Goal: Task Accomplishment & Management: Manage account settings

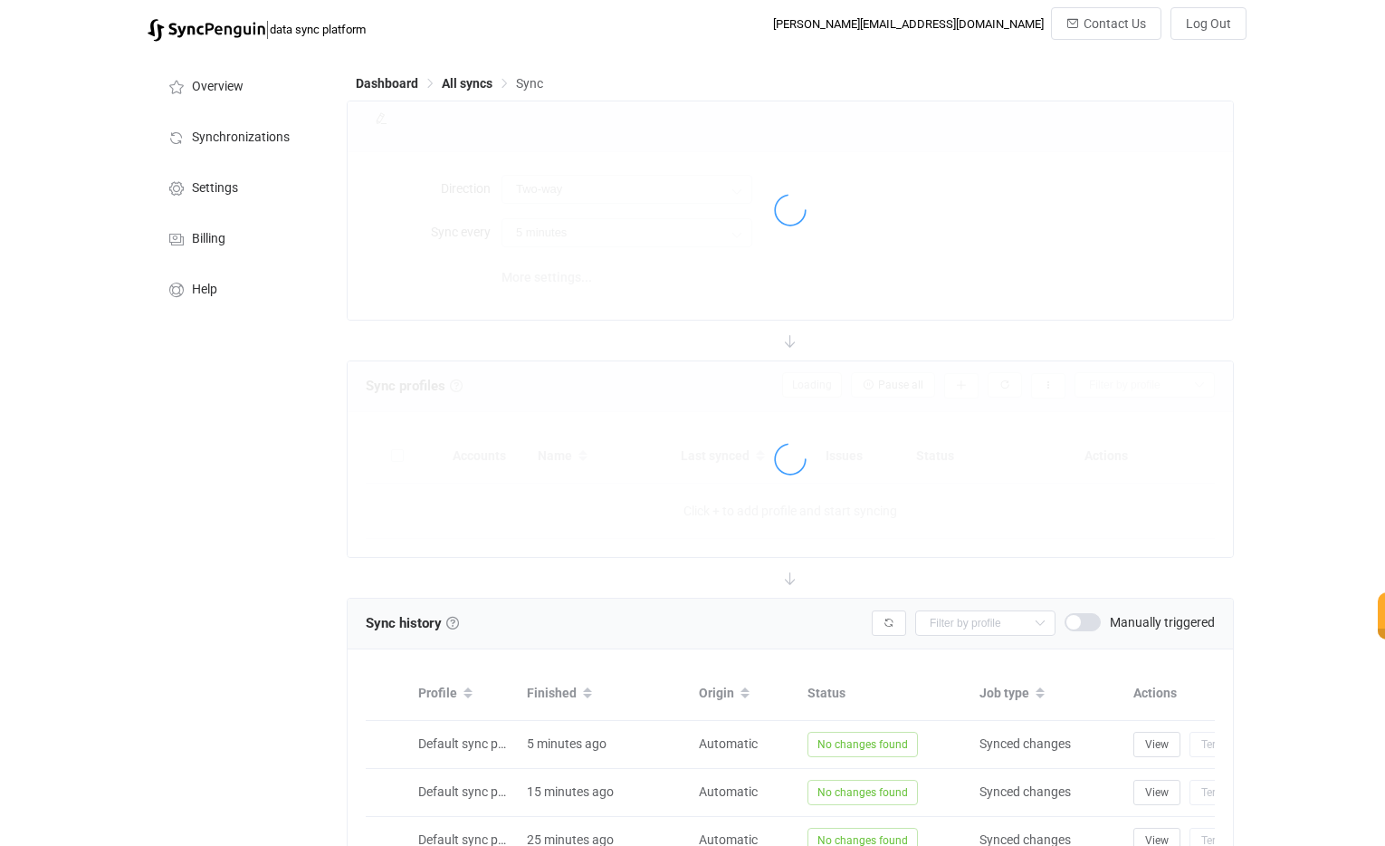
type input "10 minutes"
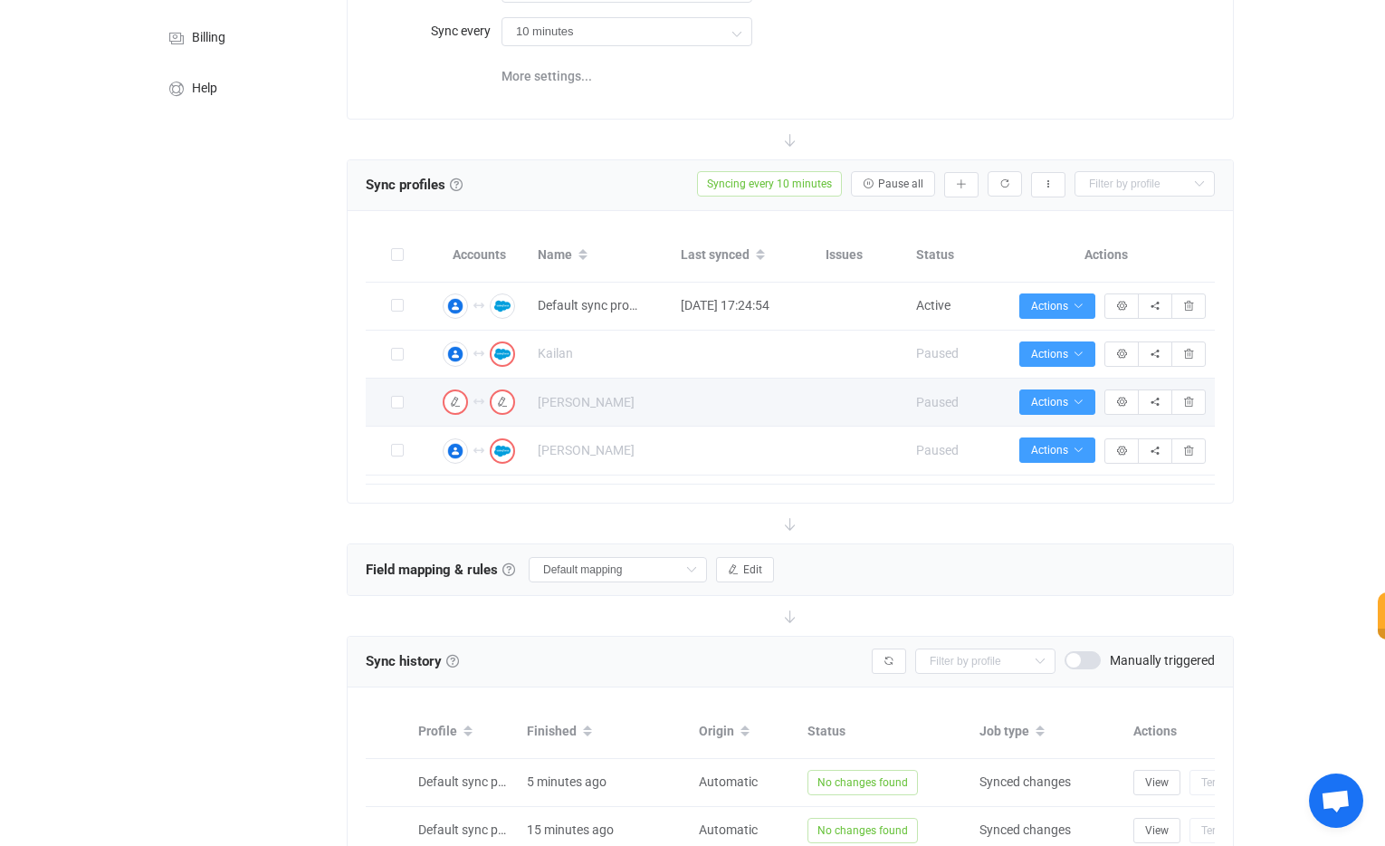
scroll to position [196, 0]
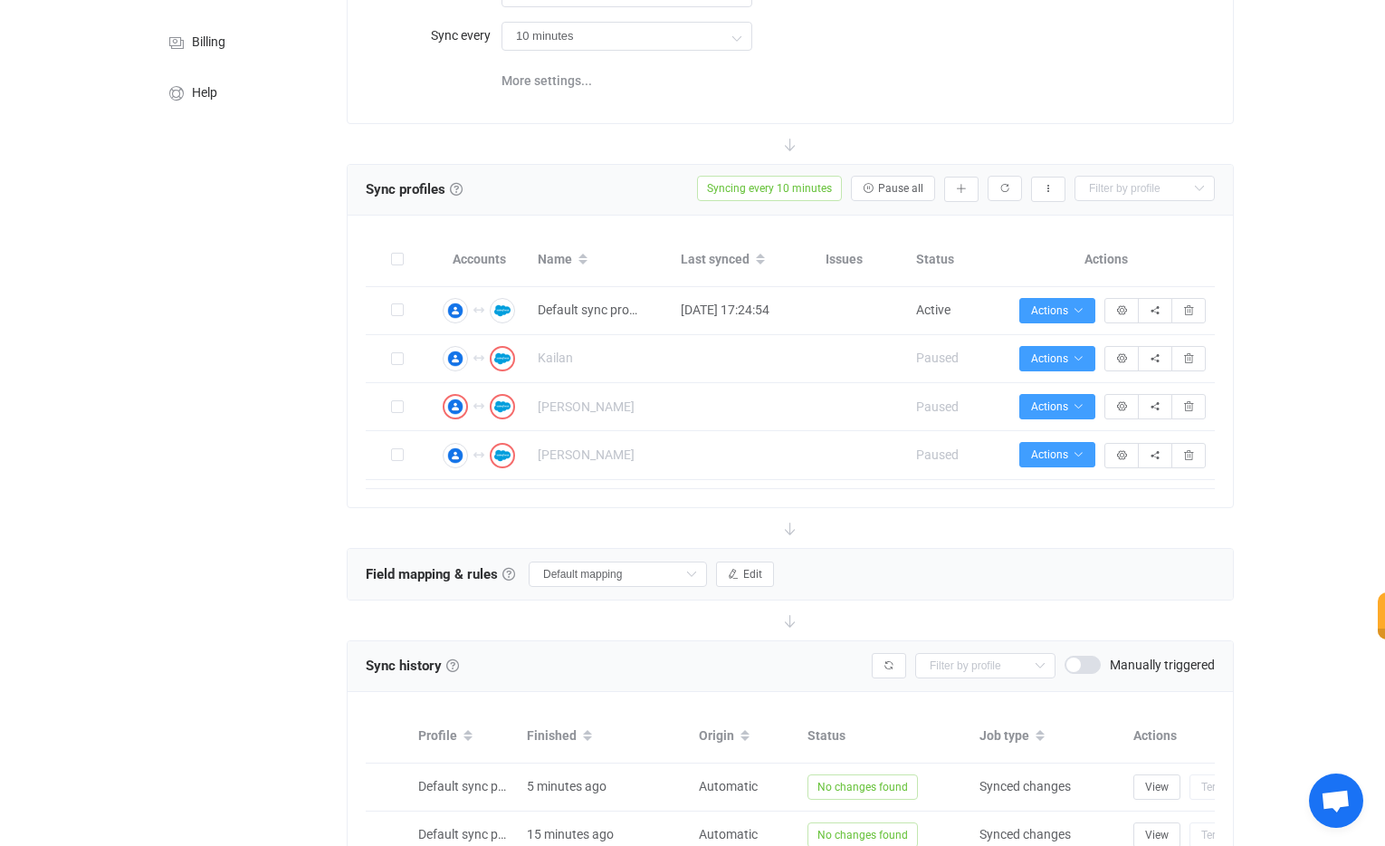
click at [790, 124] on icon at bounding box center [790, 144] width 40 height 40
click at [954, 180] on button "button" at bounding box center [961, 189] width 34 height 25
click at [903, 234] on li "Add manually…" at bounding box center [896, 236] width 154 height 33
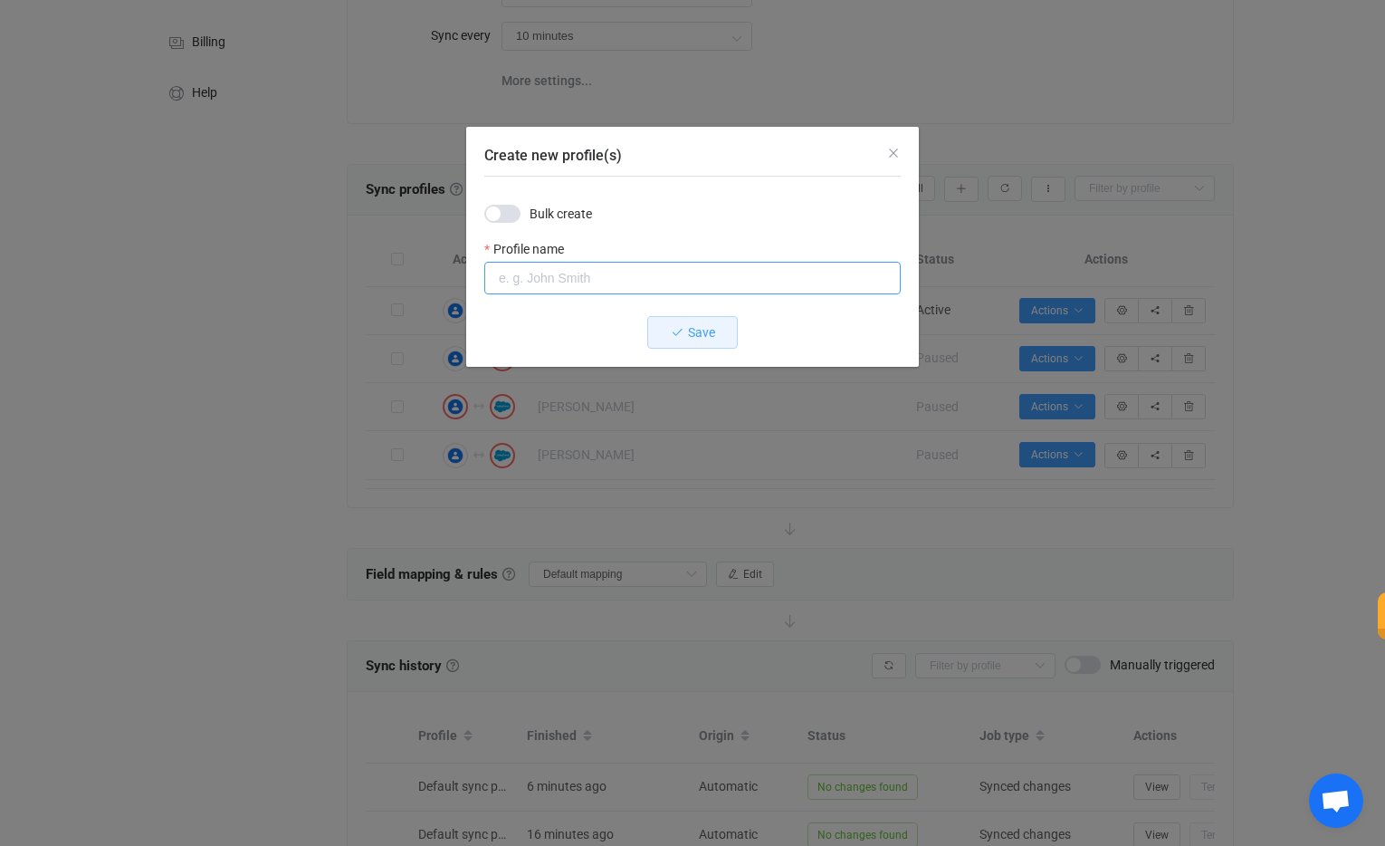
click at [615, 271] on input "Create new profile(s)" at bounding box center [692, 278] width 416 height 33
click at [504, 218] on span "Create new profile(s)" at bounding box center [502, 214] width 36 height 18
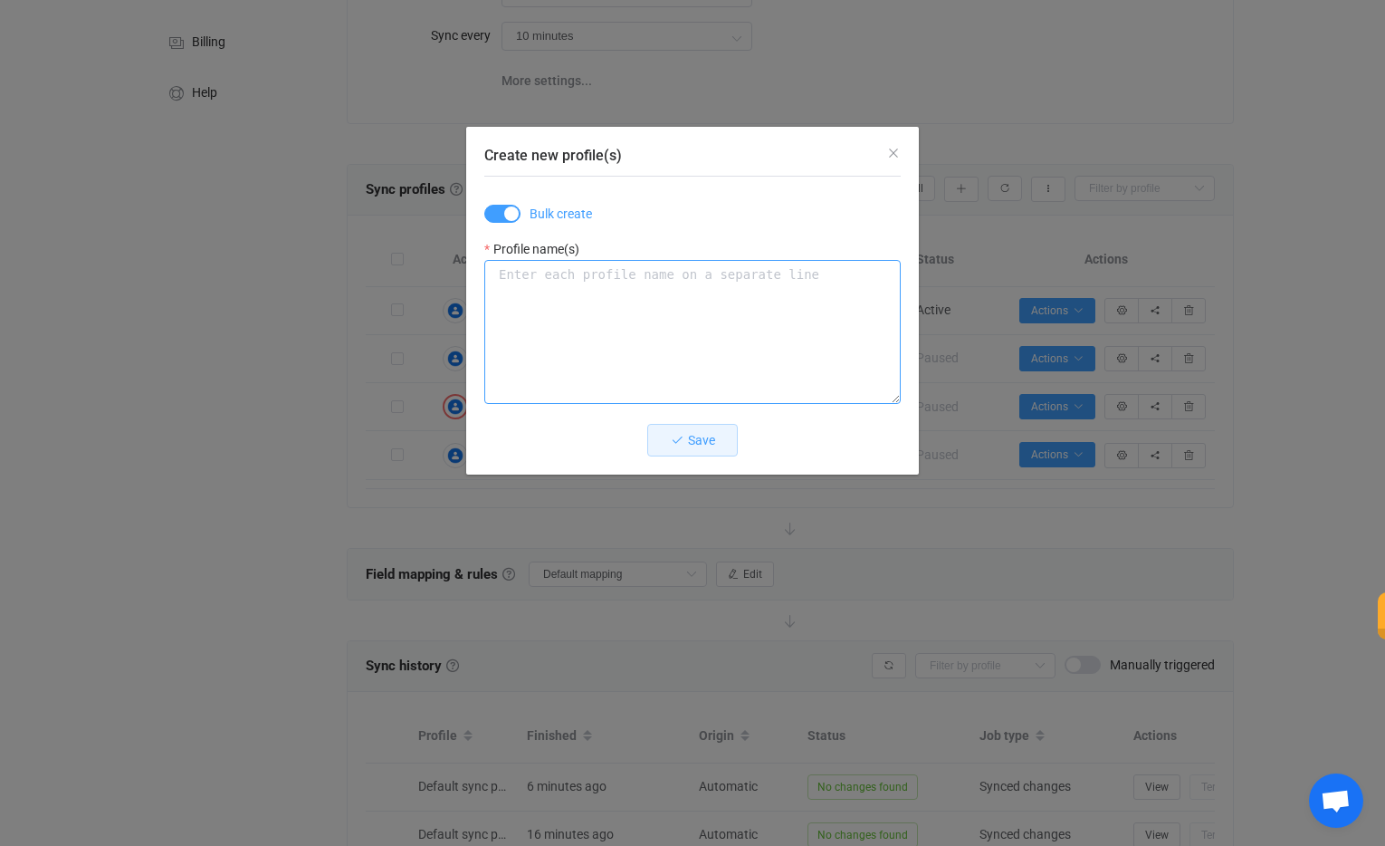
click at [535, 302] on textarea "Create new profile(s)" at bounding box center [692, 332] width 416 height 144
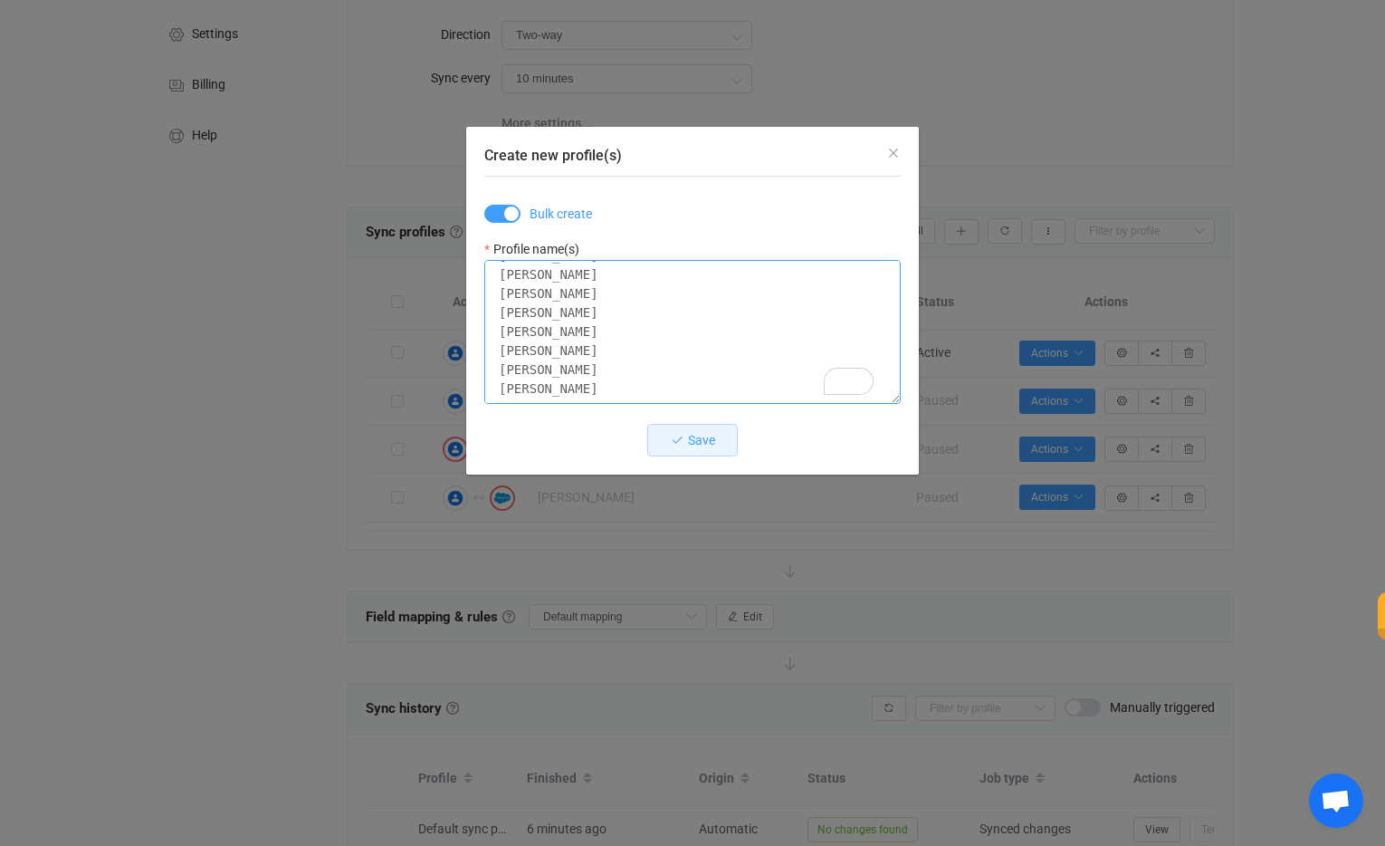
scroll to position [0, 0]
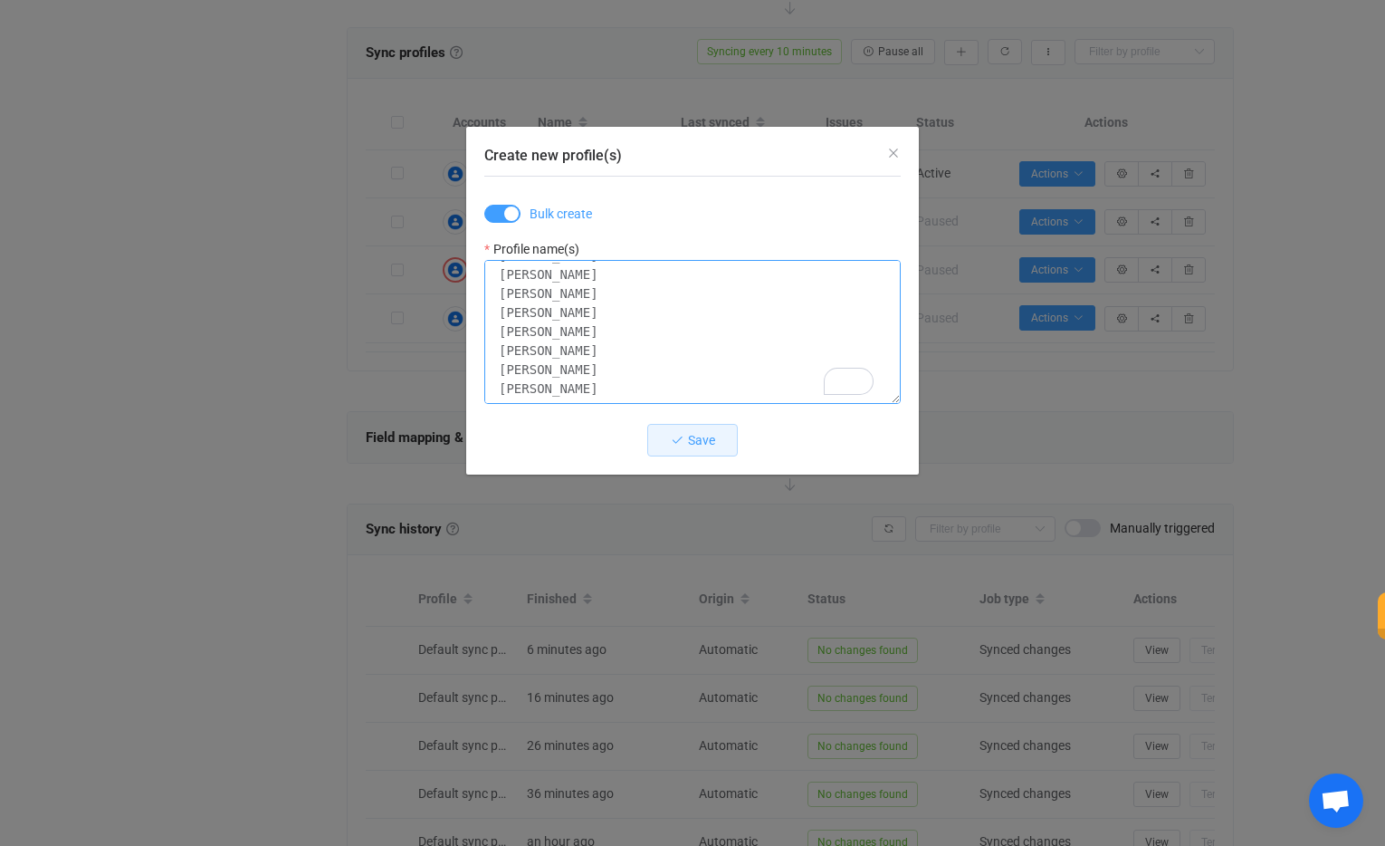
click at [565, 389] on textarea "[PERSON_NAME] [PERSON_NAME] [PERSON_NAME] [PERSON_NAME] [PERSON_NAME] [PERSON_N…" at bounding box center [692, 332] width 416 height 144
click at [606, 397] on textarea "[PERSON_NAME] [PERSON_NAME] [PERSON_NAME] [PERSON_NAME] [PERSON_NAME] [PERSON_N…" at bounding box center [692, 332] width 416 height 144
click at [583, 375] on textarea "[PERSON_NAME] [PERSON_NAME] [PERSON_NAME] [PERSON_NAME] [PERSON_NAME] [PERSON_N…" at bounding box center [692, 332] width 416 height 144
type textarea "[PERSON_NAME] [PERSON_NAME] [PERSON_NAME] [PERSON_NAME] [PERSON_NAME] [PERSON_N…"
click at [558, 448] on div "Save" at bounding box center [692, 440] width 416 height 33
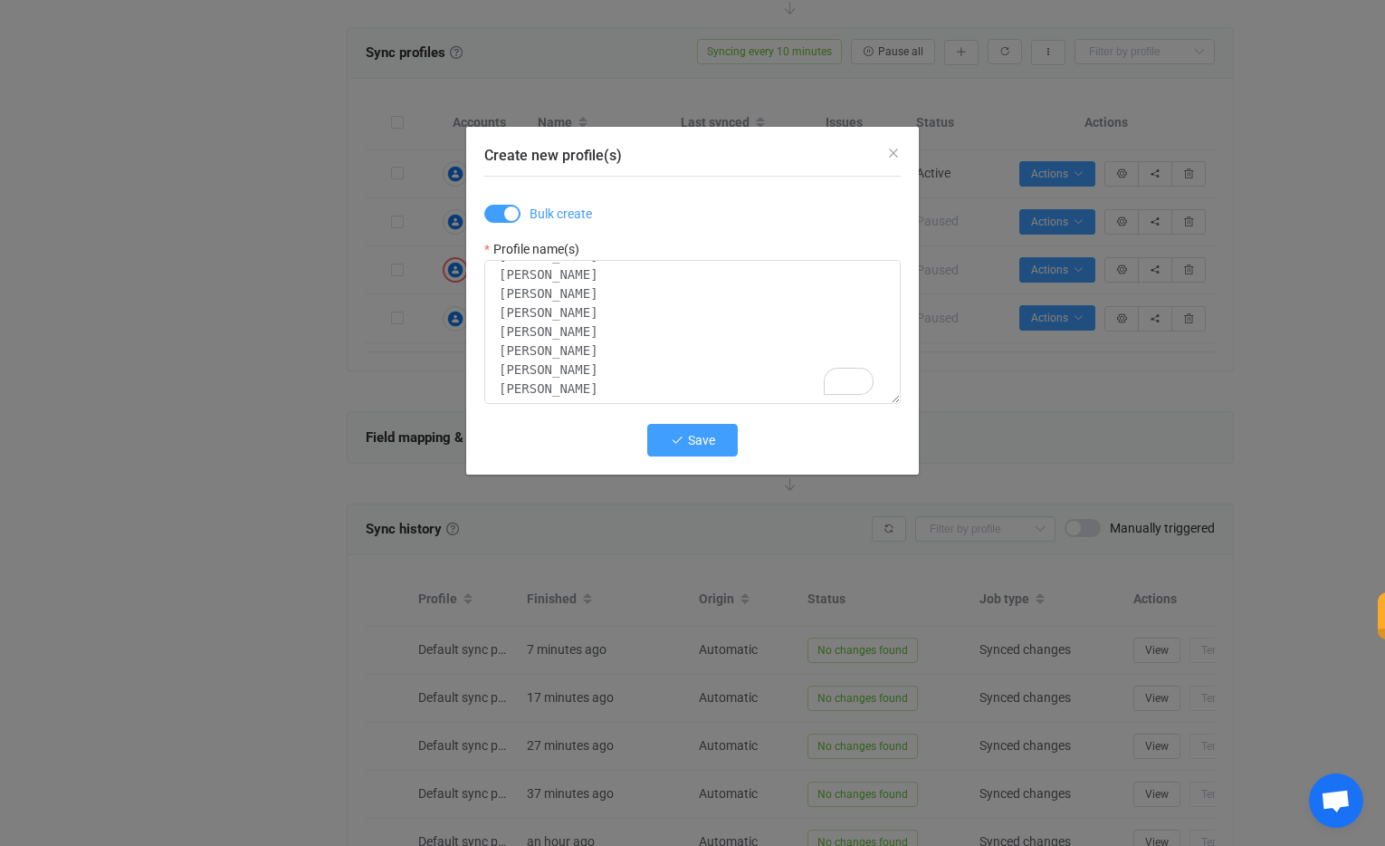
click at [697, 443] on span "Save" at bounding box center [701, 440] width 27 height 14
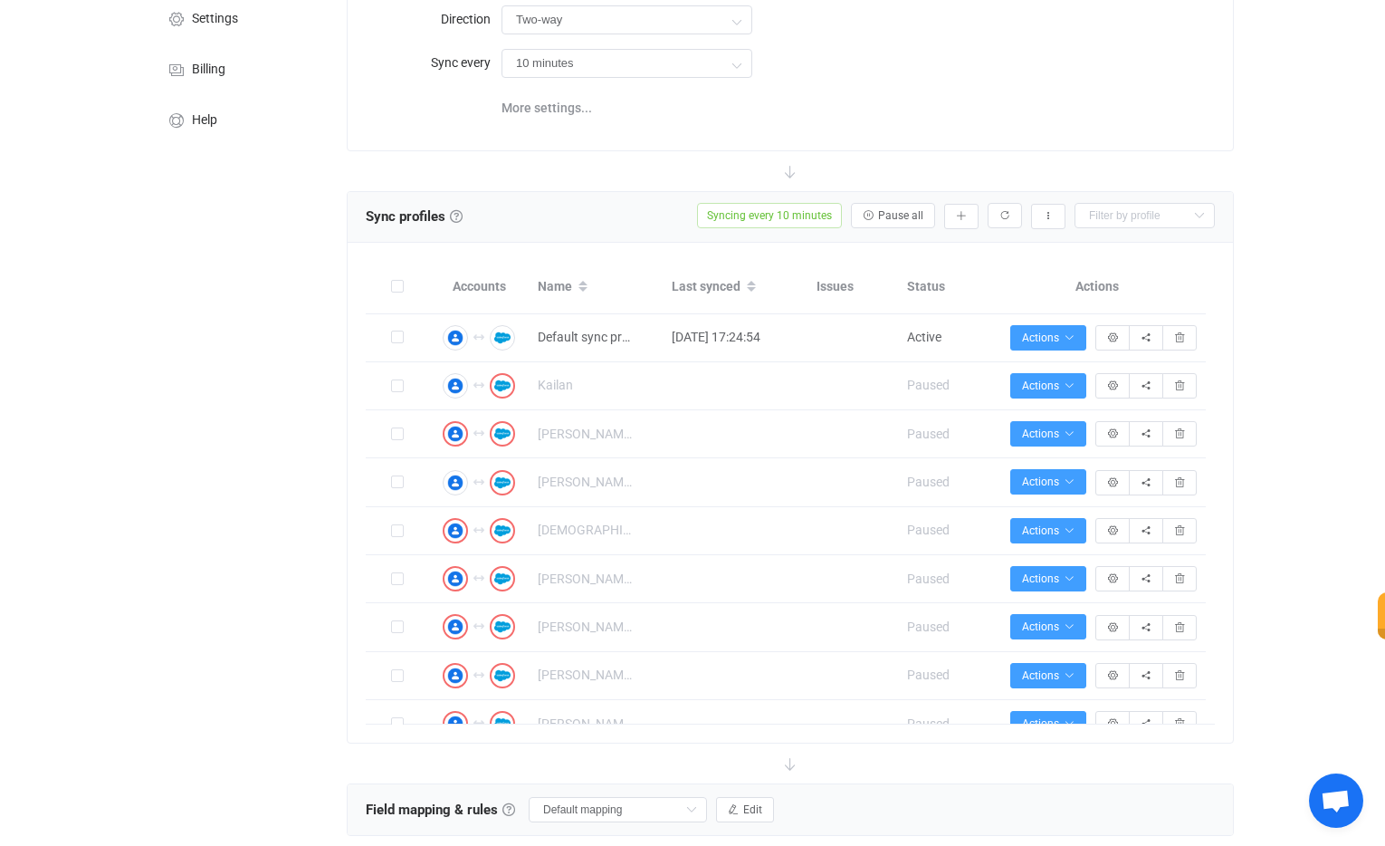
click at [184, 475] on div "Overview Synchronizations Settings Billing Help" at bounding box center [238, 736] width 199 height 1711
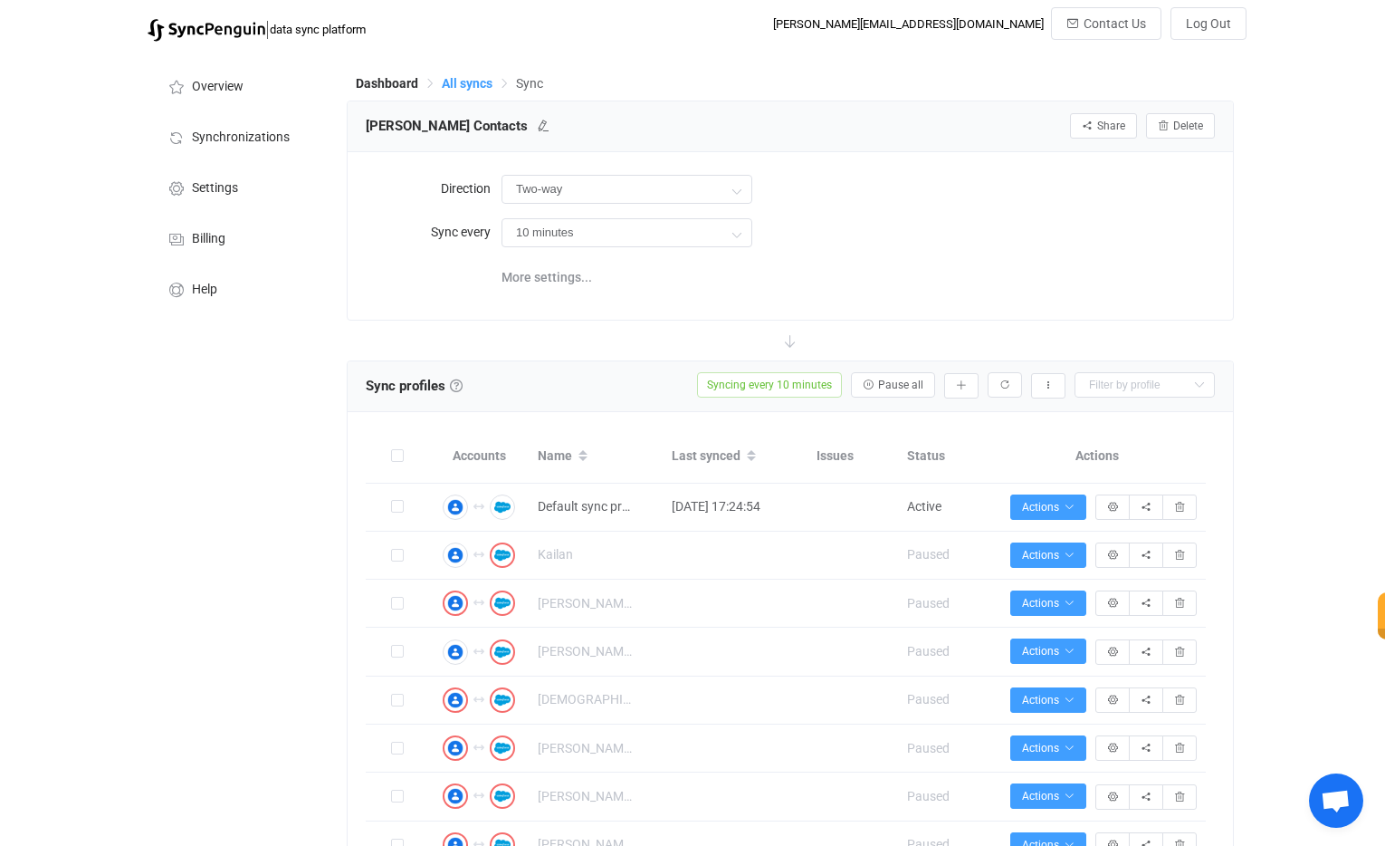
click at [473, 77] on span "All syncs" at bounding box center [467, 83] width 51 height 14
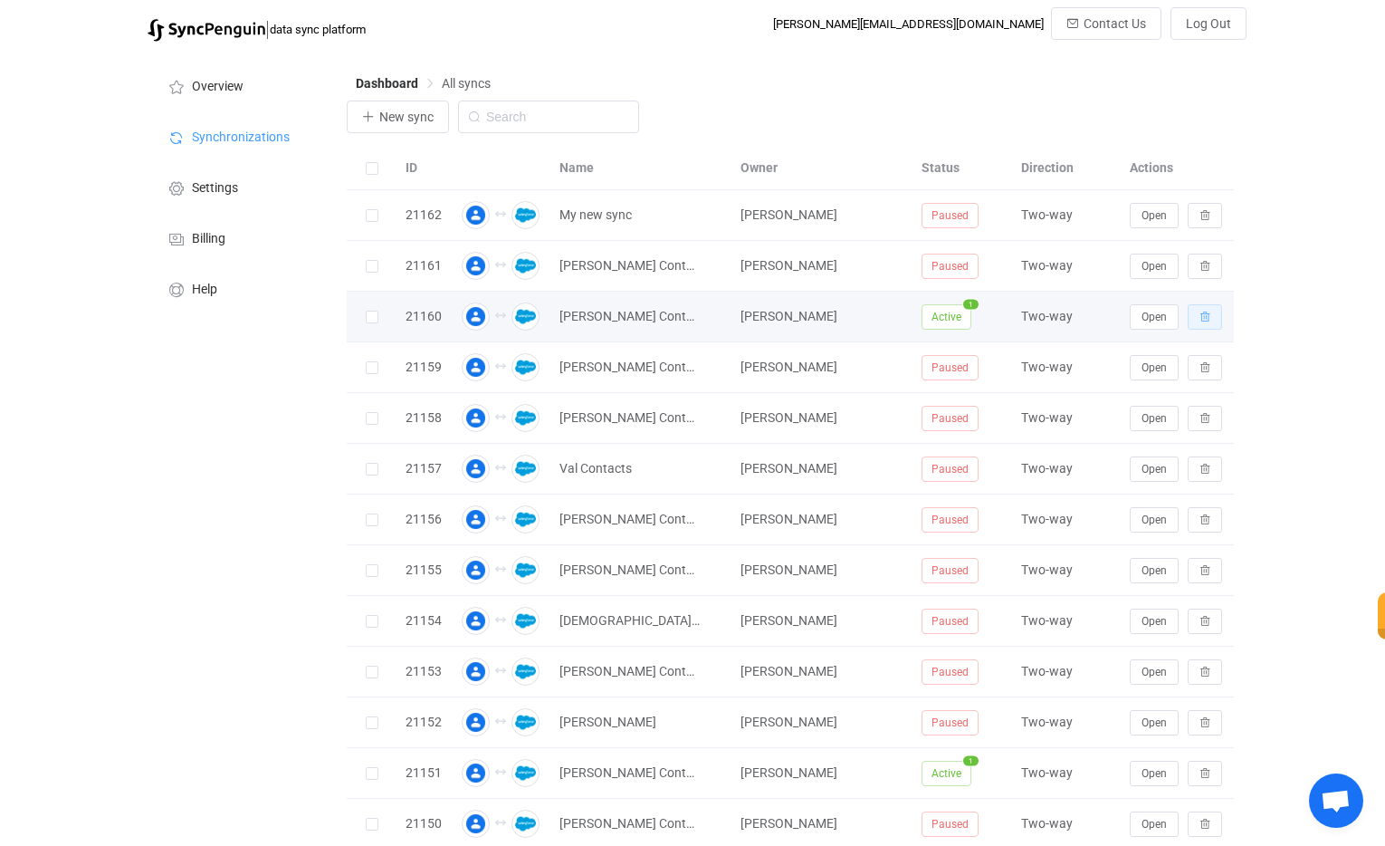
click at [1206, 316] on icon "button" at bounding box center [1205, 316] width 11 height 11
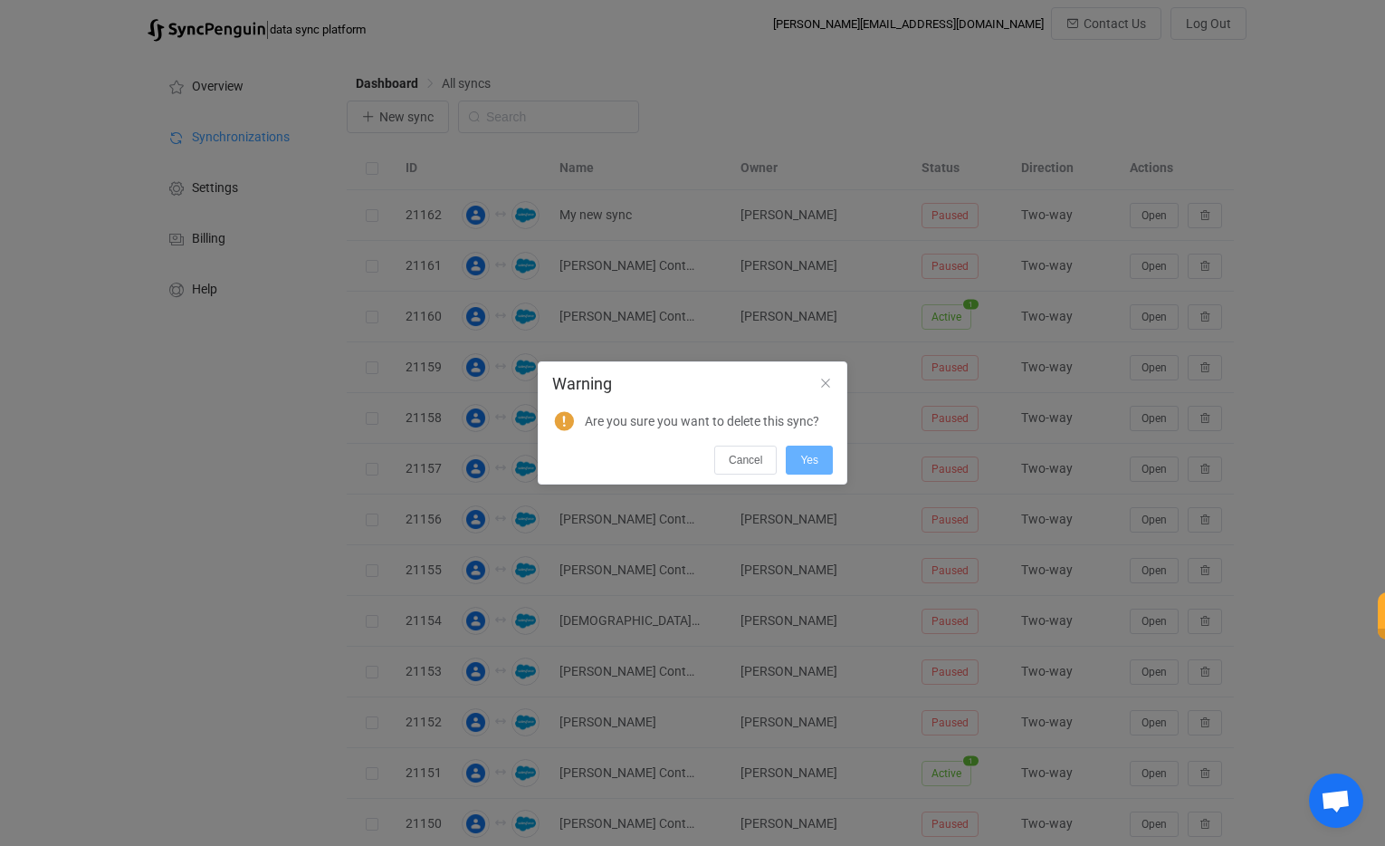
click at [814, 466] on span "Yes" at bounding box center [809, 460] width 18 height 13
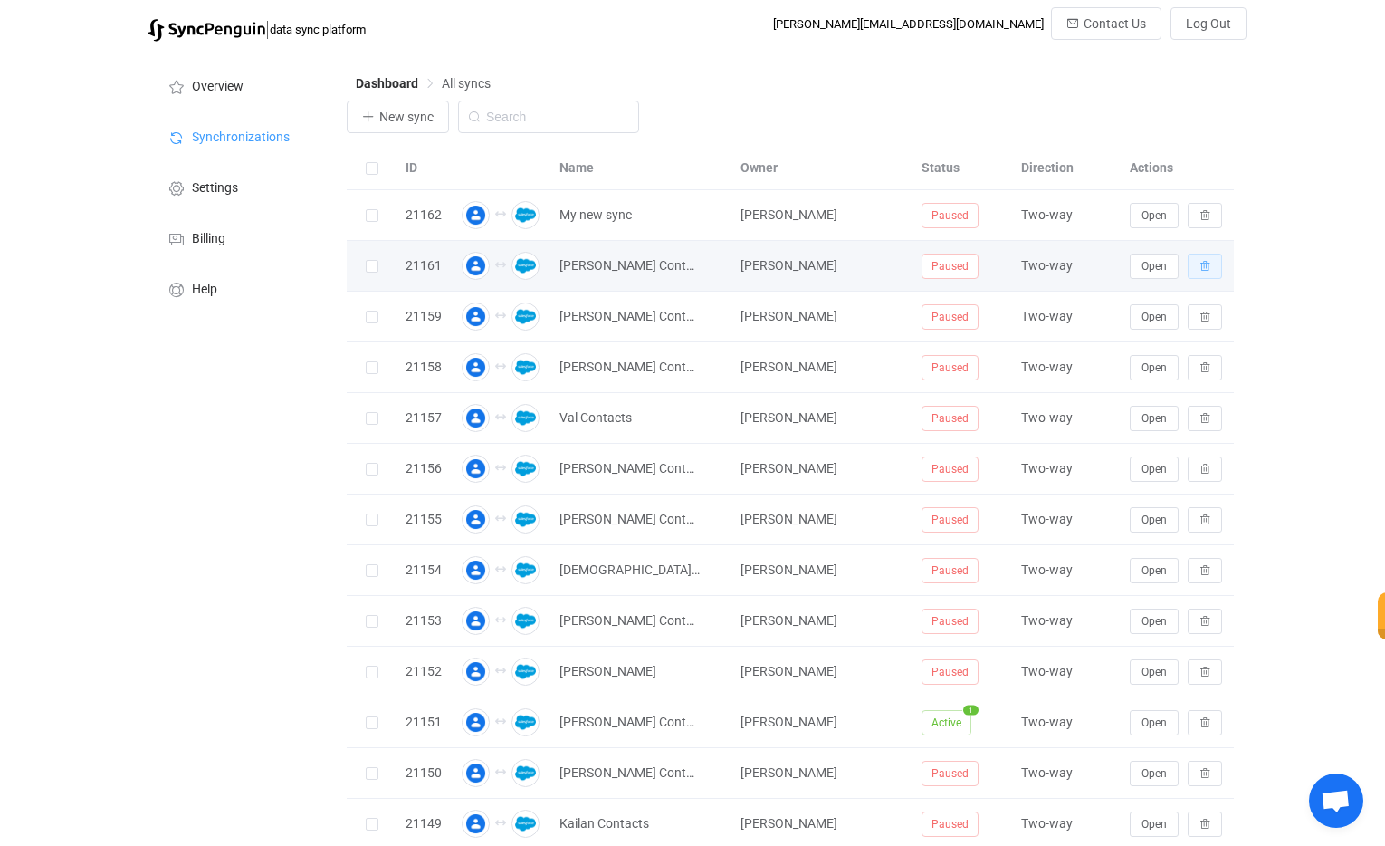
click at [1206, 261] on icon "button" at bounding box center [1205, 266] width 11 height 11
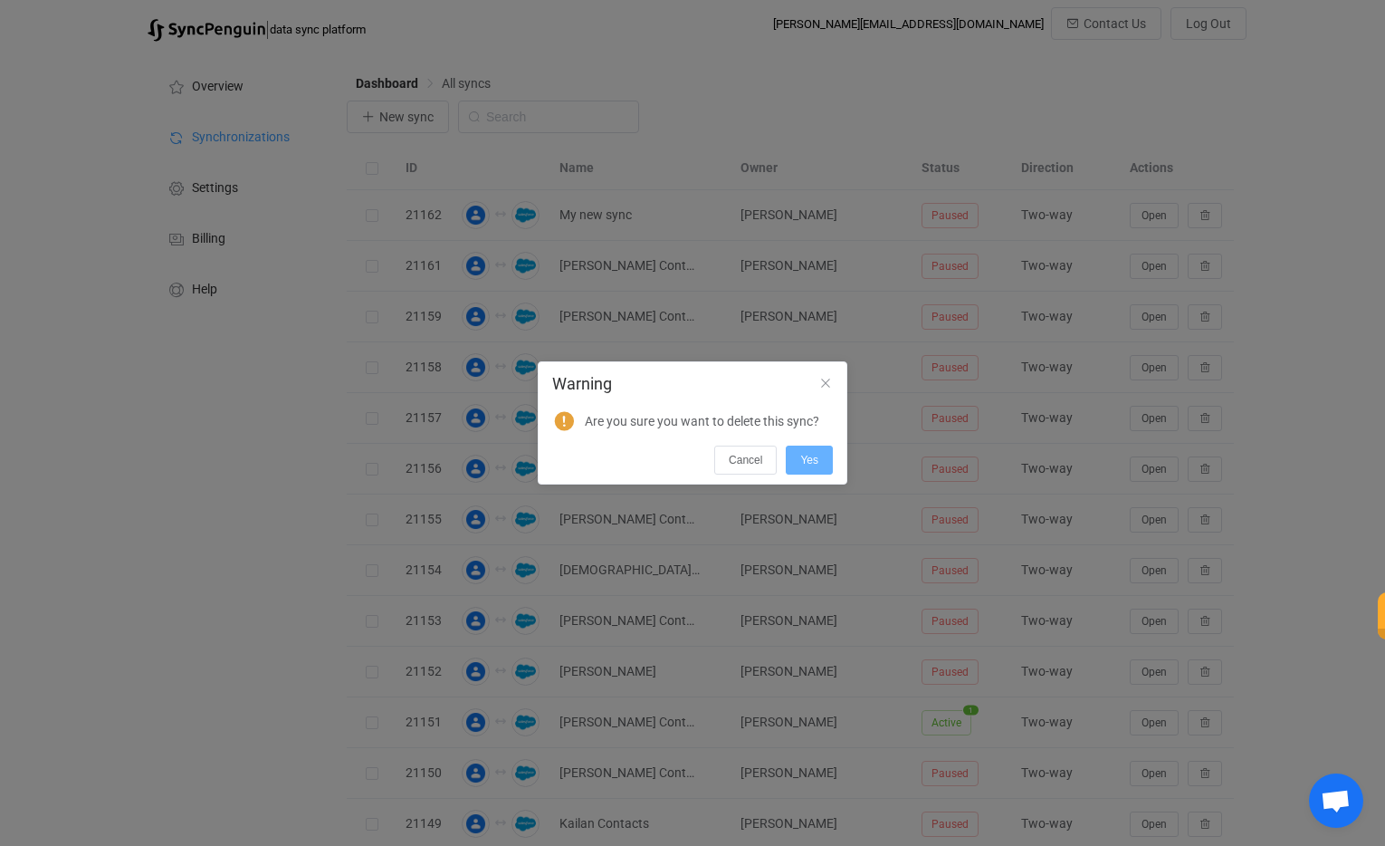
click at [811, 464] on span "Yes" at bounding box center [809, 460] width 18 height 13
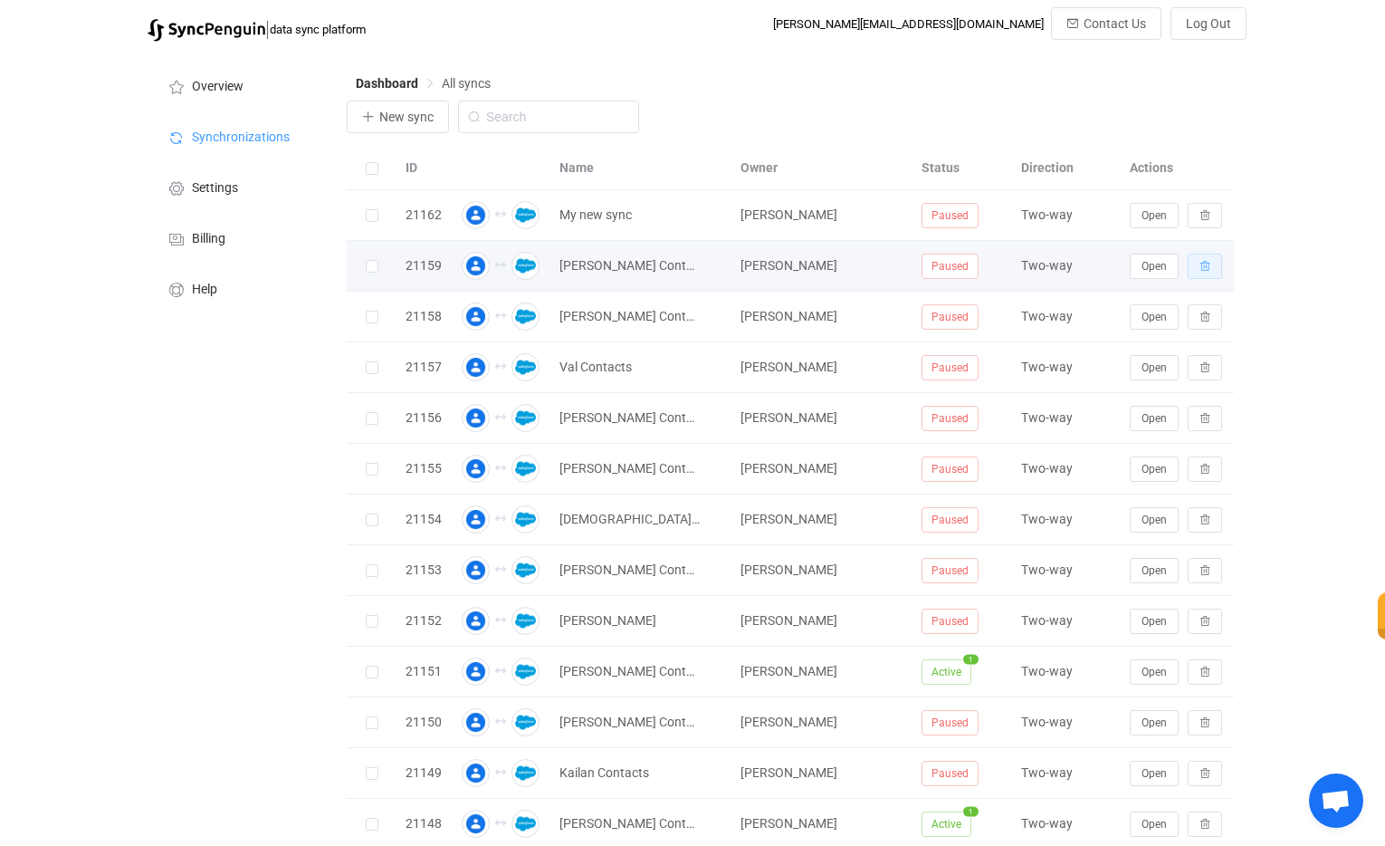
click at [1221, 264] on button "button" at bounding box center [1205, 265] width 34 height 25
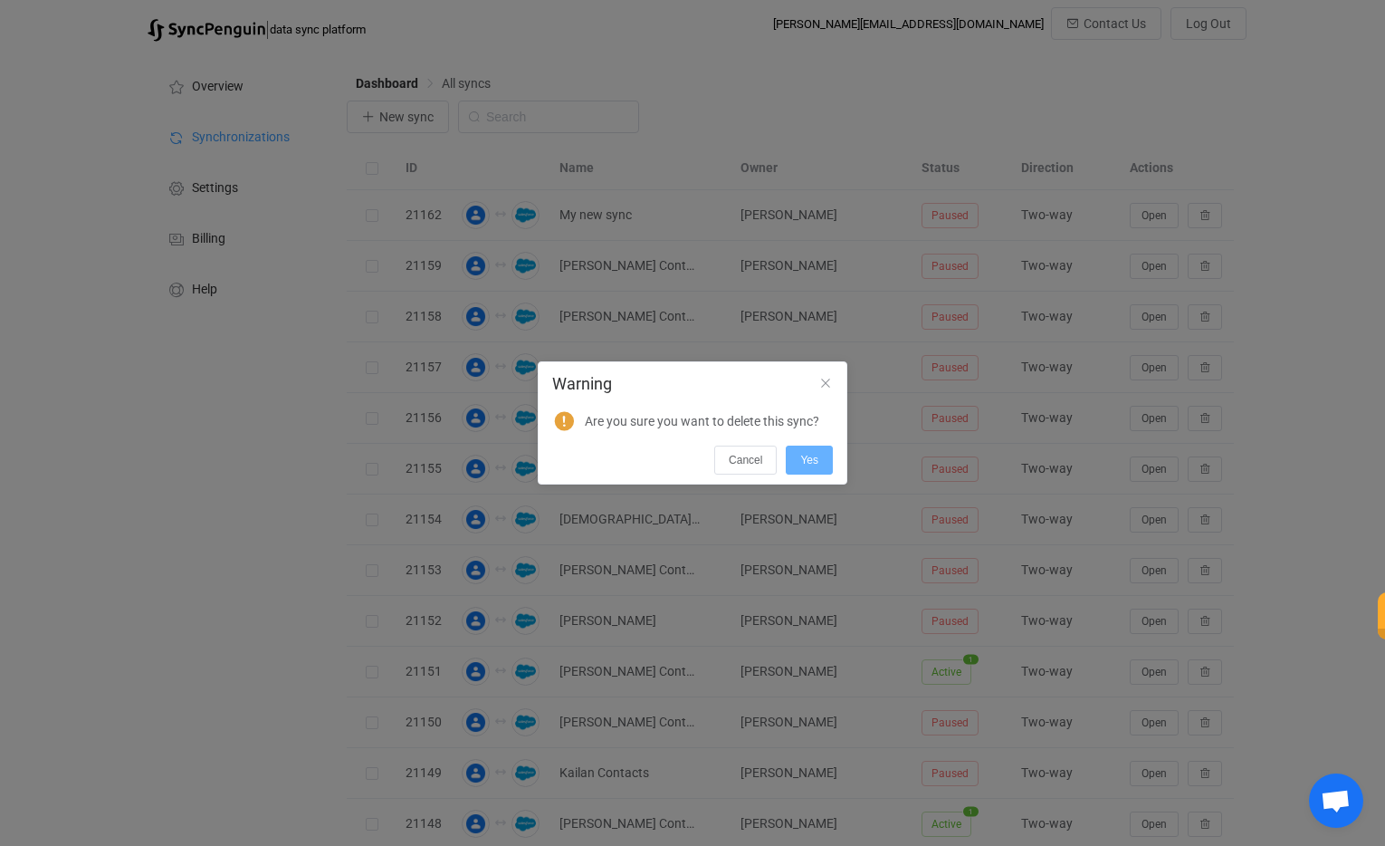
click at [817, 464] on span "Yes" at bounding box center [809, 460] width 18 height 13
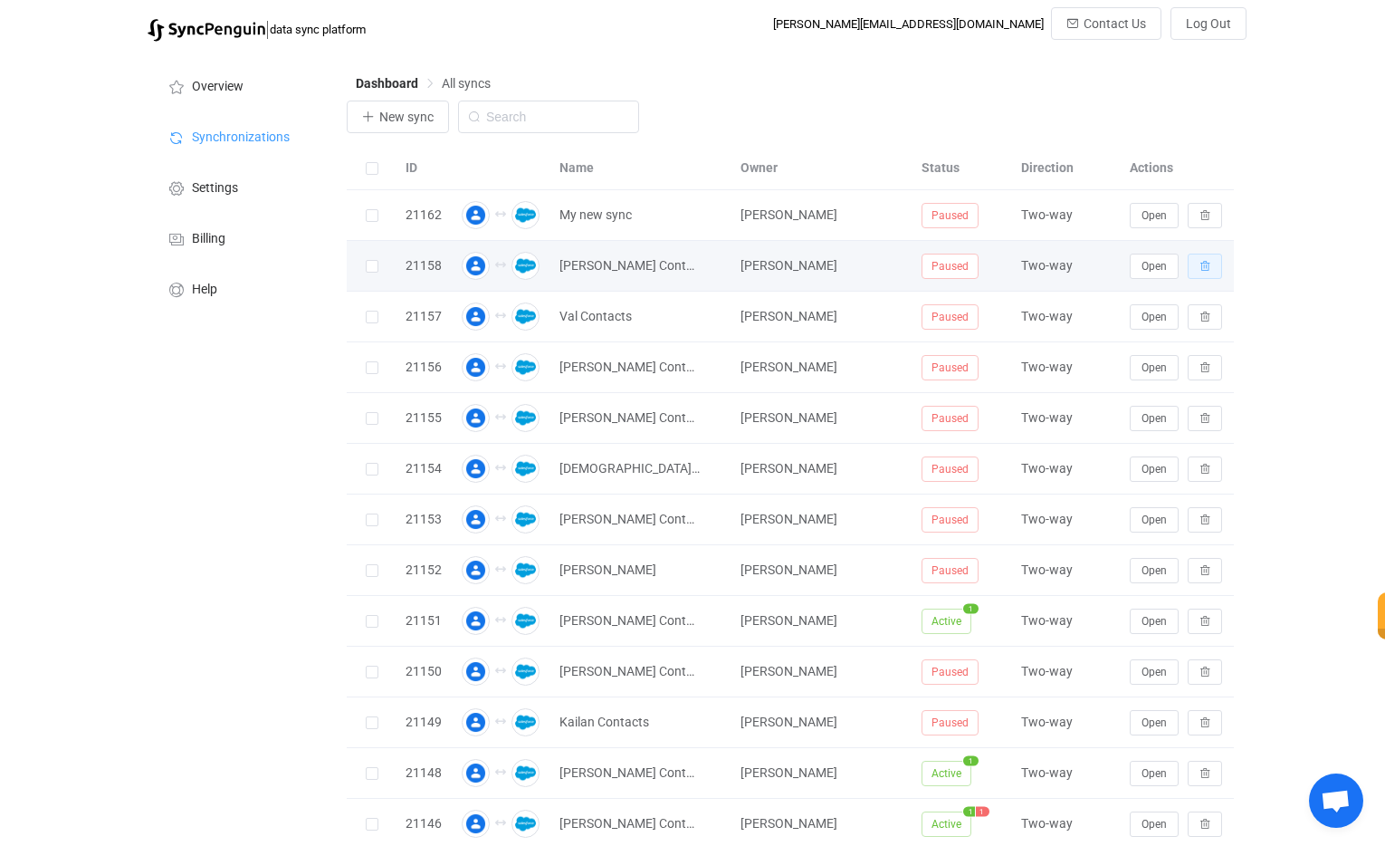
click at [1208, 276] on button "button" at bounding box center [1205, 265] width 34 height 25
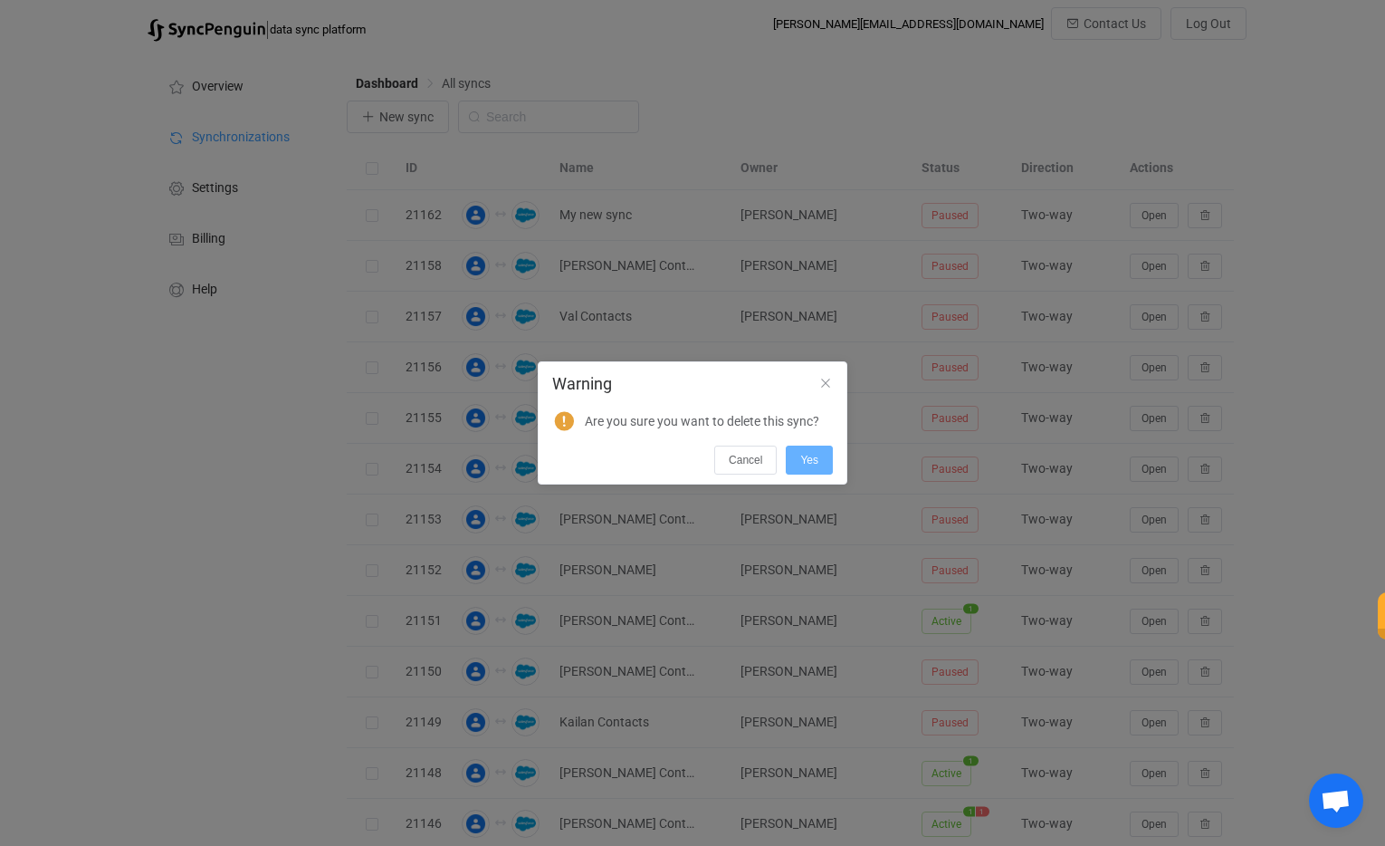
click at [813, 456] on button "Yes" at bounding box center [809, 459] width 47 height 29
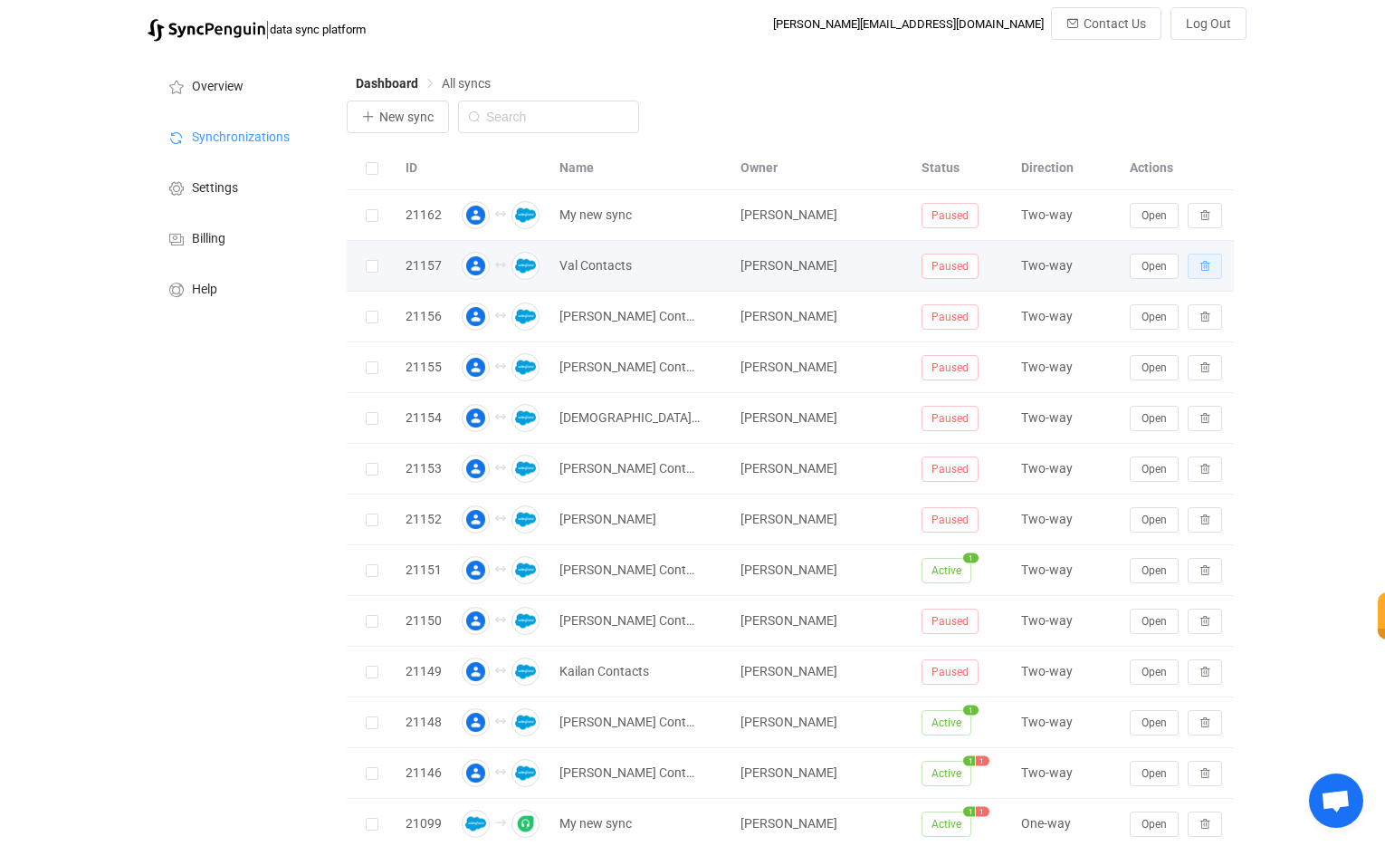
click at [1217, 271] on button "button" at bounding box center [1205, 265] width 34 height 25
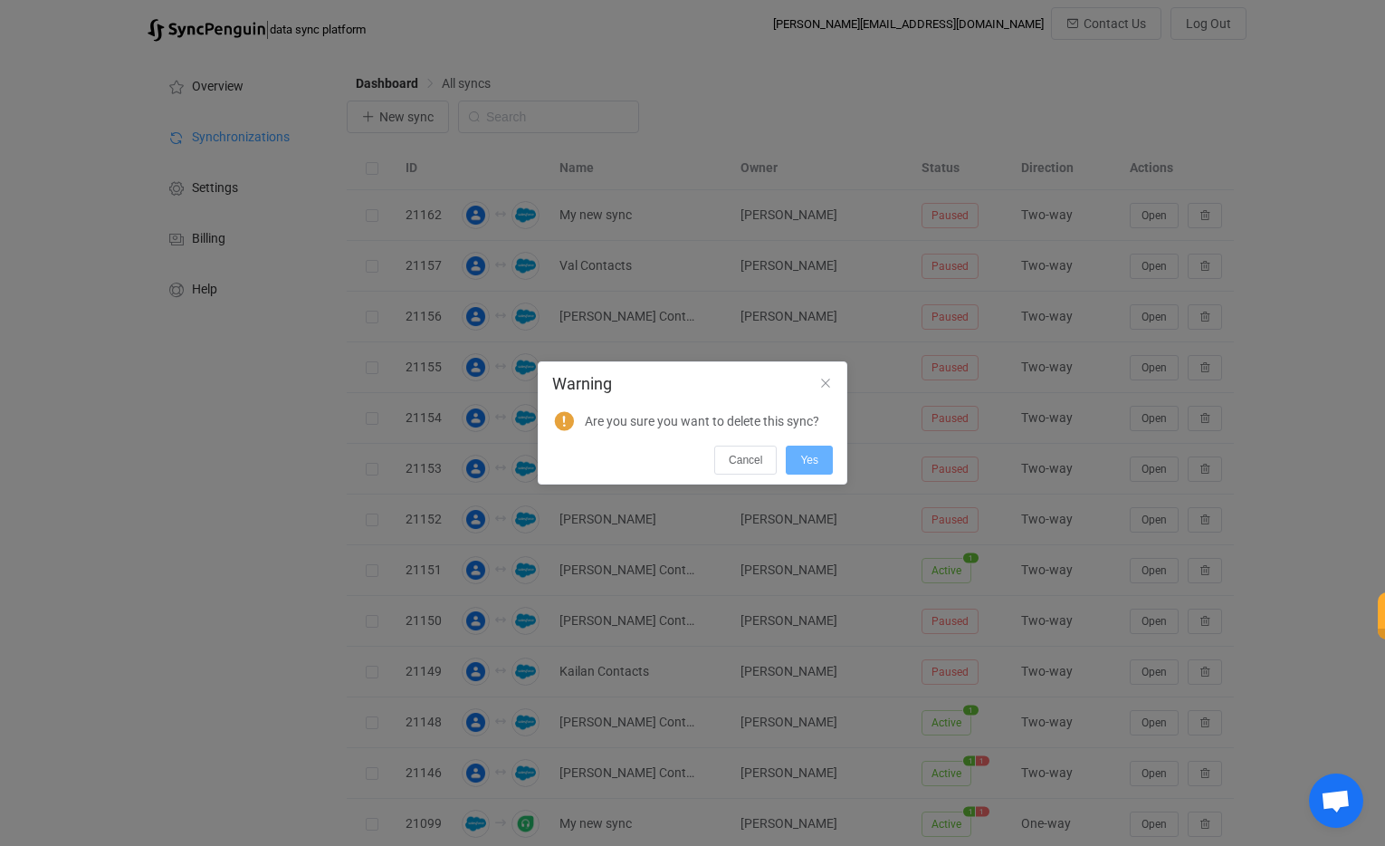
click at [815, 457] on button "Yes" at bounding box center [809, 459] width 47 height 29
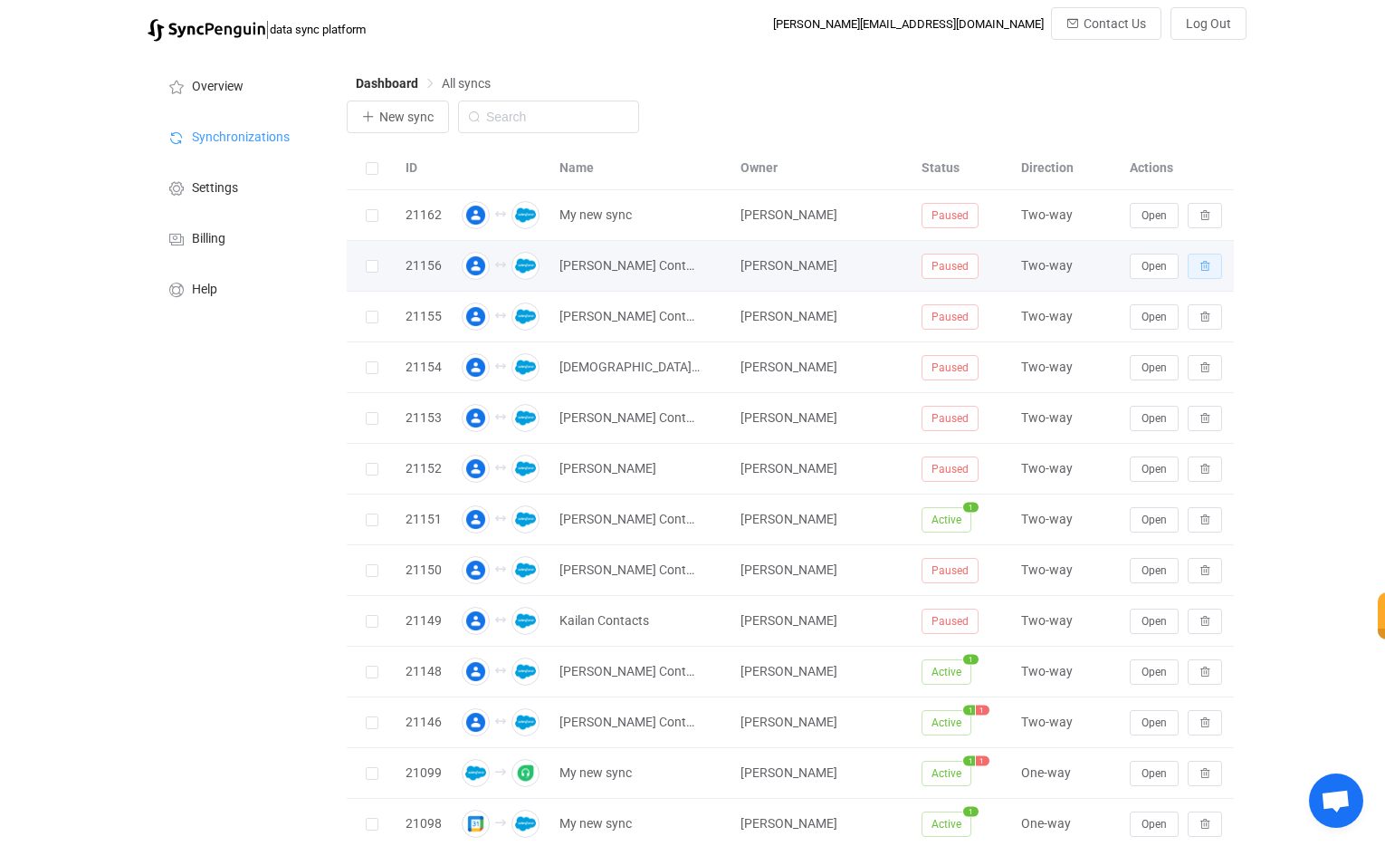
click at [1204, 262] on icon "button" at bounding box center [1205, 266] width 11 height 11
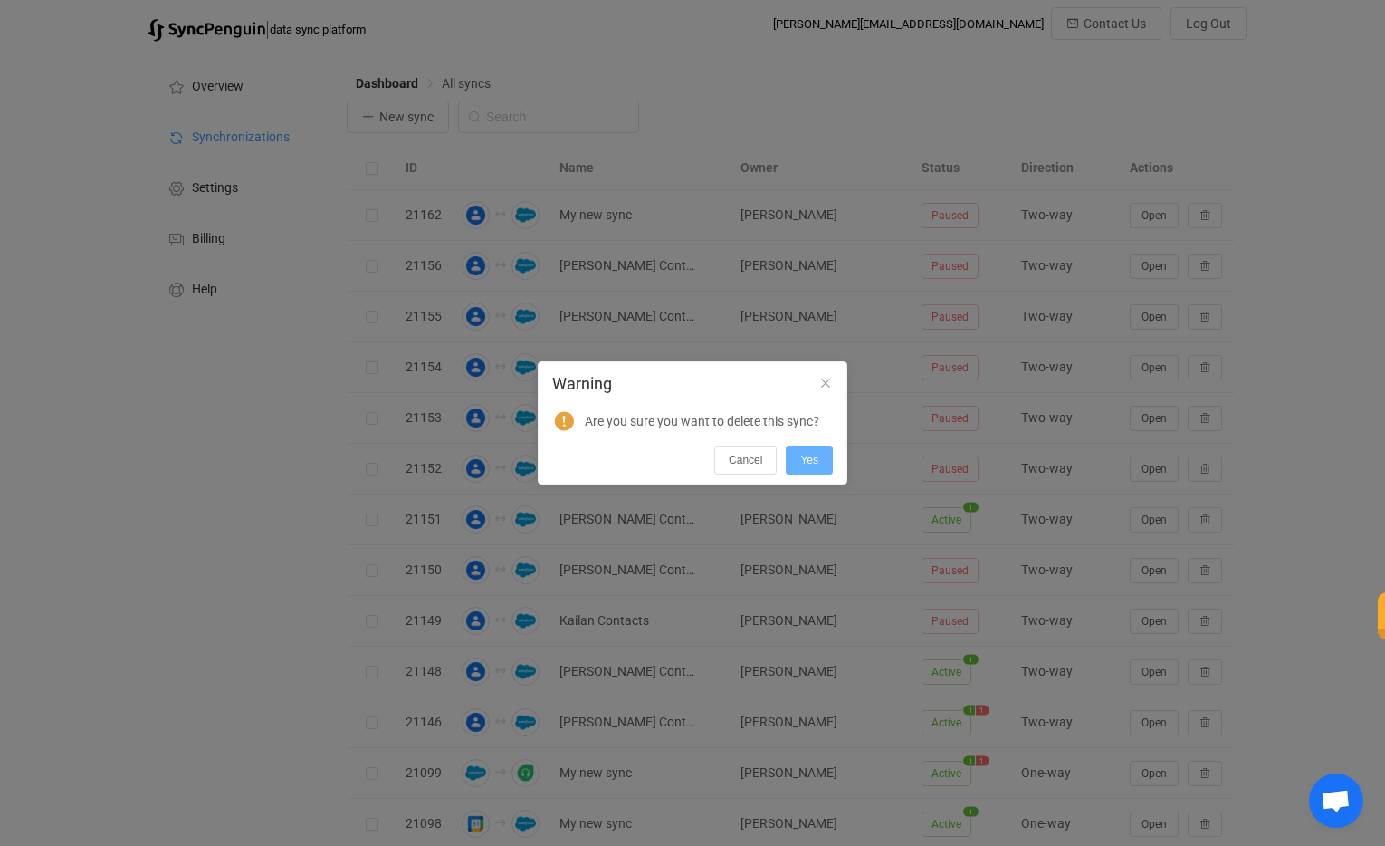
click at [822, 461] on button "Yes" at bounding box center [809, 459] width 47 height 29
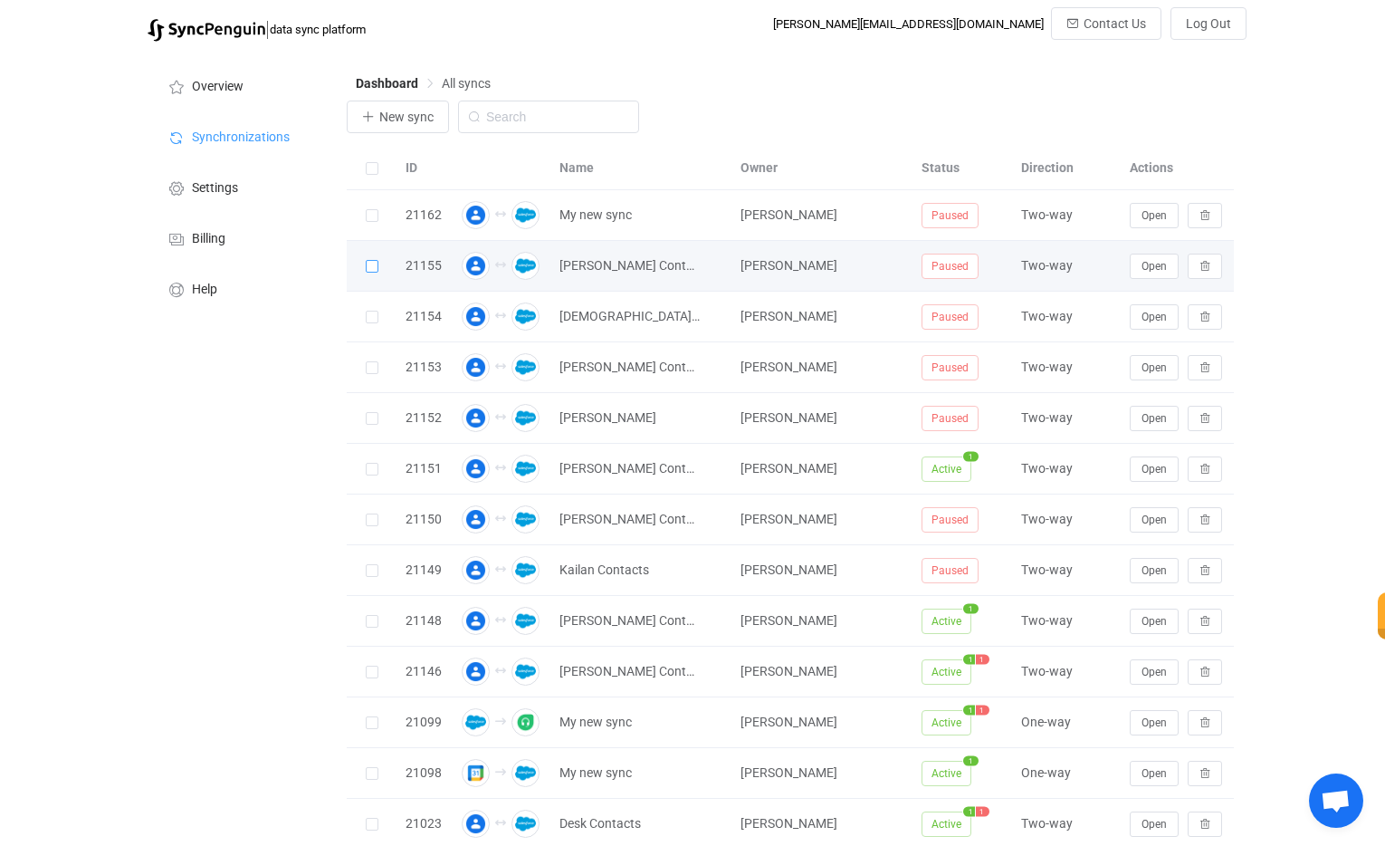
click at [366, 272] on span at bounding box center [372, 266] width 13 height 13
click at [378, 260] on input "checkbox" at bounding box center [378, 260] width 0 height 0
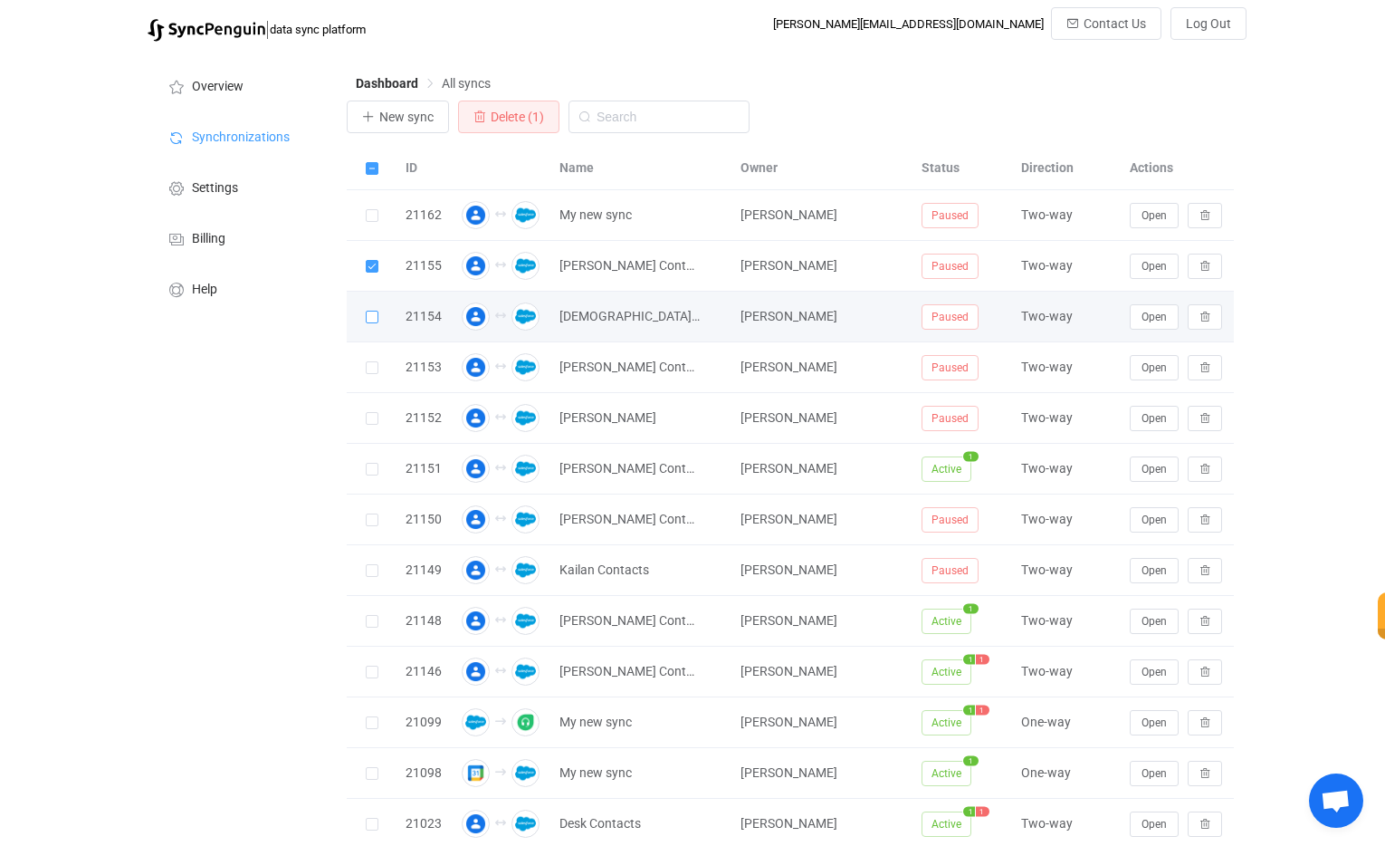
click at [371, 320] on span at bounding box center [372, 317] width 13 height 13
click at [378, 311] on input "checkbox" at bounding box center [378, 311] width 0 height 0
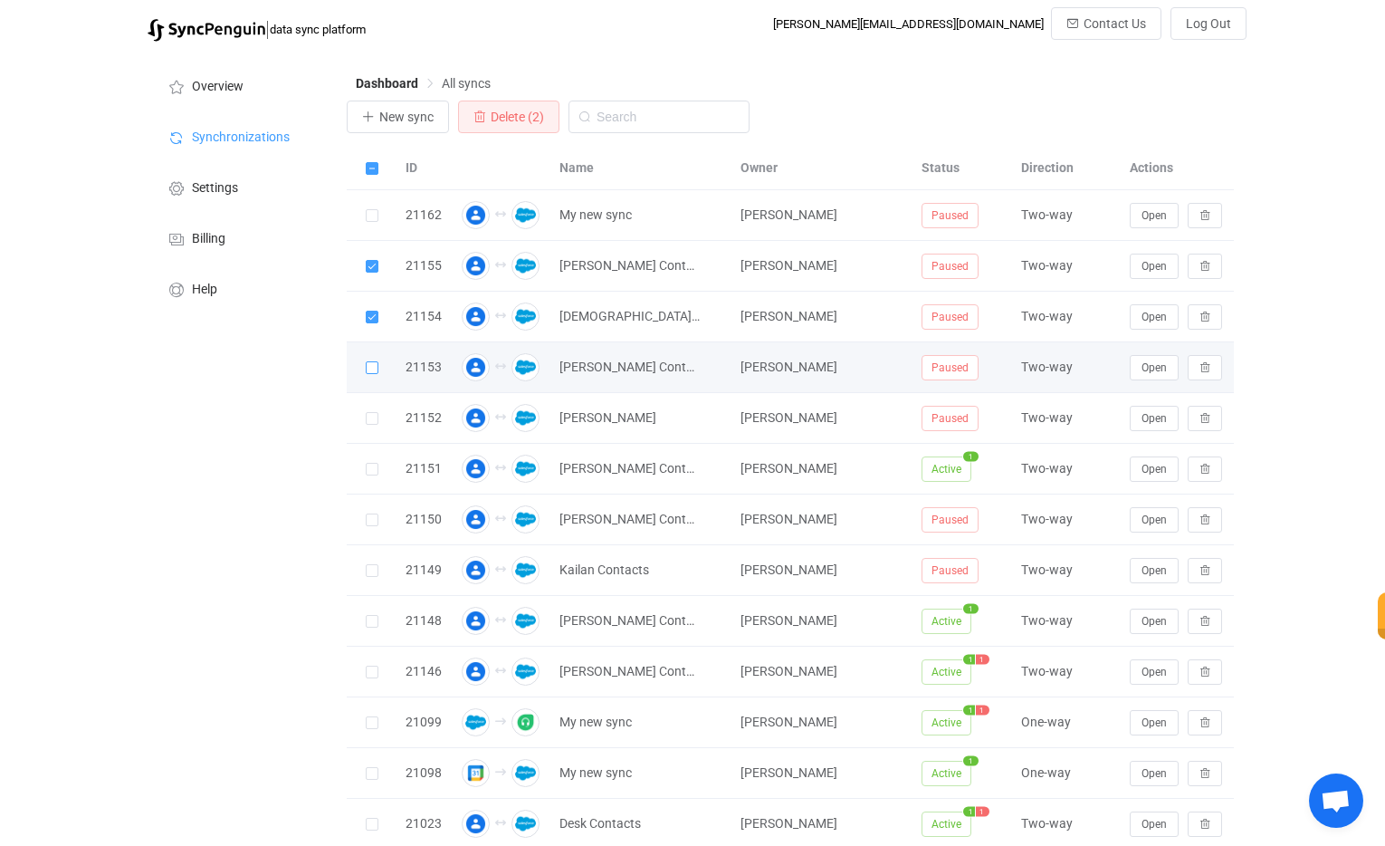
click at [369, 369] on span at bounding box center [372, 367] width 13 height 13
click at [378, 361] on input "checkbox" at bounding box center [378, 361] width 0 height 0
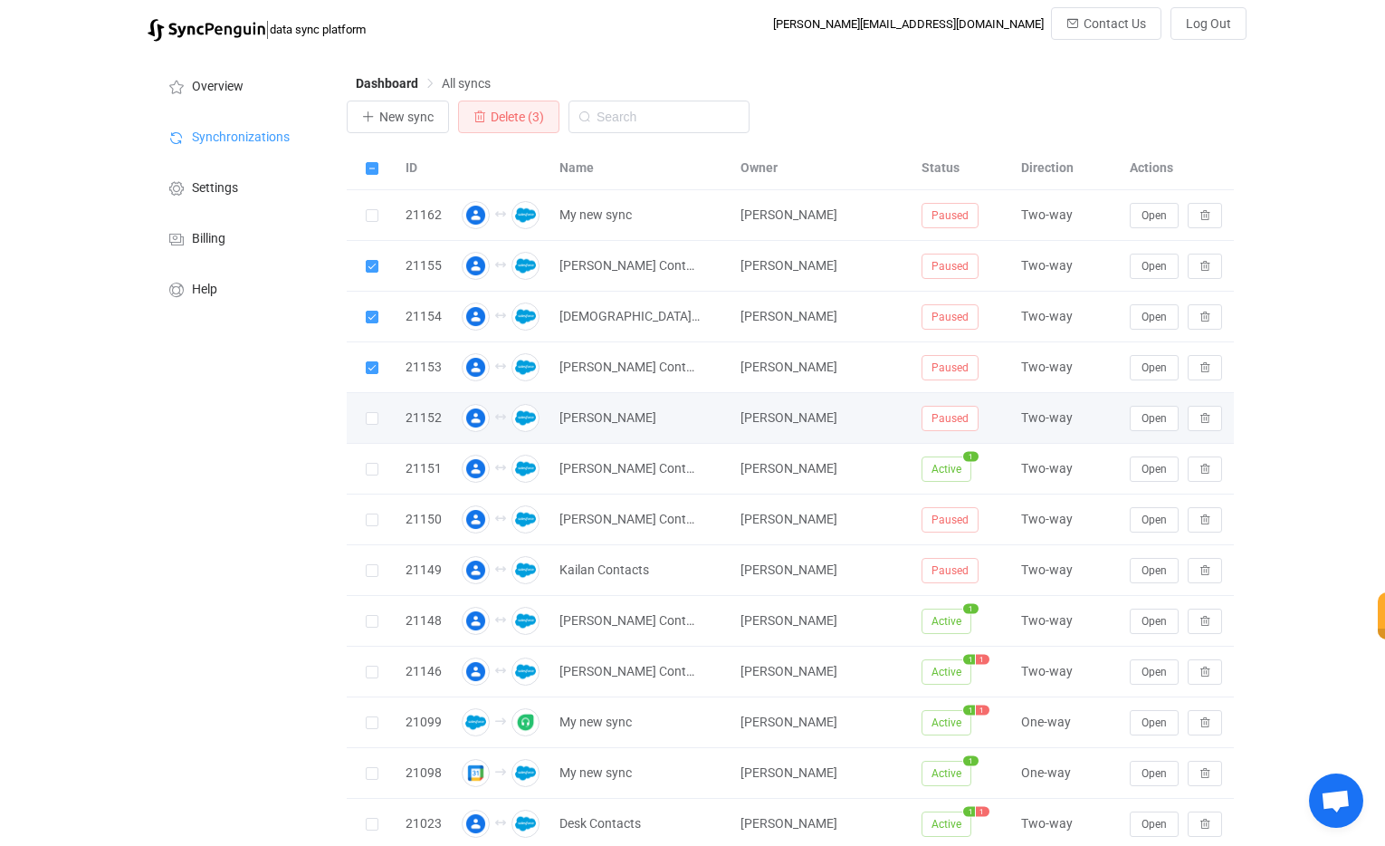
click at [369, 408] on label at bounding box center [372, 417] width 13 height 21
click at [378, 412] on input "checkbox" at bounding box center [378, 412] width 0 height 0
click at [369, 418] on span at bounding box center [372, 418] width 13 height 13
click at [378, 412] on input "checkbox" at bounding box center [378, 412] width 0 height 0
click at [369, 418] on span at bounding box center [372, 418] width 13 height 13
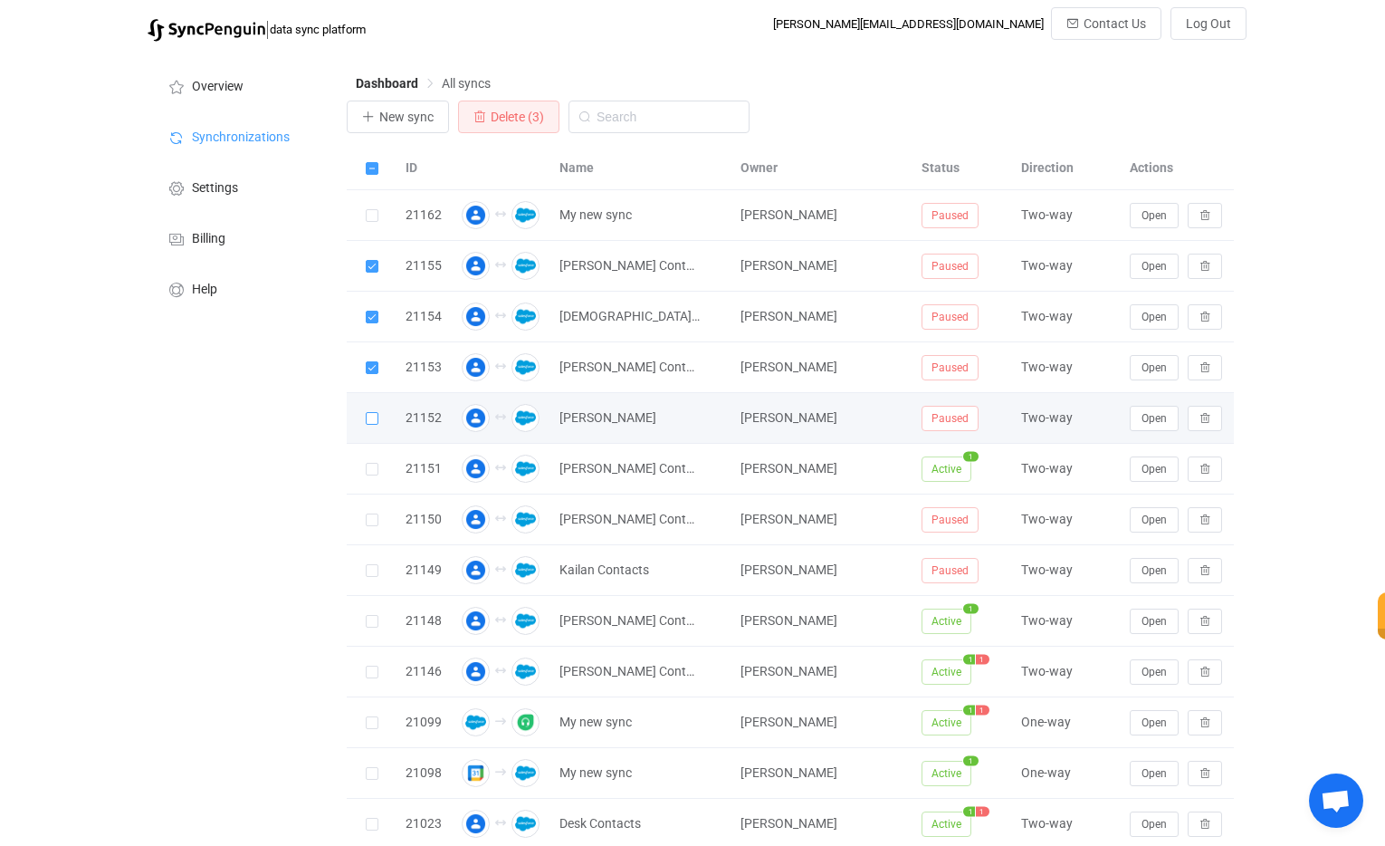
click at [378, 412] on input "checkbox" at bounding box center [378, 412] width 0 height 0
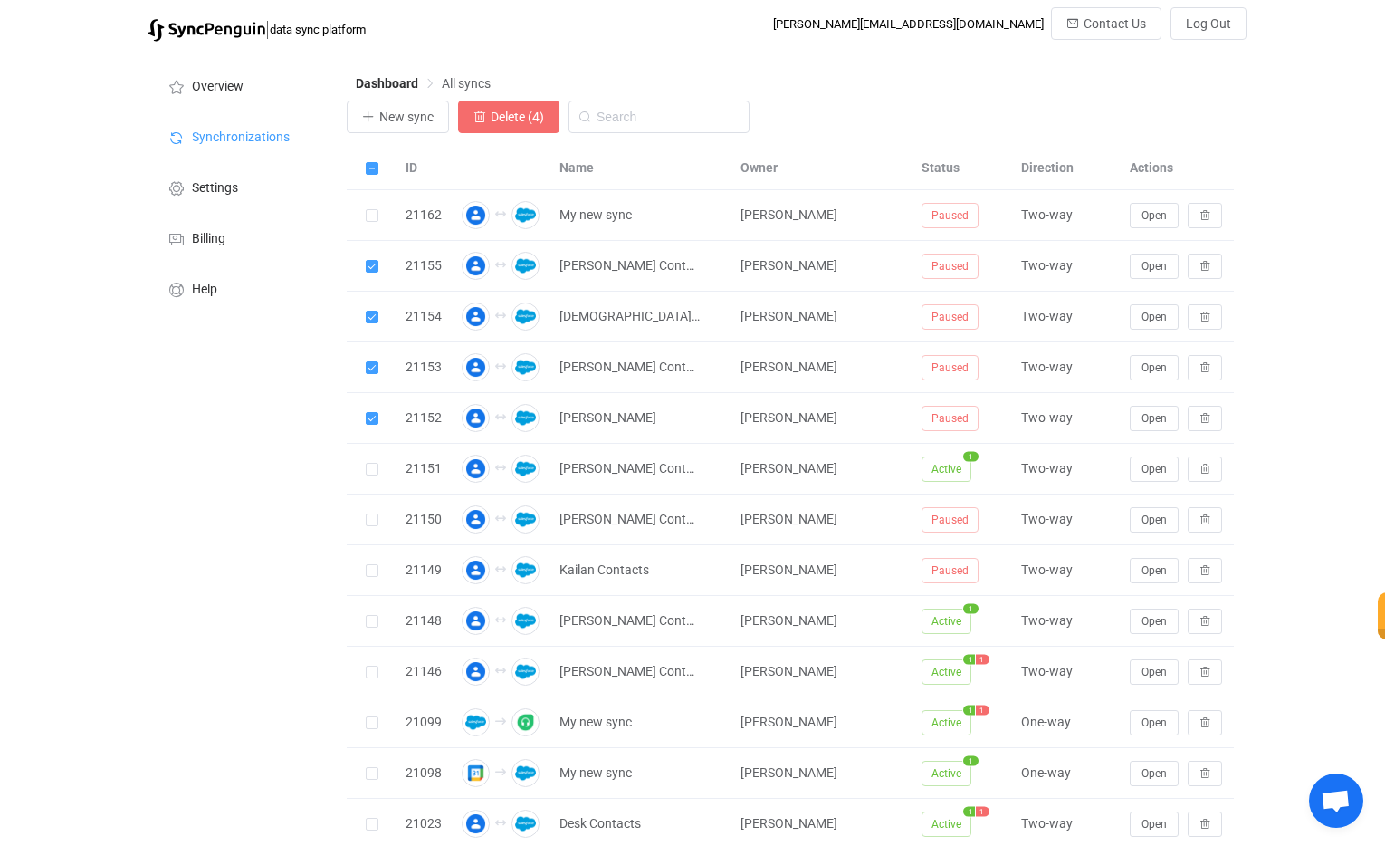
click at [520, 114] on span "Delete (4)" at bounding box center [517, 117] width 53 height 14
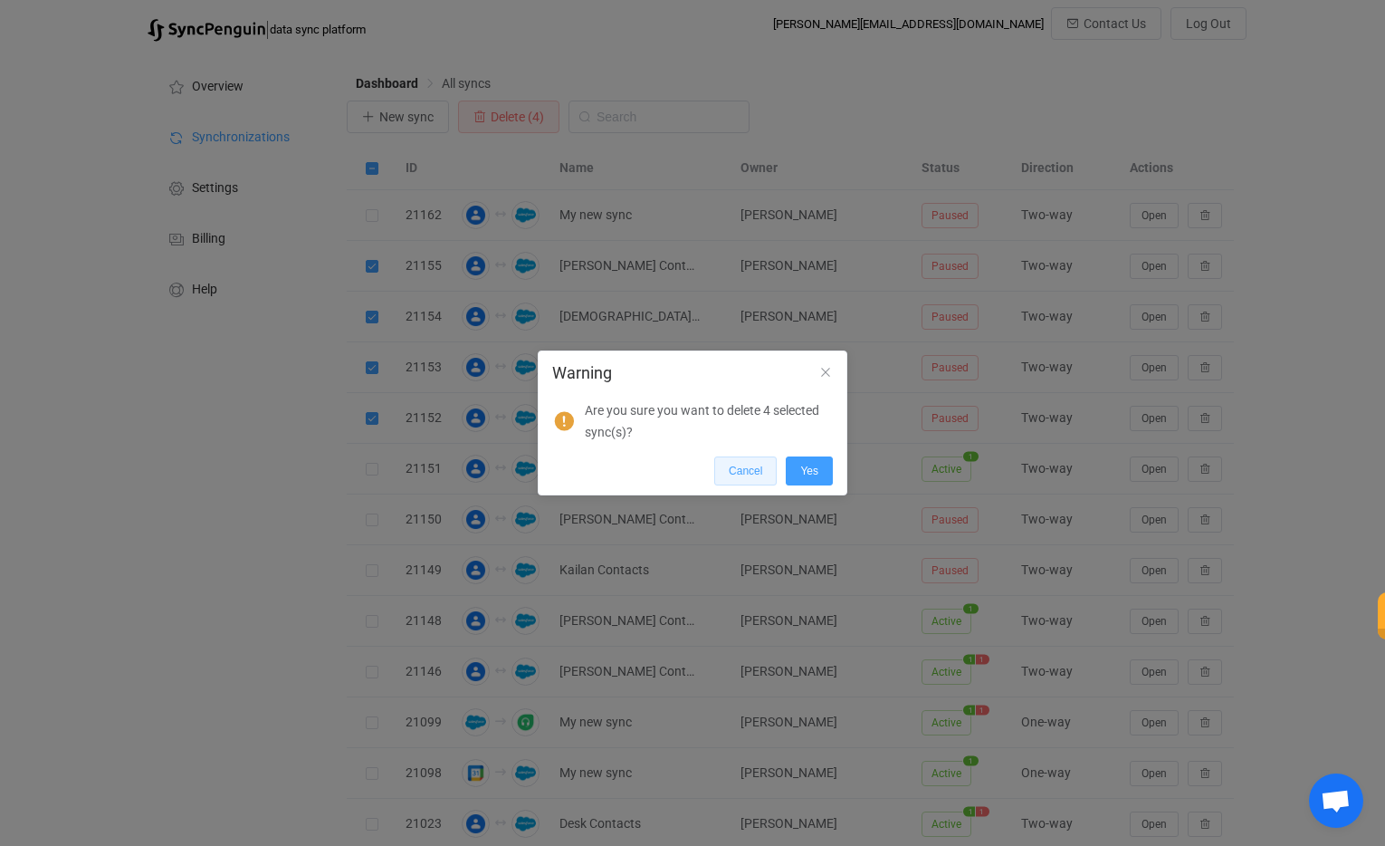
click at [750, 478] on button "Cancel" at bounding box center [745, 470] width 62 height 29
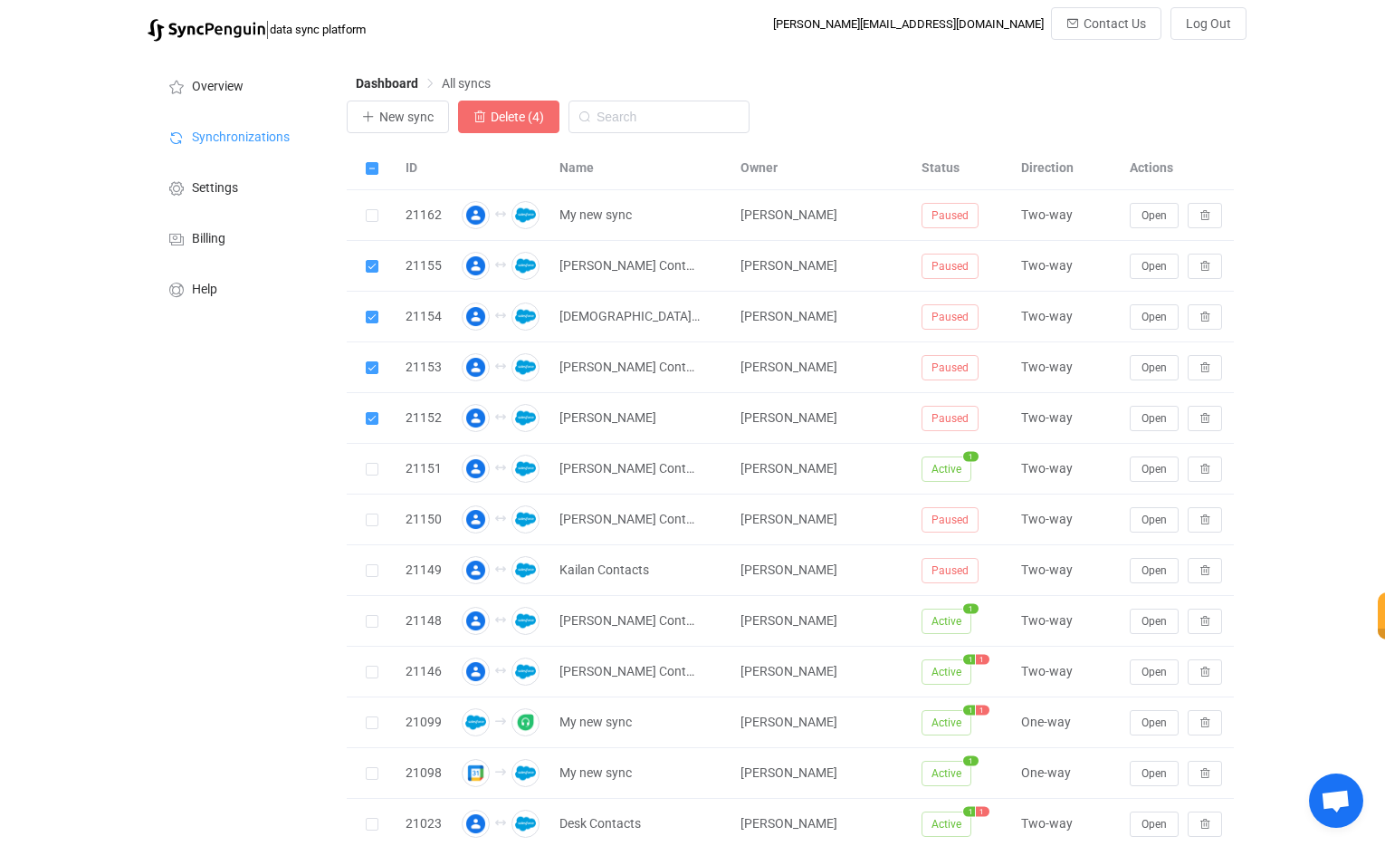
click at [521, 109] on button "Delete (4)" at bounding box center [508, 116] width 101 height 33
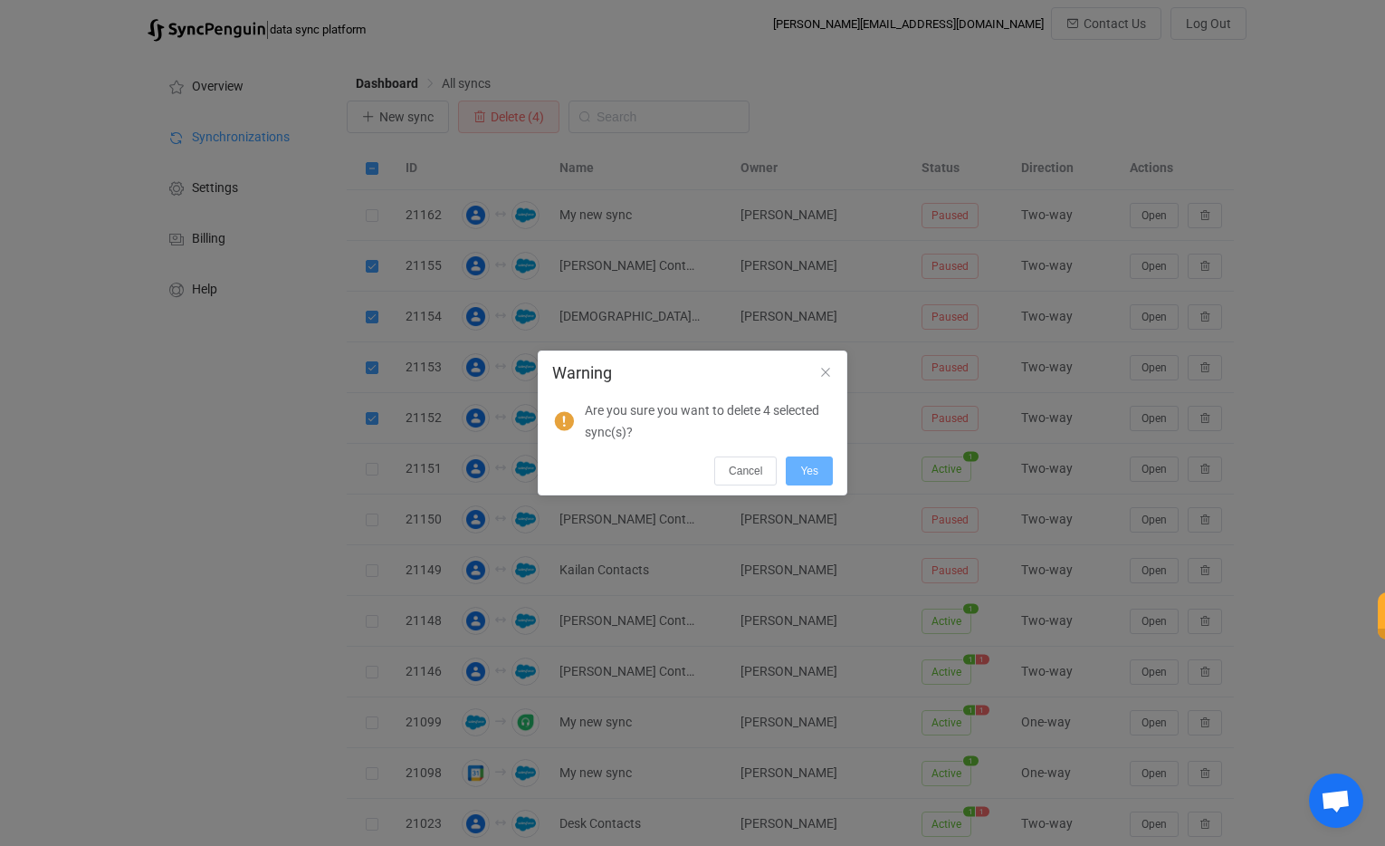
drag, startPoint x: 808, startPoint y: 486, endPoint x: 806, endPoint y: 476, distance: 10.3
click at [806, 476] on div "Warning Are you sure you want to delete 4 selected sync(s)? Cancel Yes" at bounding box center [693, 422] width 310 height 145
click at [806, 476] on span "Yes" at bounding box center [809, 470] width 18 height 13
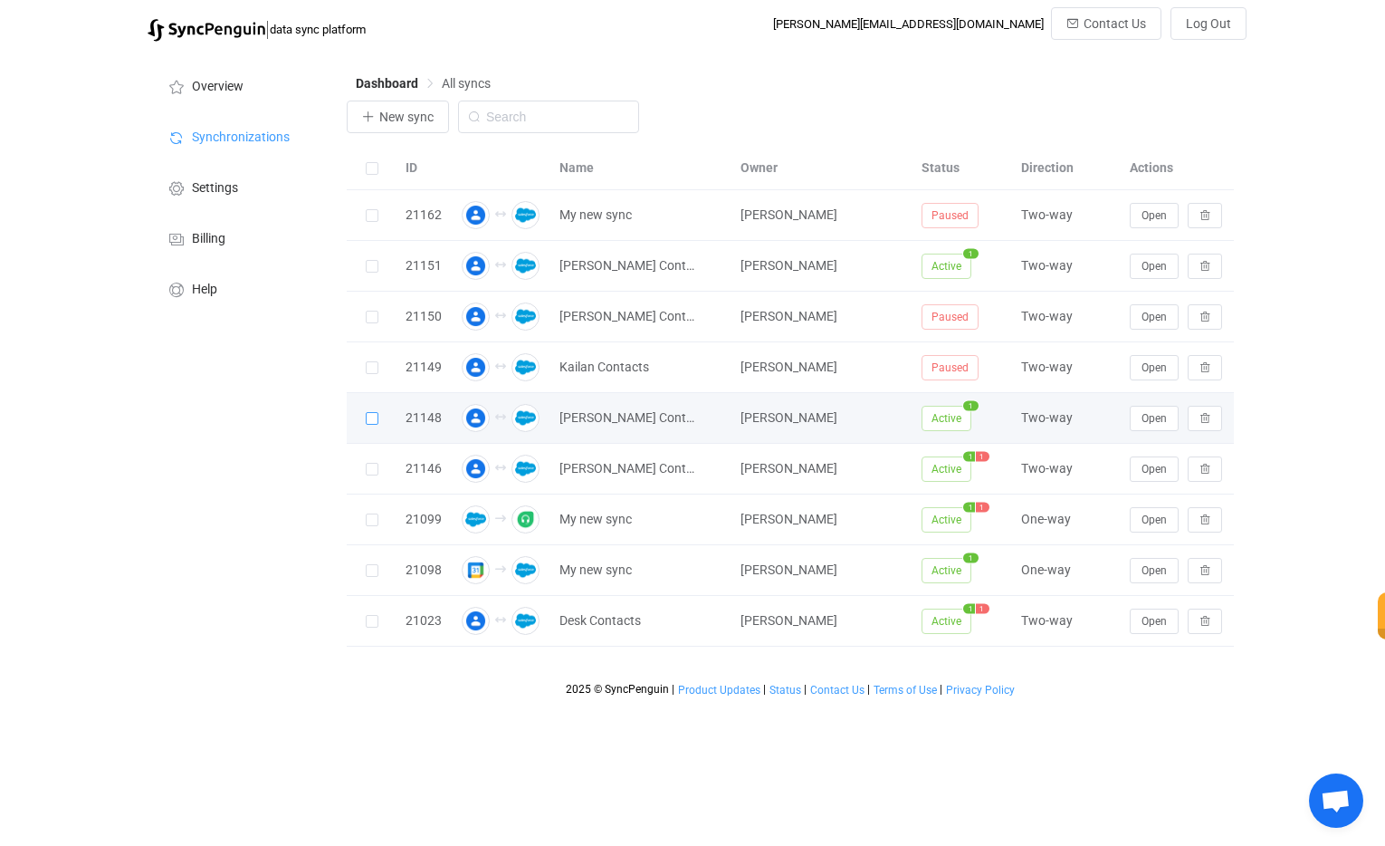
click at [369, 416] on span at bounding box center [372, 418] width 13 height 13
click at [378, 412] on input "checkbox" at bounding box center [378, 412] width 0 height 0
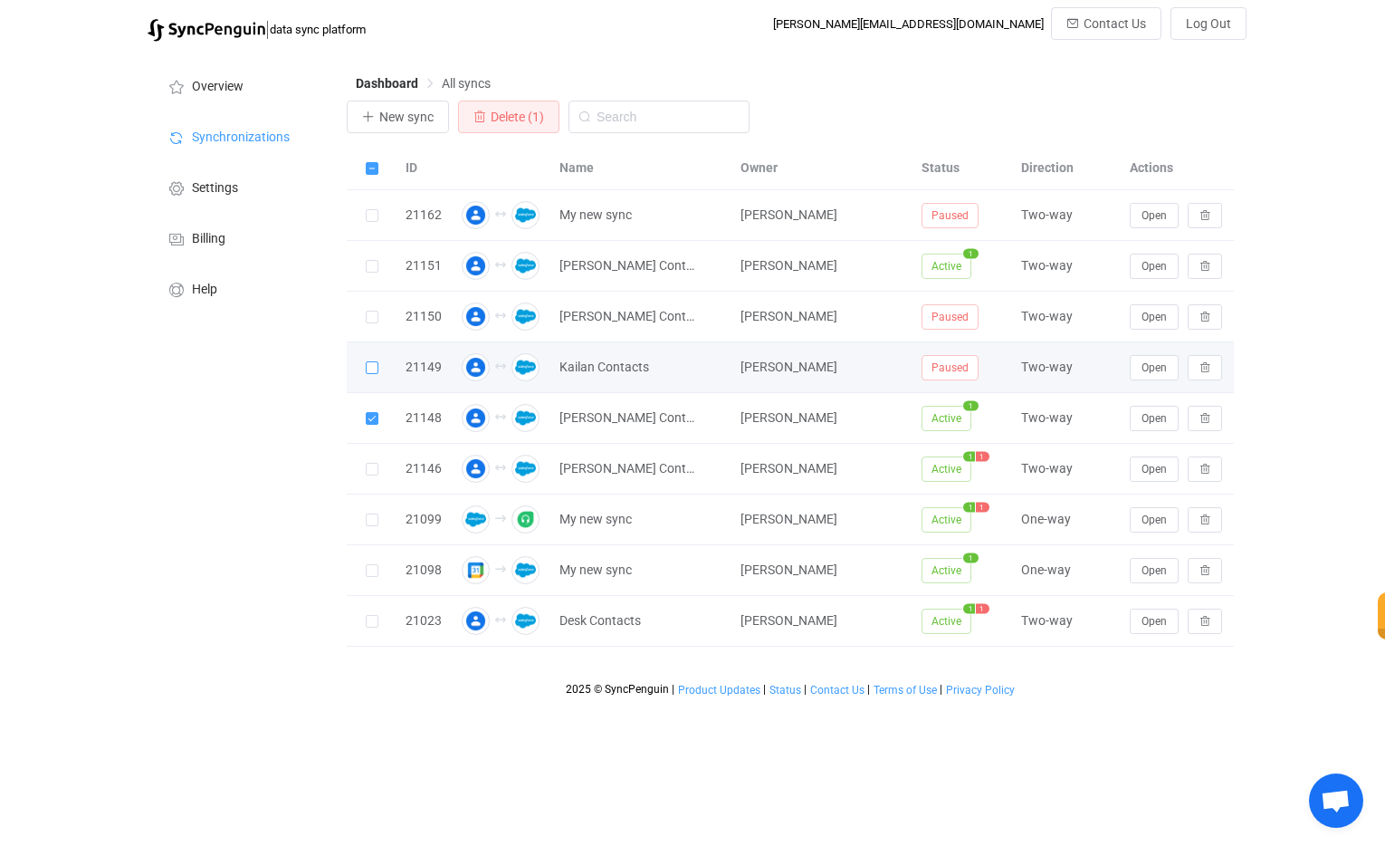
click at [366, 363] on span at bounding box center [372, 367] width 13 height 13
click at [378, 361] on input "checkbox" at bounding box center [378, 361] width 0 height 0
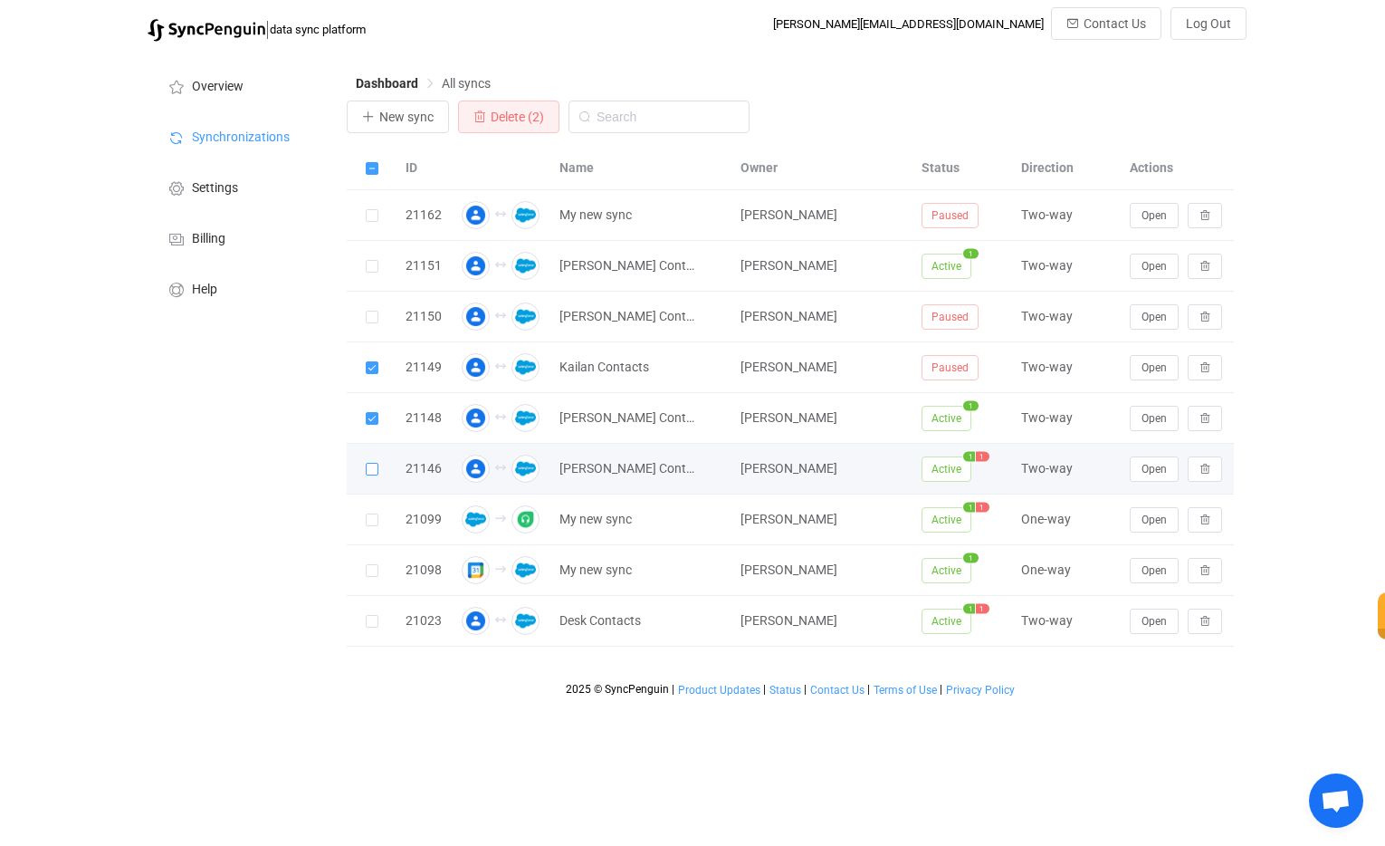
click at [367, 467] on span at bounding box center [372, 469] width 13 height 13
click at [378, 463] on input "checkbox" at bounding box center [378, 463] width 0 height 0
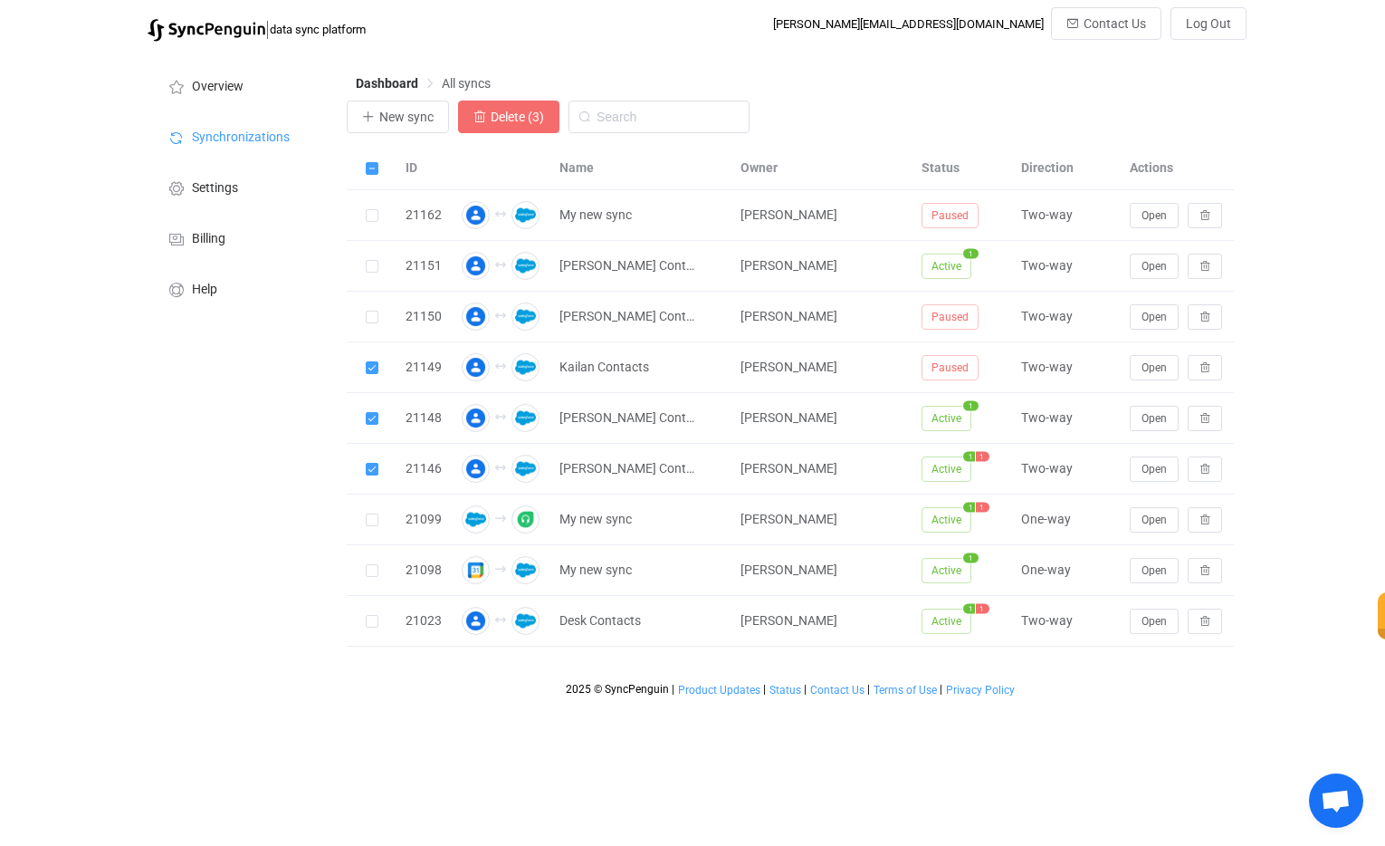
click at [534, 104] on button "Delete (3)" at bounding box center [508, 116] width 101 height 33
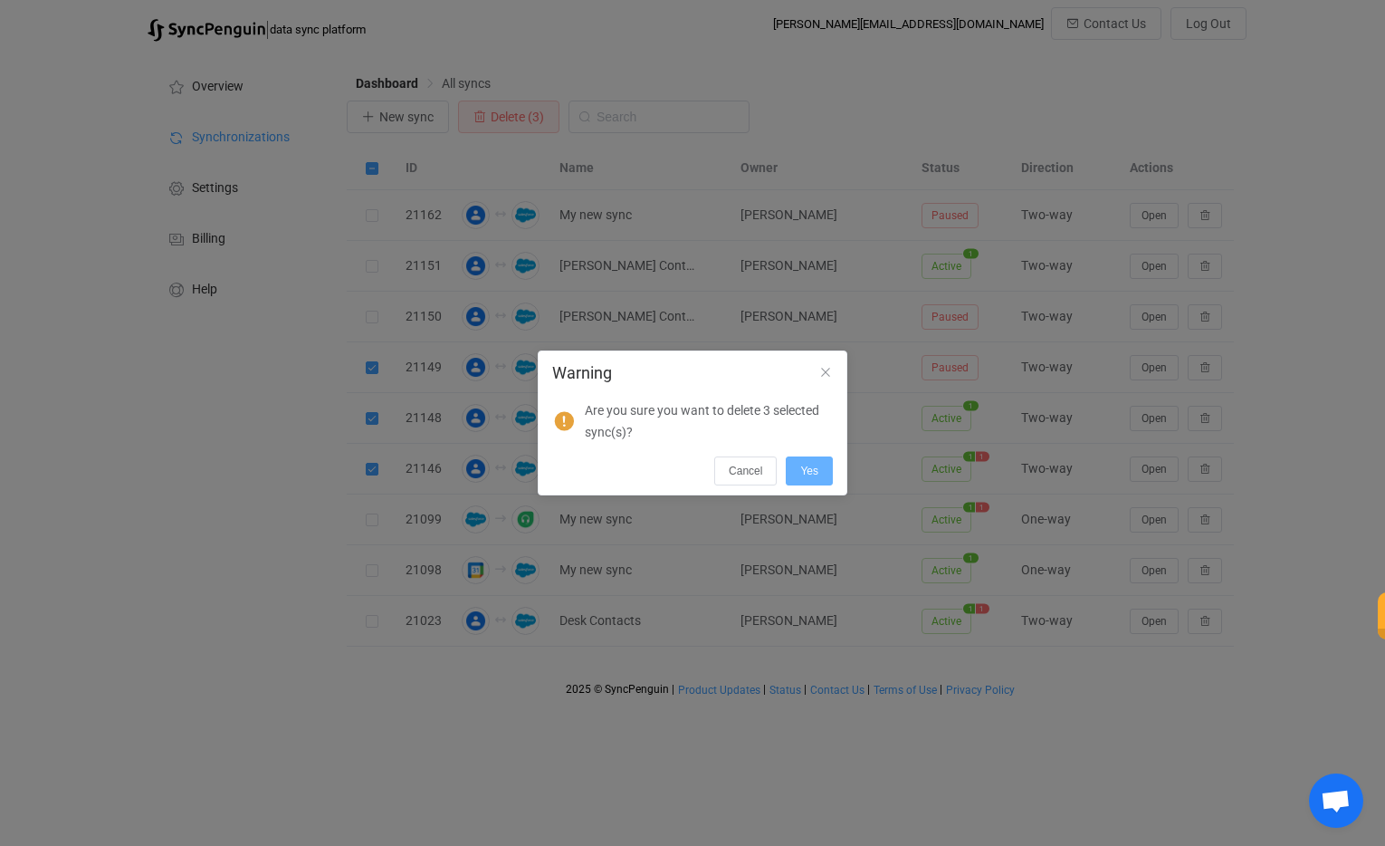
click at [805, 473] on span "Yes" at bounding box center [809, 470] width 18 height 13
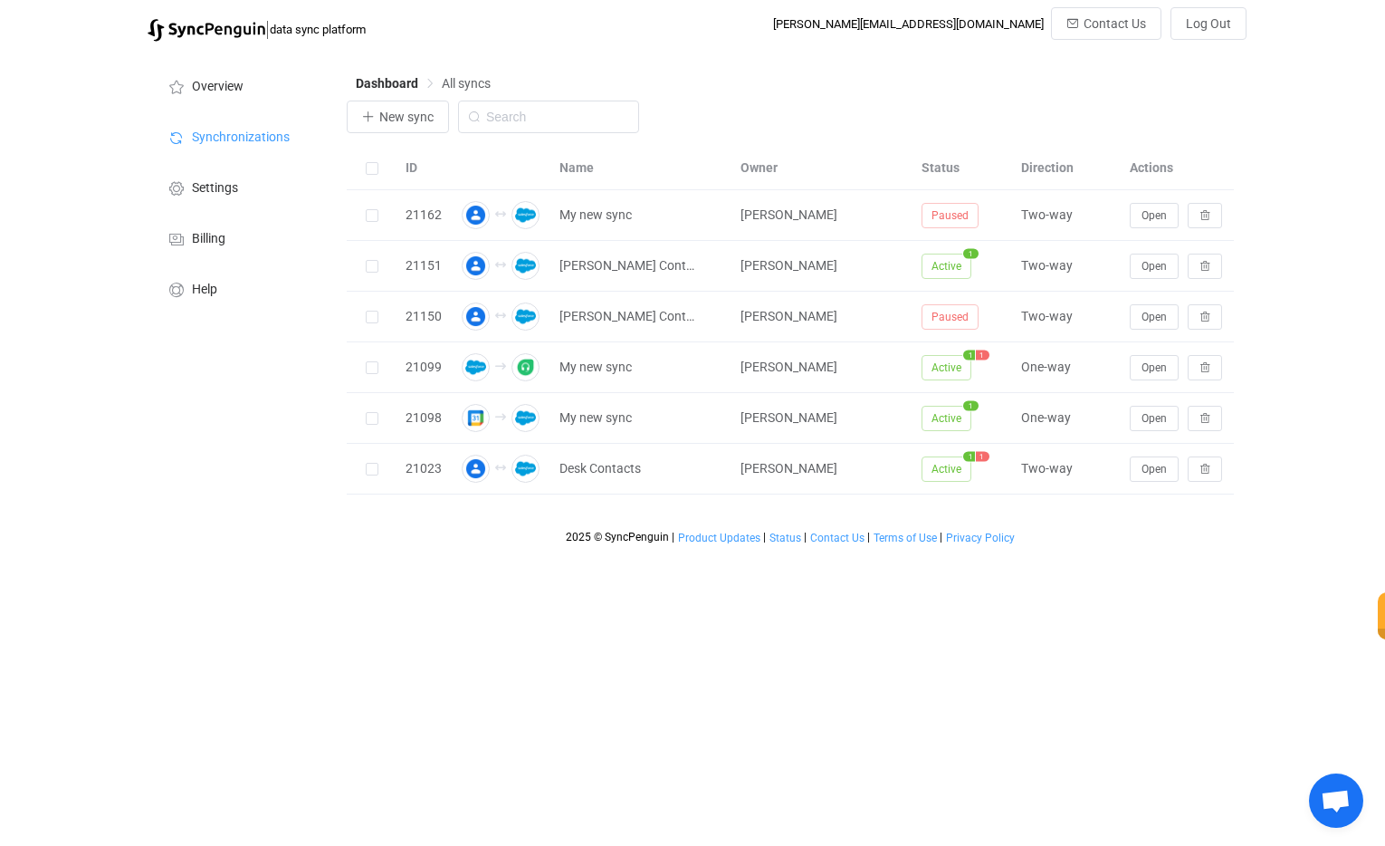
click at [843, 112] on div "New sync" at bounding box center [790, 121] width 887 height 42
click at [820, 98] on div "Dashboard All syncs" at bounding box center [790, 86] width 887 height 27
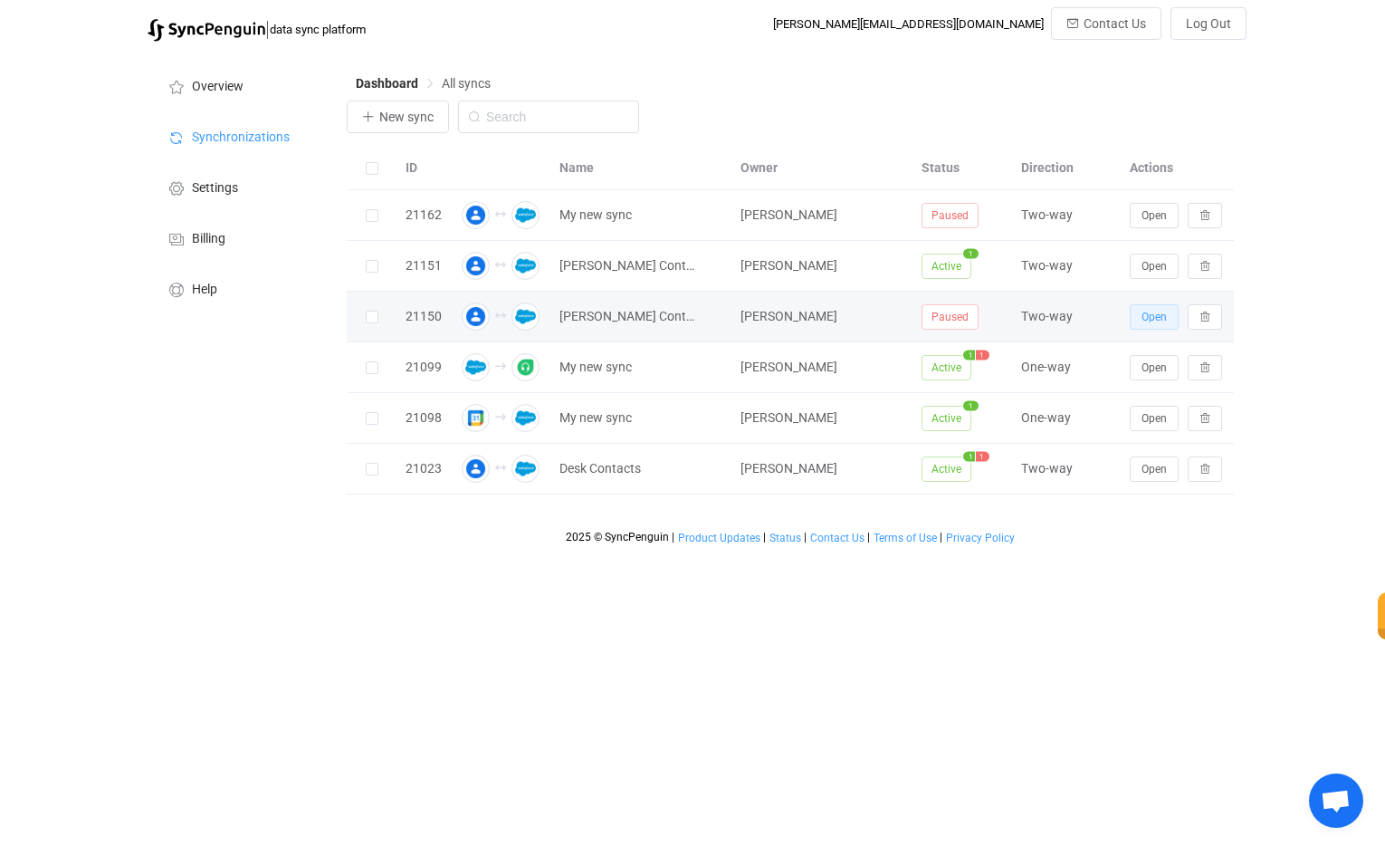
click at [1139, 314] on button "Open" at bounding box center [1154, 316] width 49 height 25
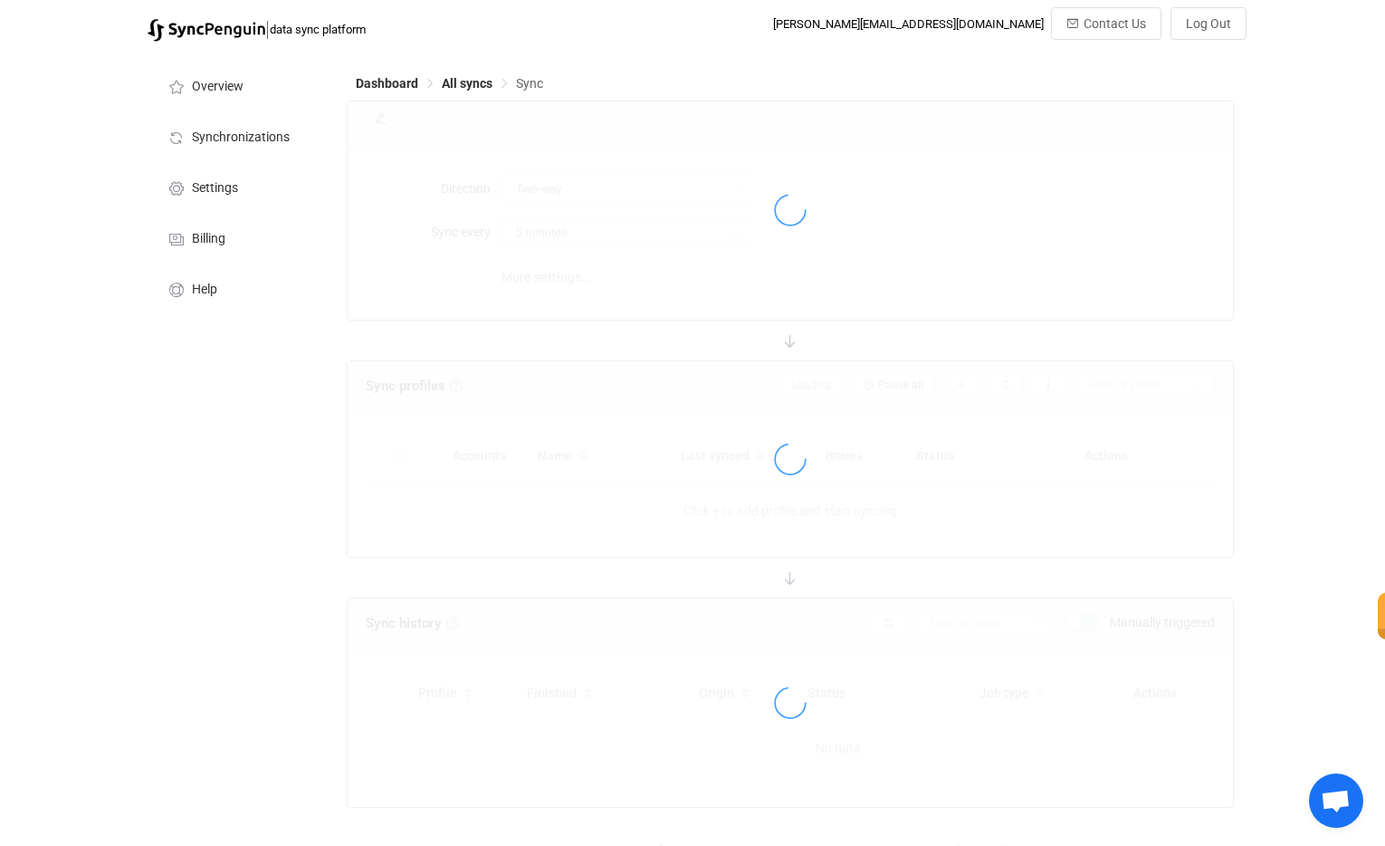
type input "10 minutes"
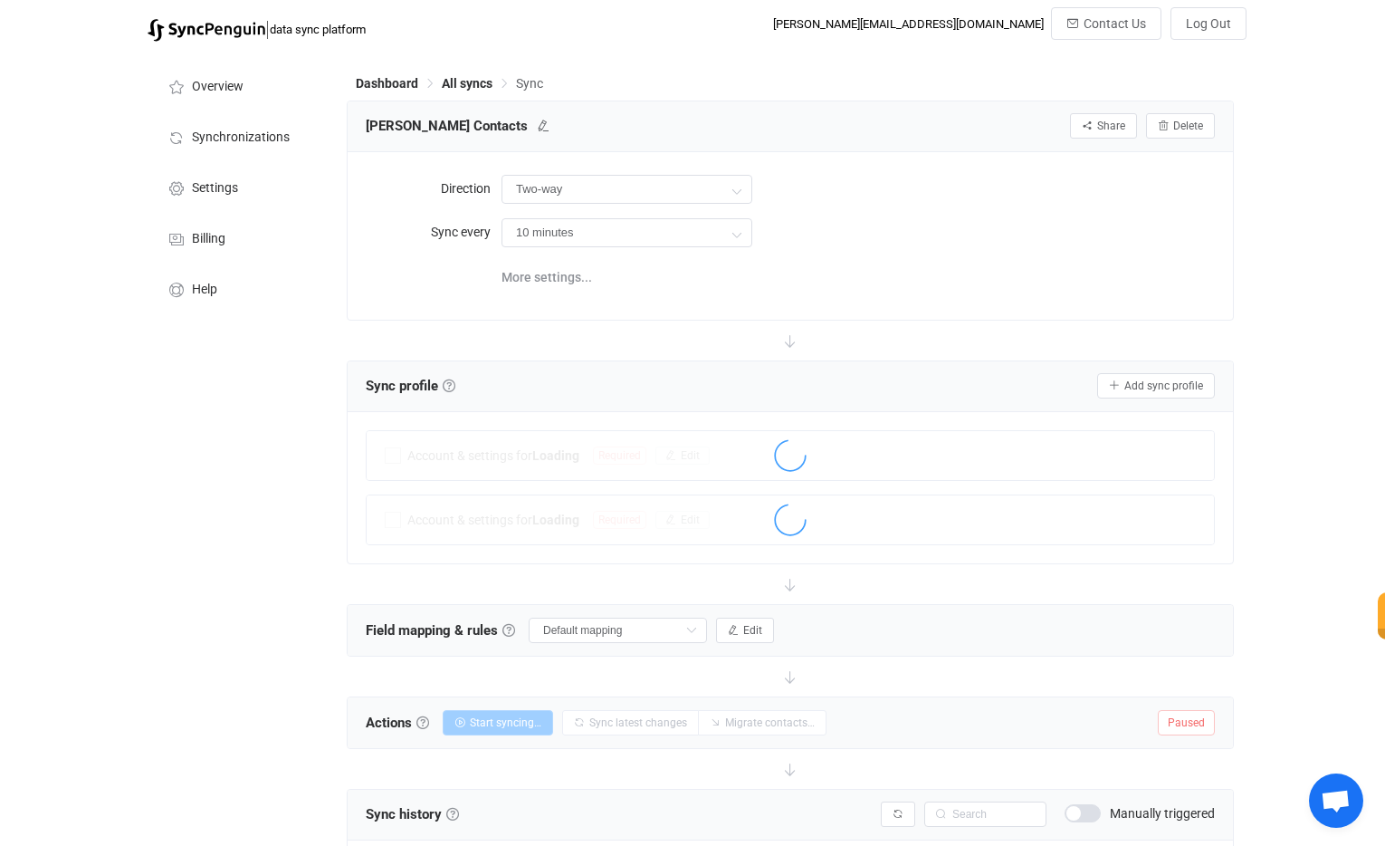
click at [461, 91] on div "Dashboard All syncs Sync" at bounding box center [790, 86] width 887 height 27
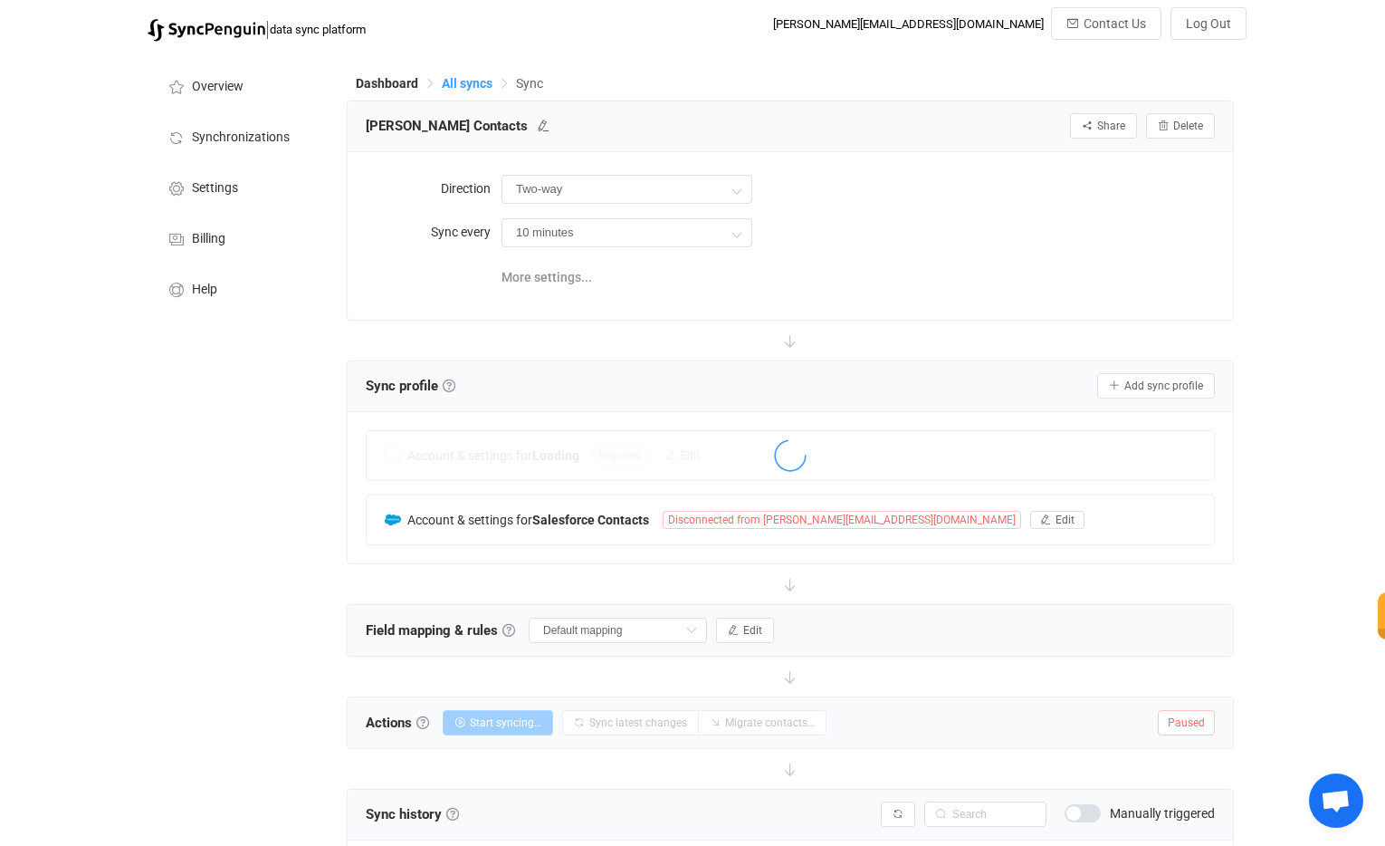
click at [464, 77] on span "All syncs" at bounding box center [467, 83] width 51 height 14
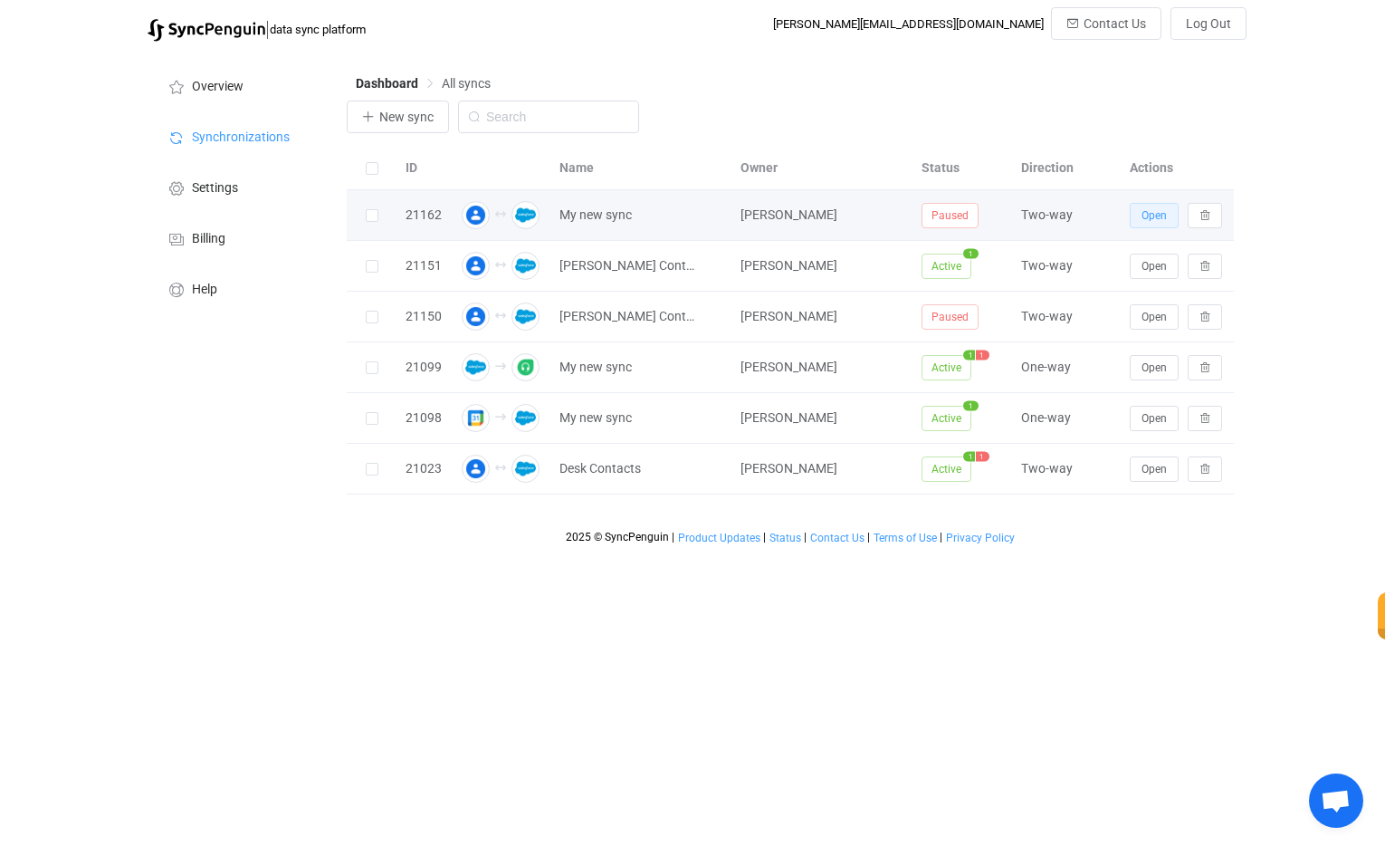
click at [1152, 206] on button "Open" at bounding box center [1154, 215] width 49 height 25
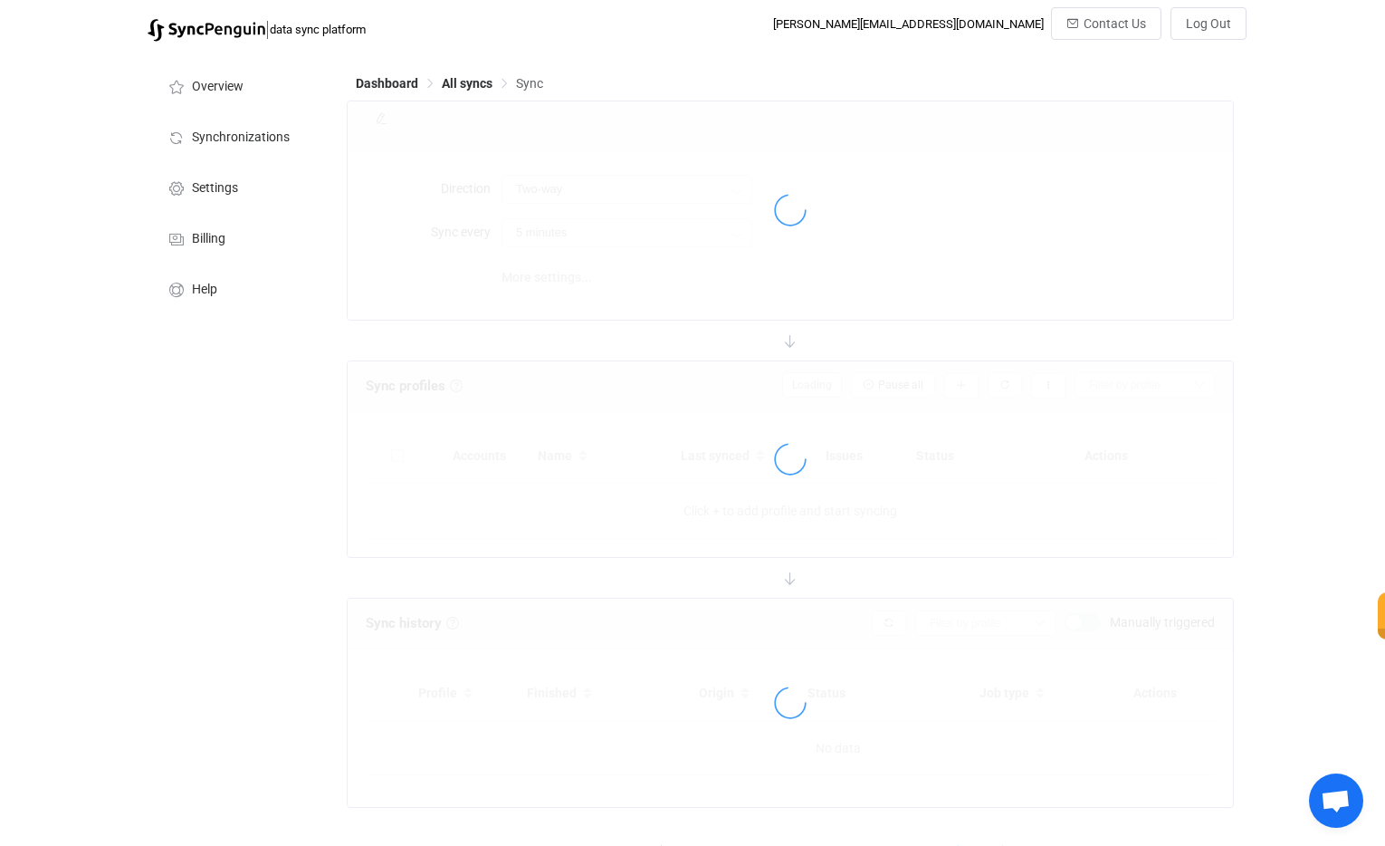
type input "10 minutes"
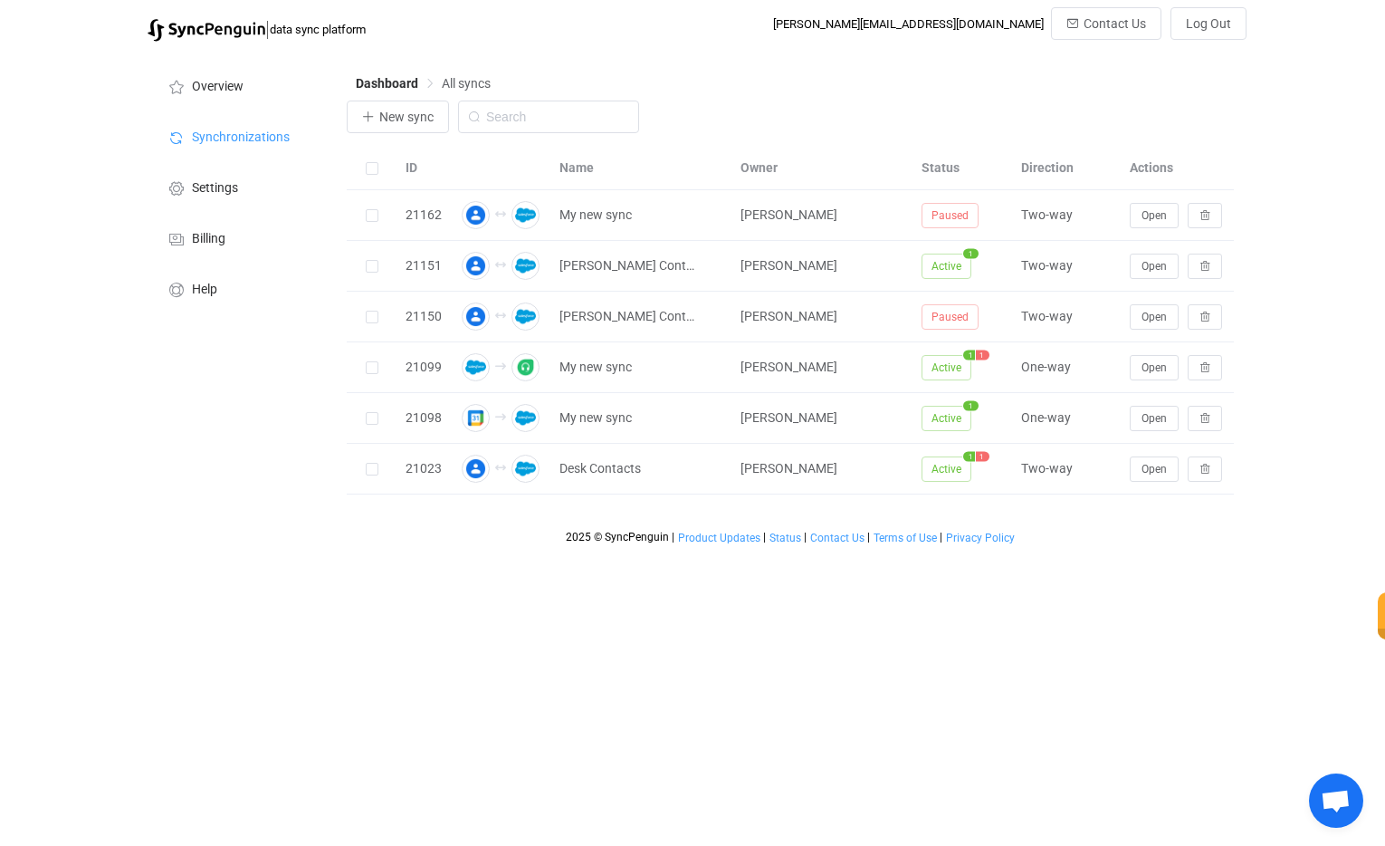
click at [465, 71] on div "Dashboard All syncs New sync ID Name Owner Status Direction Actions 21162 My ne…" at bounding box center [792, 302] width 909 height 502
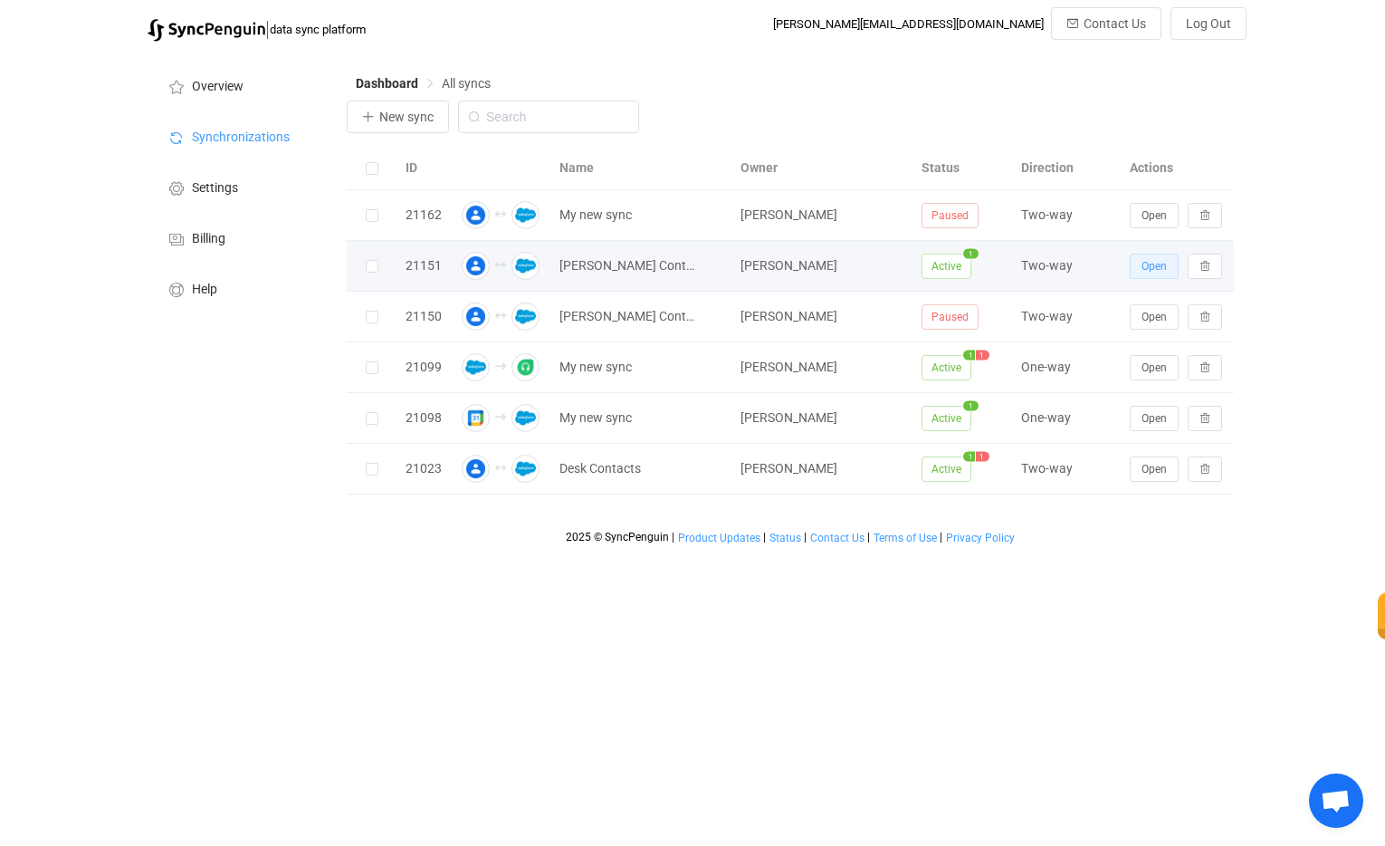
click at [1152, 262] on span "Open" at bounding box center [1154, 266] width 25 height 13
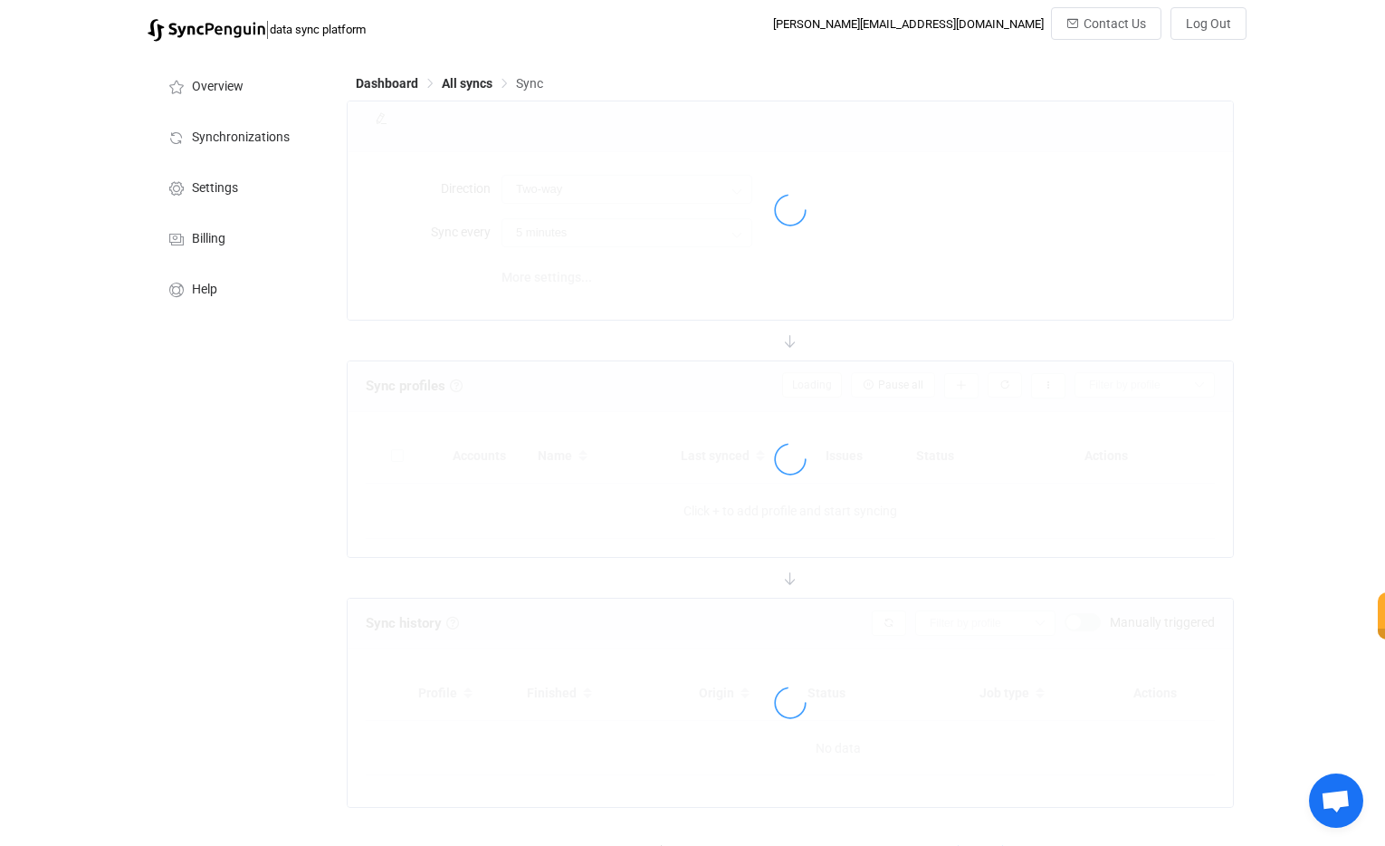
type input "10 minutes"
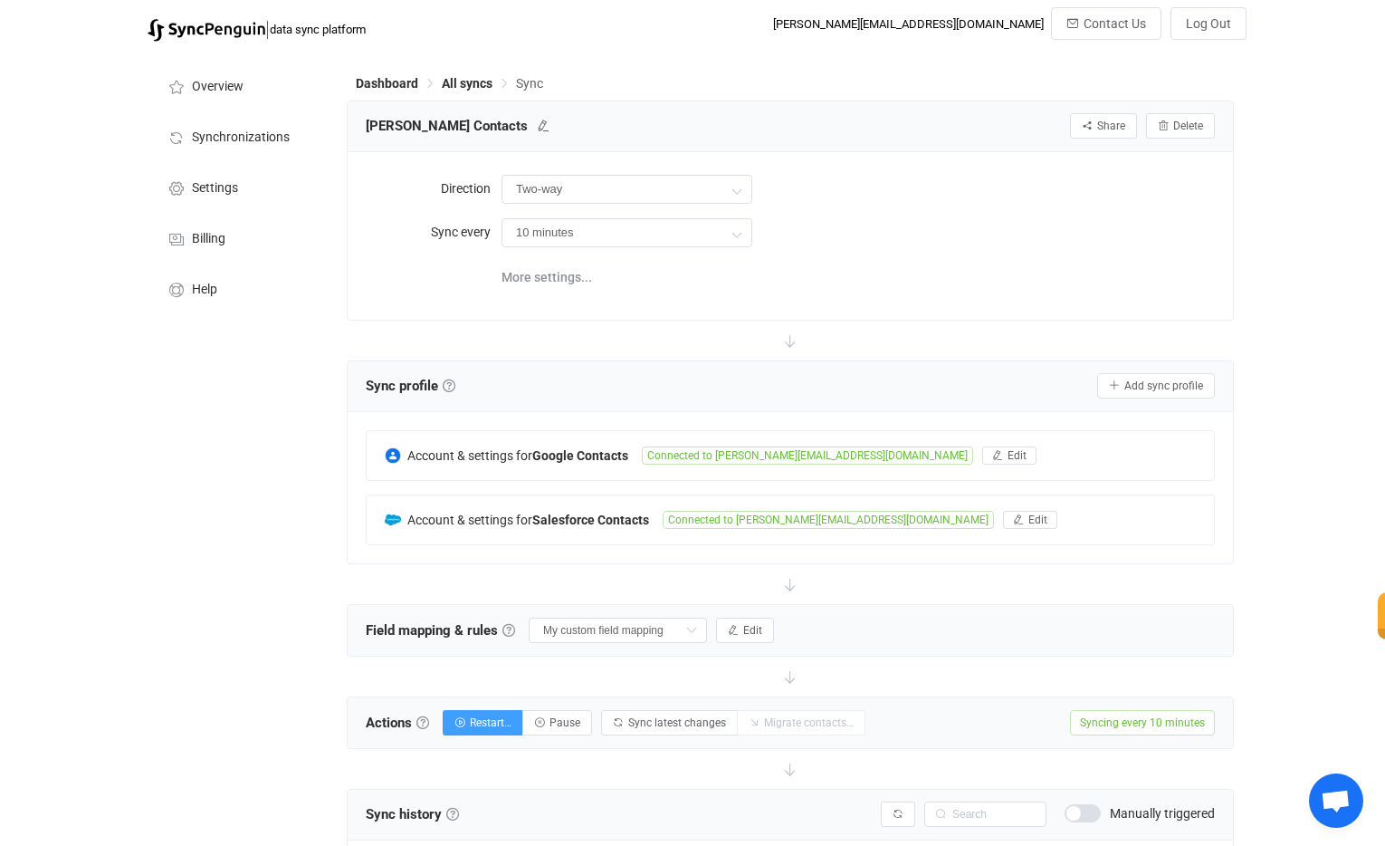
scroll to position [363, 0]
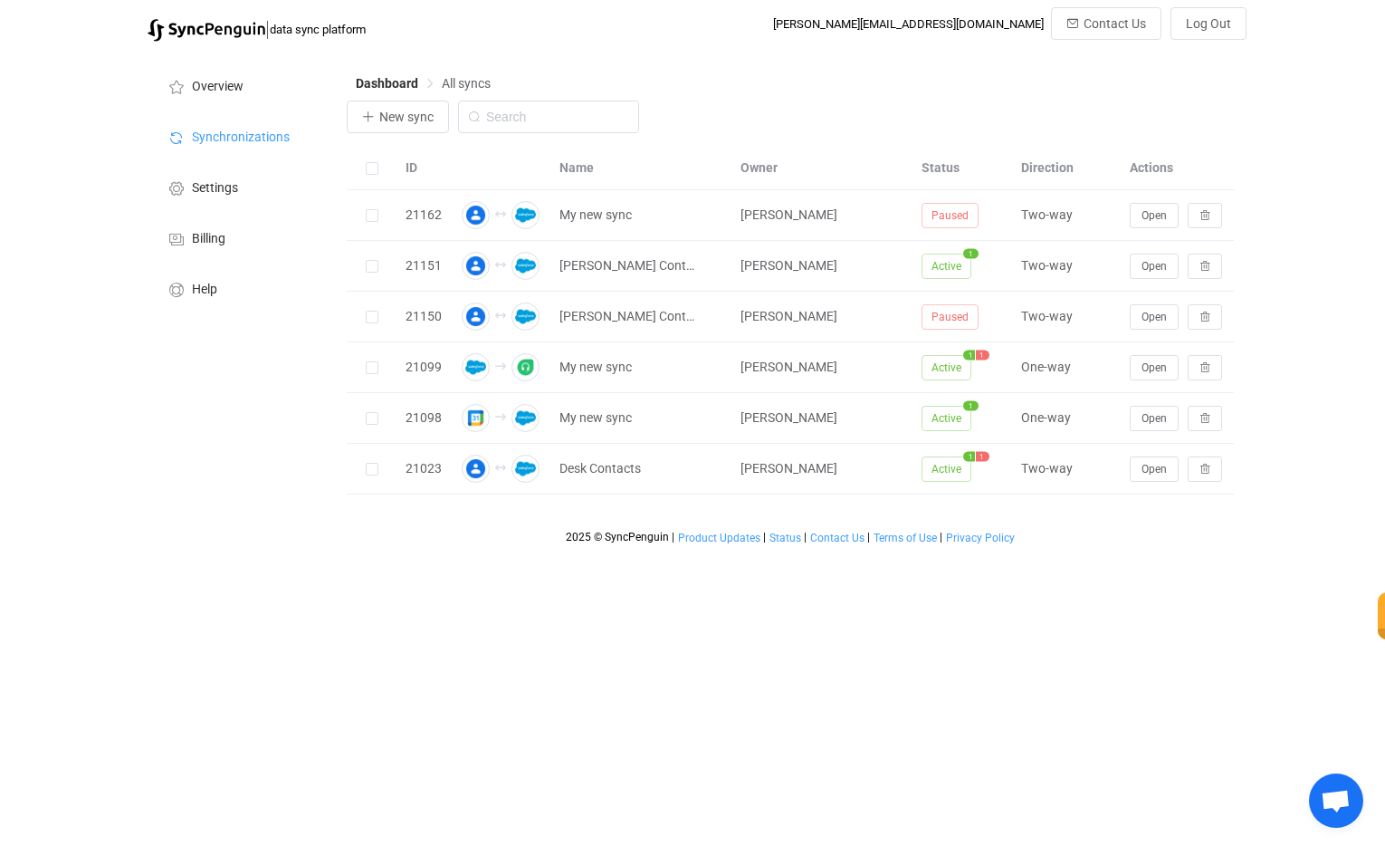
click at [718, 553] on html "| data sync platform [PERSON_NAME][EMAIL_ADDRESS][DOMAIN_NAME] Contact Us Log O…" at bounding box center [692, 276] width 1385 height 553
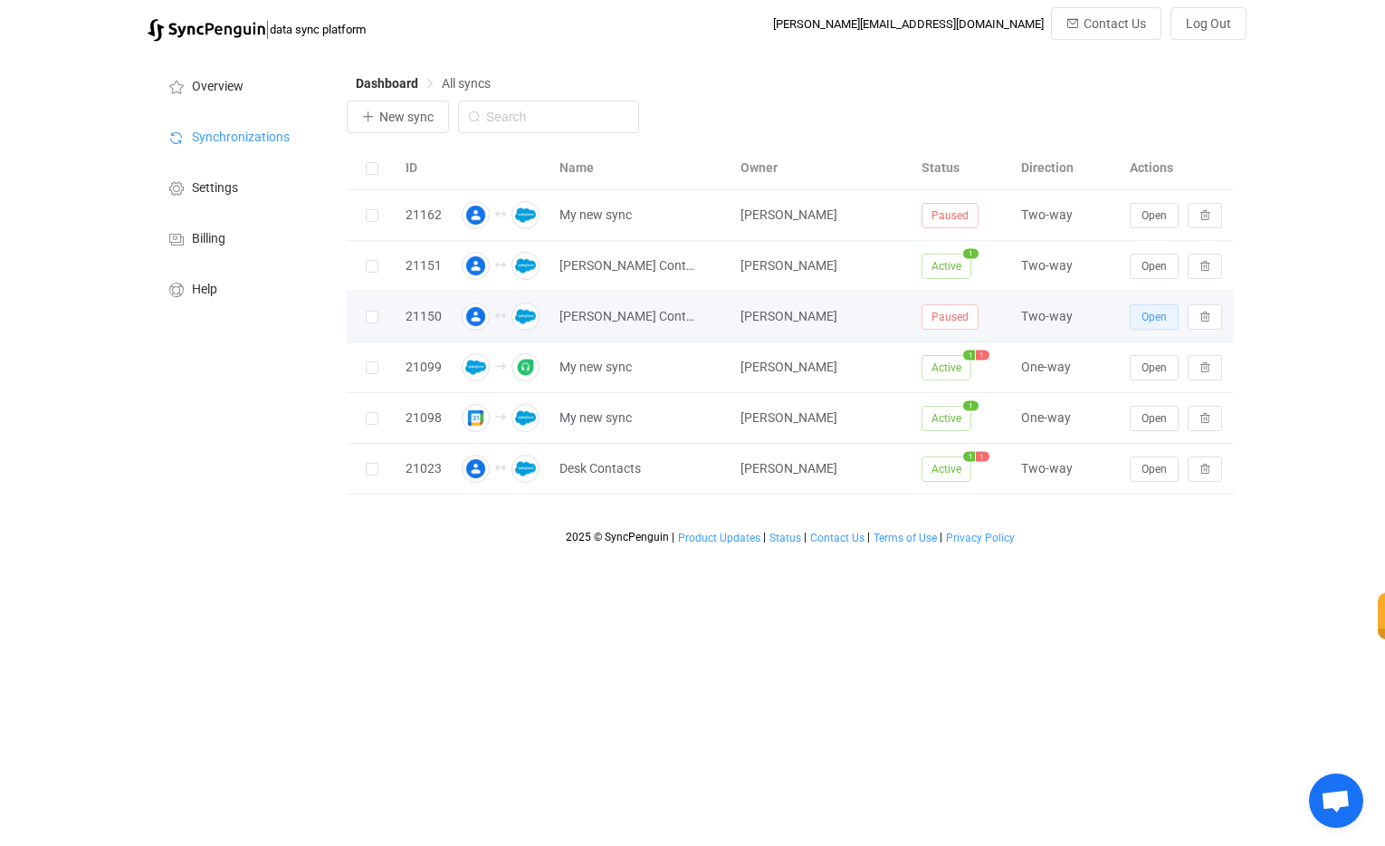
click at [1162, 320] on span "Open" at bounding box center [1154, 317] width 25 height 13
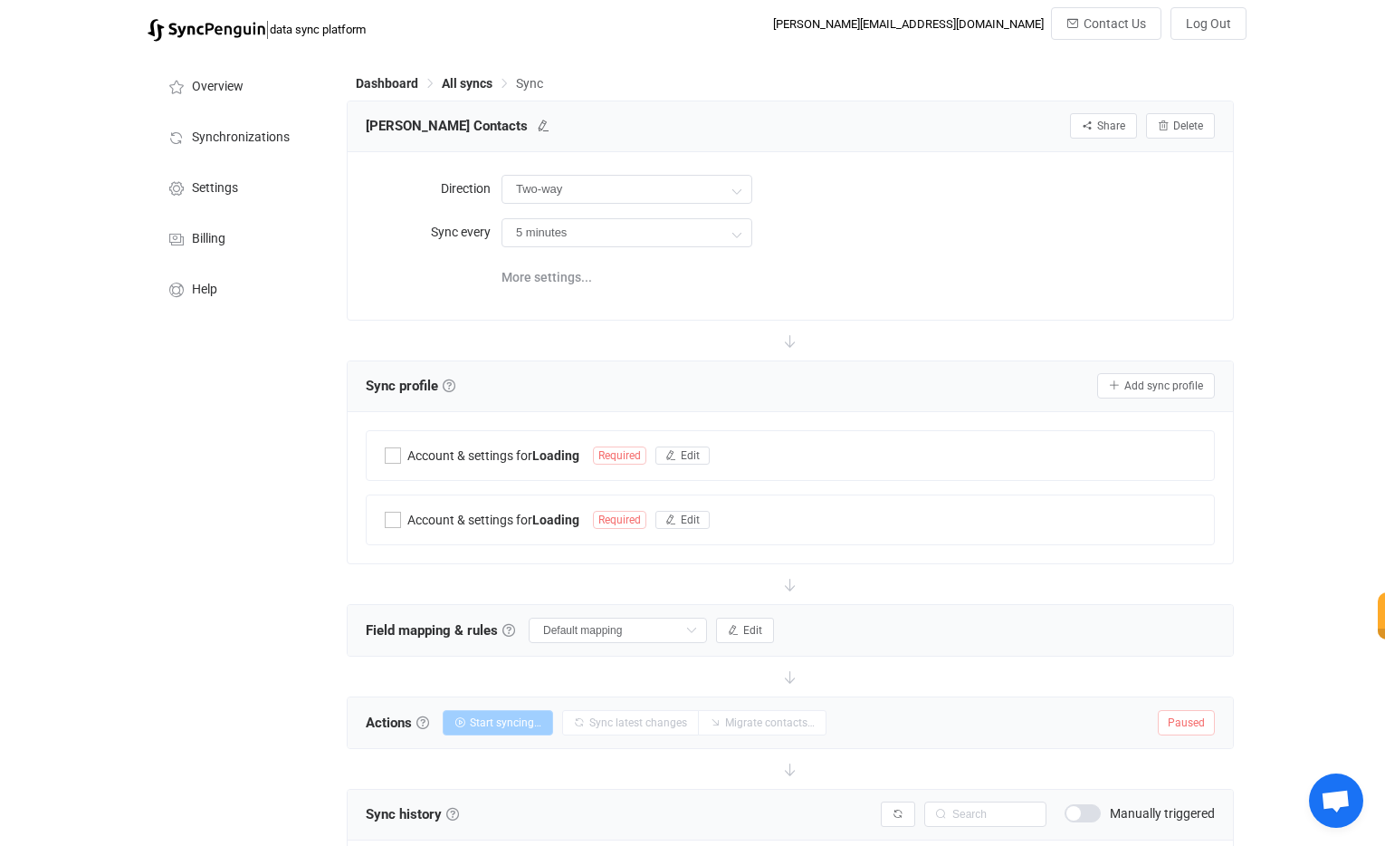
type input "10 minutes"
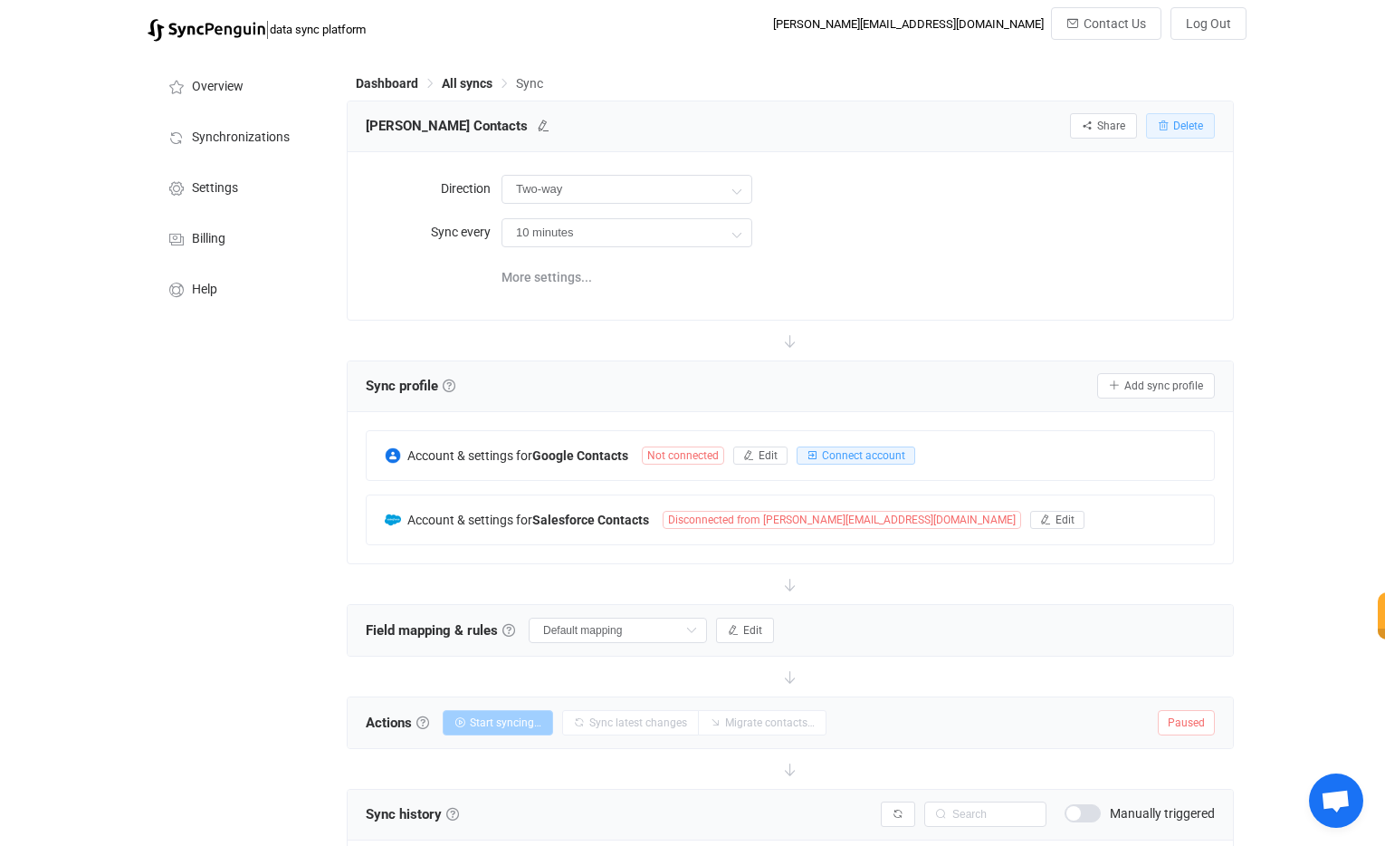
click at [1181, 125] on span "Delete" at bounding box center [1188, 126] width 30 height 13
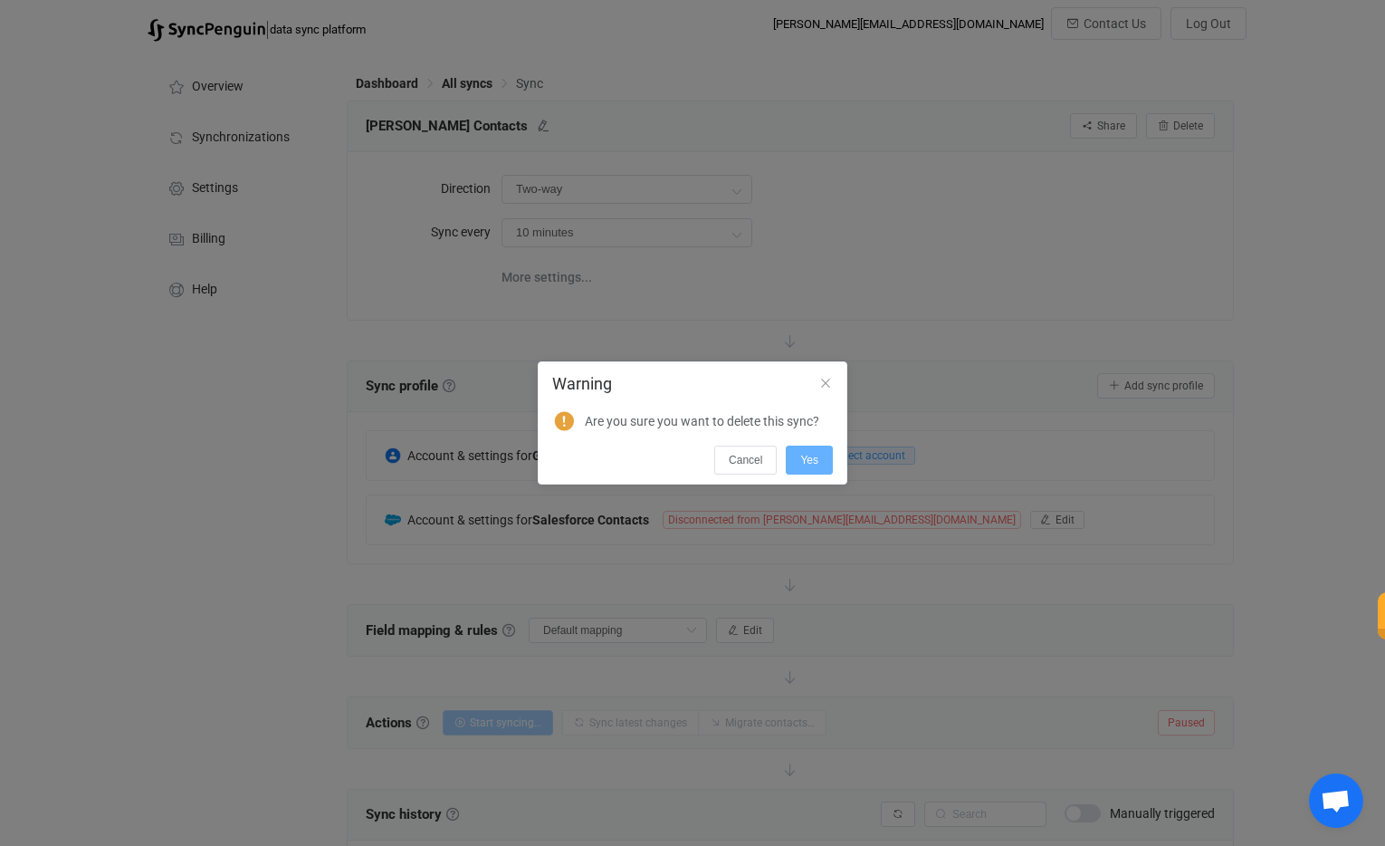
click at [802, 466] on span "Yes" at bounding box center [809, 460] width 18 height 13
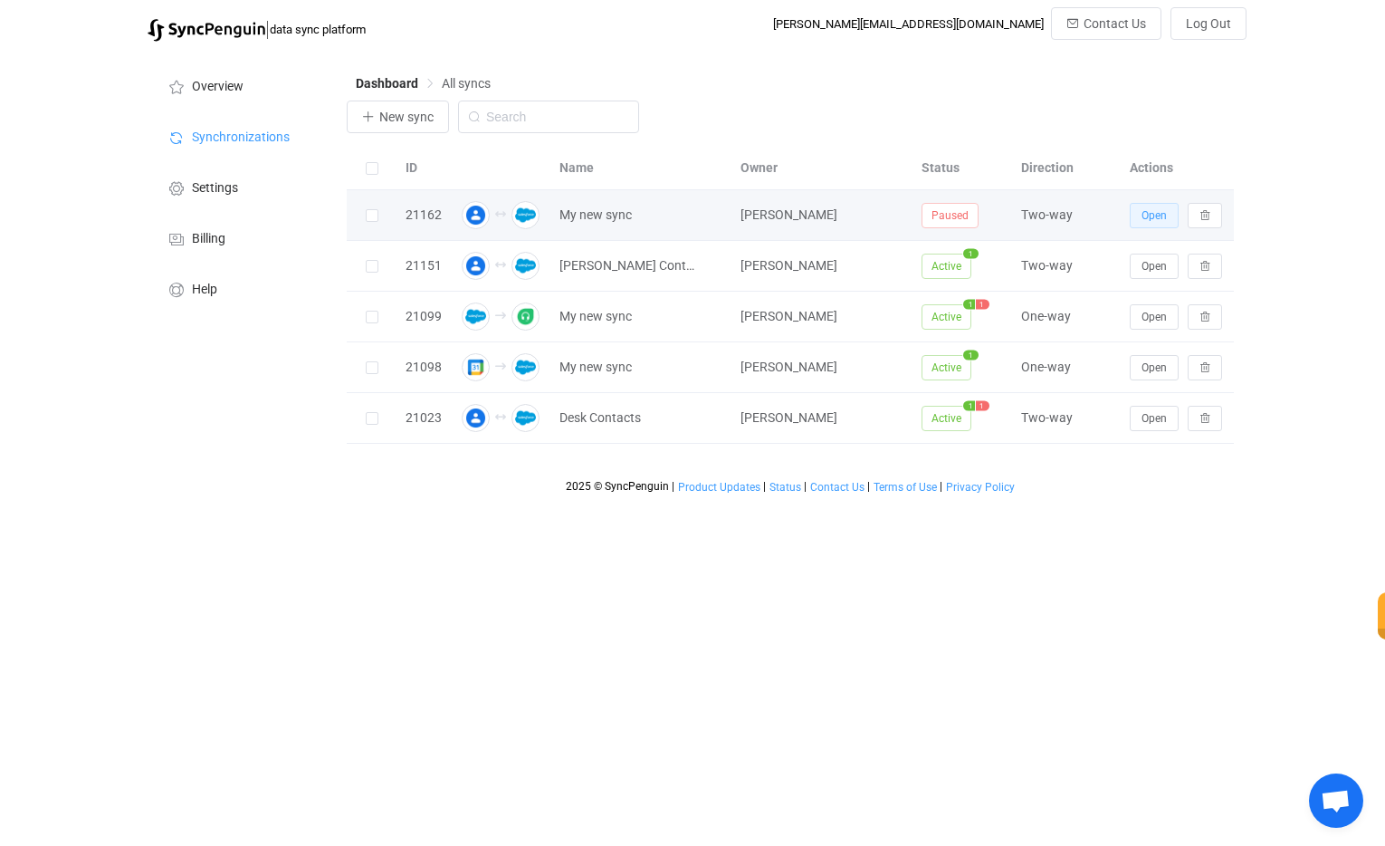
click at [1154, 220] on span "Open" at bounding box center [1154, 215] width 25 height 13
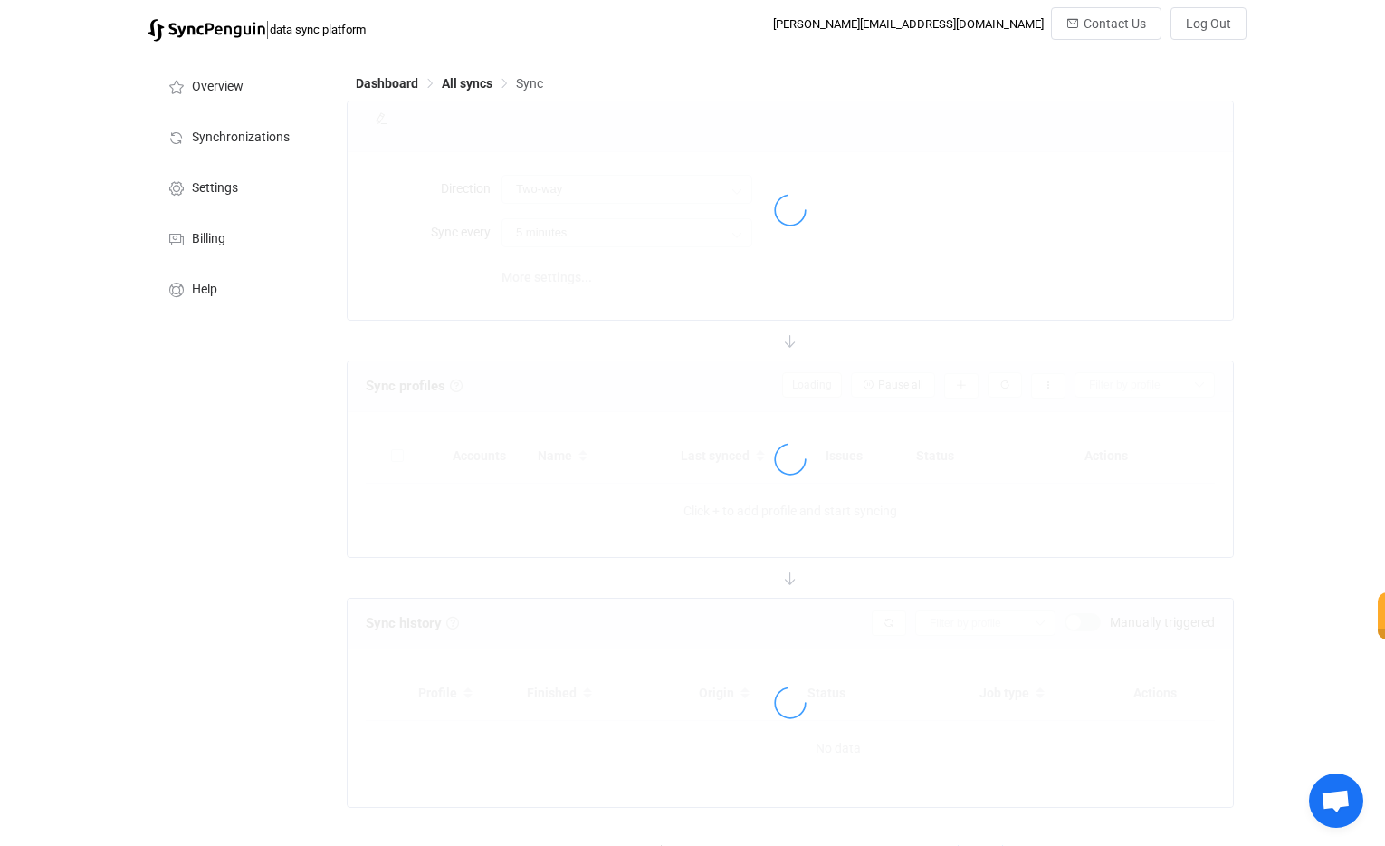
type input "10 minutes"
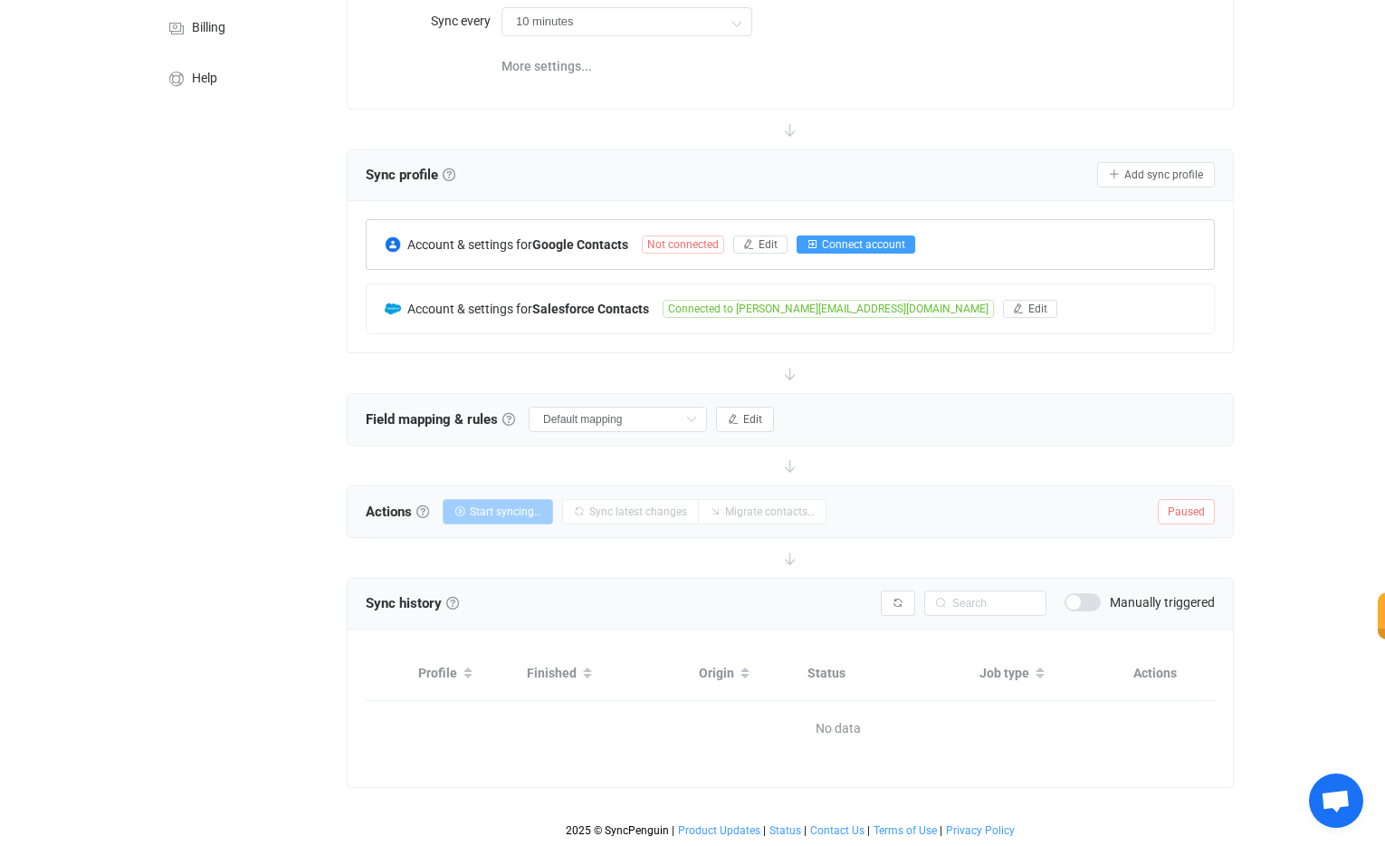
scroll to position [6, 0]
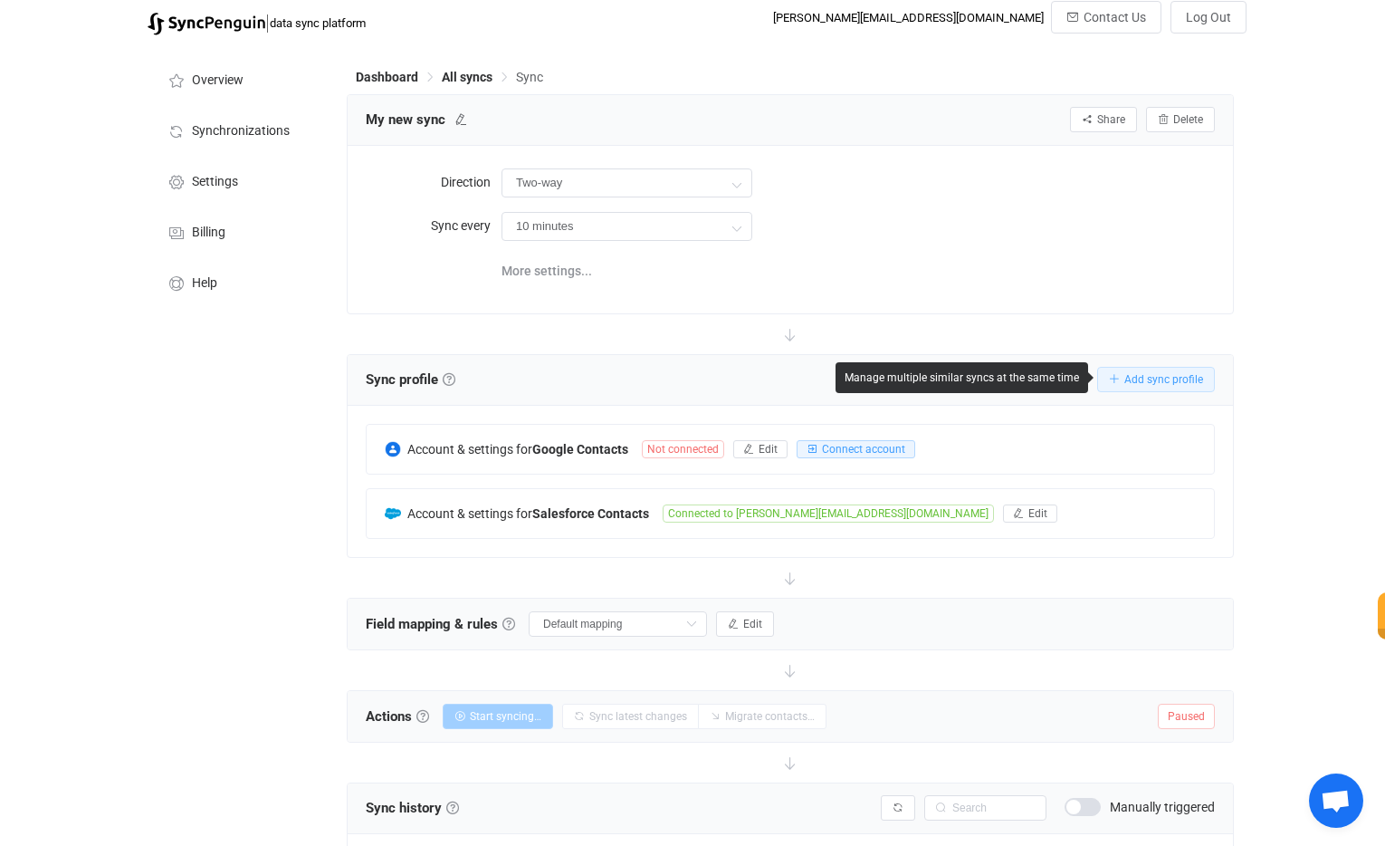
click at [1158, 373] on span "Add sync profile" at bounding box center [1163, 379] width 79 height 13
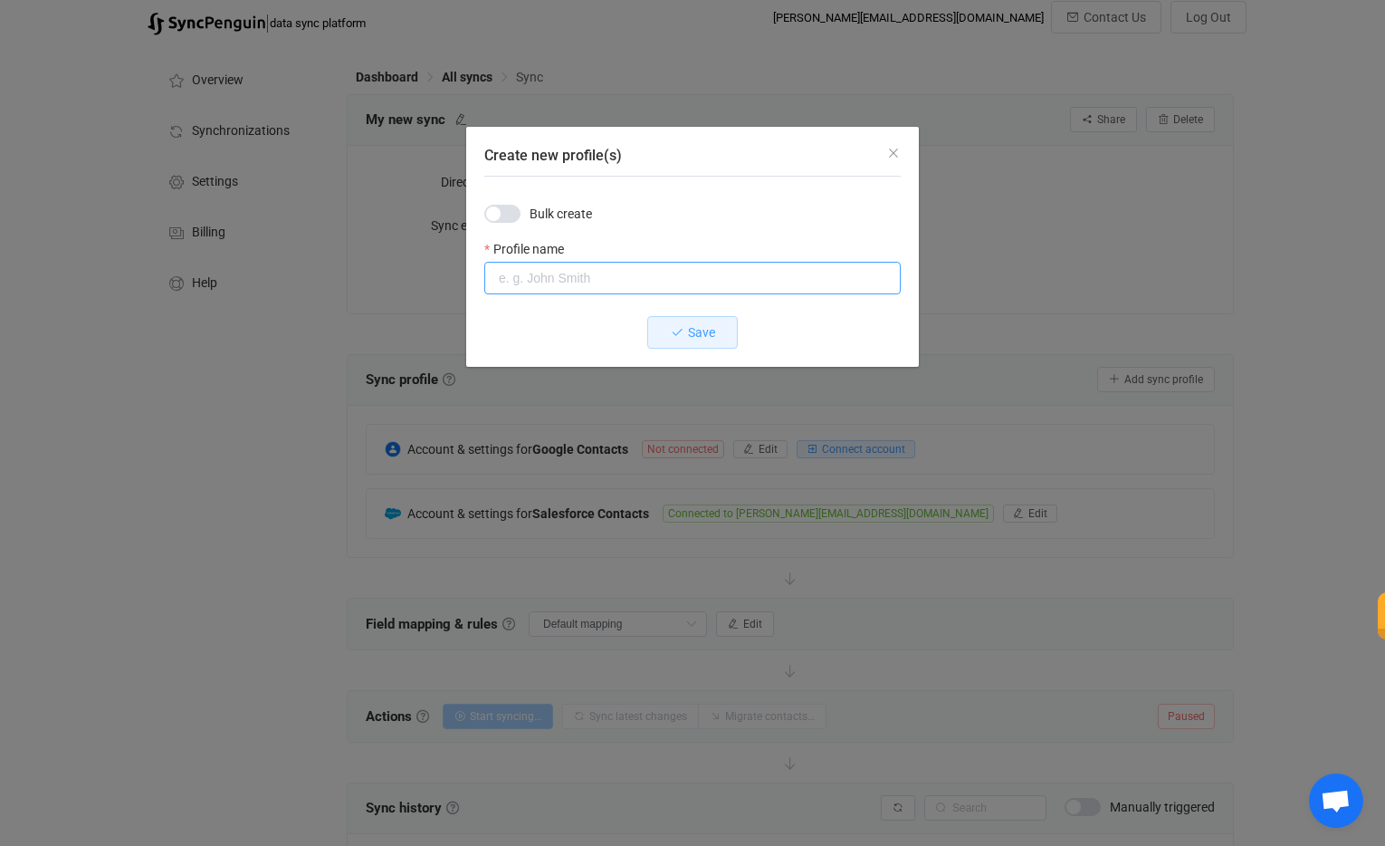
click at [633, 277] on input "Create new profile(s)" at bounding box center [692, 278] width 416 height 33
type input "Ad"
click at [510, 213] on span "Create new profile(s)" at bounding box center [502, 214] width 36 height 18
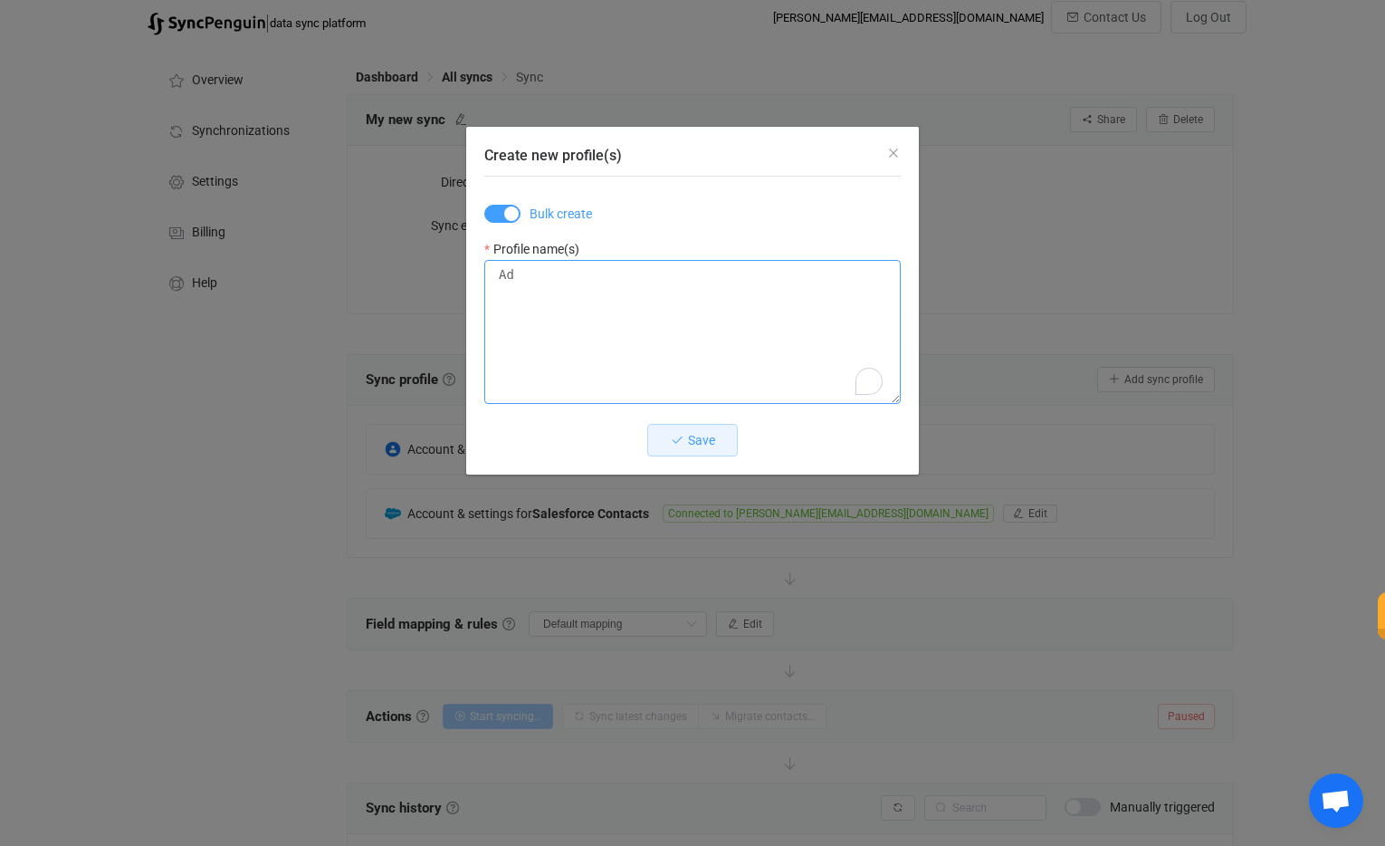
click at [536, 275] on textarea "Ad" at bounding box center [692, 332] width 416 height 144
paste textarea "[PERSON_NAME] [PERSON_NAME] [PERSON_NAME] [PERSON_NAME] [PERSON_NAME] [PERSON_N…"
drag, startPoint x: 598, startPoint y: 355, endPoint x: 473, endPoint y: 349, distance: 125.1
click at [473, 349] on div "Bulk create Profile name(s) [PERSON_NAME] [PERSON_NAME] [PERSON_NAME] [PERSON_N…" at bounding box center [692, 325] width 453 height 299
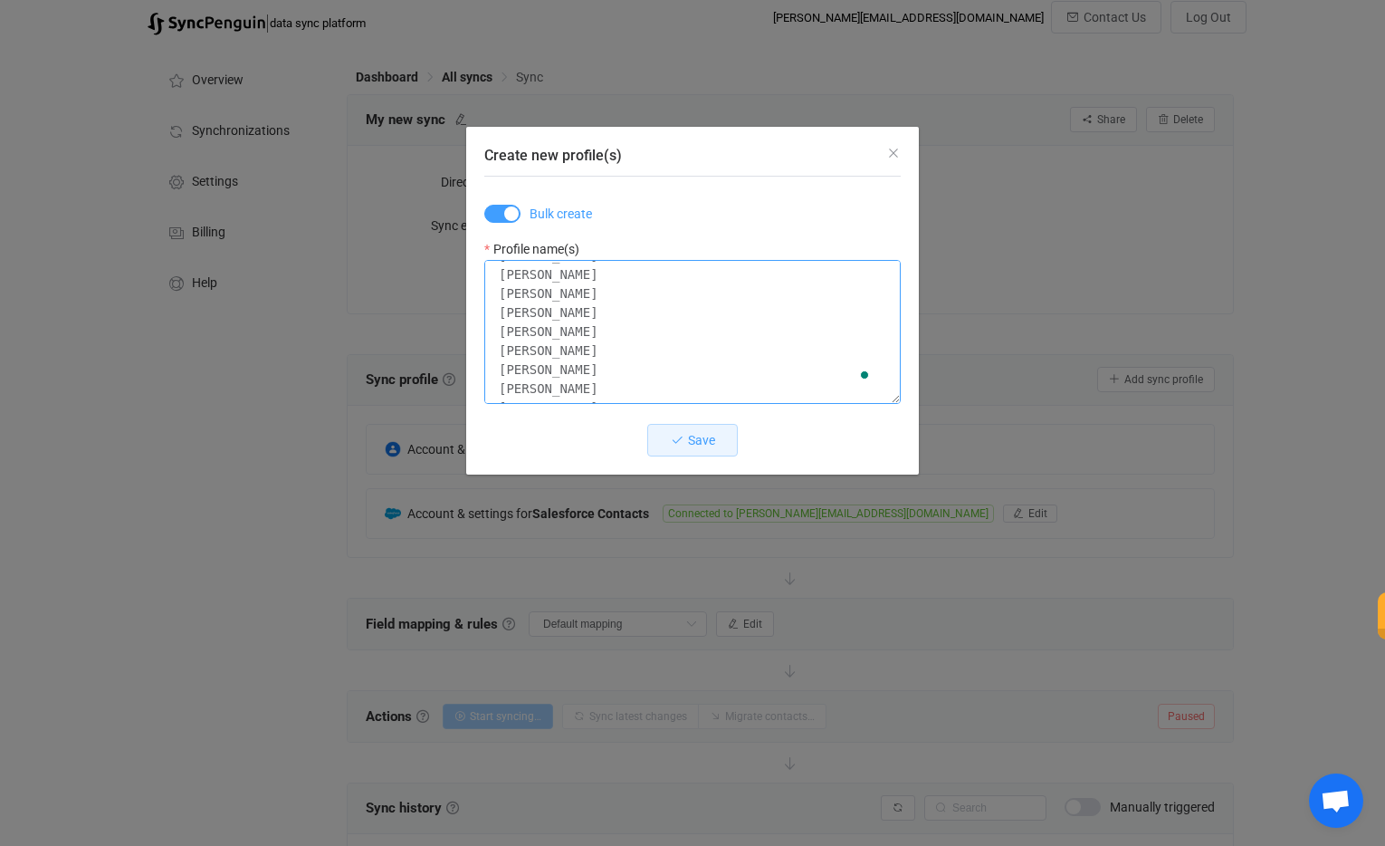
scroll to position [133, 0]
type textarea "[PERSON_NAME] [PERSON_NAME] [PERSON_NAME] [PERSON_NAME] [PERSON_NAME] [PERSON_N…"
click at [695, 438] on span "Save" at bounding box center [701, 440] width 27 height 14
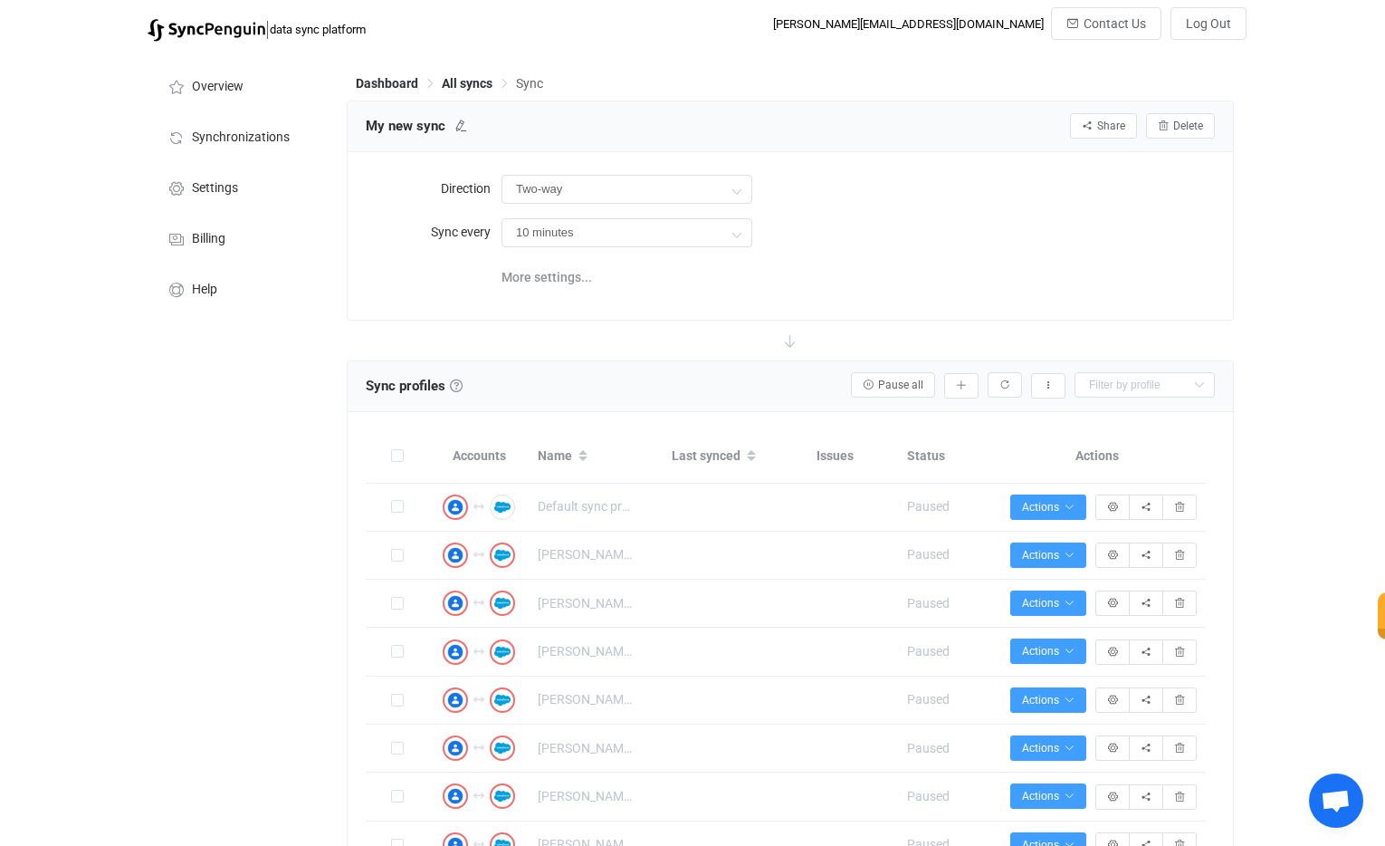
click at [838, 266] on div "More settings..." at bounding box center [858, 275] width 713 height 37
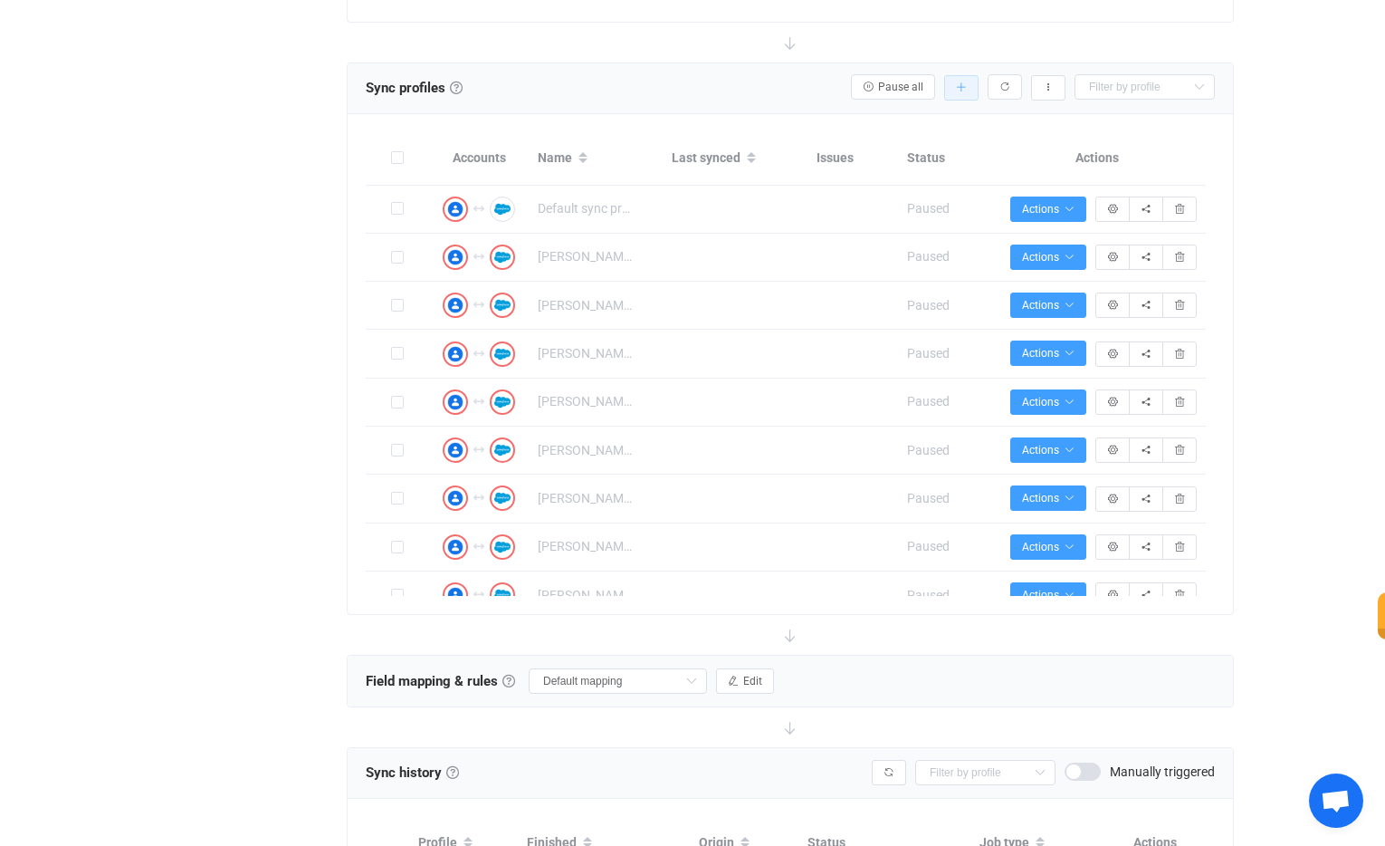
click at [951, 83] on button "button" at bounding box center [961, 87] width 34 height 25
click at [877, 125] on li "Add manually…" at bounding box center [896, 135] width 154 height 33
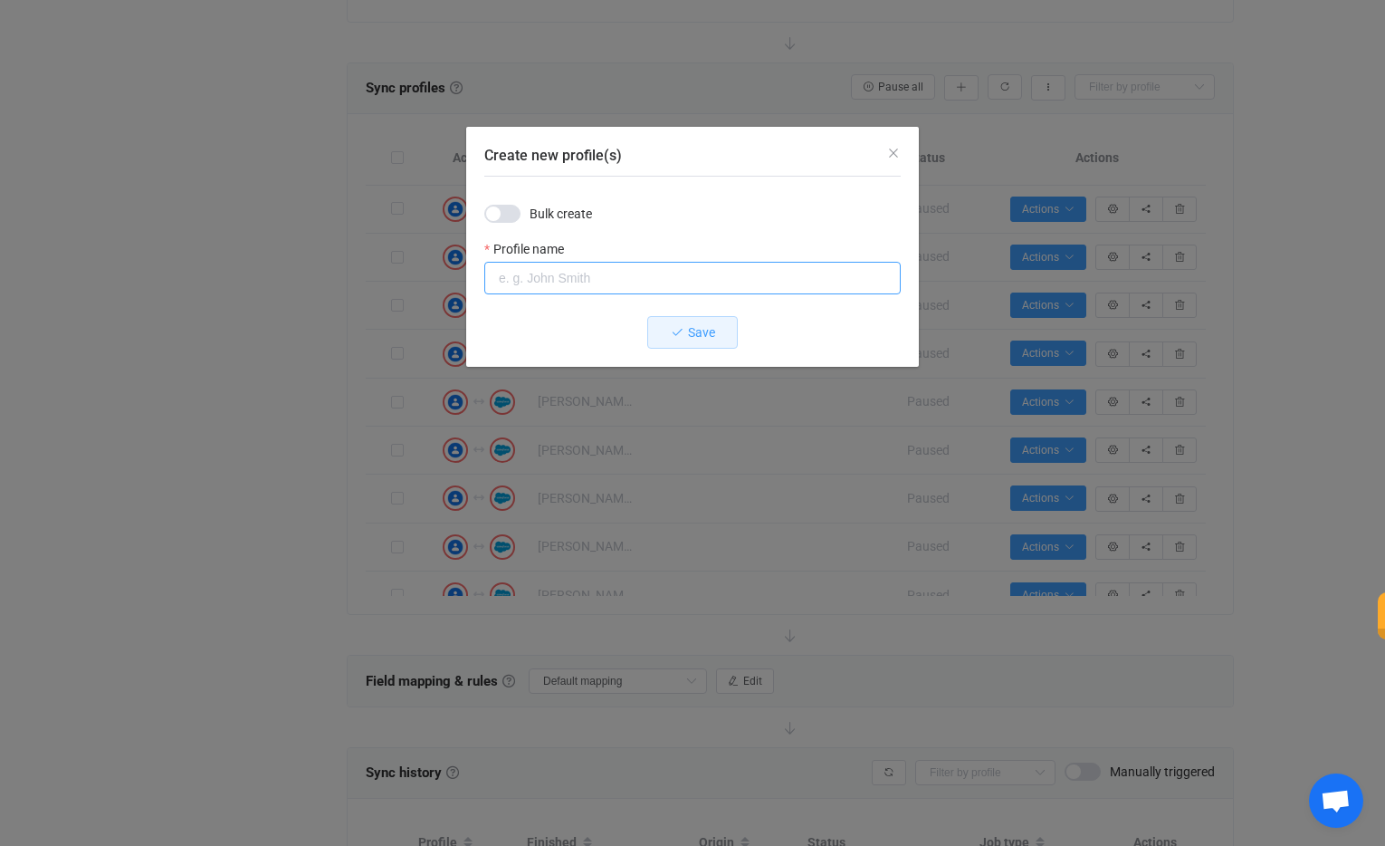
click at [584, 285] on input "Create new profile(s)" at bounding box center [692, 278] width 416 height 33
type input "[PERSON_NAME]"
click at [691, 338] on span "Save" at bounding box center [701, 332] width 27 height 14
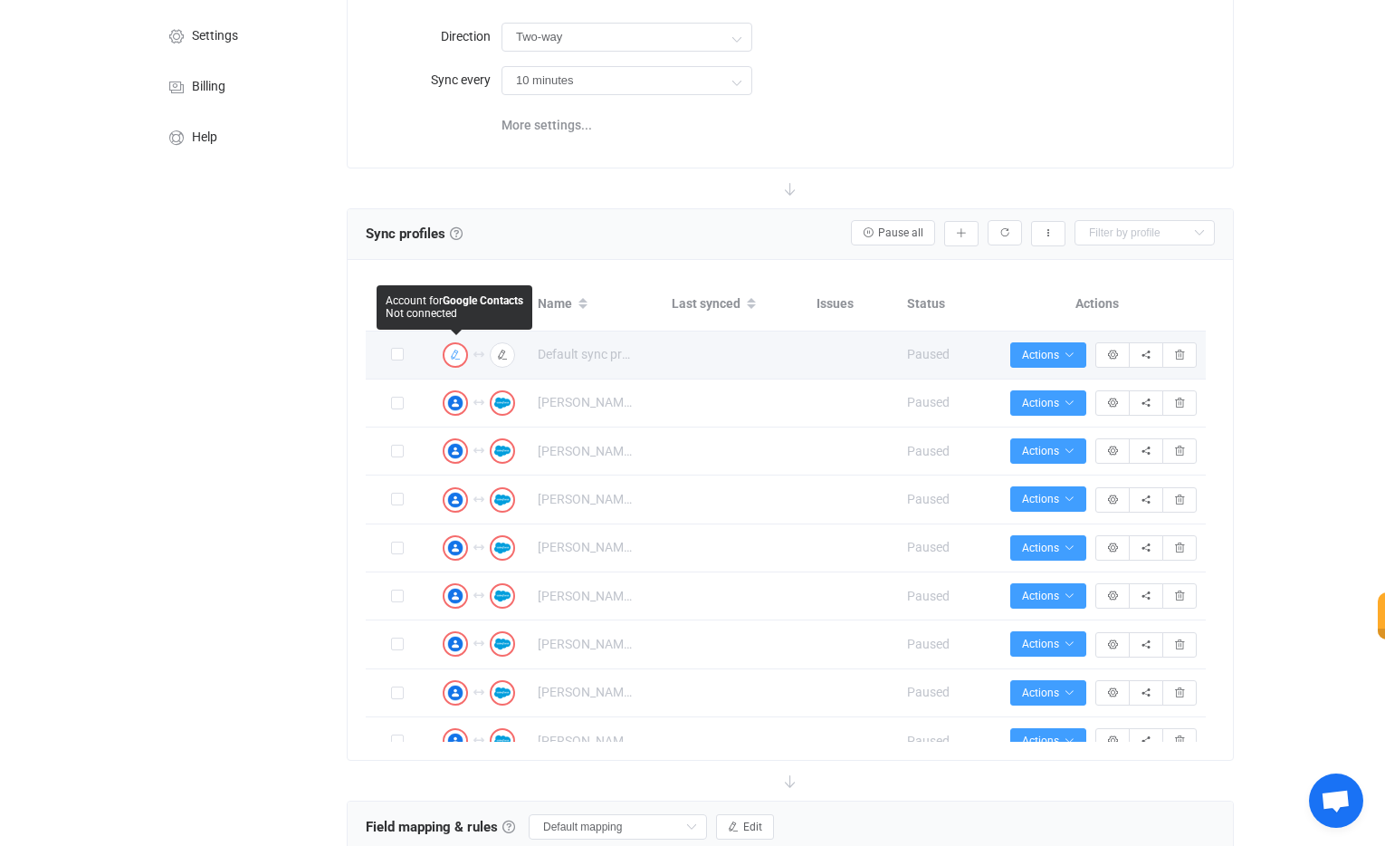
click at [454, 349] on icon "button" at bounding box center [455, 354] width 11 height 11
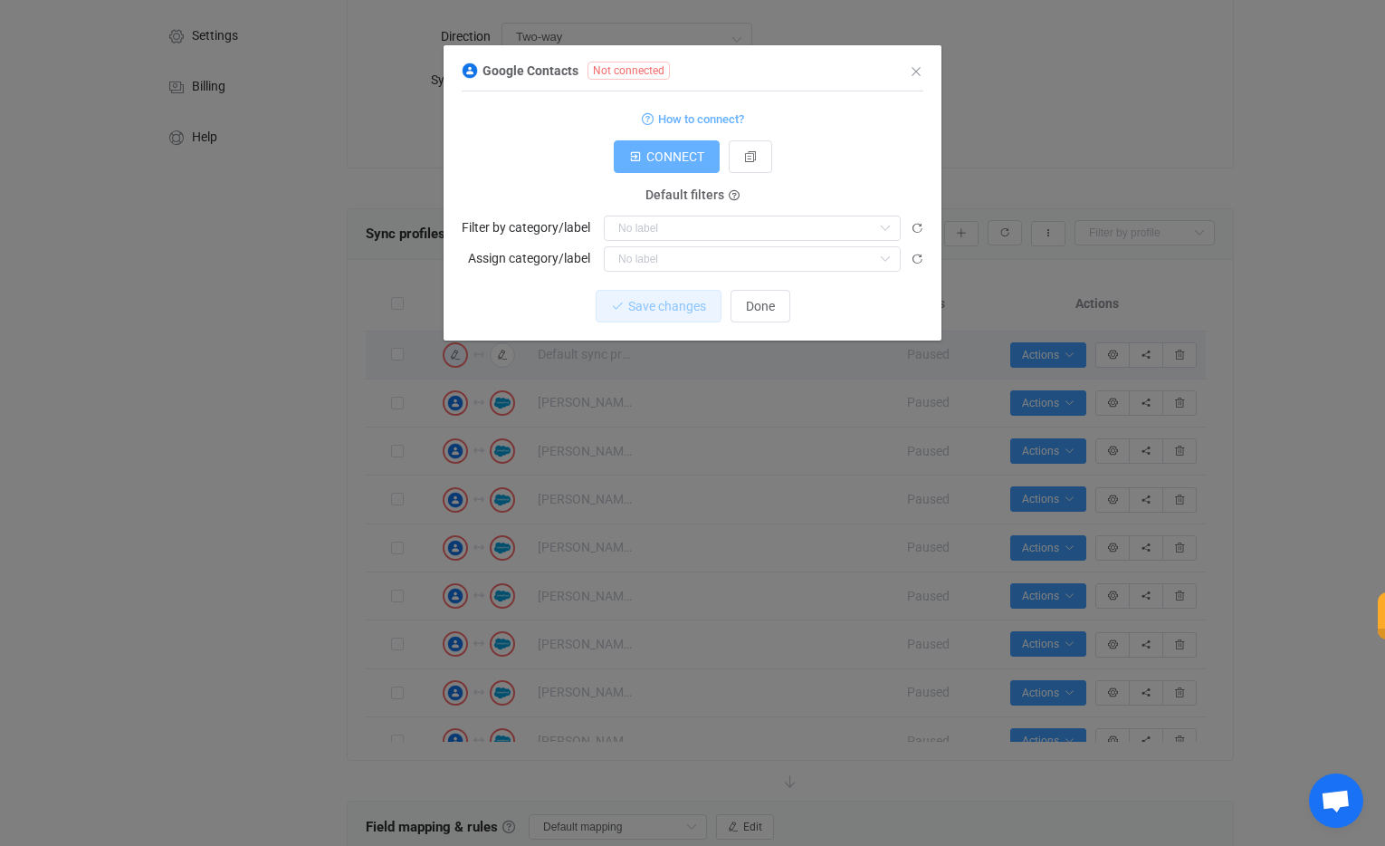
click at [664, 153] on span "CONNECT" at bounding box center [675, 156] width 58 height 14
click at [764, 314] on button "Done" at bounding box center [761, 306] width 60 height 33
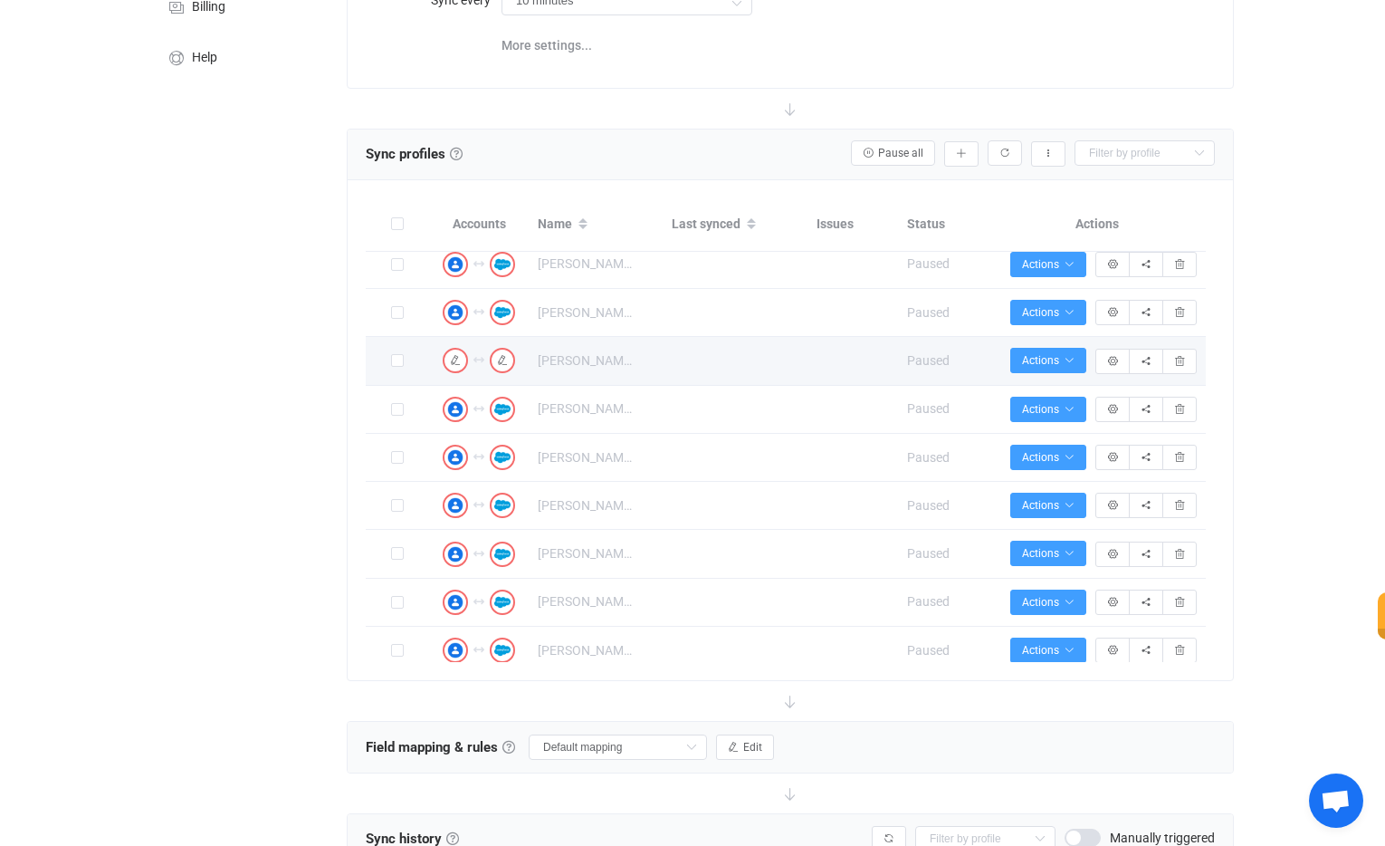
scroll to position [24, 0]
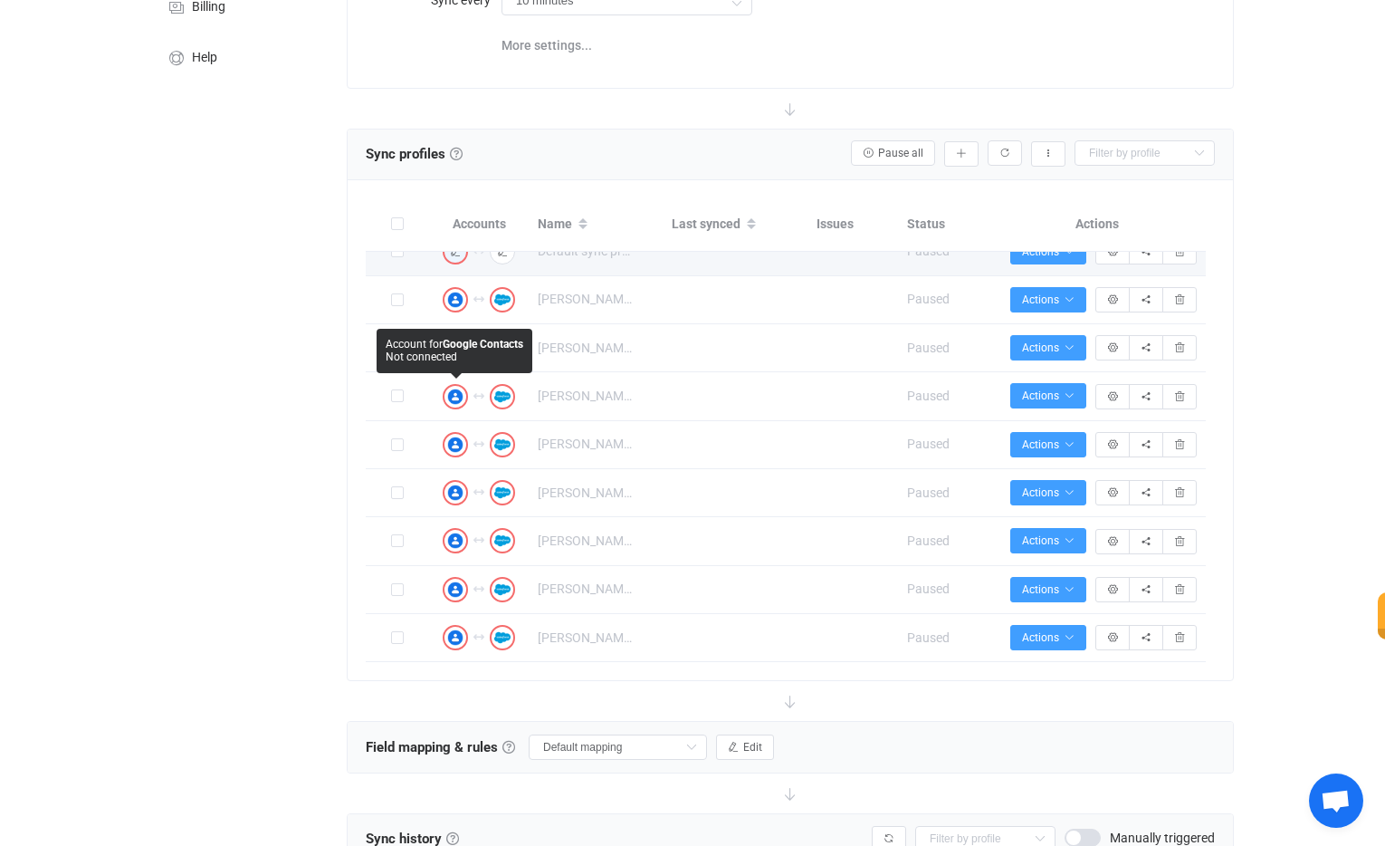
click at [173, 422] on div "Overview Synchronizations Settings Billing Help" at bounding box center [238, 450] width 199 height 1262
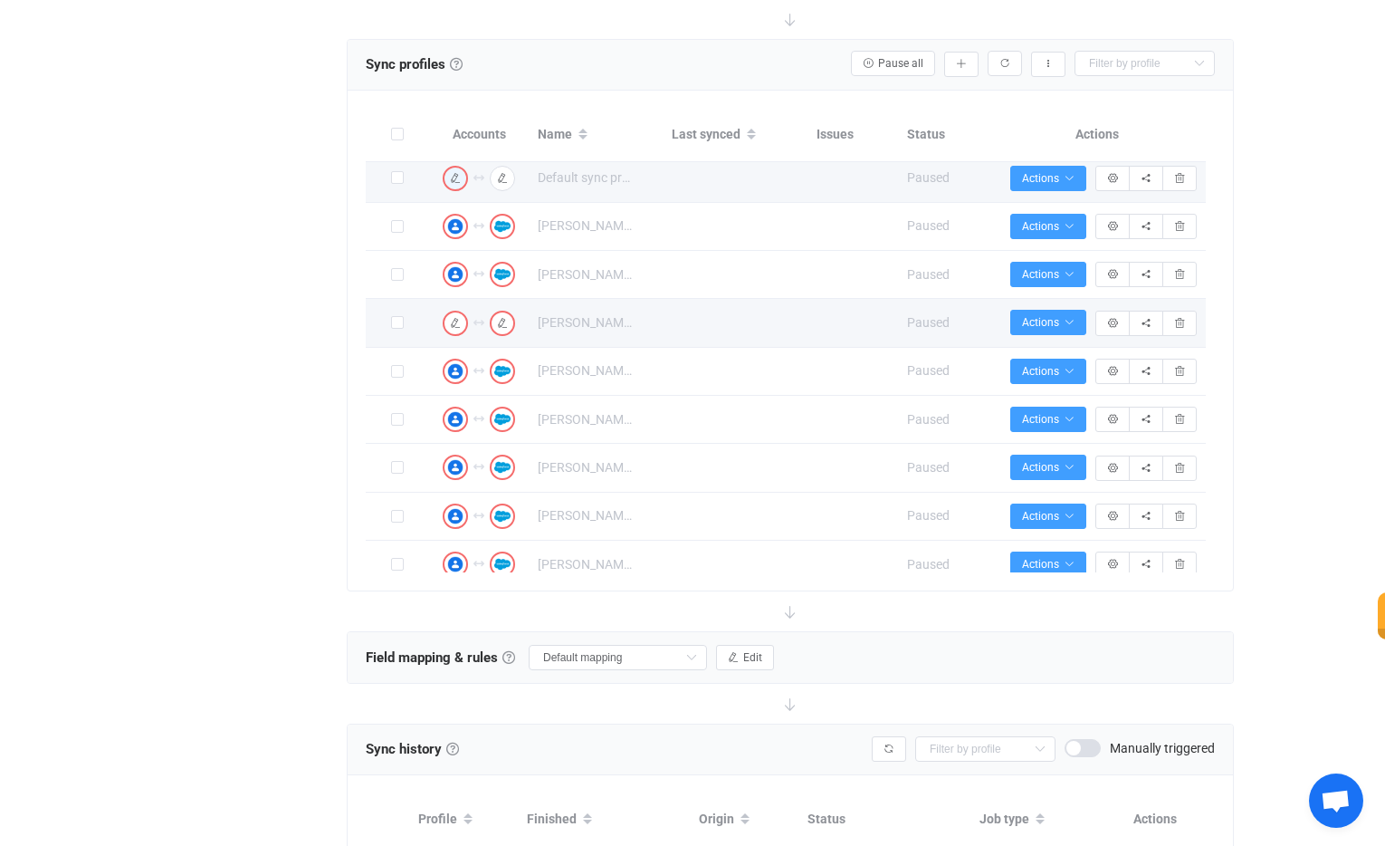
scroll to position [0, 0]
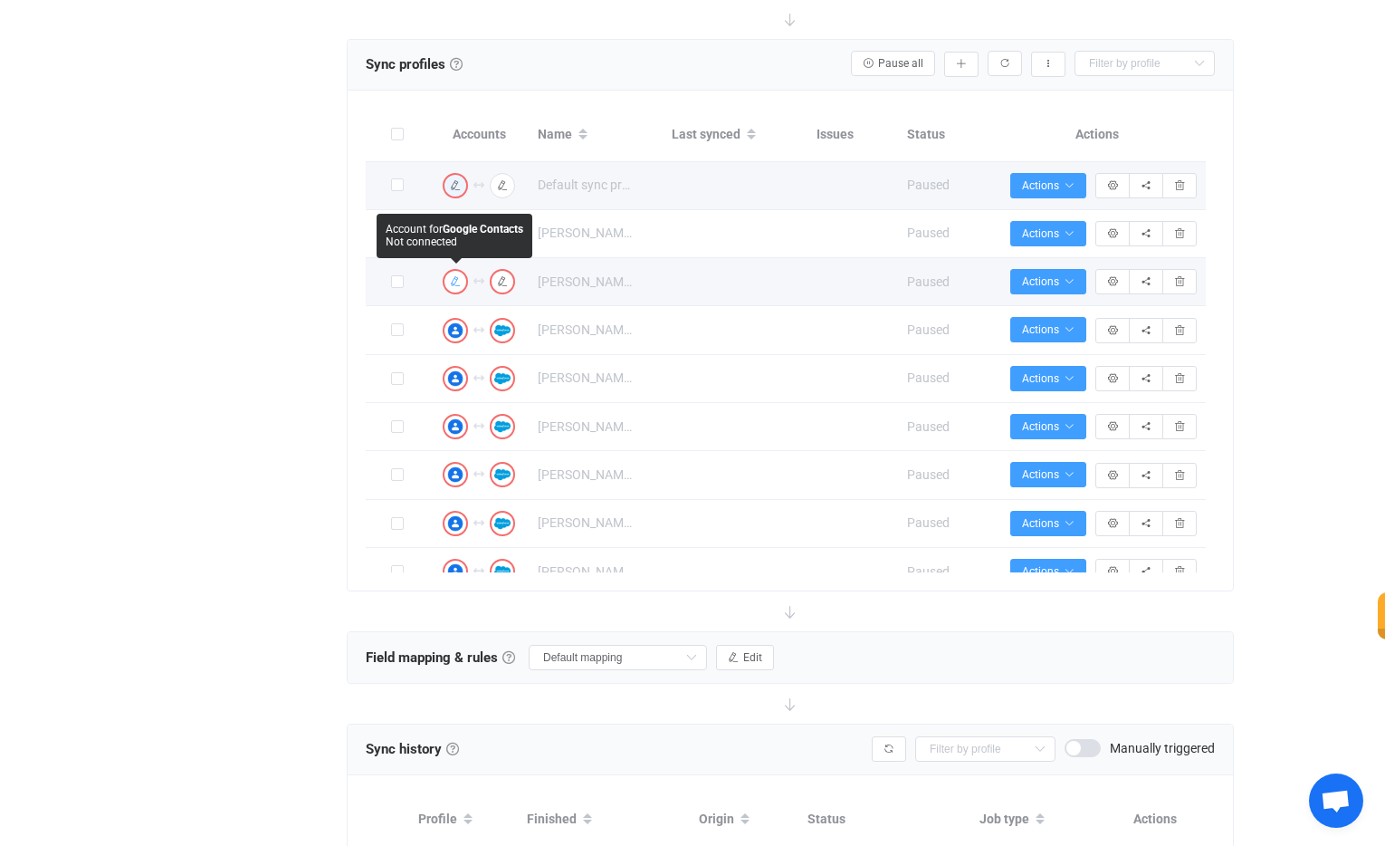
click at [455, 277] on icon "button" at bounding box center [455, 281] width 11 height 11
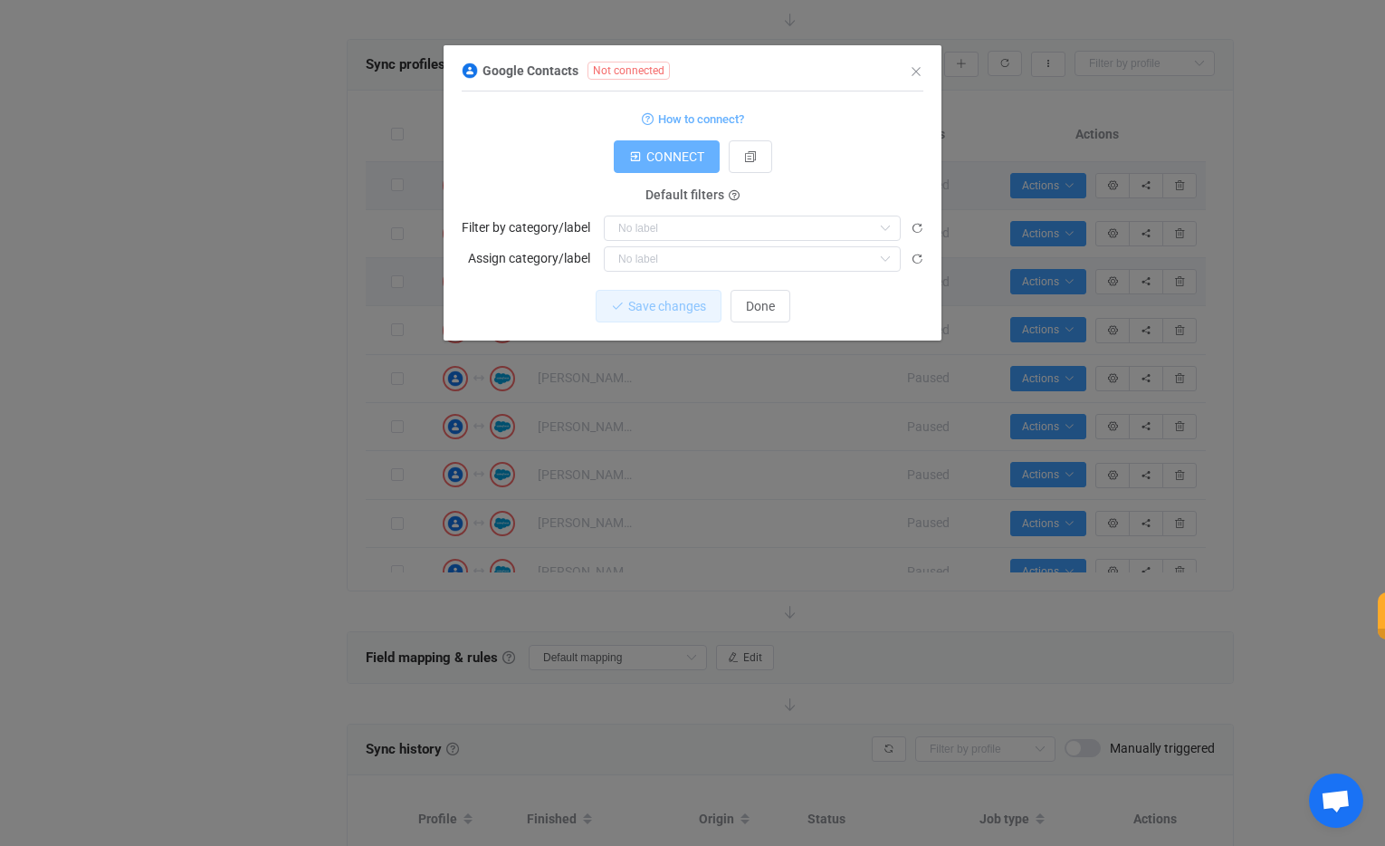
click at [668, 165] on button "CONNECT" at bounding box center [667, 156] width 106 height 33
click at [767, 305] on span "Done" at bounding box center [760, 306] width 29 height 14
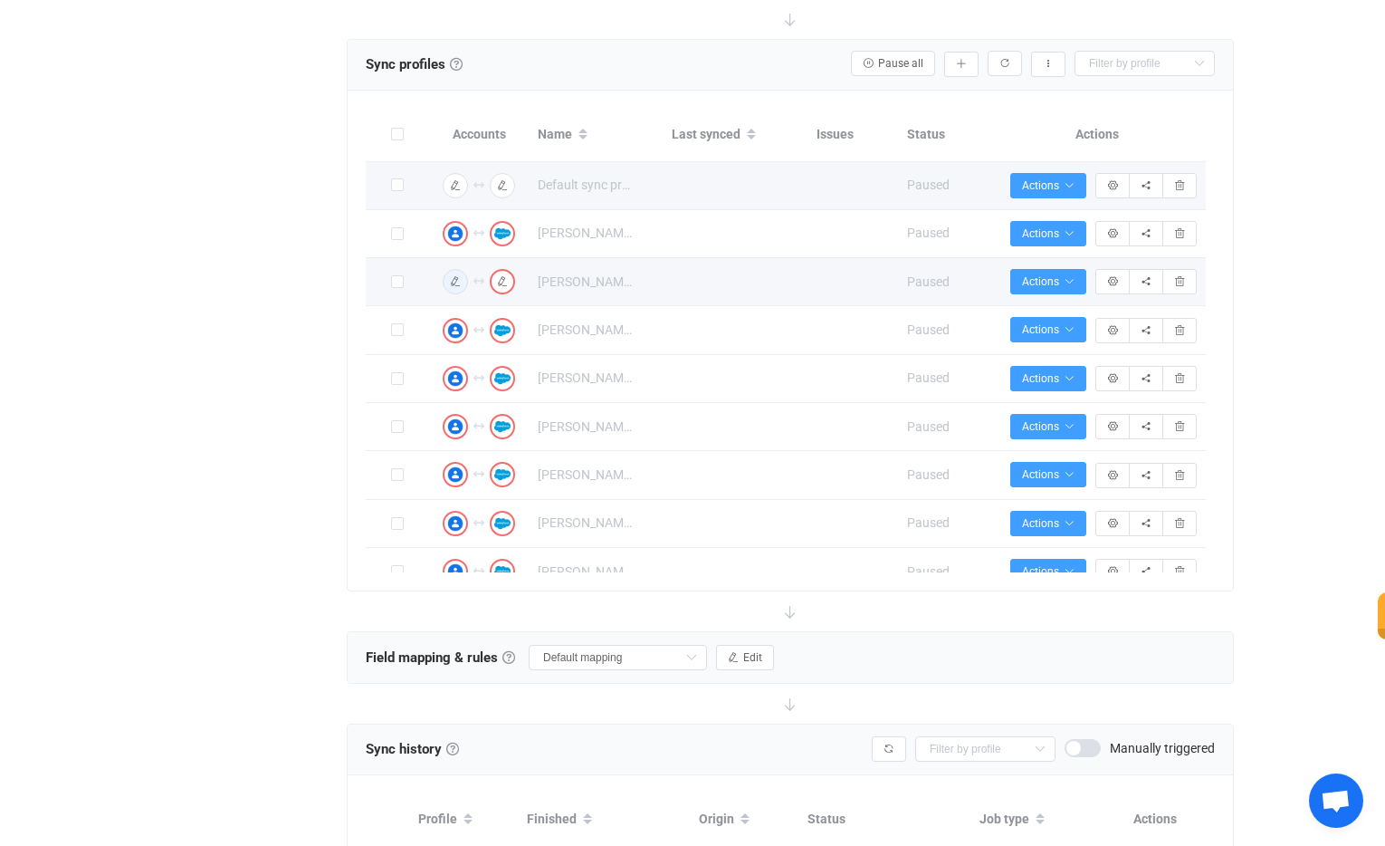
click at [279, 375] on div "Overview Synchronizations Settings Billing Help" at bounding box center [238, 360] width 199 height 1262
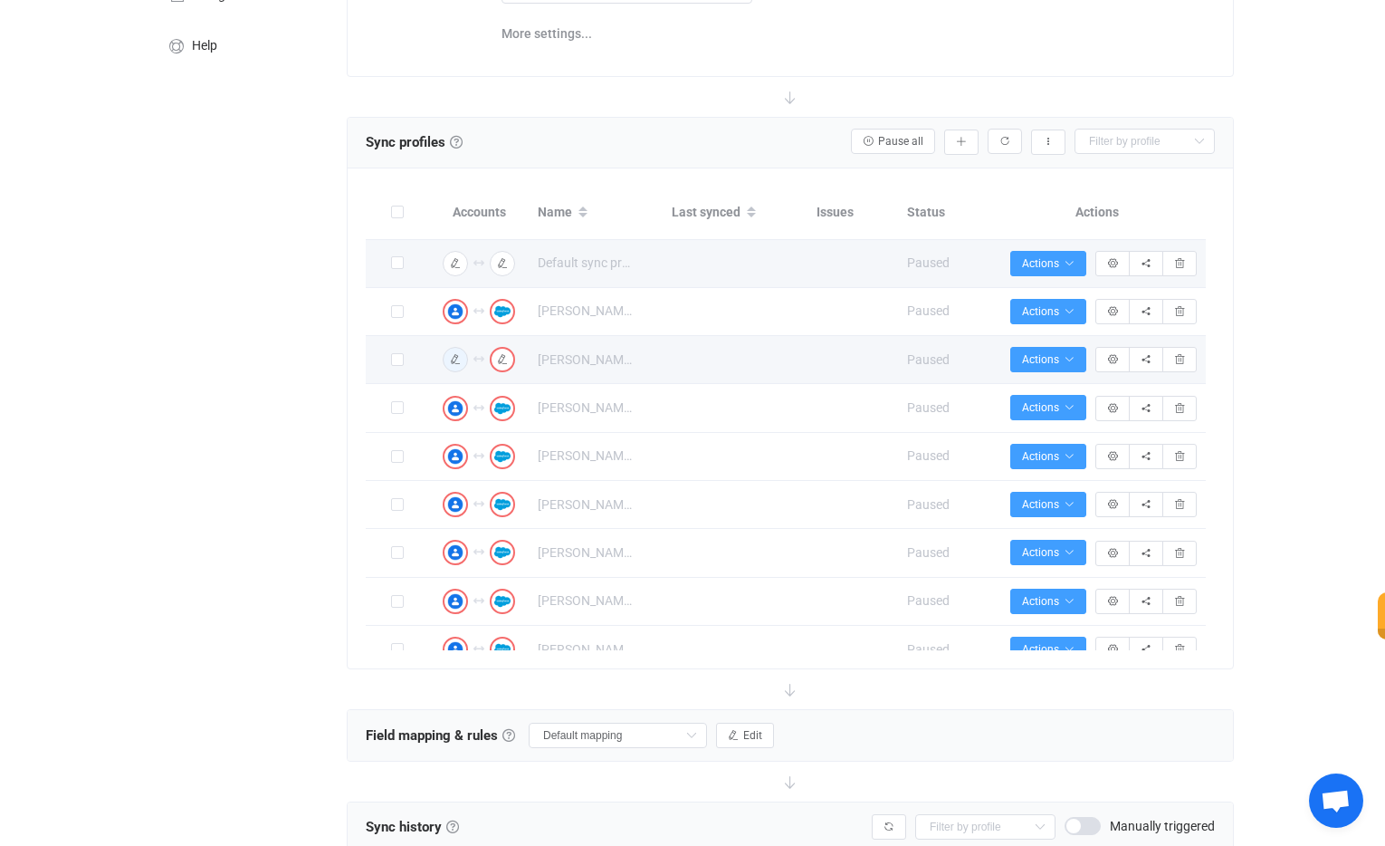
scroll to position [211, 0]
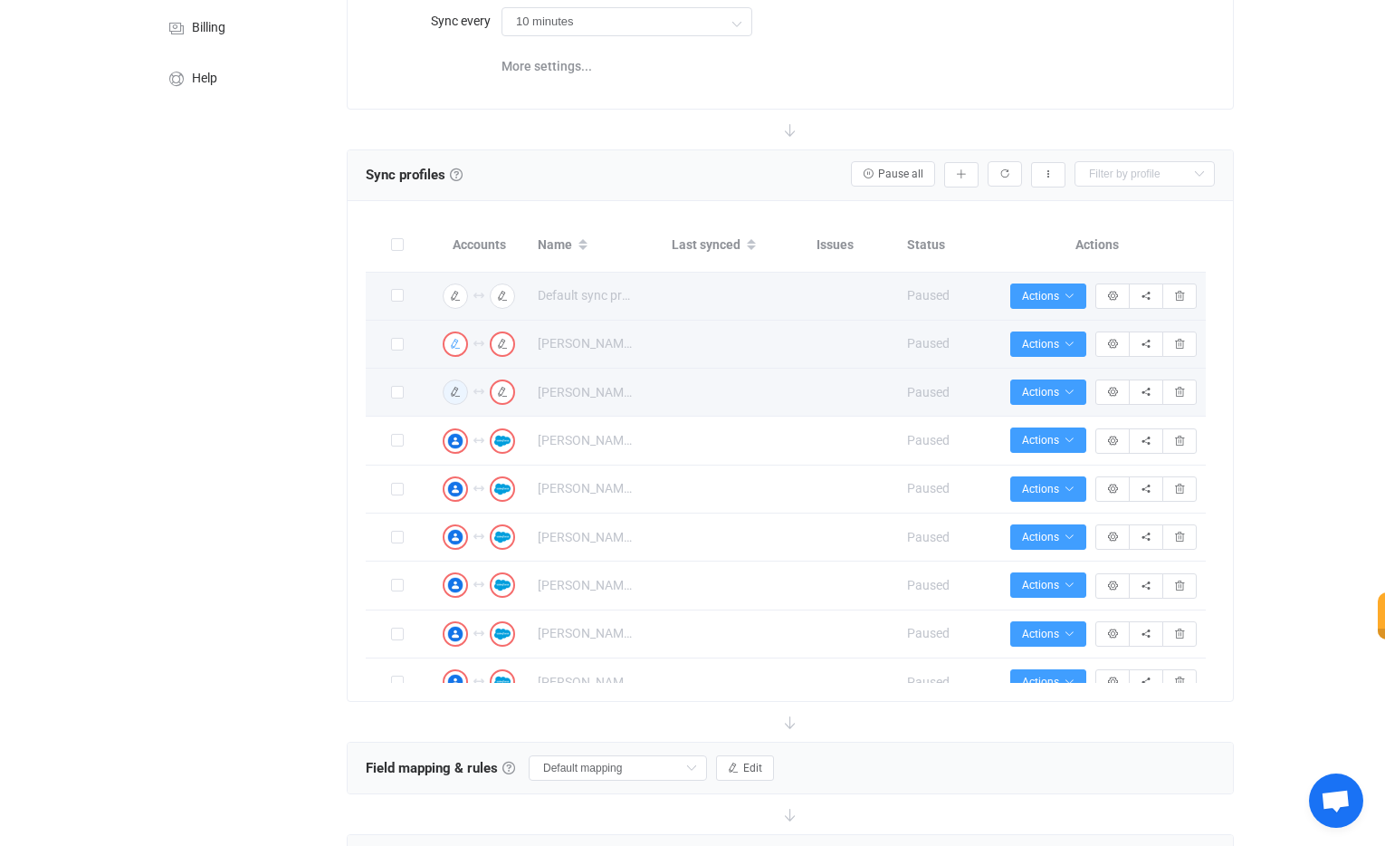
click at [459, 348] on img "button" at bounding box center [455, 344] width 16 height 16
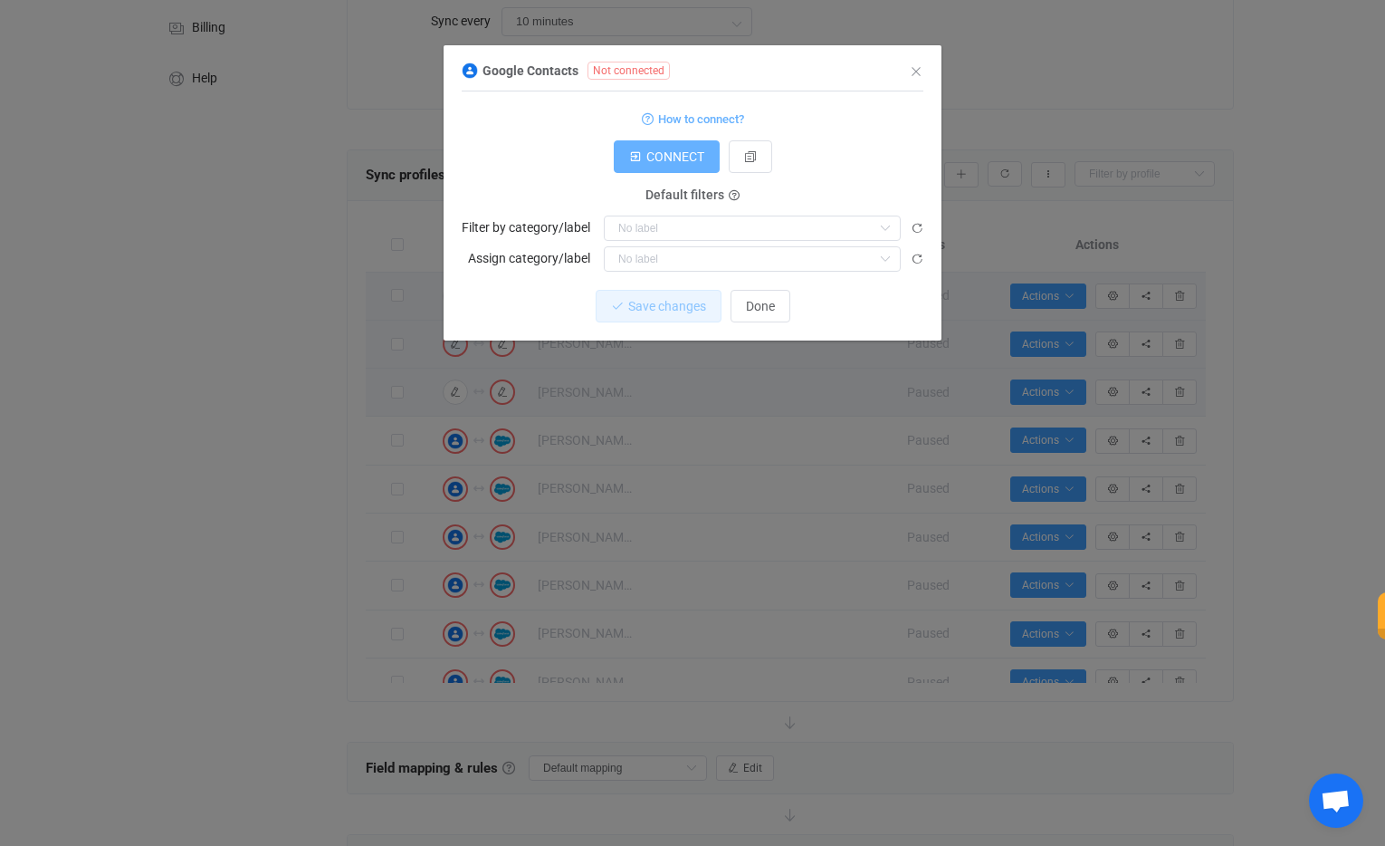
click at [666, 150] on span "CONNECT" at bounding box center [675, 156] width 58 height 14
click at [750, 302] on span "Done" at bounding box center [760, 306] width 29 height 14
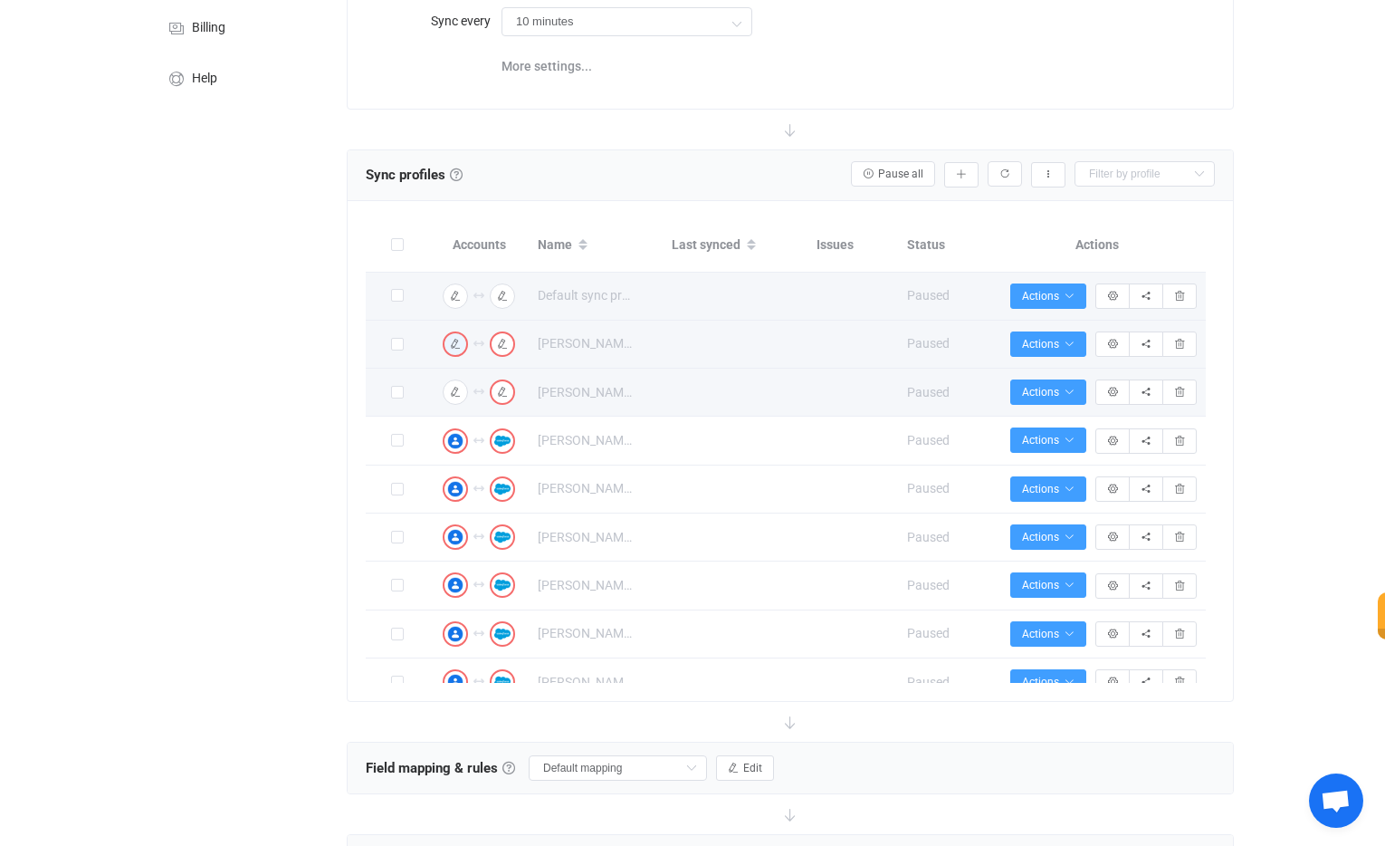
click at [116, 412] on div "| data sync platform [PERSON_NAME][EMAIL_ADDRESS][DOMAIN_NAME] Contact Us Log O…" at bounding box center [692, 448] width 1385 height 1305
click at [311, 422] on div "Overview Synchronizations Settings Billing Help" at bounding box center [238, 471] width 199 height 1262
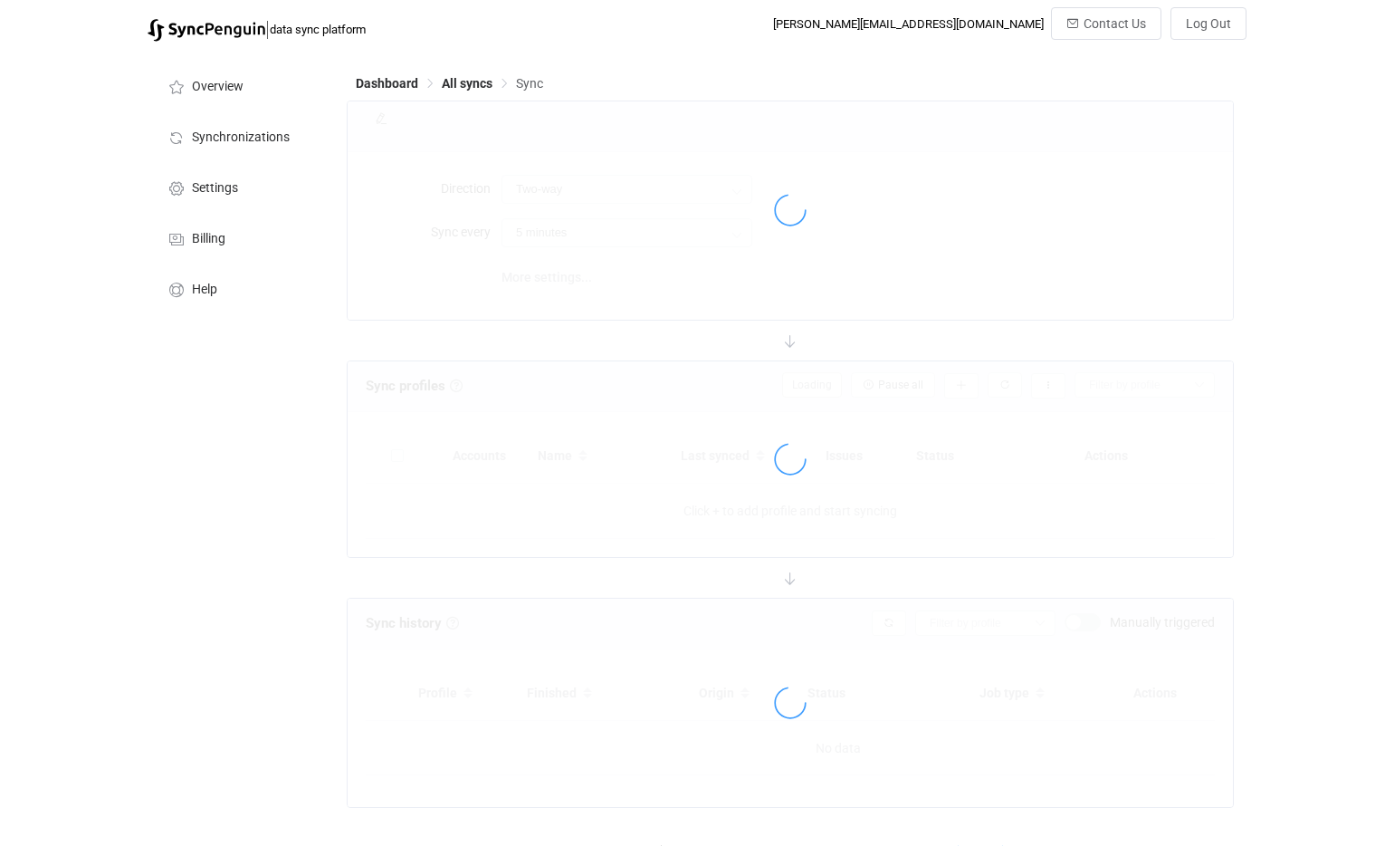
type input "10 minutes"
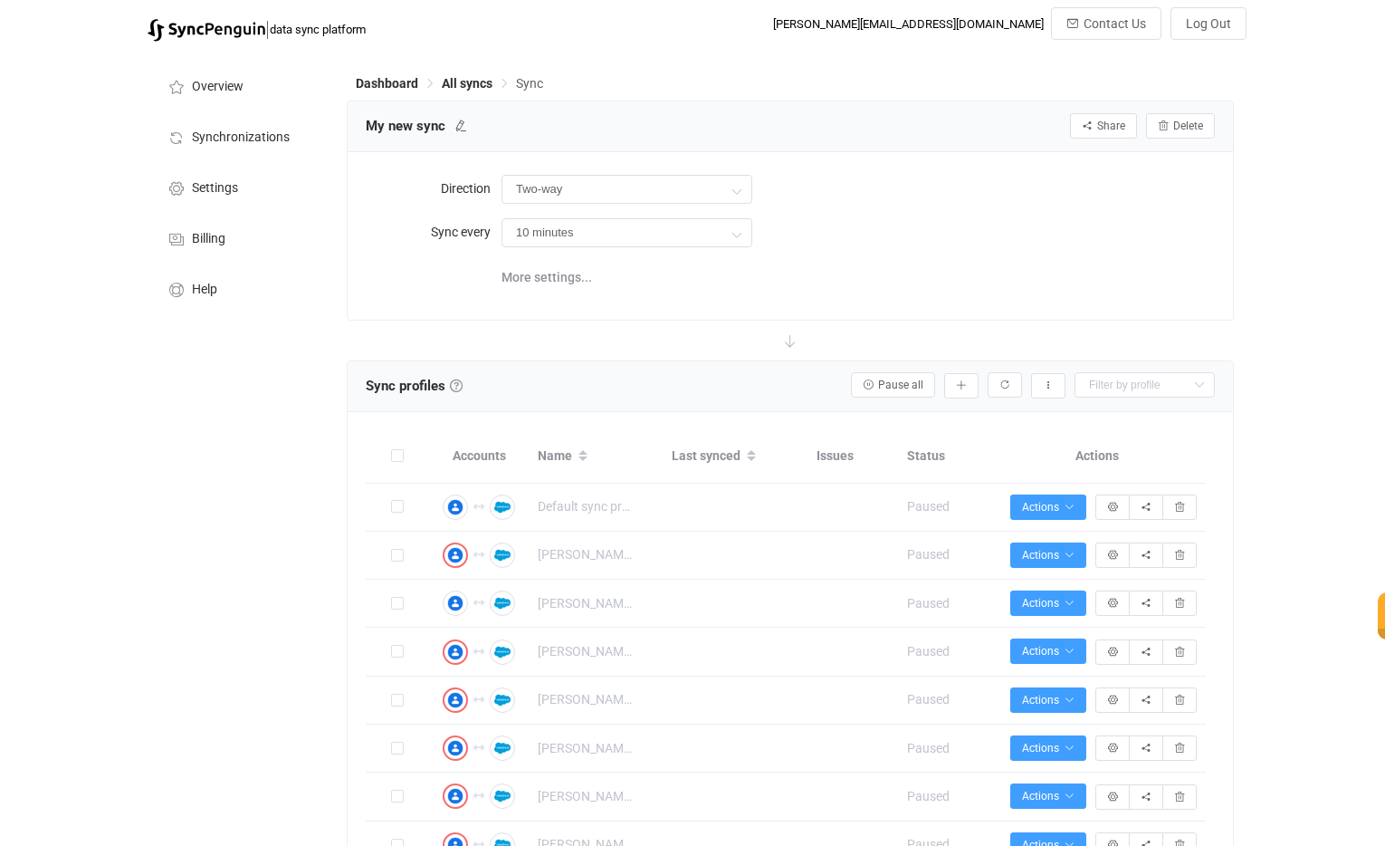
scroll to position [211, 0]
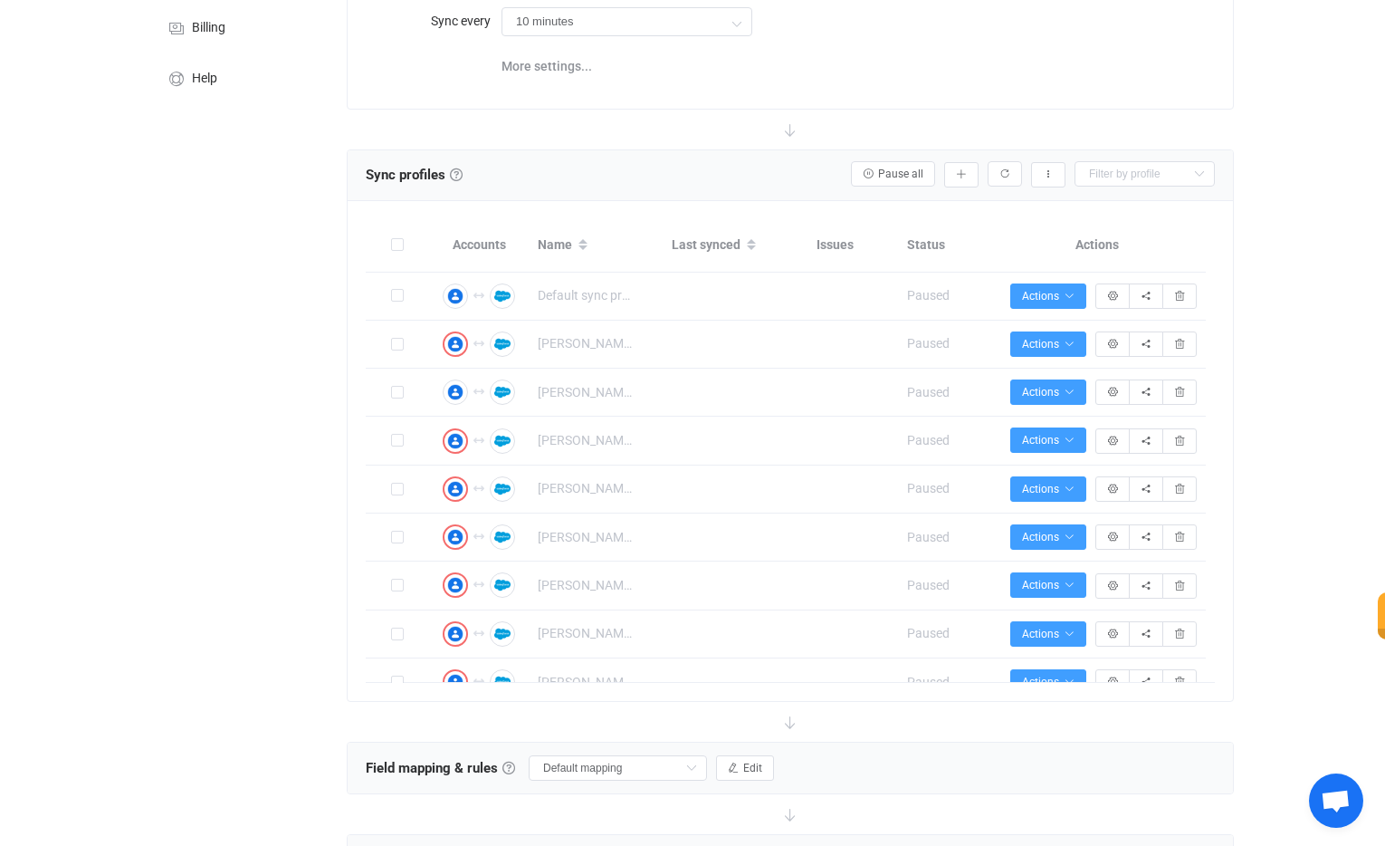
click at [218, 407] on div "Overview Synchronizations Settings Billing Help" at bounding box center [238, 471] width 199 height 1262
click at [457, 343] on icon "button" at bounding box center [455, 344] width 11 height 11
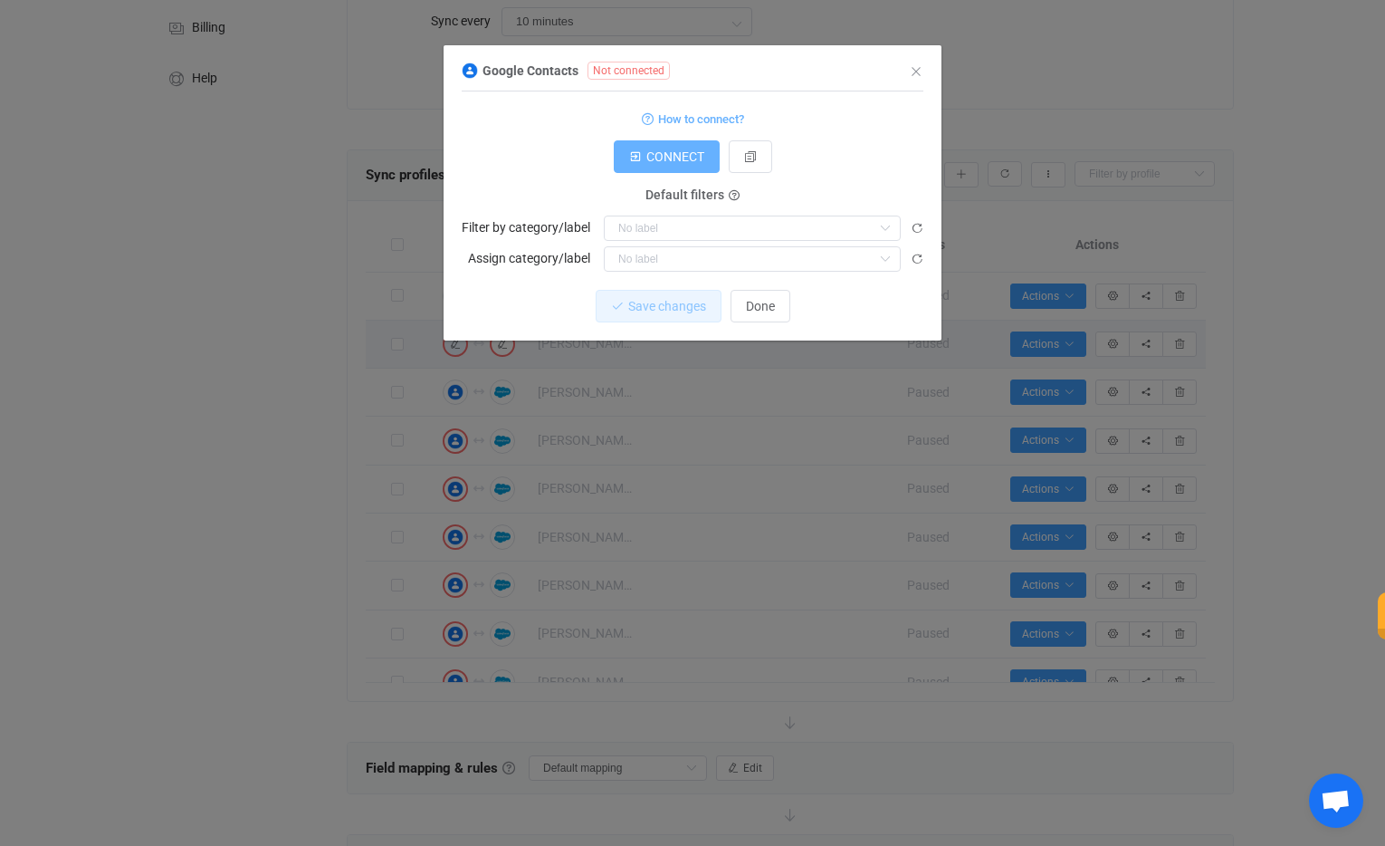
click at [666, 166] on button "CONNECT" at bounding box center [667, 156] width 106 height 33
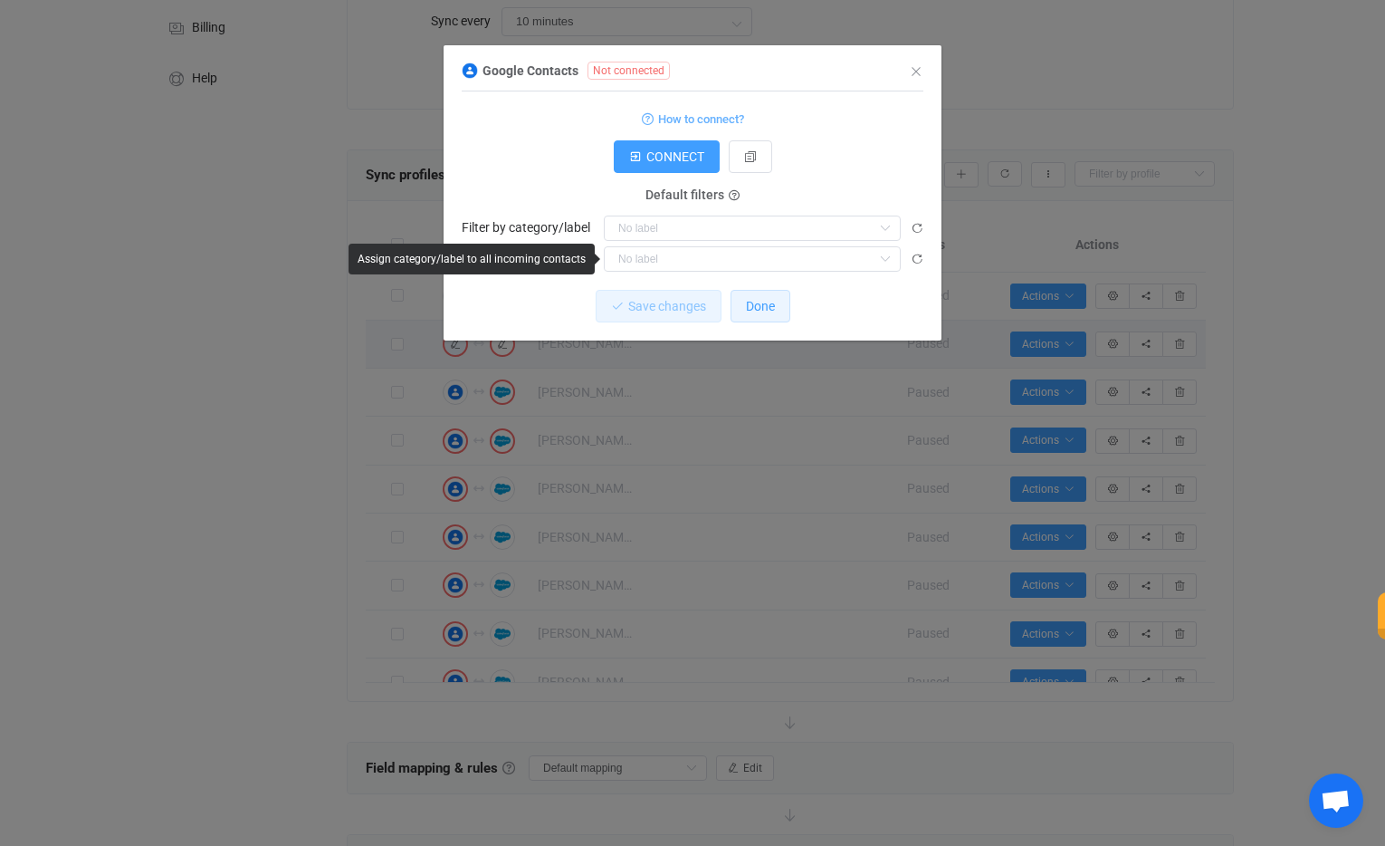
click at [769, 294] on button "Done" at bounding box center [761, 306] width 60 height 33
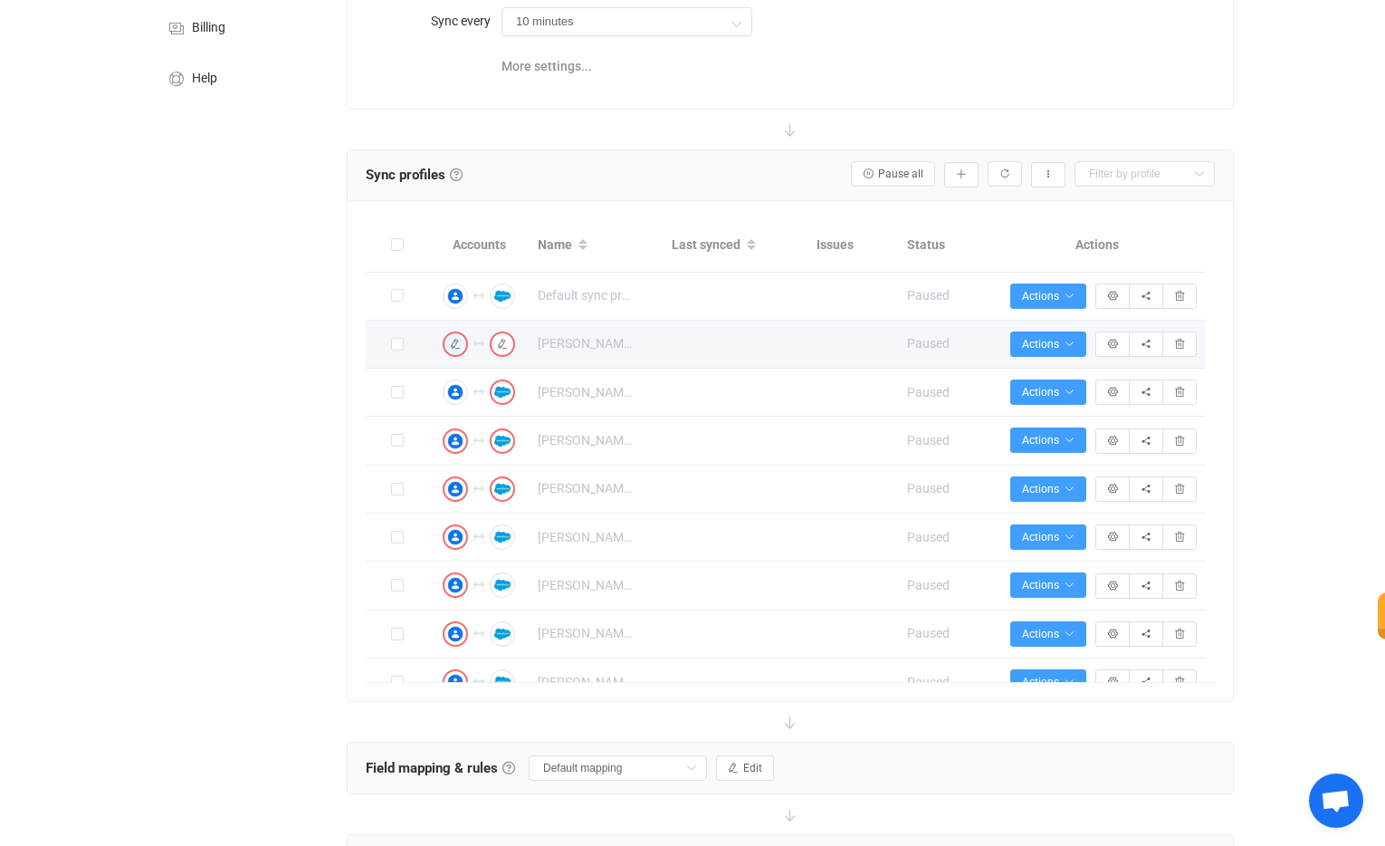
click at [225, 480] on div "Overview Synchronizations Settings Billing Help" at bounding box center [238, 471] width 199 height 1262
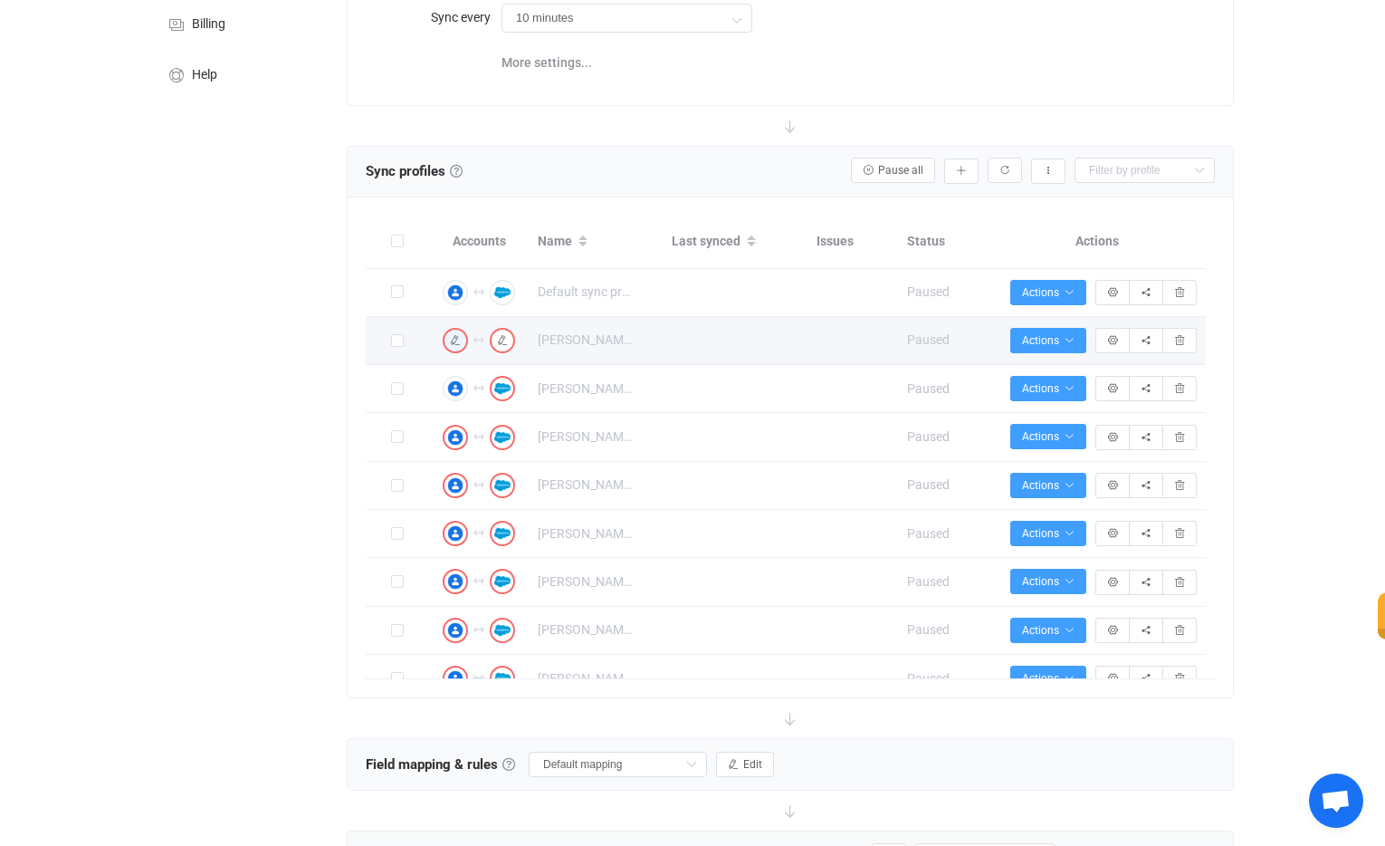
scroll to position [210, 0]
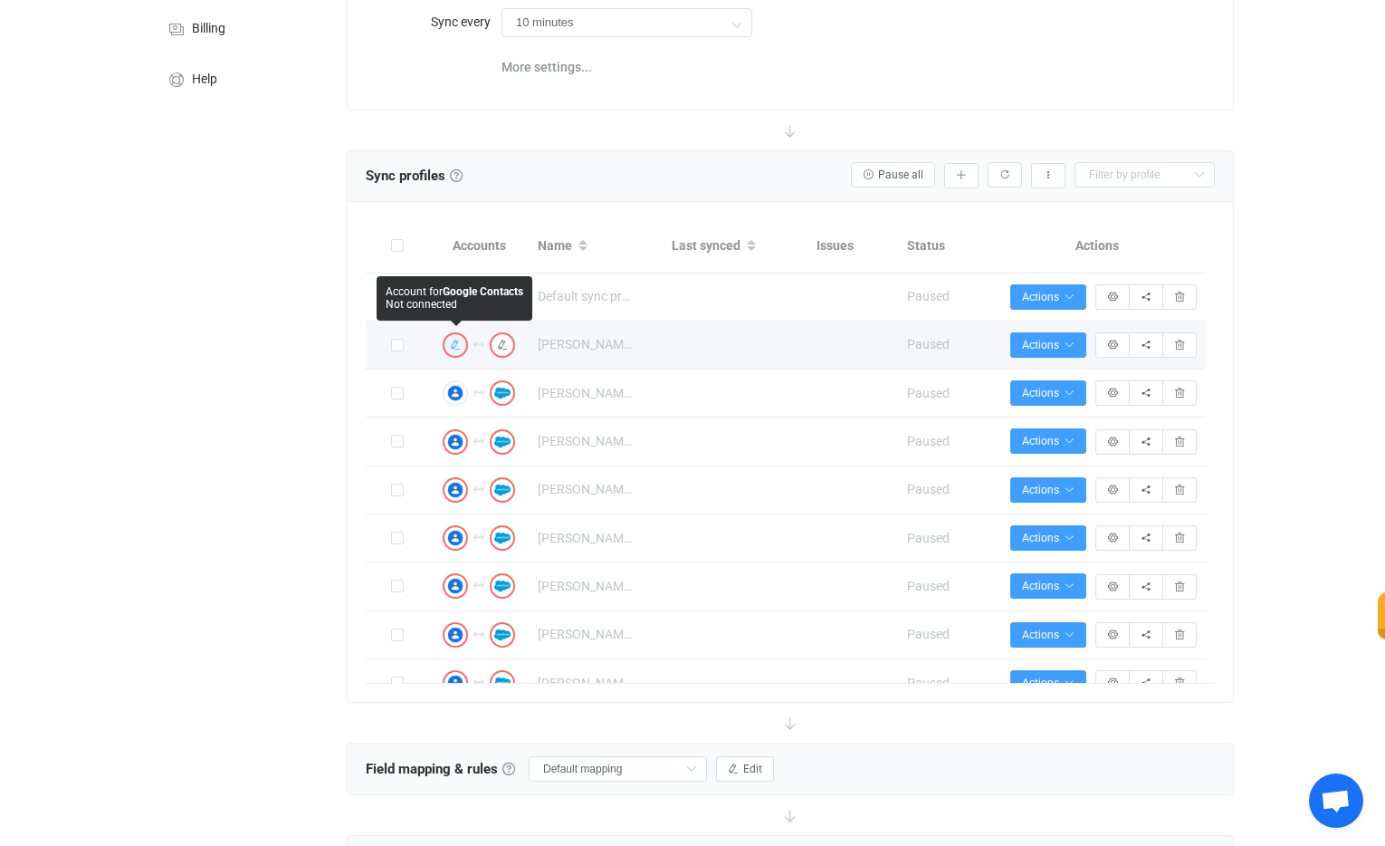
click at [455, 344] on icon "button" at bounding box center [455, 344] width 11 height 11
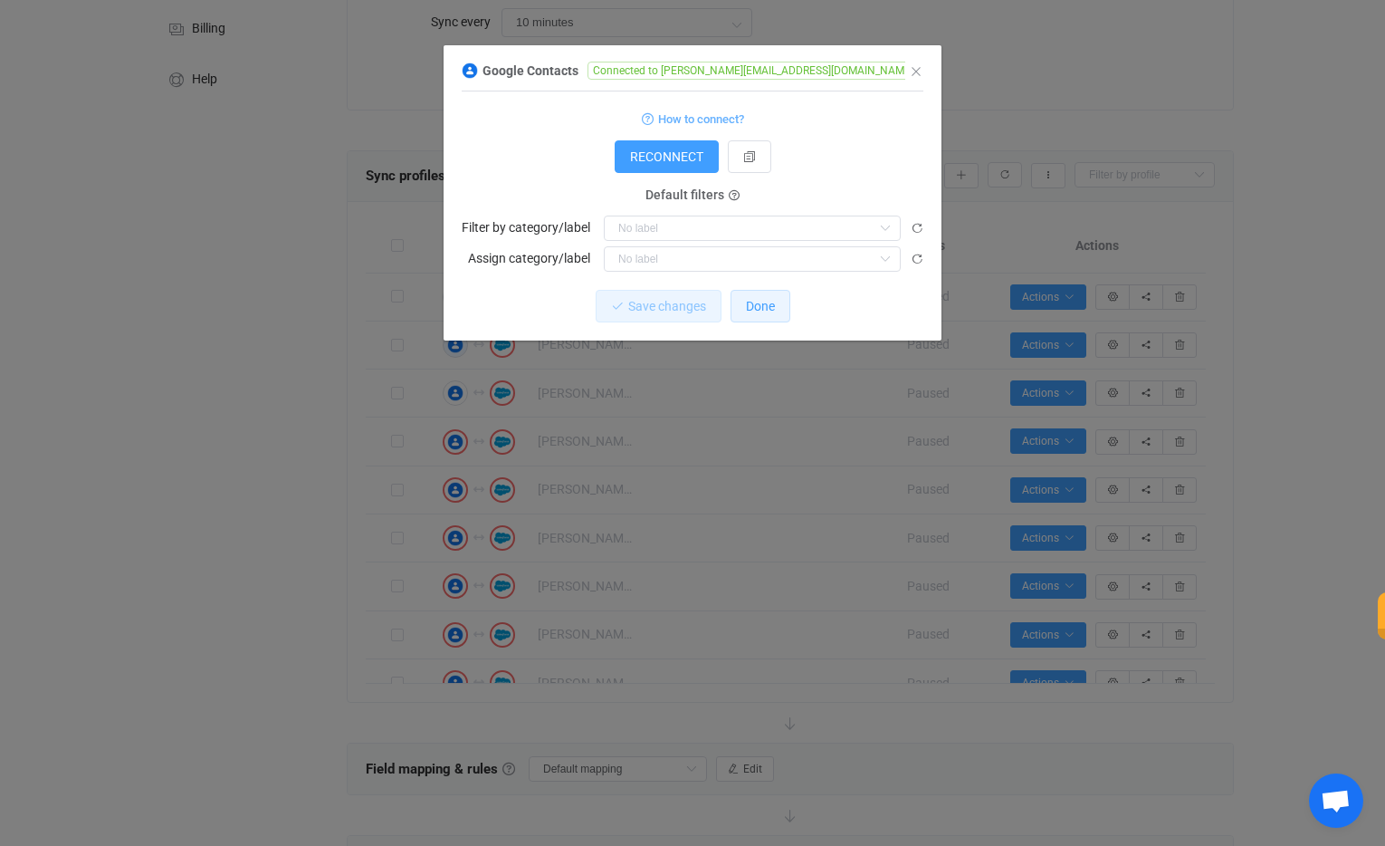
click at [771, 306] on span "Done" at bounding box center [760, 306] width 29 height 14
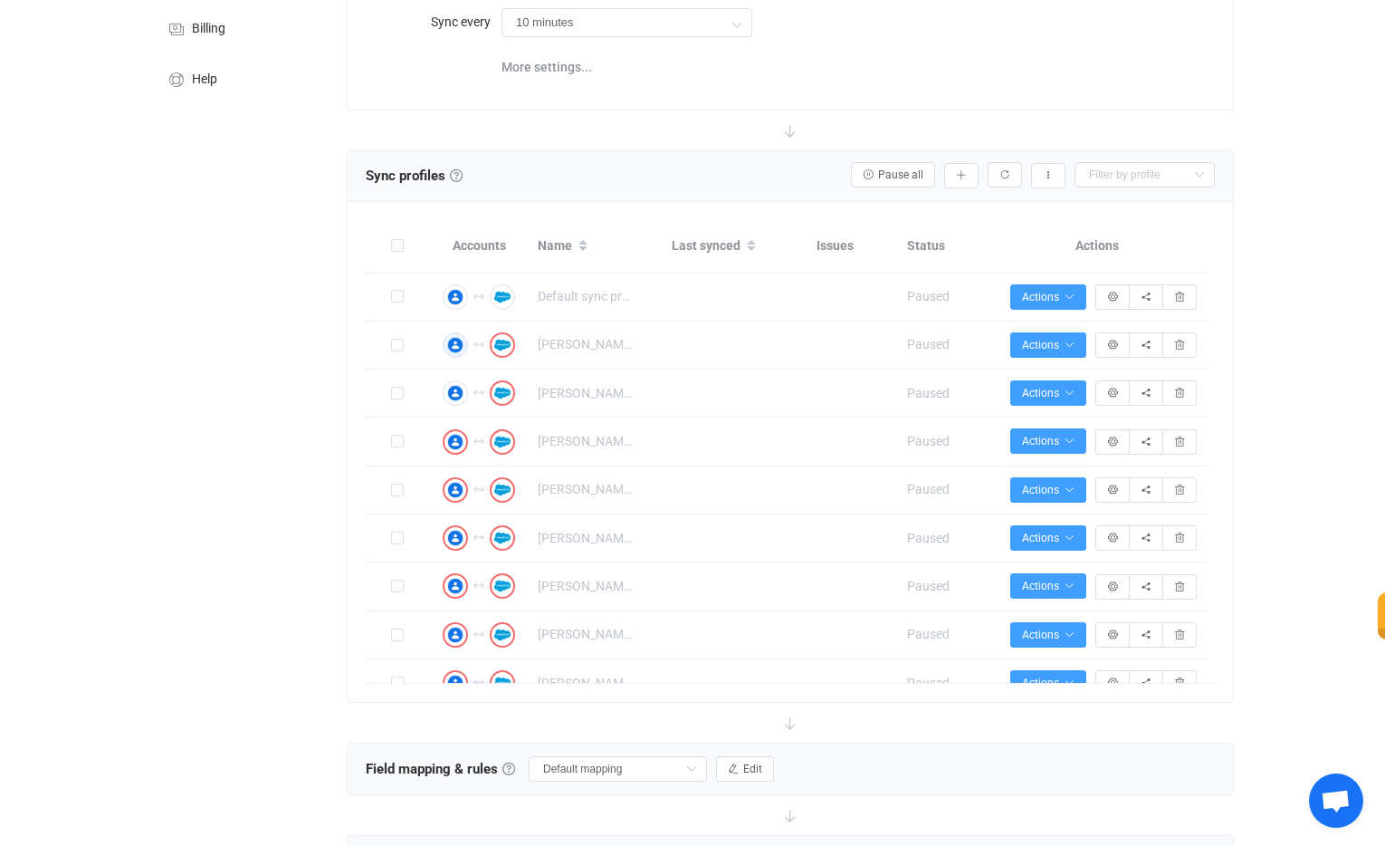
click at [151, 324] on div "Overview Synchronizations Settings Billing Help" at bounding box center [238, 472] width 199 height 1262
click at [461, 452] on button "button" at bounding box center [455, 441] width 25 height 25
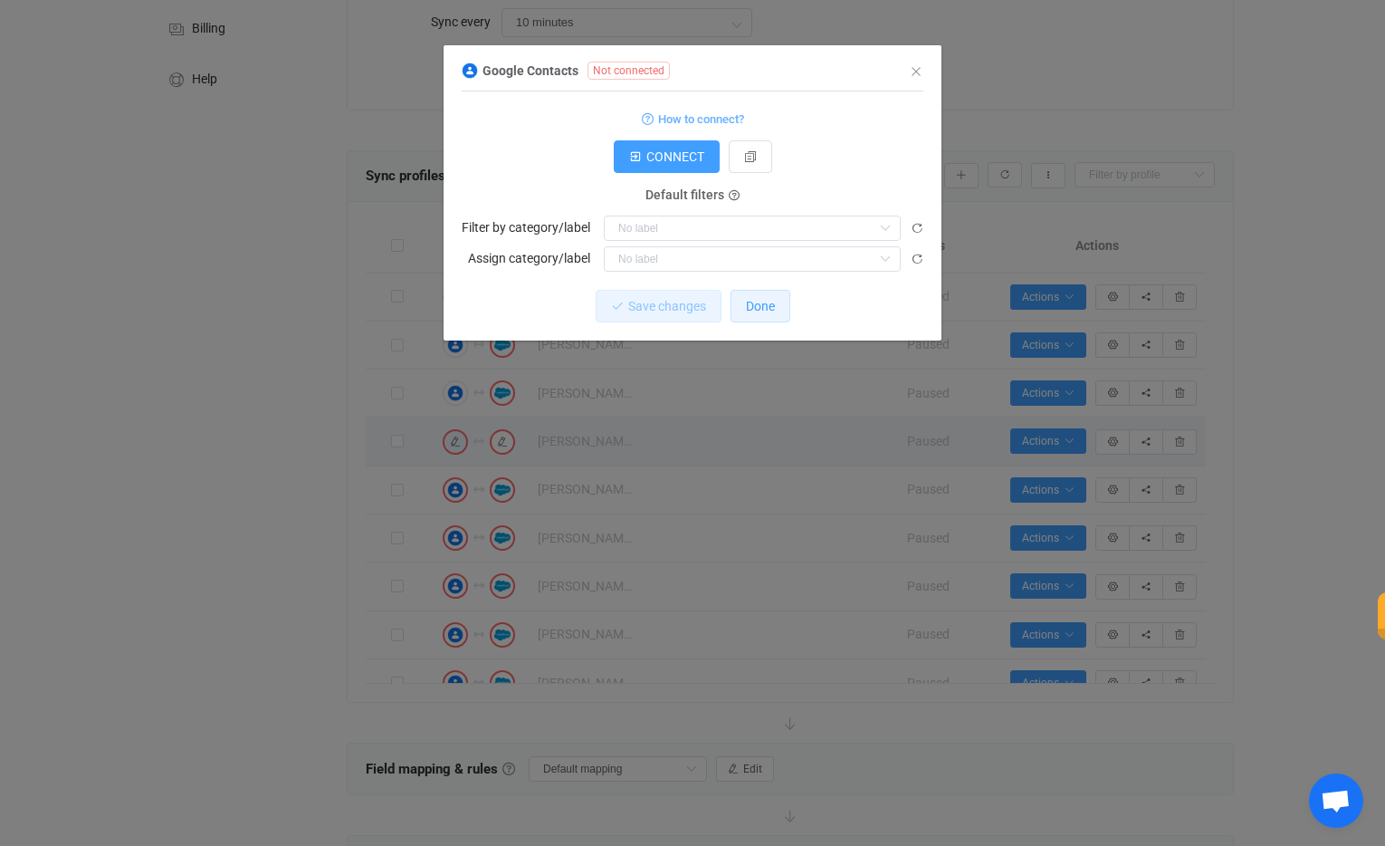
click at [760, 301] on span "Done" at bounding box center [760, 306] width 29 height 14
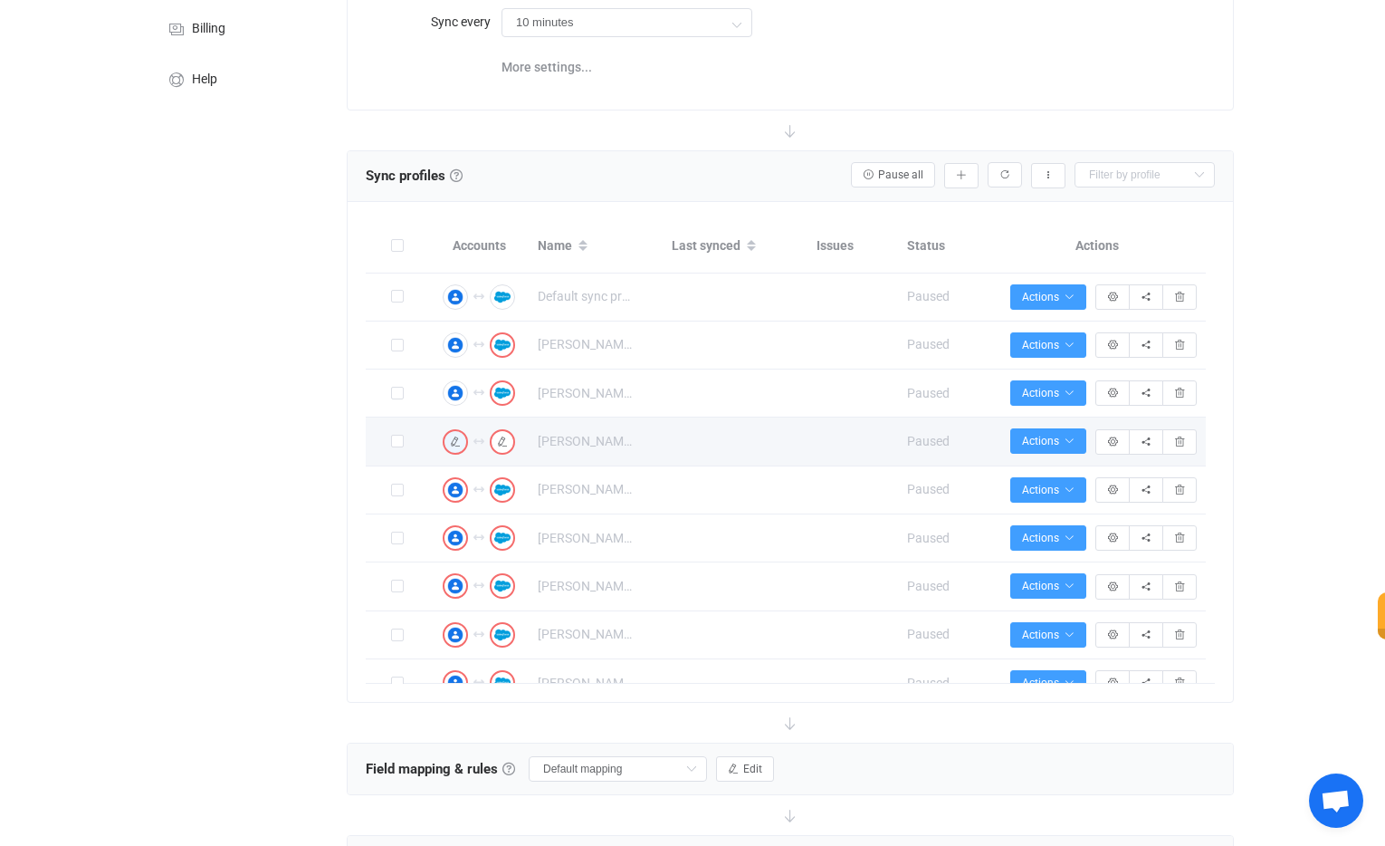
click at [123, 396] on div "| data sync platform dan@cognitivechange.org Contact Us Log Out Overview Synchr…" at bounding box center [692, 449] width 1385 height 1305
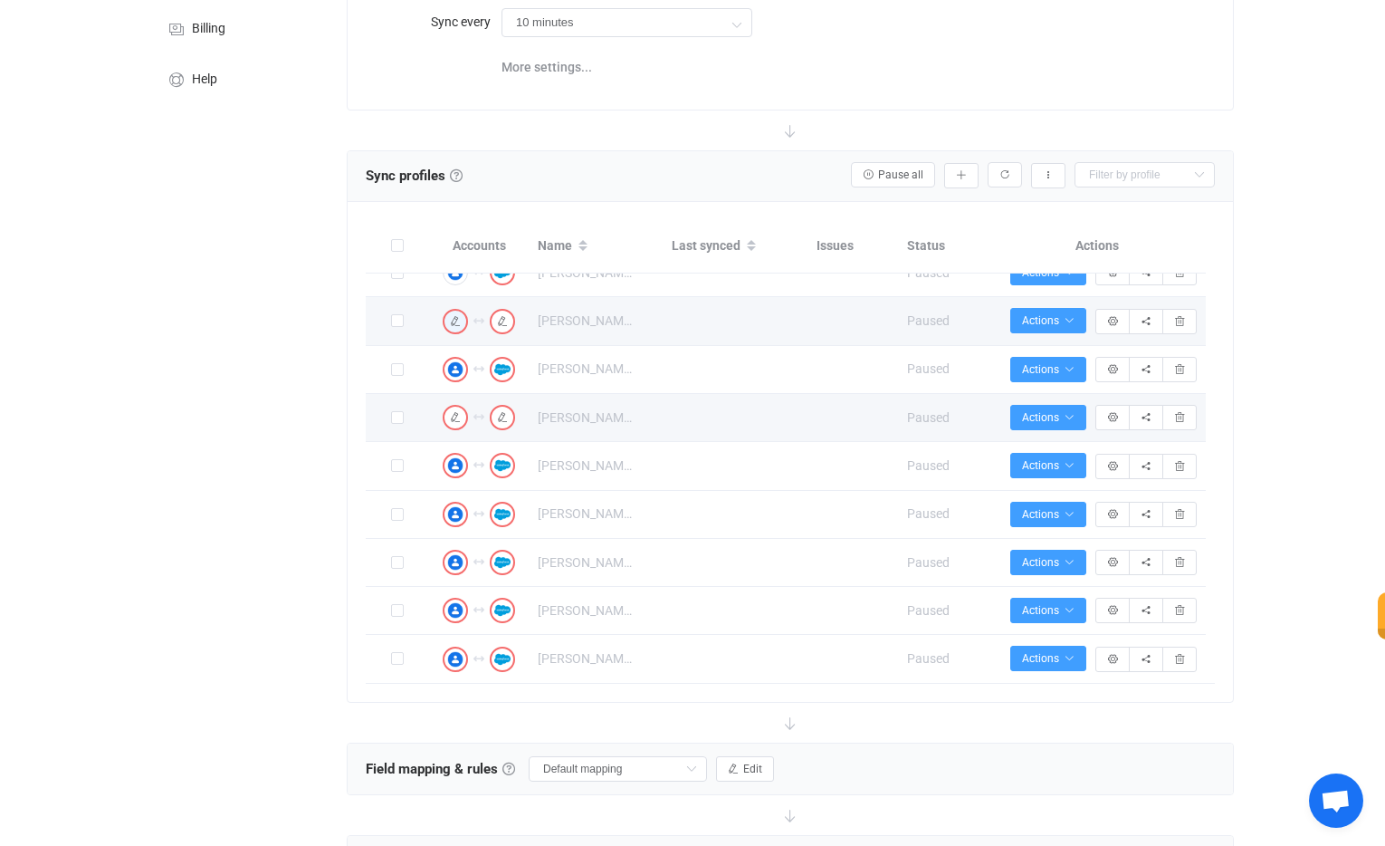
scroll to position [139, 0]
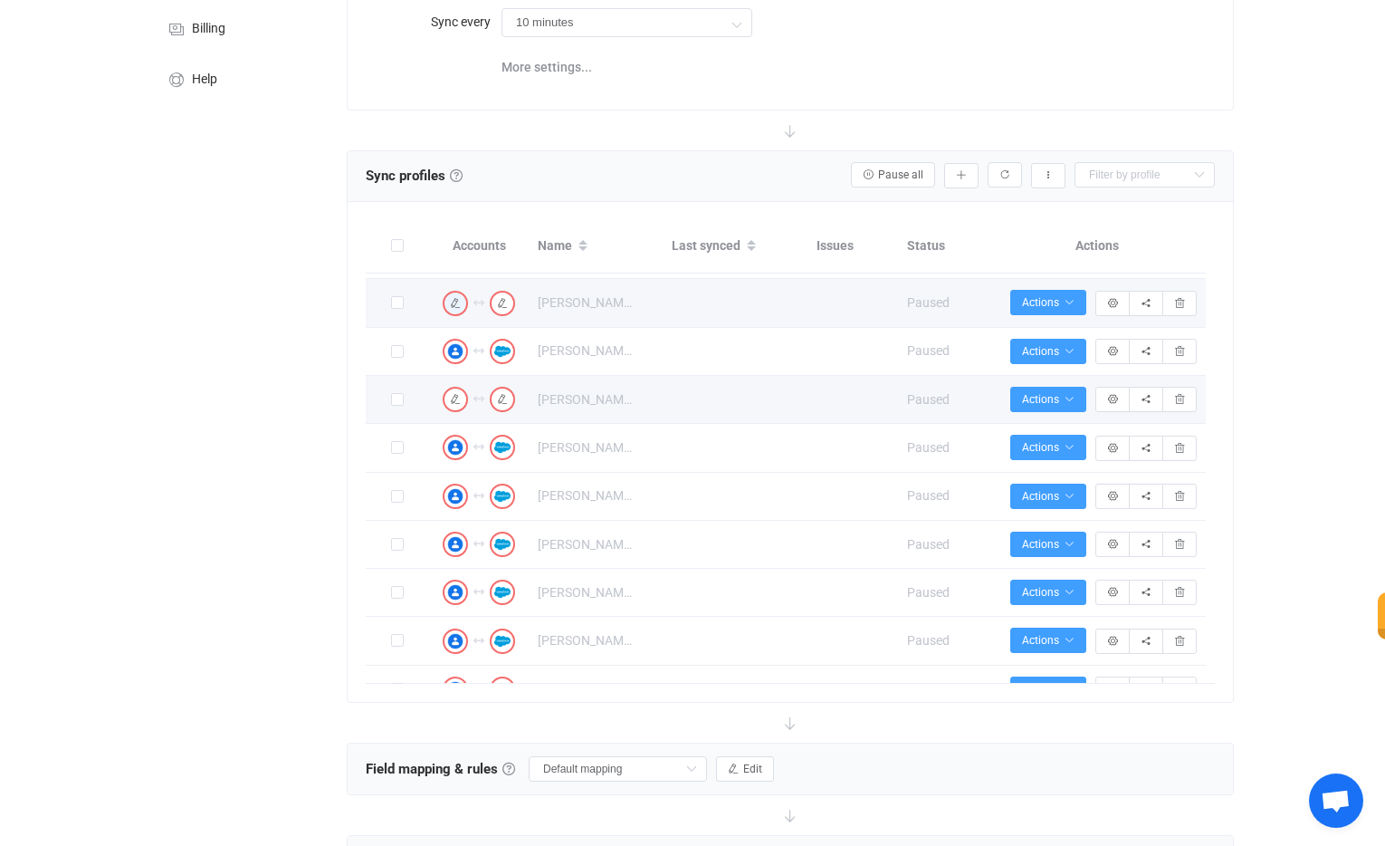
click at [398, 517] on td at bounding box center [397, 497] width 63 height 48
click at [464, 399] on button "button" at bounding box center [455, 399] width 25 height 25
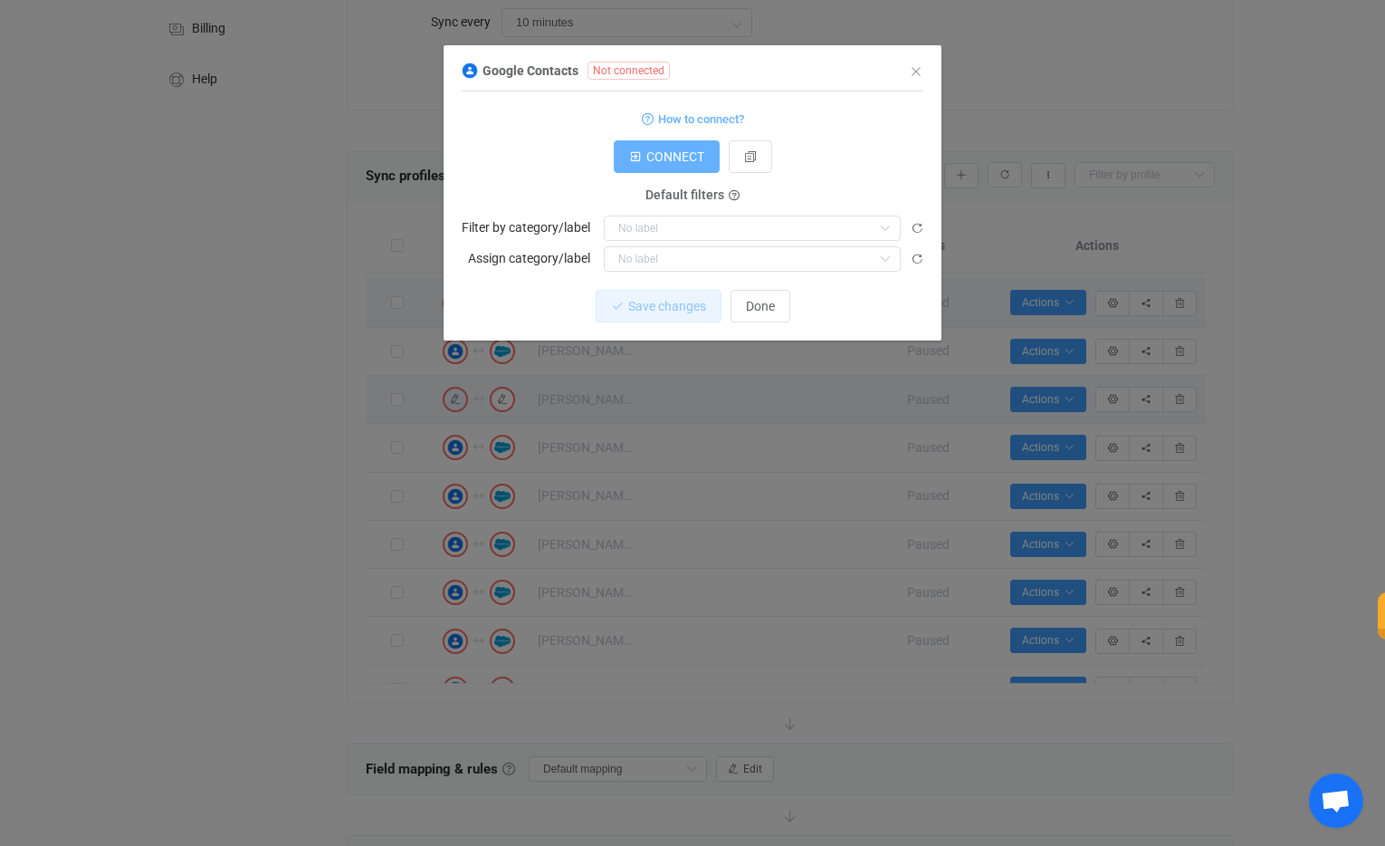
click at [667, 152] on span "CONNECT" at bounding box center [675, 156] width 58 height 14
click at [767, 302] on span "Done" at bounding box center [760, 306] width 29 height 14
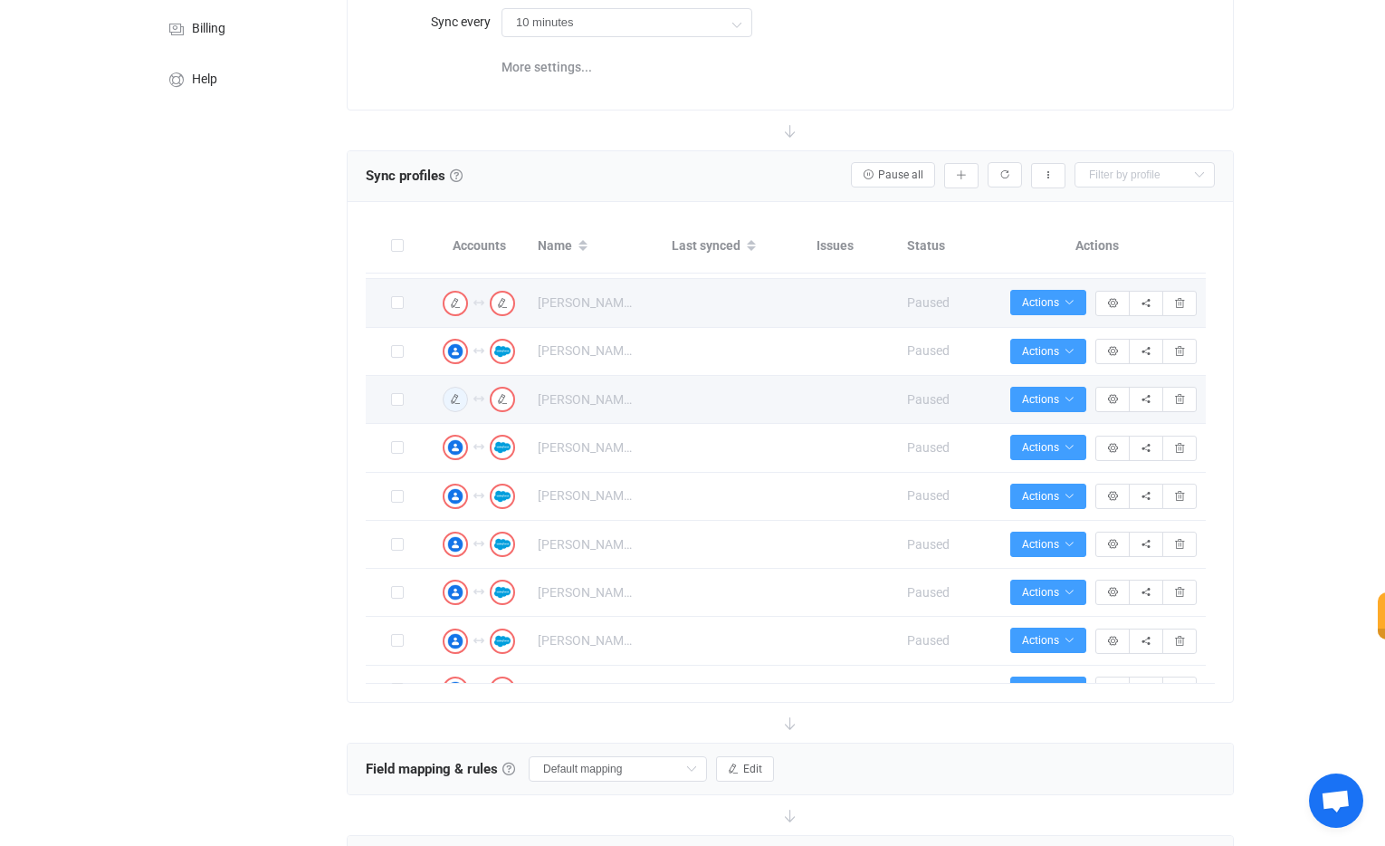
click at [187, 370] on div "Overview Synchronizations Settings Billing Help" at bounding box center [238, 472] width 199 height 1262
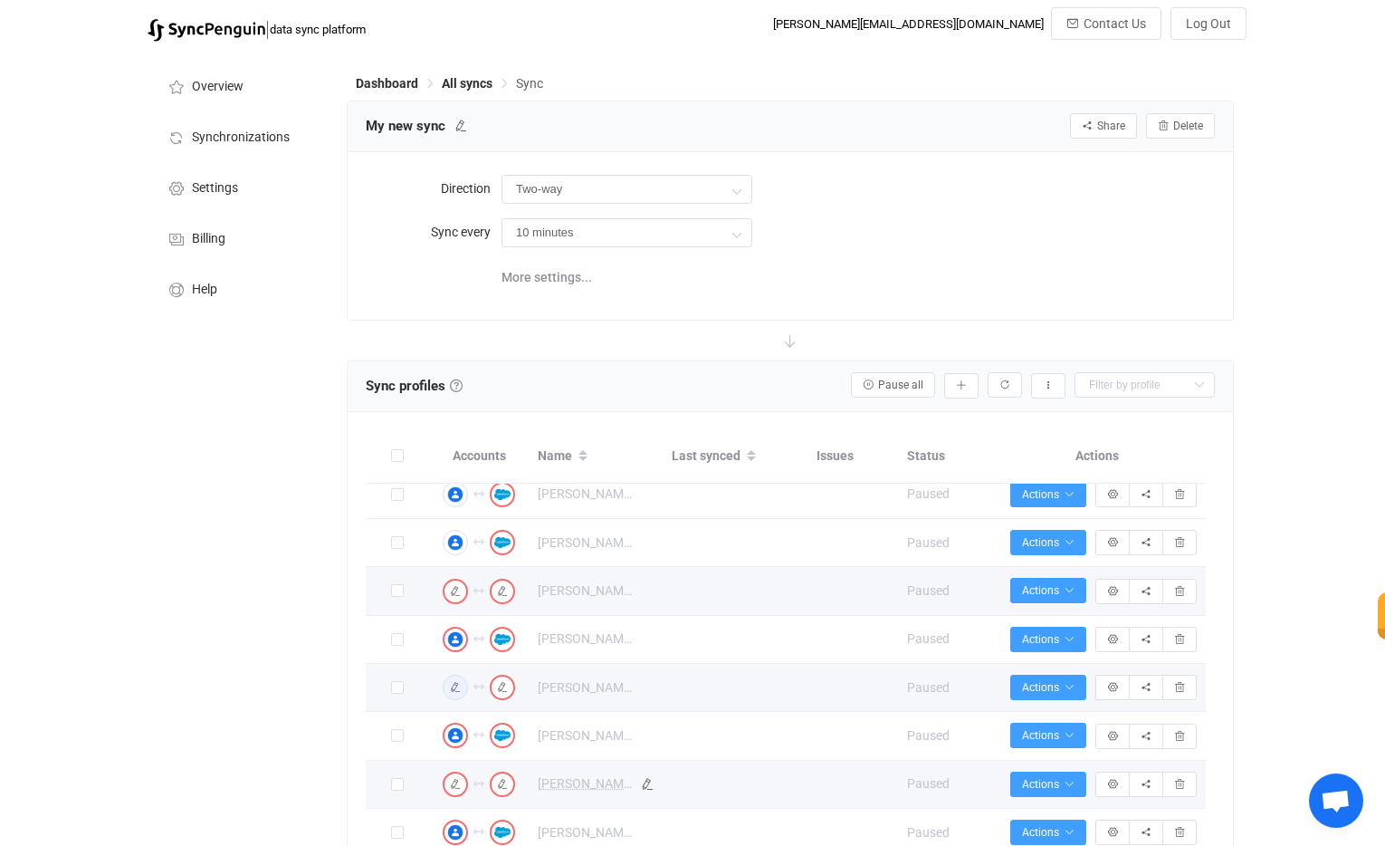
scroll to position [57, 0]
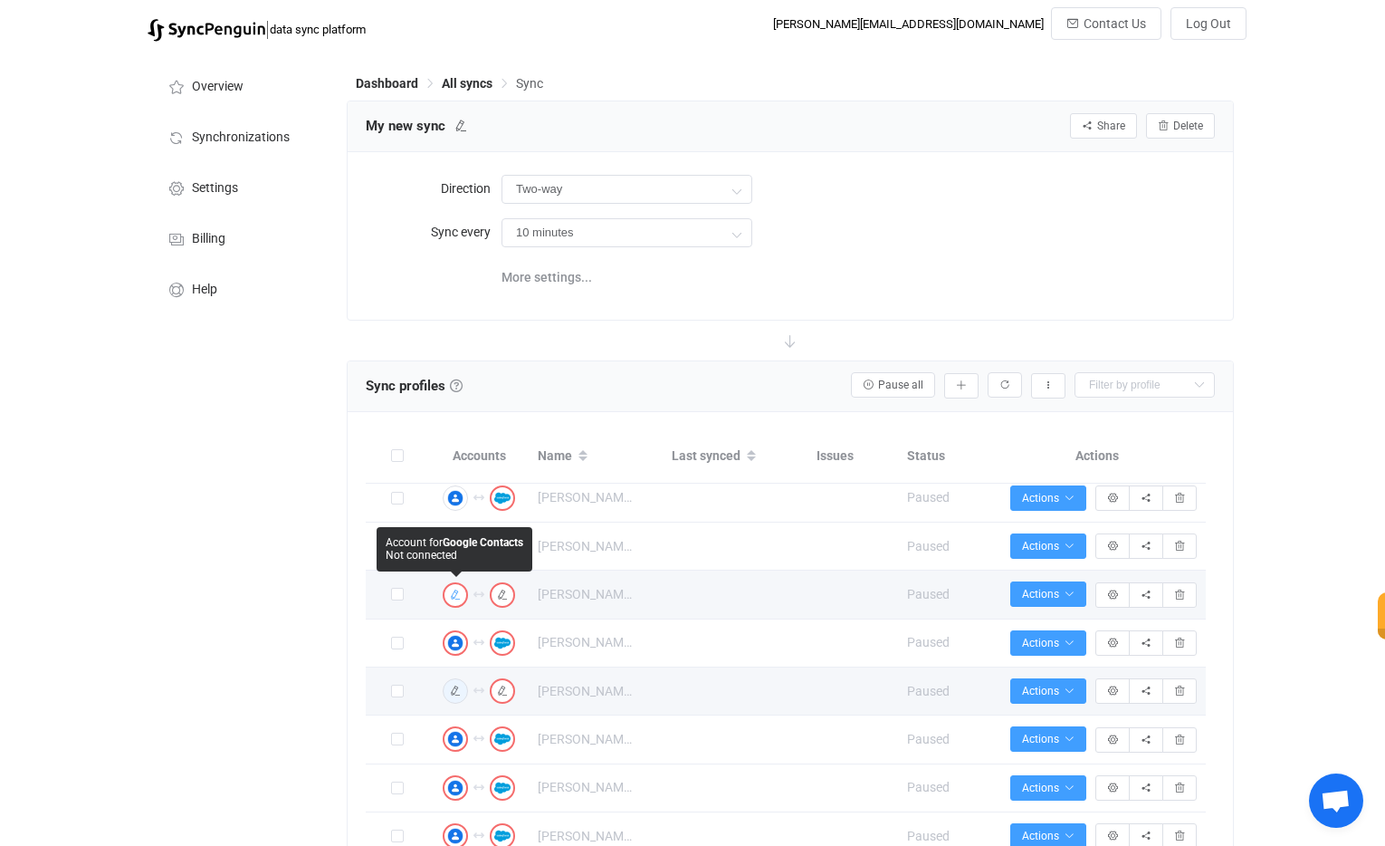
click at [462, 598] on img "button" at bounding box center [455, 595] width 16 height 16
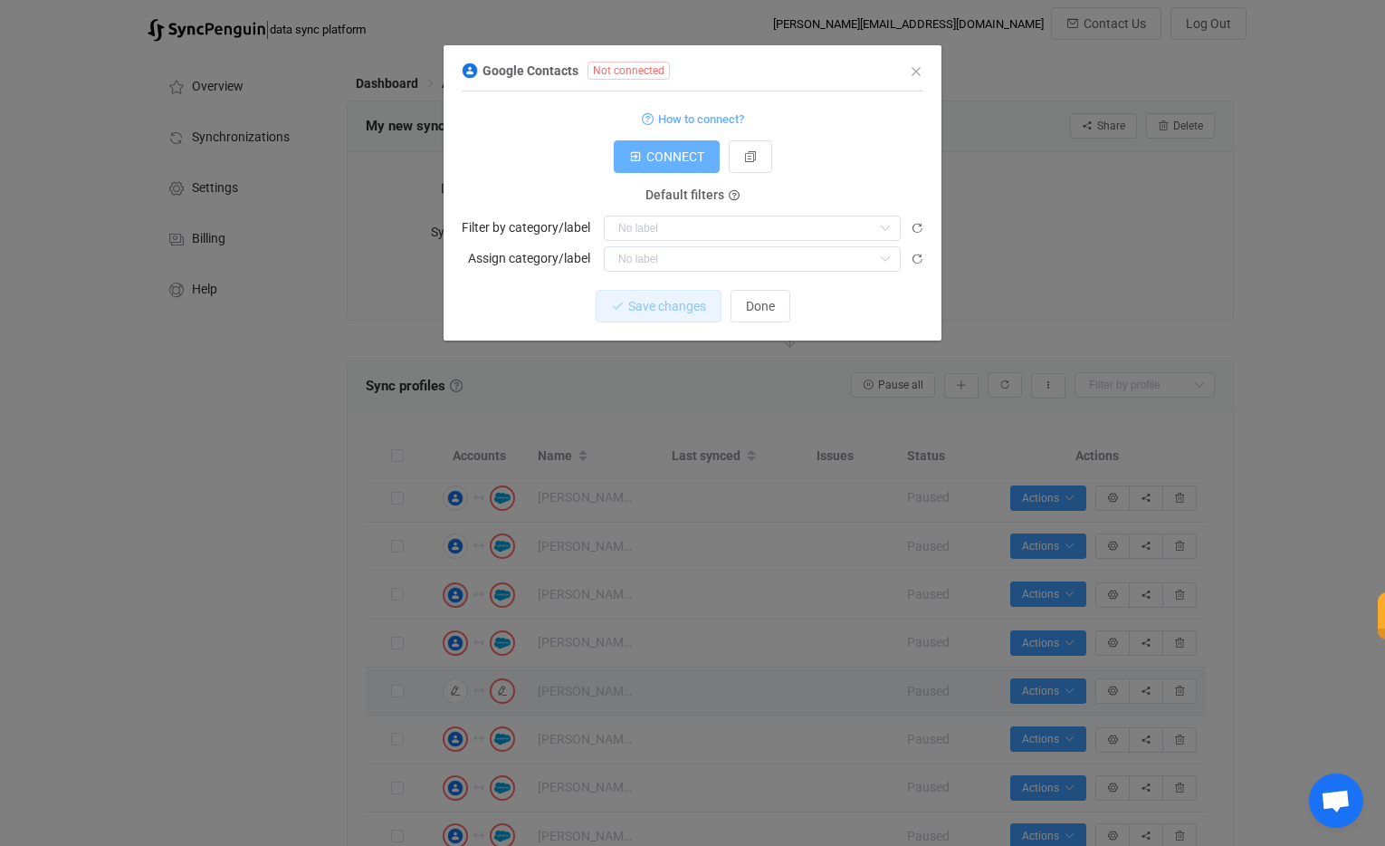
click at [674, 160] on span "CONNECT" at bounding box center [675, 156] width 58 height 14
click at [827, 107] on div "How to connect?" at bounding box center [693, 118] width 462 height 23
click at [820, 211] on div "Default filters Filter by category/label Nothing found or no access" at bounding box center [693, 218] width 462 height 45
click at [825, 196] on div "Default filters" at bounding box center [693, 196] width 462 height 1
click at [756, 303] on span "Done" at bounding box center [760, 306] width 29 height 14
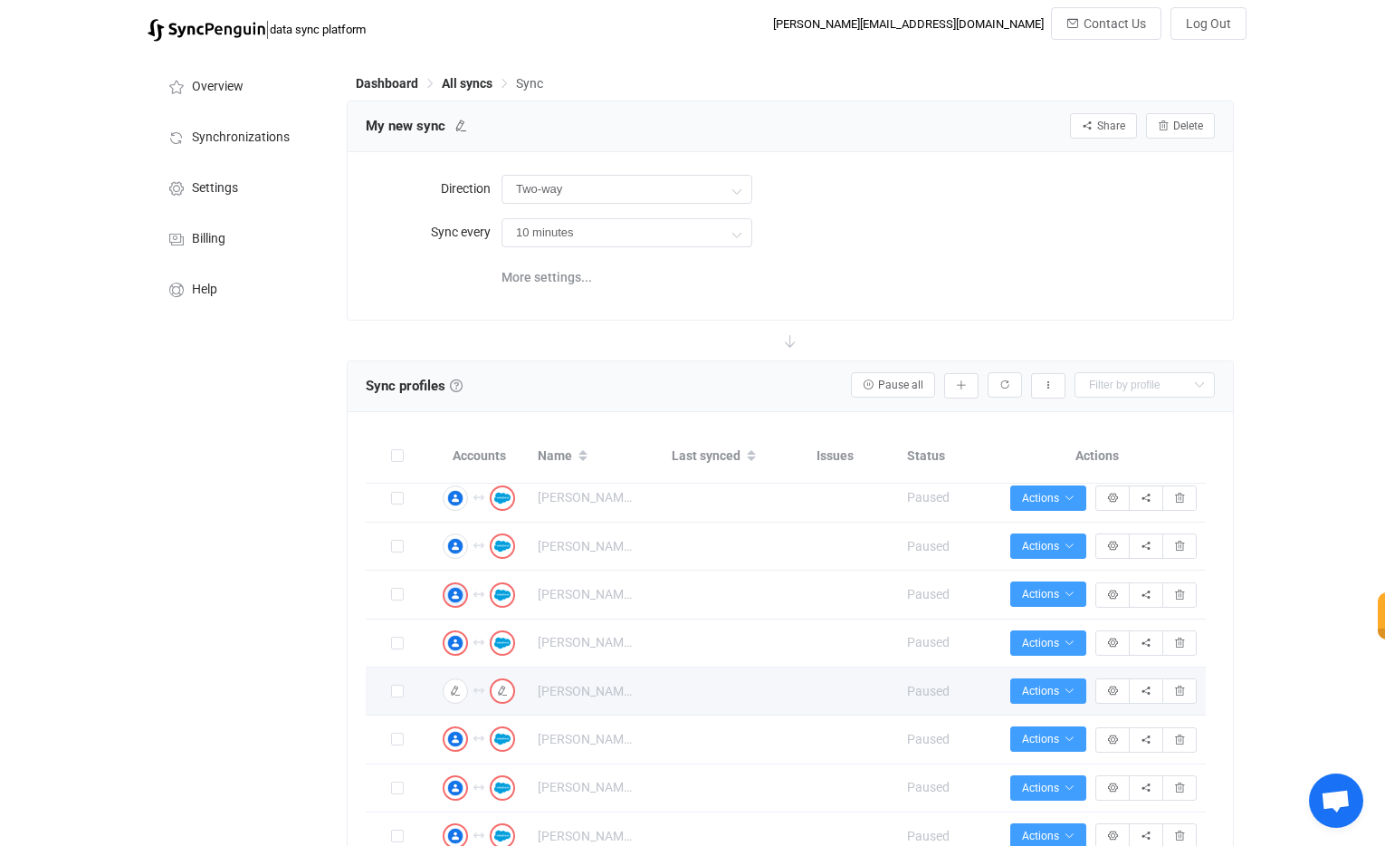
click at [191, 665] on div "Overview Synchronizations Settings Billing Help" at bounding box center [238, 682] width 199 height 1262
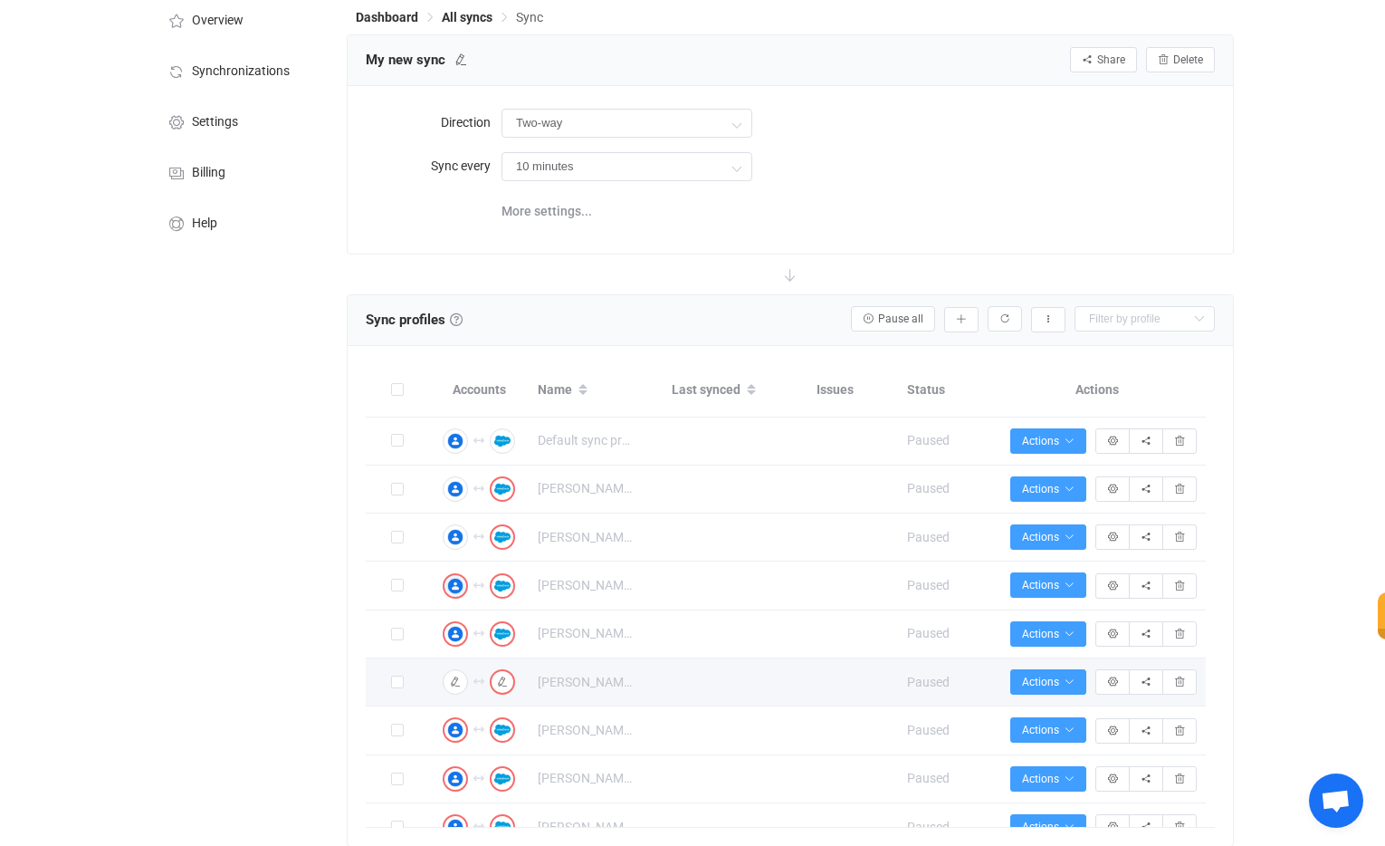
scroll to position [129, 0]
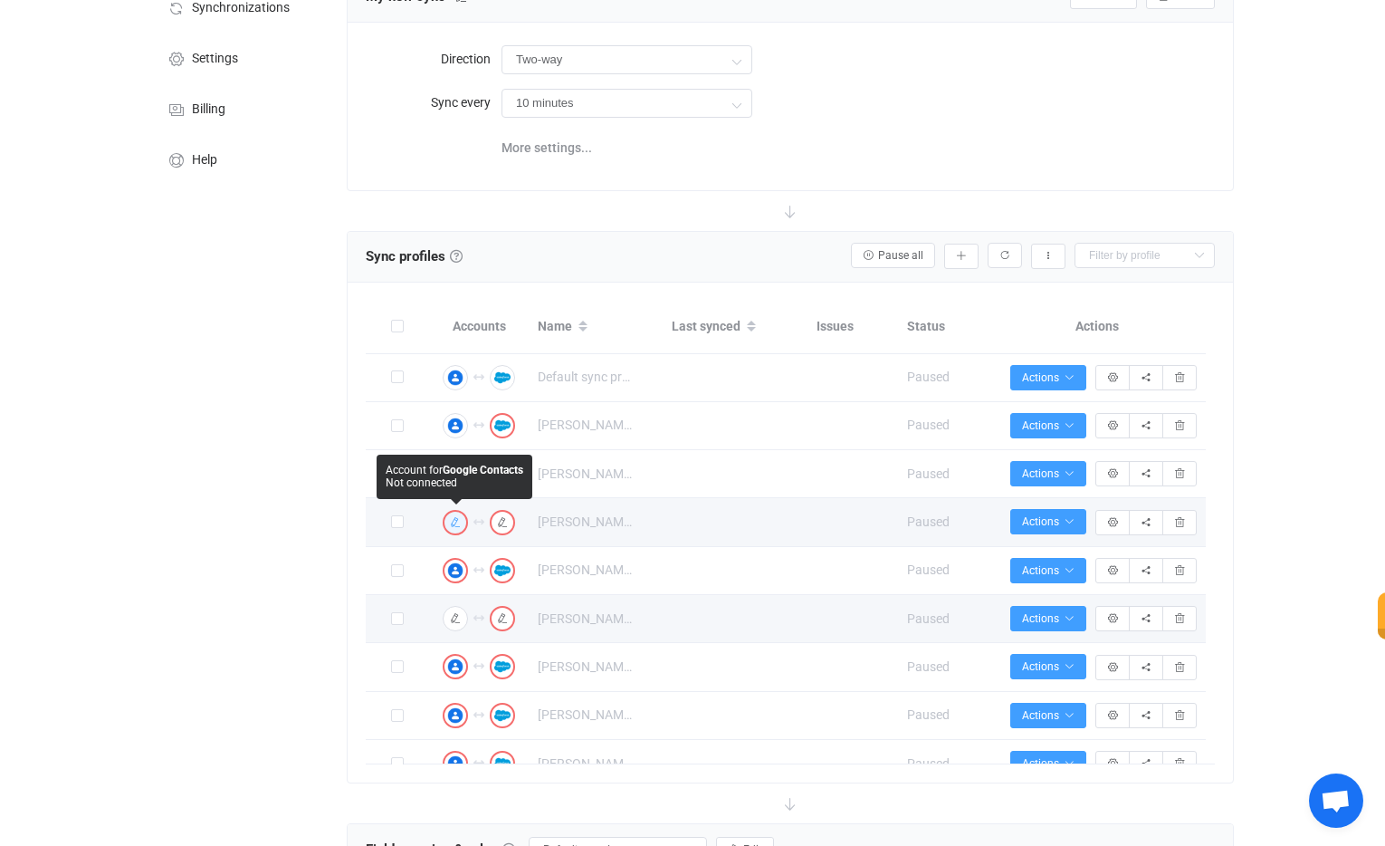
click at [454, 521] on icon "button" at bounding box center [455, 522] width 11 height 11
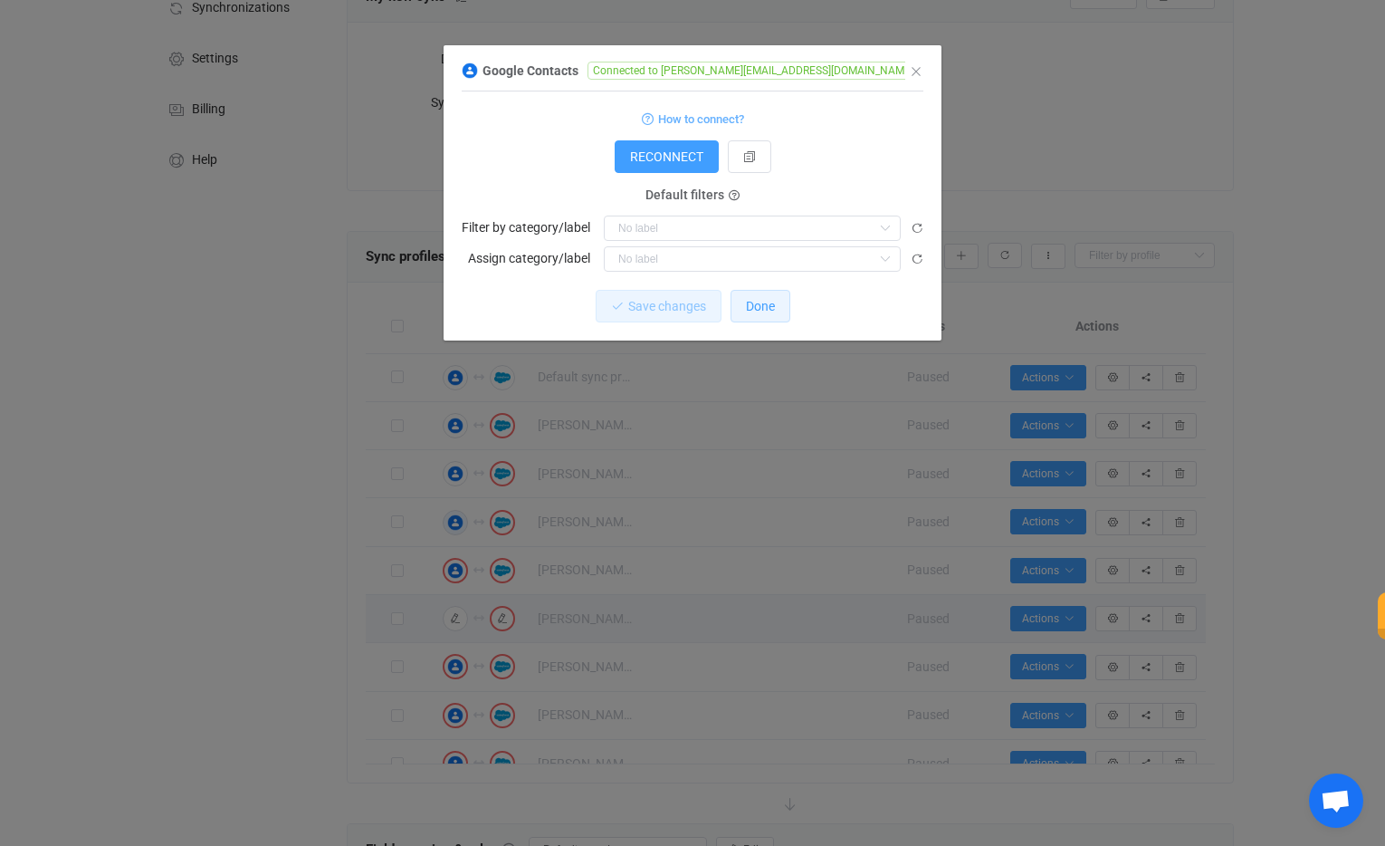
click at [758, 302] on span "Done" at bounding box center [760, 306] width 29 height 14
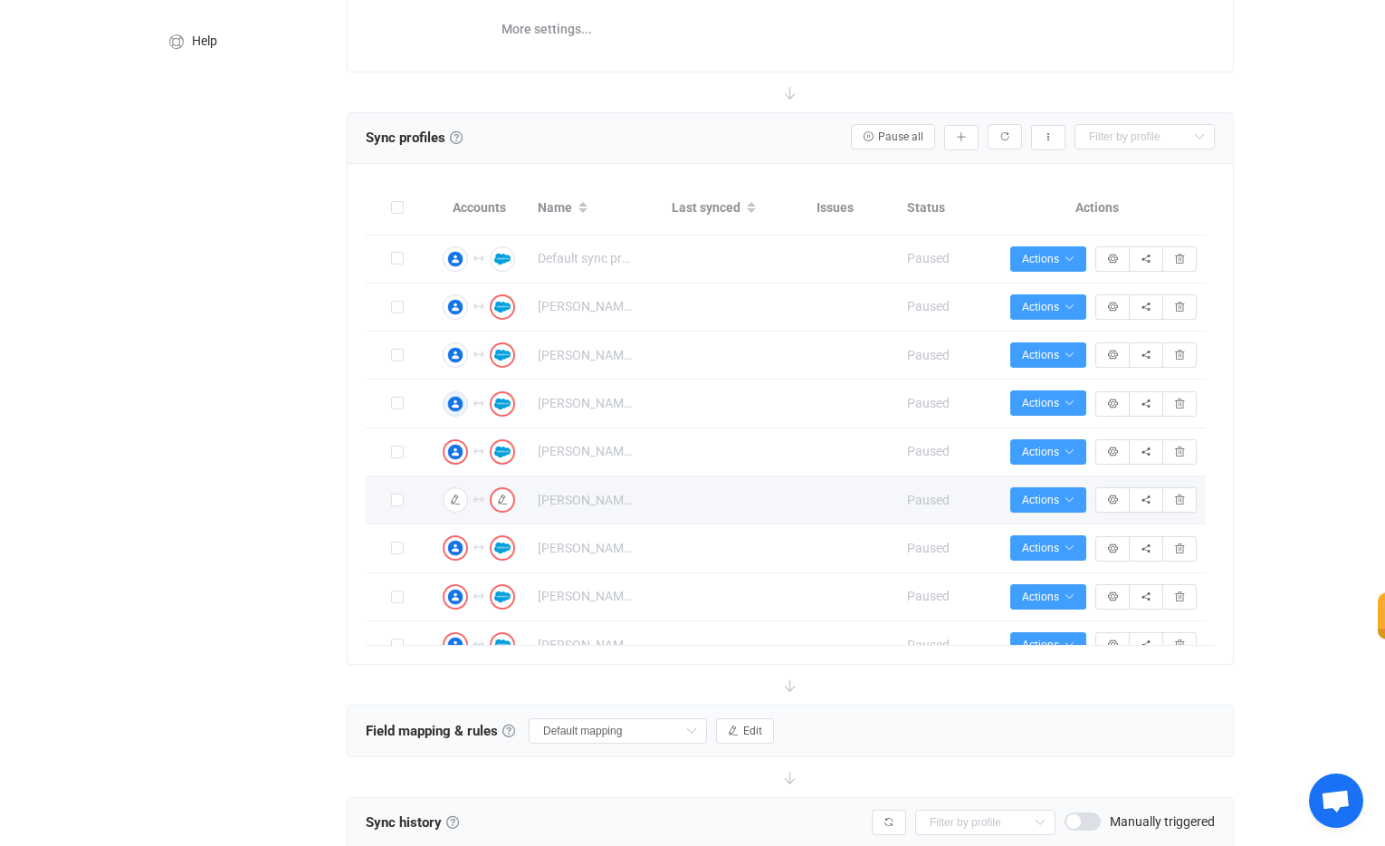
scroll to position [254, 0]
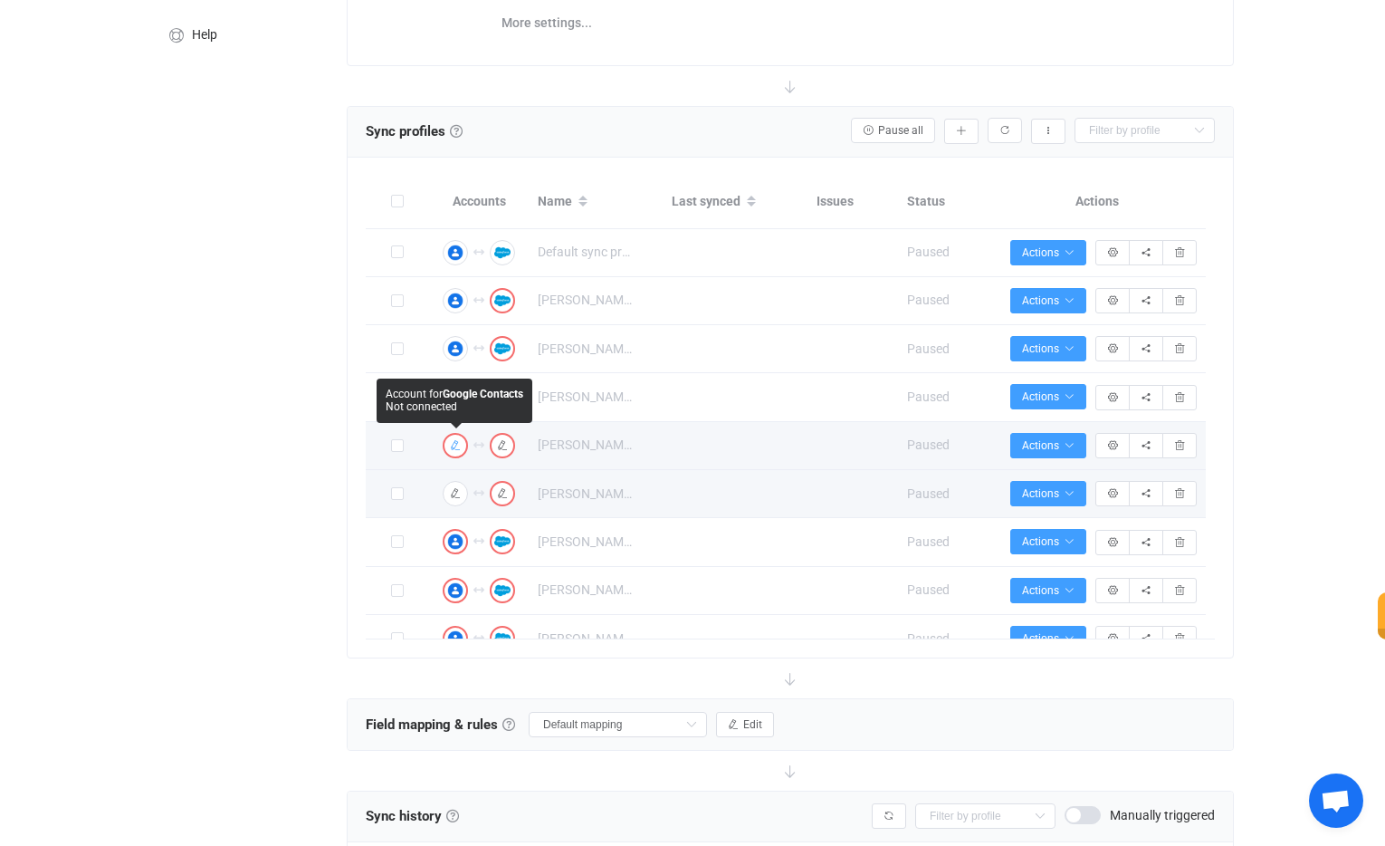
click at [459, 446] on icon "button" at bounding box center [455, 445] width 11 height 11
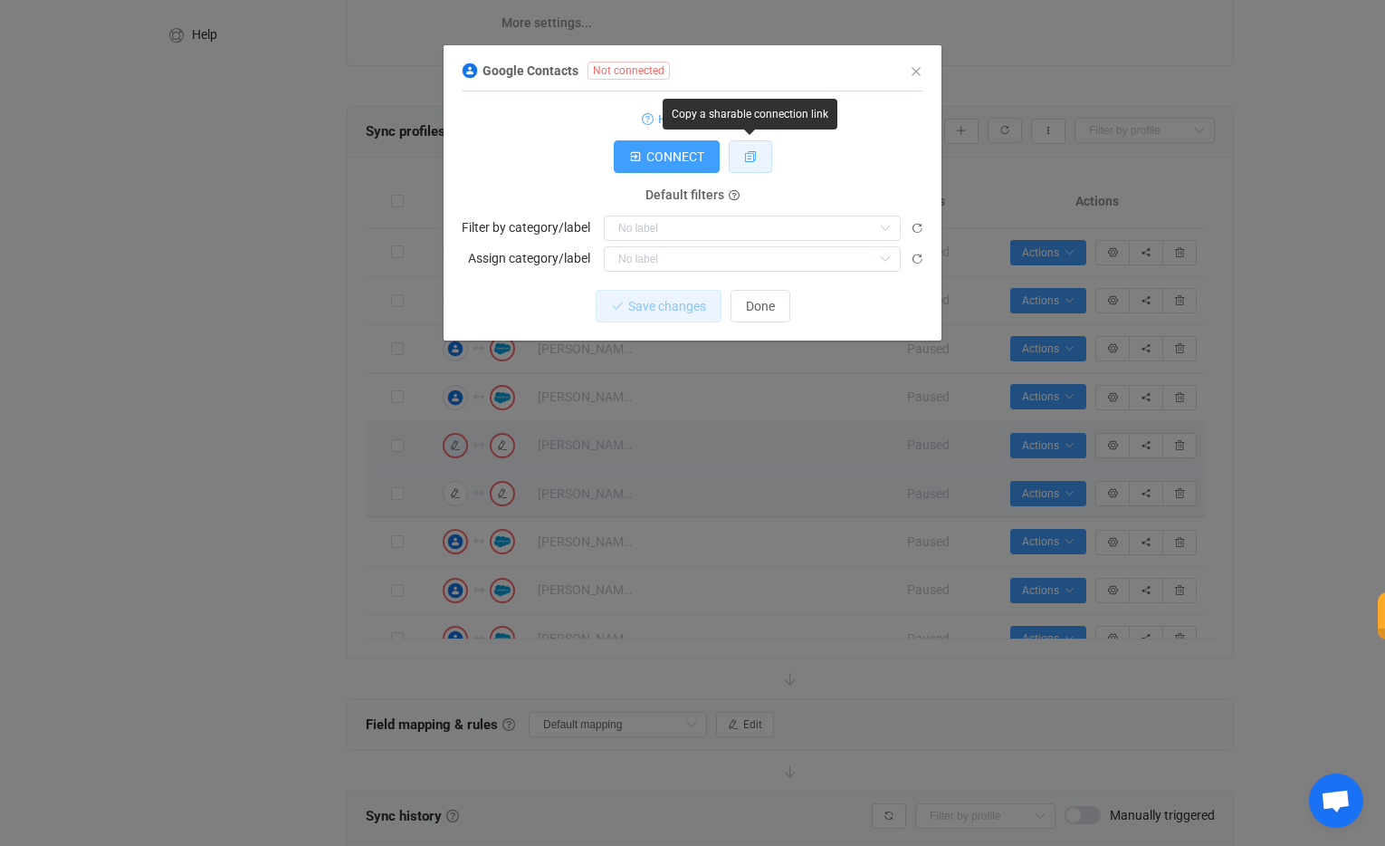
click at [755, 158] on icon "dialog" at bounding box center [750, 156] width 13 height 13
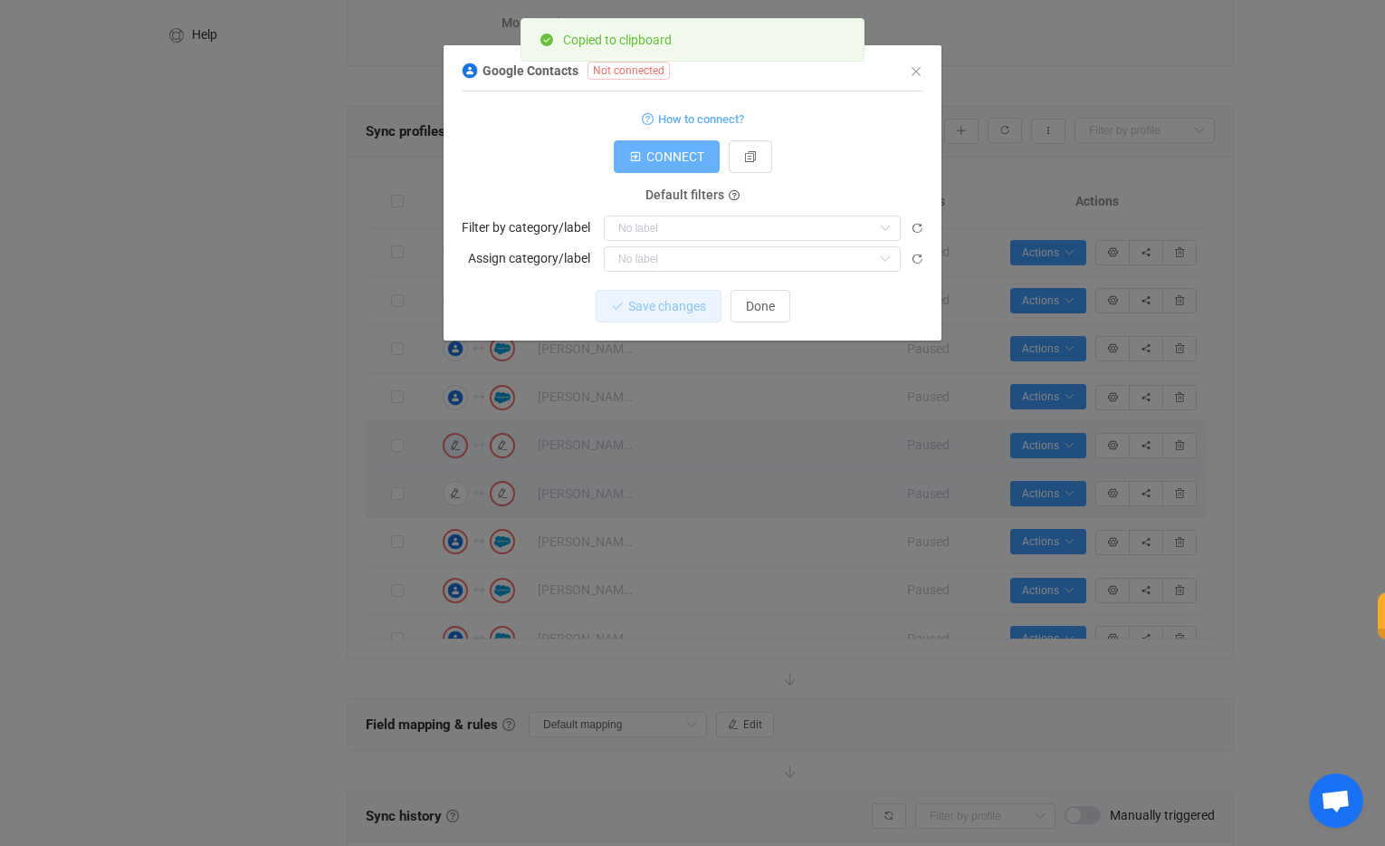
click at [652, 161] on span "CONNECT" at bounding box center [675, 156] width 58 height 14
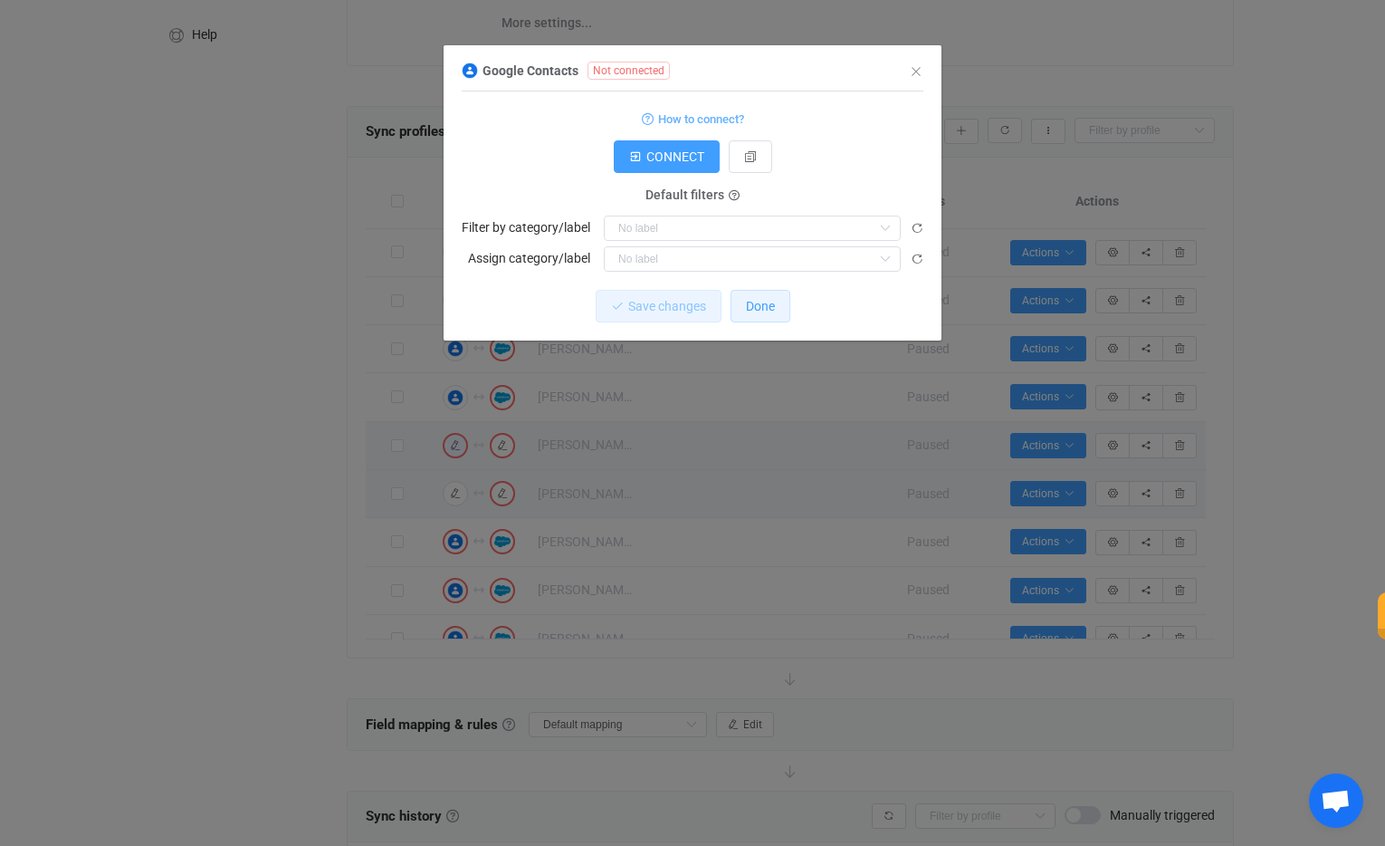
click at [770, 312] on span "Done" at bounding box center [760, 306] width 29 height 14
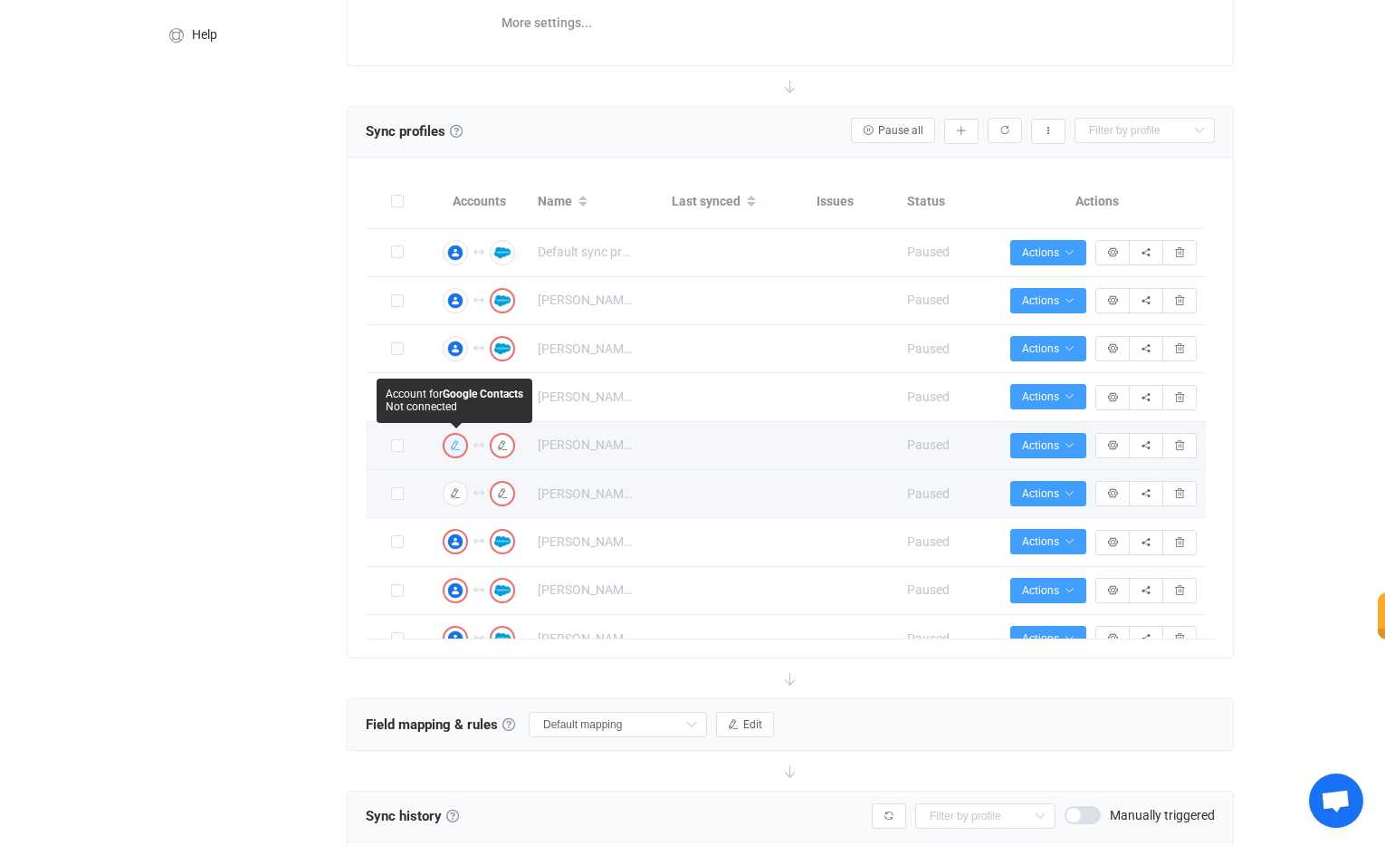
click at [457, 442] on icon "button" at bounding box center [455, 445] width 11 height 11
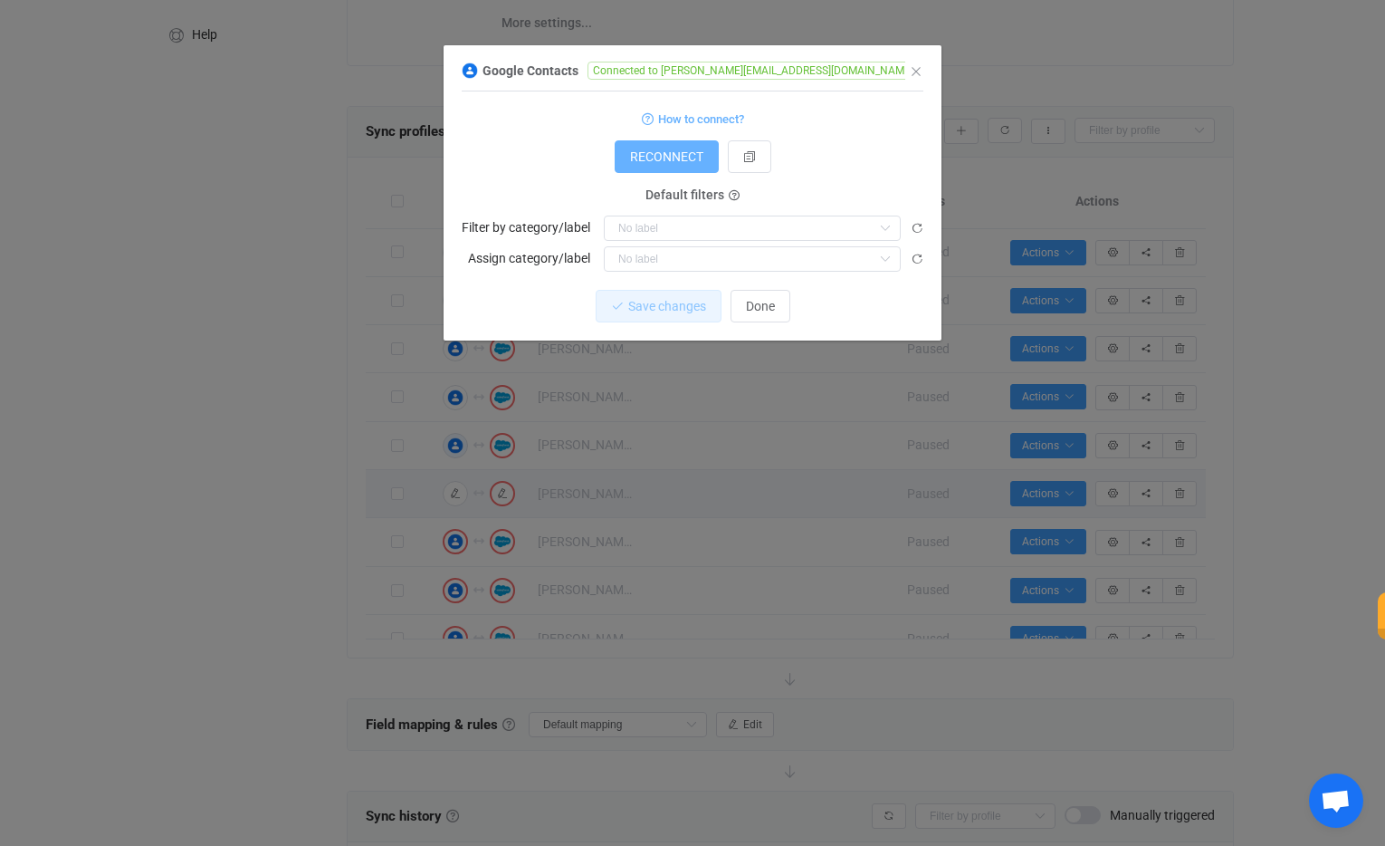
click at [699, 162] on span "RECONNECT" at bounding box center [666, 156] width 73 height 14
click at [760, 314] on button "Done" at bounding box center [761, 306] width 60 height 33
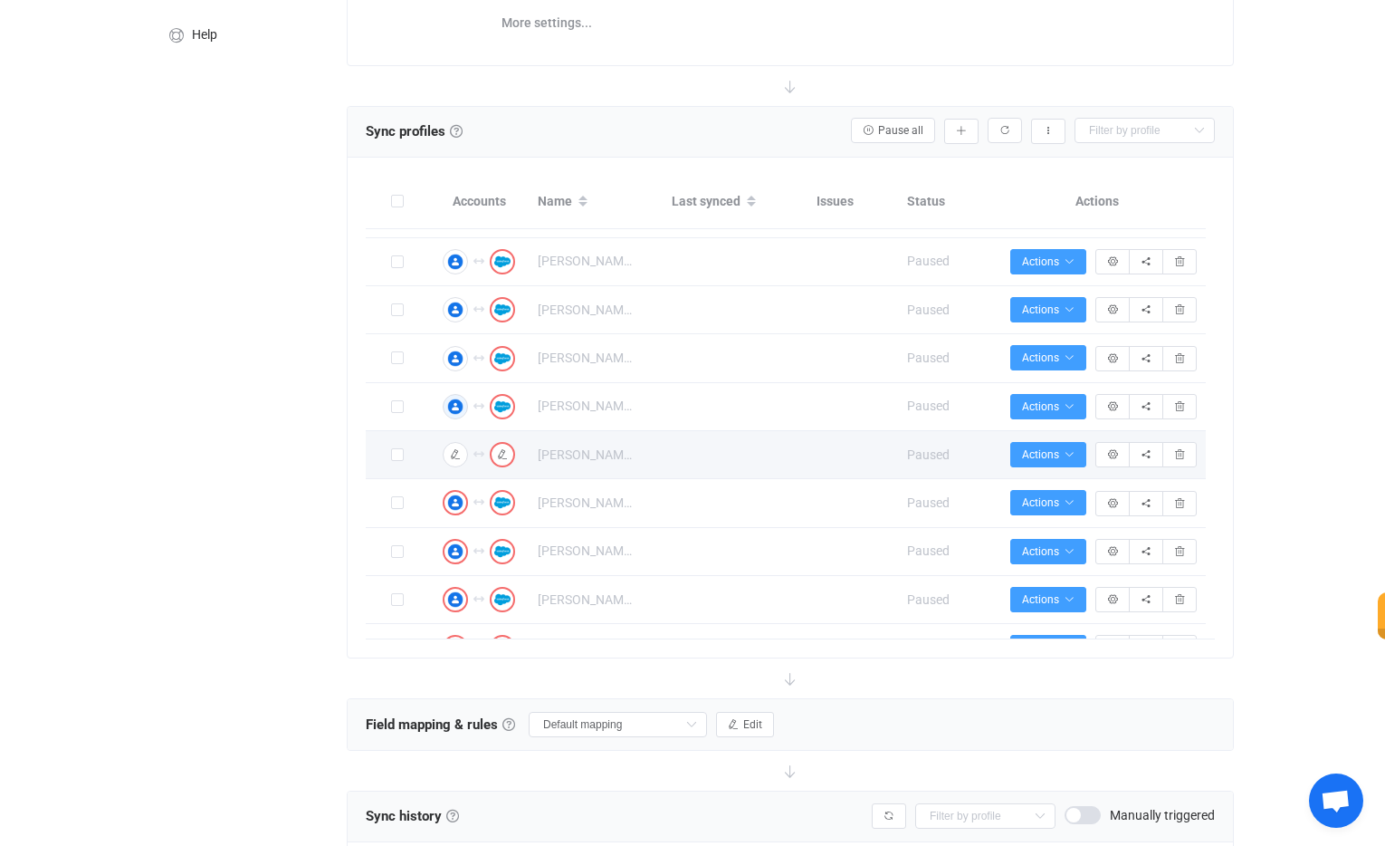
scroll to position [0, 0]
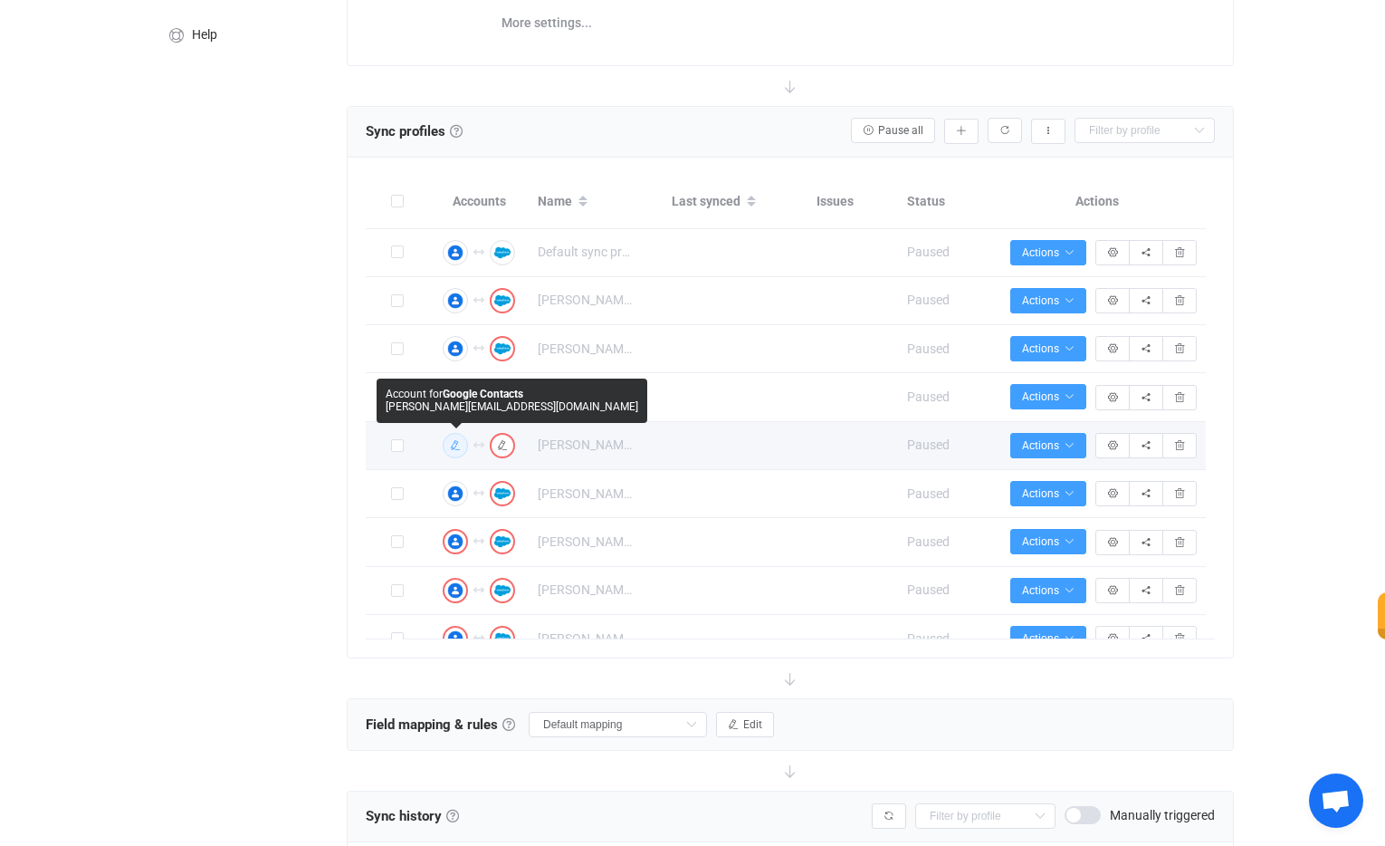
click at [455, 444] on icon "button" at bounding box center [455, 445] width 11 height 11
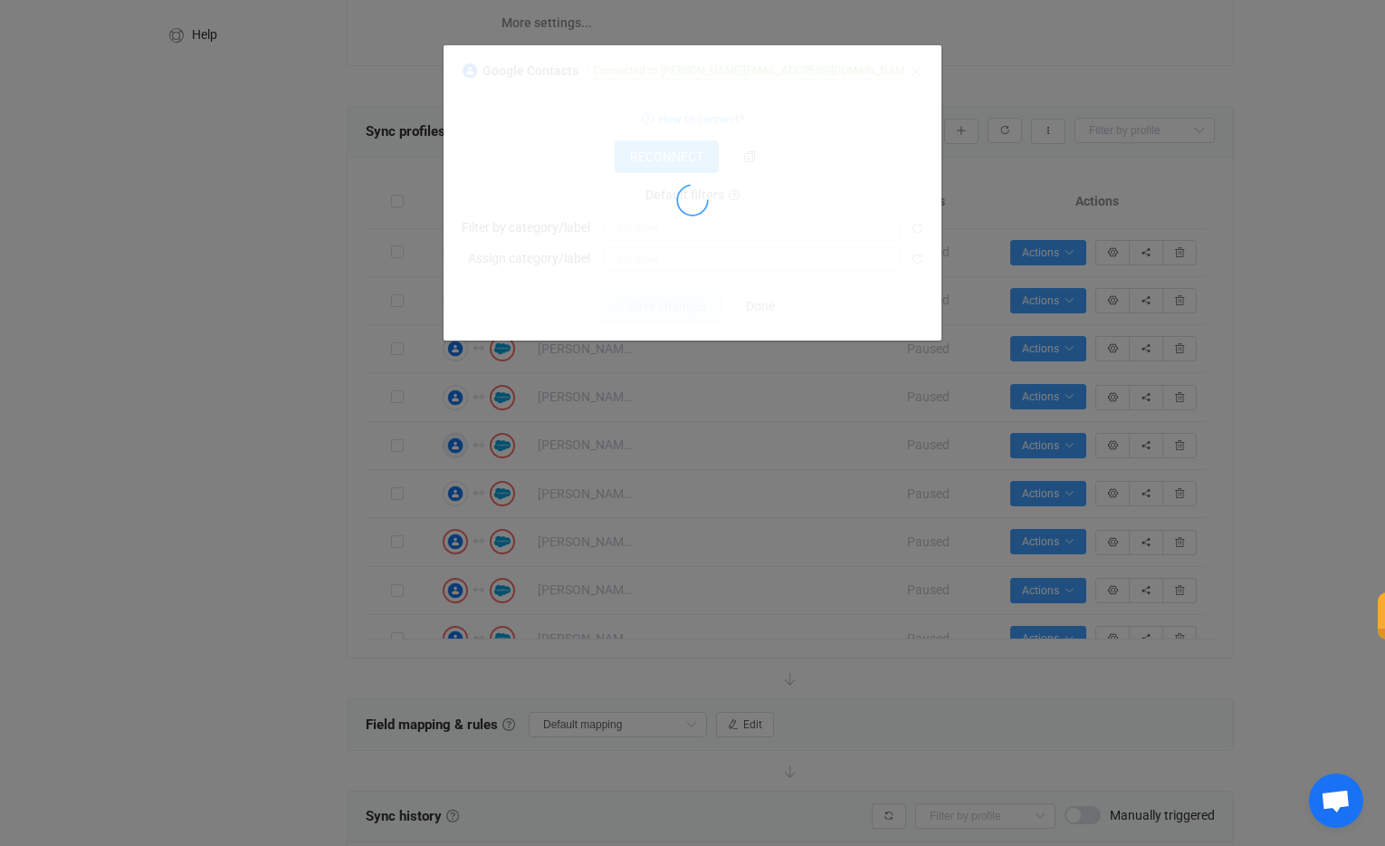
click at [821, 158] on div "dialog" at bounding box center [693, 200] width 462 height 282
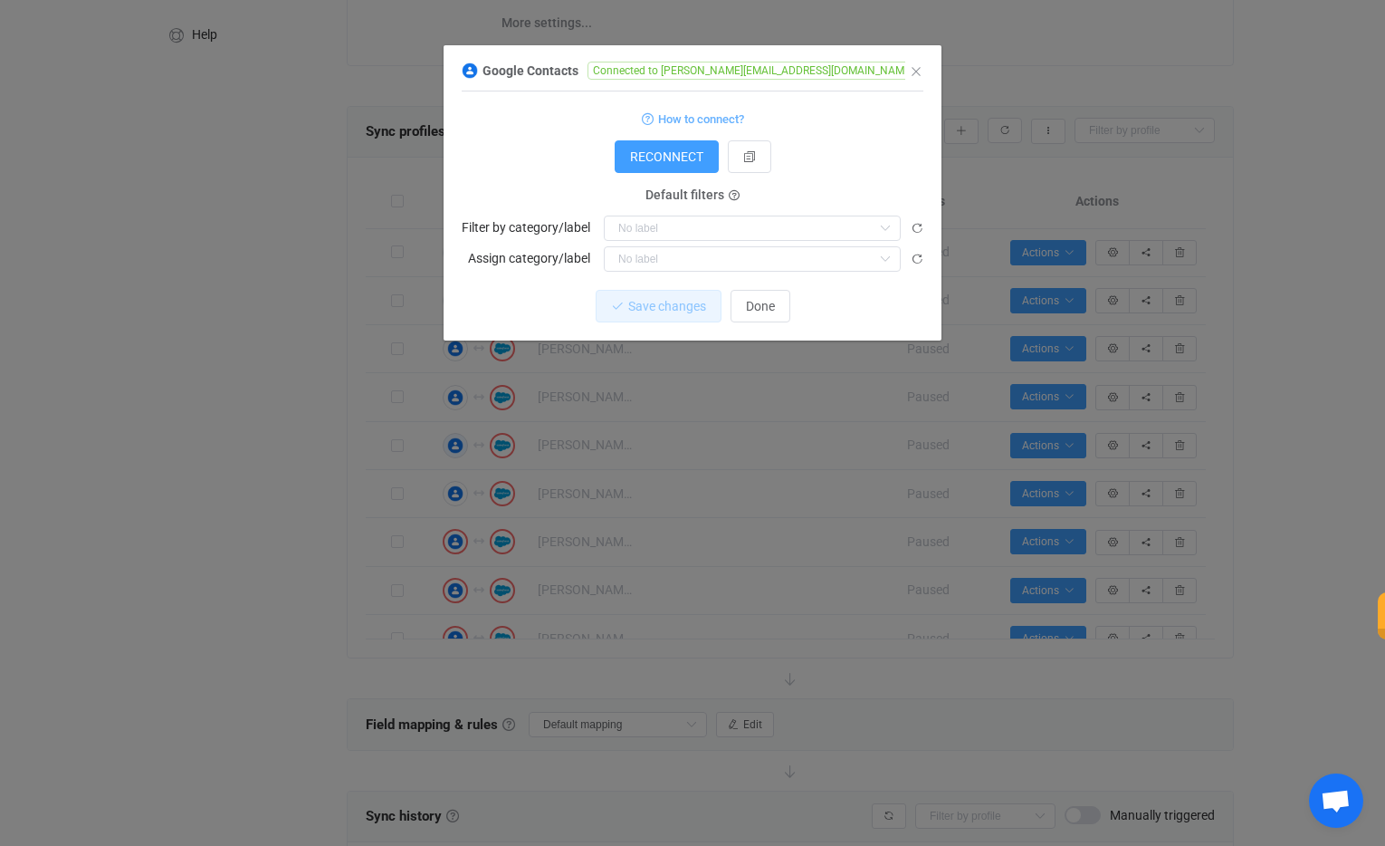
click at [1073, 454] on div "Google Contacts Connected to danilo@cognitivechange.org 1 { { "accessToken": "*…" at bounding box center [692, 423] width 1385 height 846
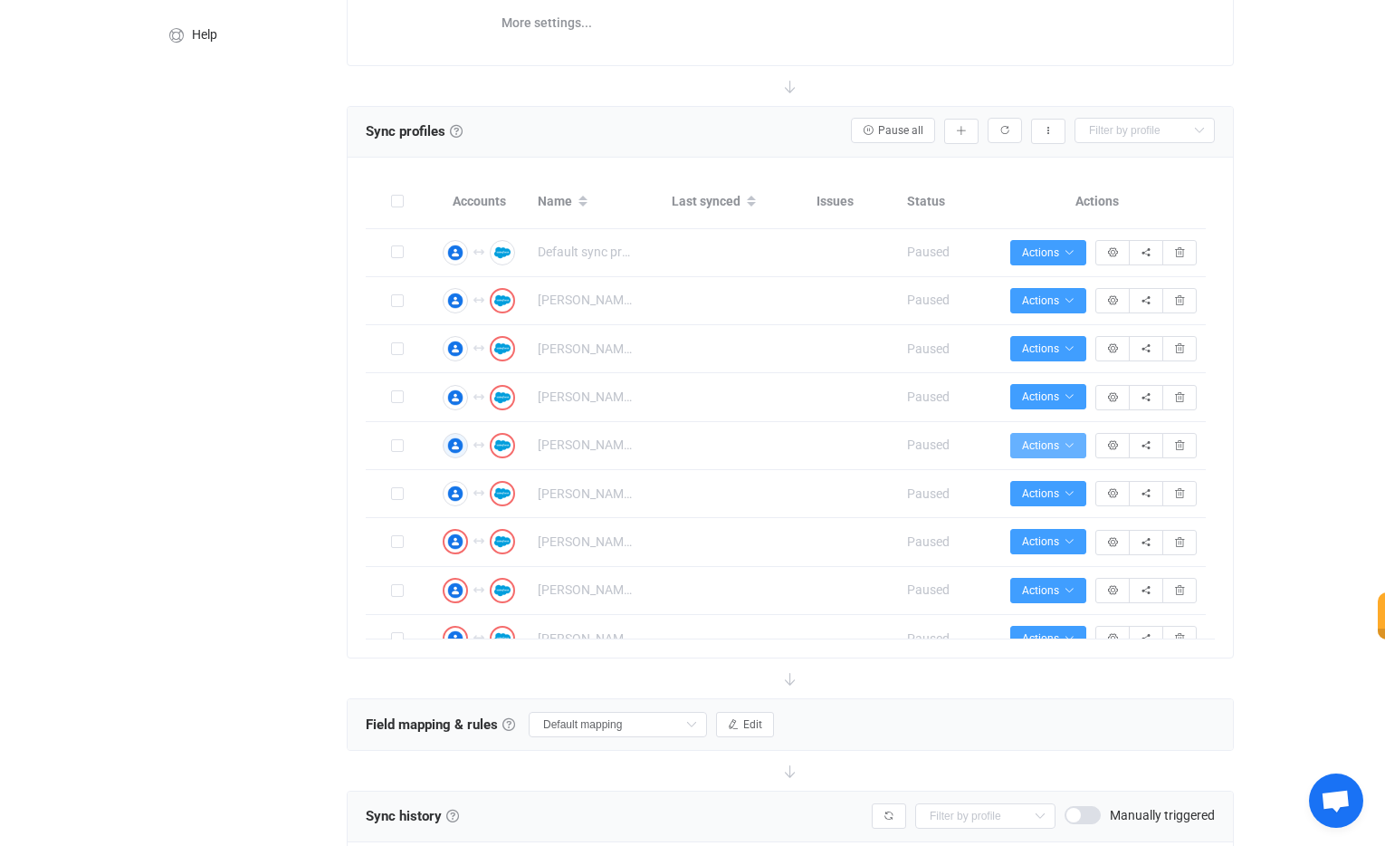
click at [1073, 450] on icon "button" at bounding box center [1069, 445] width 11 height 11
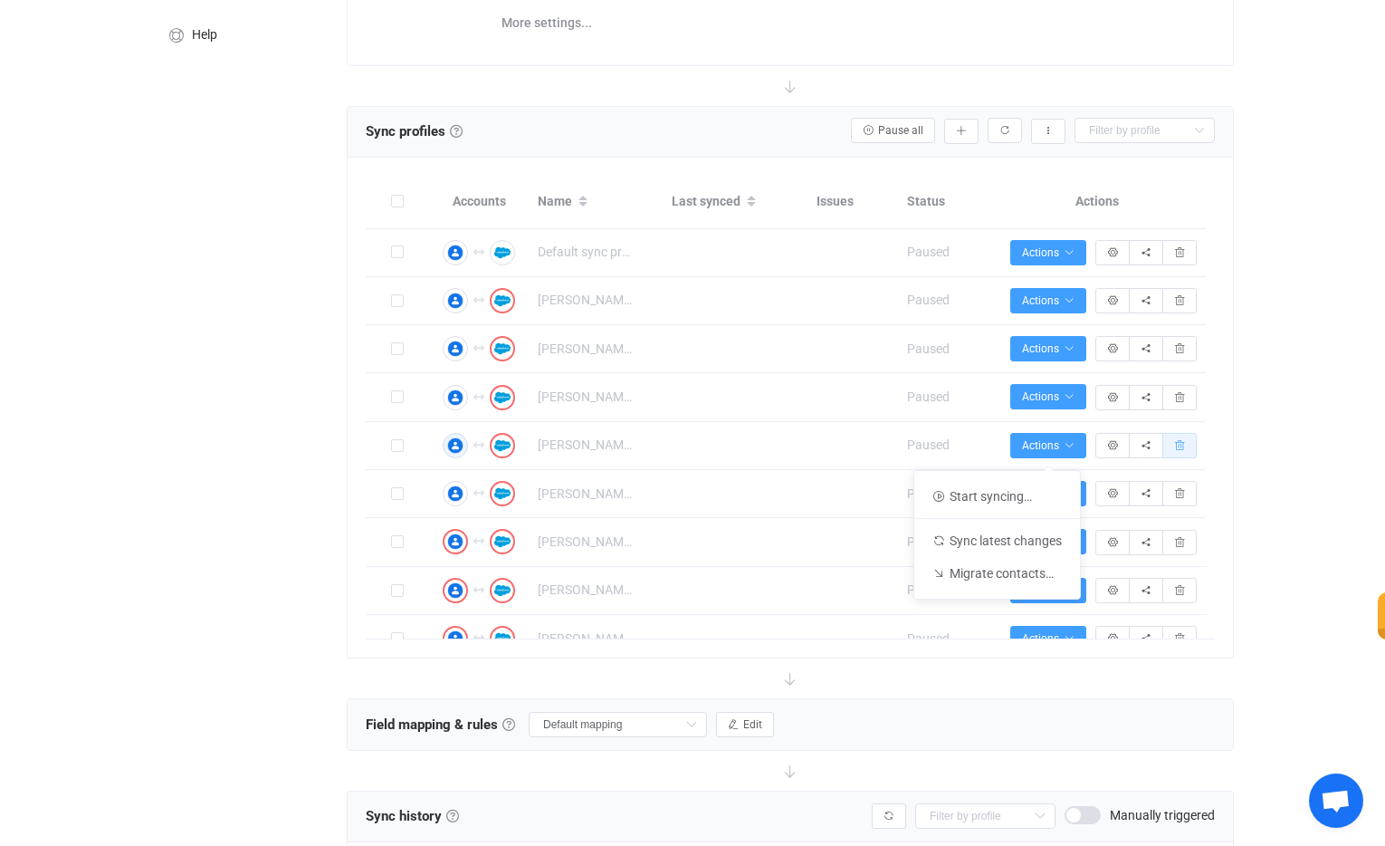
click at [1183, 447] on icon "button" at bounding box center [1179, 445] width 11 height 11
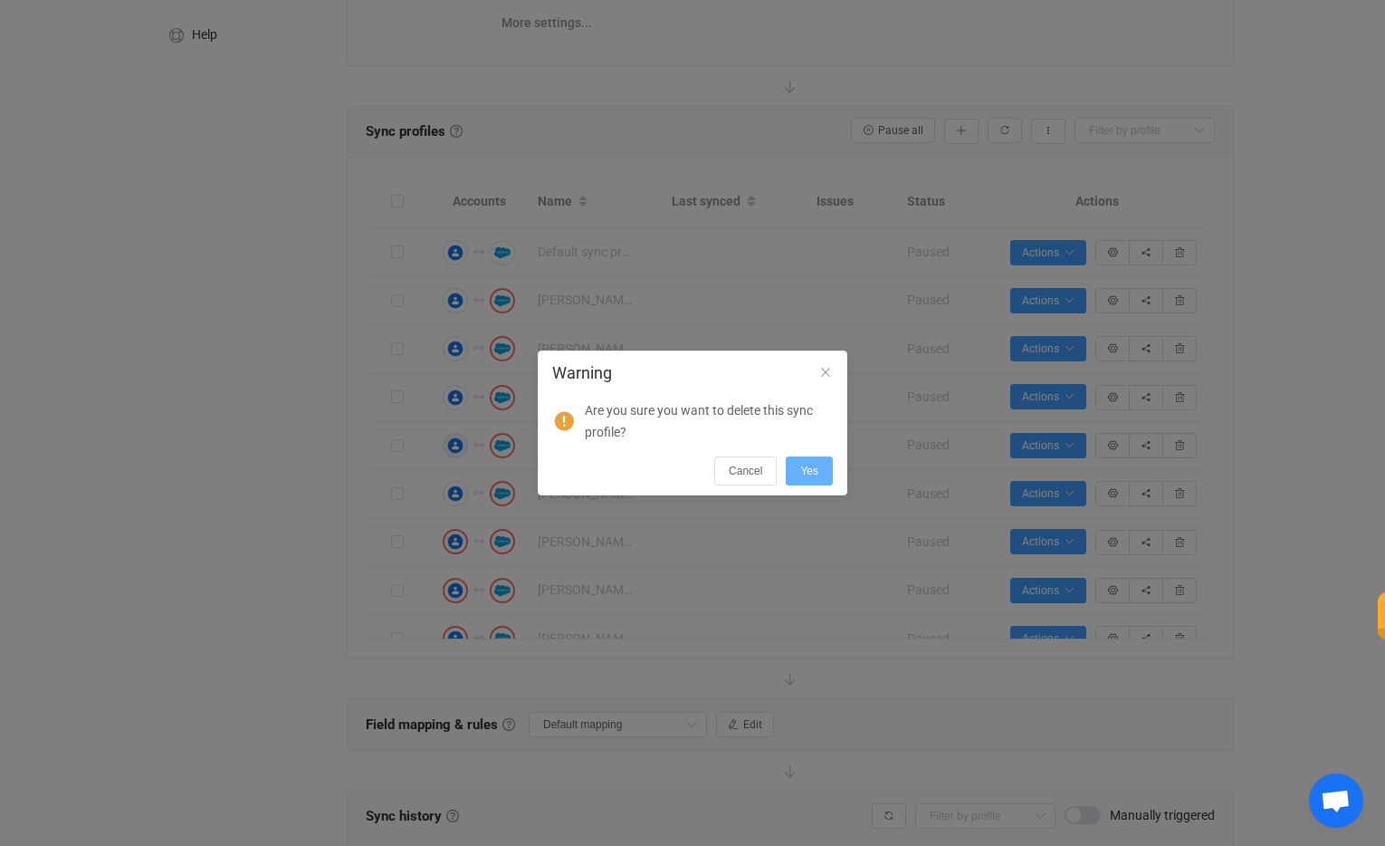
click at [810, 472] on span "Yes" at bounding box center [809, 470] width 18 height 13
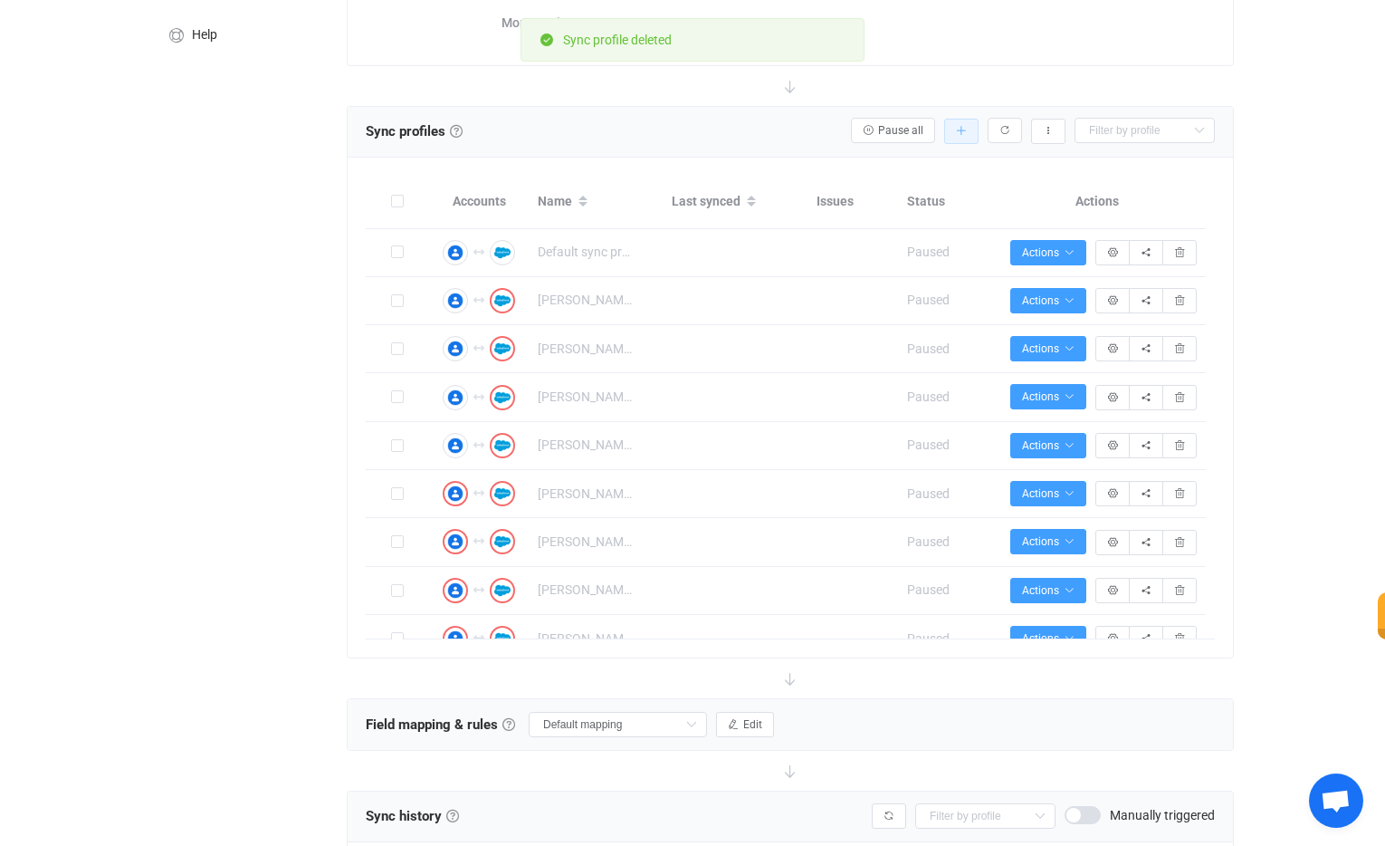
click at [961, 135] on button "button" at bounding box center [961, 131] width 34 height 25
click at [896, 177] on li "Add manually…" at bounding box center [896, 178] width 154 height 33
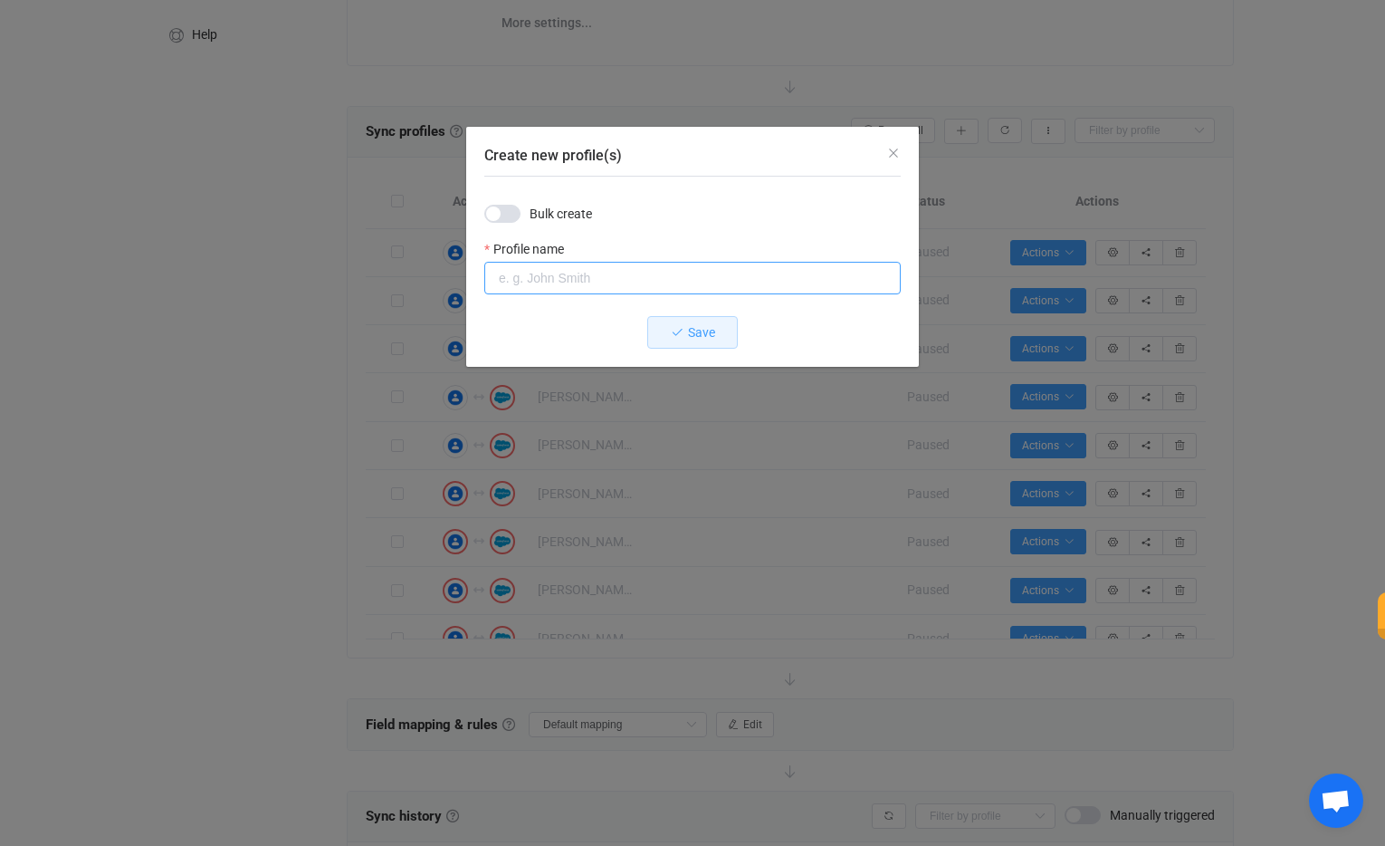
click at [577, 278] on input "Create new profile(s)" at bounding box center [692, 278] width 416 height 33
type input "[PERSON_NAME]"
click at [656, 329] on button "Save" at bounding box center [692, 332] width 91 height 33
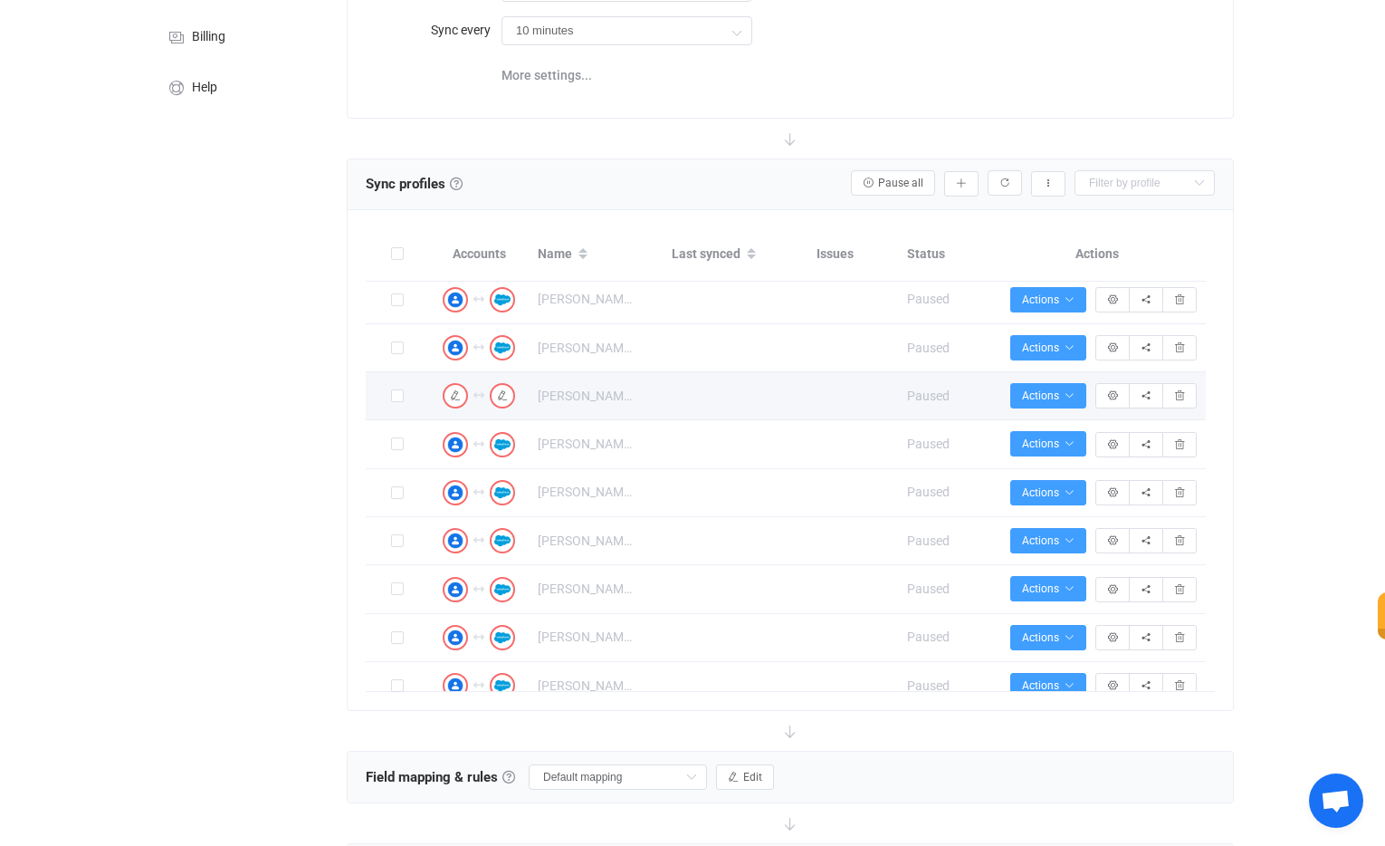
scroll to position [373, 0]
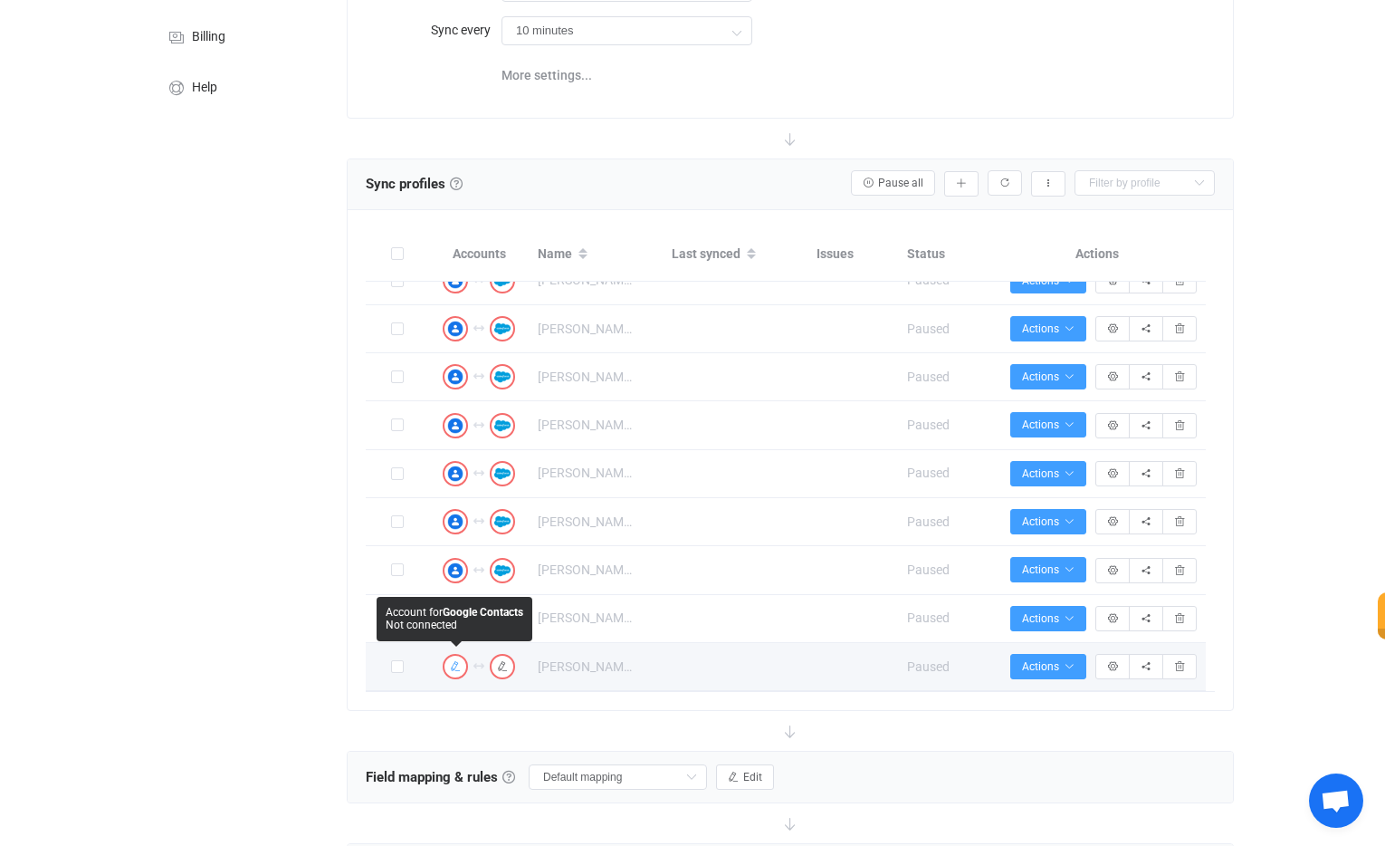
click at [454, 661] on icon "button" at bounding box center [455, 666] width 11 height 11
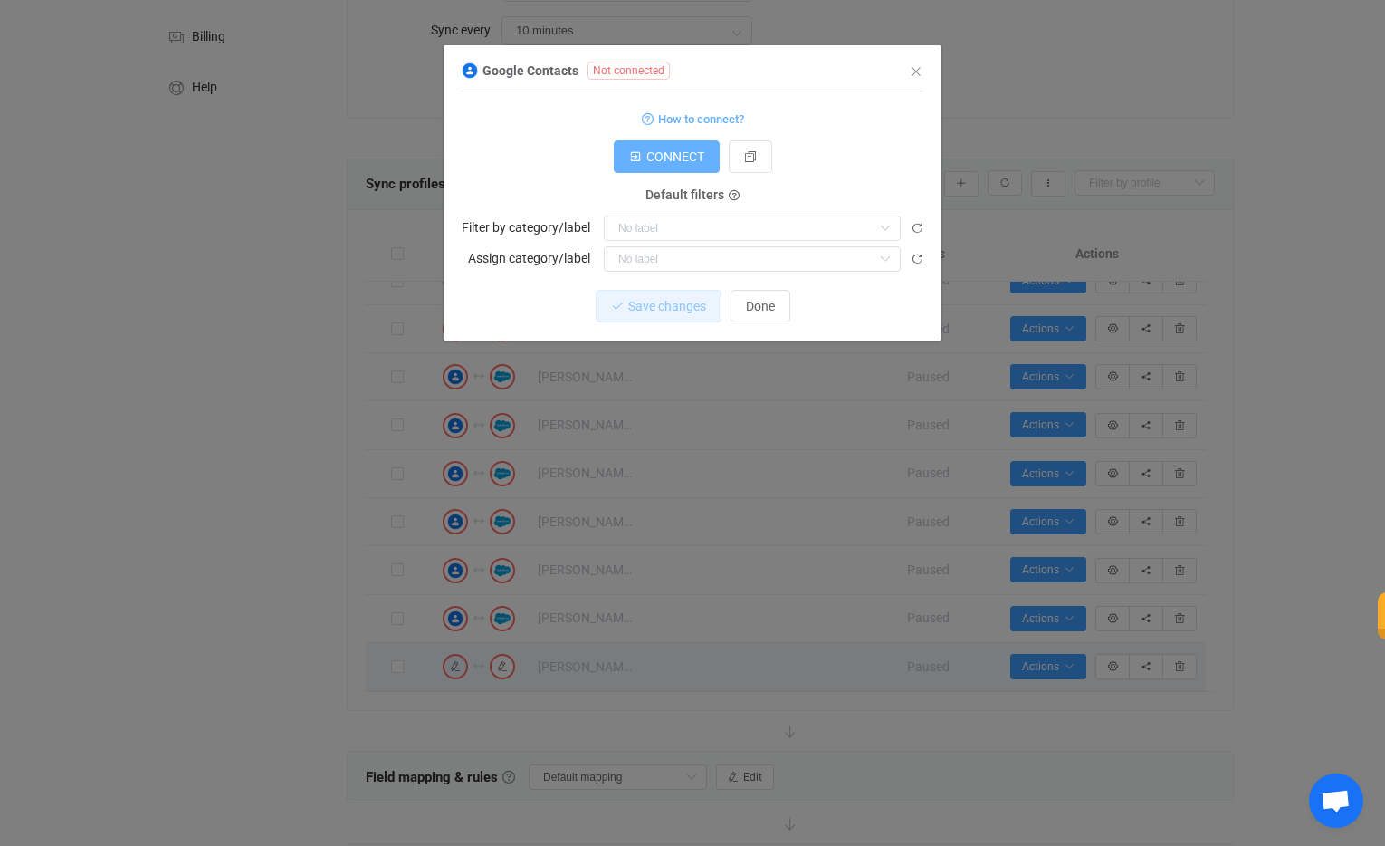
click at [633, 158] on icon "dialog" at bounding box center [635, 156] width 13 height 13
click at [765, 307] on span "Done" at bounding box center [760, 306] width 29 height 14
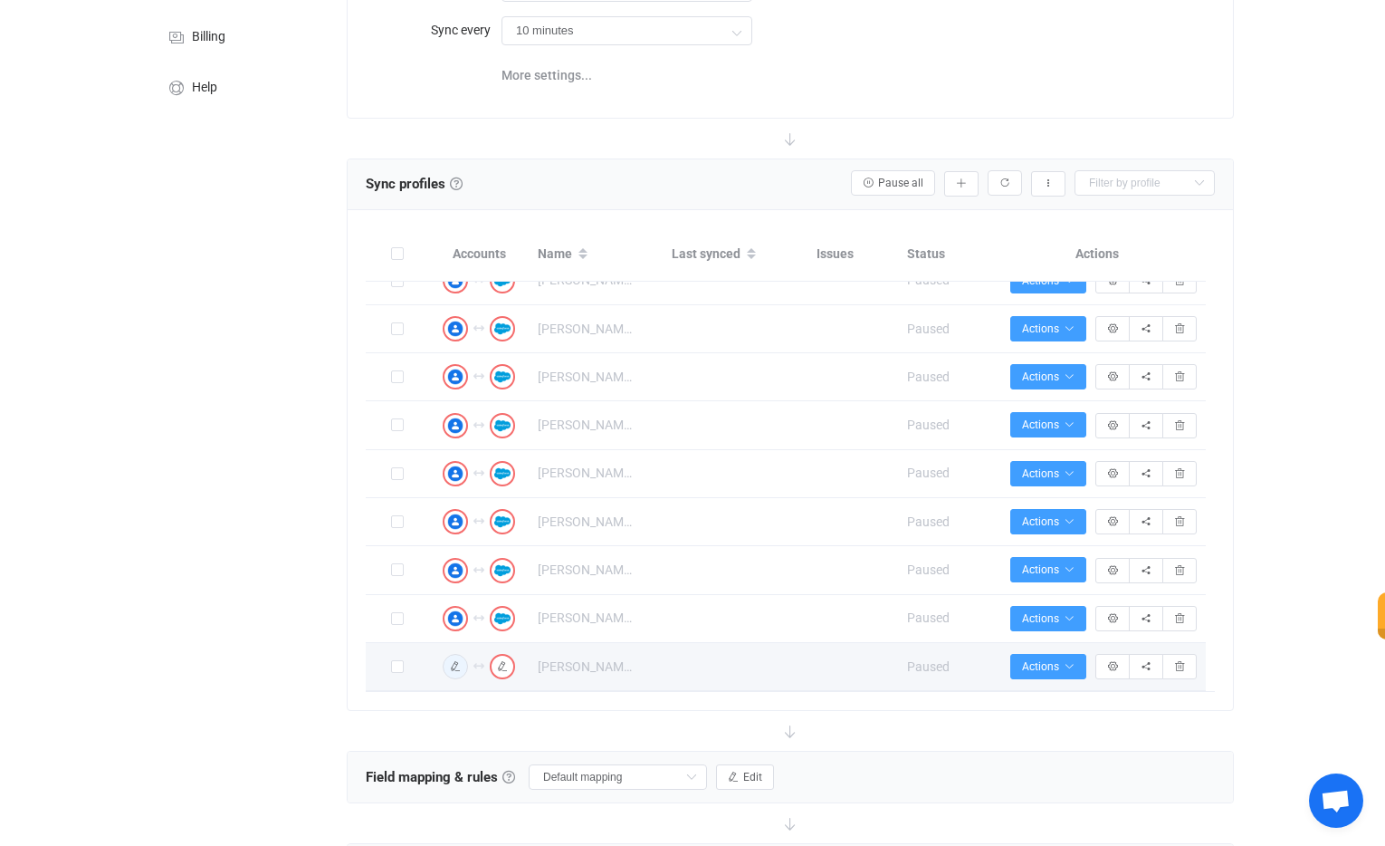
click at [250, 422] on div "Overview Synchronizations Settings Billing Help" at bounding box center [238, 480] width 199 height 1262
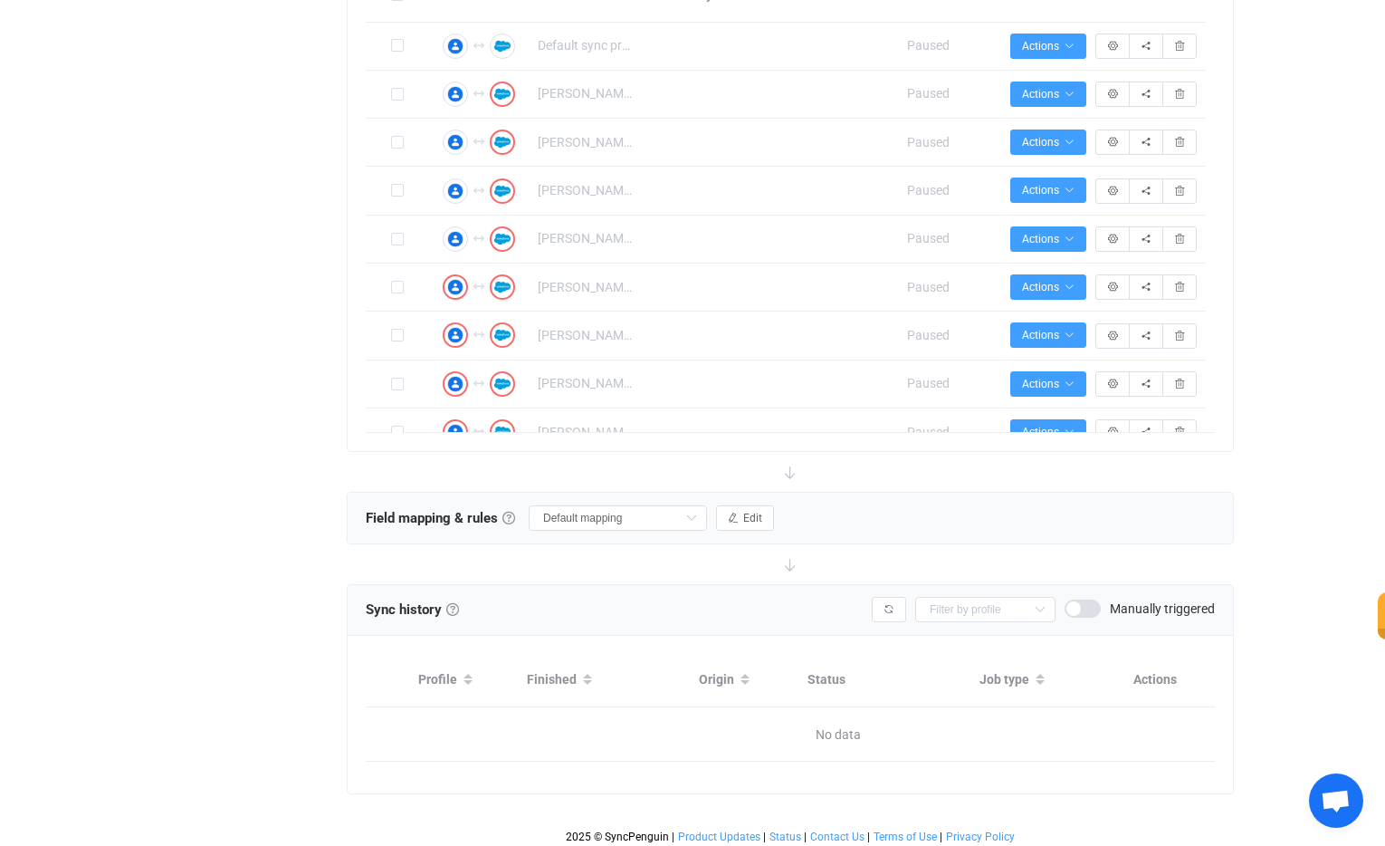
scroll to position [474, 0]
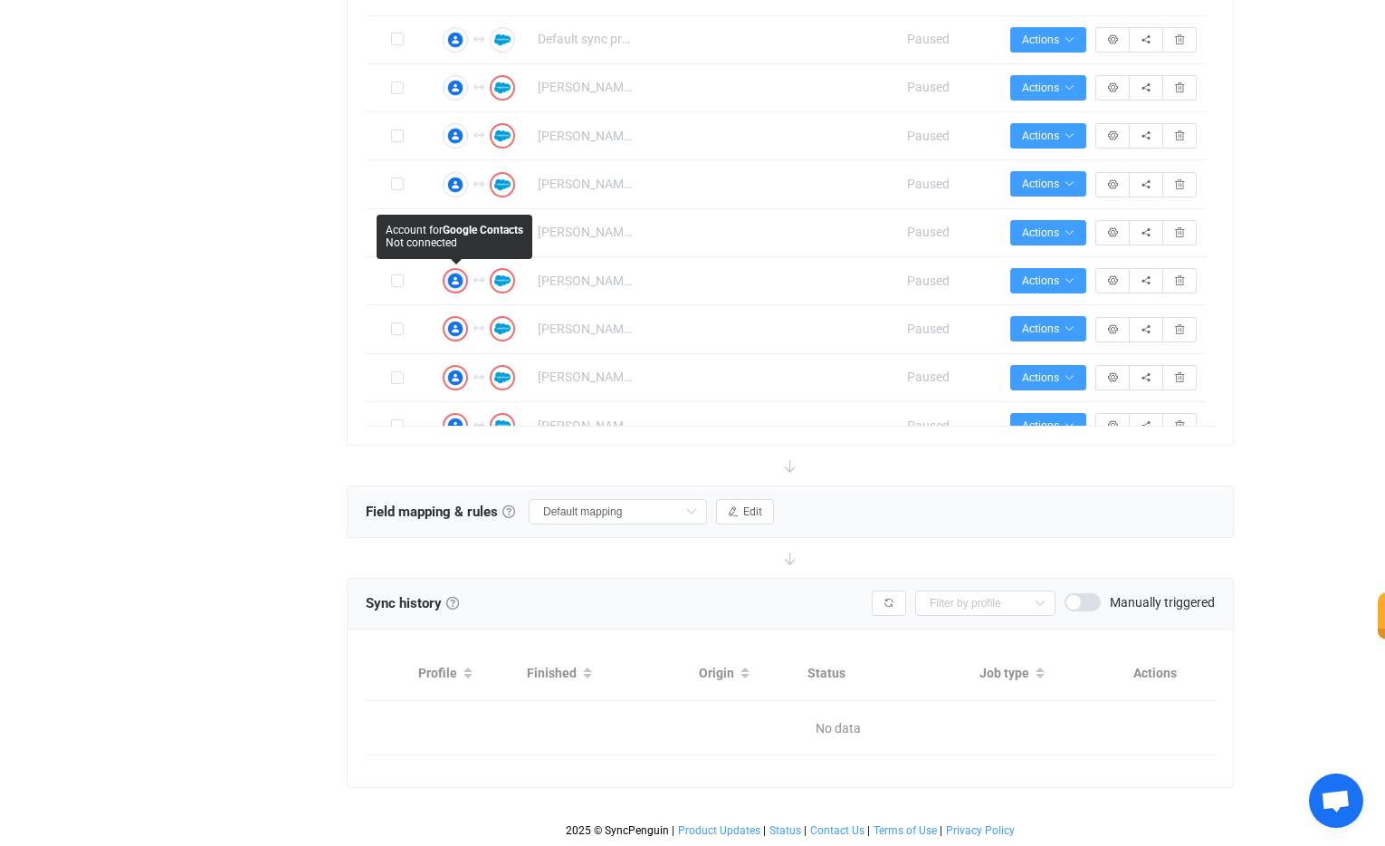
click at [460, 275] on icon "button" at bounding box center [455, 280] width 11 height 11
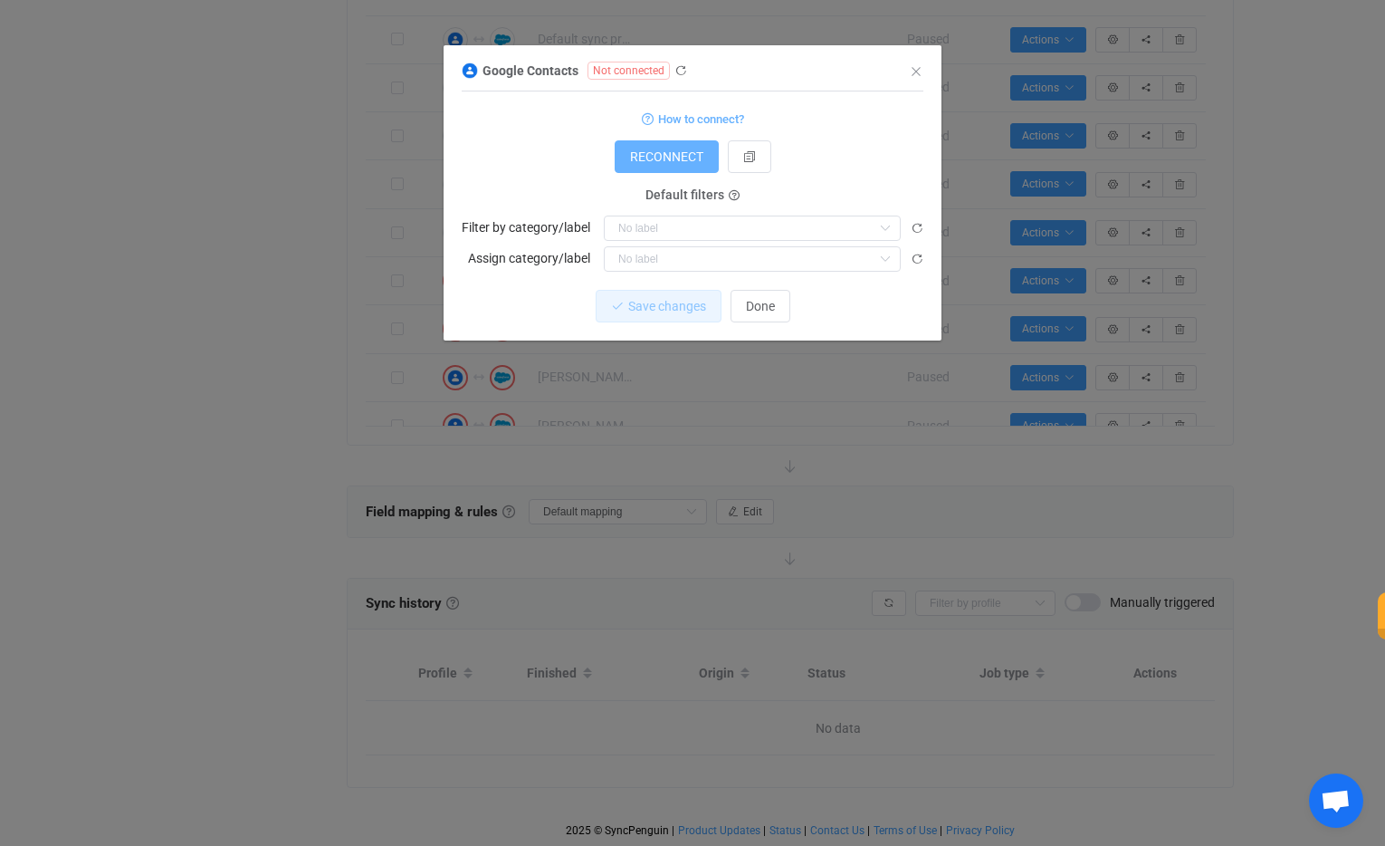
click at [652, 158] on span "RECONNECT" at bounding box center [666, 156] width 73 height 14
click at [867, 169] on div "RECONNECT" at bounding box center [693, 156] width 462 height 33
click at [762, 310] on span "Done" at bounding box center [760, 306] width 29 height 14
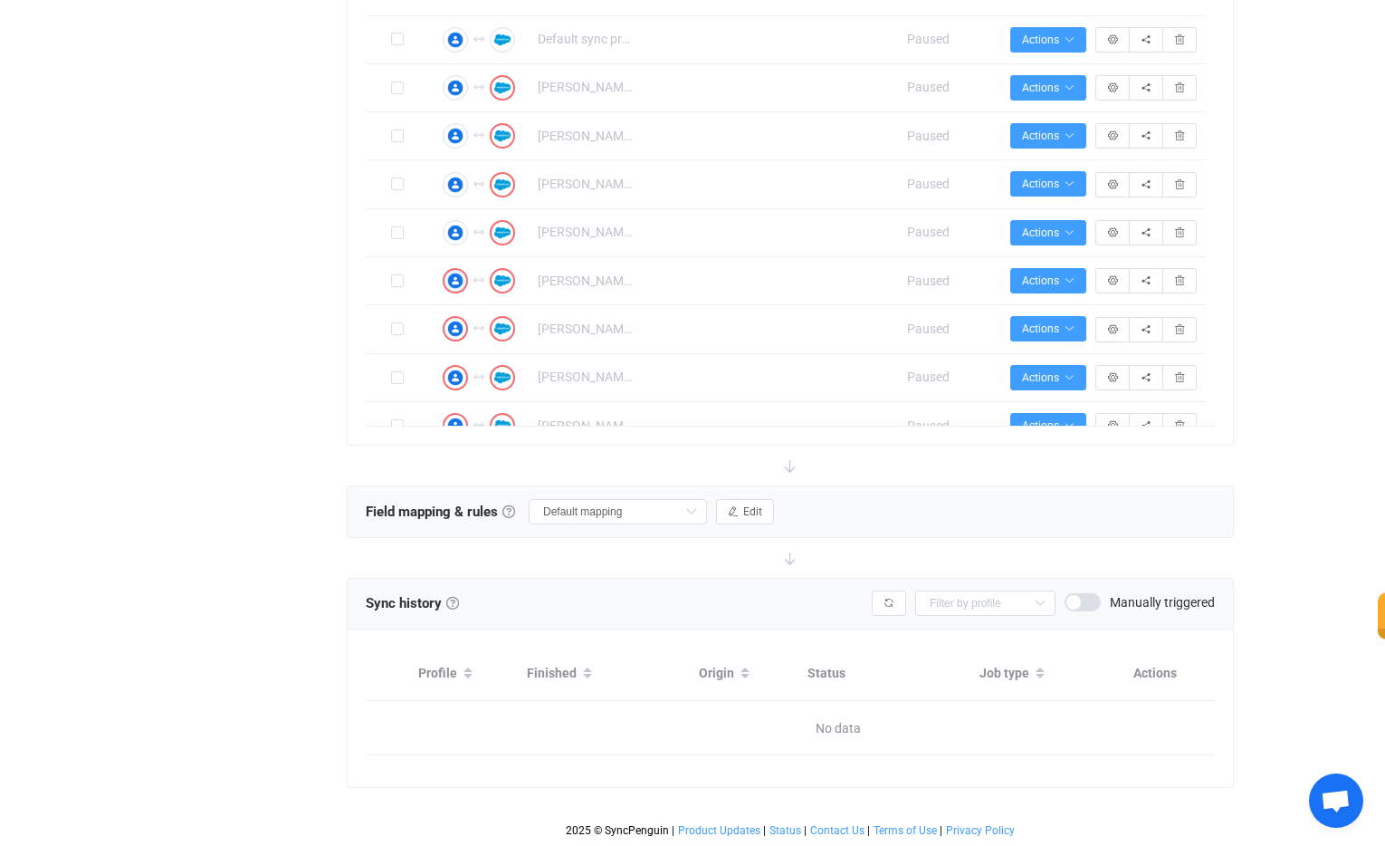
click at [192, 305] on div "Overview Synchronizations Settings Billing Help" at bounding box center [238, 215] width 199 height 1262
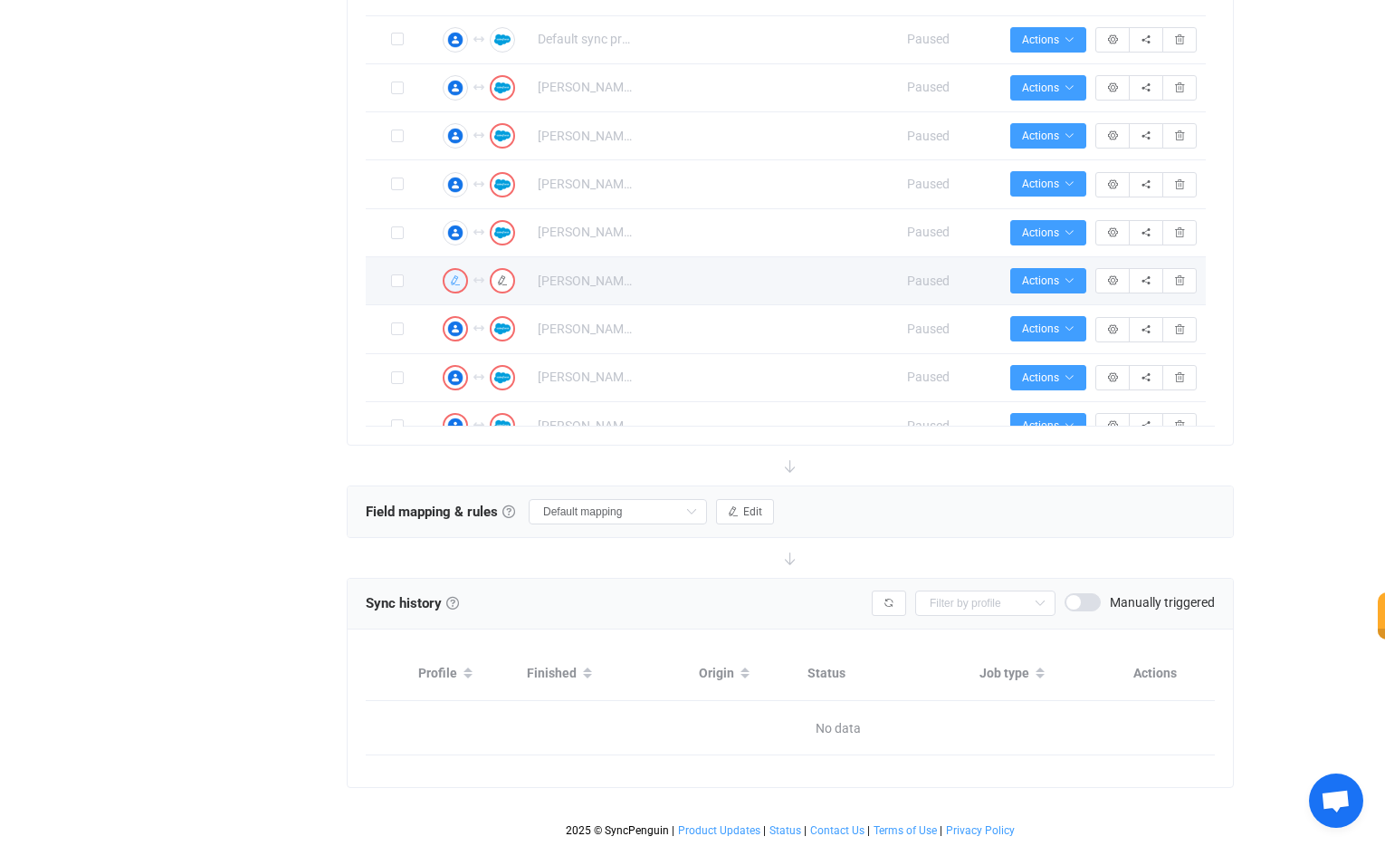
click at [447, 273] on img "button" at bounding box center [455, 281] width 16 height 16
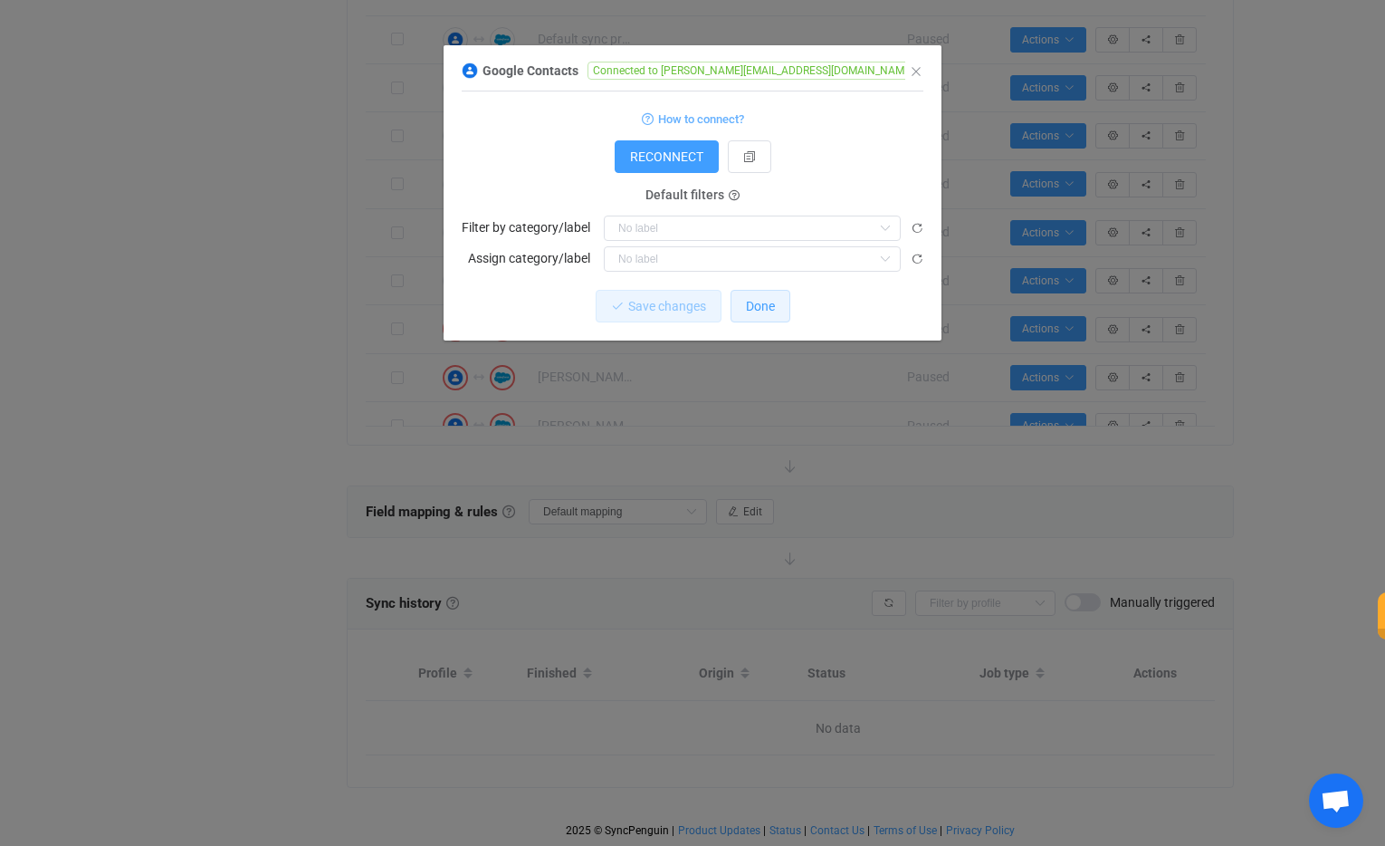
click at [748, 304] on span "Done" at bounding box center [760, 306] width 29 height 14
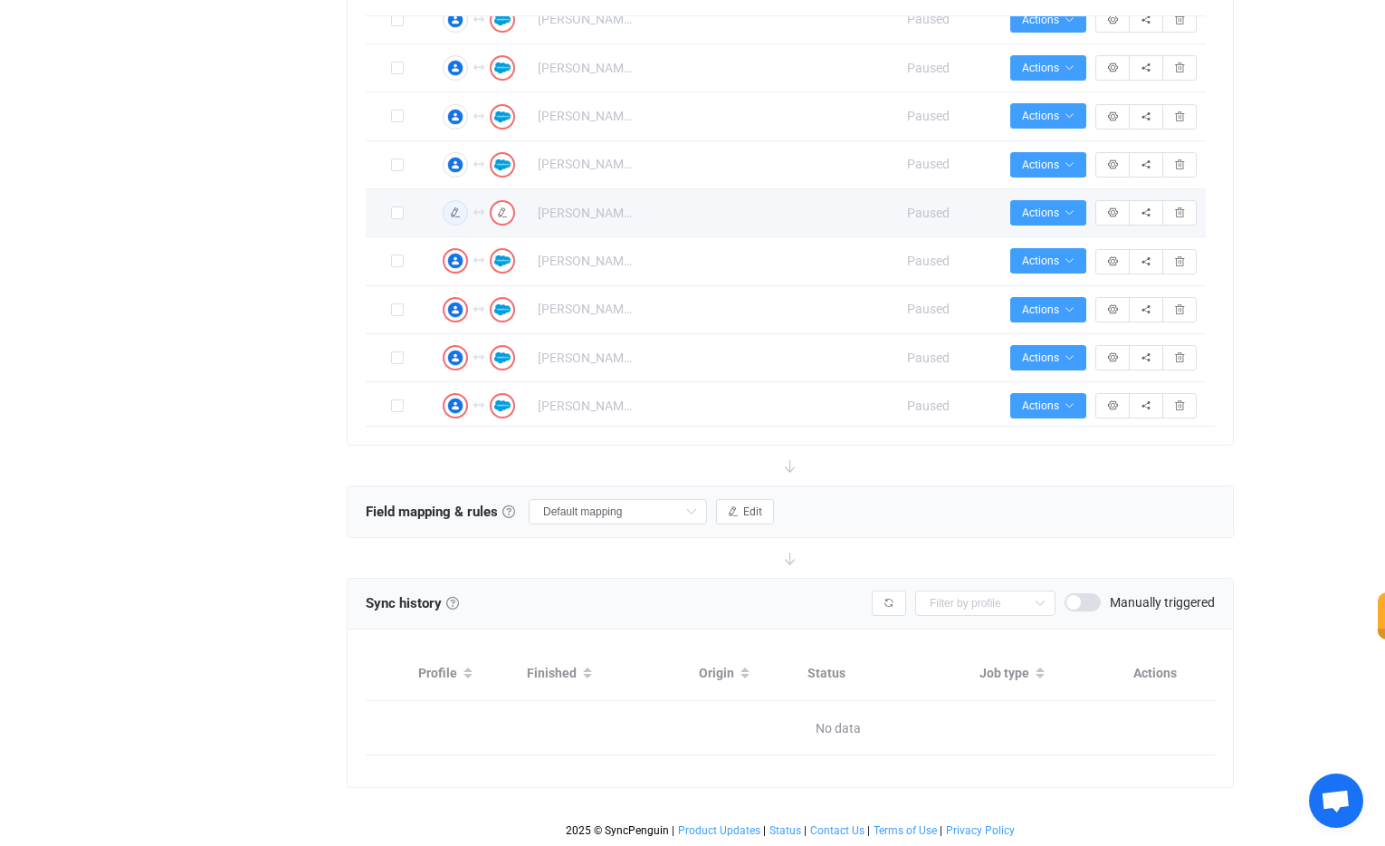
scroll to position [93, 0]
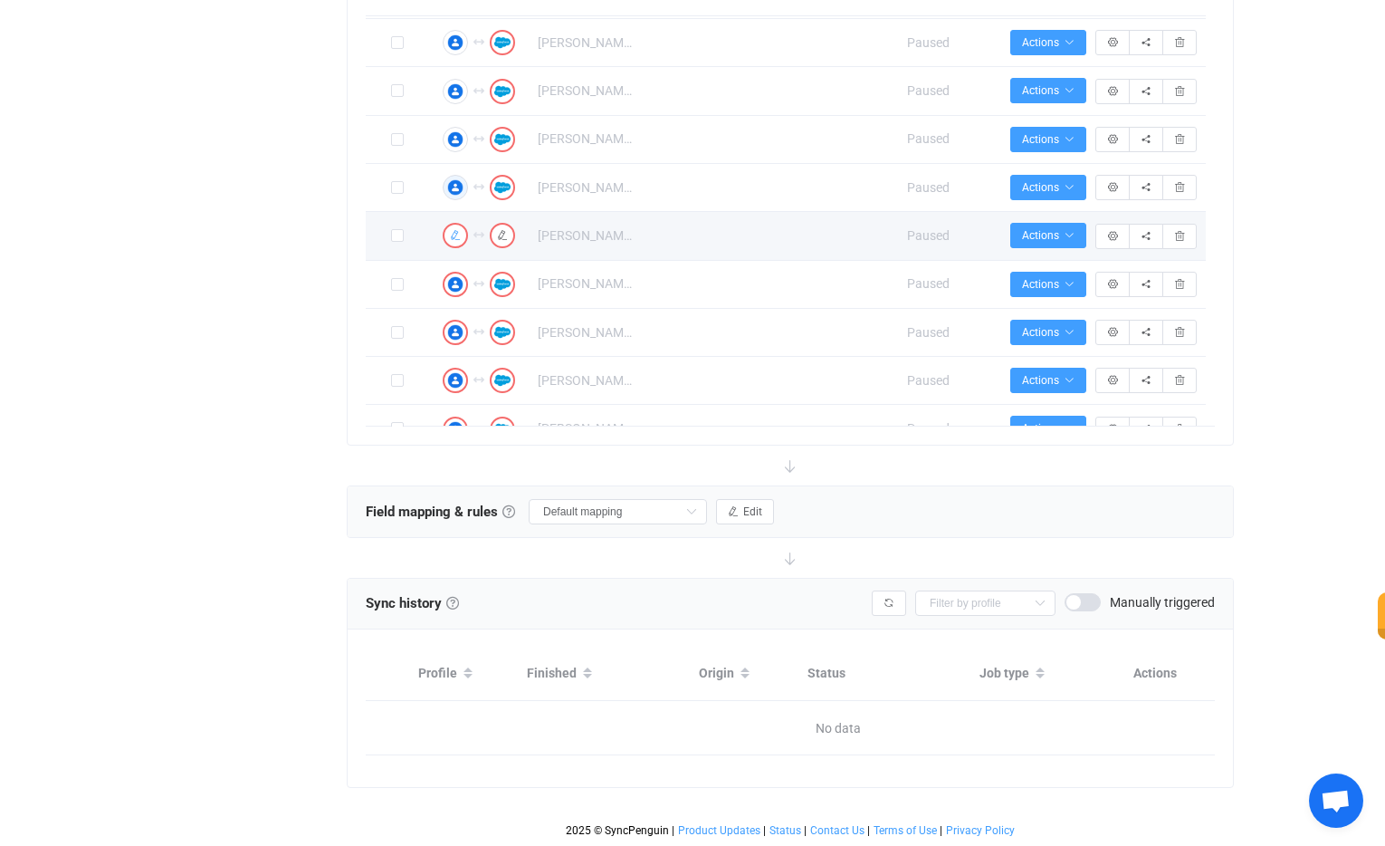
click at [457, 223] on button "button" at bounding box center [455, 235] width 25 height 25
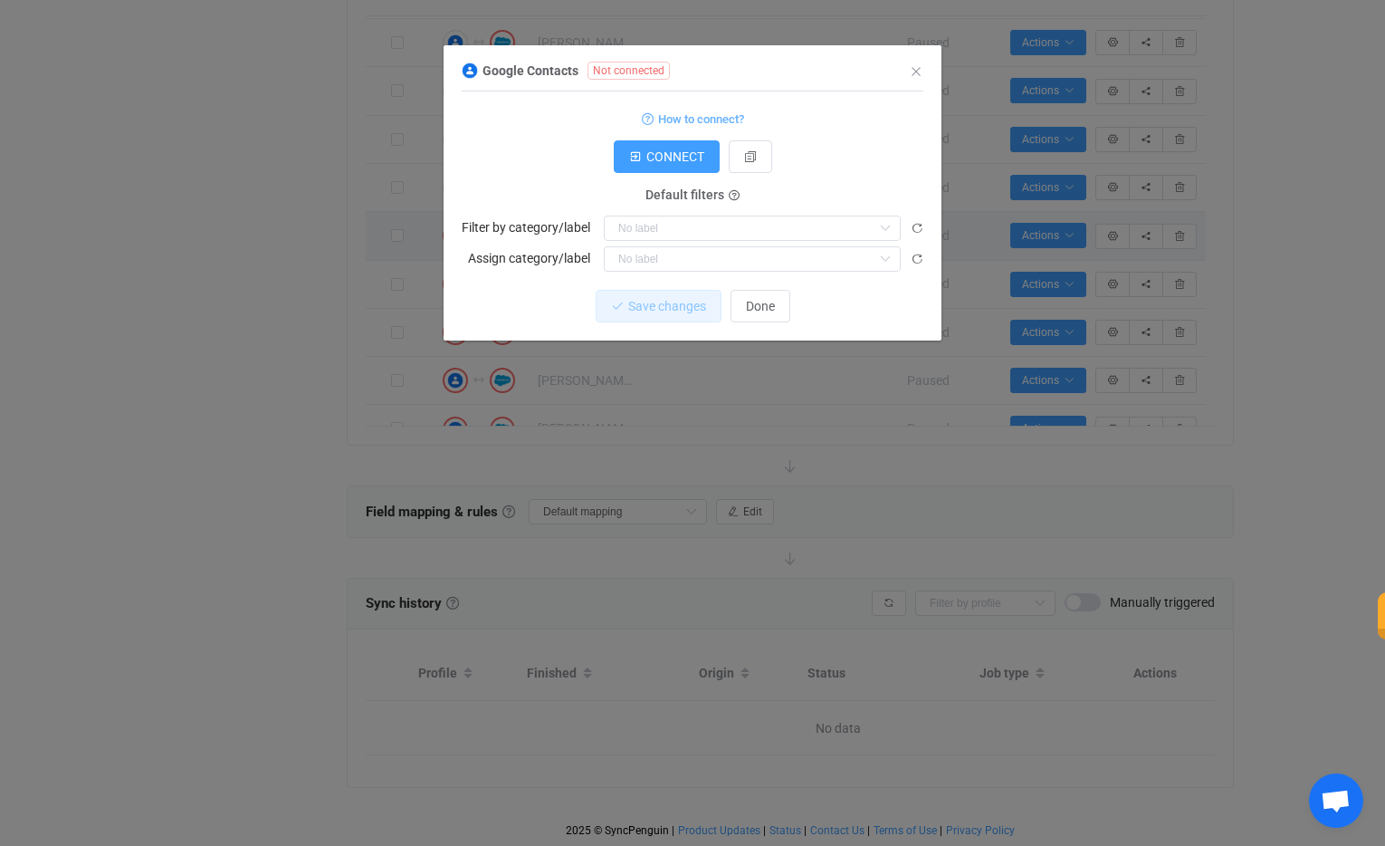
click at [719, 143] on div "CONNECT" at bounding box center [693, 156] width 462 height 33
click at [697, 147] on button "CONNECT" at bounding box center [667, 156] width 106 height 33
click at [674, 156] on span "CONNECT" at bounding box center [675, 156] width 58 height 14
click at [770, 300] on span "Done" at bounding box center [760, 306] width 29 height 14
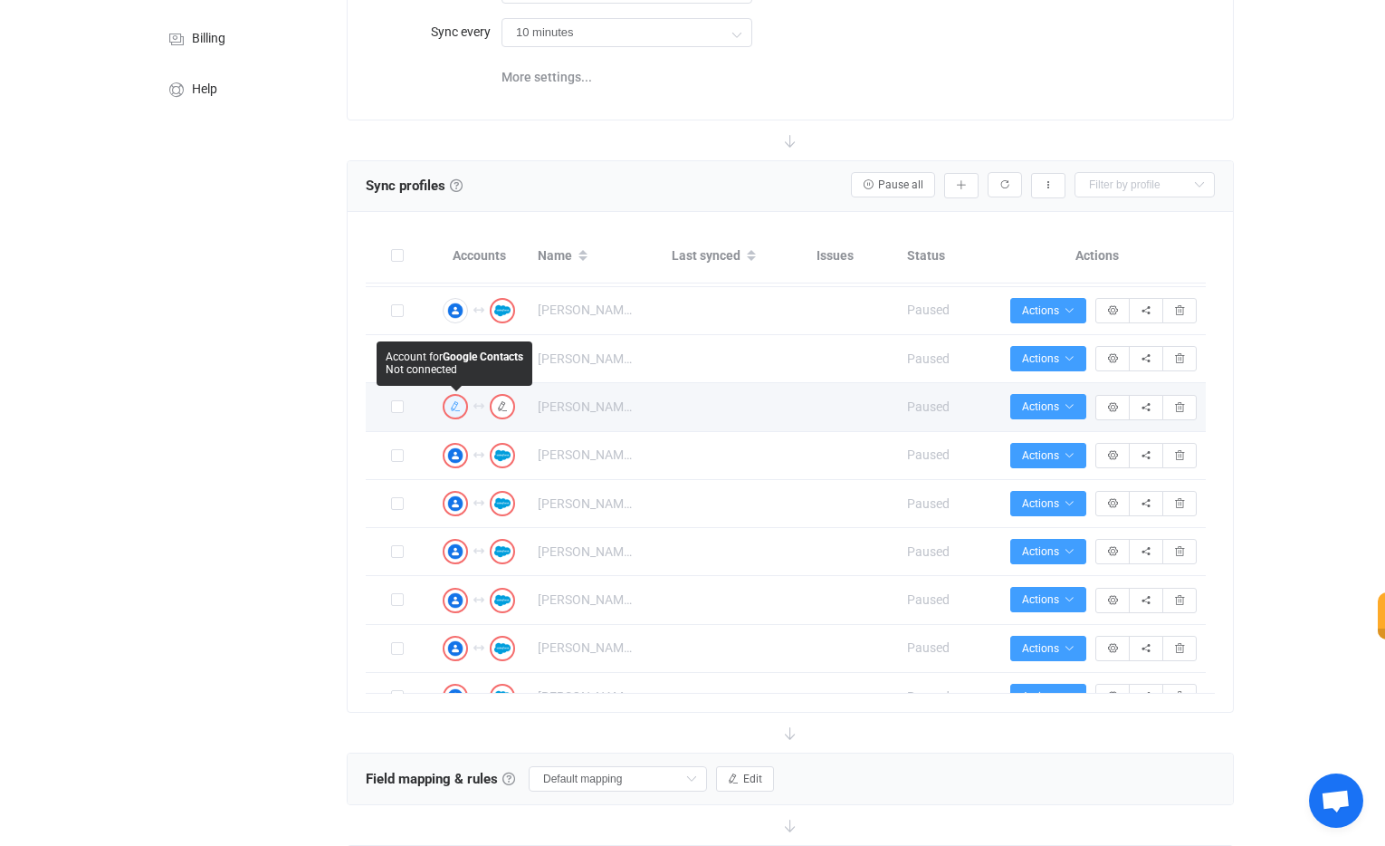
scroll to position [196, 0]
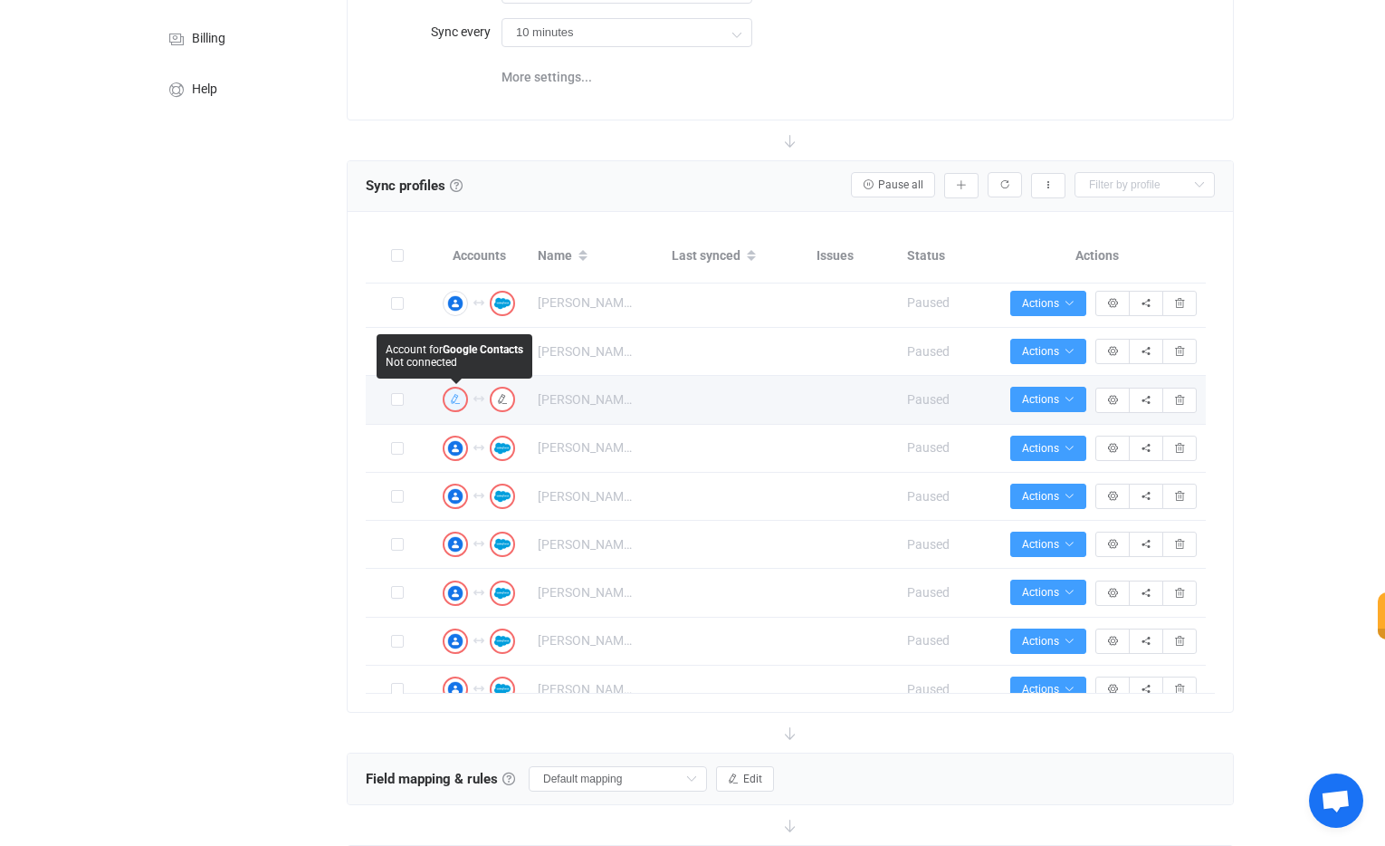
click at [456, 397] on icon "button" at bounding box center [455, 399] width 11 height 11
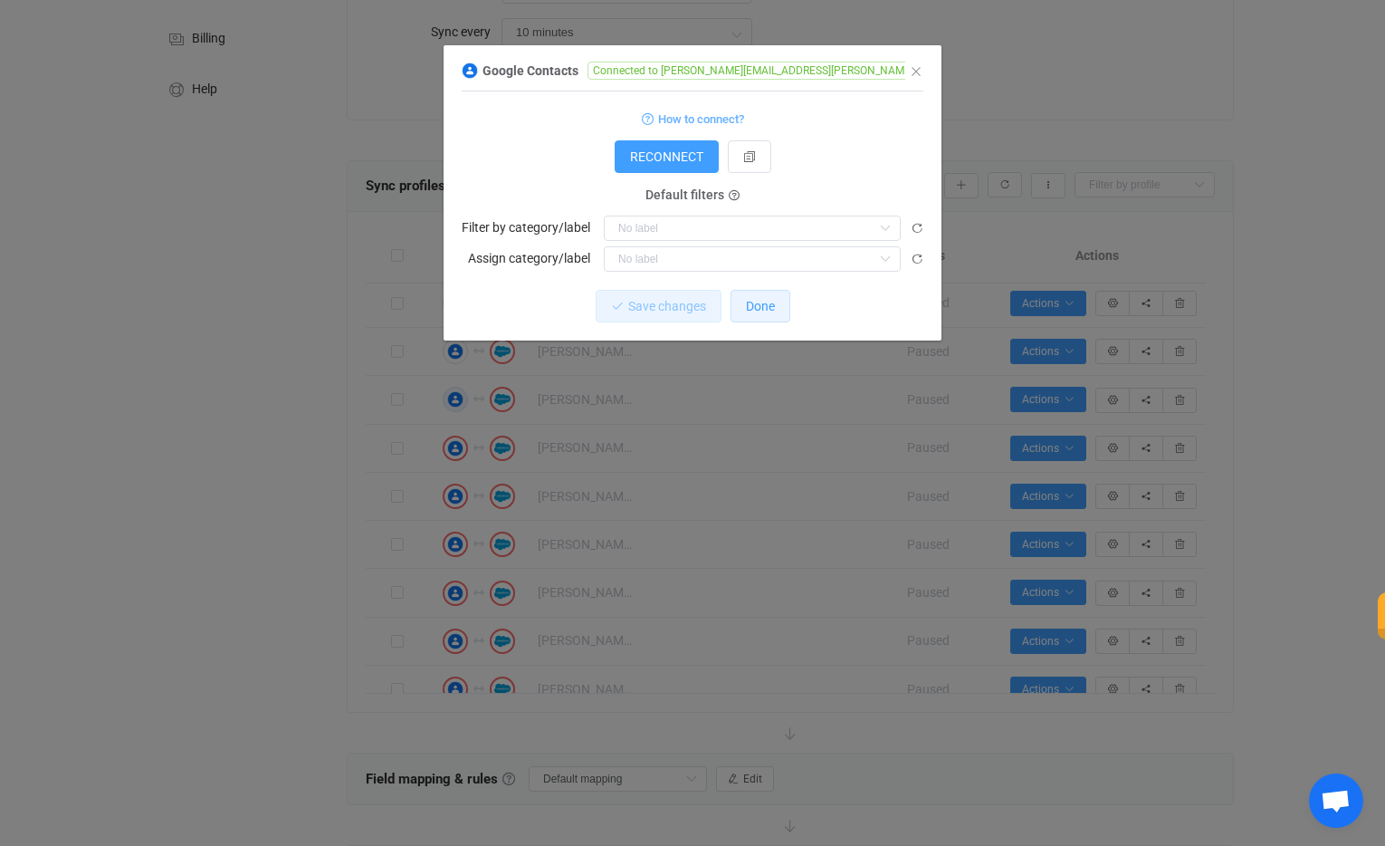
click at [751, 299] on span "Done" at bounding box center [760, 306] width 29 height 14
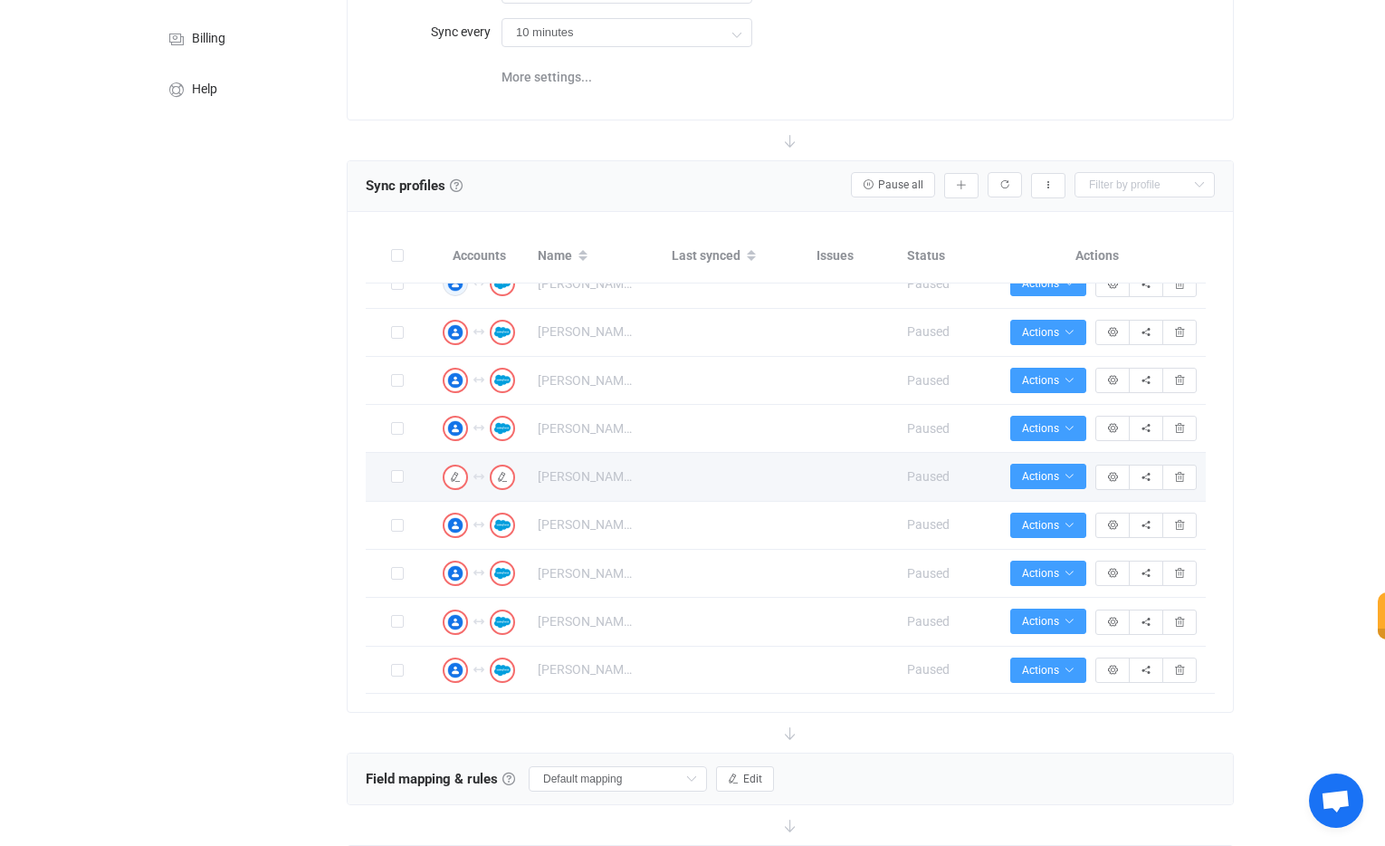
scroll to position [302, 0]
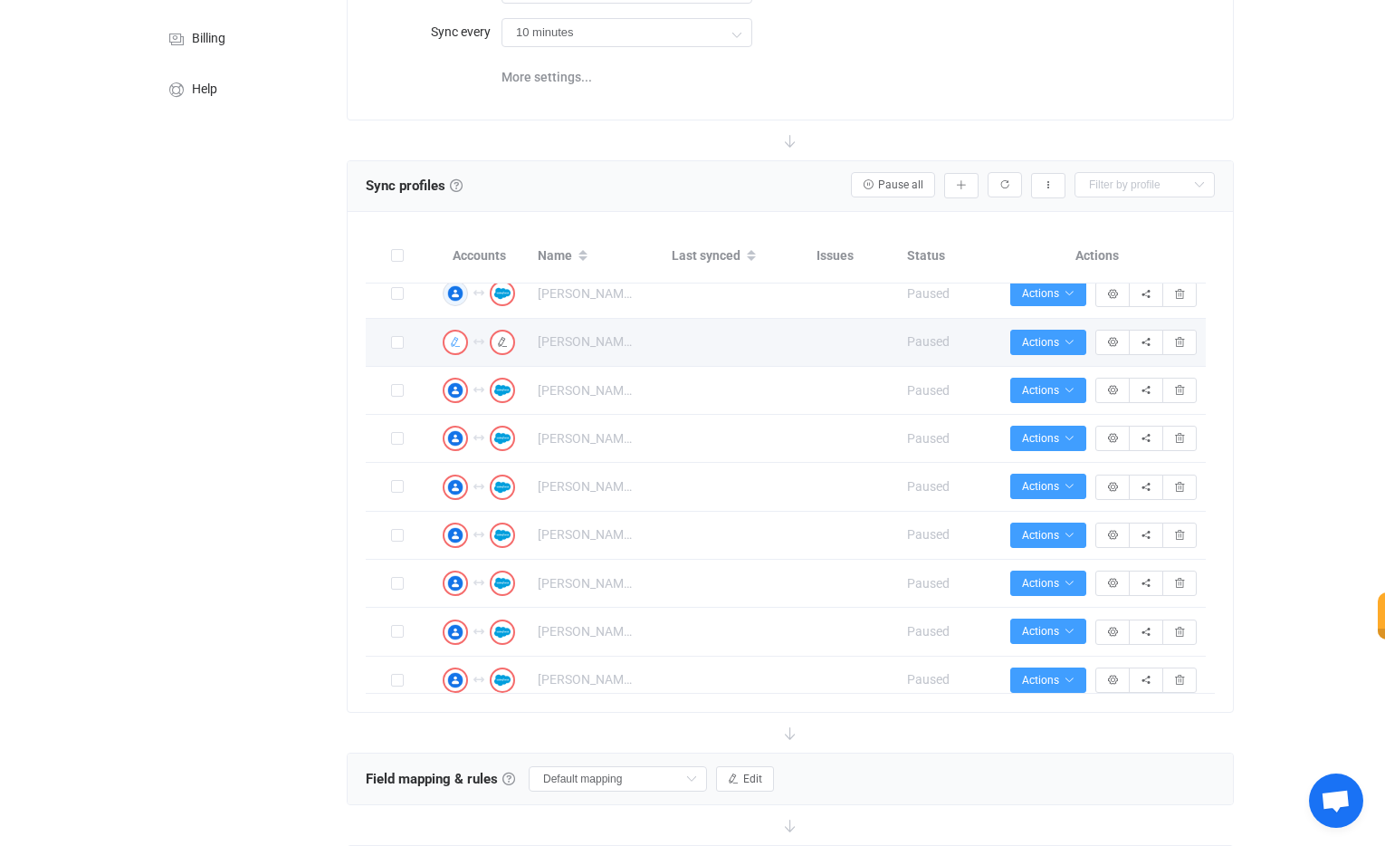
click at [455, 340] on icon "button" at bounding box center [455, 342] width 11 height 11
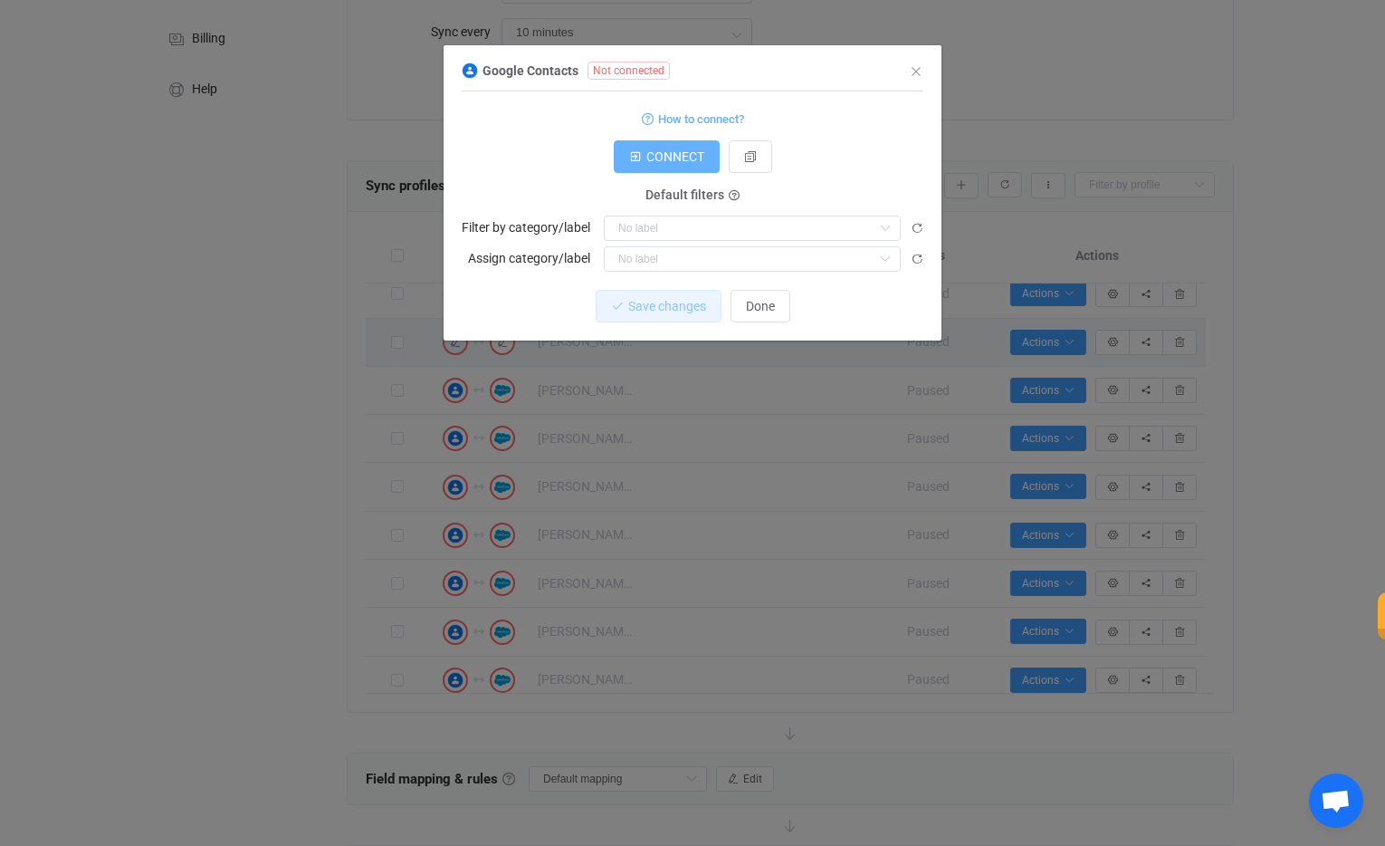
click at [681, 154] on span "CONNECT" at bounding box center [675, 156] width 58 height 14
click at [856, 147] on div "CONNECT" at bounding box center [693, 156] width 462 height 33
click at [536, 161] on div "CONNECT" at bounding box center [693, 156] width 462 height 33
click at [761, 313] on button "Done" at bounding box center [761, 306] width 60 height 33
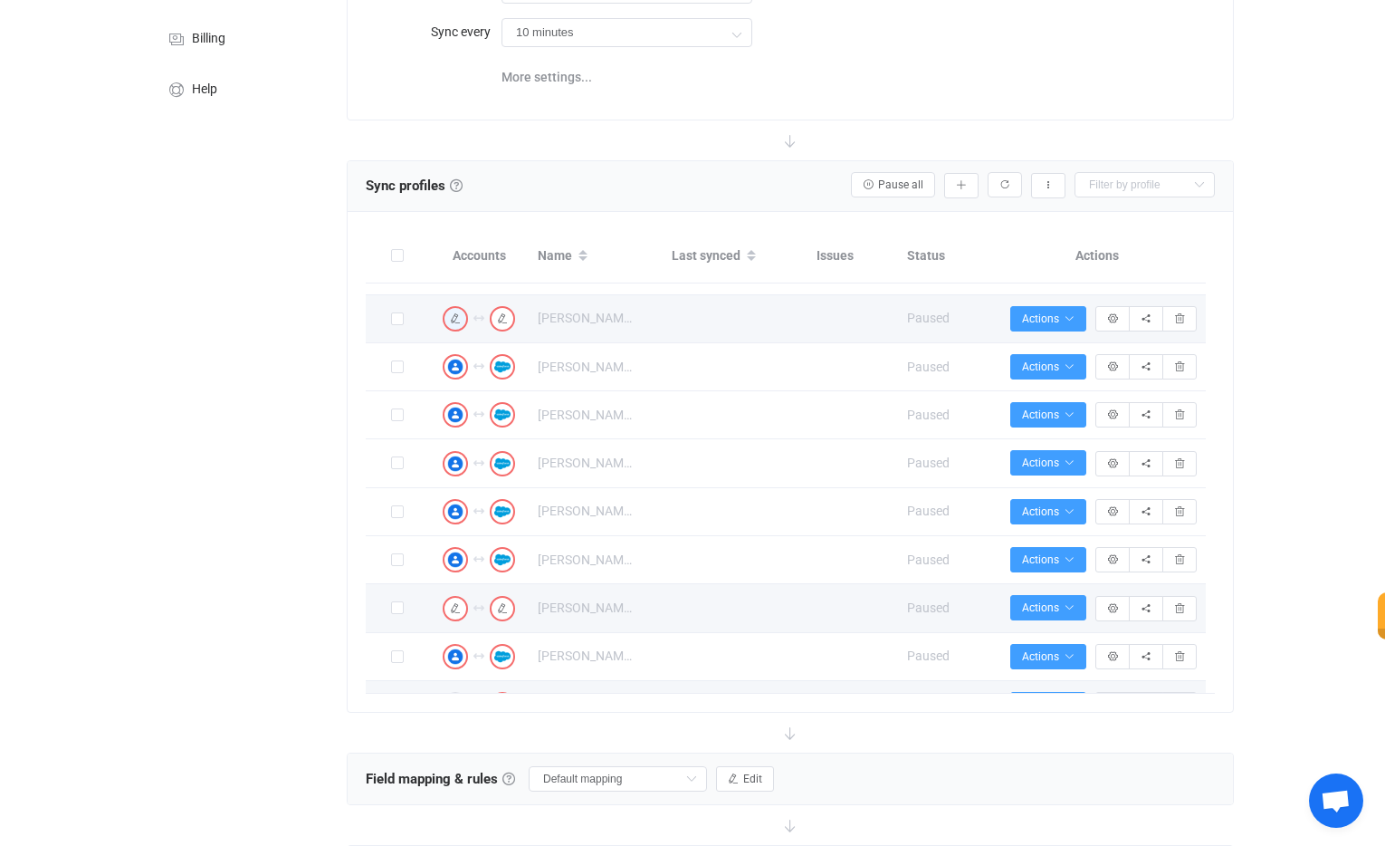
scroll to position [373, 0]
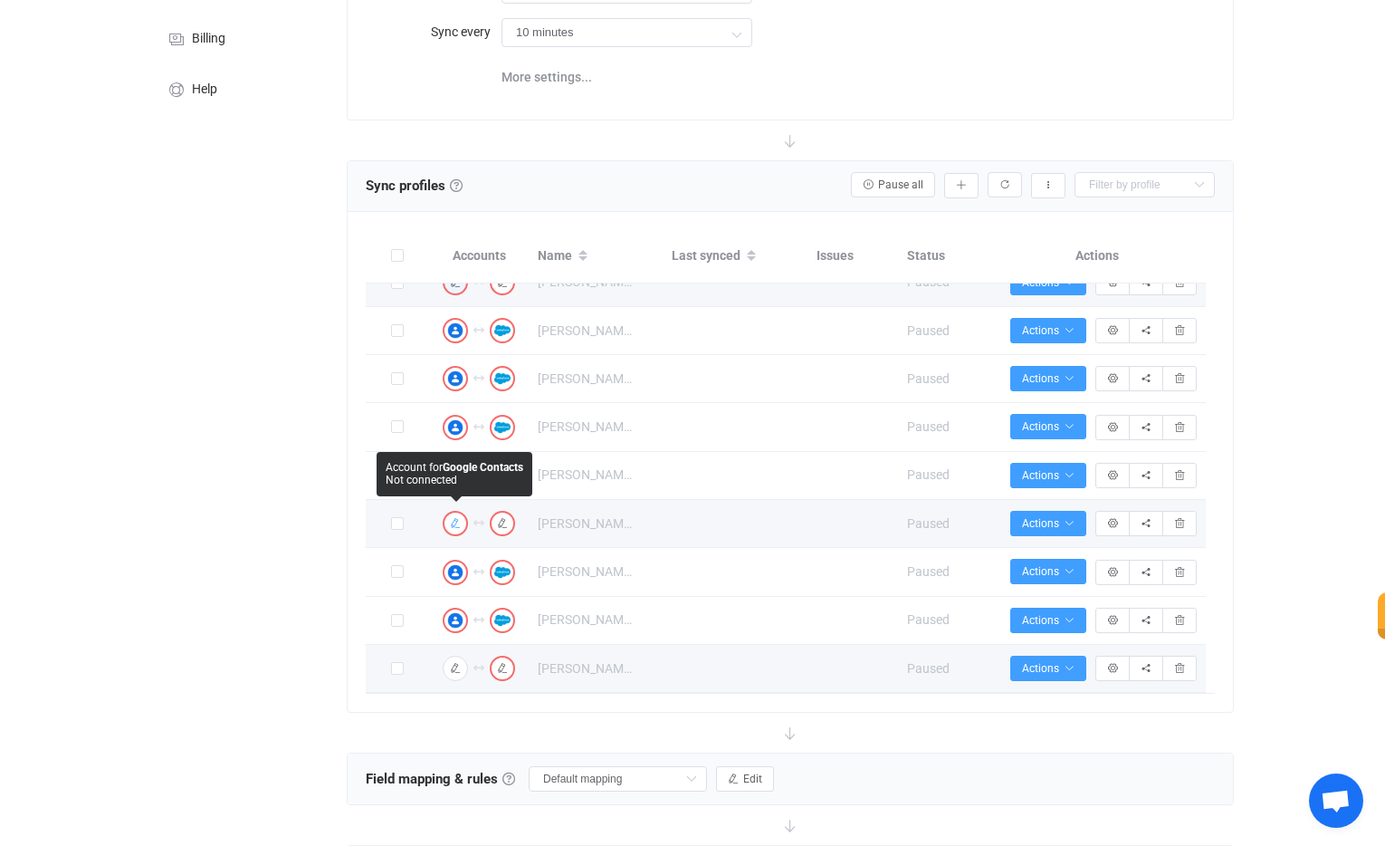
click at [455, 518] on icon "button" at bounding box center [455, 523] width 11 height 11
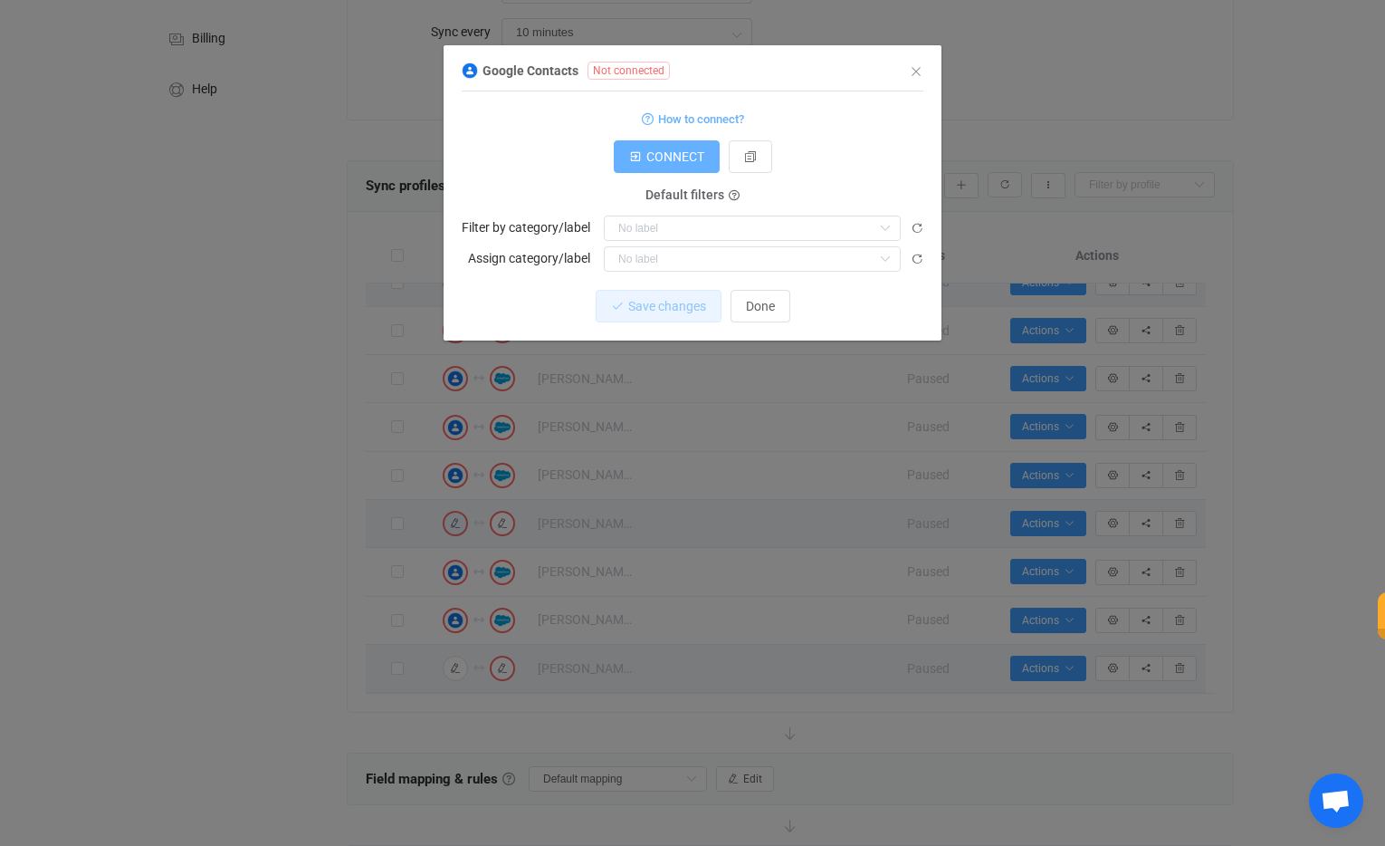
click at [679, 152] on span "CONNECT" at bounding box center [675, 156] width 58 height 14
click at [847, 130] on form "How to connect? CONNECT Service account Service account JSON Service account Ad…" at bounding box center [693, 189] width 462 height 165
click at [778, 73] on div "Google Contacts Not connected" at bounding box center [684, 70] width 444 height 23
click at [540, 94] on div "1 Standard output: Output saved to the file How to connect? CONNECT Service acc…" at bounding box center [693, 215] width 462 height 249
click at [630, 59] on div "Google Contacts Not connected" at bounding box center [684, 70] width 444 height 23
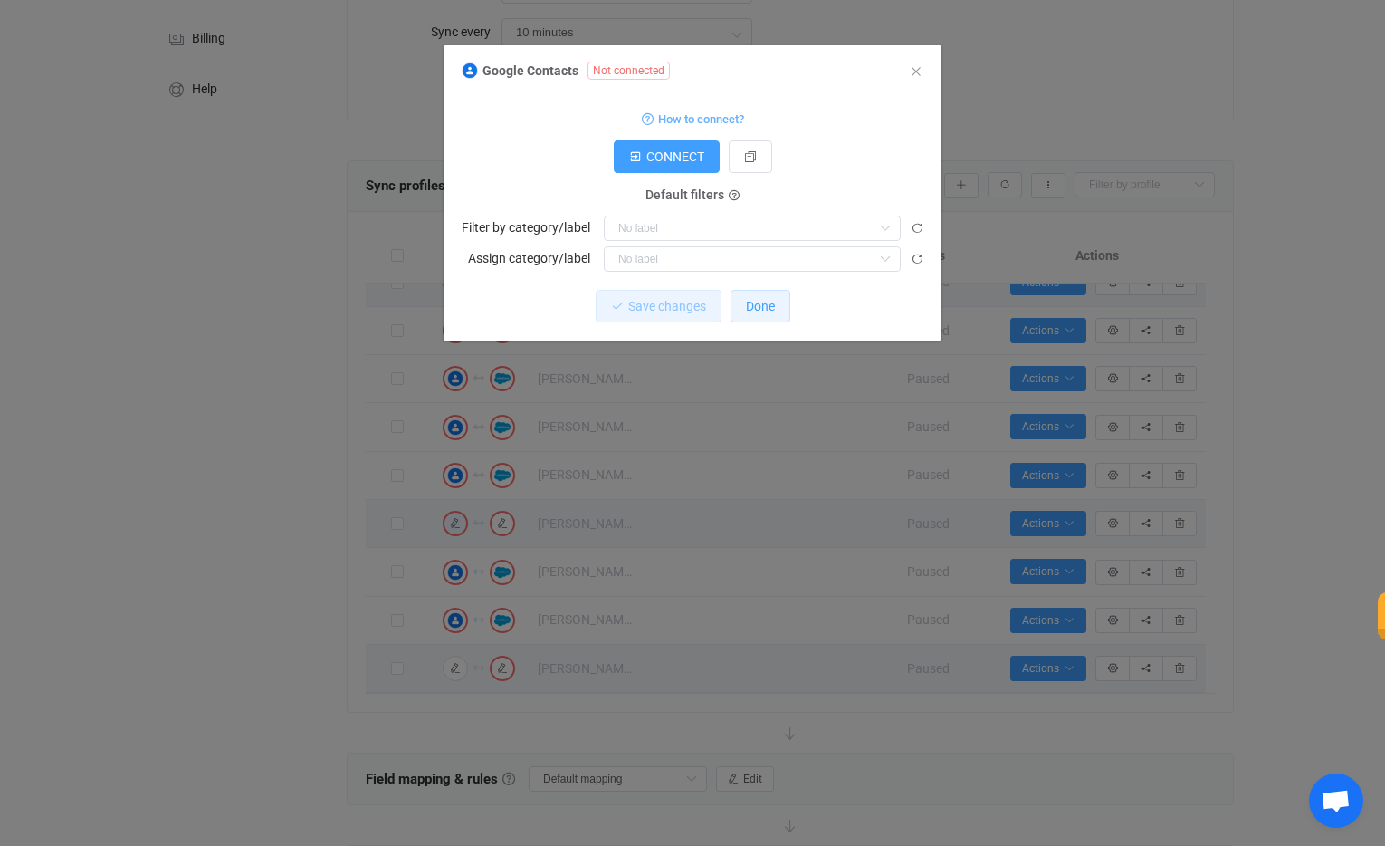
click at [760, 302] on span "Done" at bounding box center [760, 306] width 29 height 14
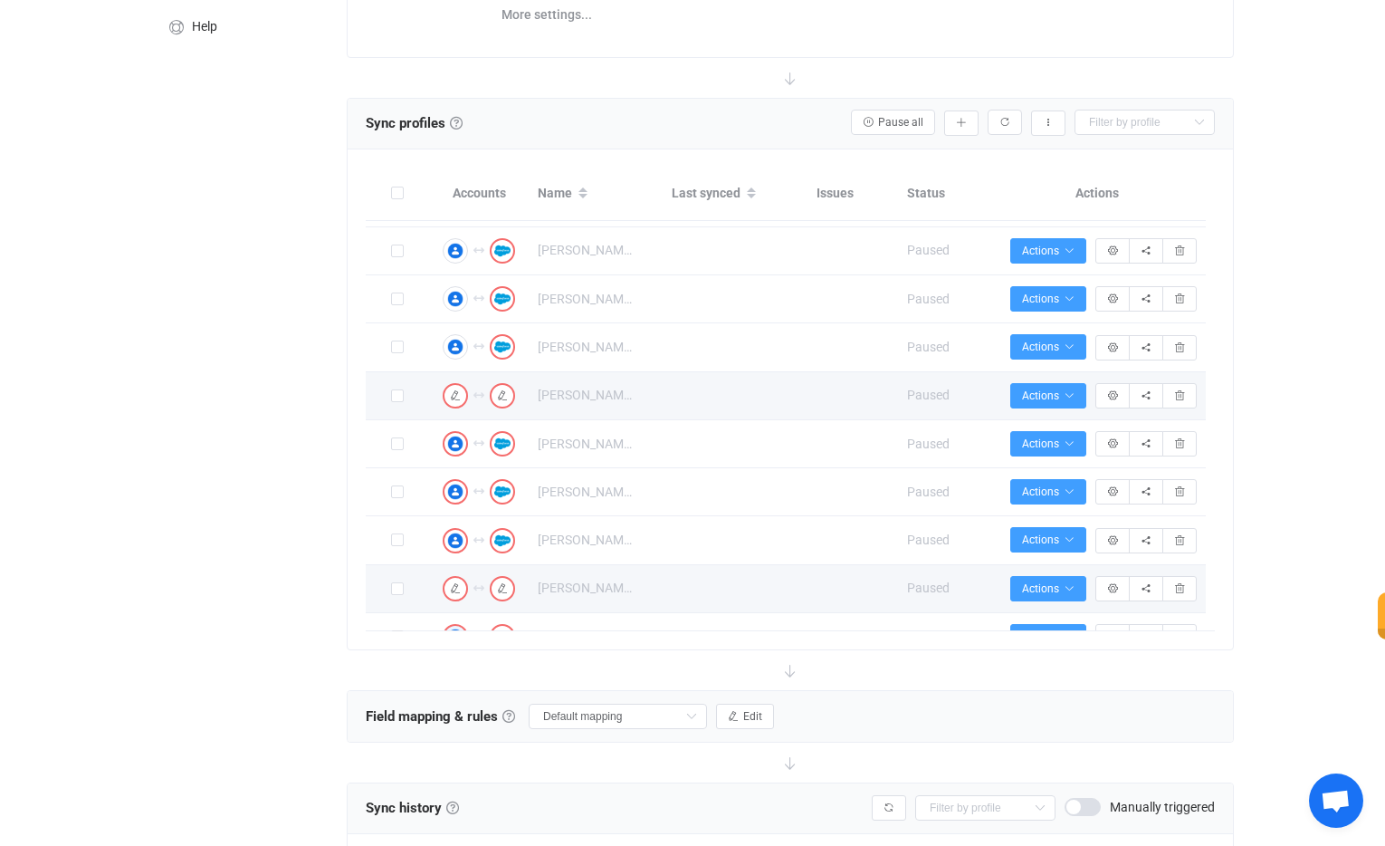
scroll to position [177, 0]
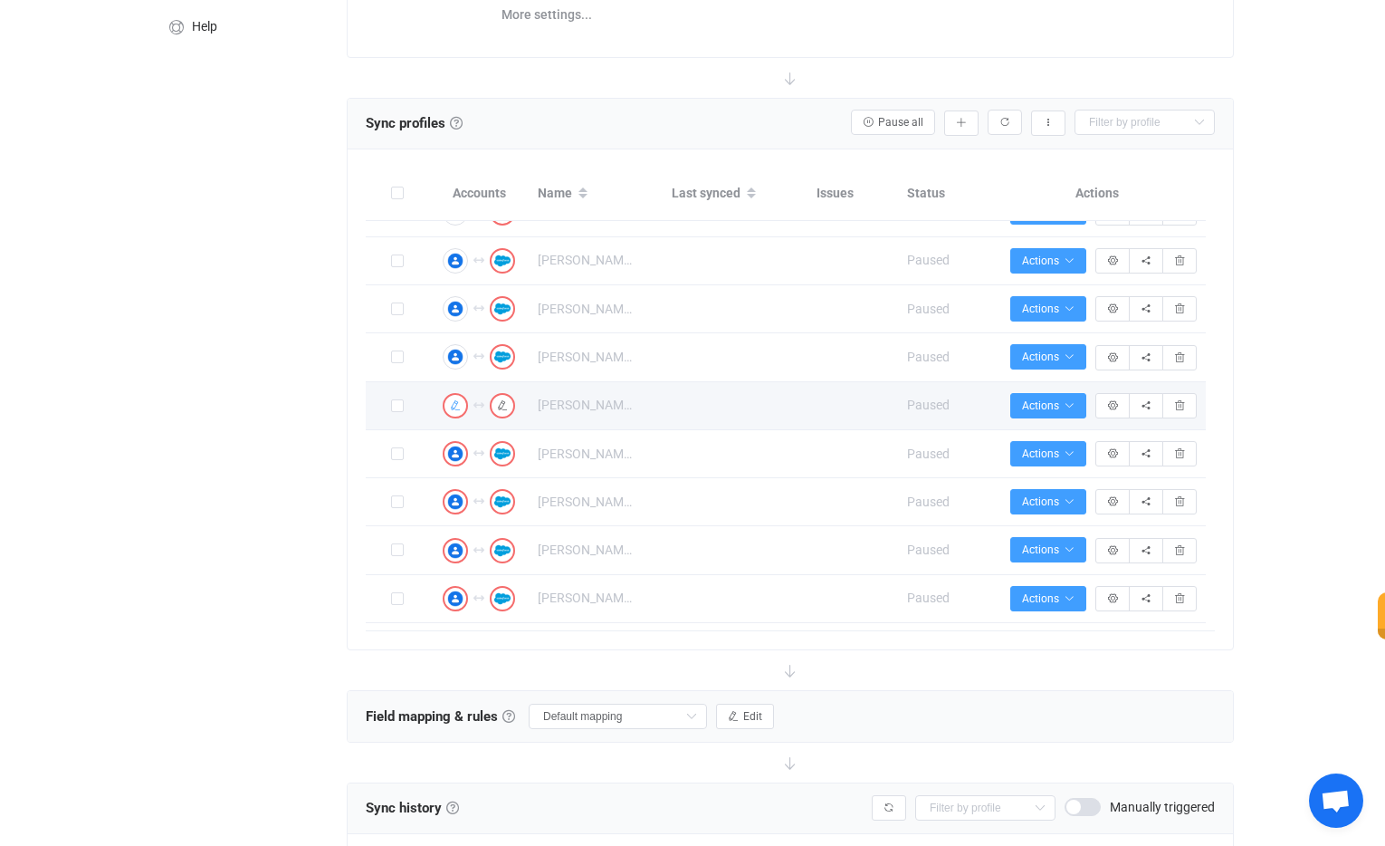
click at [453, 408] on icon "button" at bounding box center [455, 405] width 11 height 11
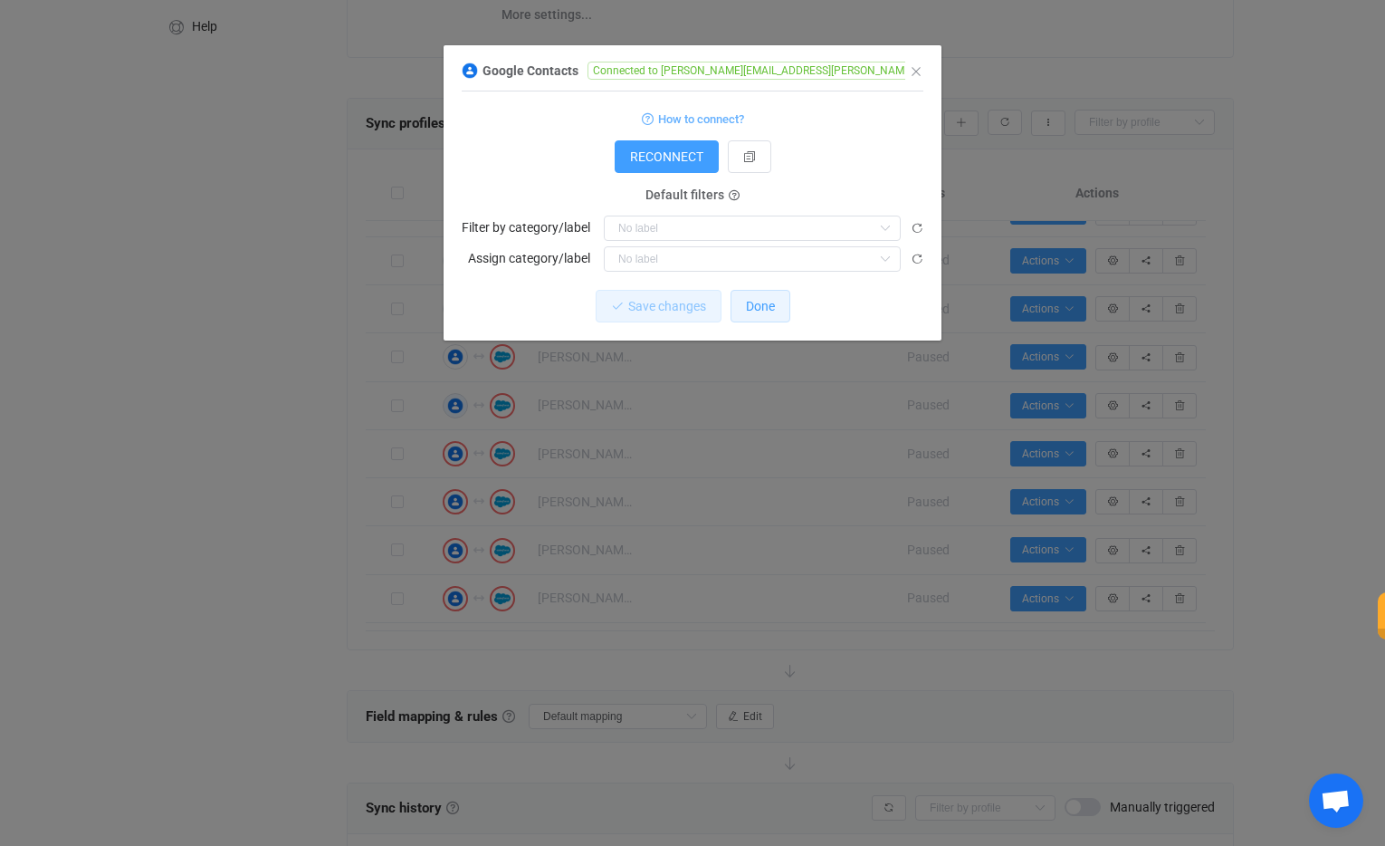
click at [775, 320] on button "Done" at bounding box center [761, 306] width 60 height 33
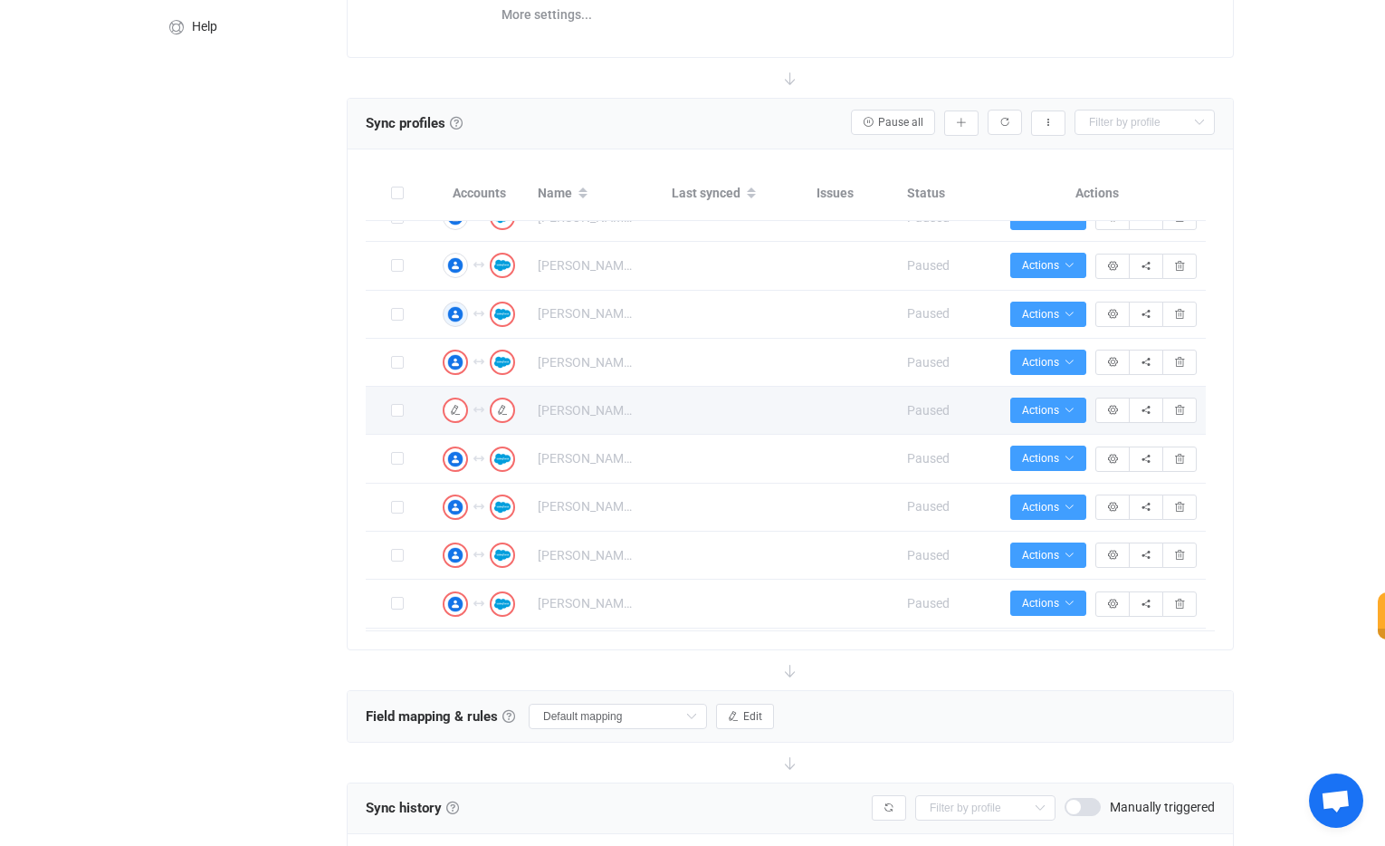
scroll to position [288, 0]
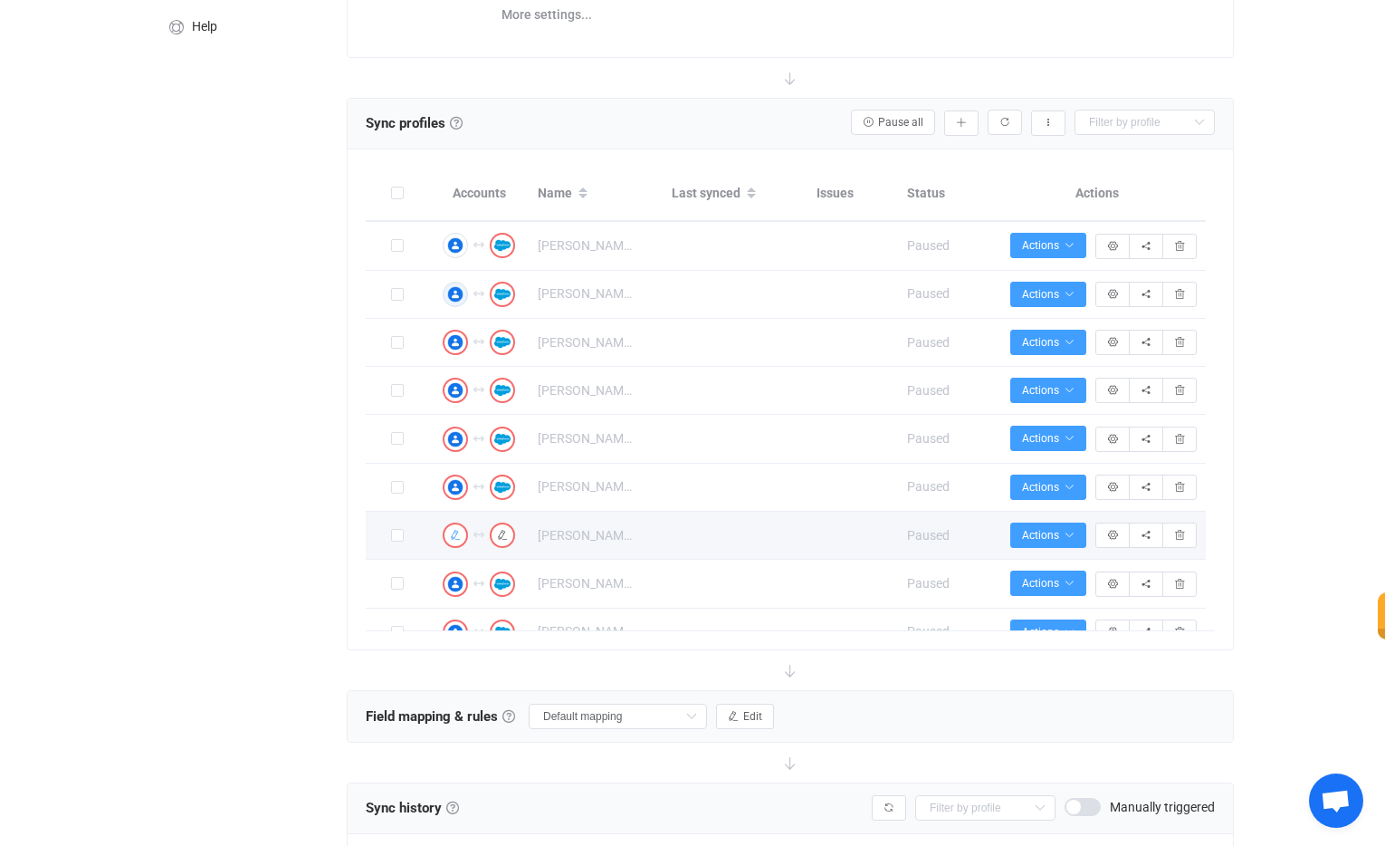
click at [448, 543] on img "button" at bounding box center [455, 535] width 16 height 16
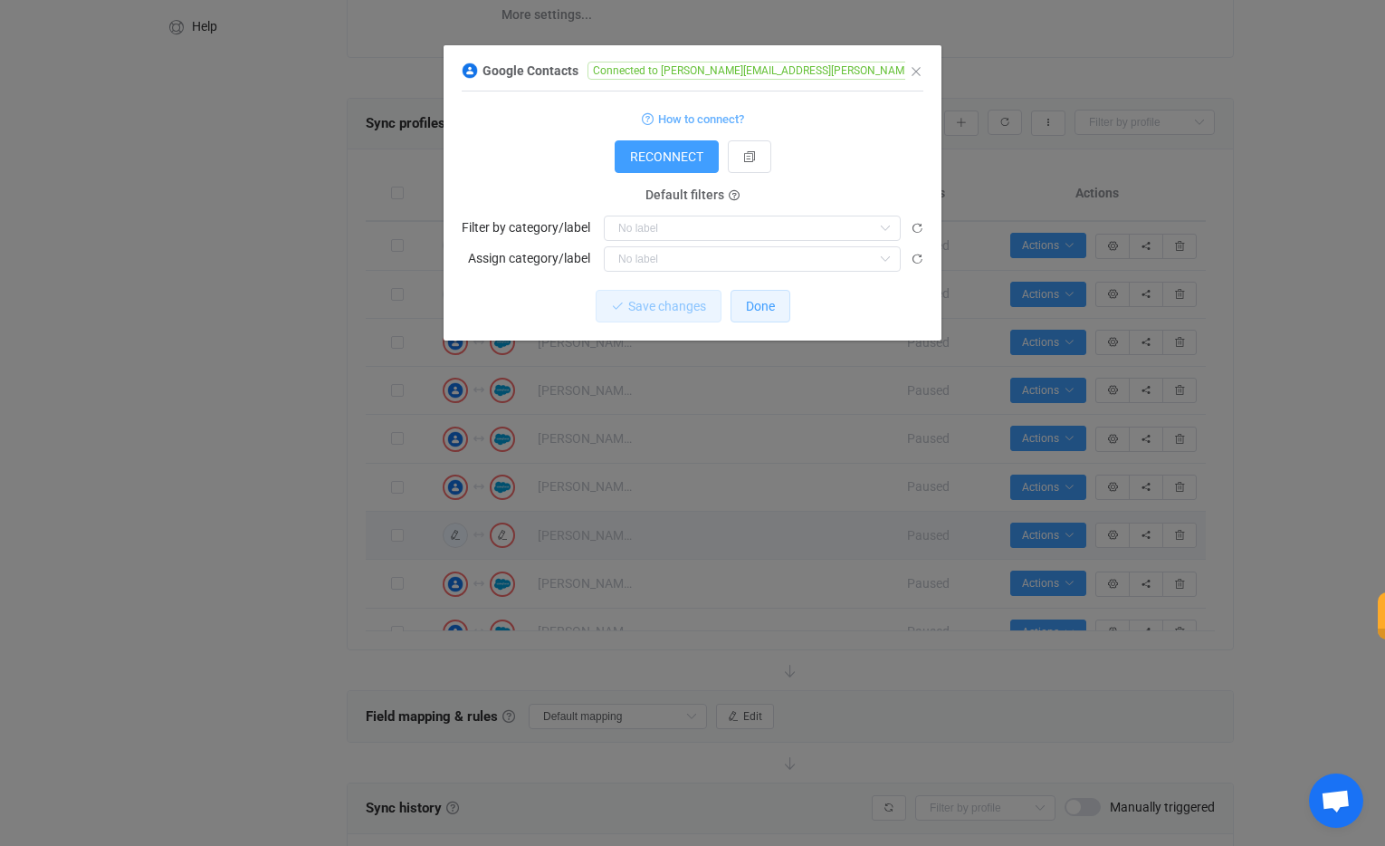
click at [769, 294] on button "Done" at bounding box center [761, 306] width 60 height 33
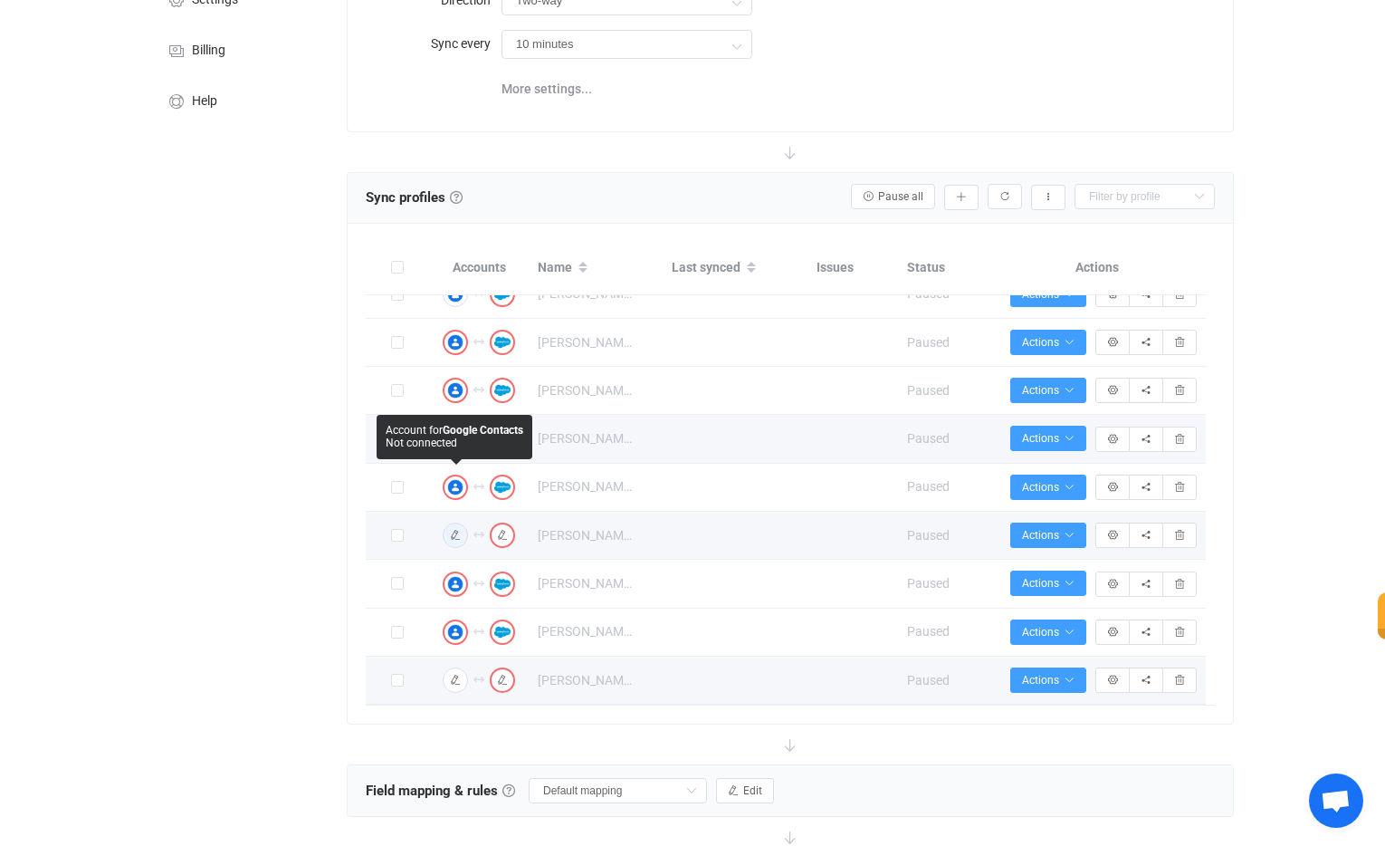
scroll to position [187, 0]
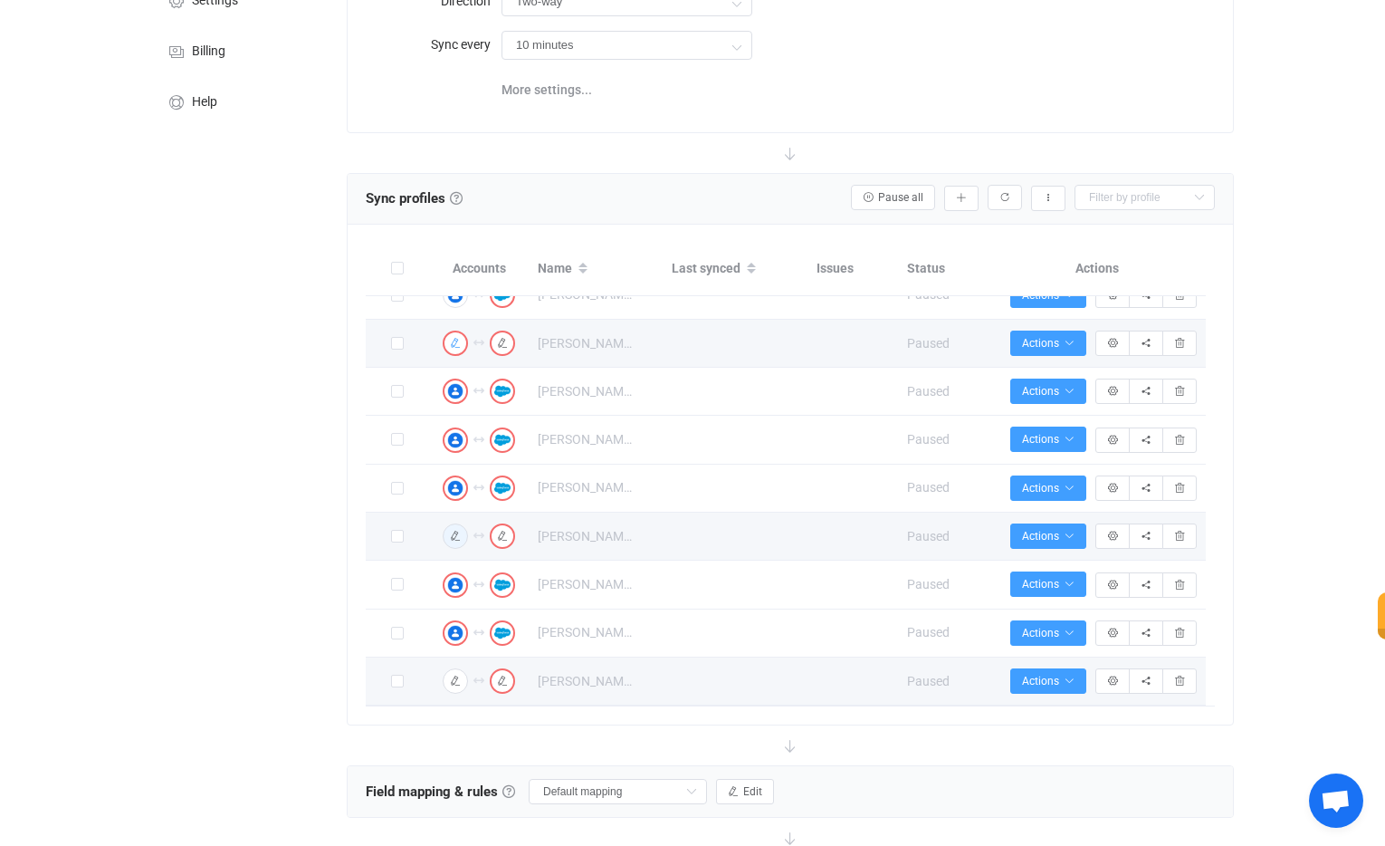
click at [453, 338] on icon "button" at bounding box center [455, 343] width 11 height 11
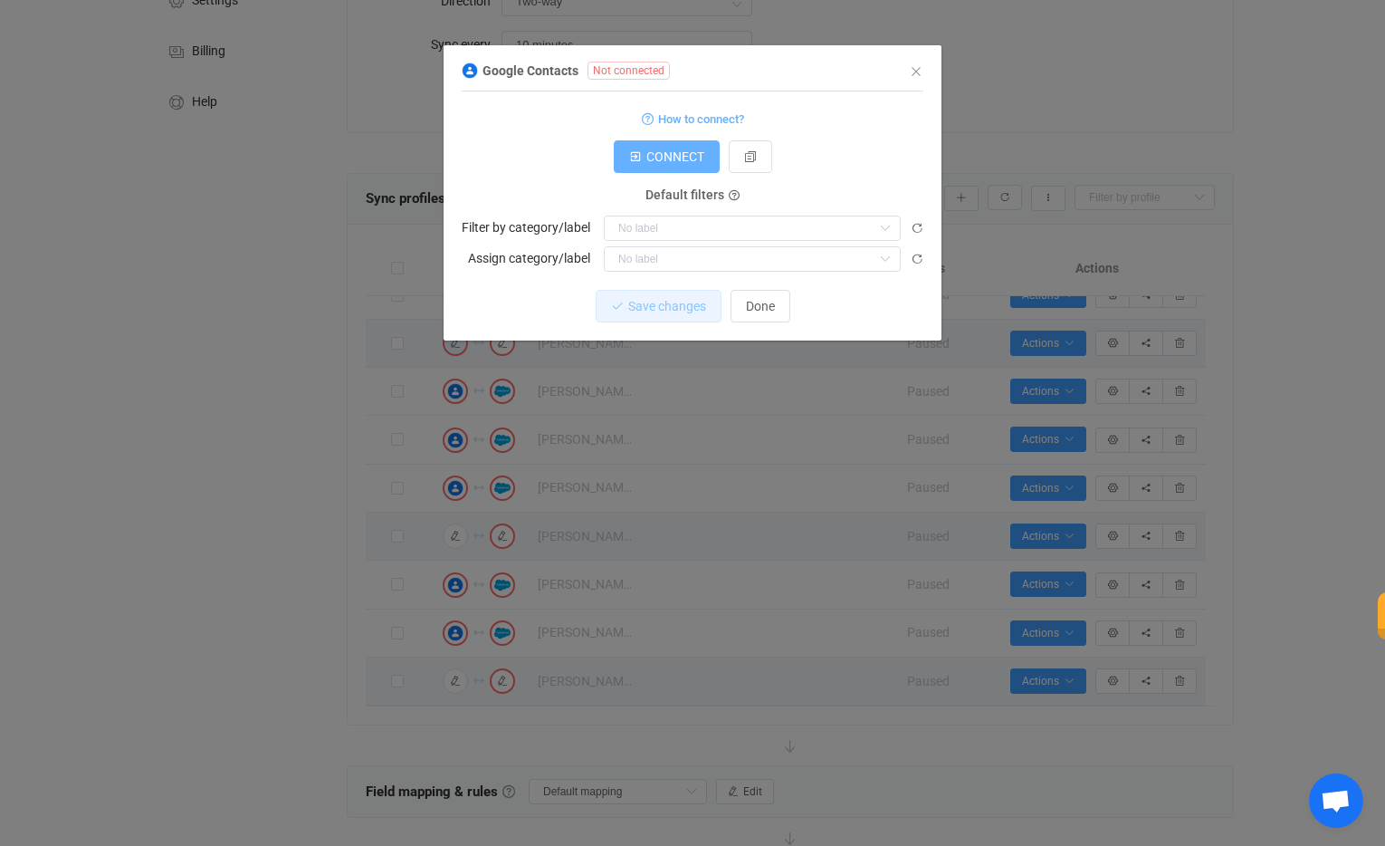
click at [666, 155] on span "CONNECT" at bounding box center [675, 156] width 58 height 14
click at [696, 167] on button "CONNECT" at bounding box center [667, 156] width 106 height 33
click at [872, 166] on div "CONNECT" at bounding box center [693, 156] width 462 height 33
click at [763, 299] on span "Done" at bounding box center [760, 306] width 29 height 14
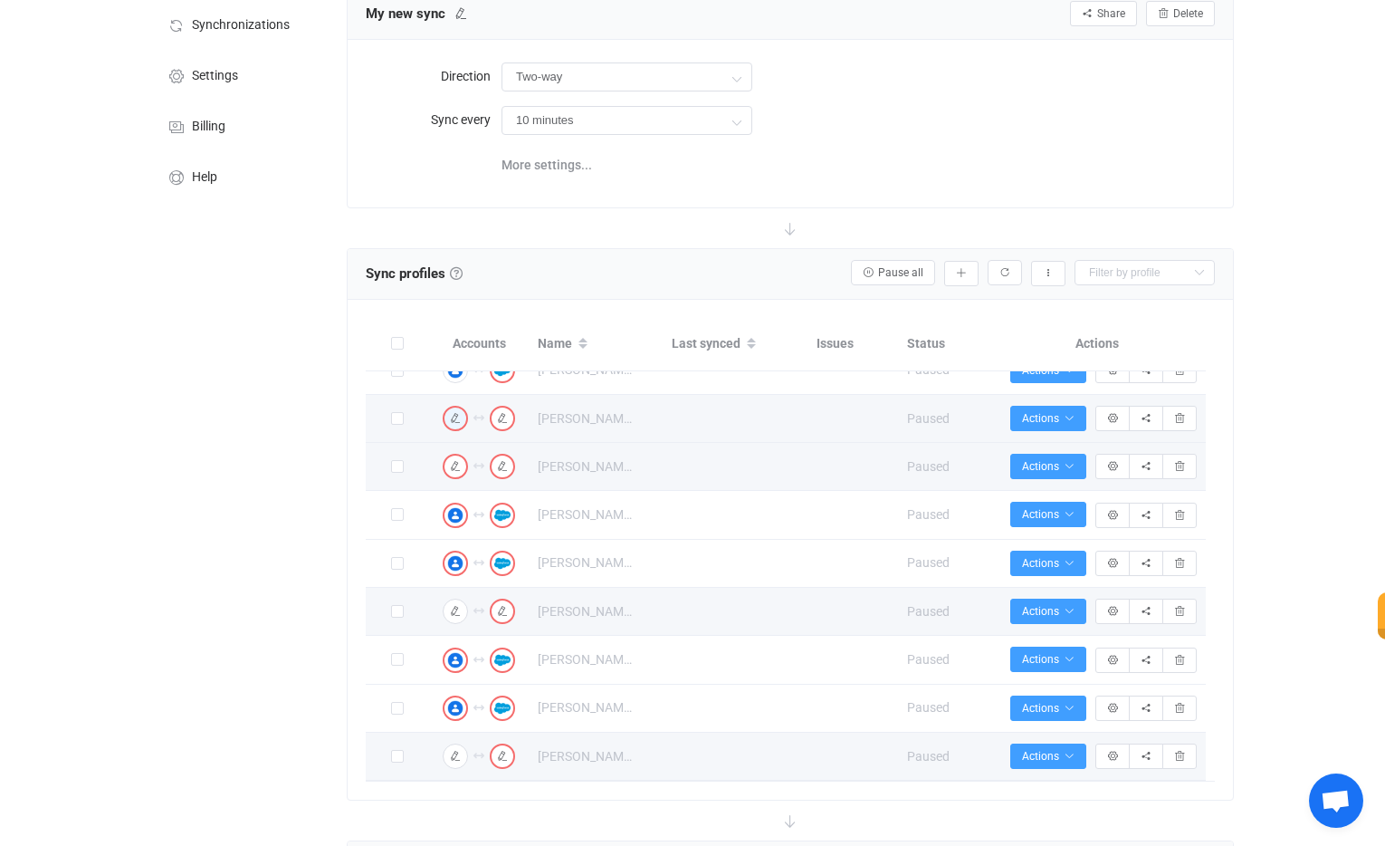
scroll to position [109, 0]
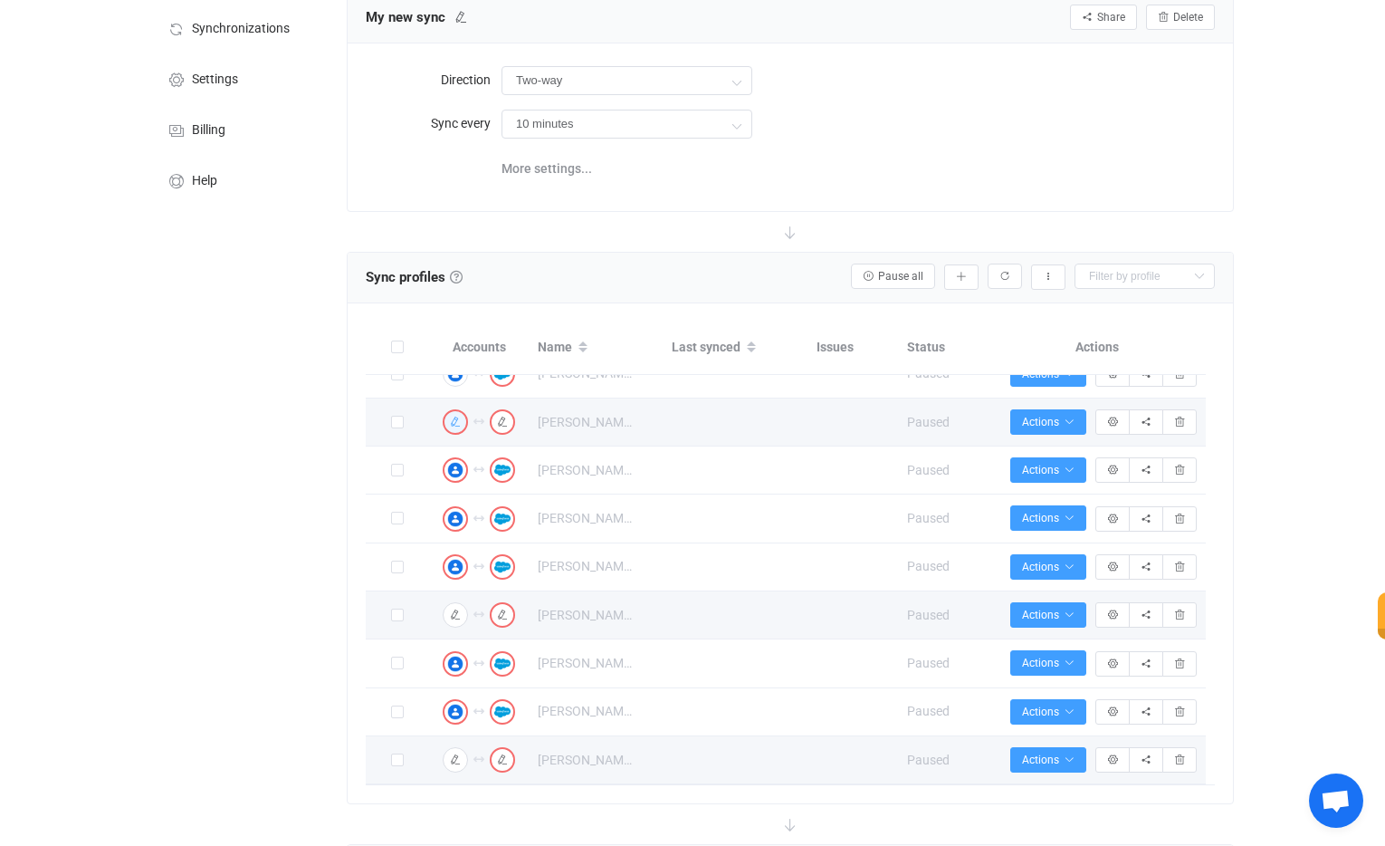
click at [451, 416] on icon "button" at bounding box center [455, 421] width 11 height 11
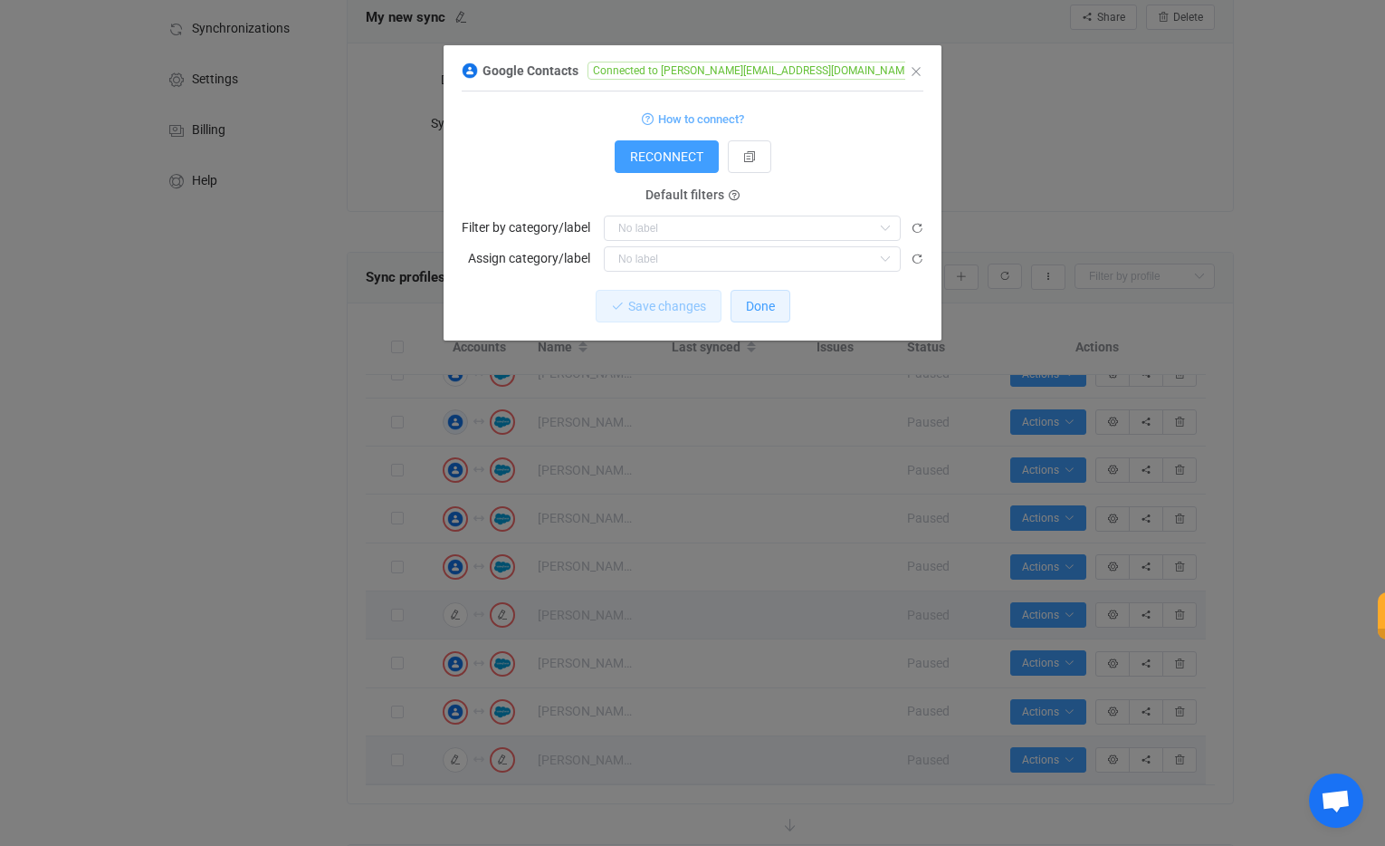
click at [758, 304] on span "Done" at bounding box center [760, 306] width 29 height 14
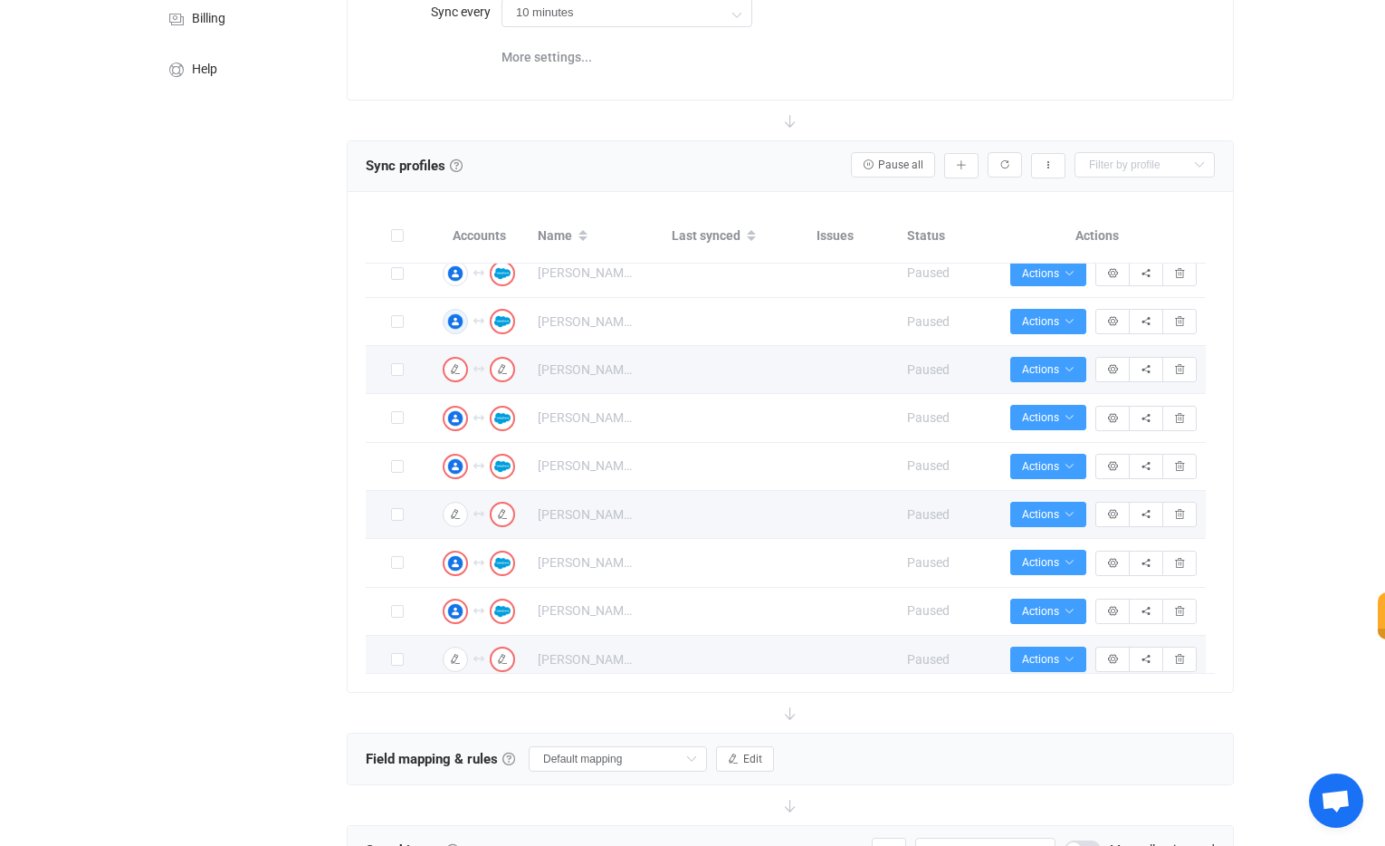
scroll to position [353, 0]
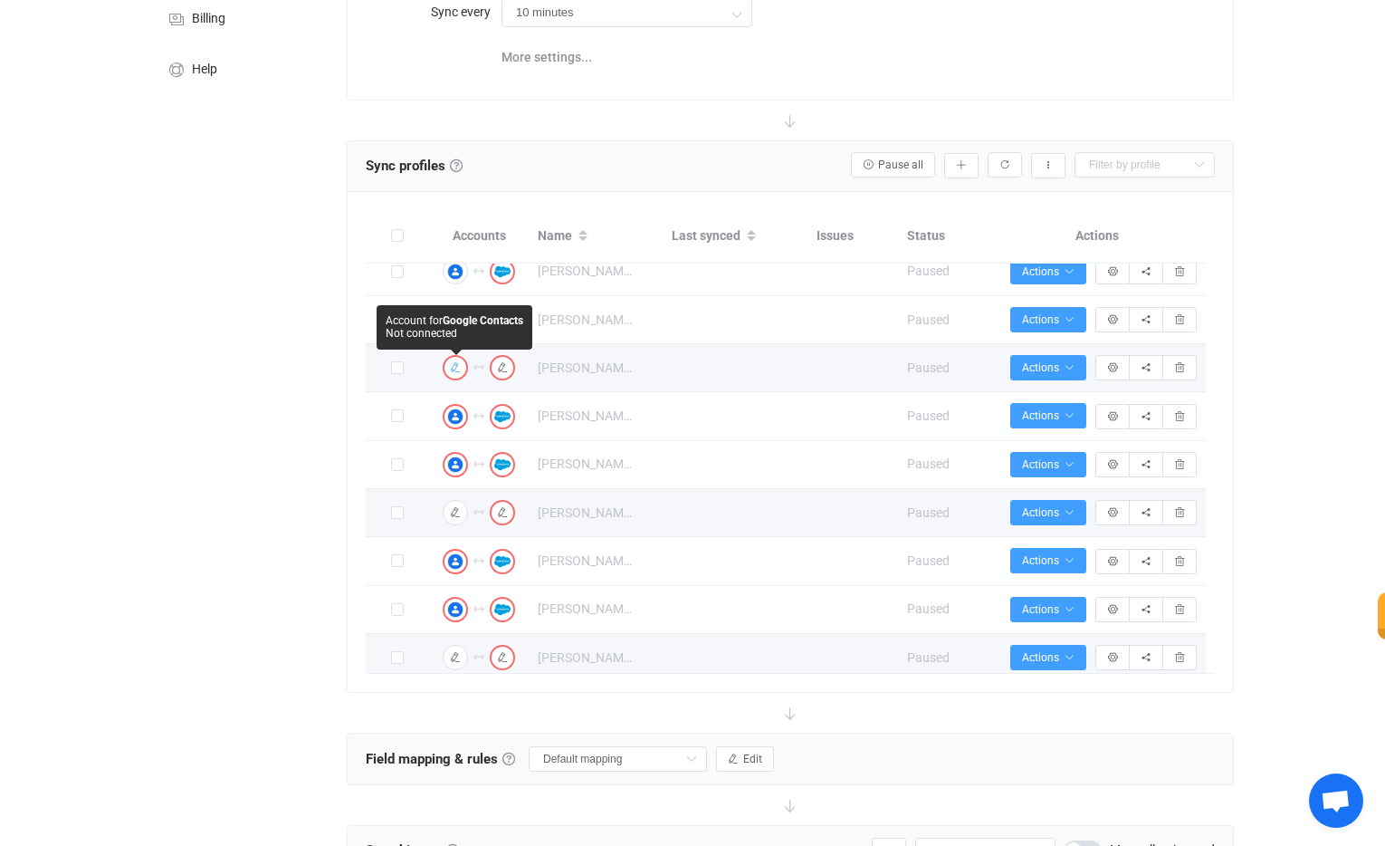
click at [459, 368] on icon "button" at bounding box center [455, 367] width 11 height 11
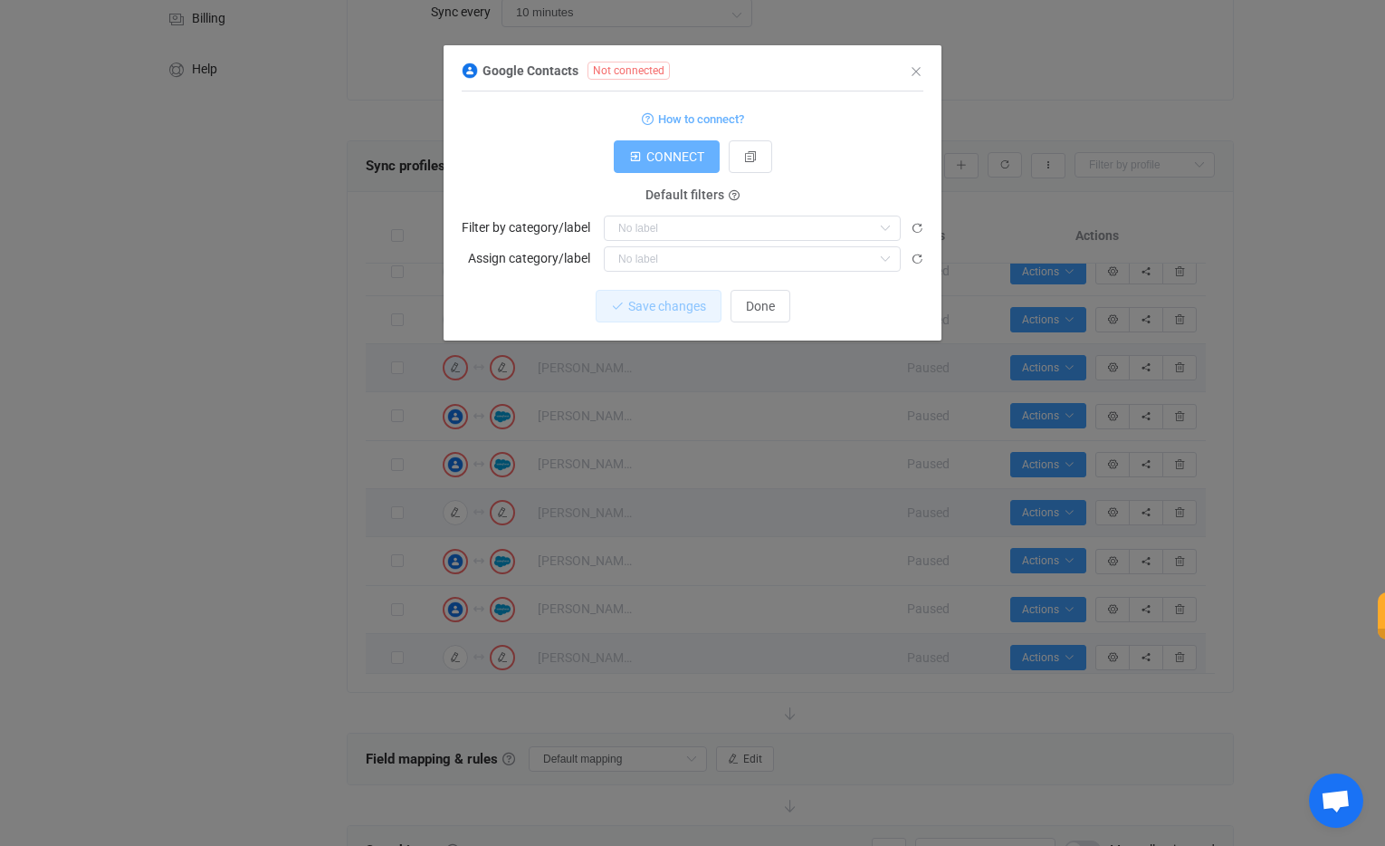
click at [685, 148] on button "CONNECT" at bounding box center [667, 156] width 106 height 33
click at [751, 314] on button "Done" at bounding box center [761, 306] width 60 height 33
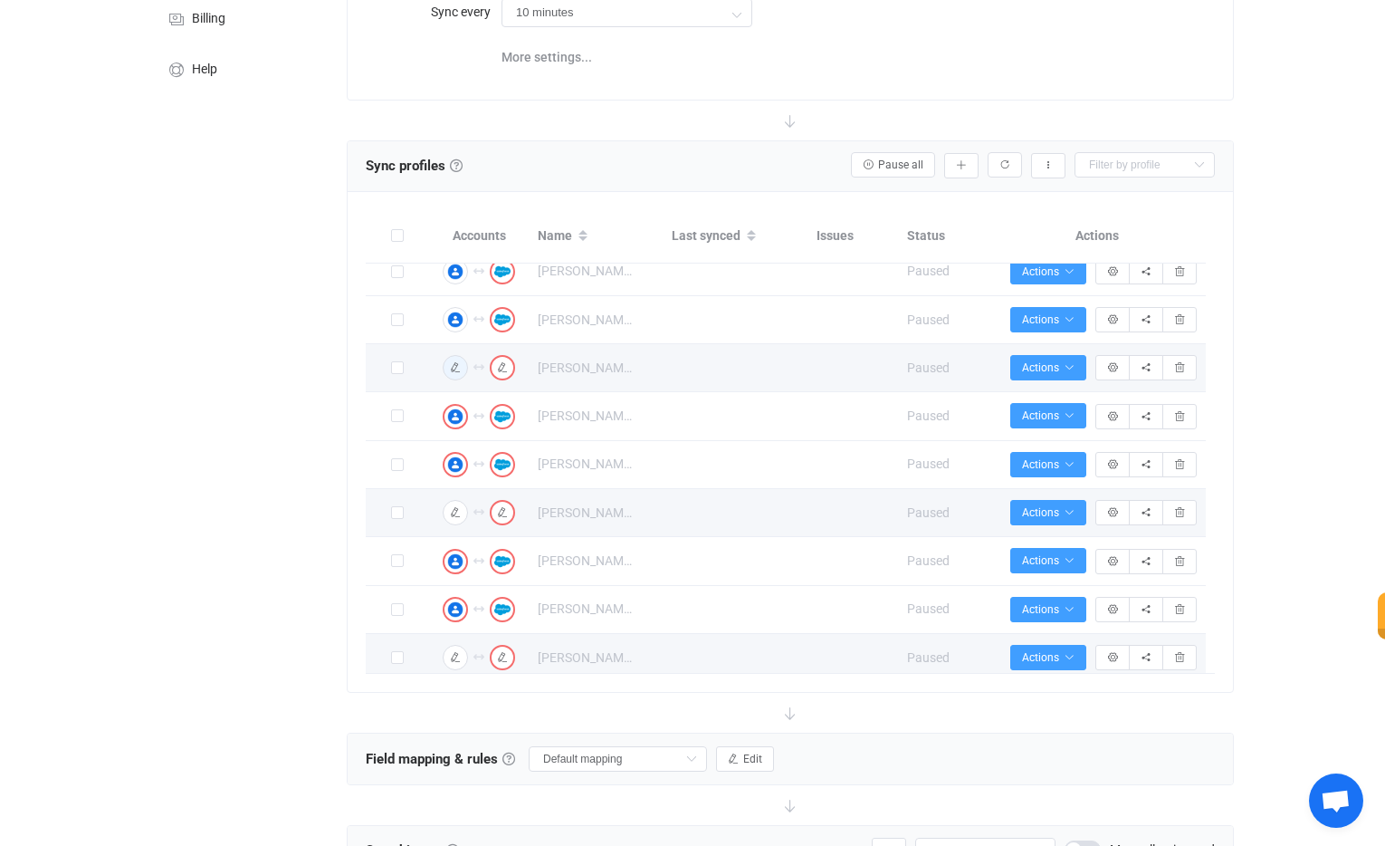
click at [186, 542] on div "Overview Synchronizations Settings Billing Help" at bounding box center [238, 462] width 199 height 1262
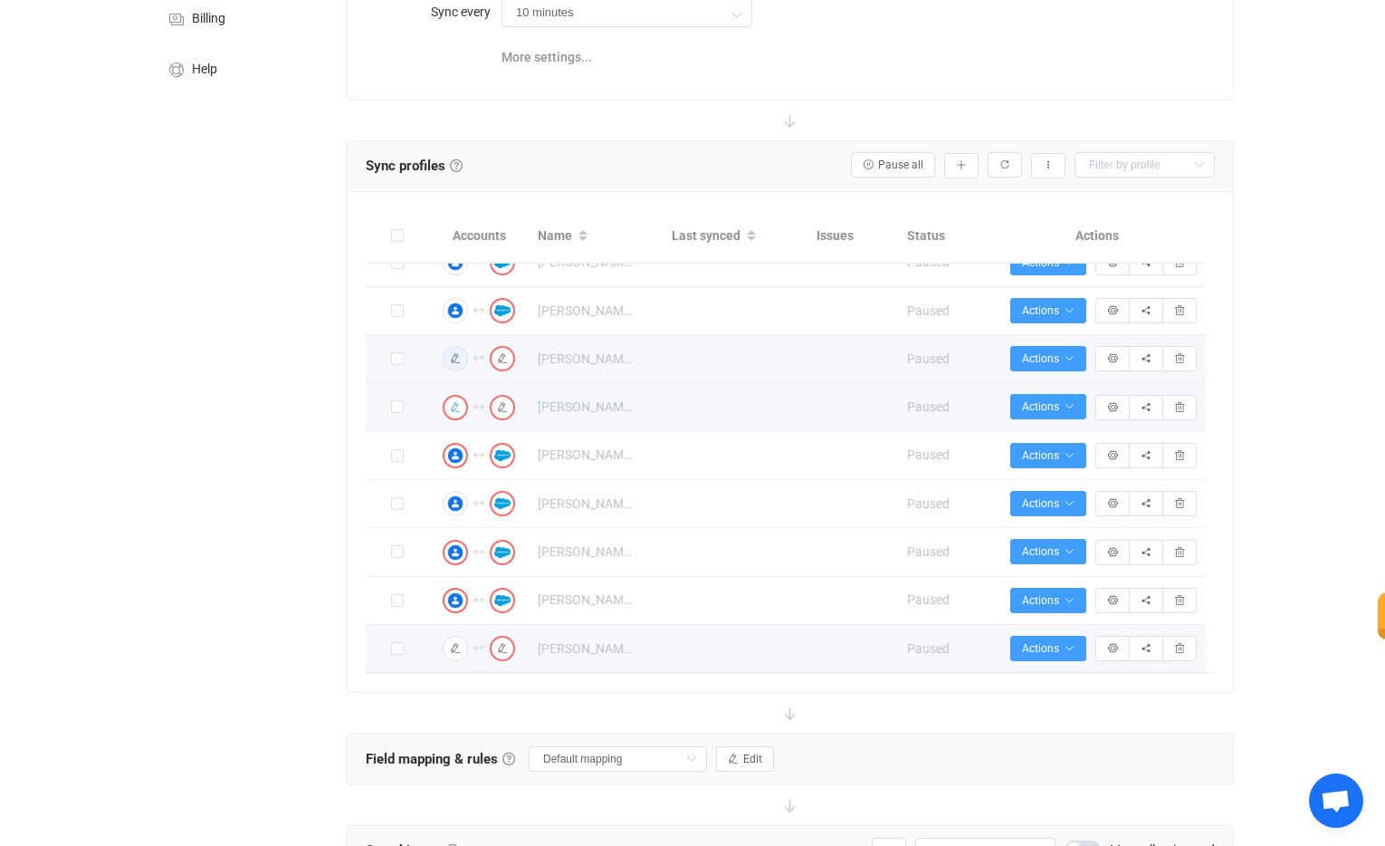
click at [454, 402] on icon "button" at bounding box center [455, 407] width 11 height 11
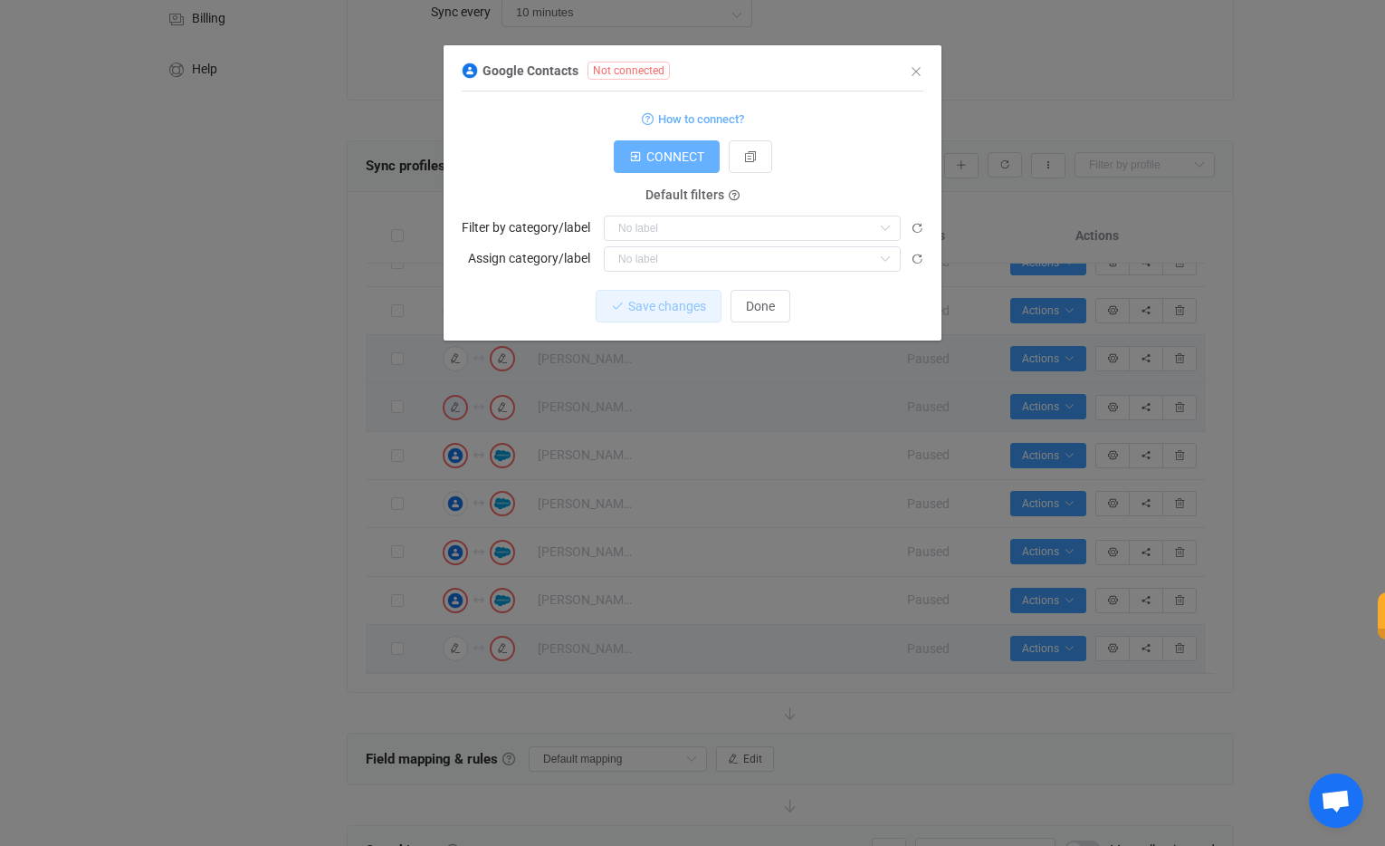
click at [667, 158] on span "CONNECT" at bounding box center [675, 156] width 58 height 14
click at [766, 303] on span "Done" at bounding box center [760, 306] width 29 height 14
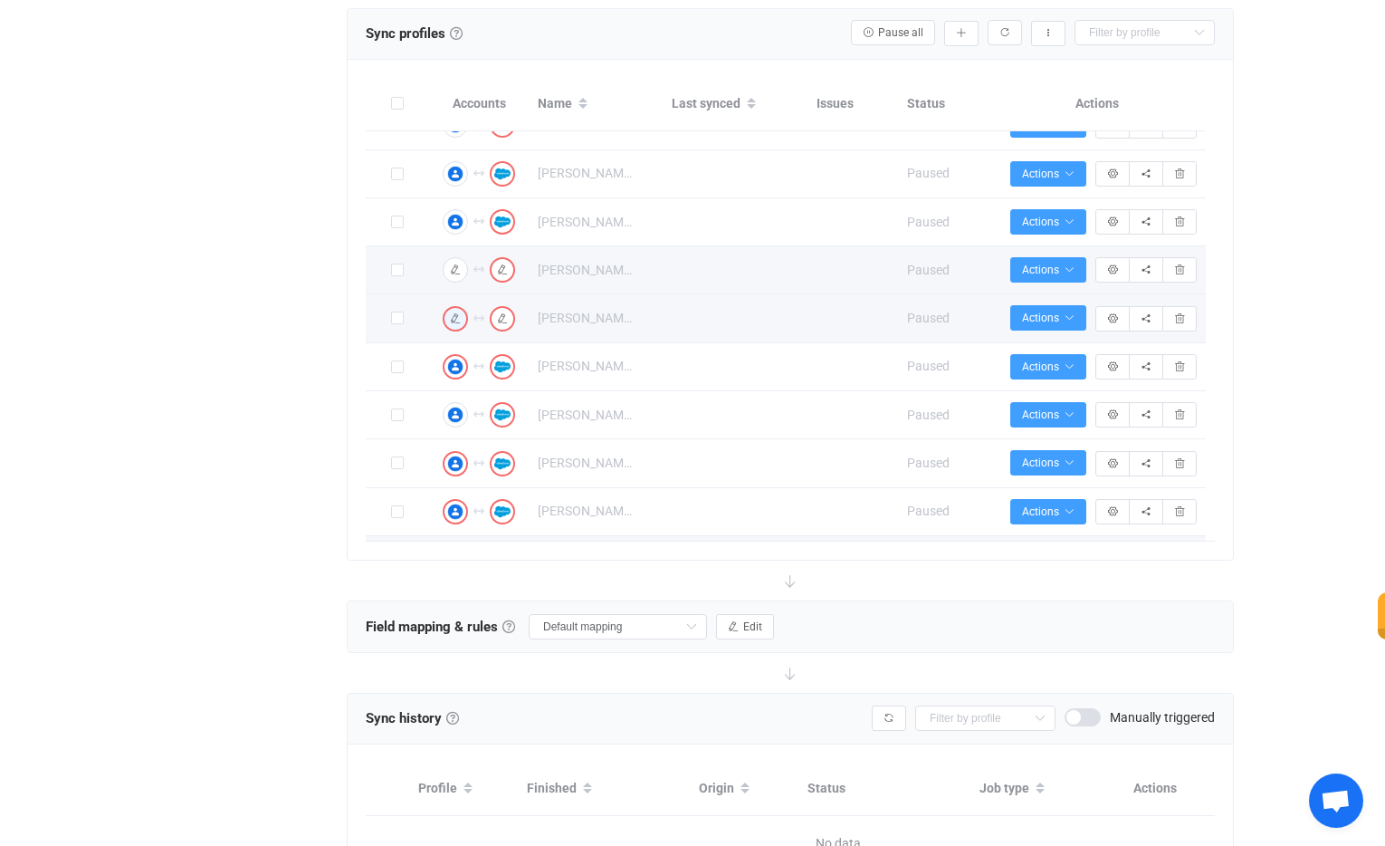
scroll to position [300, 0]
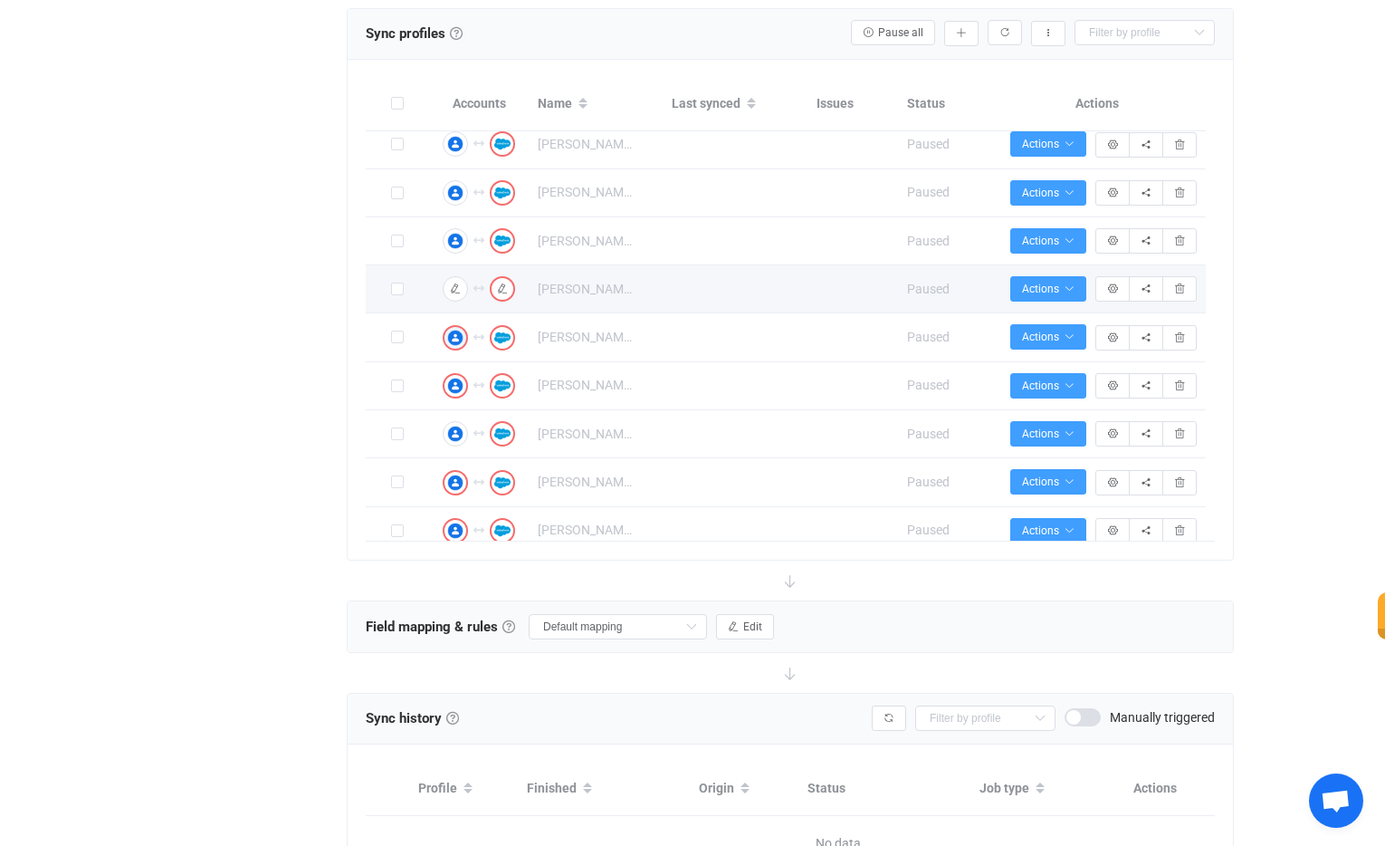
click at [275, 360] on div "Overview Synchronizations Settings Billing Help" at bounding box center [238, 330] width 199 height 1262
click at [452, 336] on img "button" at bounding box center [455, 338] width 16 height 16
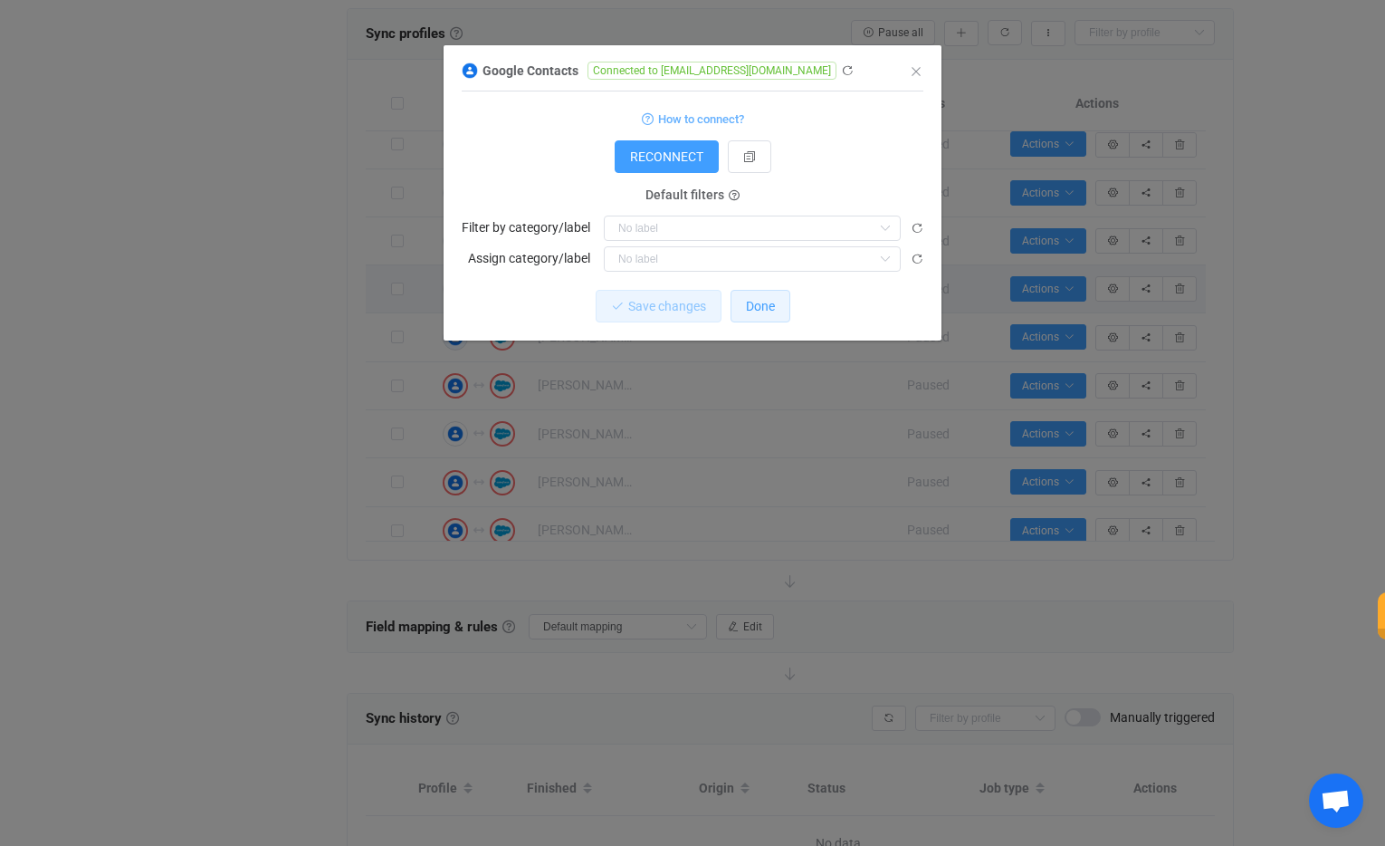
click at [774, 306] on span "Done" at bounding box center [760, 306] width 29 height 14
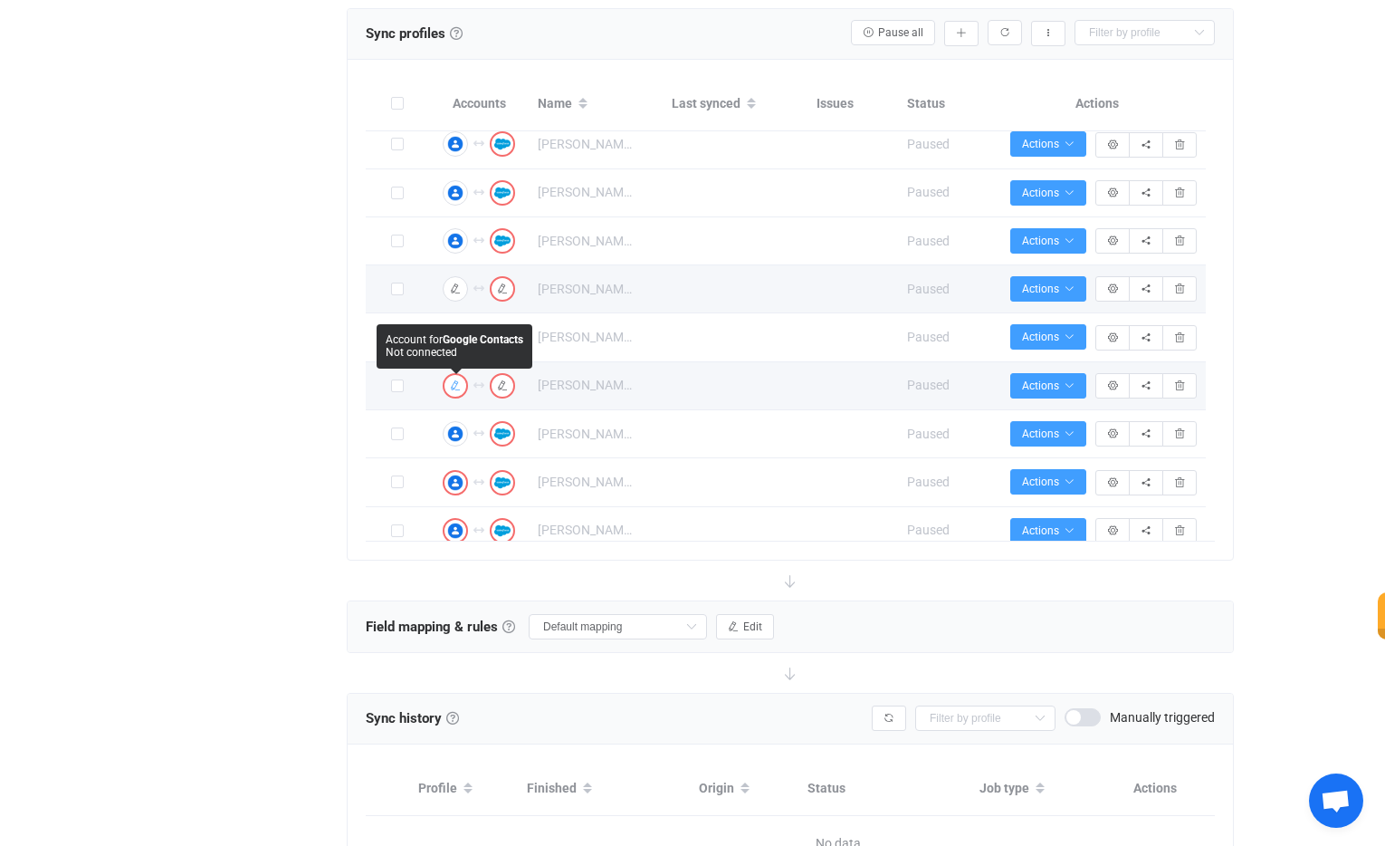
click at [454, 381] on button "button" at bounding box center [455, 385] width 25 height 25
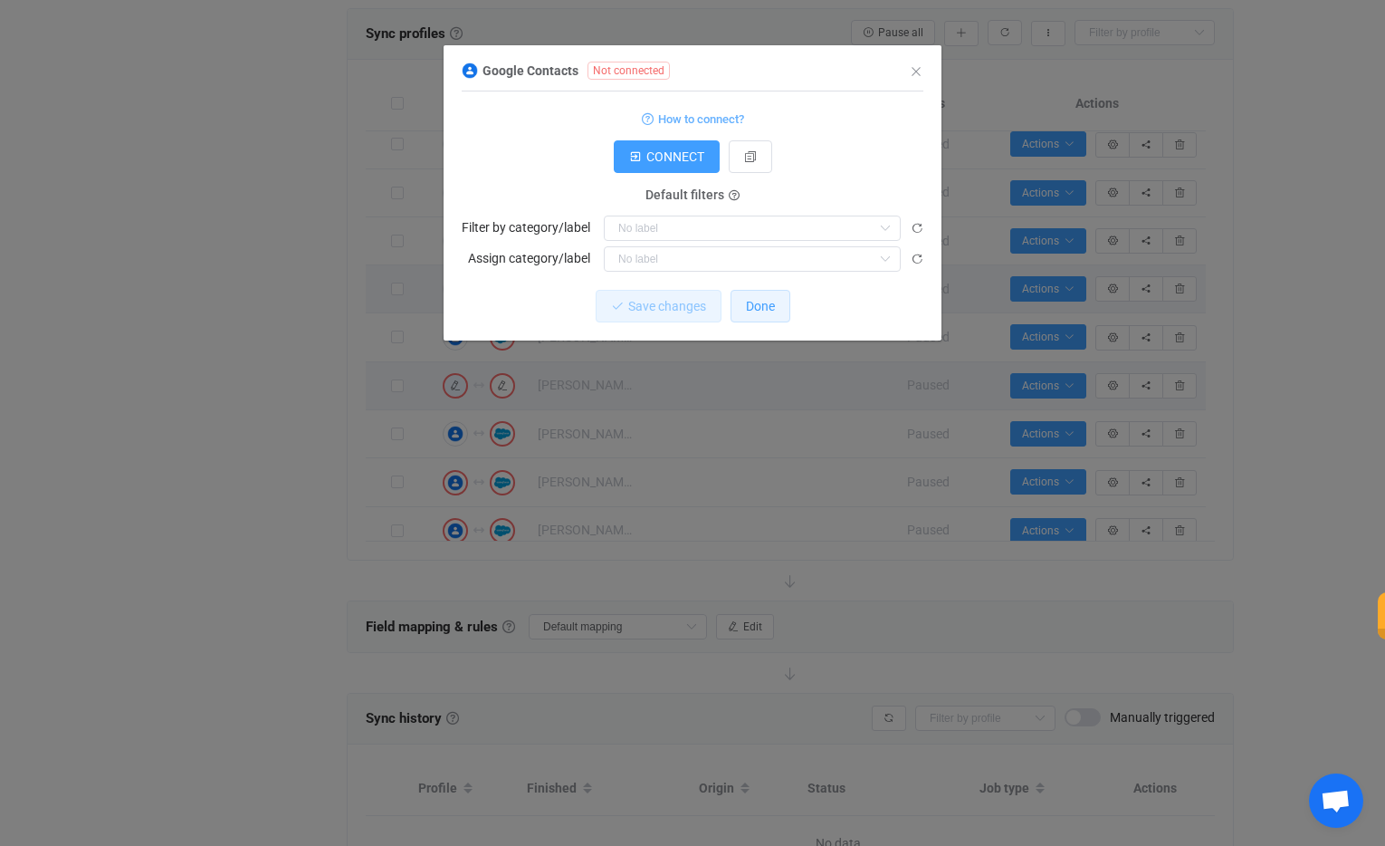
click at [762, 311] on span "Done" at bounding box center [760, 306] width 29 height 14
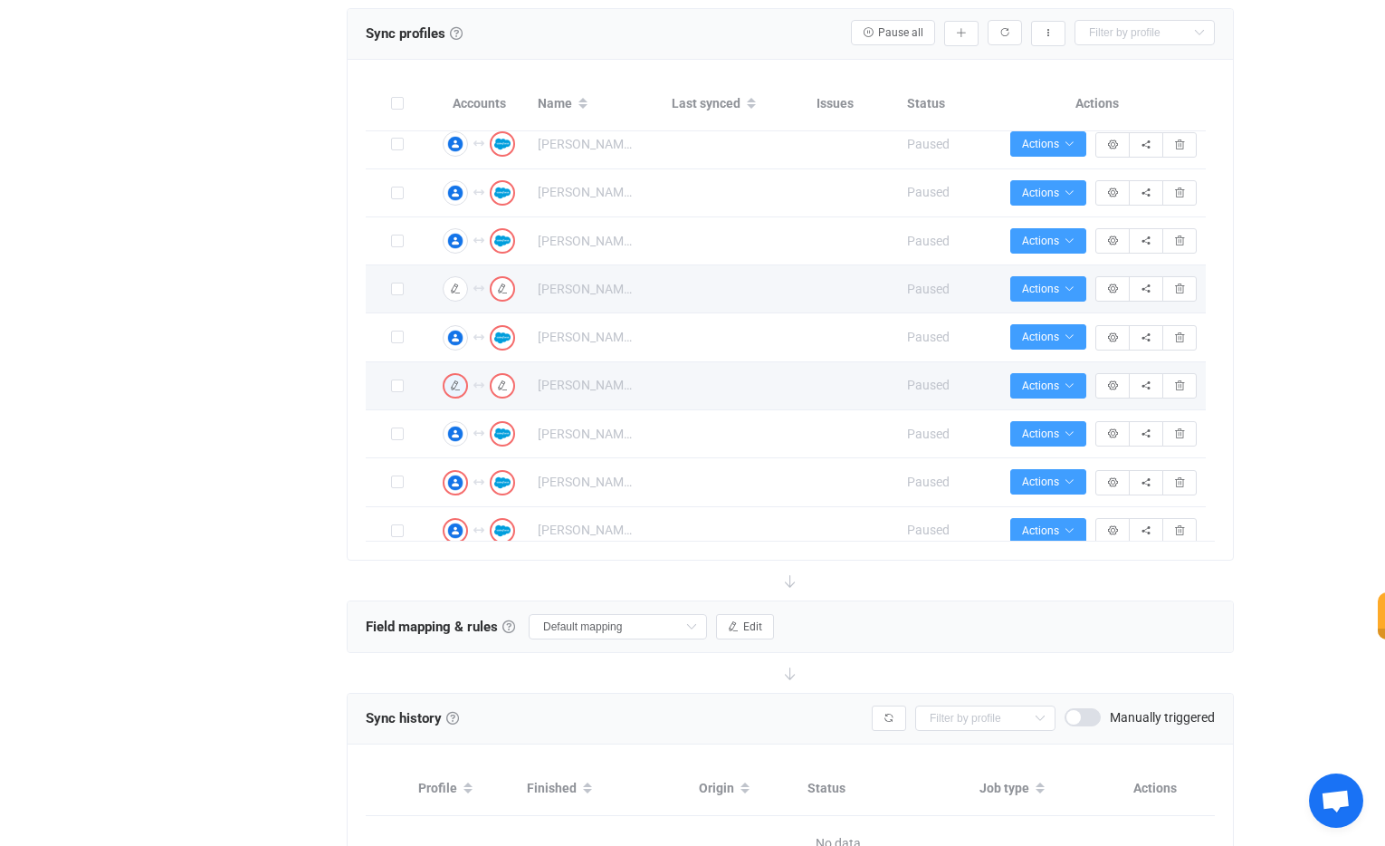
click at [297, 457] on div "Overview Synchronizations Settings Billing Help" at bounding box center [238, 330] width 199 height 1262
click at [167, 296] on div "Overview Synchronizations Settings Billing Help" at bounding box center [238, 330] width 199 height 1262
click at [460, 387] on icon "button" at bounding box center [455, 385] width 11 height 11
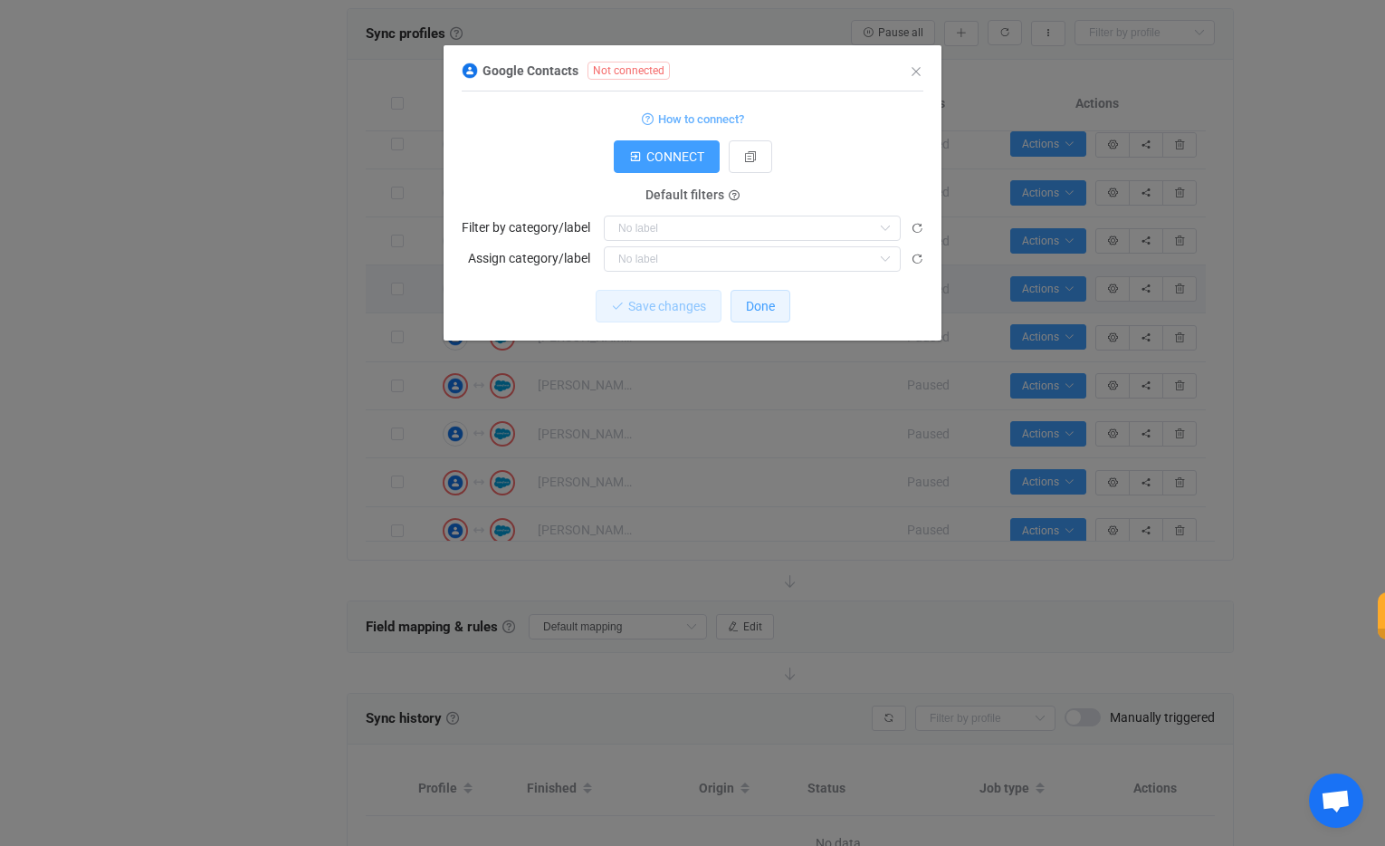
click at [770, 305] on span "Done" at bounding box center [760, 306] width 29 height 14
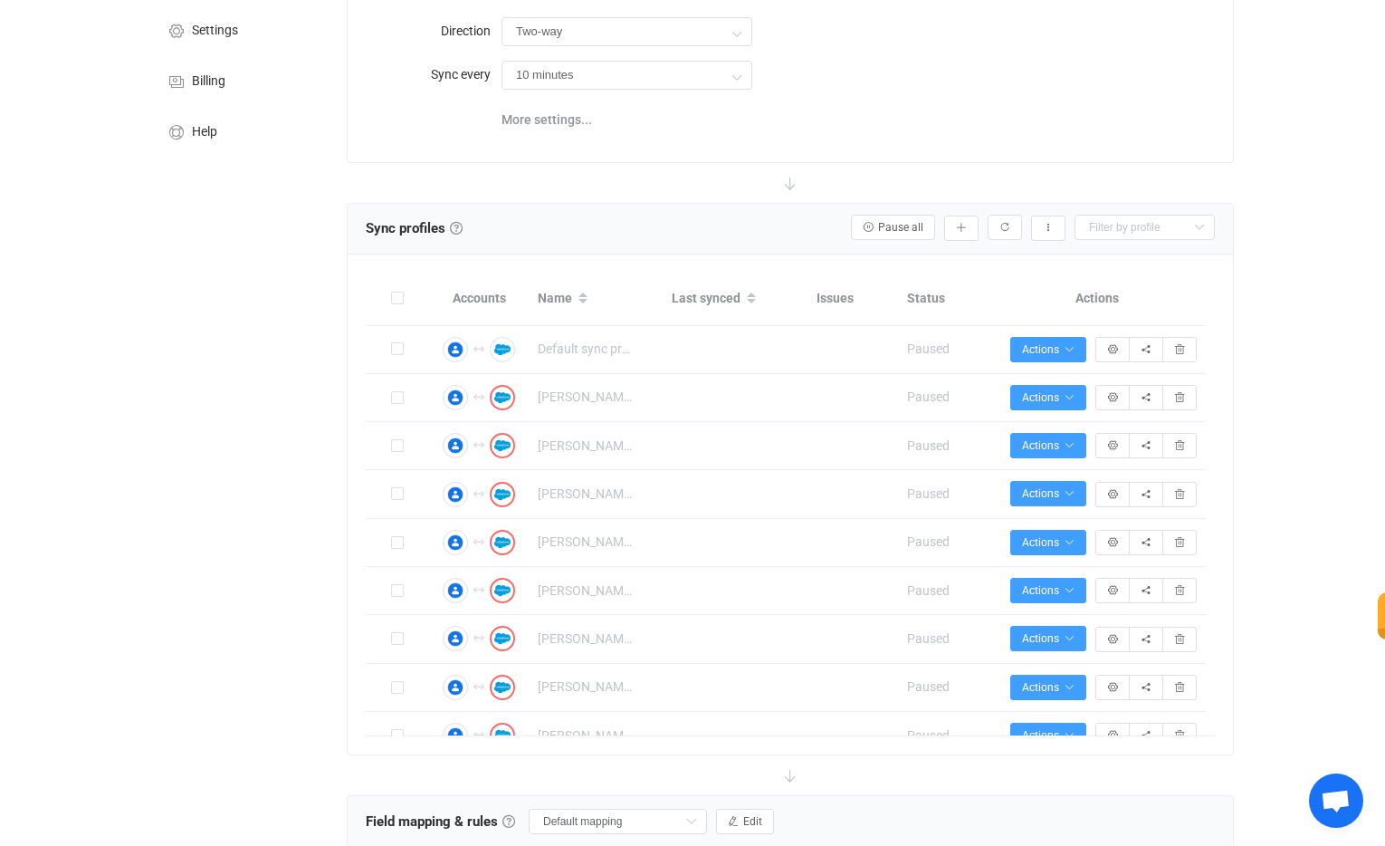
scroll to position [162, 0]
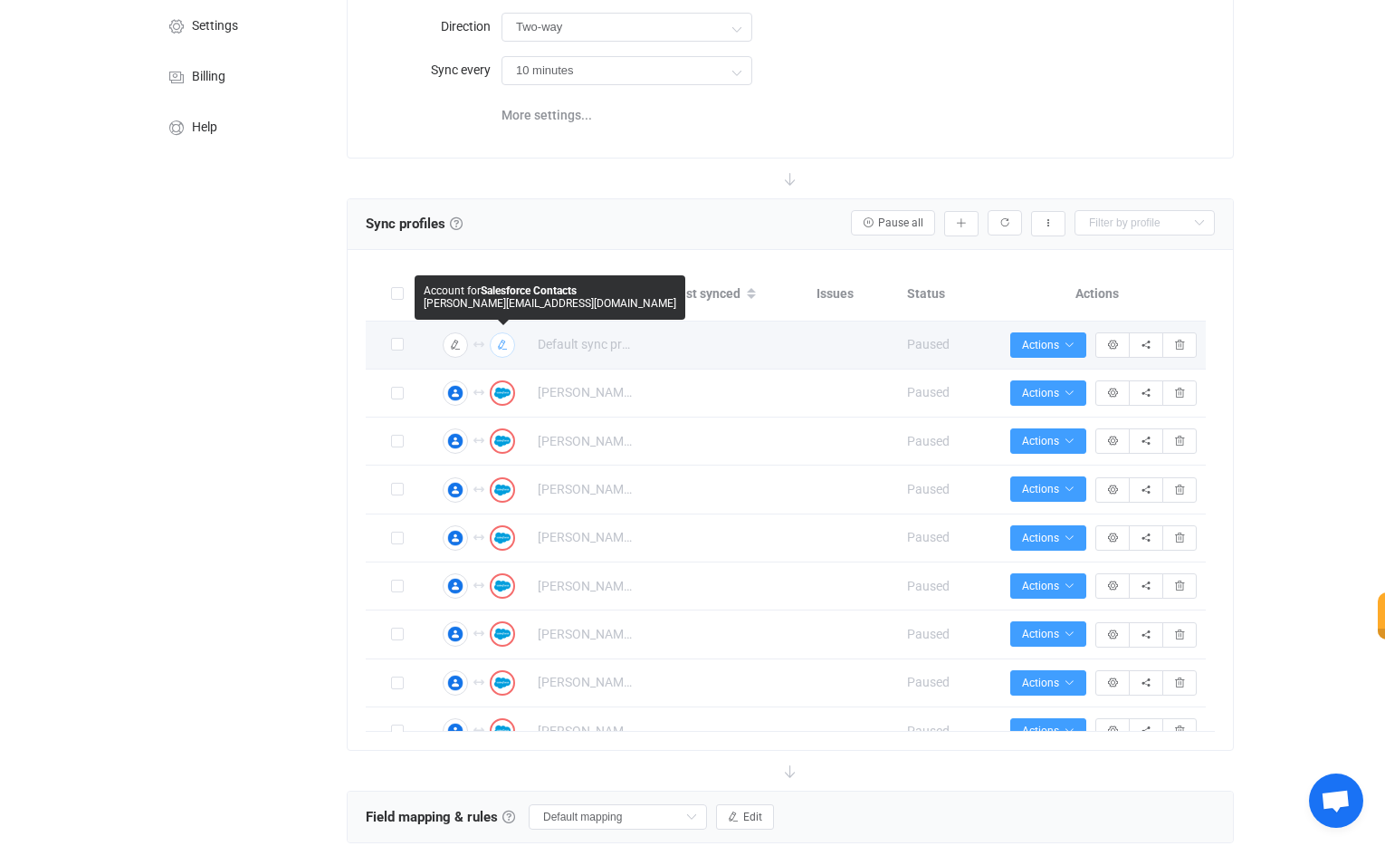
click at [507, 344] on icon "button" at bounding box center [502, 344] width 11 height 11
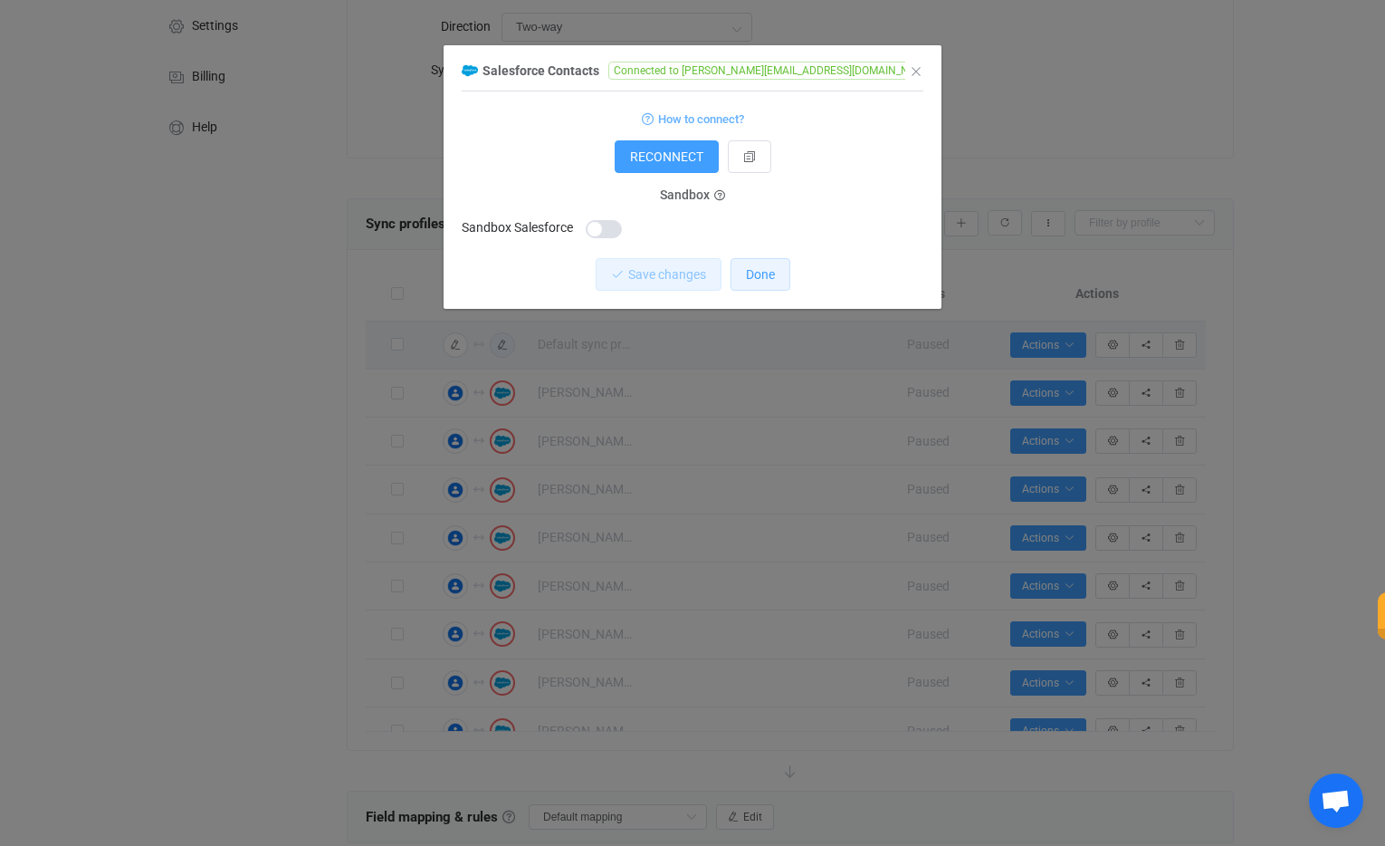
click at [771, 282] on span "Done" at bounding box center [760, 274] width 29 height 14
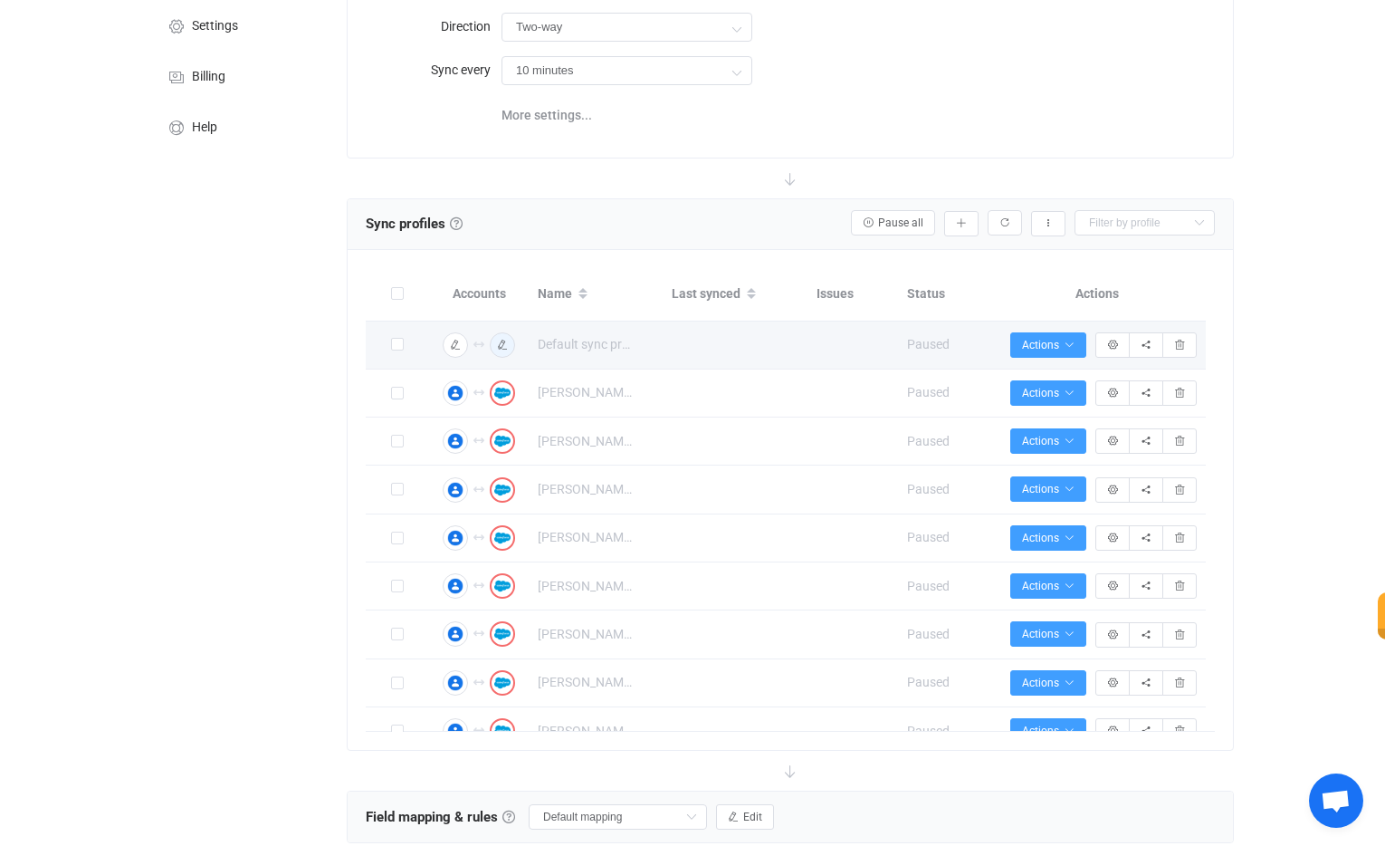
click at [275, 445] on div "Overview Synchronizations Settings Billing Help" at bounding box center [238, 520] width 199 height 1262
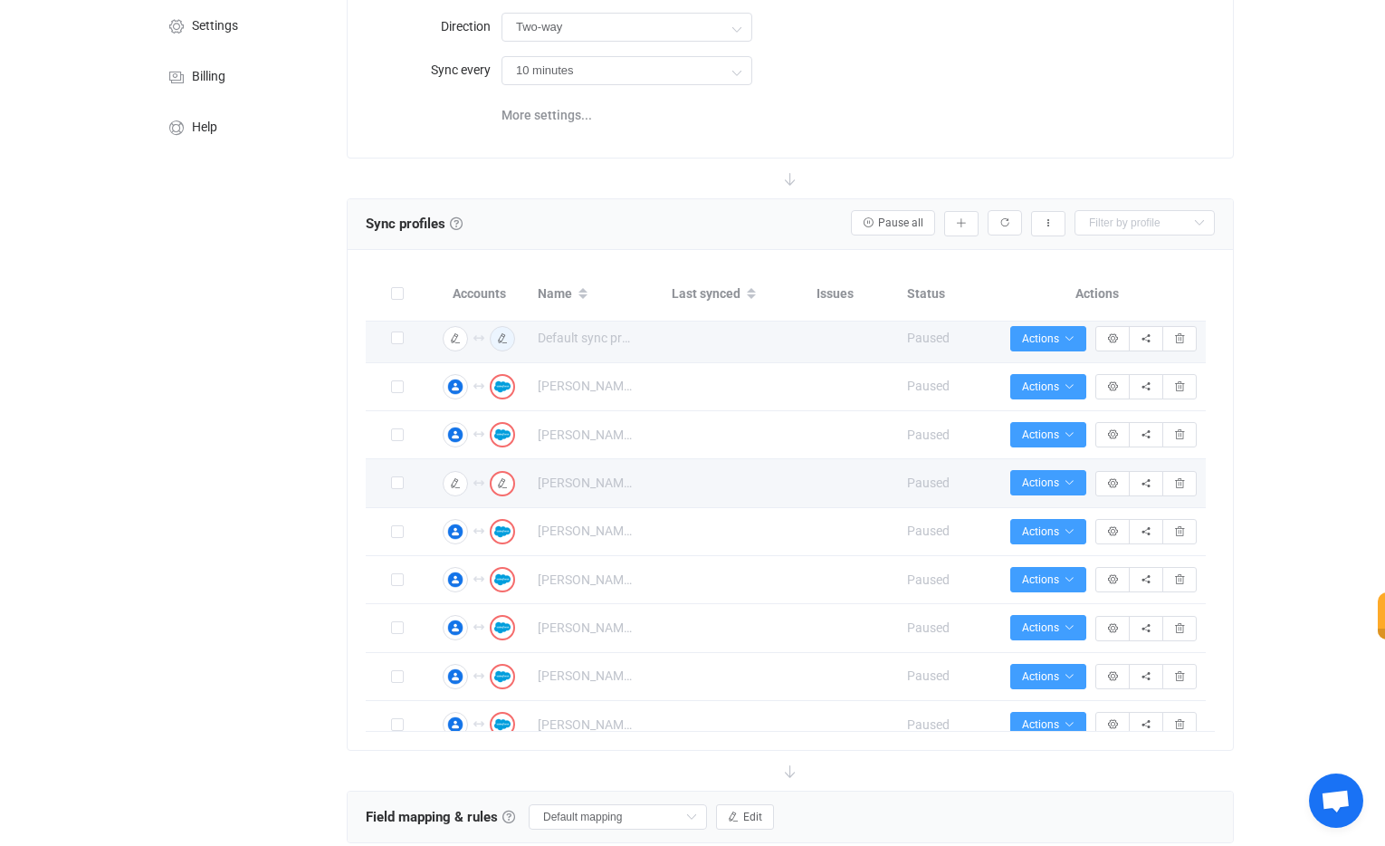
scroll to position [0, 0]
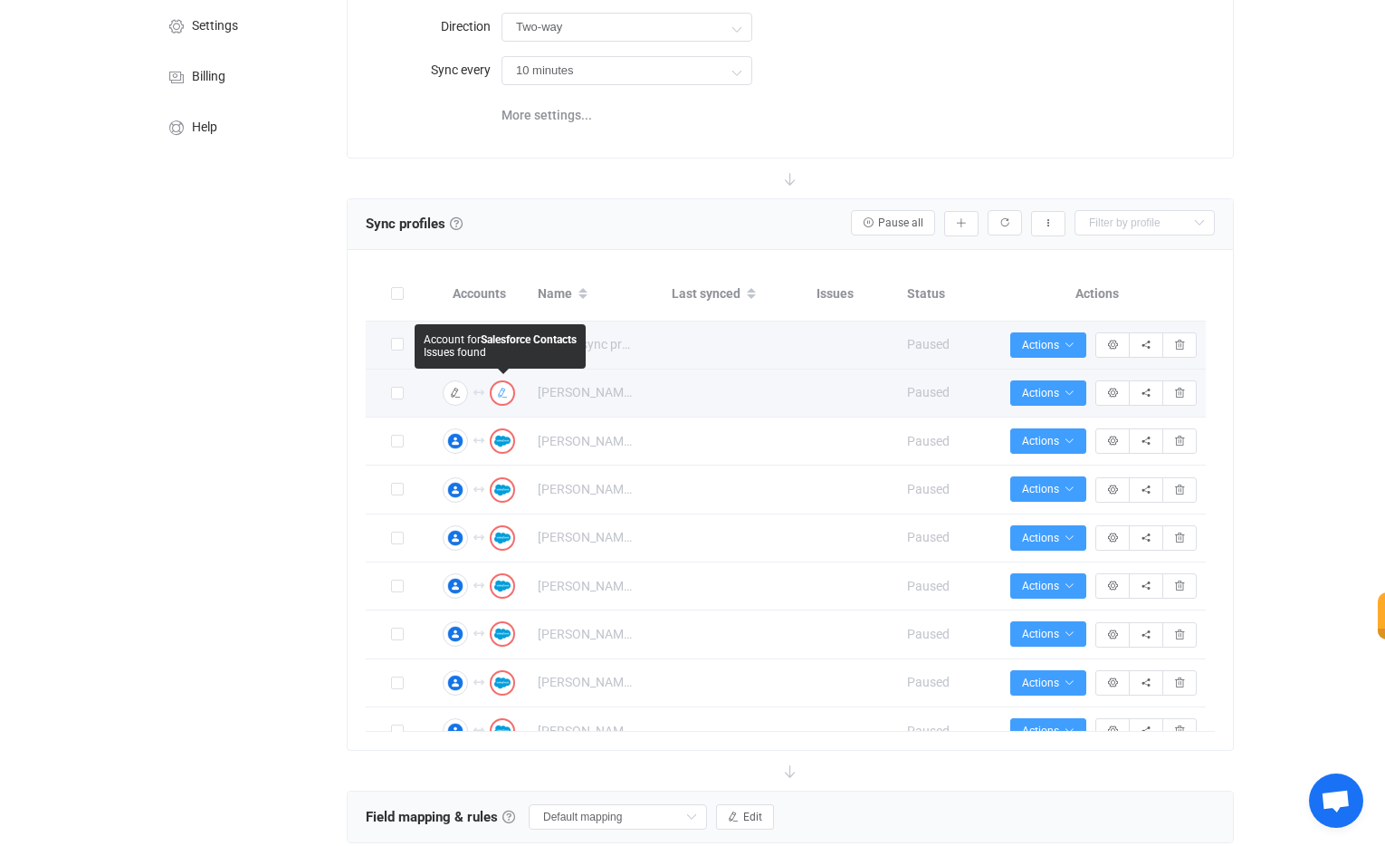
click at [504, 391] on icon "button" at bounding box center [502, 392] width 11 height 11
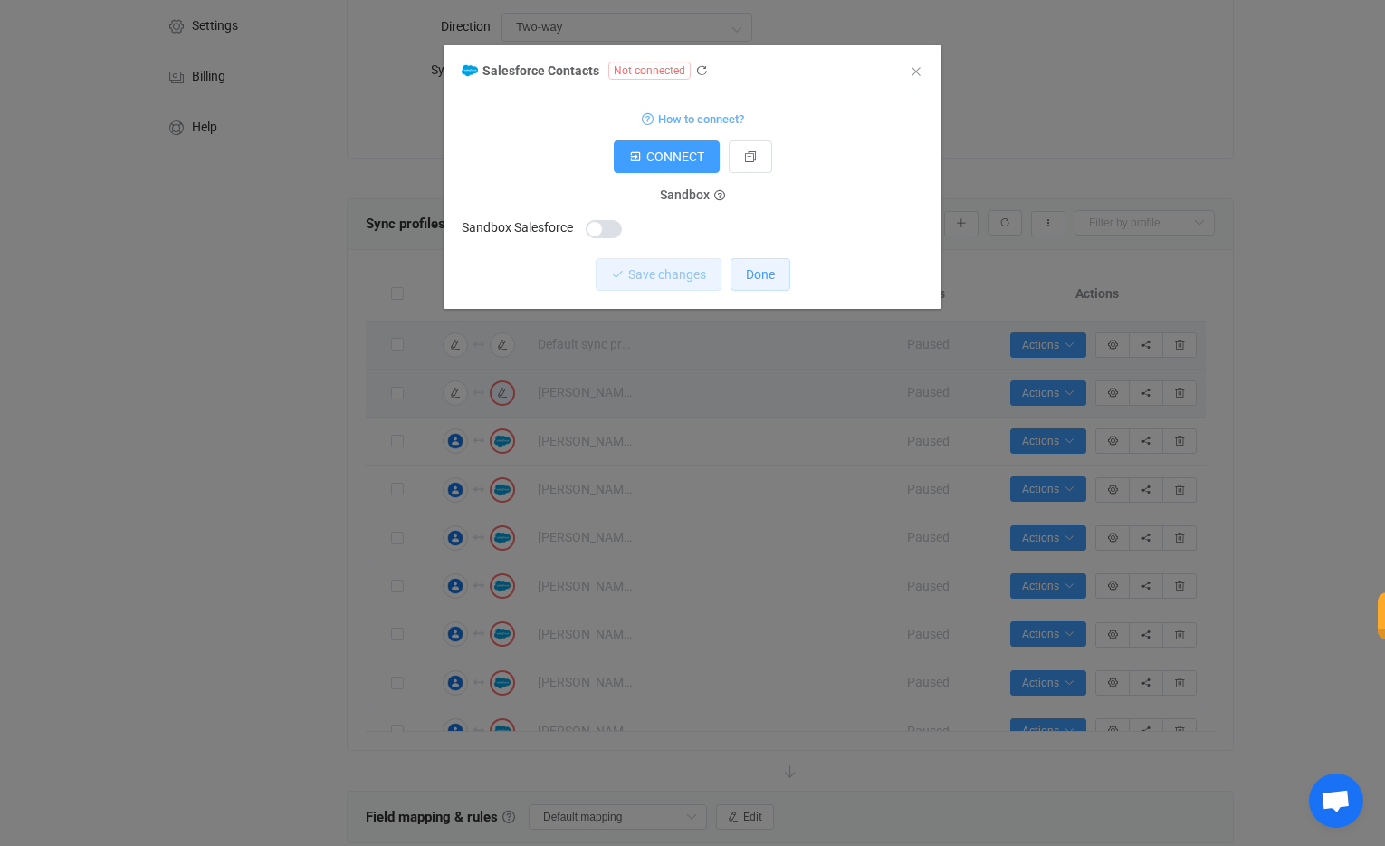
click at [773, 274] on span "Done" at bounding box center [760, 274] width 29 height 14
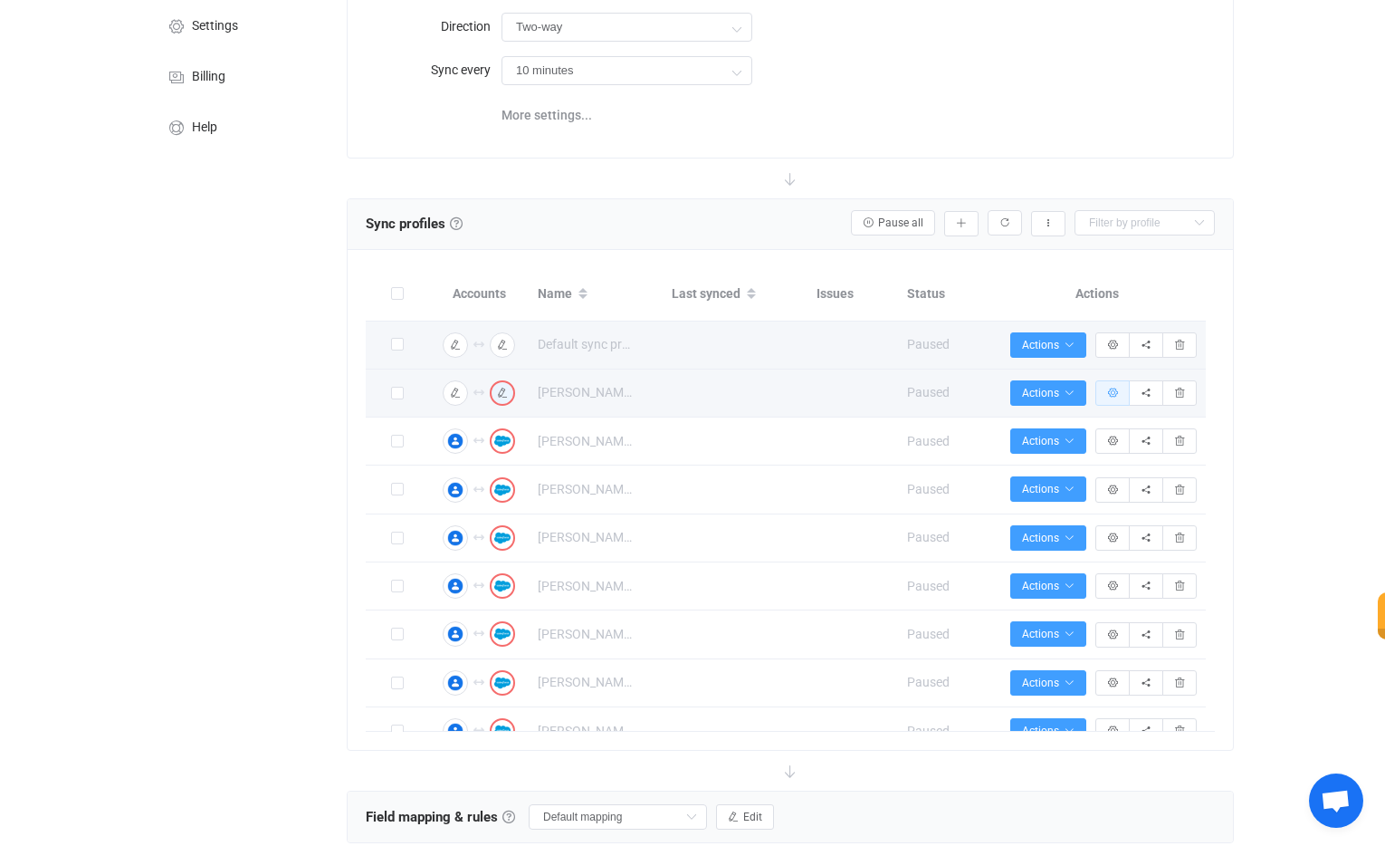
click at [1107, 393] on icon "button" at bounding box center [1112, 392] width 11 height 11
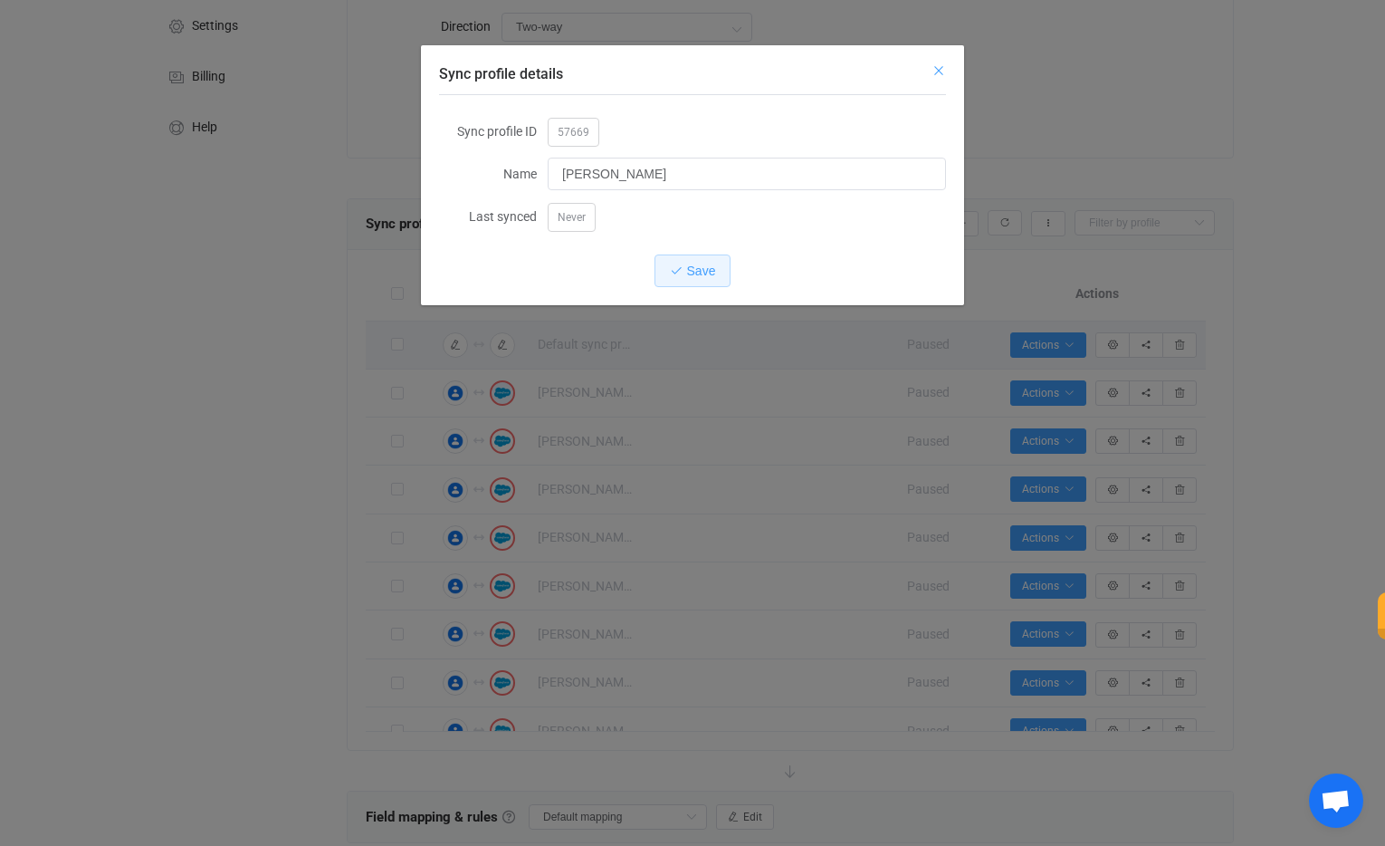
click at [942, 72] on icon "Close" at bounding box center [939, 70] width 14 height 14
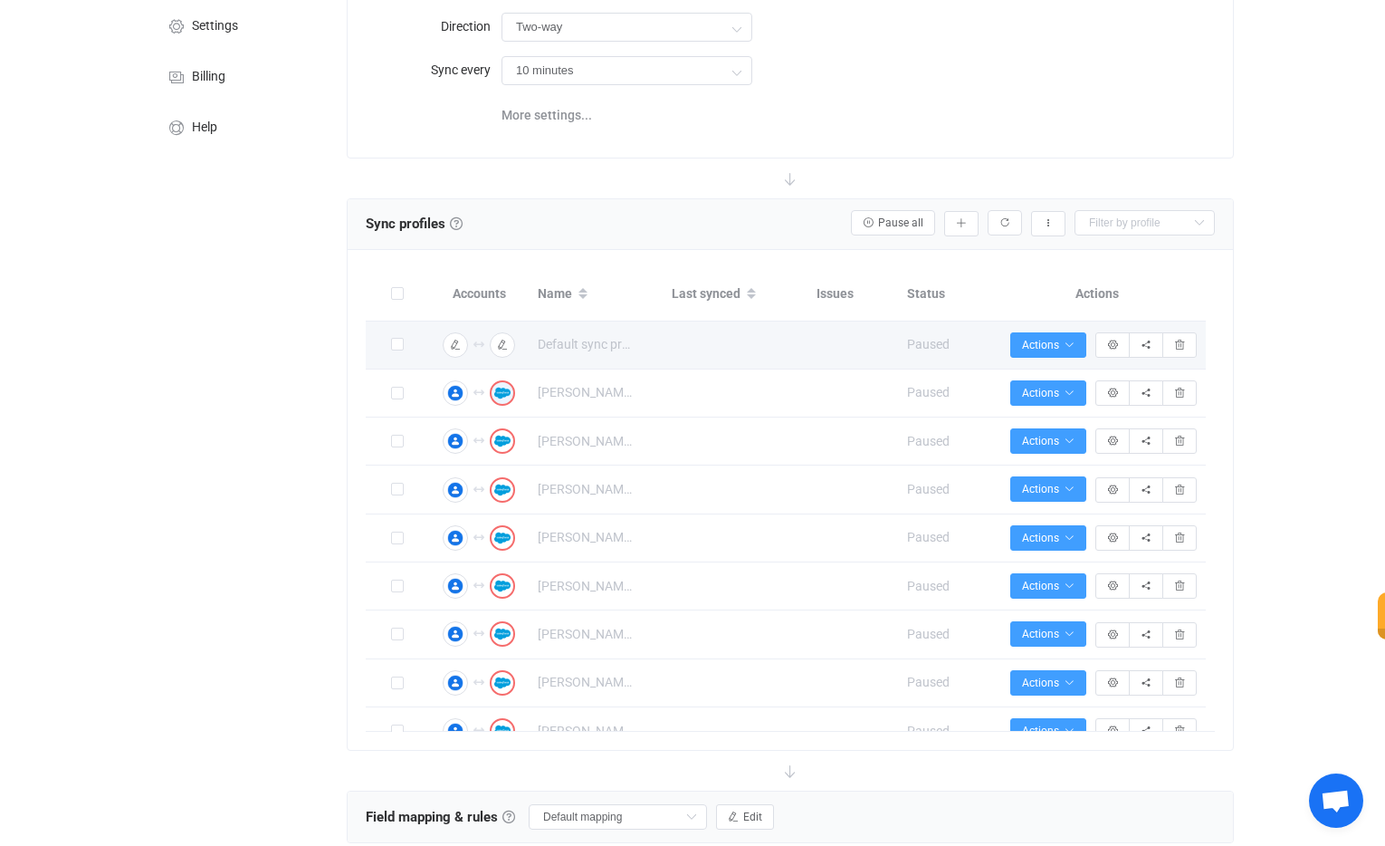
click at [942, 72] on div "10 minutes 10 minutes 15 minutes 30 minutes 1 hour 2 hours 4 hours 8 hours 12 h…" at bounding box center [858, 70] width 713 height 37
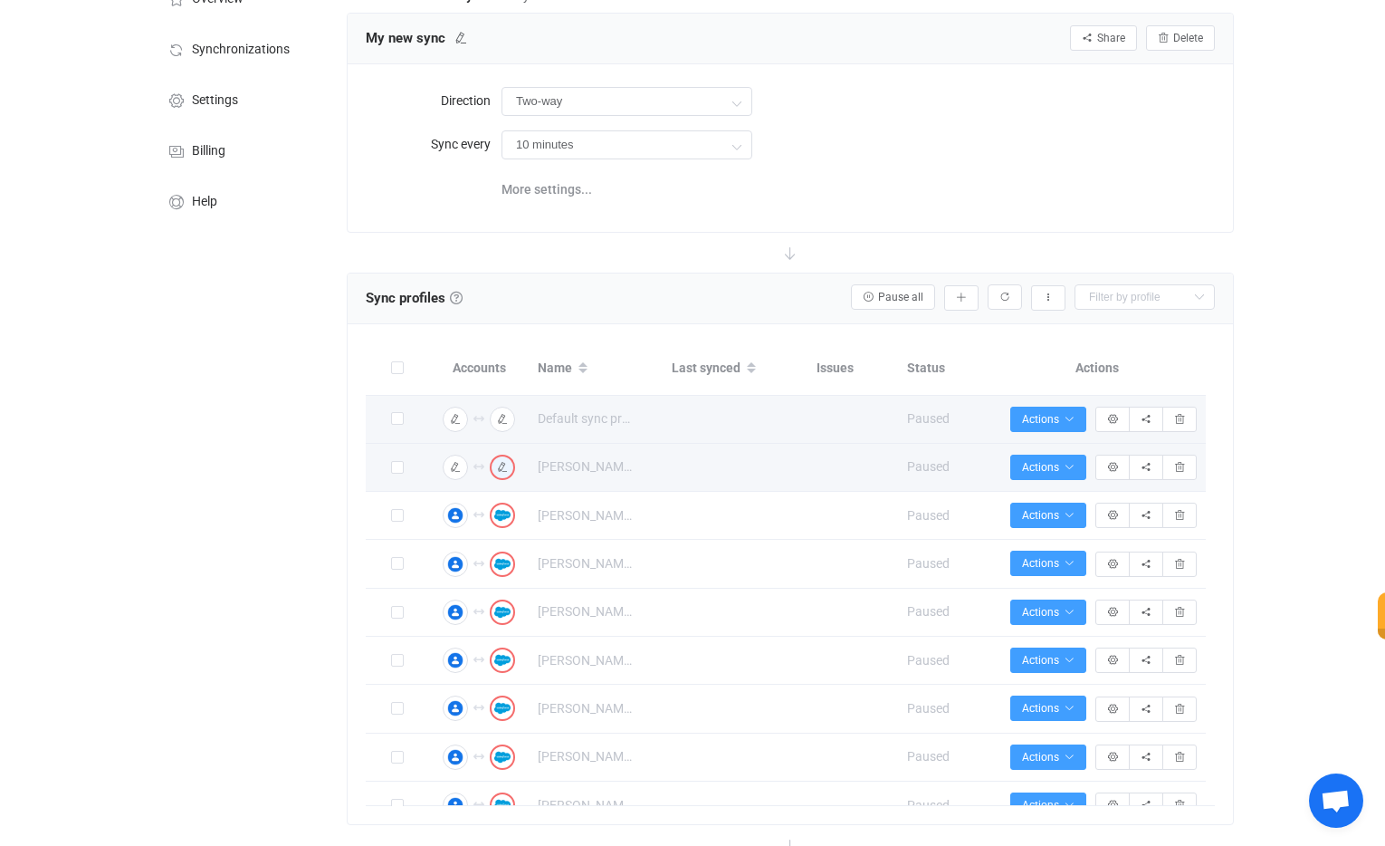
scroll to position [33, 0]
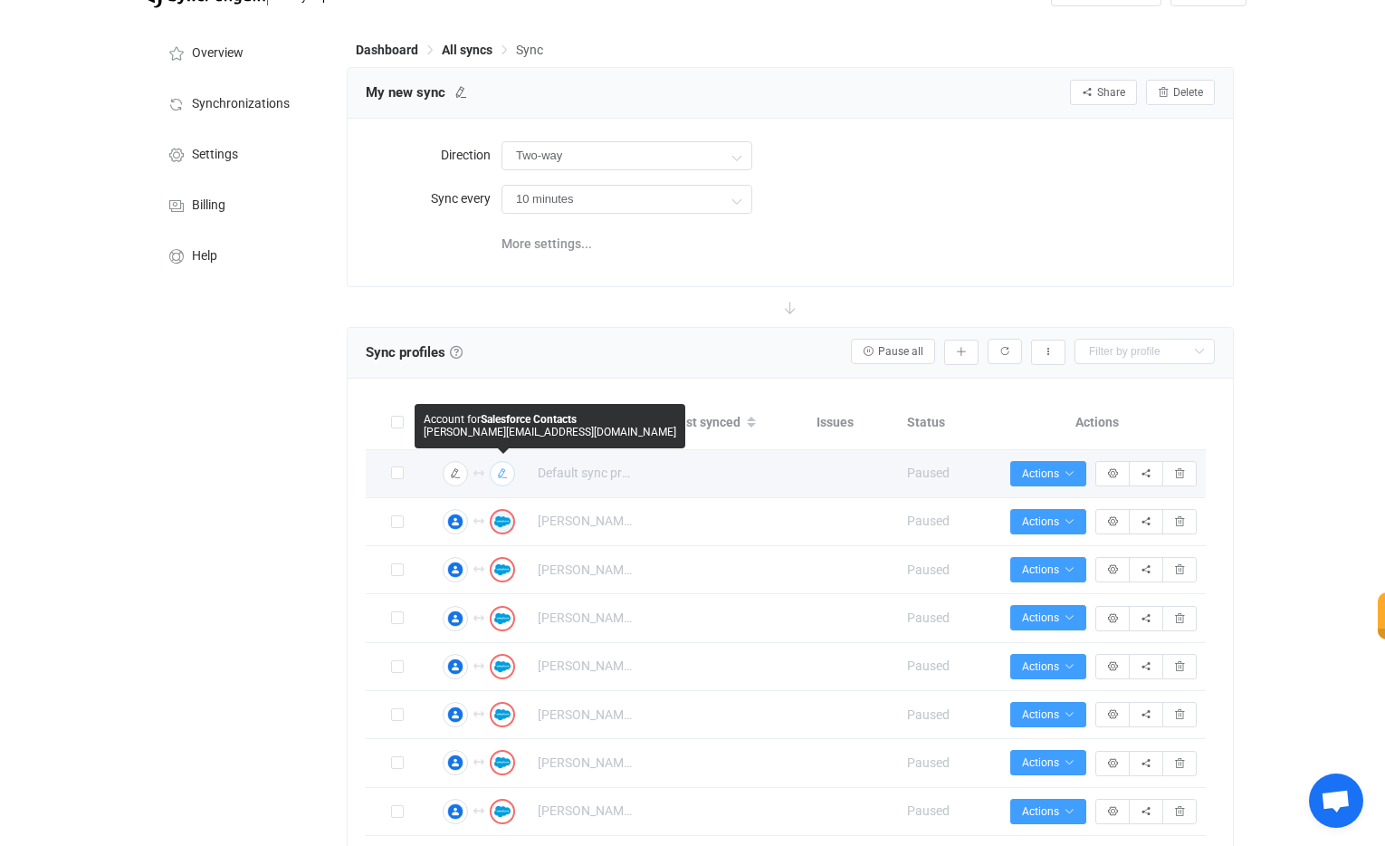
click at [501, 470] on icon "button" at bounding box center [502, 473] width 11 height 11
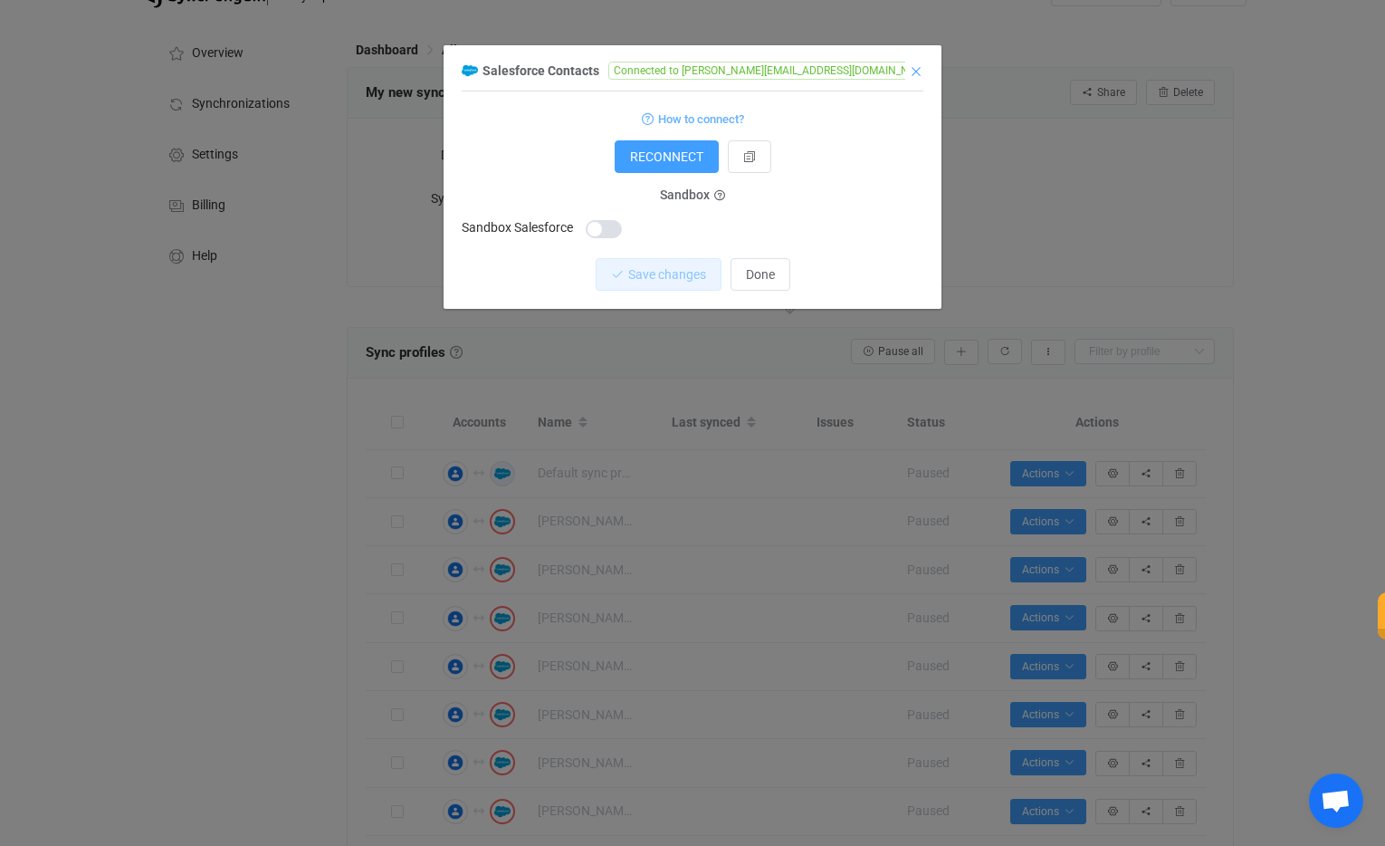
click at [919, 72] on icon "Close" at bounding box center [916, 71] width 14 height 14
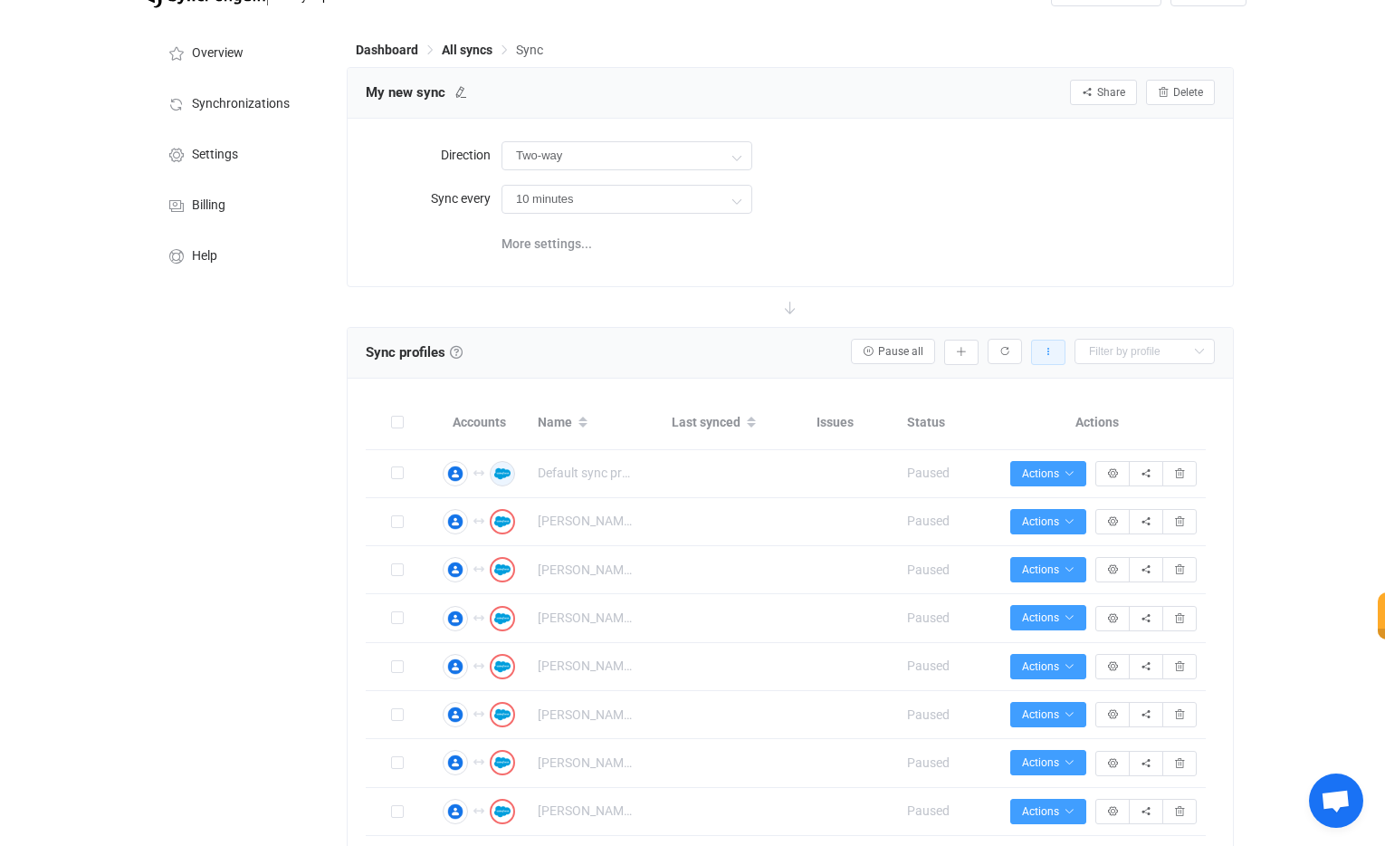
click at [1055, 354] on button "button" at bounding box center [1048, 351] width 34 height 25
click at [1001, 244] on div "More settings..." at bounding box center [858, 242] width 713 height 37
click at [1147, 352] on input "text" at bounding box center [1145, 351] width 140 height 25
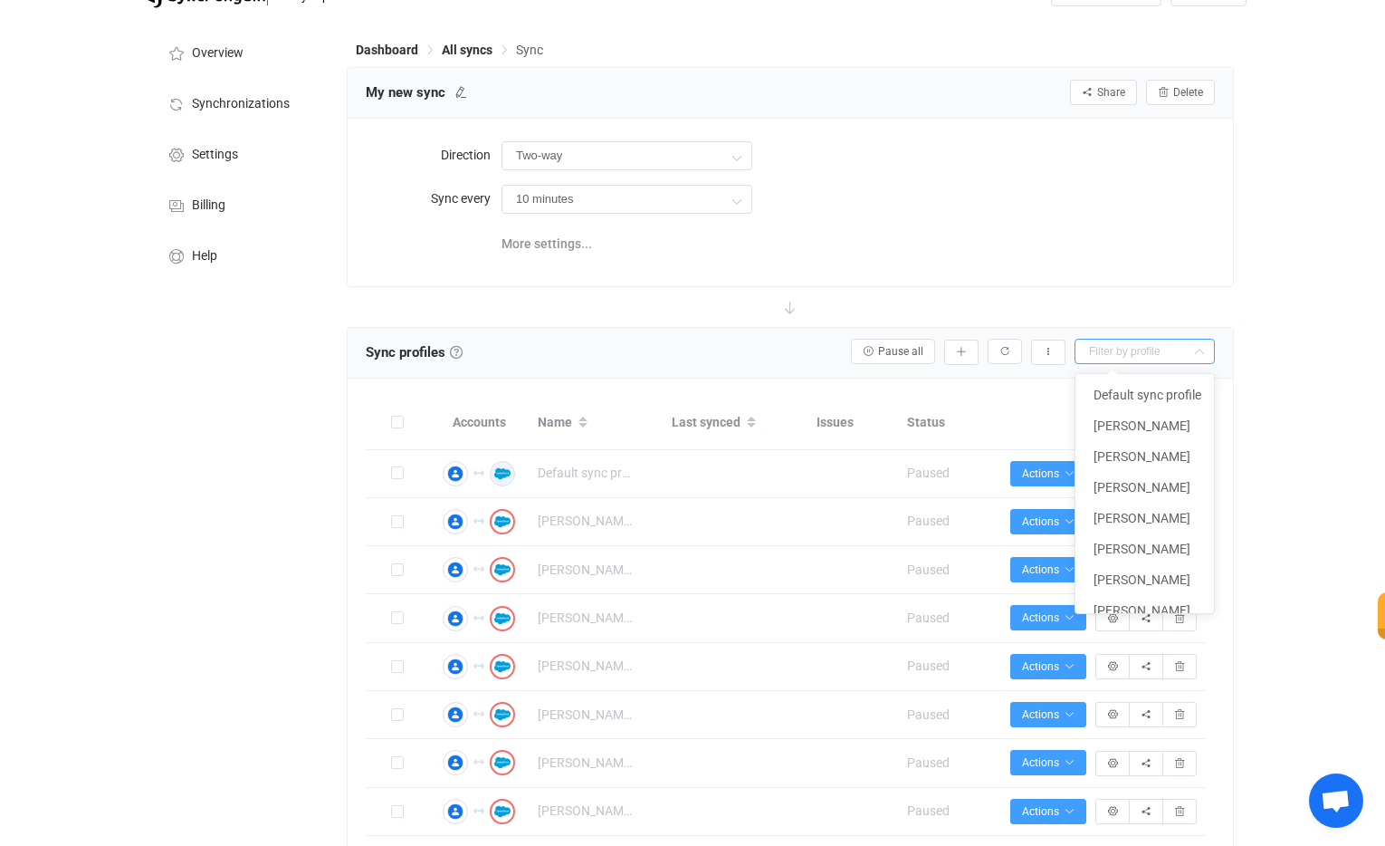
click at [984, 221] on div "Direction Two-way Two-way Google Salesforce Salesforce Google Sync every 10 min…" at bounding box center [790, 202] width 849 height 130
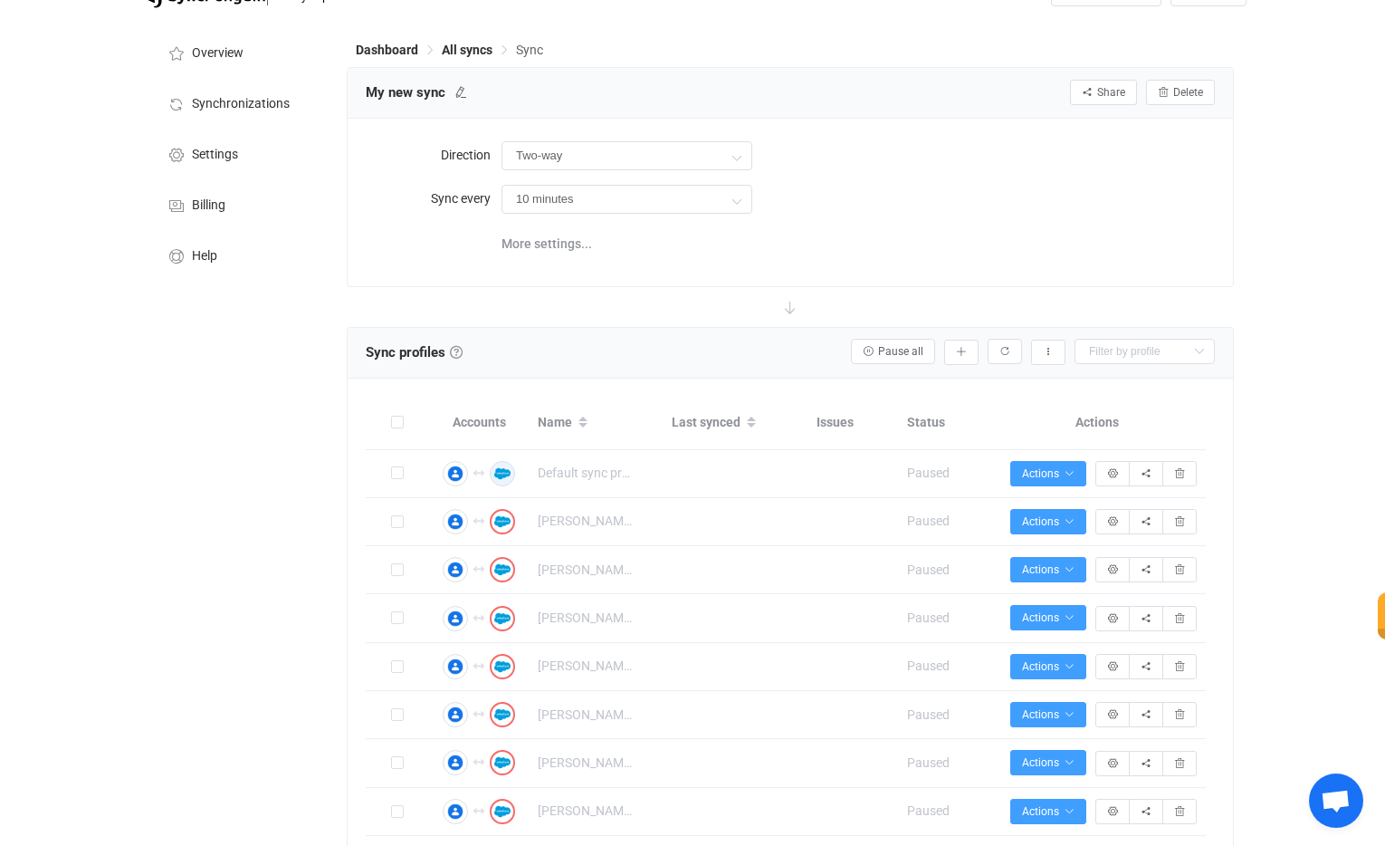
scroll to position [0, 0]
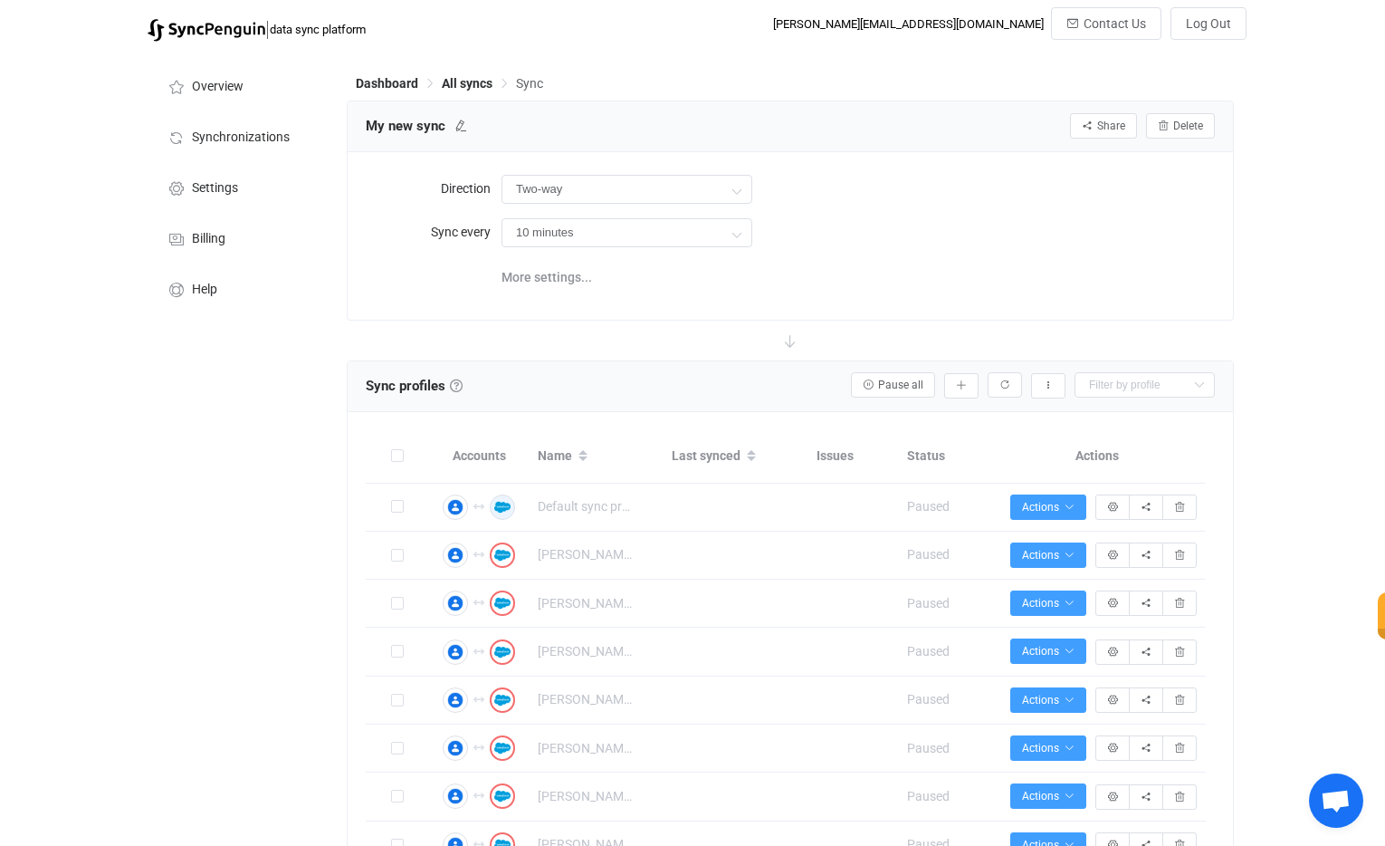
click at [882, 206] on div "Two-way Two-way Google Salesforce Salesforce Google" at bounding box center [858, 188] width 713 height 37
click at [450, 76] on span "All syncs" at bounding box center [467, 83] width 51 height 14
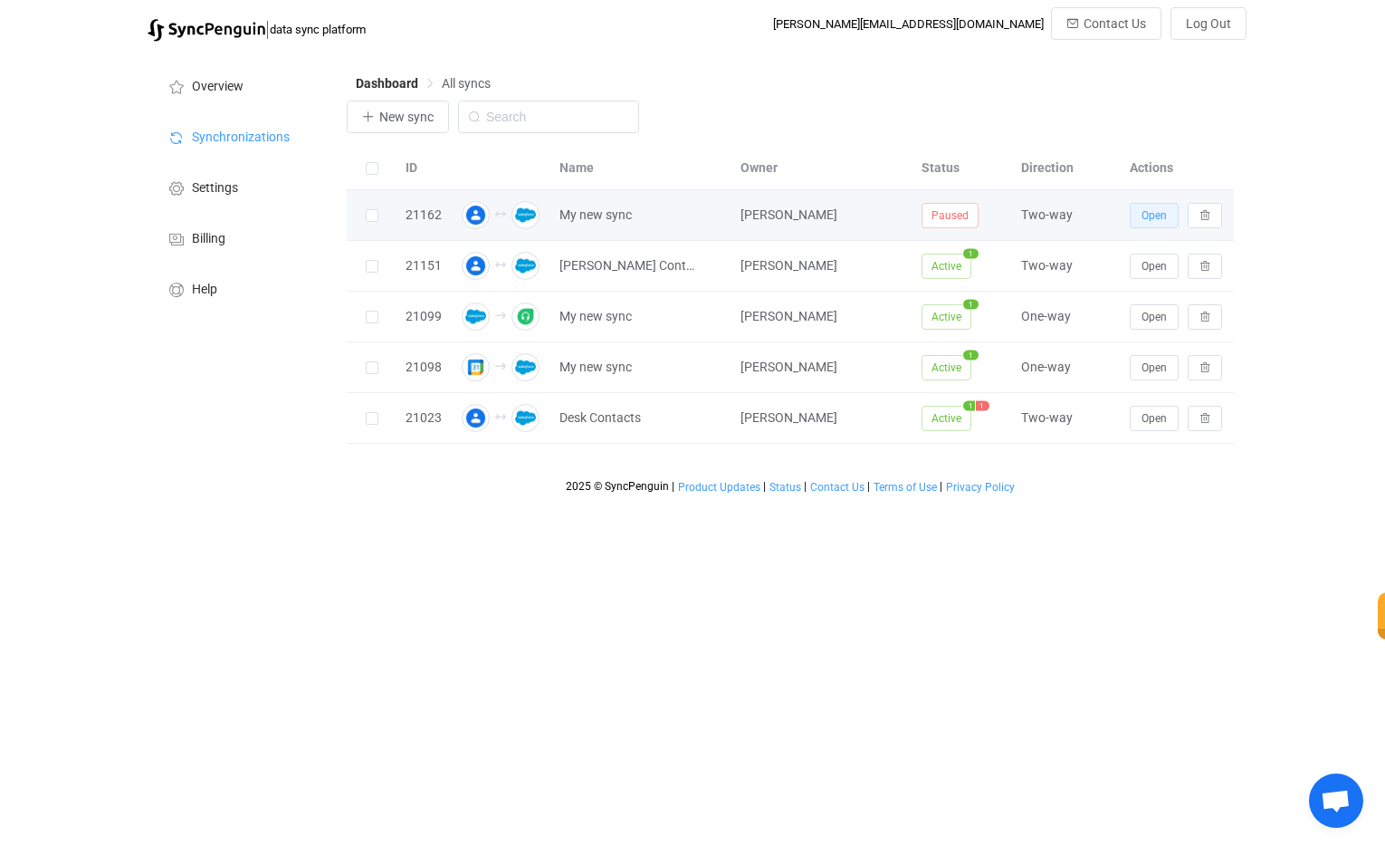
click at [1142, 215] on span "Open" at bounding box center [1154, 215] width 25 height 13
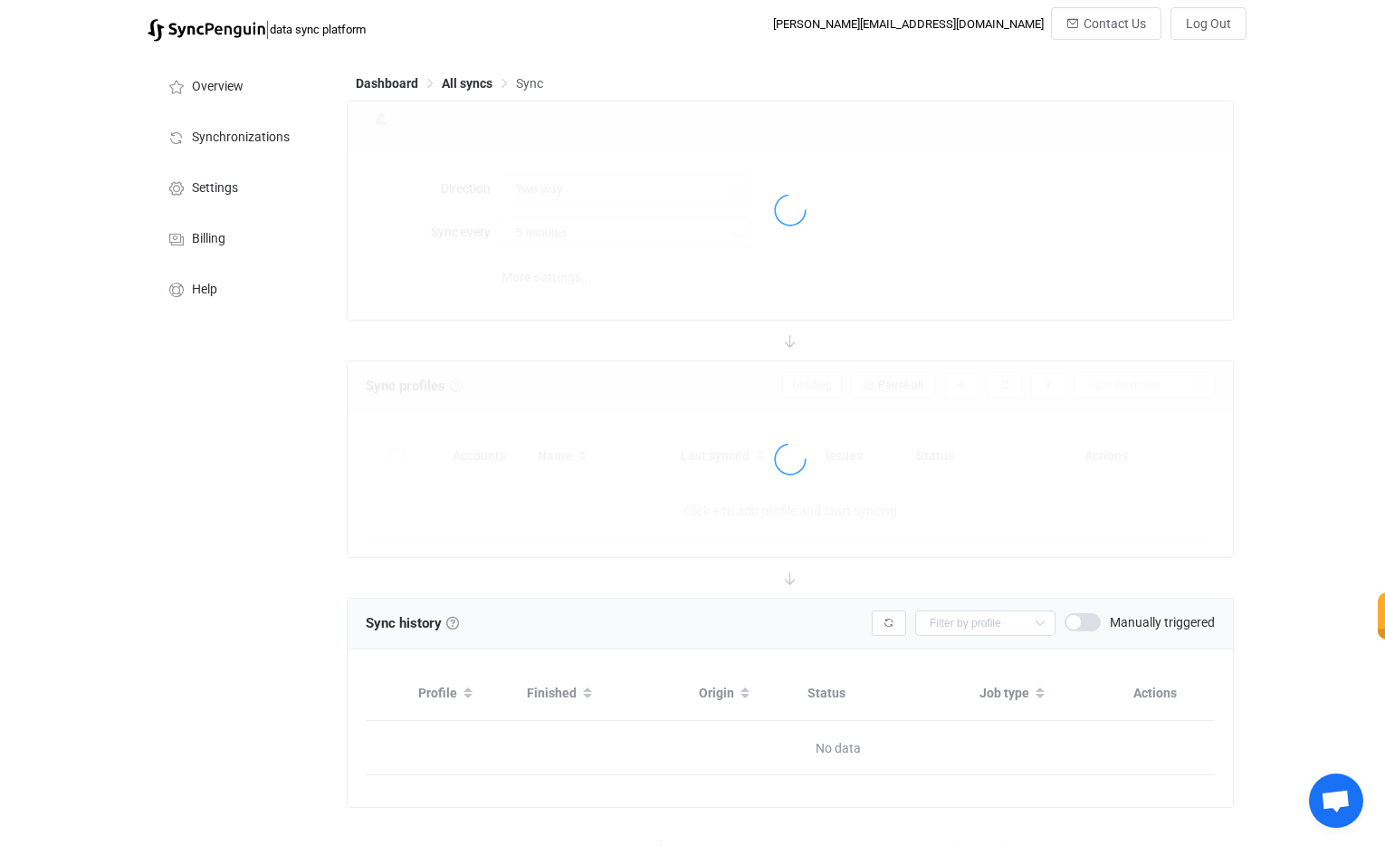
type input "10 minutes"
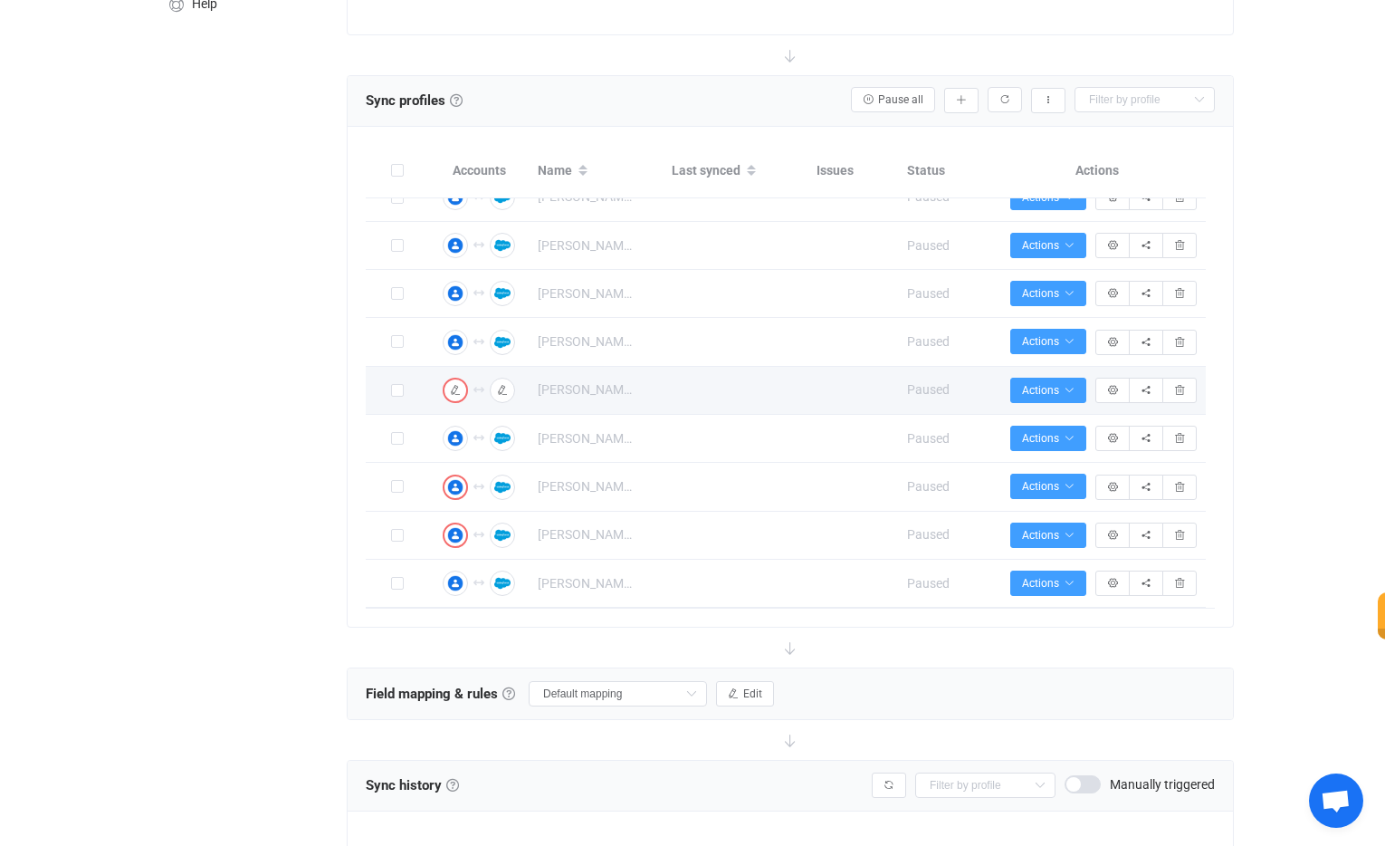
scroll to position [304, 0]
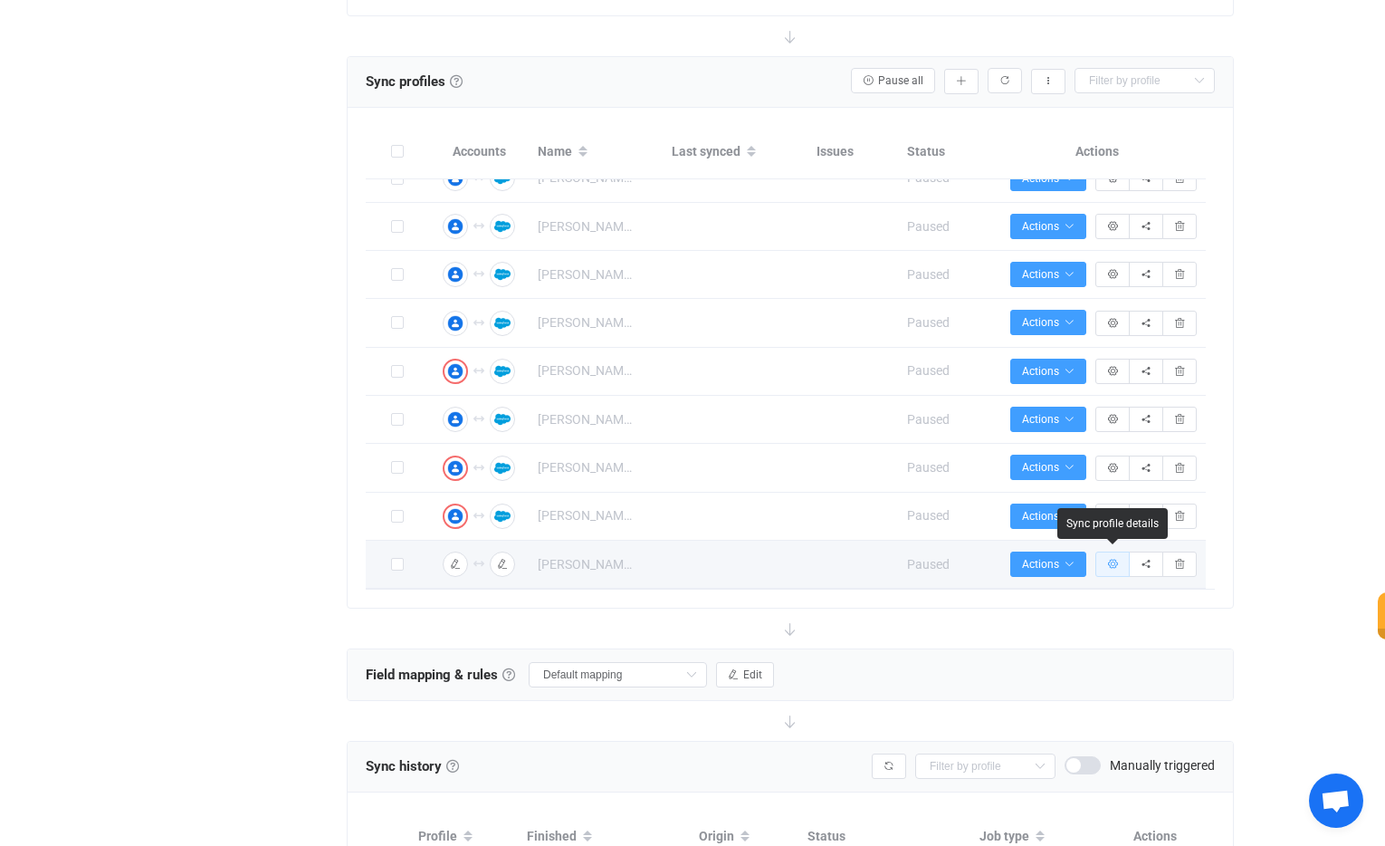
click at [1118, 556] on button "button" at bounding box center [1112, 563] width 34 height 25
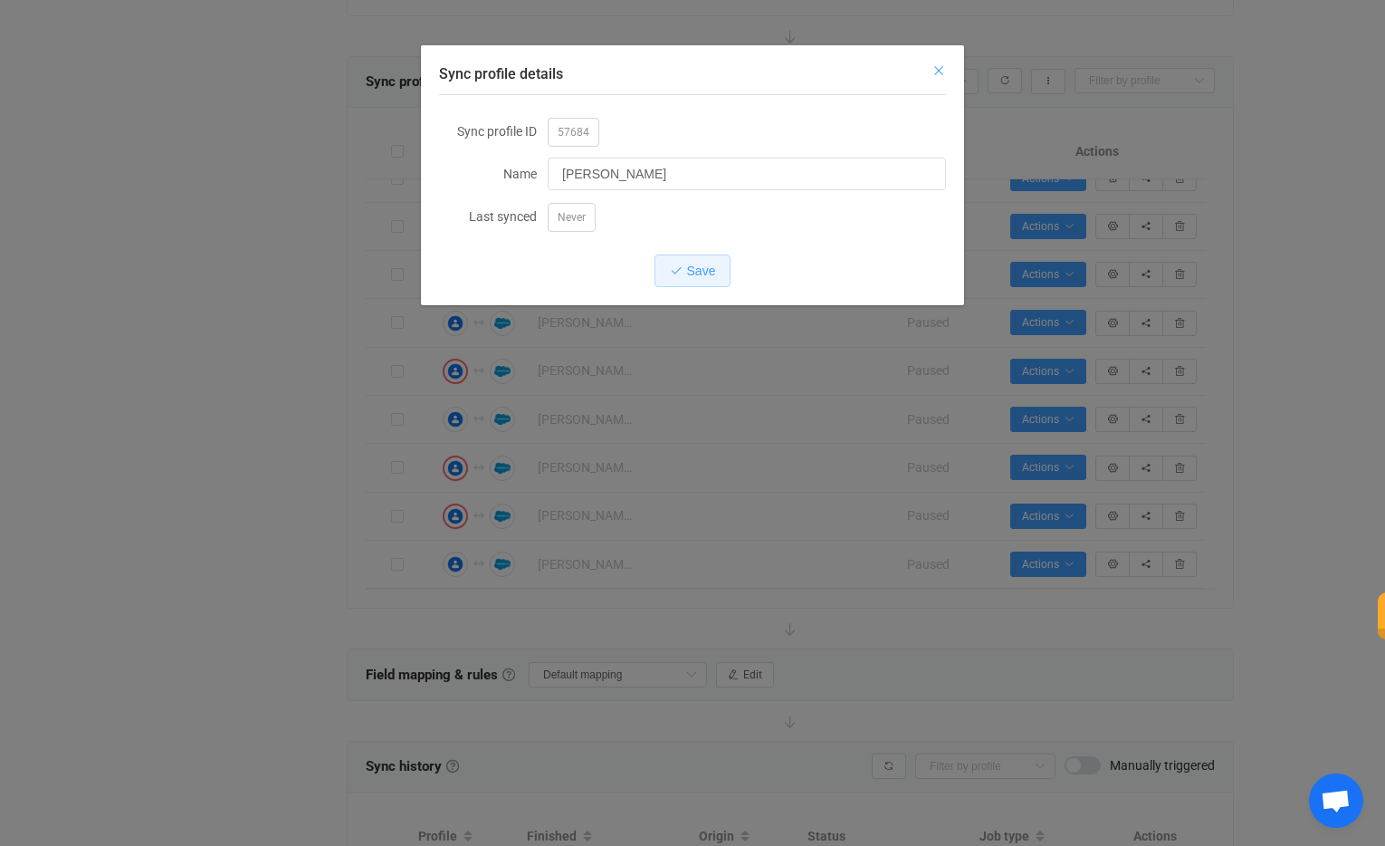
click at [936, 63] on icon "Close" at bounding box center [939, 70] width 14 height 14
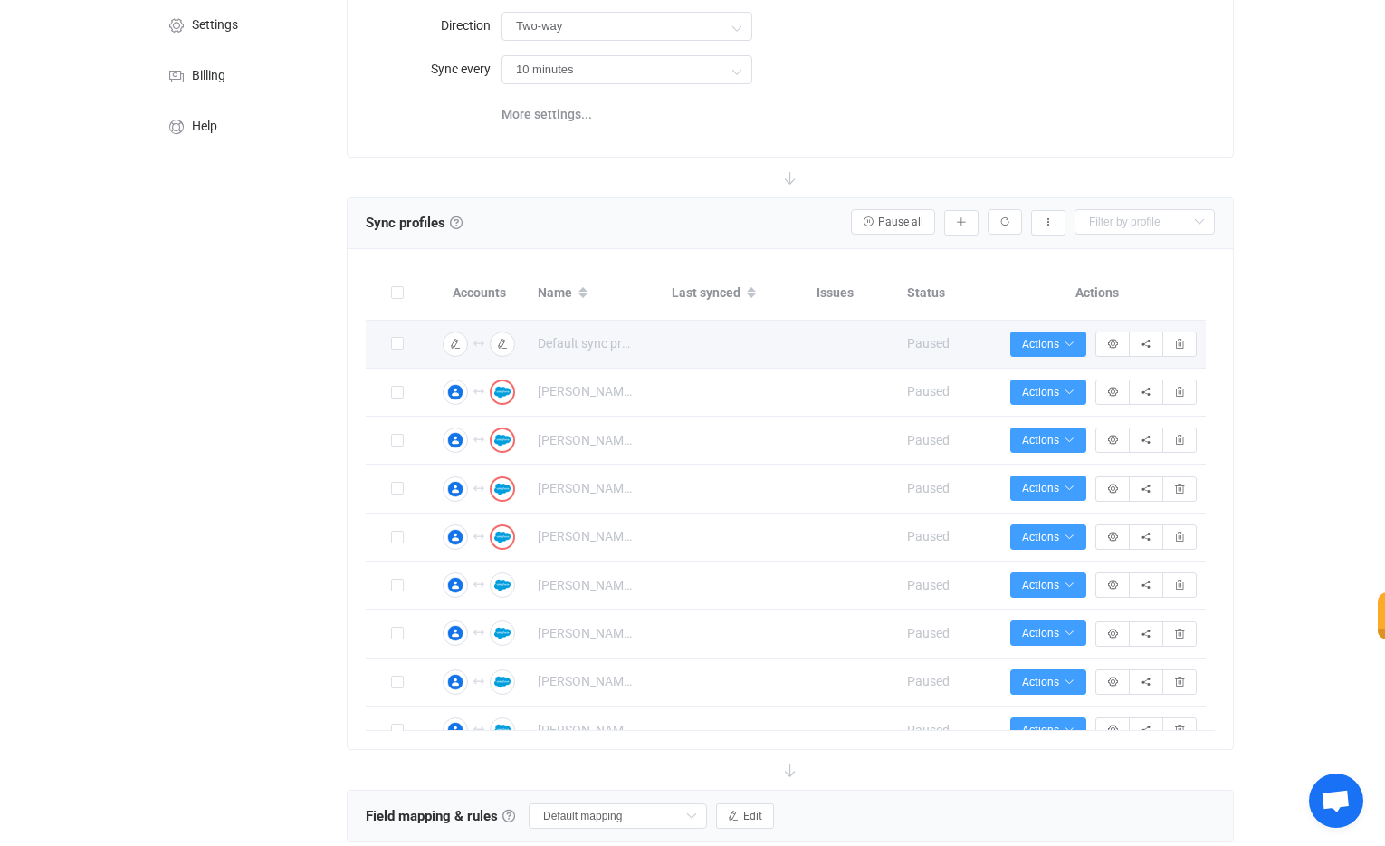
scroll to position [148, 0]
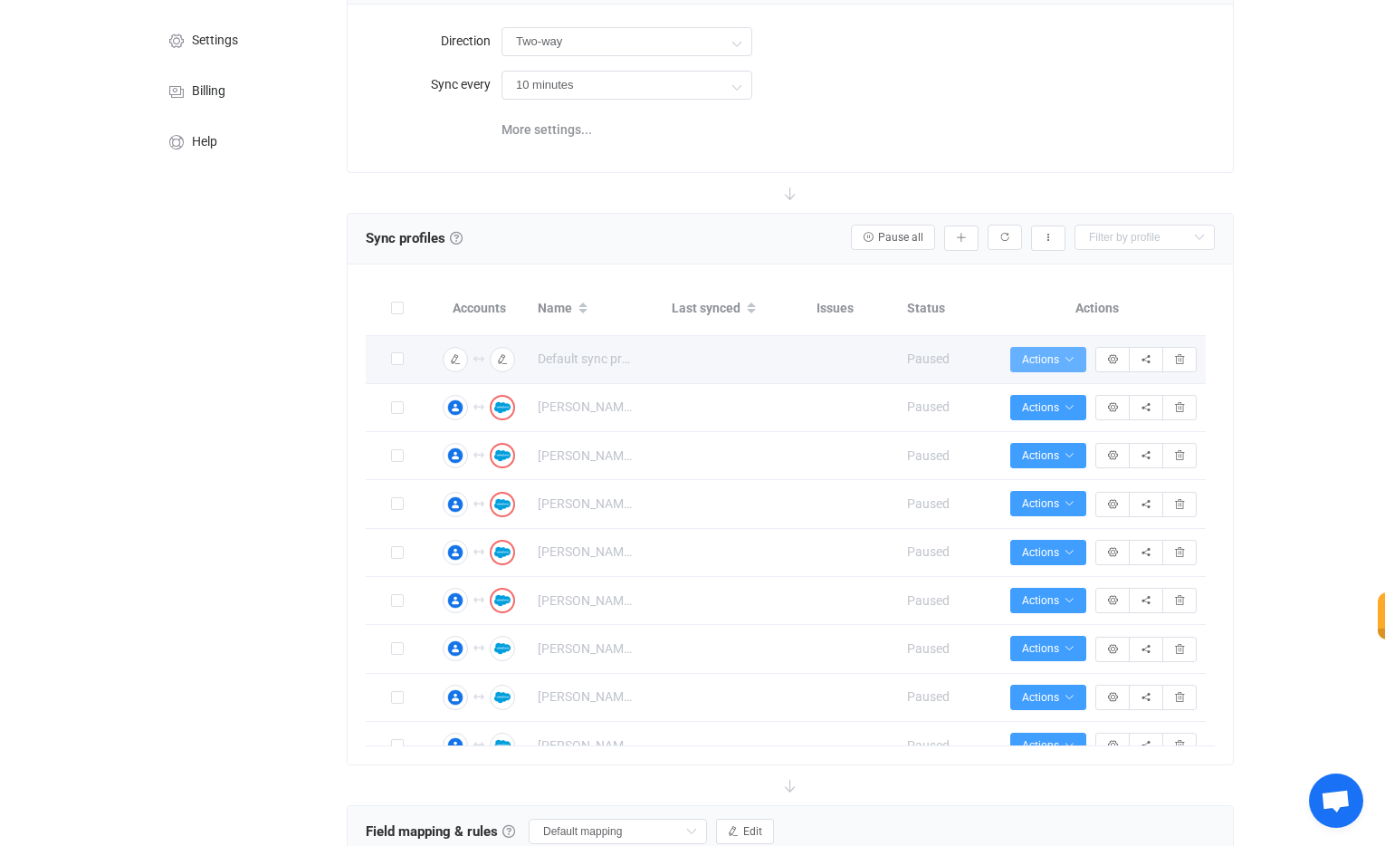
click at [1064, 356] on icon "button" at bounding box center [1069, 359] width 11 height 11
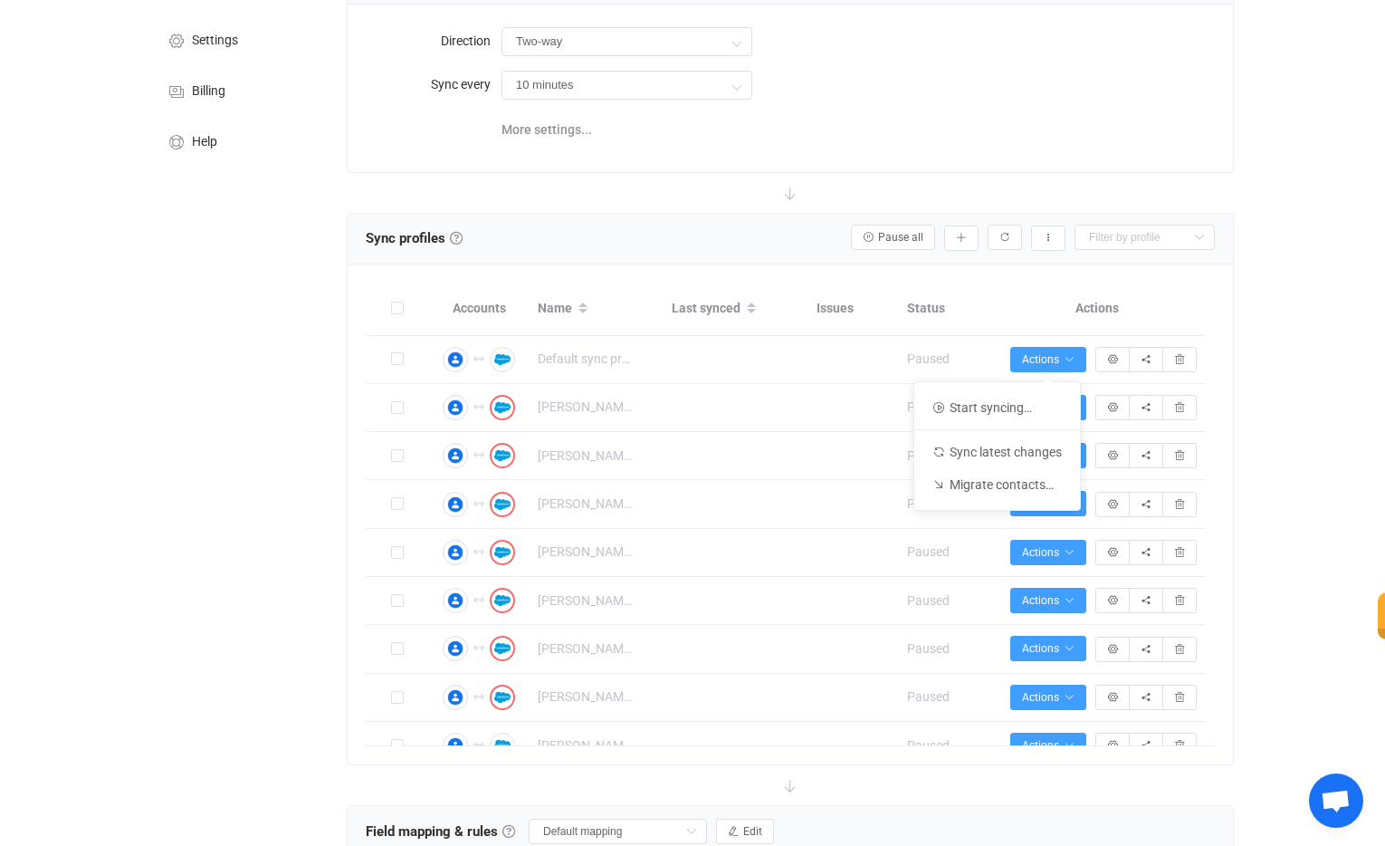
click at [699, 142] on div "More settings..." at bounding box center [858, 128] width 713 height 37
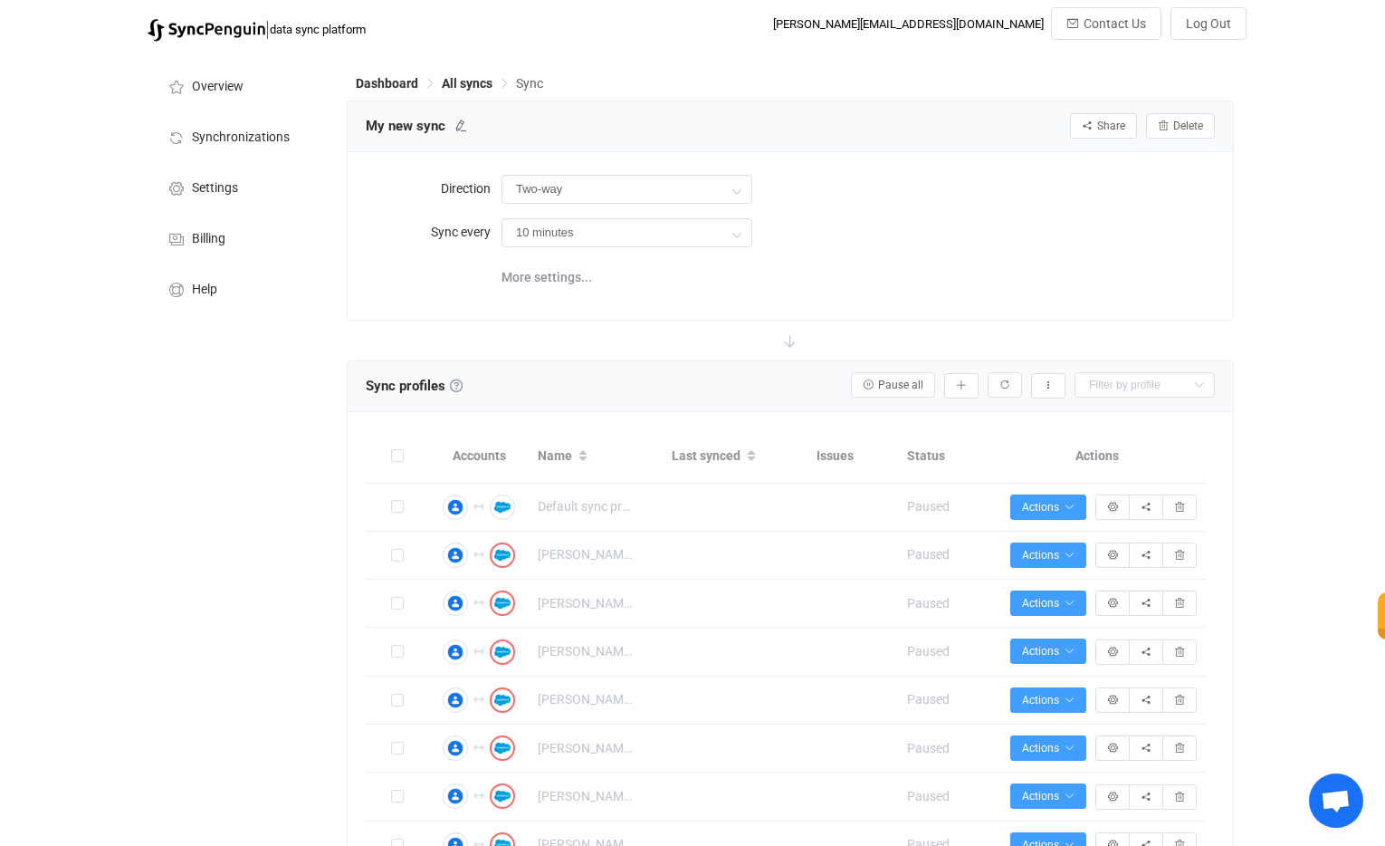
click at [563, 295] on div "Direction Two-way Two-way Google Salesforce Salesforce Google Sync every 10 min…" at bounding box center [790, 235] width 849 height 130
click at [563, 273] on span "More settings..." at bounding box center [547, 277] width 91 height 36
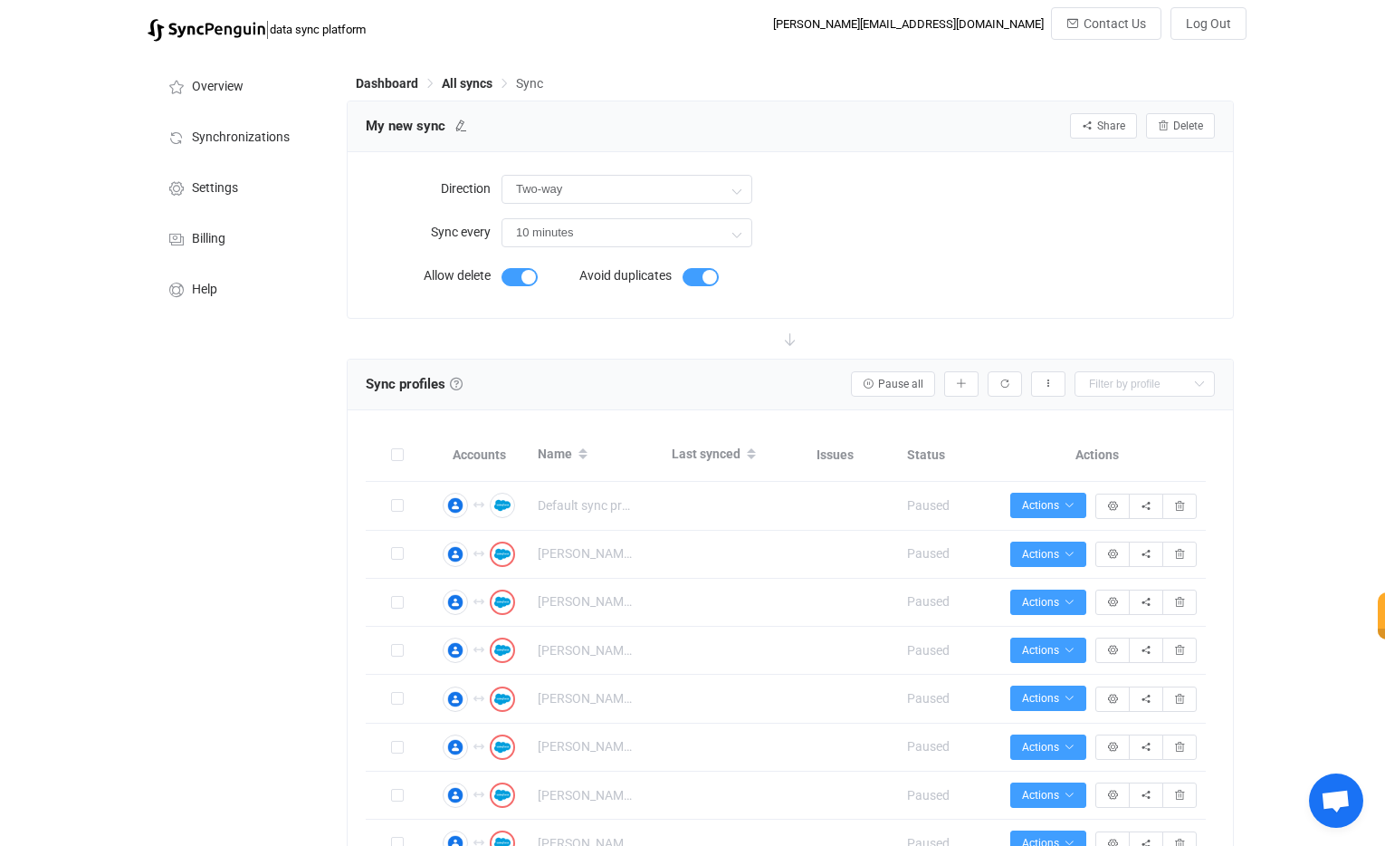
click at [441, 133] on span "My new sync" at bounding box center [406, 125] width 80 height 27
click at [458, 118] on link at bounding box center [460, 125] width 13 height 27
click at [436, 136] on input "My new sync" at bounding box center [443, 125] width 172 height 27
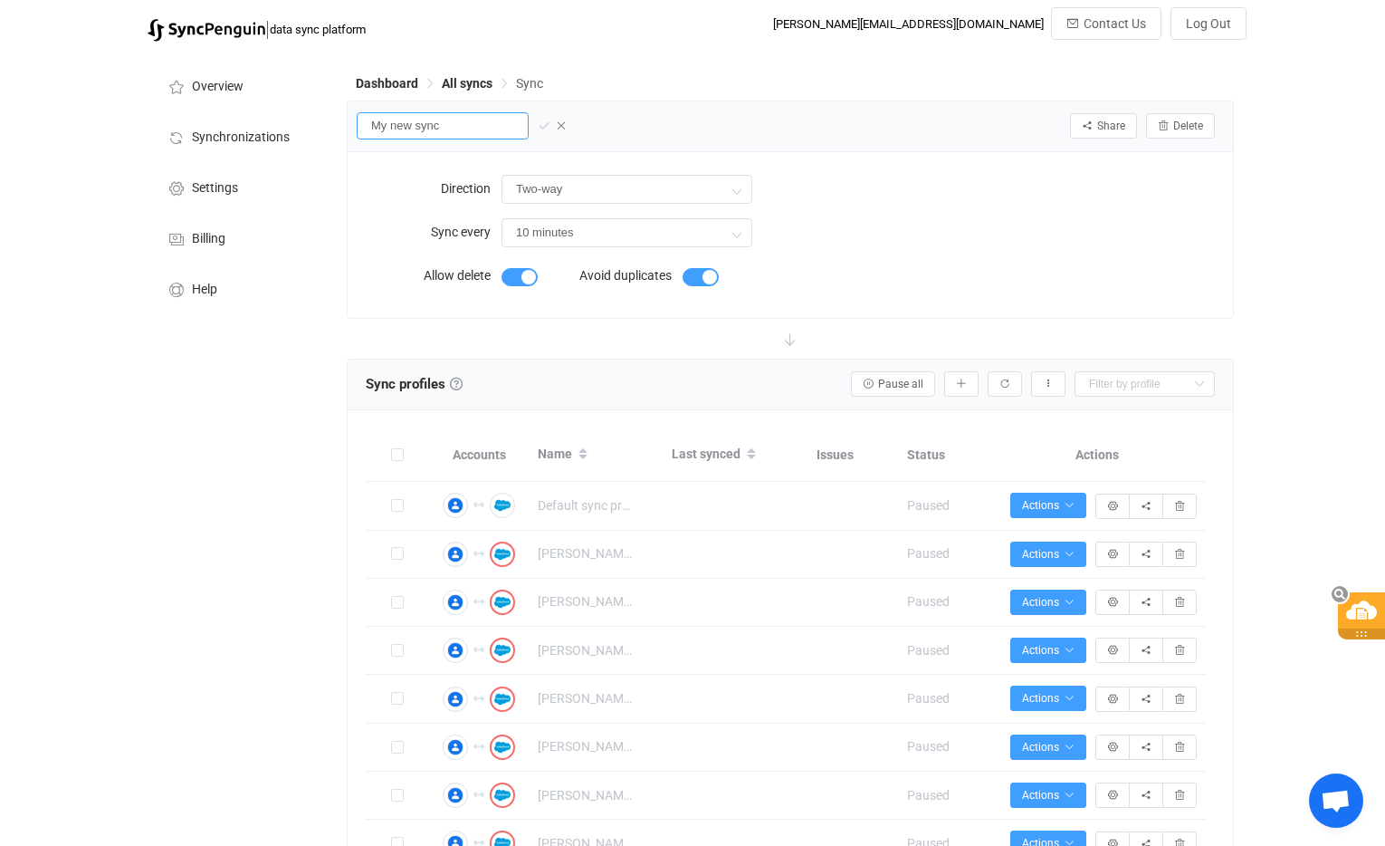
click at [436, 136] on input "My new sync" at bounding box center [443, 125] width 172 height 27
type input "All Contacts"
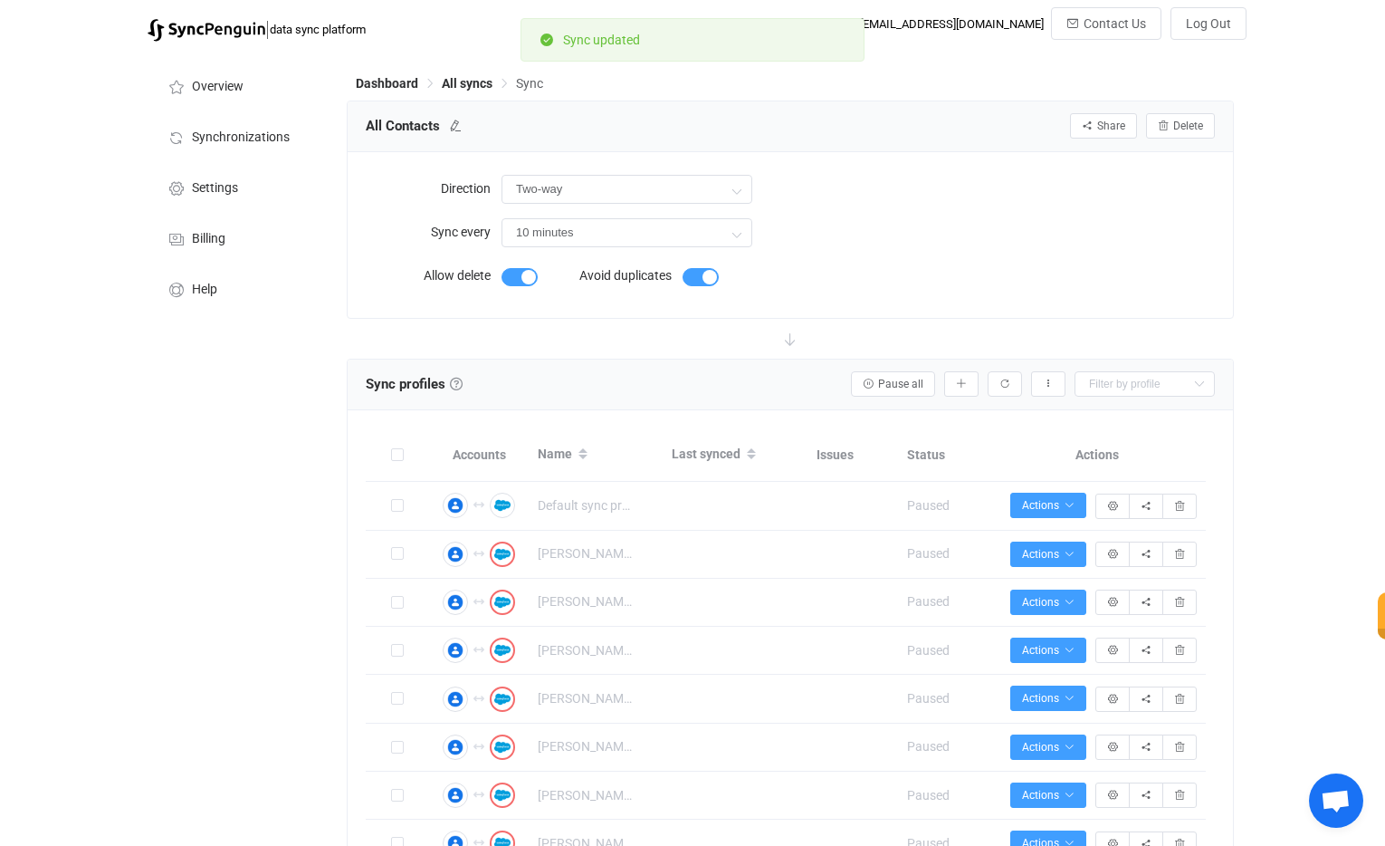
scroll to position [22, 0]
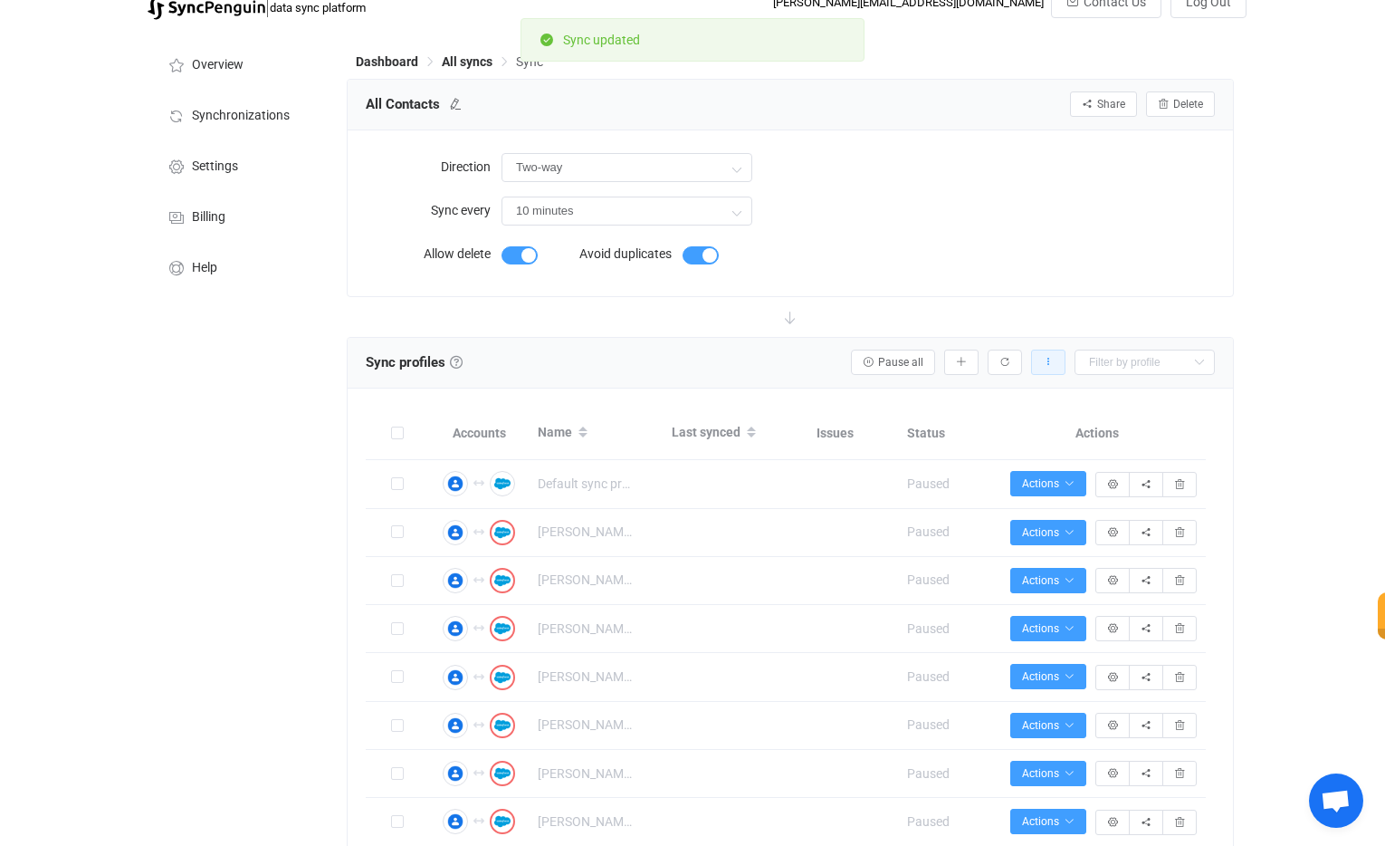
click at [1047, 360] on icon "button" at bounding box center [1048, 362] width 11 height 11
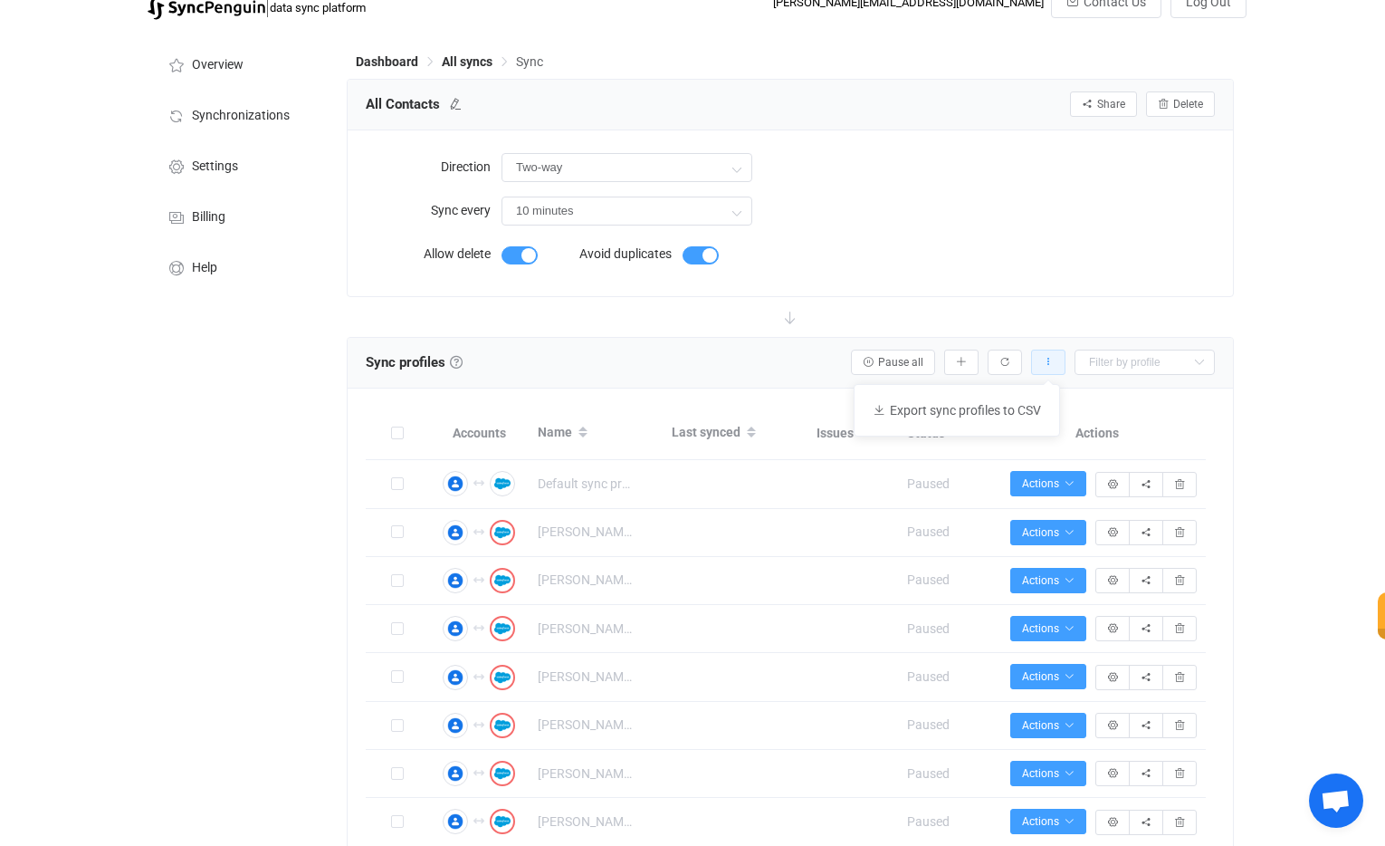
click at [1047, 360] on icon "button" at bounding box center [1048, 362] width 11 height 11
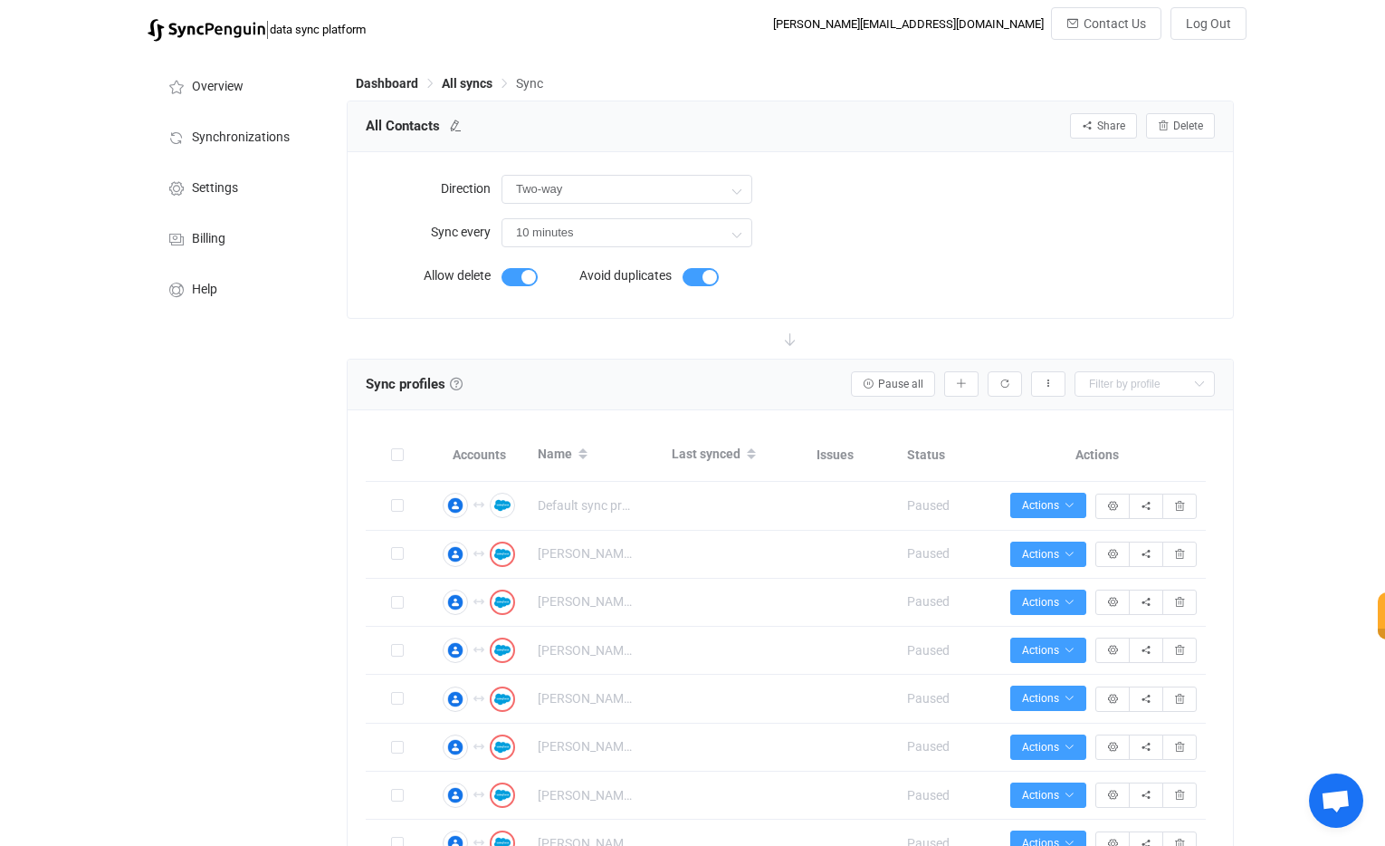
click at [677, 89] on div "Dashboard All syncs Sync" at bounding box center [790, 86] width 887 height 27
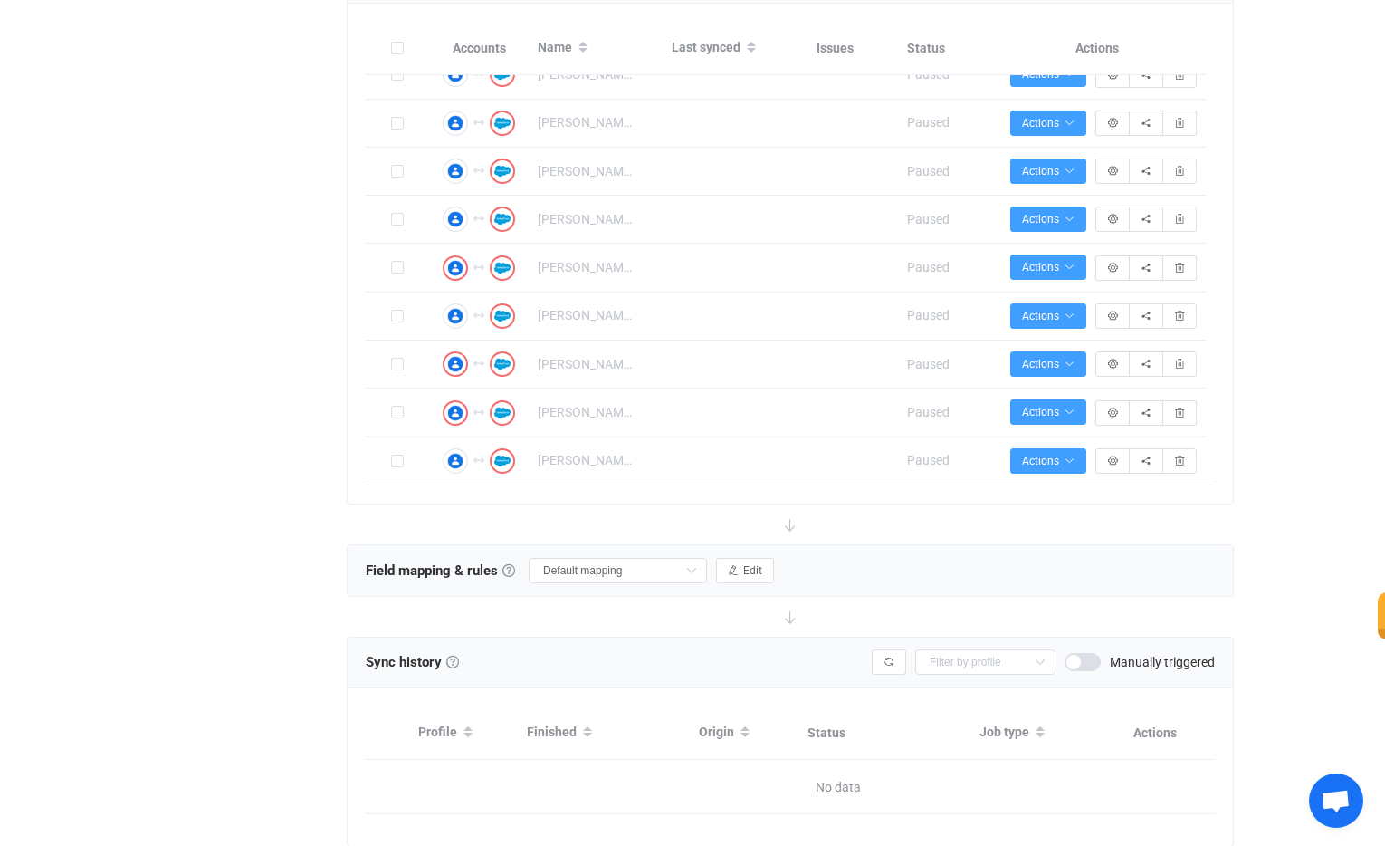
scroll to position [397, 0]
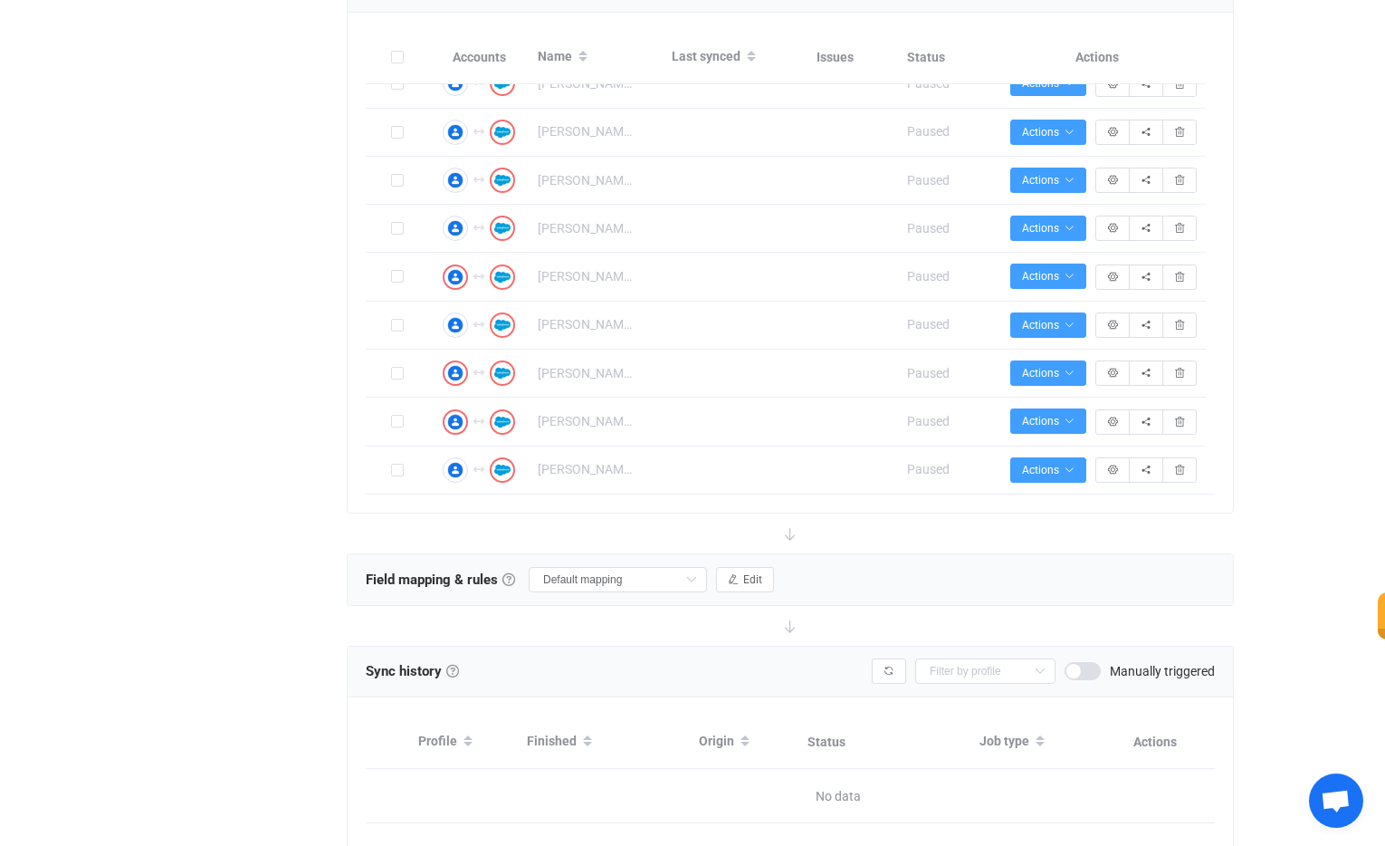
click at [274, 493] on div "Overview Synchronizations Settings Billing Help" at bounding box center [238, 283] width 199 height 1261
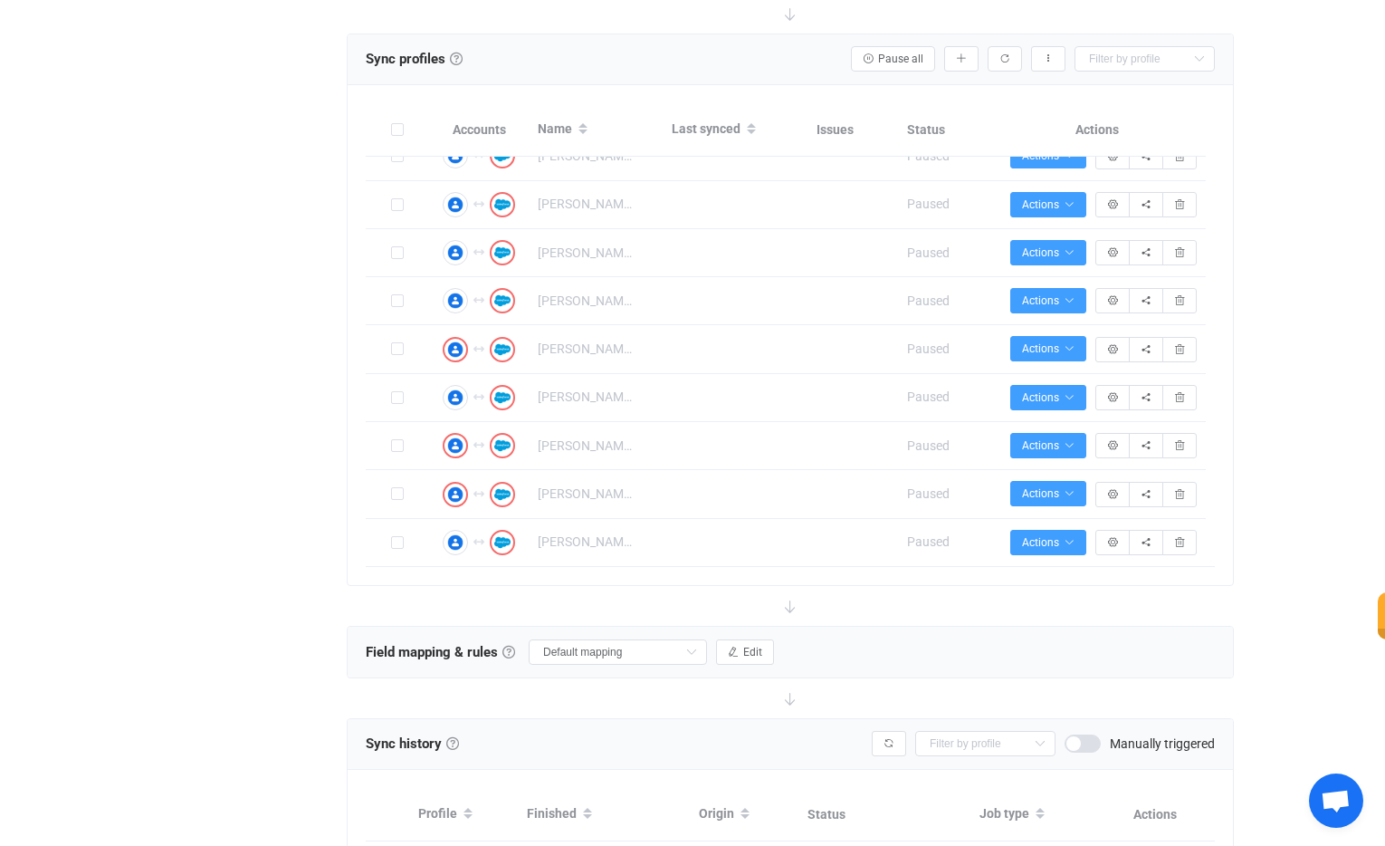
scroll to position [314, 0]
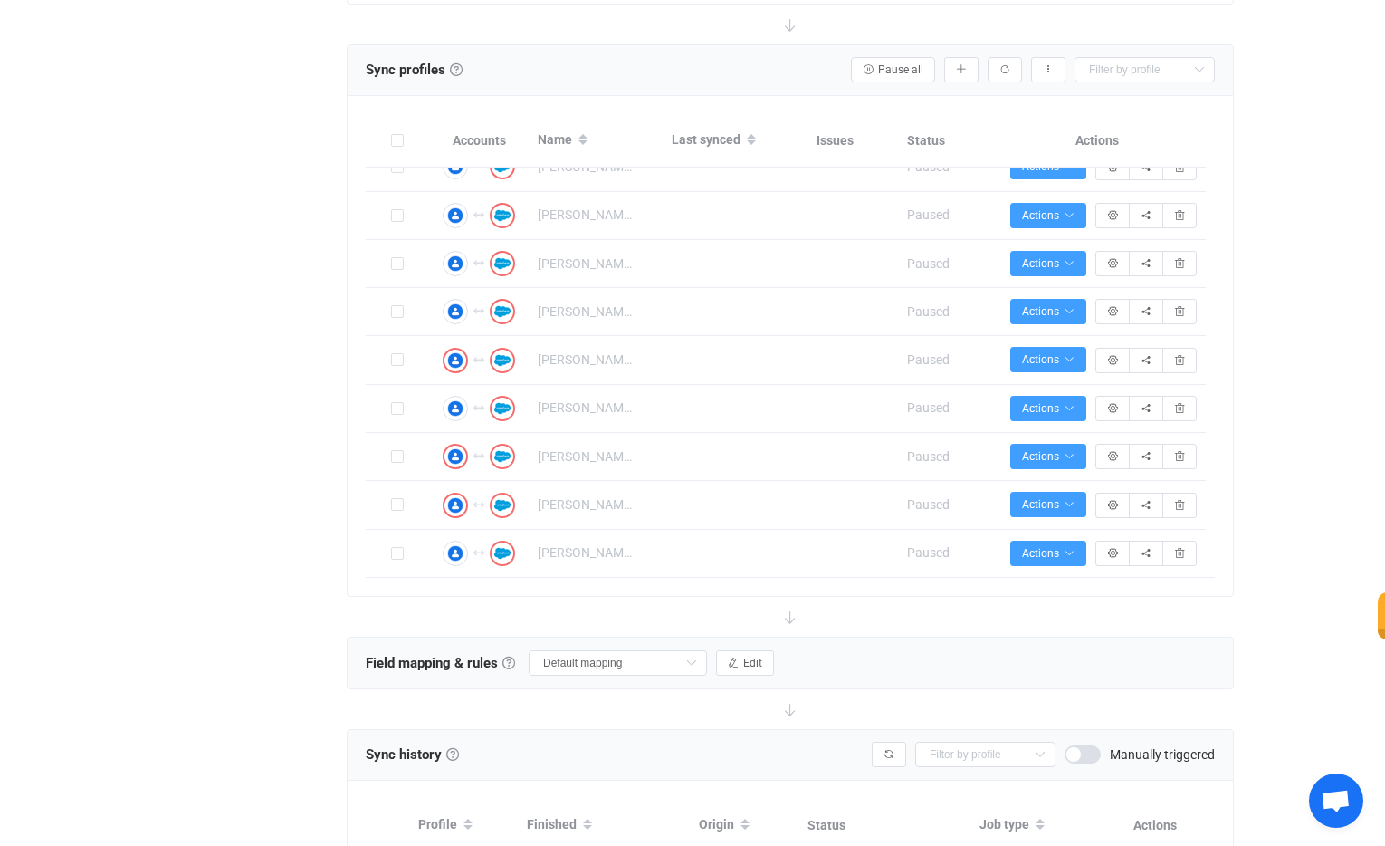
click at [343, 593] on div "Dashboard All syncs Sync All Contacts Share Sync sharing Delete Direction Two-w…" at bounding box center [792, 367] width 909 height 1261
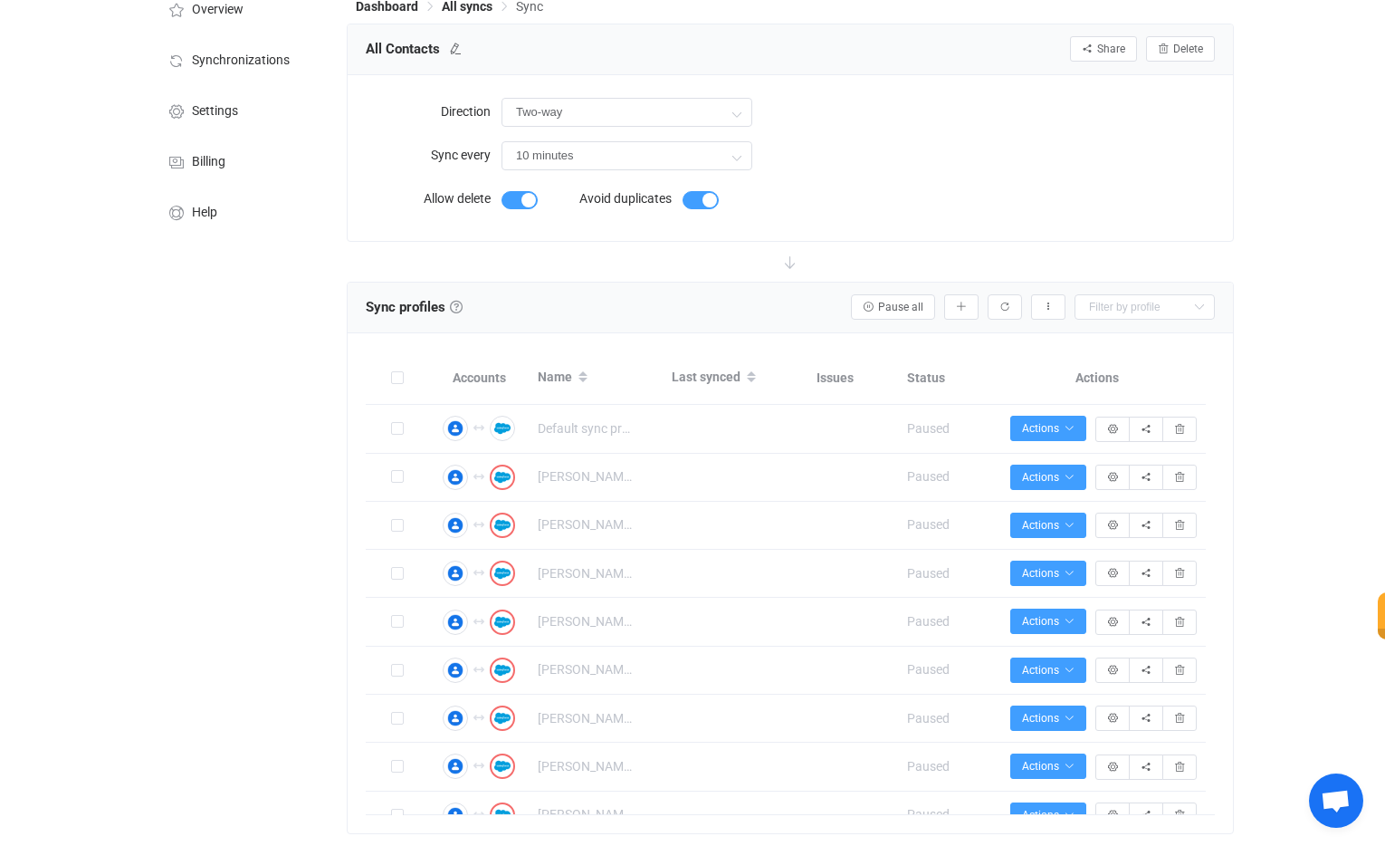
scroll to position [0, 0]
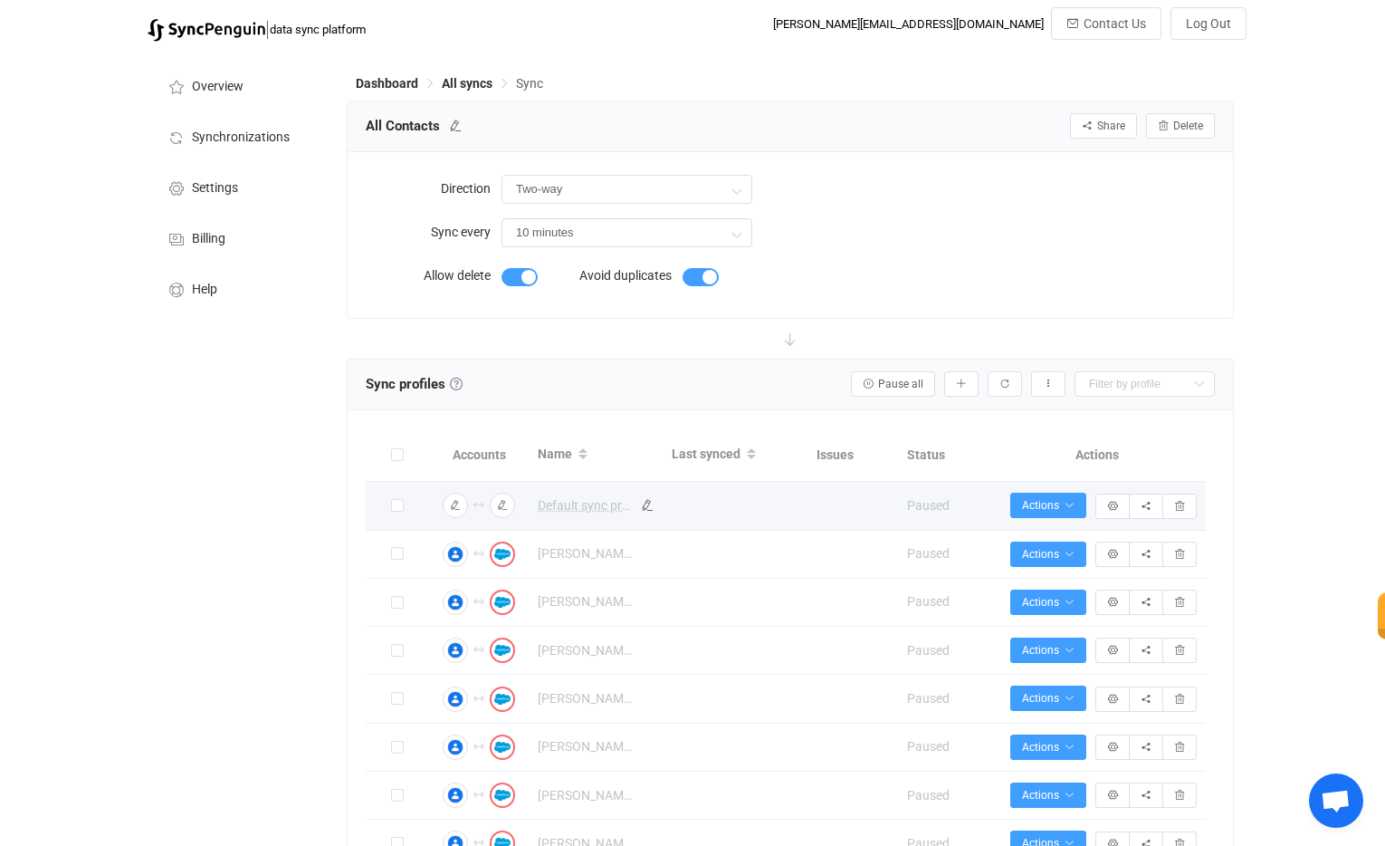
click at [603, 498] on span "Default sync profile" at bounding box center [585, 505] width 94 height 21
type input "Default sync profile"
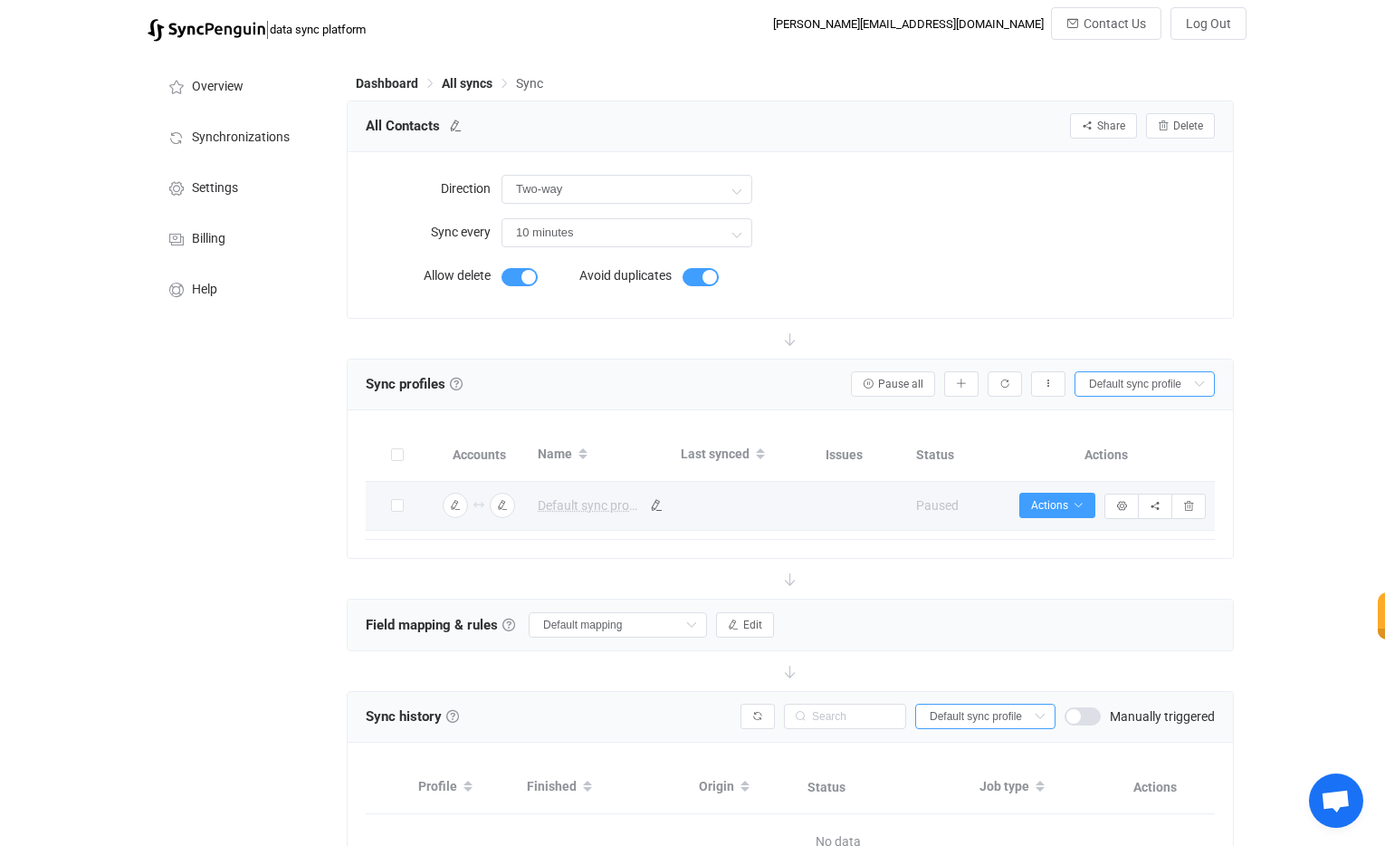
click at [604, 506] on span "Default sync profile" at bounding box center [589, 505] width 103 height 21
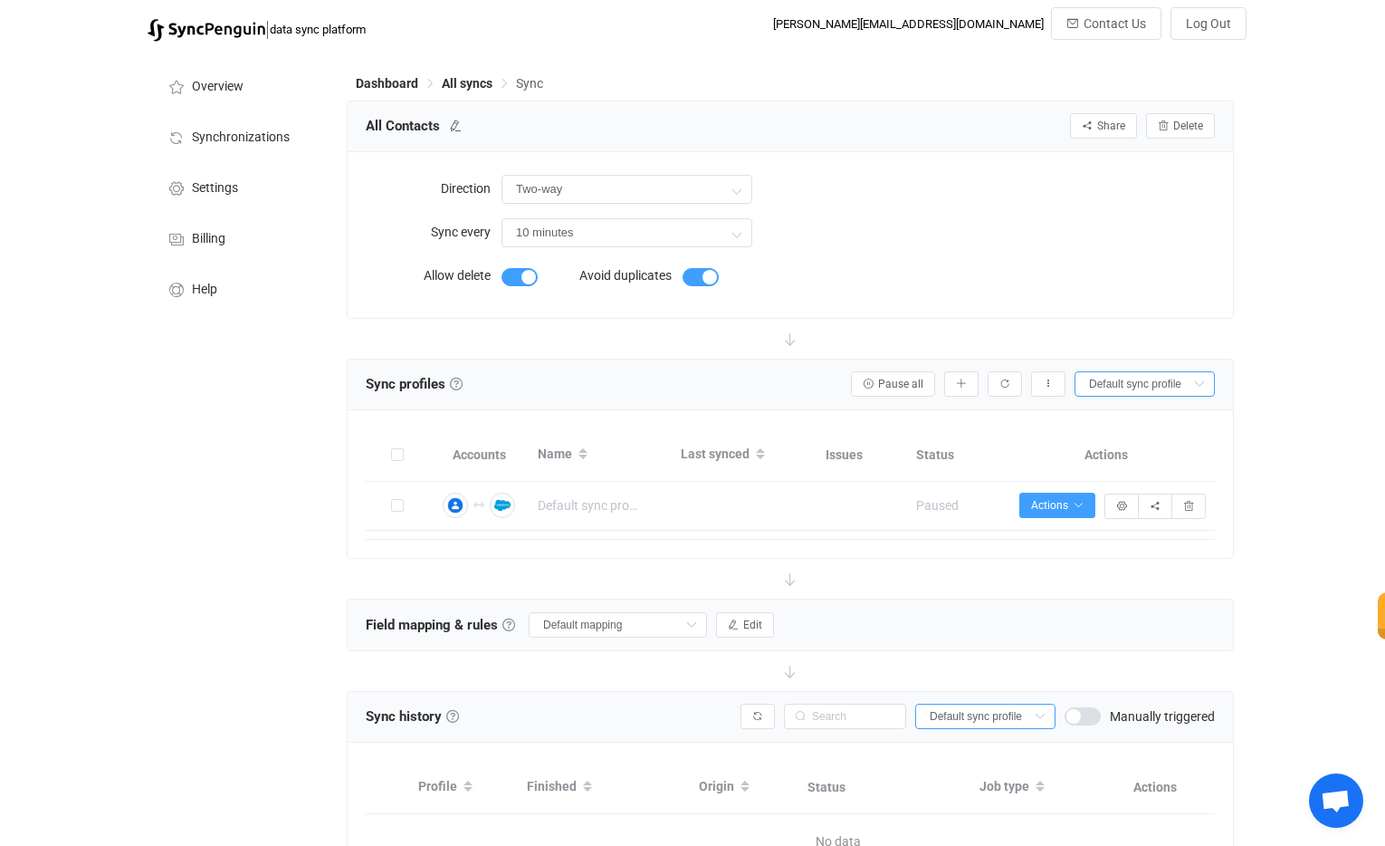
scroll to position [127, 0]
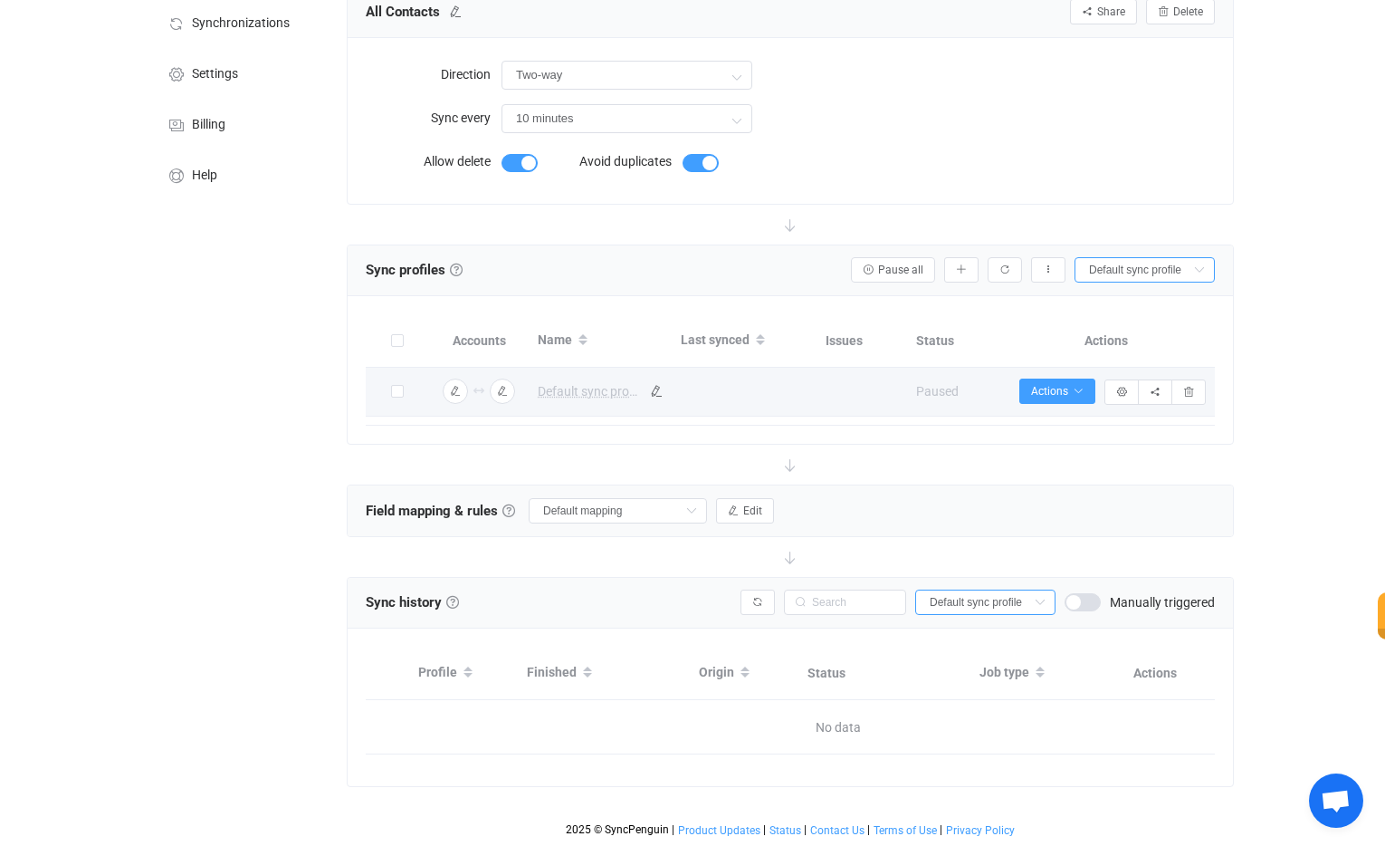
click at [590, 381] on span "Default sync profile" at bounding box center [589, 391] width 103 height 21
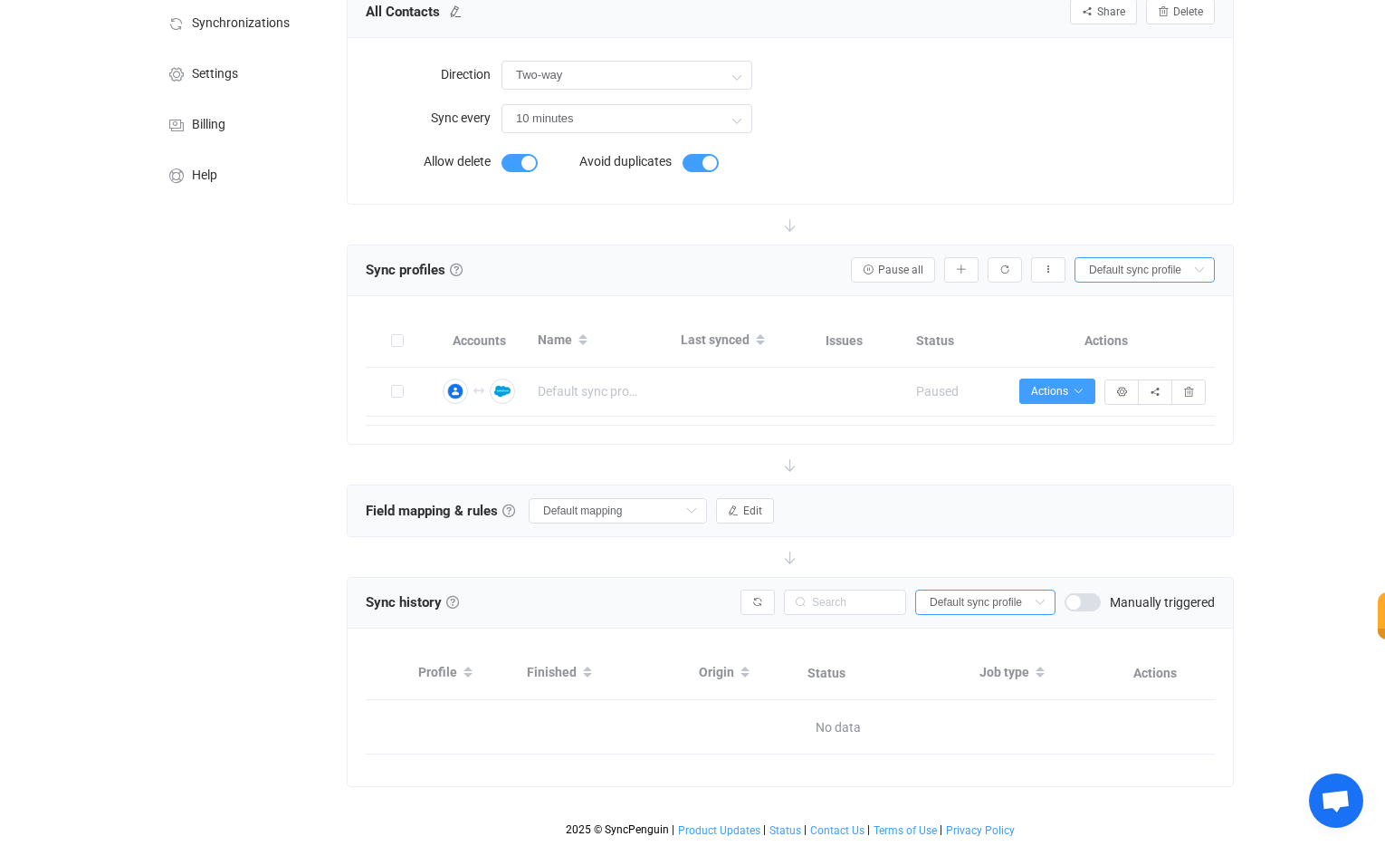
click at [537, 445] on div at bounding box center [790, 465] width 887 height 40
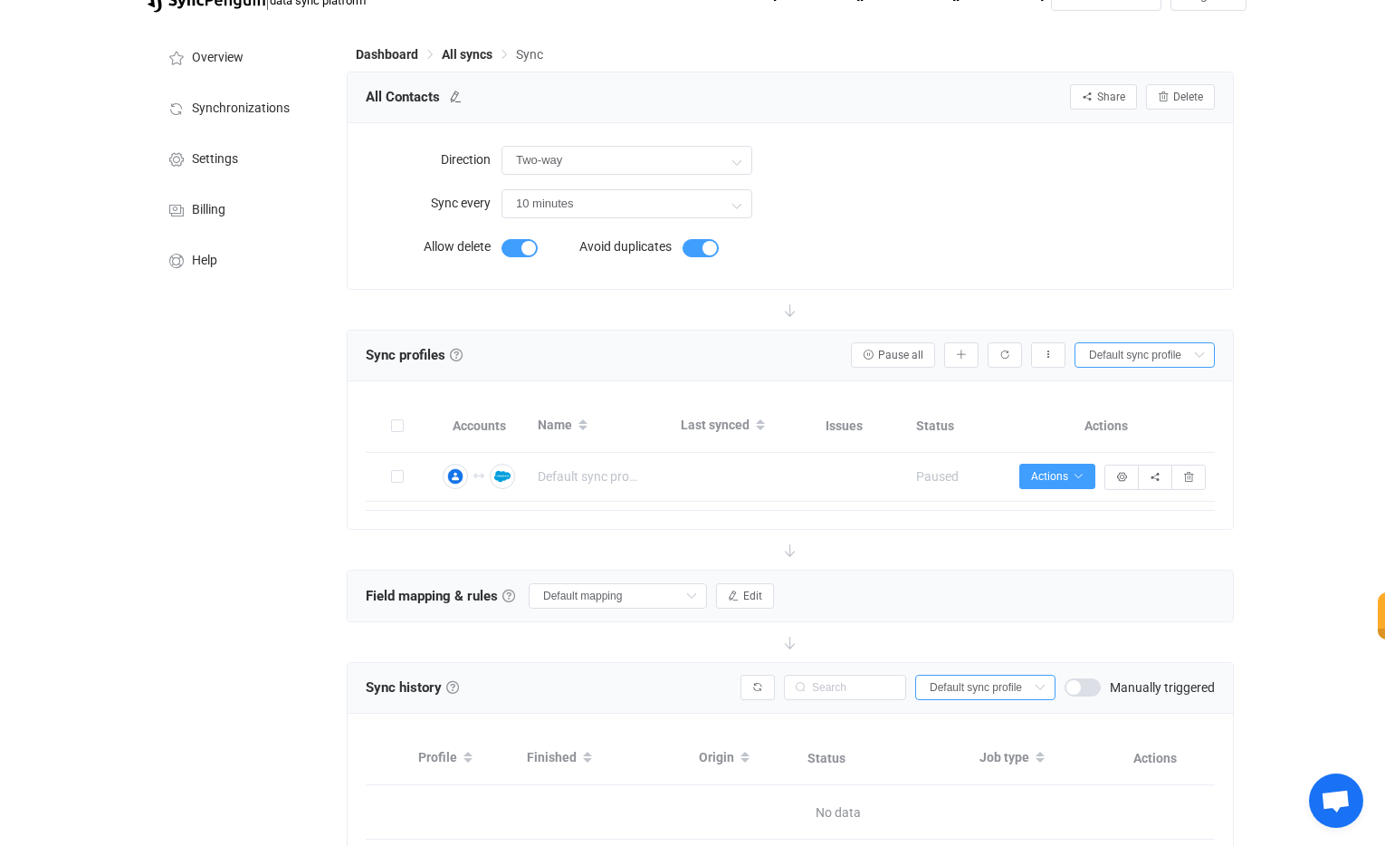
scroll to position [0, 0]
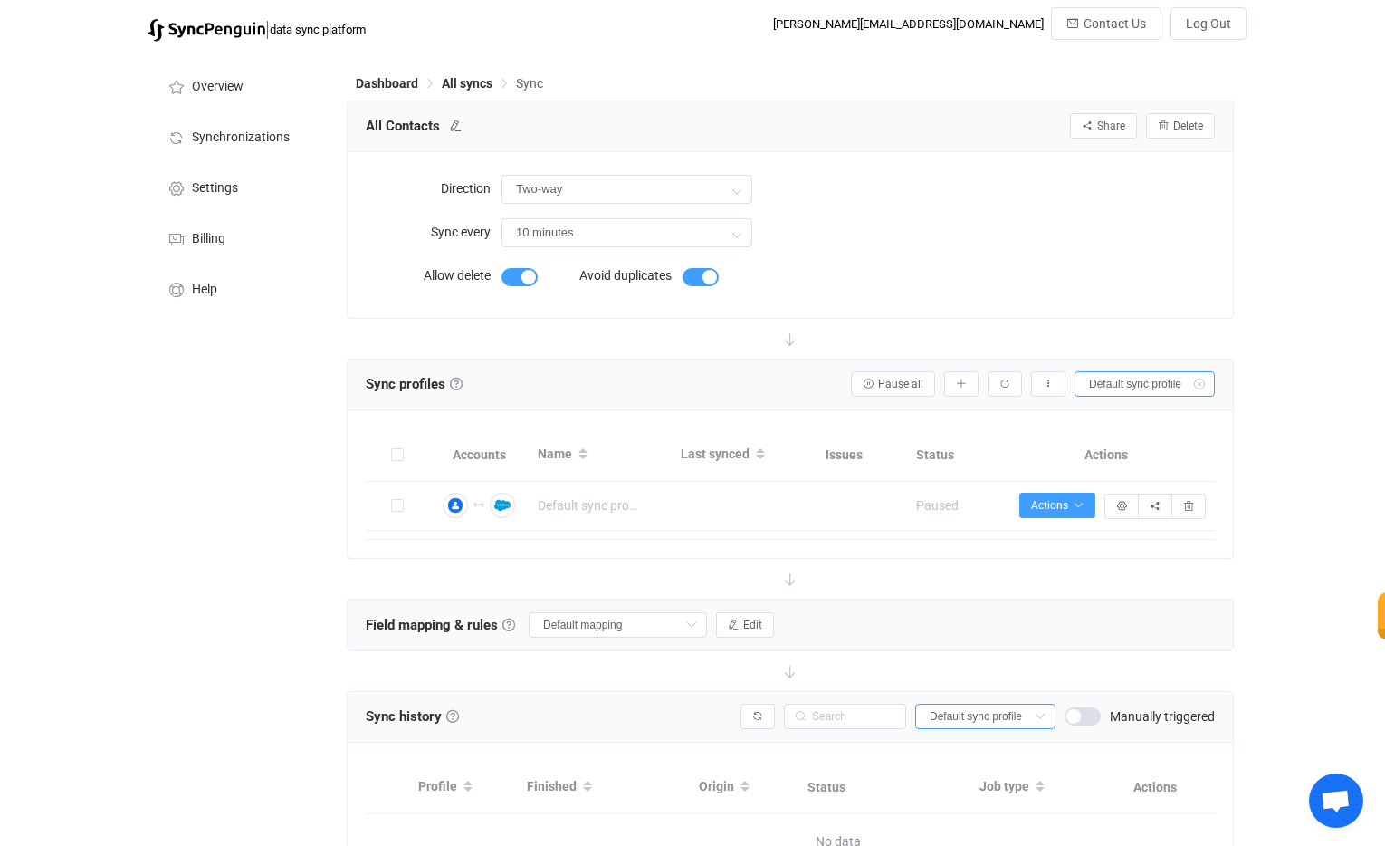
click at [1193, 377] on icon at bounding box center [1199, 383] width 23 height 25
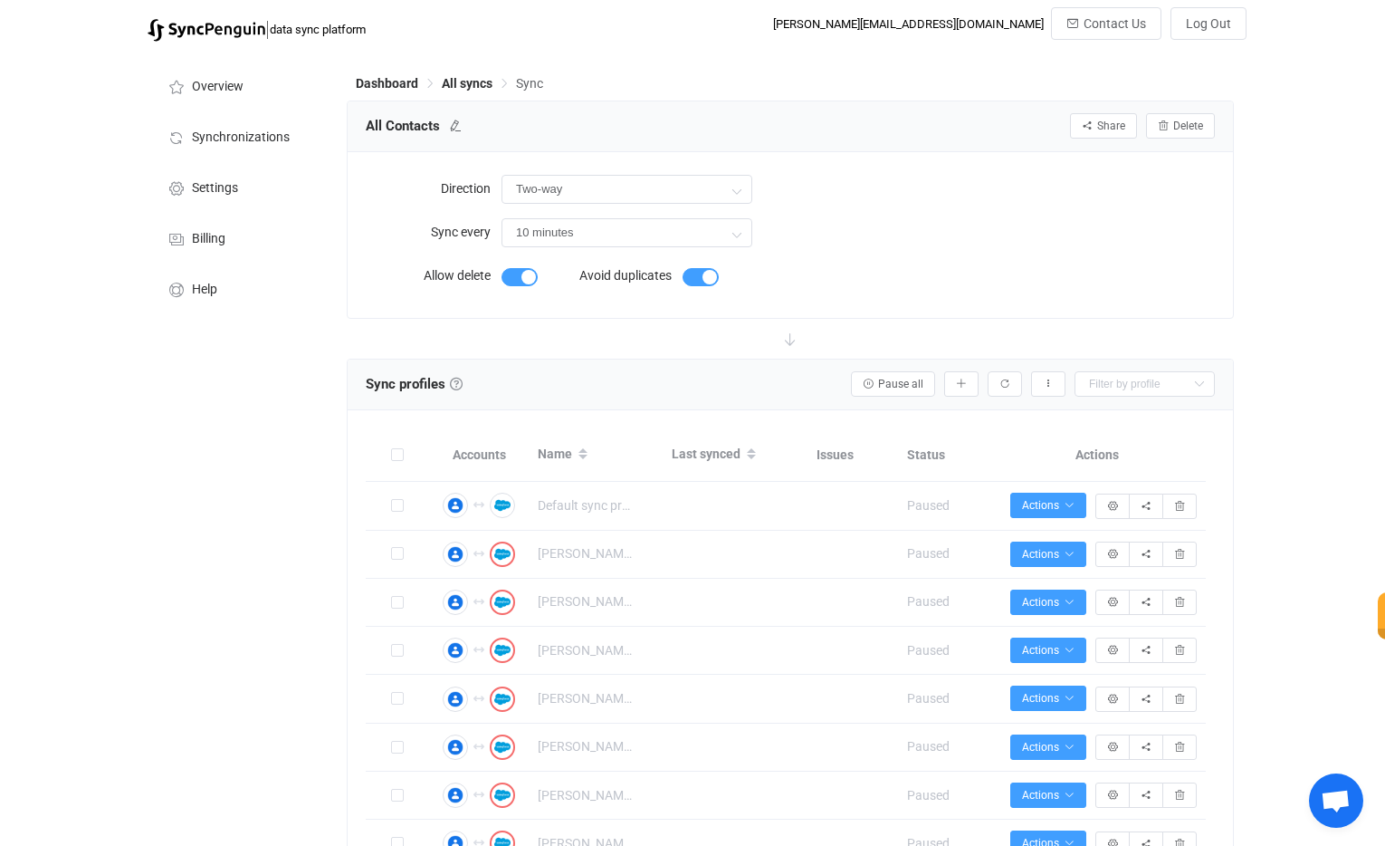
click at [1232, 431] on div "Accounts Name Last synced Issues Status Actions Connection results Connection r…" at bounding box center [790, 660] width 885 height 500
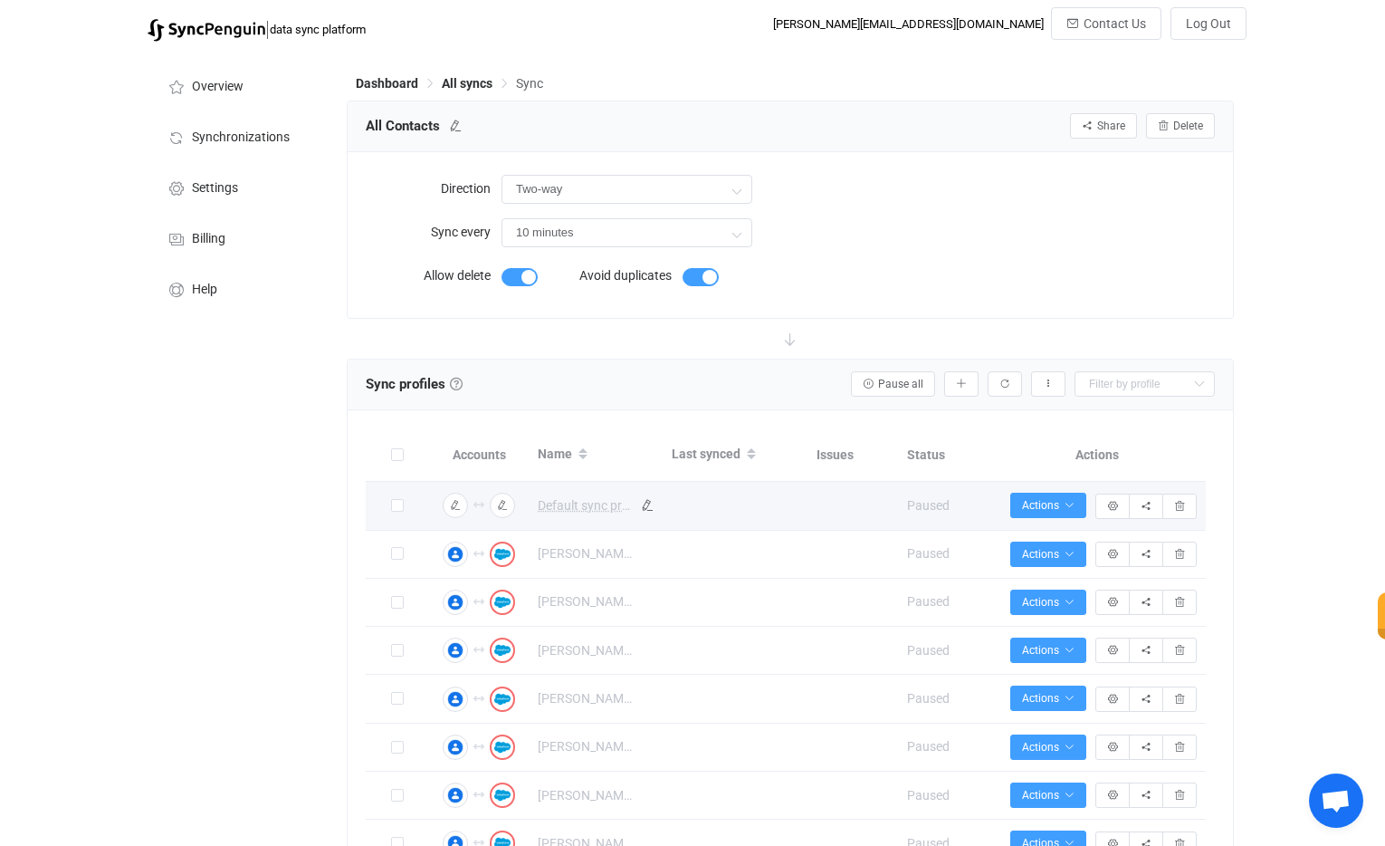
click at [576, 507] on span "Default sync profile" at bounding box center [585, 505] width 94 height 21
type input "Default sync profile"
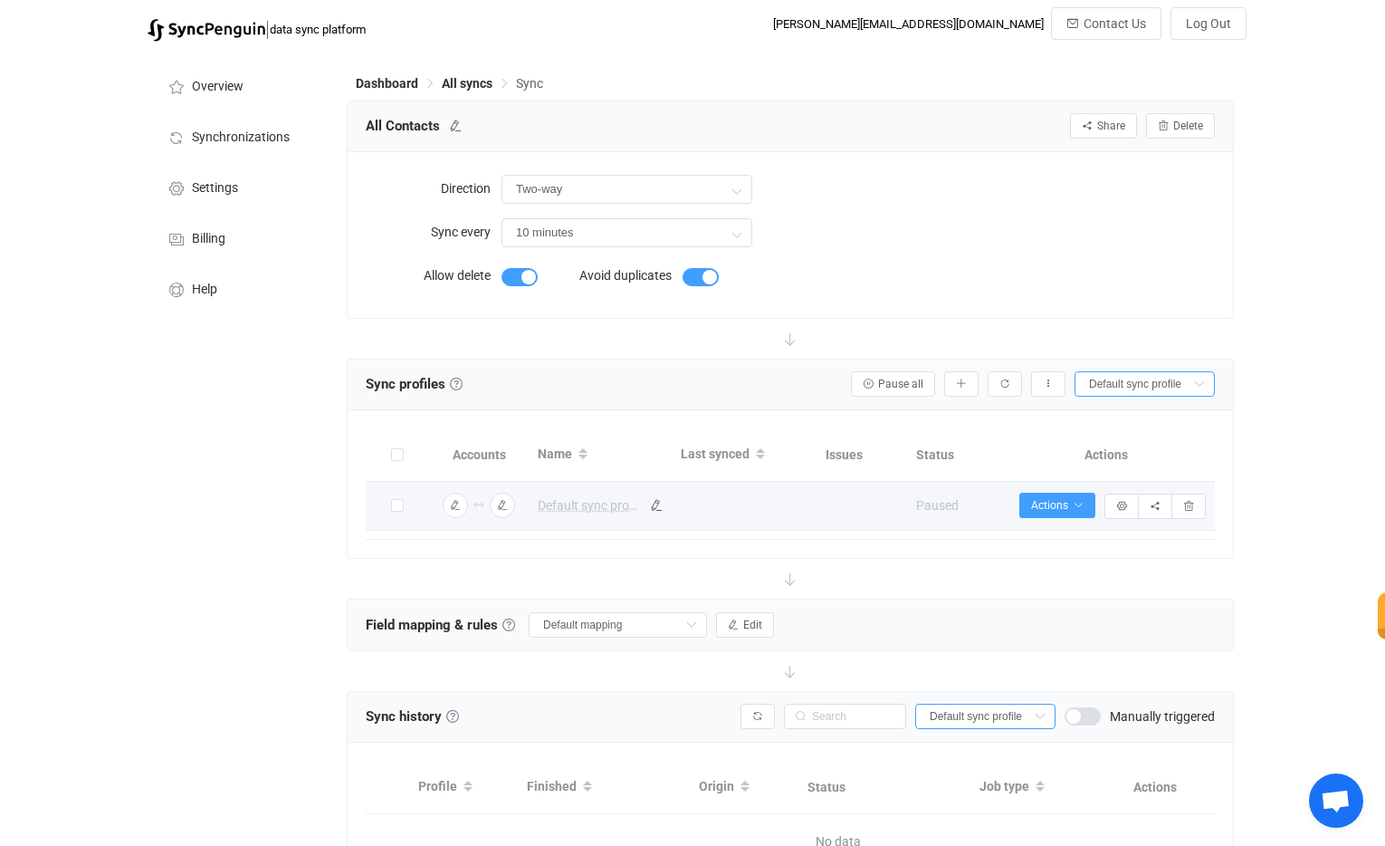
click at [576, 507] on span "Default sync profile" at bounding box center [589, 505] width 103 height 21
click at [622, 496] on span "Default sync profile" at bounding box center [589, 505] width 103 height 21
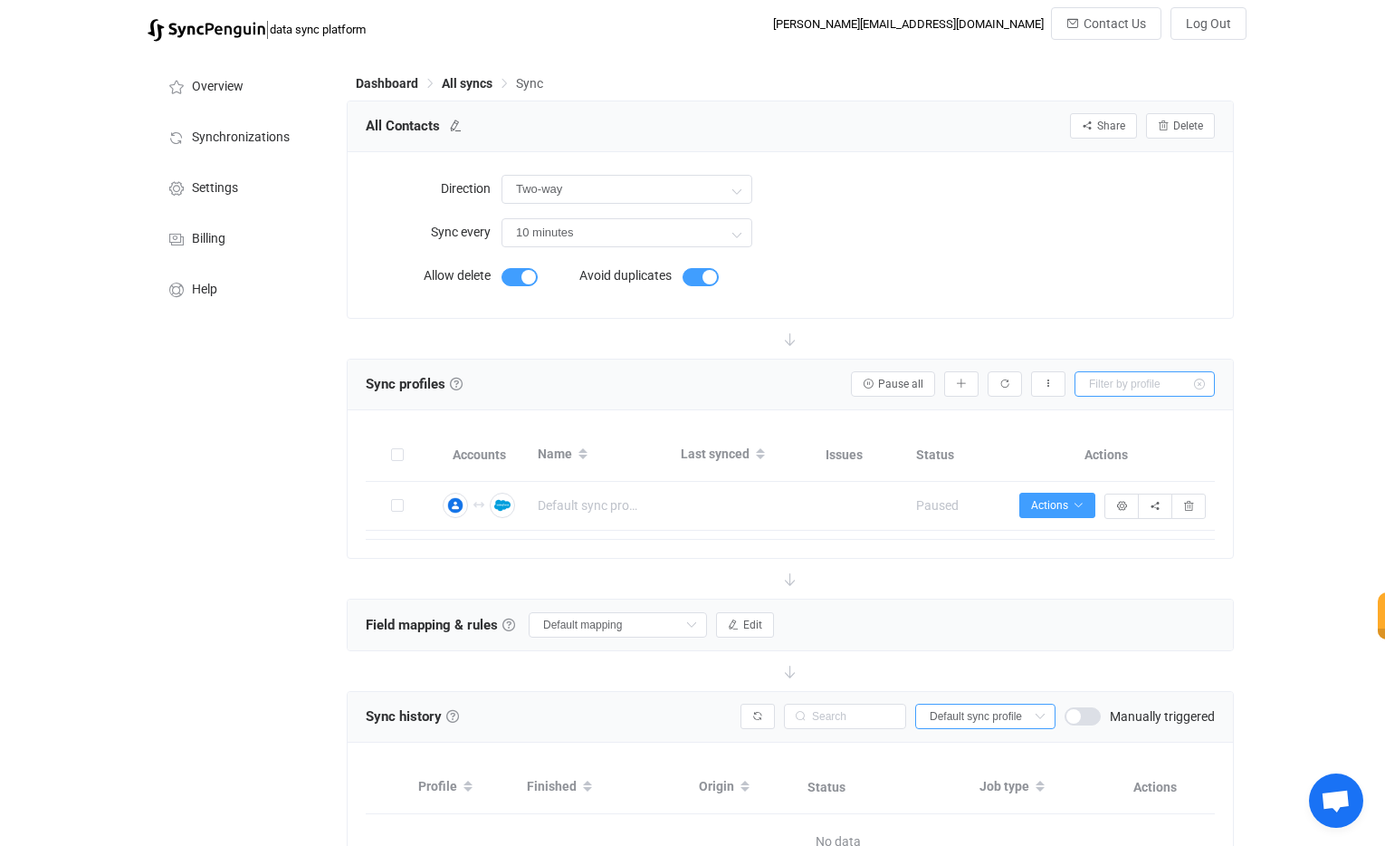
click at [1146, 378] on input "text" at bounding box center [1145, 383] width 140 height 25
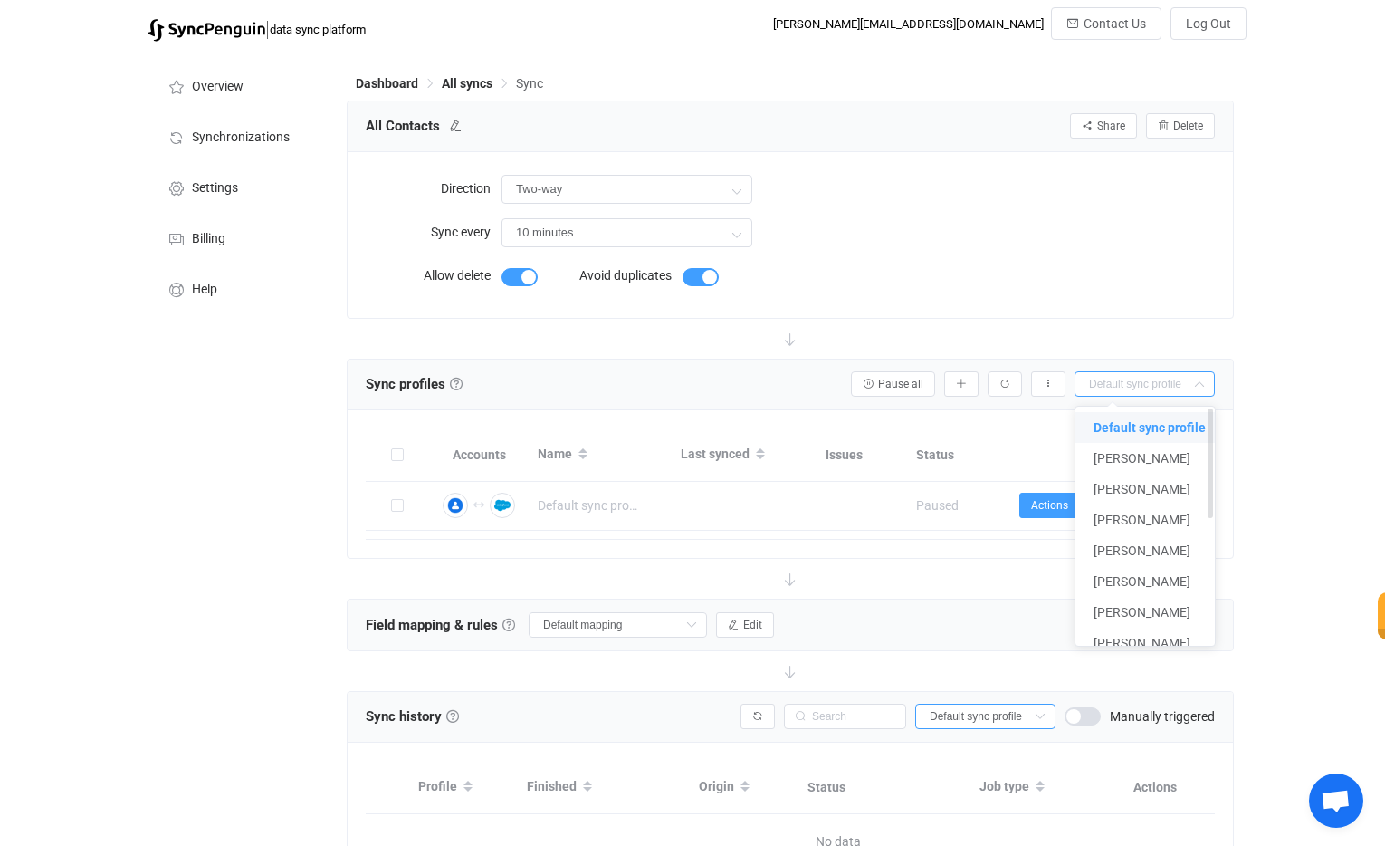
click at [1125, 425] on span "Default sync profile" at bounding box center [1150, 427] width 112 height 14
type input "Default sync profile"
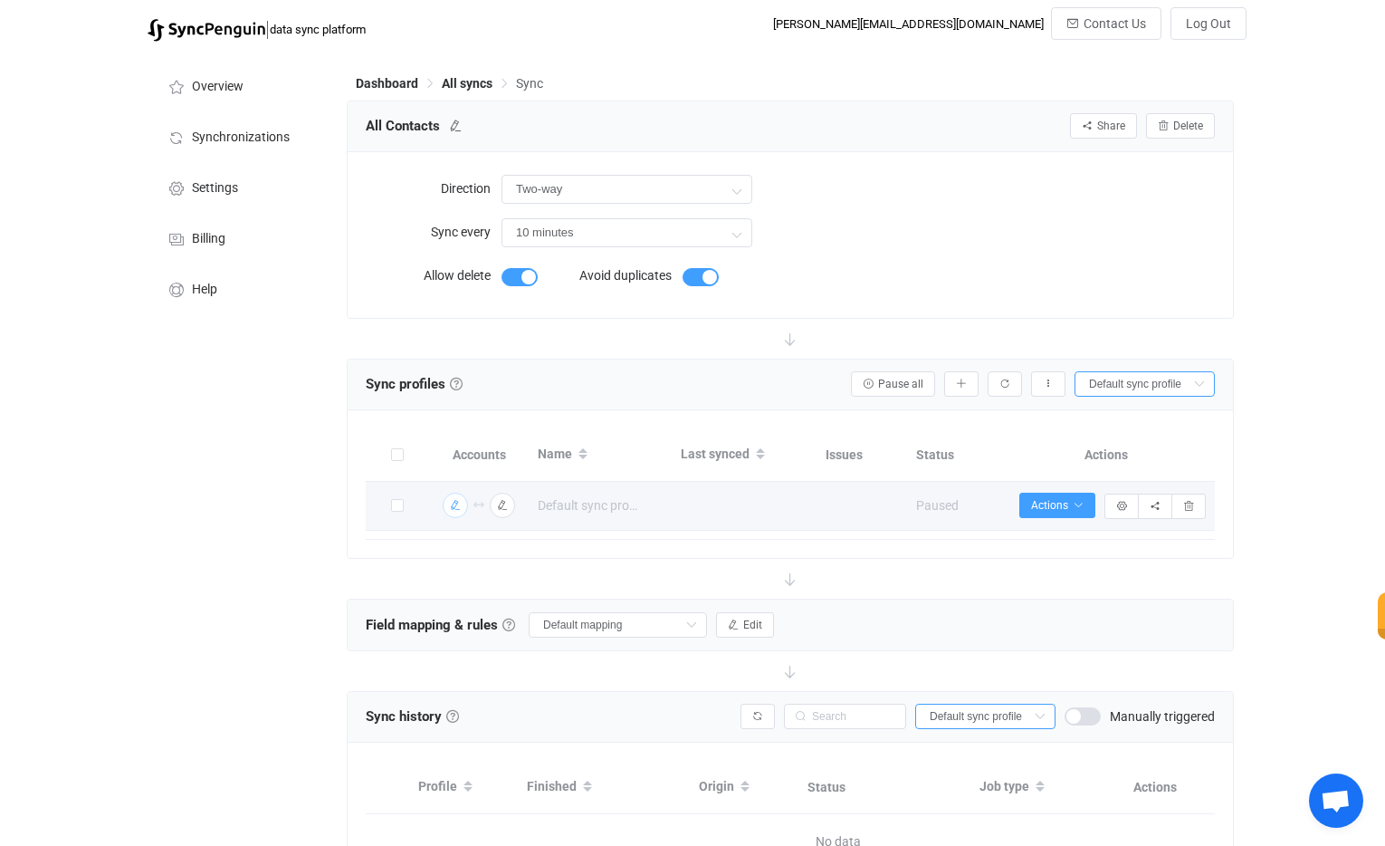
click at [445, 511] on button "button" at bounding box center [455, 504] width 25 height 25
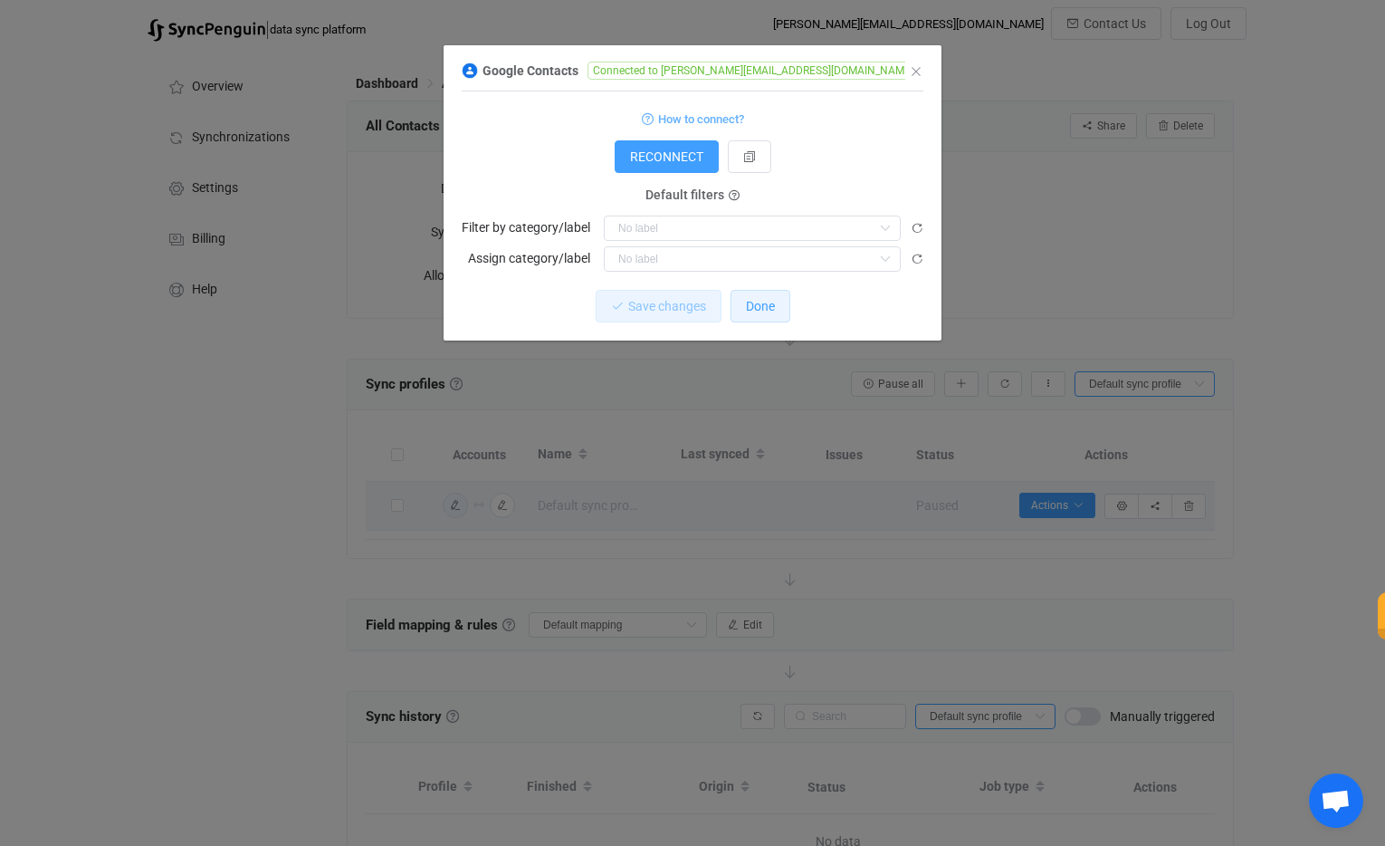
click at [766, 311] on span "Done" at bounding box center [760, 306] width 29 height 14
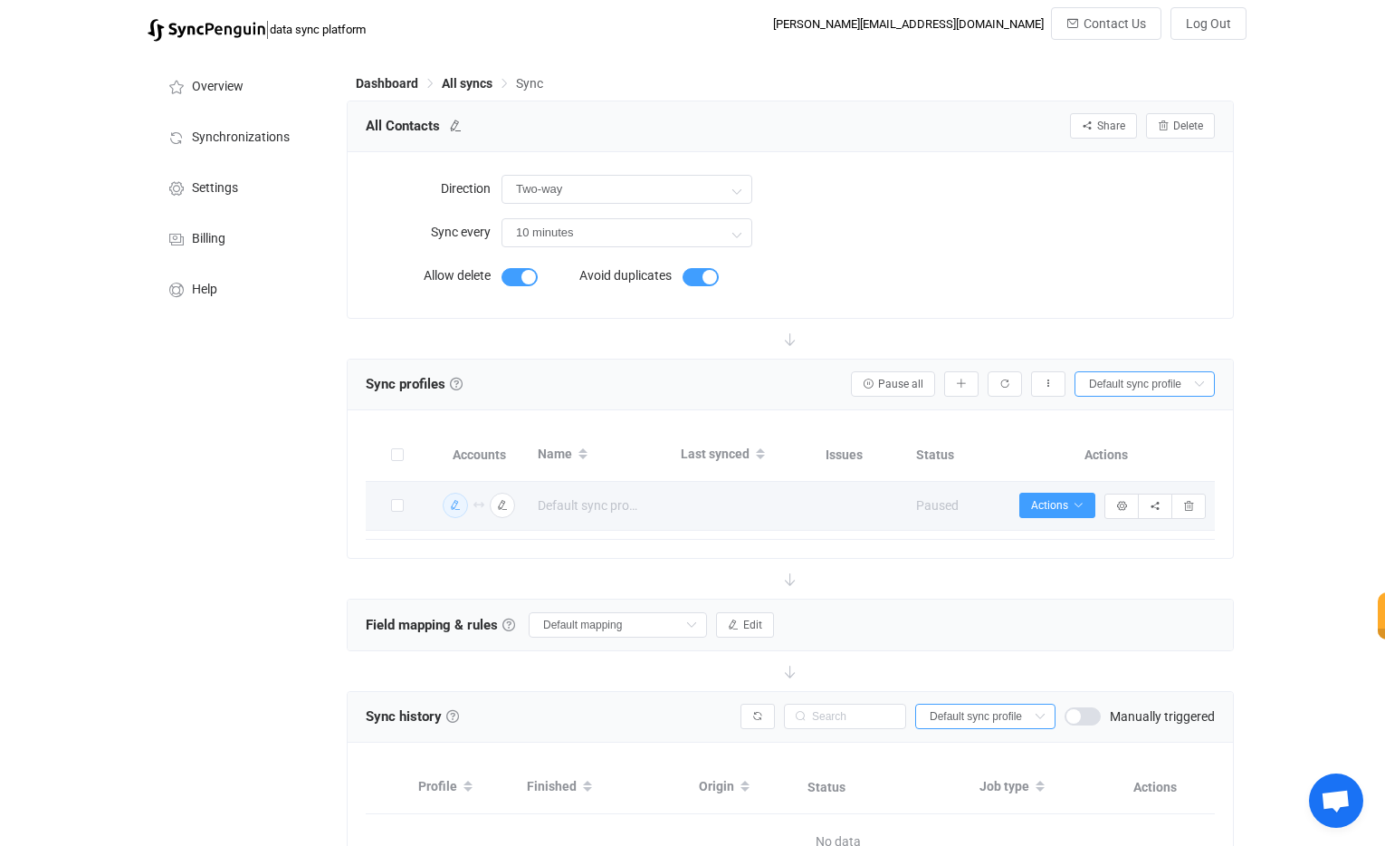
click at [452, 500] on icon "button" at bounding box center [455, 505] width 11 height 11
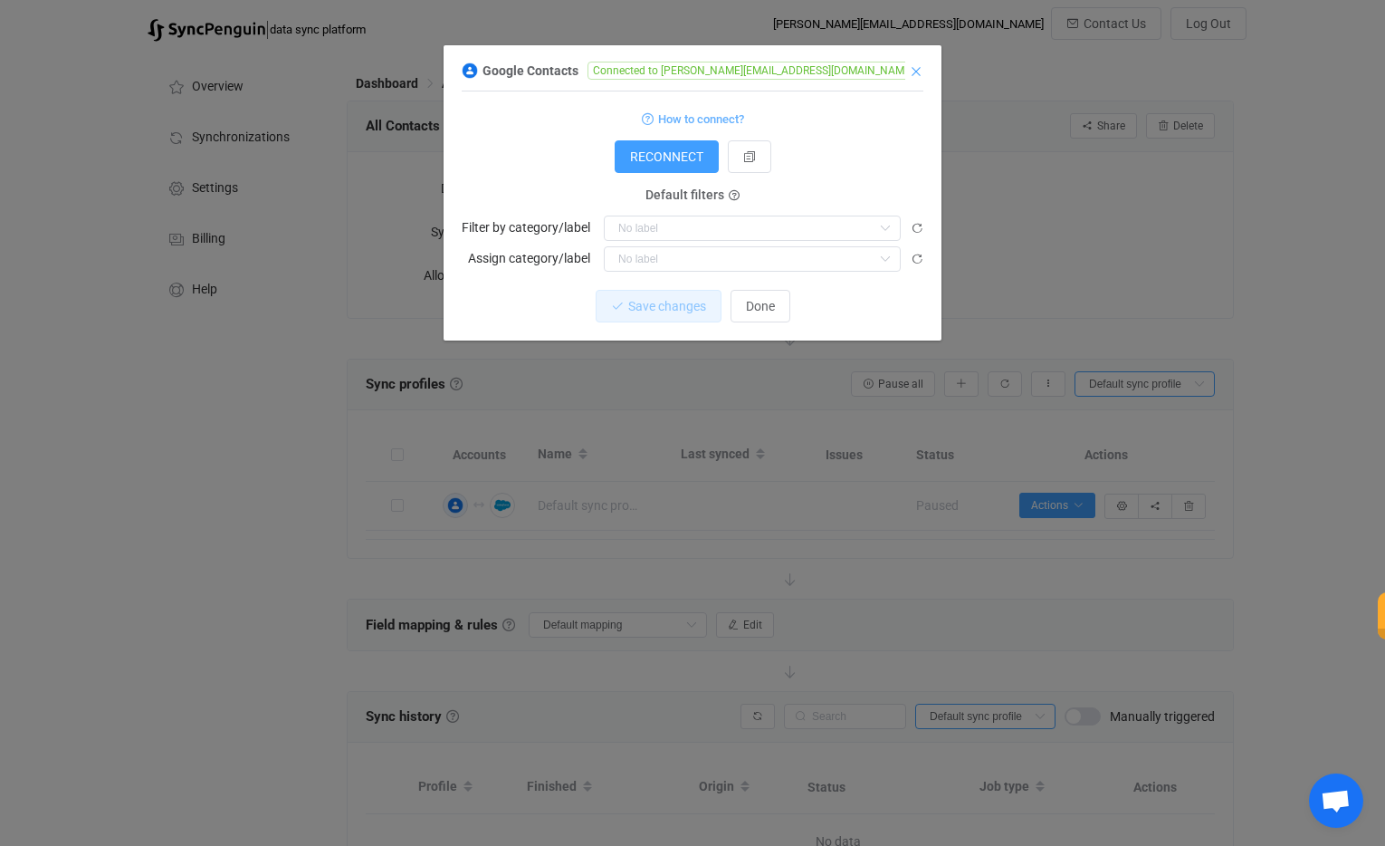
click at [920, 72] on icon "Close" at bounding box center [916, 71] width 14 height 14
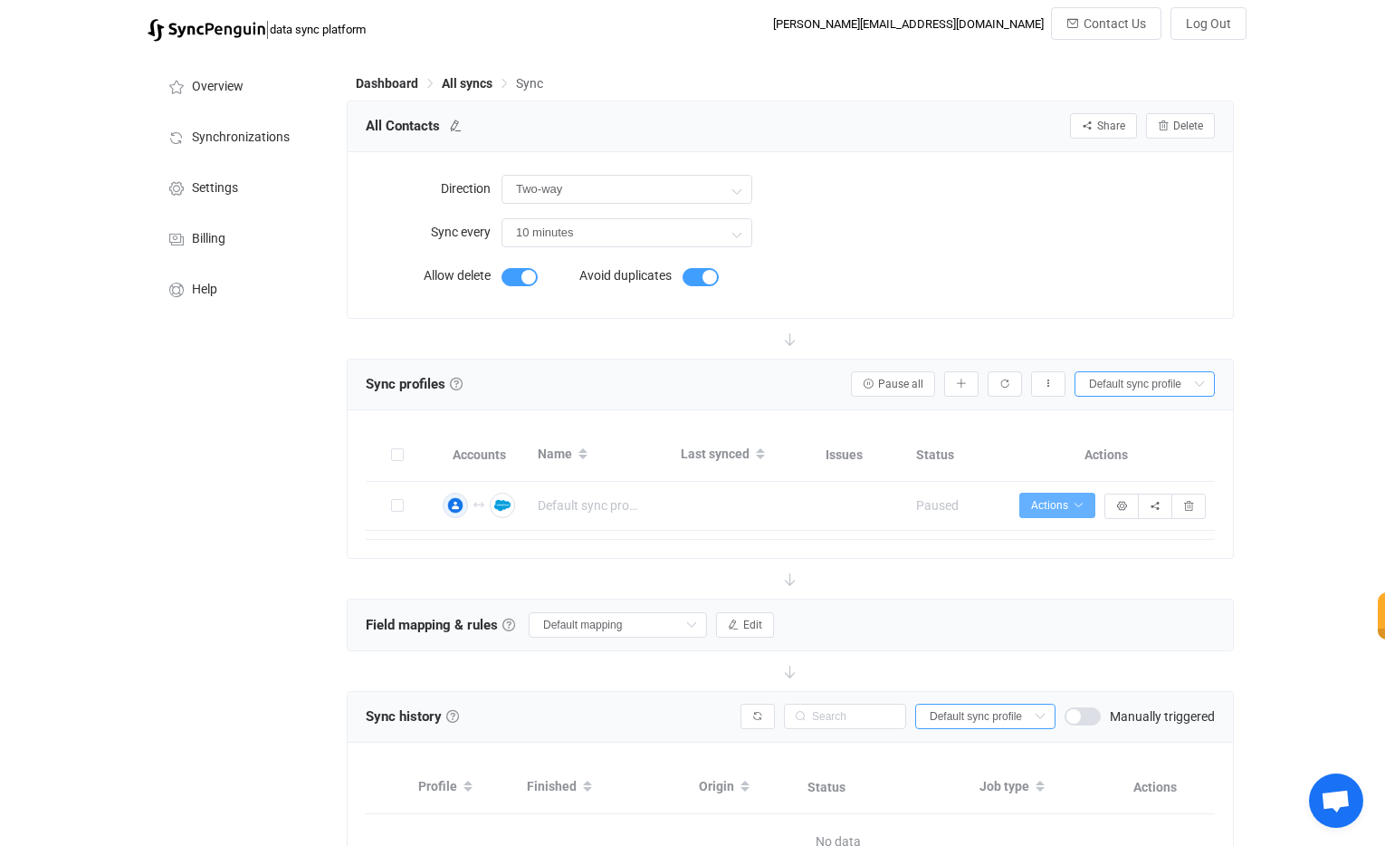
click at [1070, 502] on span "Actions" at bounding box center [1057, 505] width 53 height 13
click at [1124, 510] on icon "button" at bounding box center [1121, 506] width 11 height 11
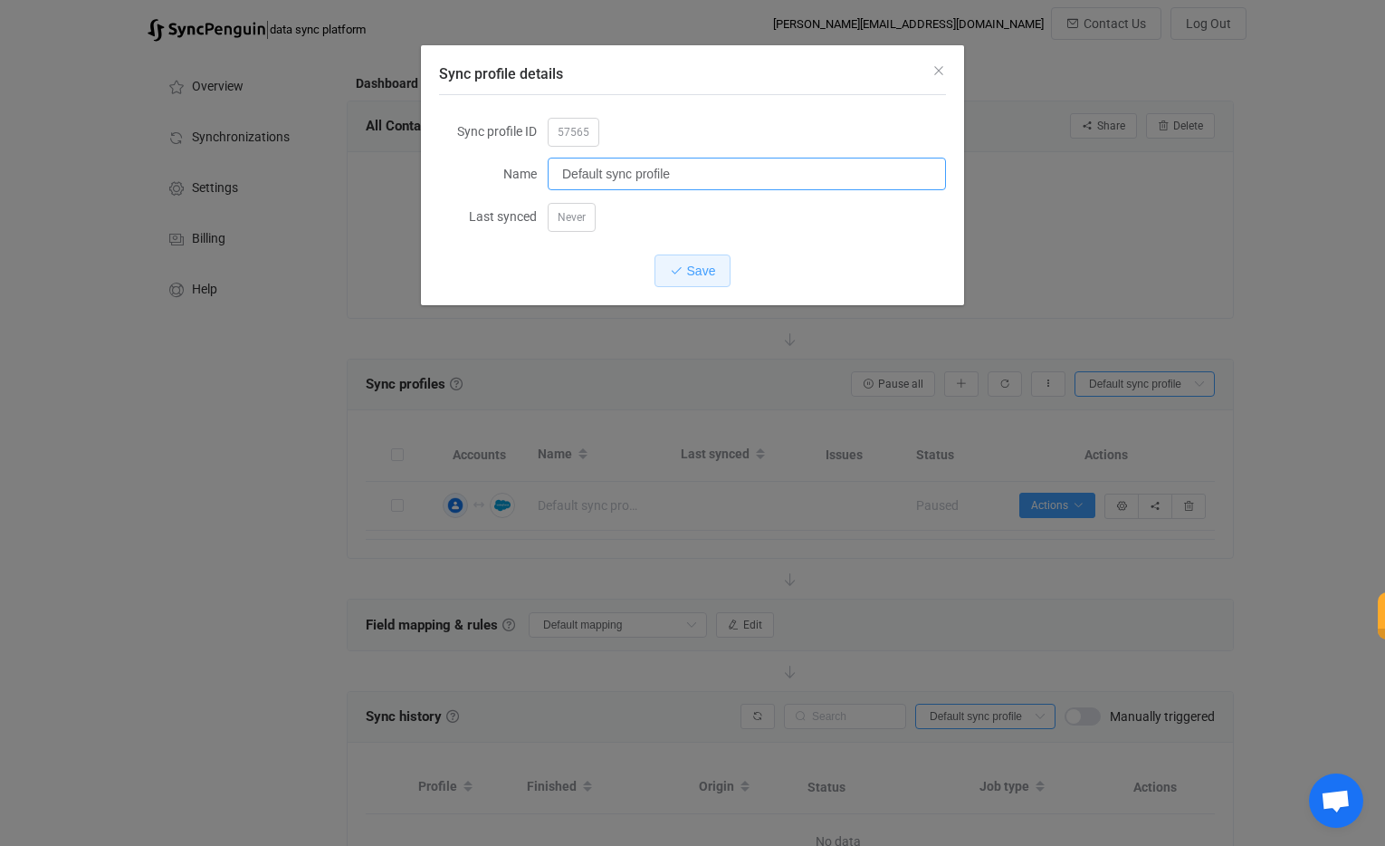
click at [664, 177] on input "Default sync profile" at bounding box center [747, 174] width 398 height 33
type input "Kailan and Others"
click at [708, 271] on span "Save" at bounding box center [701, 270] width 29 height 14
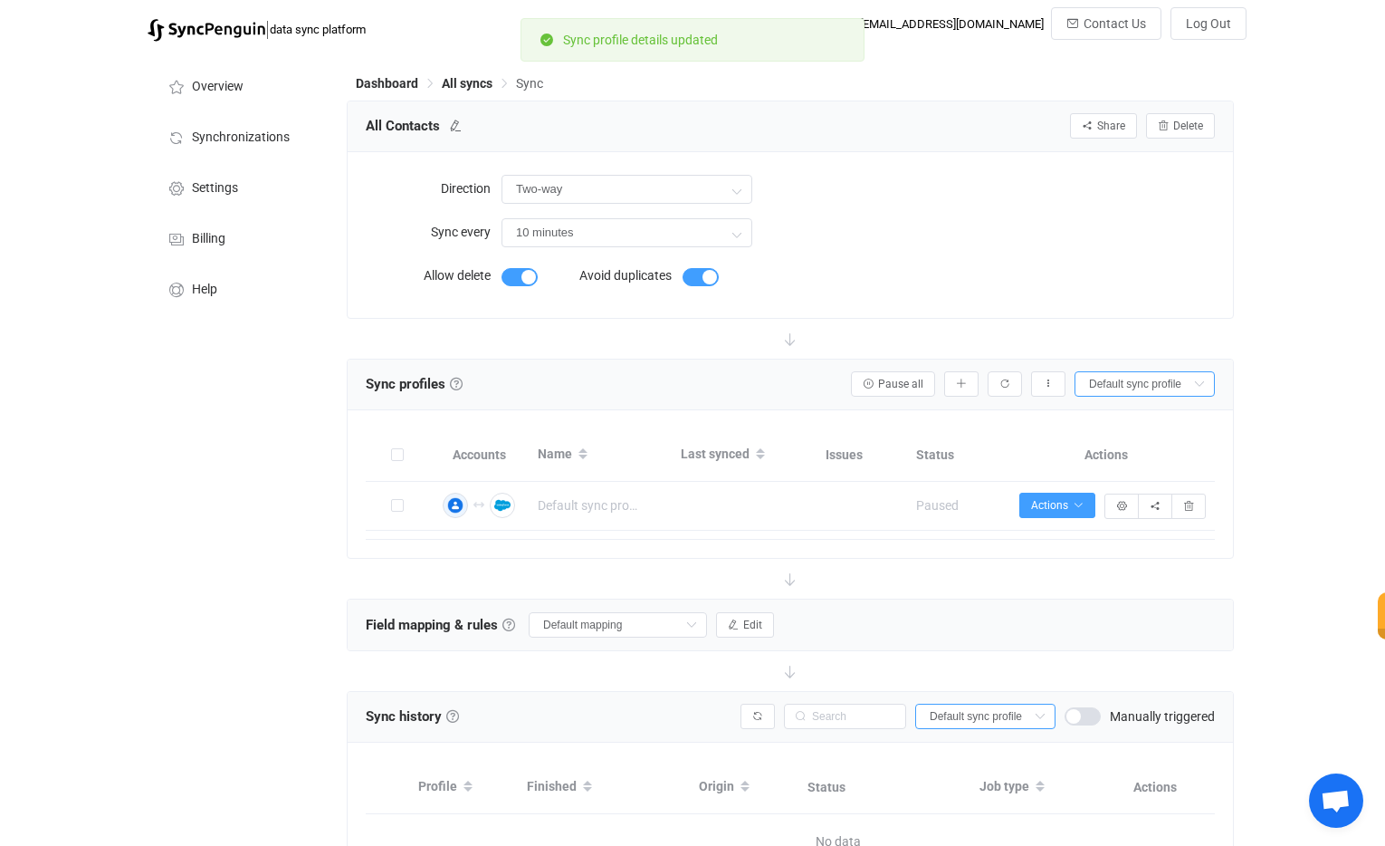
type input "Kailan and Others"
click at [761, 364] on div "Sync profiles Sync profiles Sync profiles A sync profile represents a single pa…" at bounding box center [790, 384] width 885 height 51
click at [527, 501] on div "Google Contacts 1 { { "accessToken": "***", "refreshToken": "***" } Connection …" at bounding box center [479, 504] width 100 height 25
click at [1154, 368] on div "Sync profiles Sync profiles Sync profiles A sync profile represents a single pa…" at bounding box center [790, 384] width 885 height 51
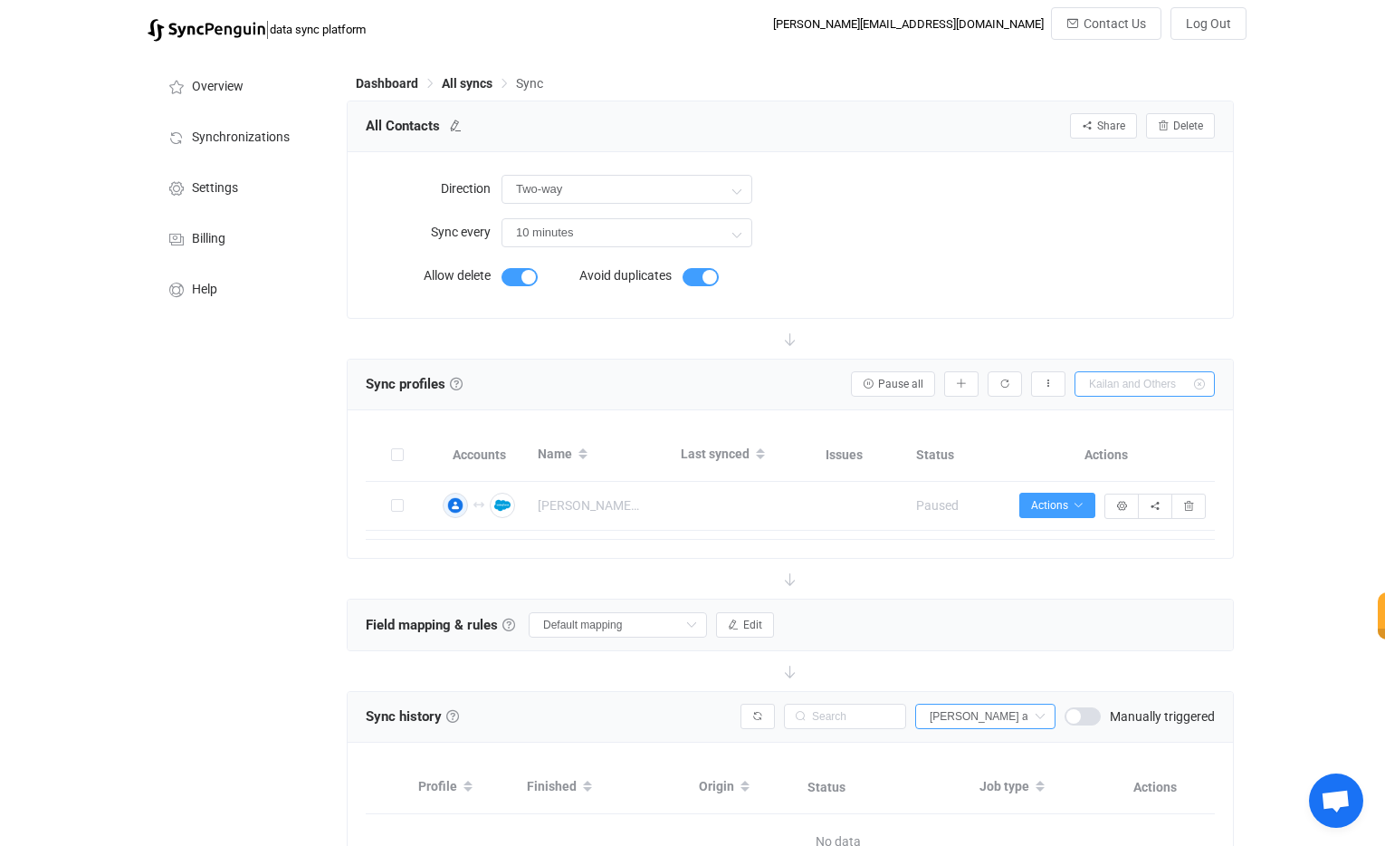
click at [1154, 380] on input "text" at bounding box center [1145, 383] width 140 height 25
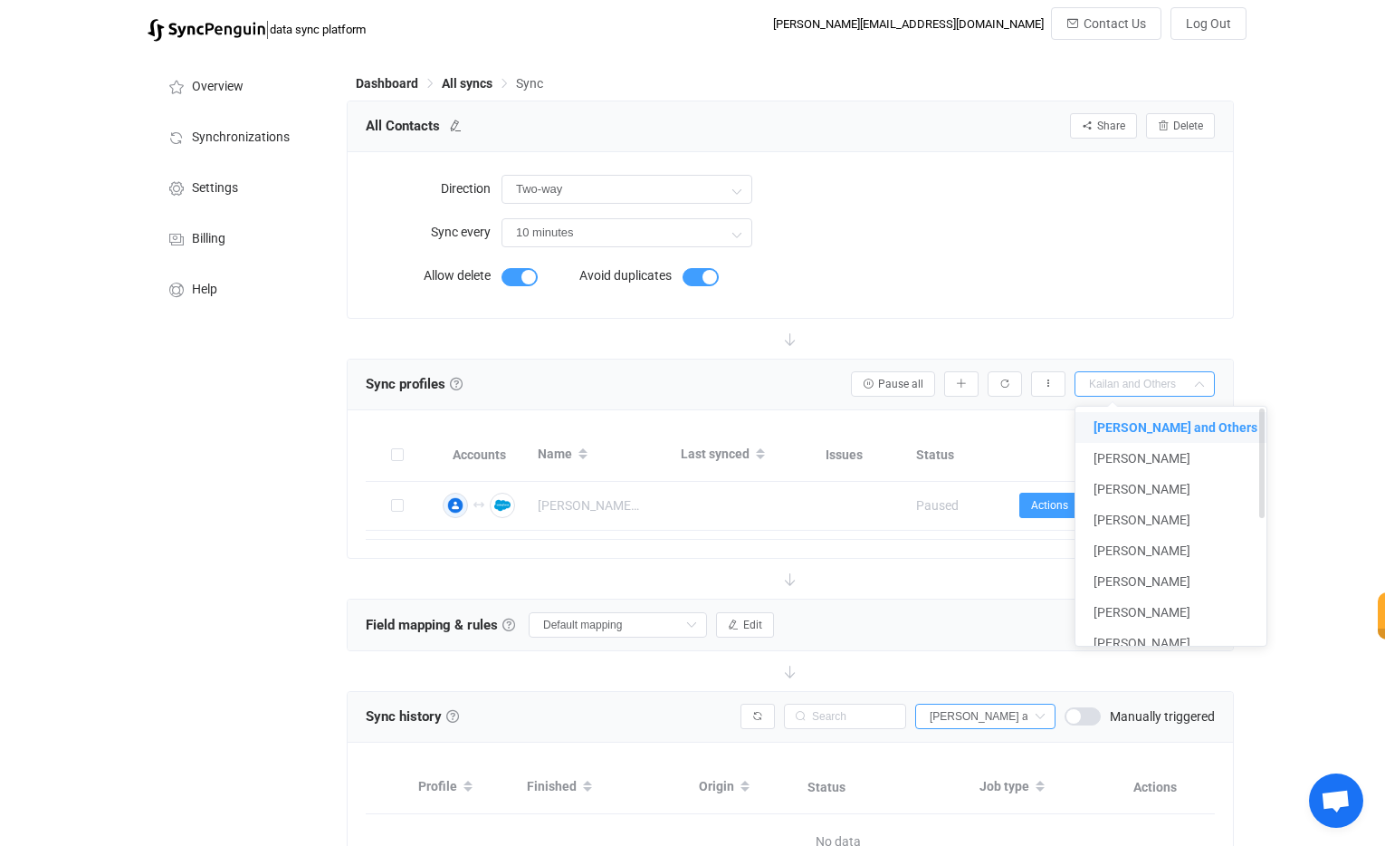
click at [1155, 424] on span "Kailan and Others" at bounding box center [1176, 427] width 164 height 14
type input "Kailan and Others"
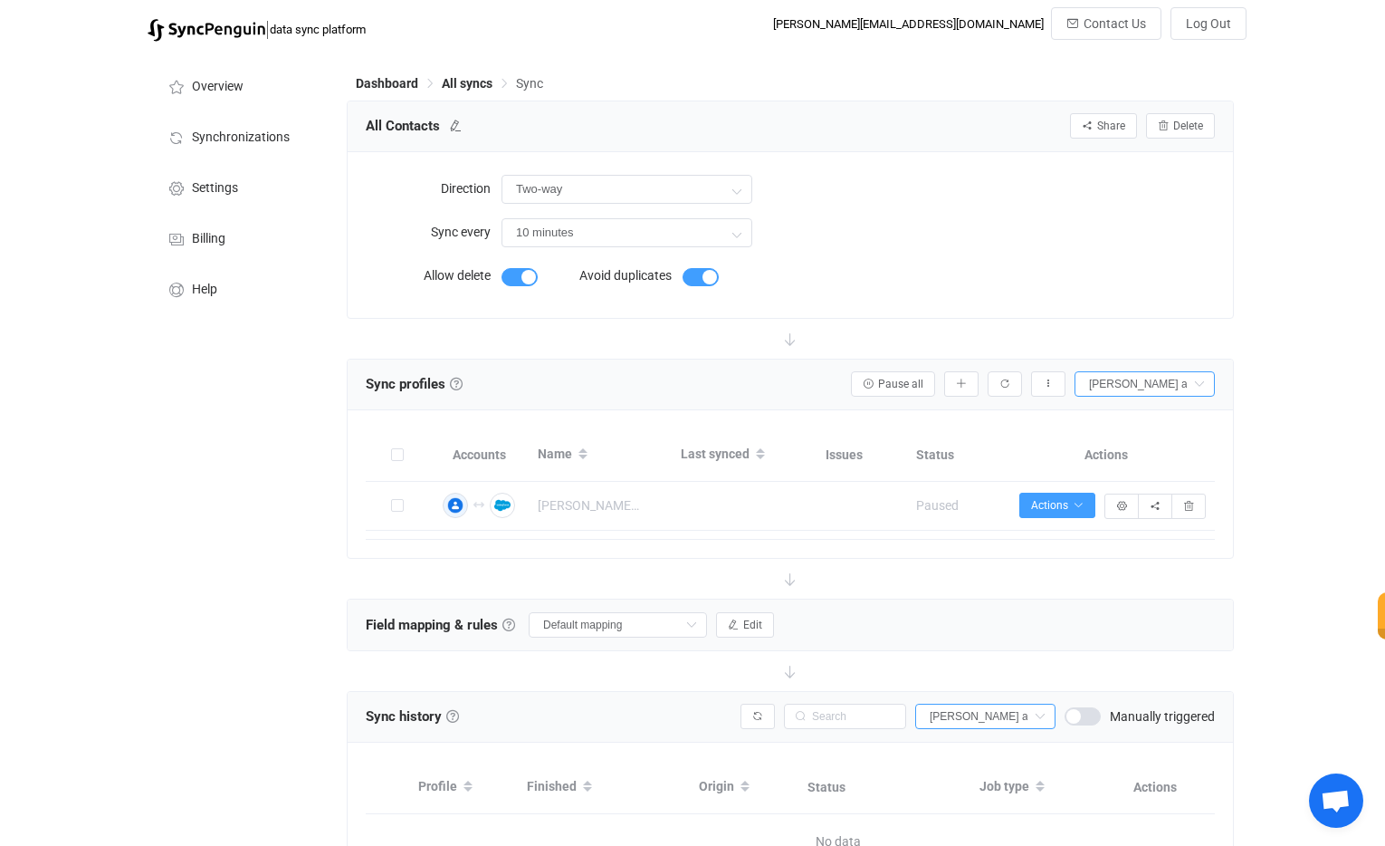
click at [652, 412] on div "Accounts Name Last synced Issues Status Actions Google Contacts 1 { { "accessTo…" at bounding box center [790, 484] width 885 height 148
click at [509, 500] on img "button" at bounding box center [502, 505] width 16 height 16
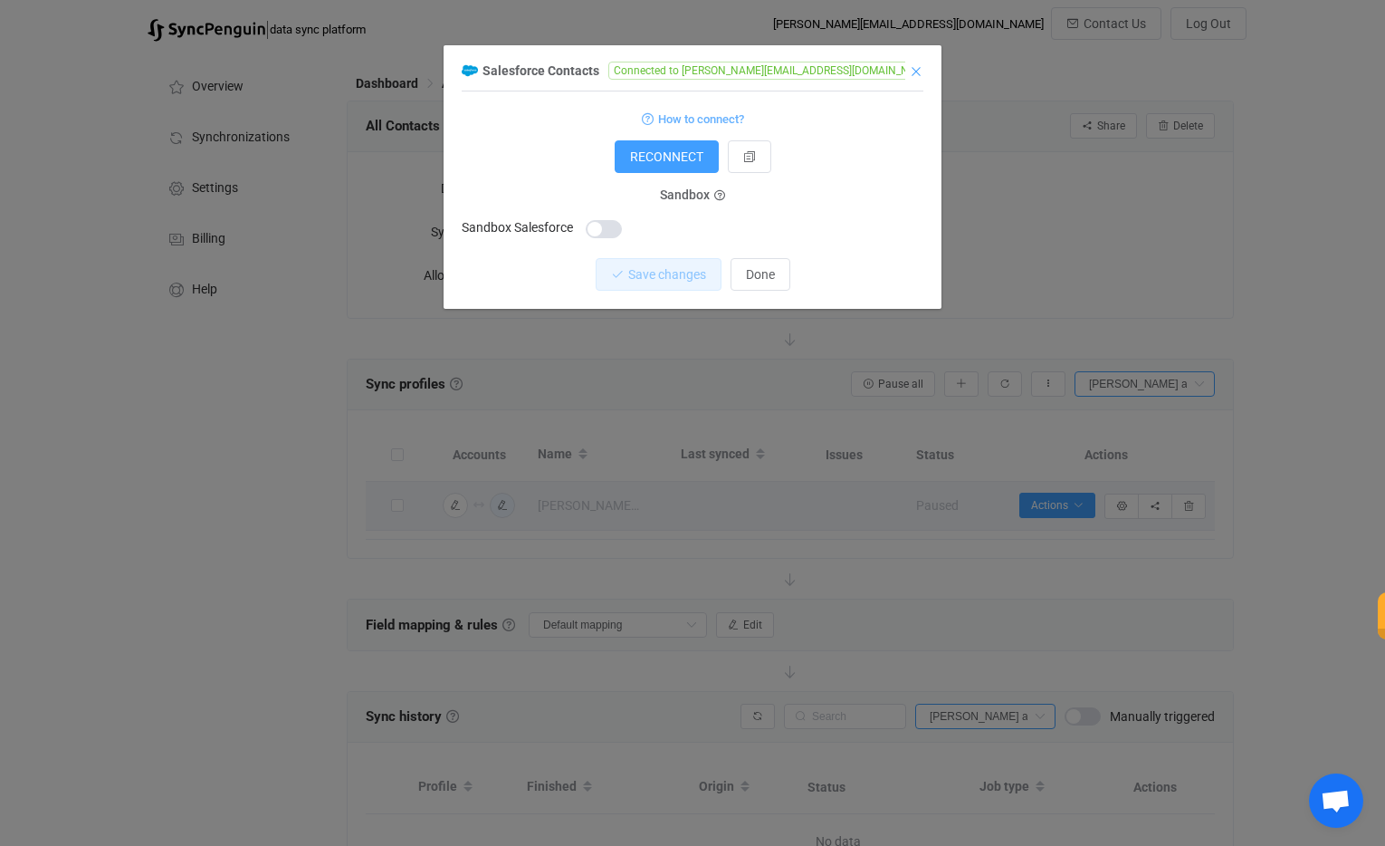
click at [915, 72] on icon "Close" at bounding box center [916, 71] width 14 height 14
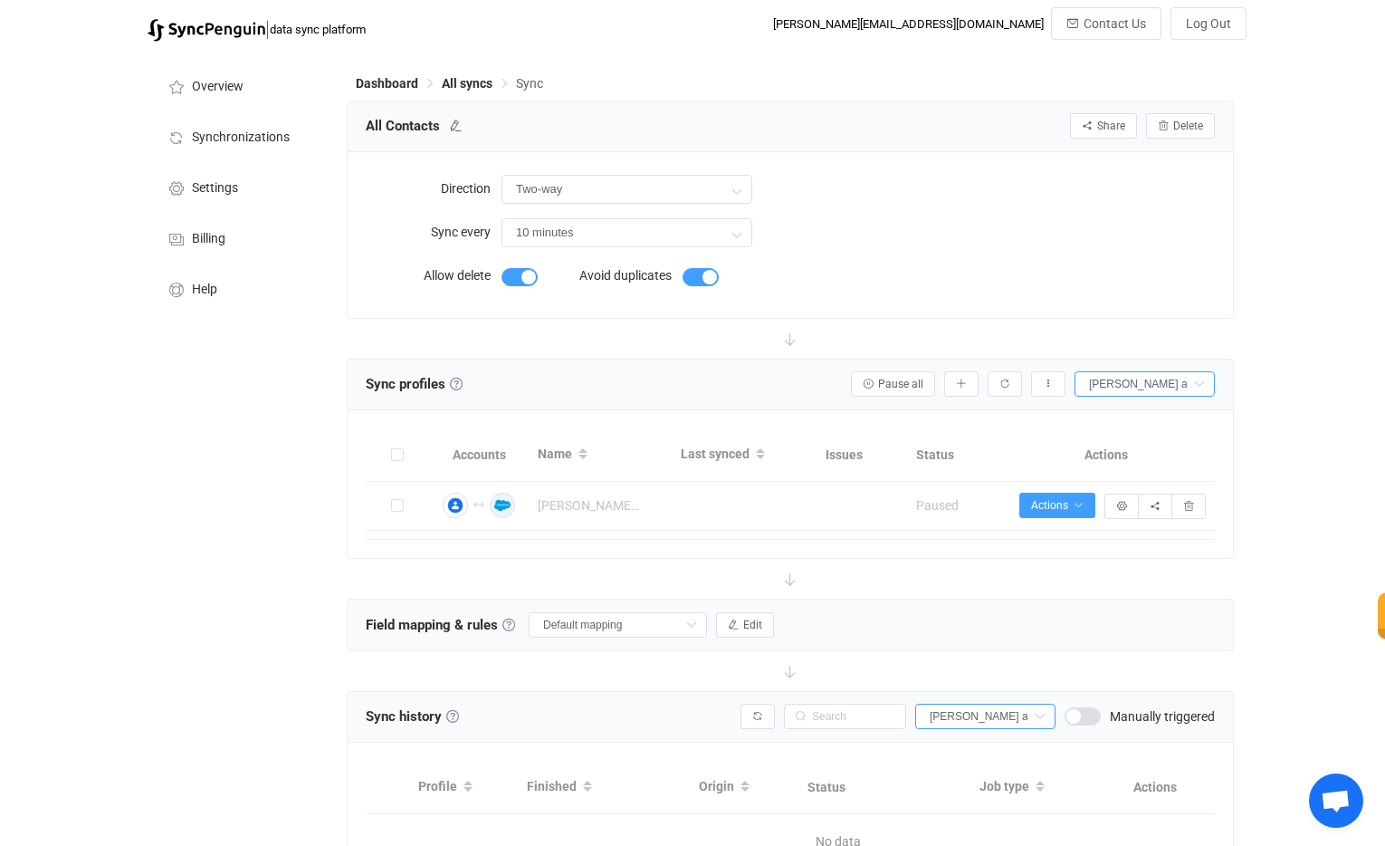
click at [924, 274] on form "Allow delete Avoid duplicates" at bounding box center [683, 278] width 634 height 43
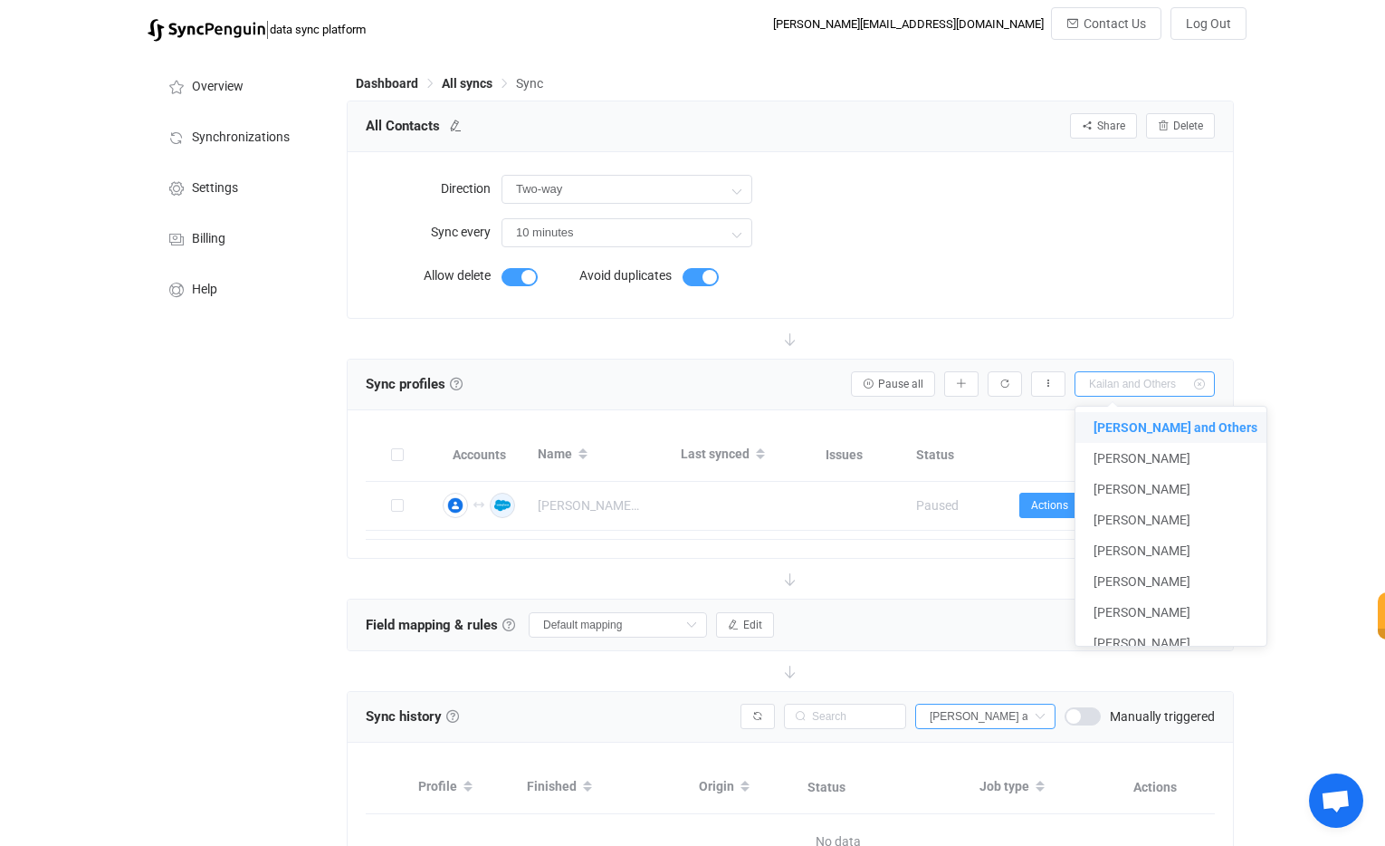
click at [1152, 393] on input "text" at bounding box center [1145, 383] width 140 height 25
click at [1132, 470] on li "[PERSON_NAME]" at bounding box center [1176, 458] width 200 height 31
type input "[PERSON_NAME]"
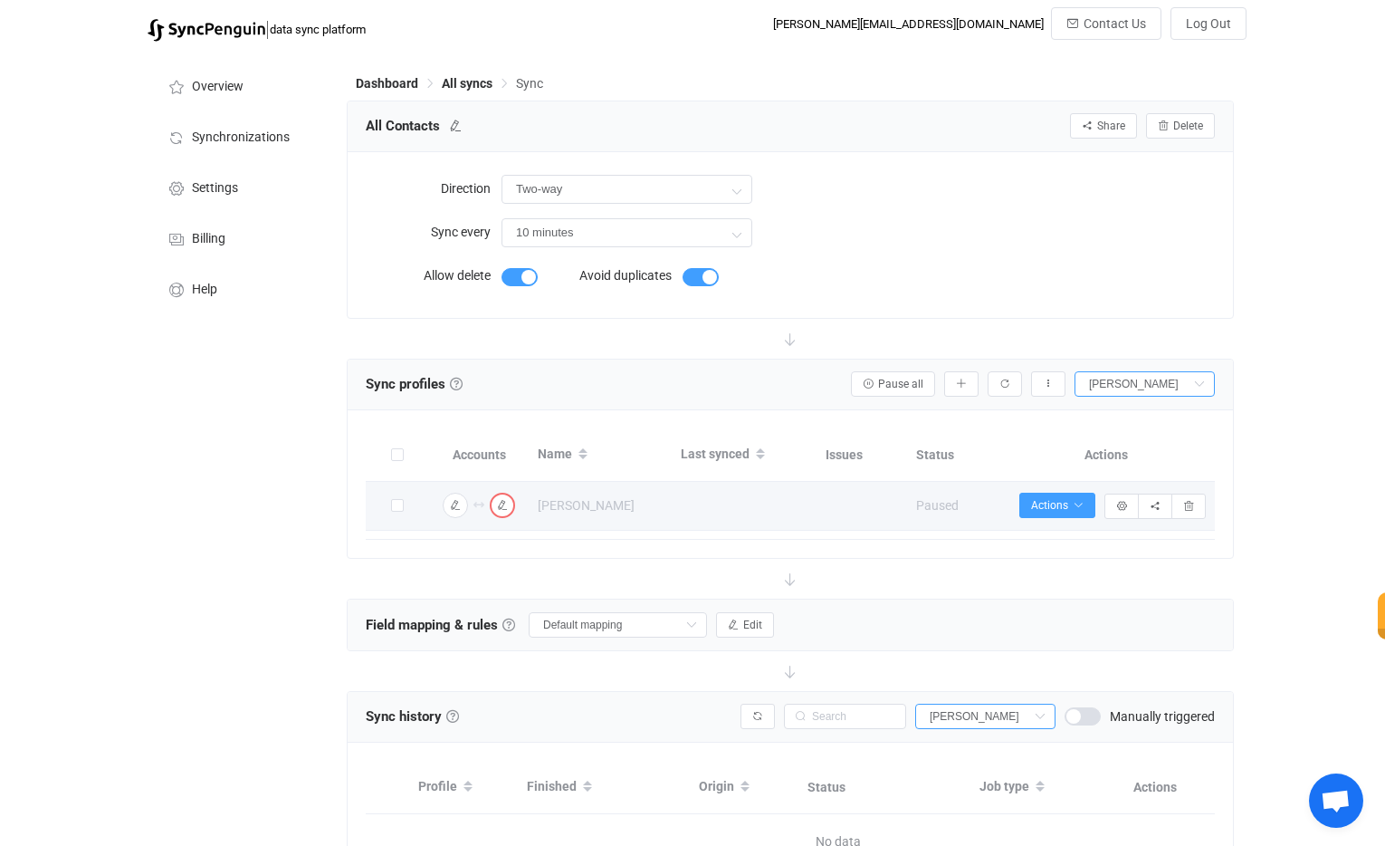
click at [508, 515] on div "Salesforce Contacts 1 { { "accessToken": "***", "refreshToken": "***", "domainU…" at bounding box center [502, 504] width 33 height 25
click at [506, 501] on icon "button" at bounding box center [502, 505] width 11 height 11
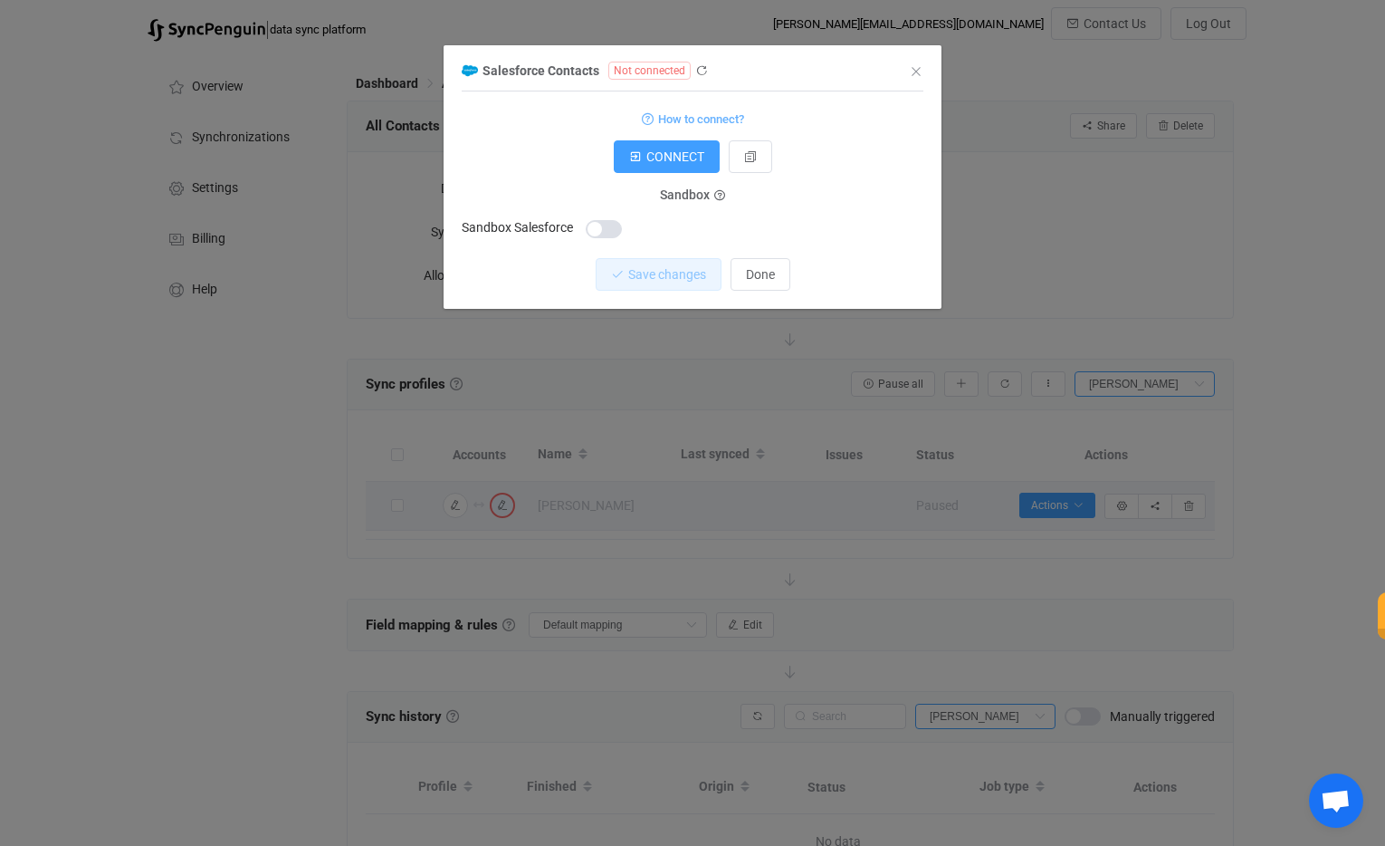
click at [927, 70] on div "Salesforce Contacts Not connected 1 {} {} Standard output: Output saved to the …" at bounding box center [693, 184] width 498 height 250
click at [917, 70] on icon "Close" at bounding box center [916, 71] width 14 height 14
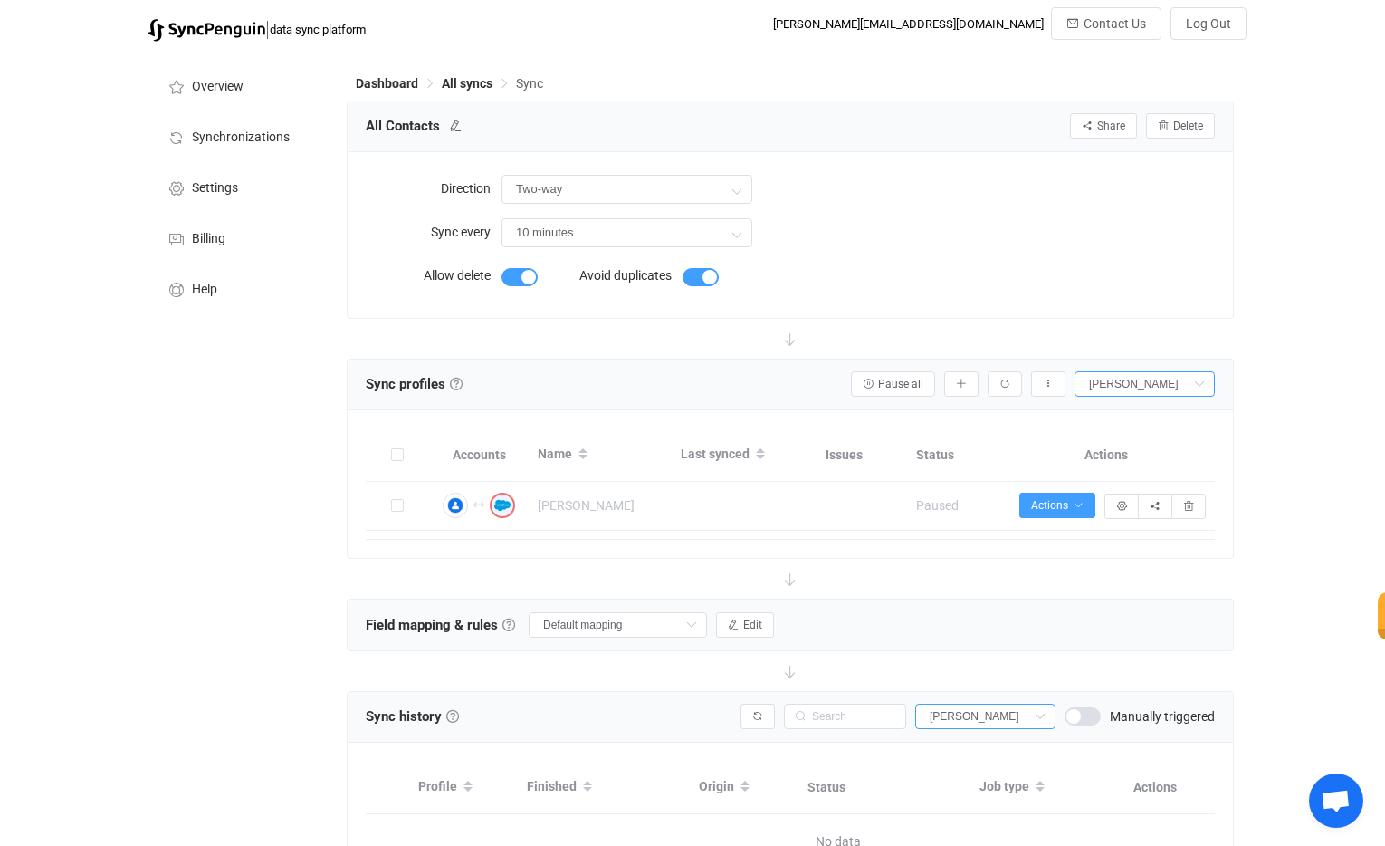
click at [925, 271] on form "Allow delete Avoid duplicates" at bounding box center [683, 278] width 634 height 43
click at [915, 268] on form "Allow delete Avoid duplicates" at bounding box center [683, 278] width 634 height 43
click at [420, 91] on div "Dashboard All syncs Sync" at bounding box center [790, 86] width 887 height 27
click at [455, 83] on span "All syncs" at bounding box center [467, 83] width 51 height 14
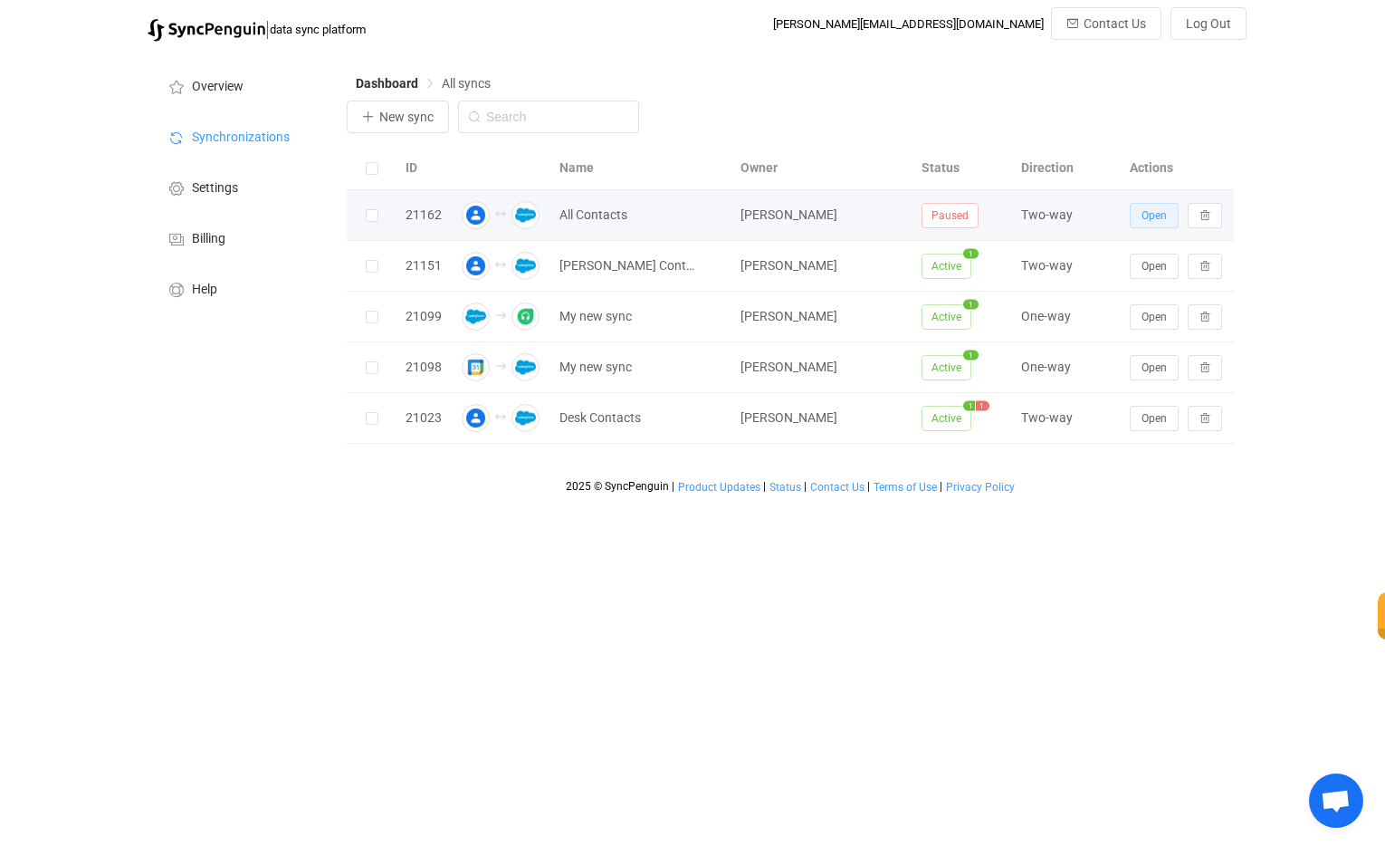
click at [1157, 215] on span "Open" at bounding box center [1154, 215] width 25 height 13
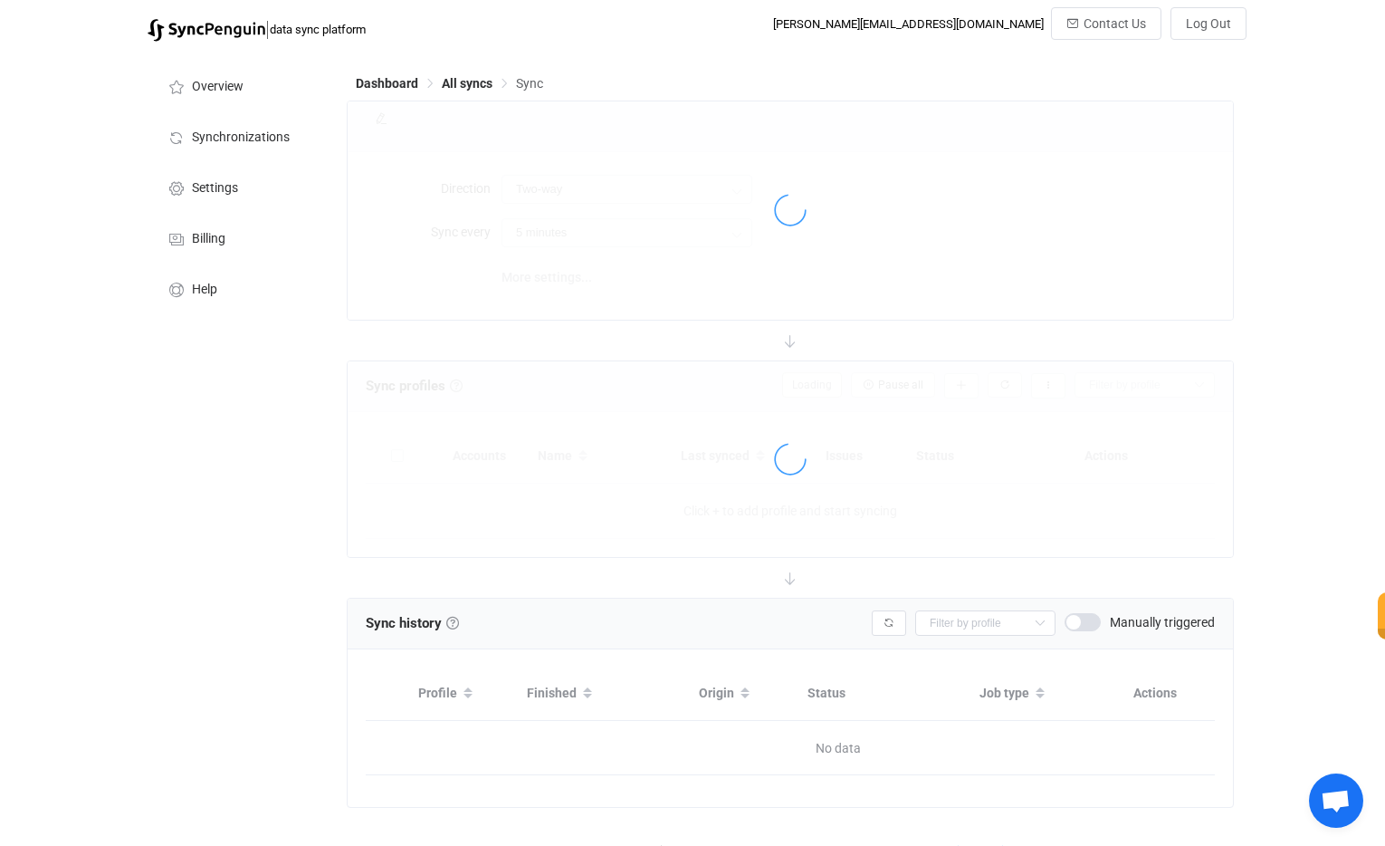
type input "10 minutes"
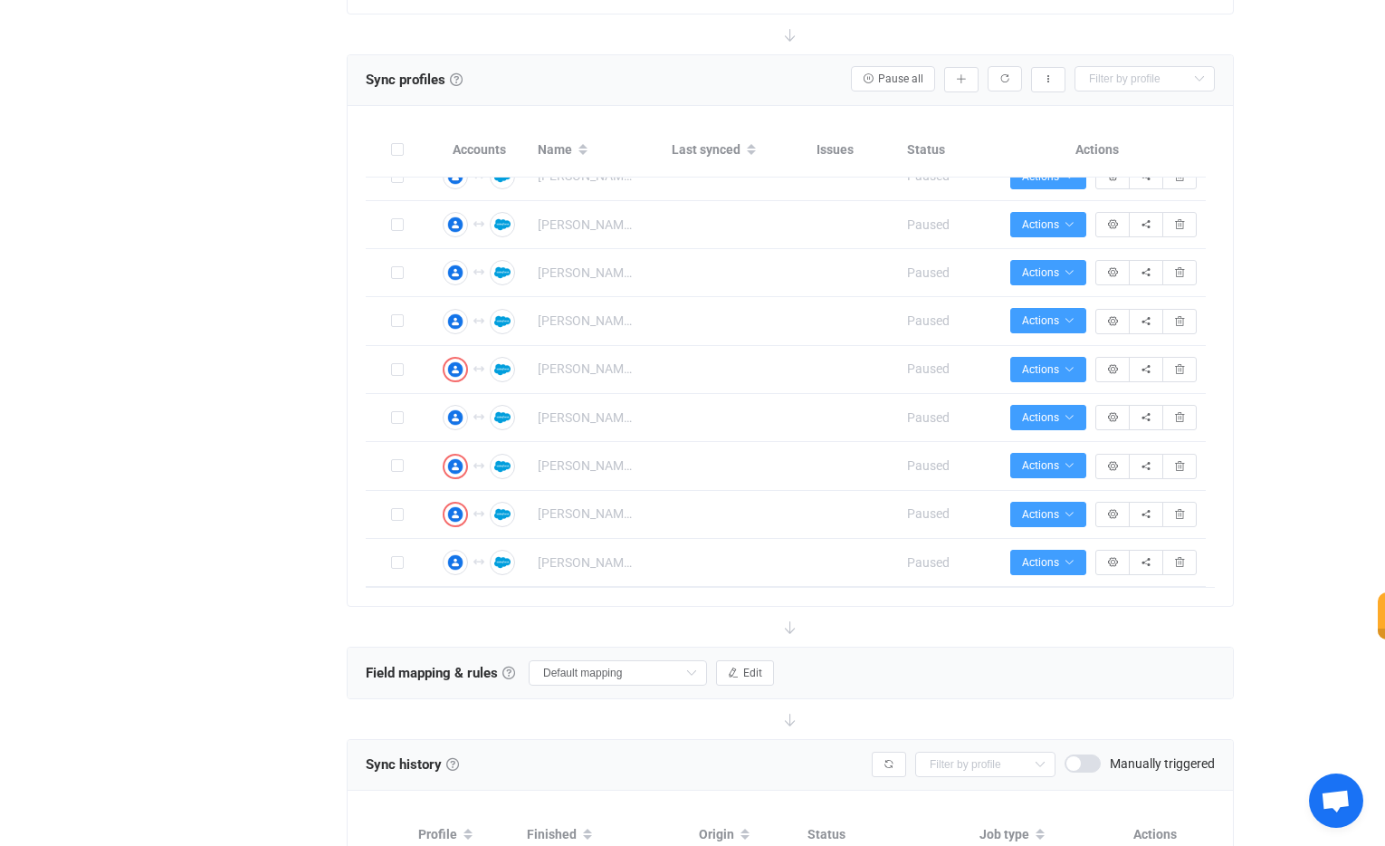
scroll to position [373, 0]
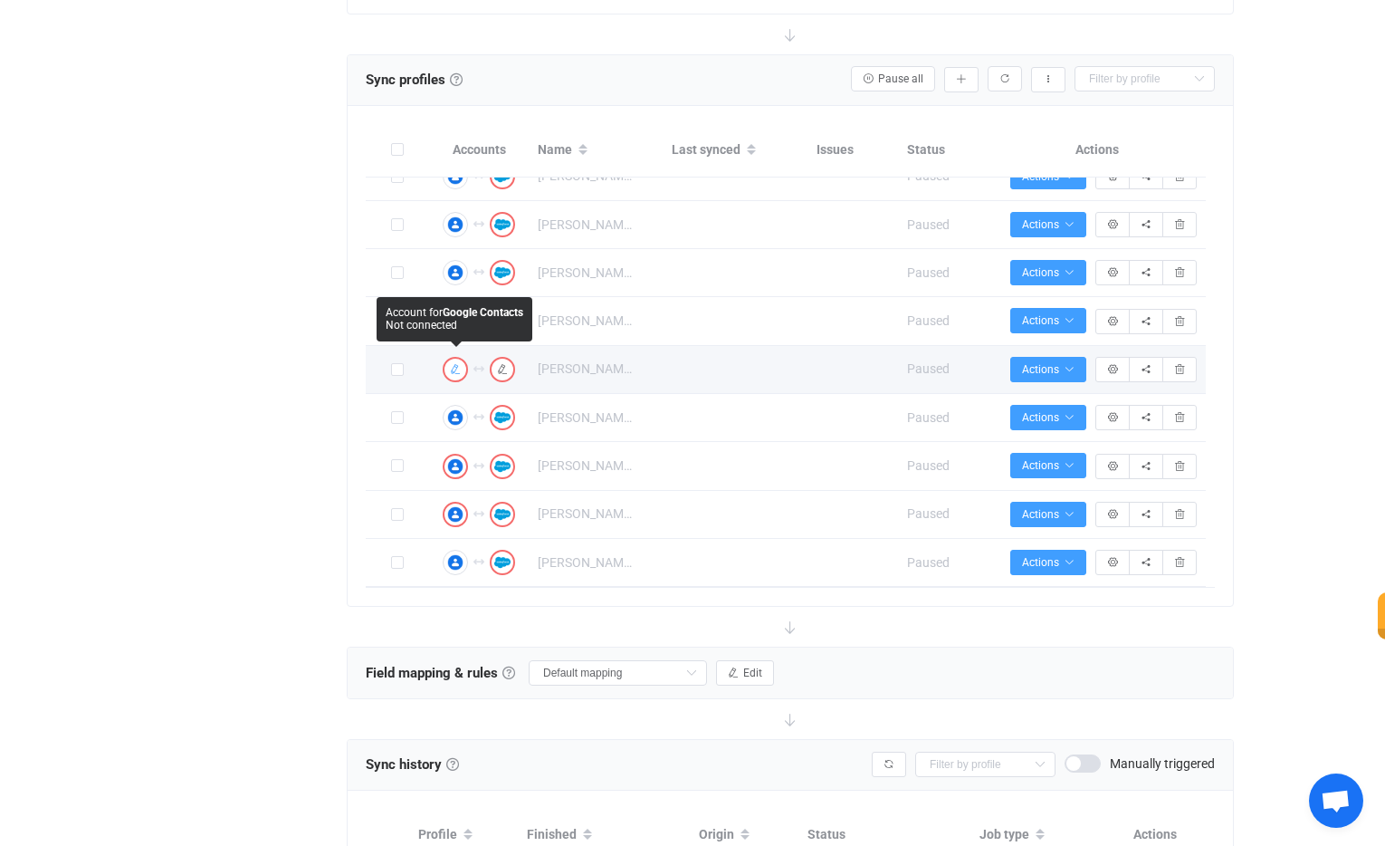
click at [461, 361] on img "button" at bounding box center [455, 369] width 16 height 16
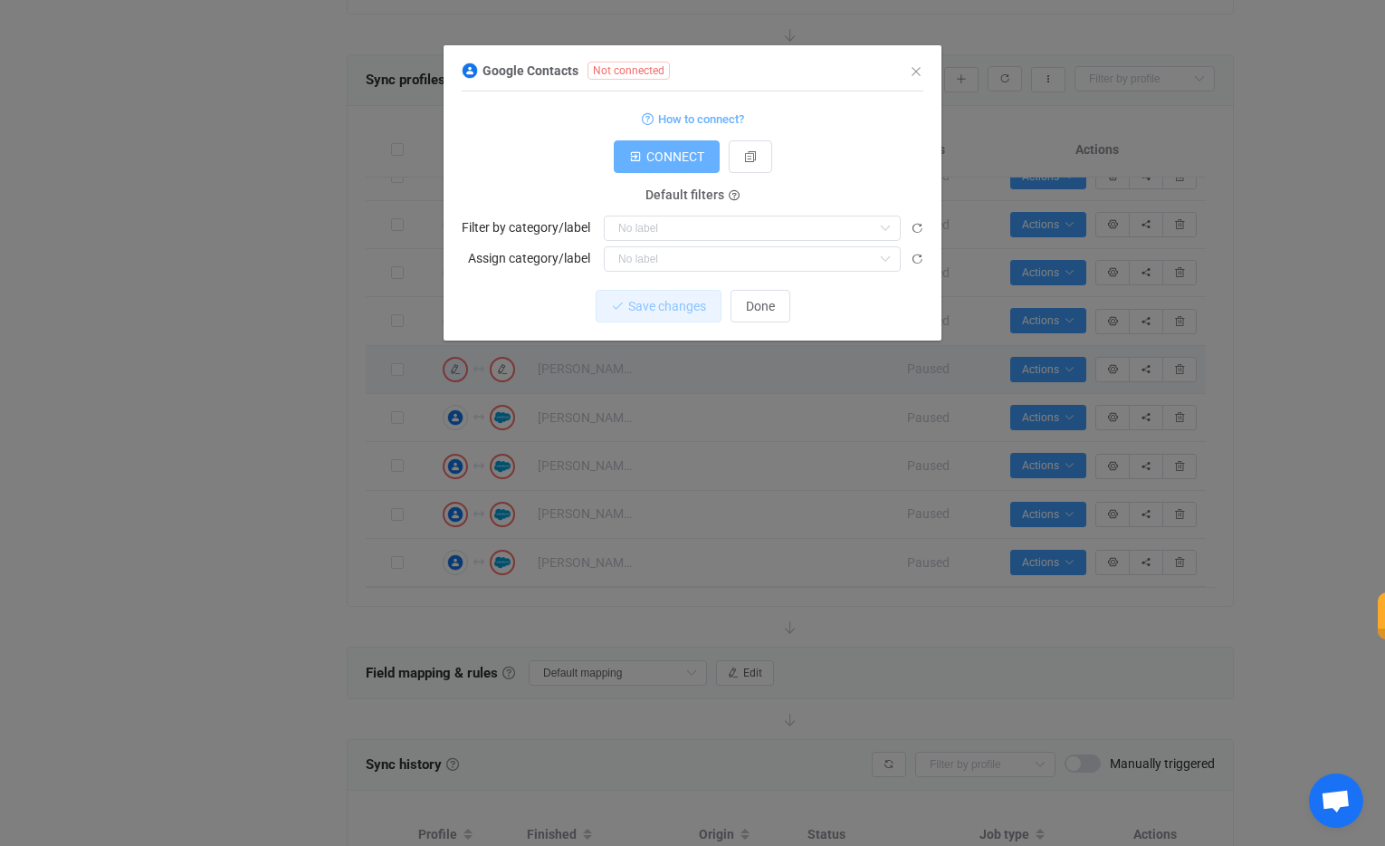
click at [678, 159] on span "CONNECT" at bounding box center [675, 156] width 58 height 14
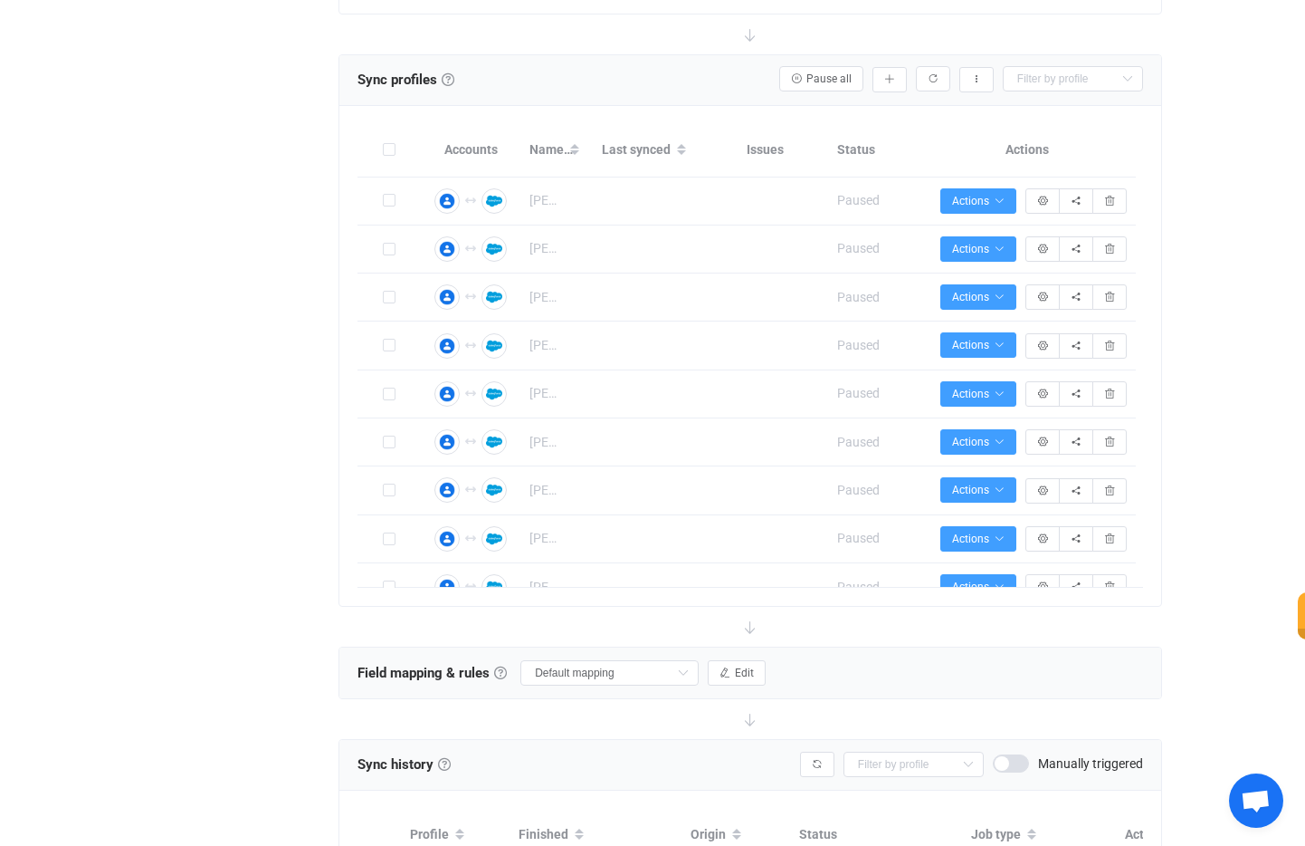
scroll to position [306, 0]
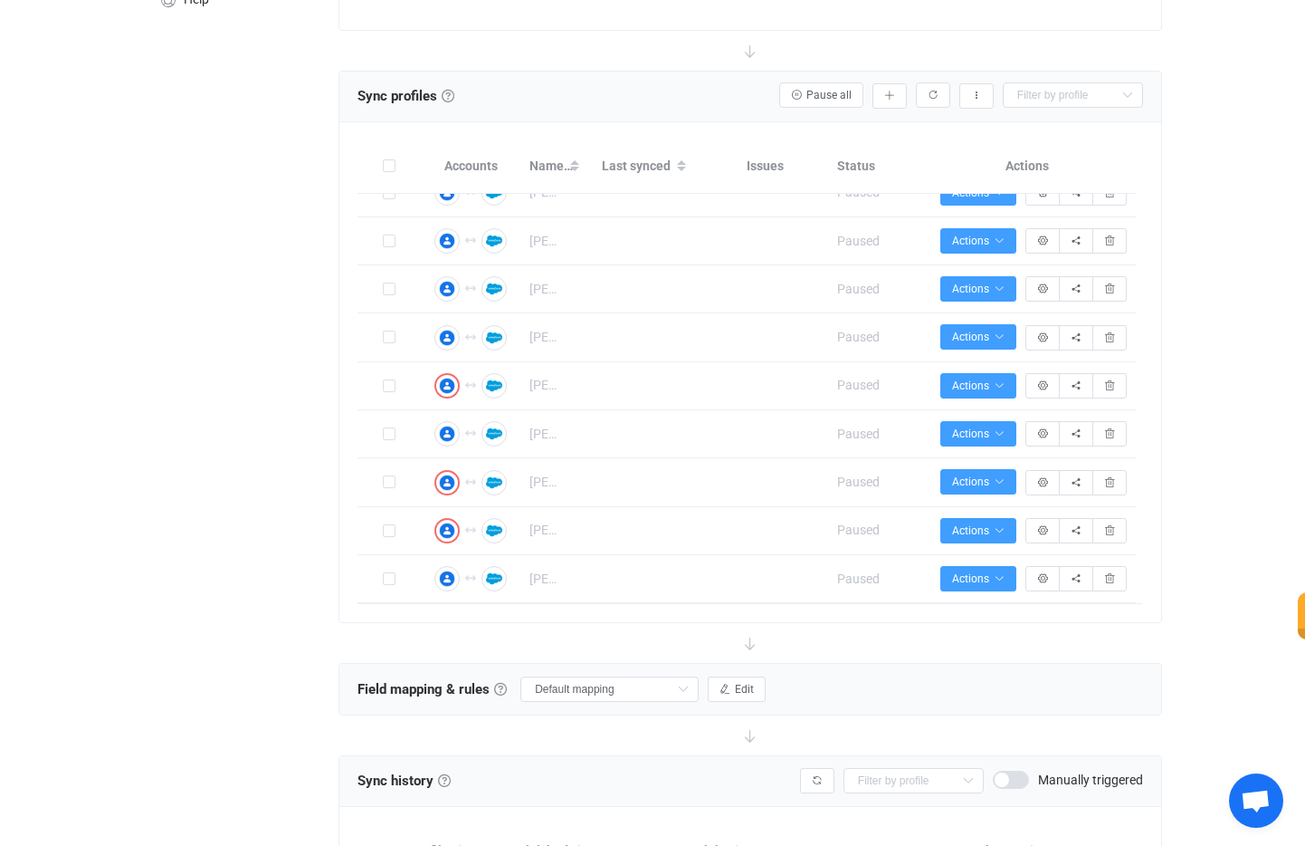
scroll to position [312, 0]
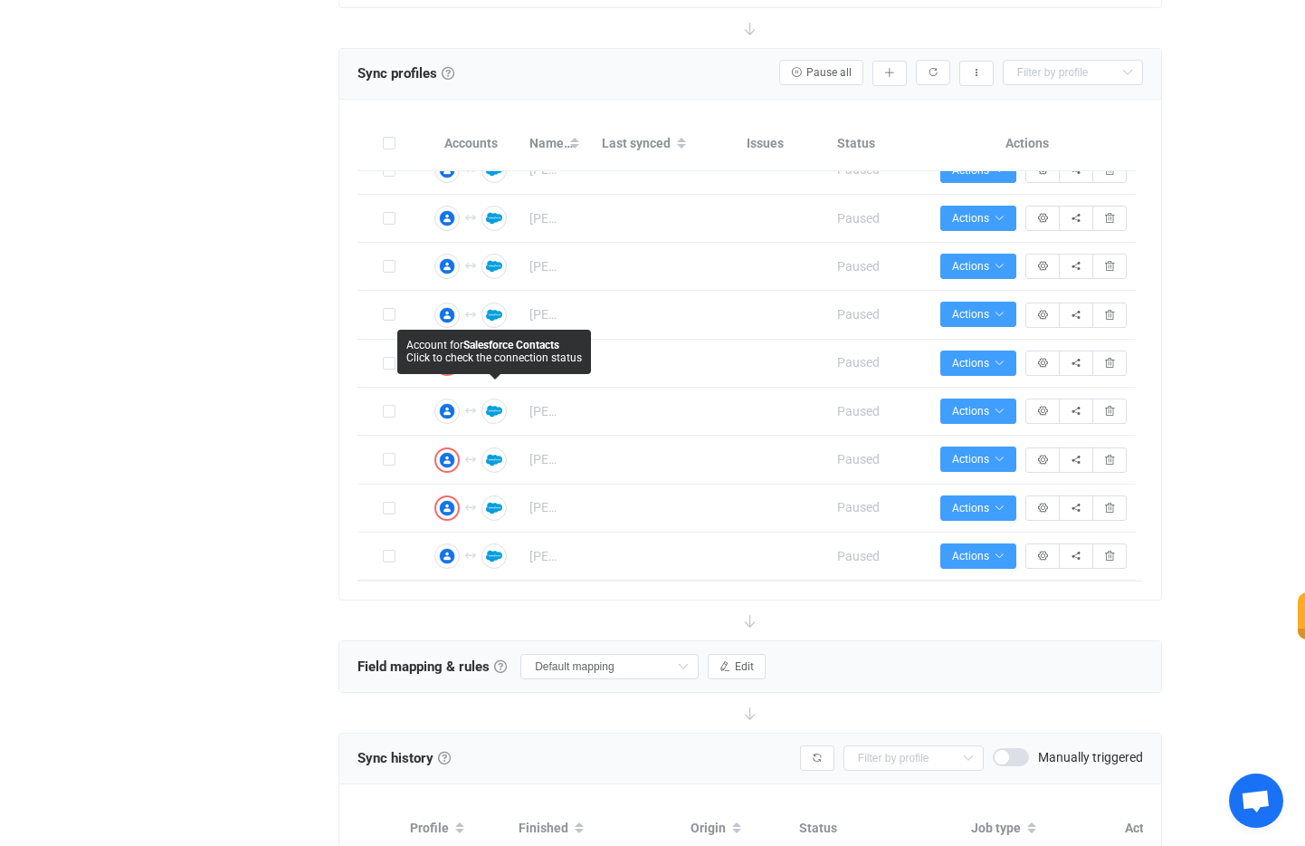
click at [449, 355] on span "Click to check the connection status" at bounding box center [494, 357] width 176 height 13
click at [442, 358] on icon "button" at bounding box center [447, 363] width 11 height 11
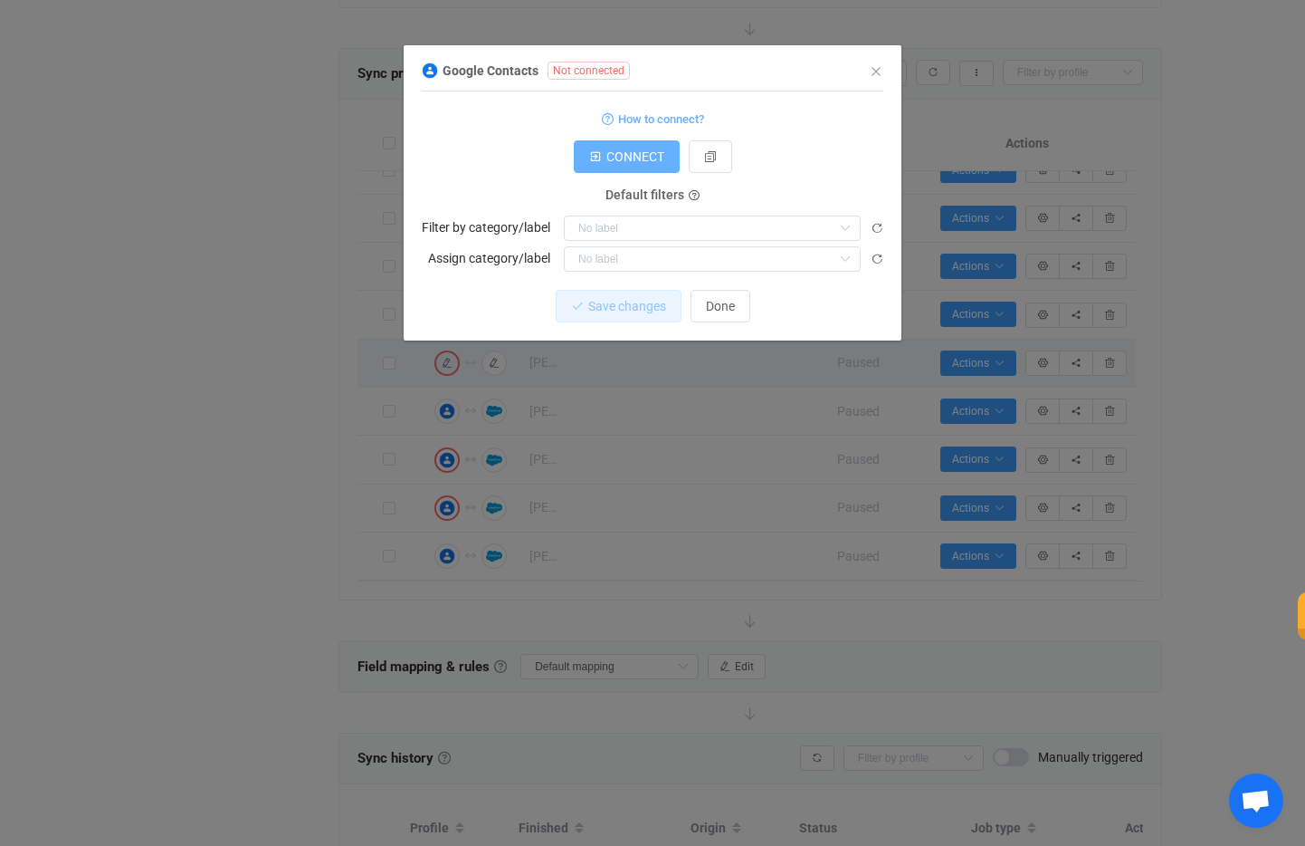
click at [609, 164] on button "CONNECT" at bounding box center [627, 156] width 106 height 33
click at [722, 302] on span "Done" at bounding box center [720, 306] width 29 height 14
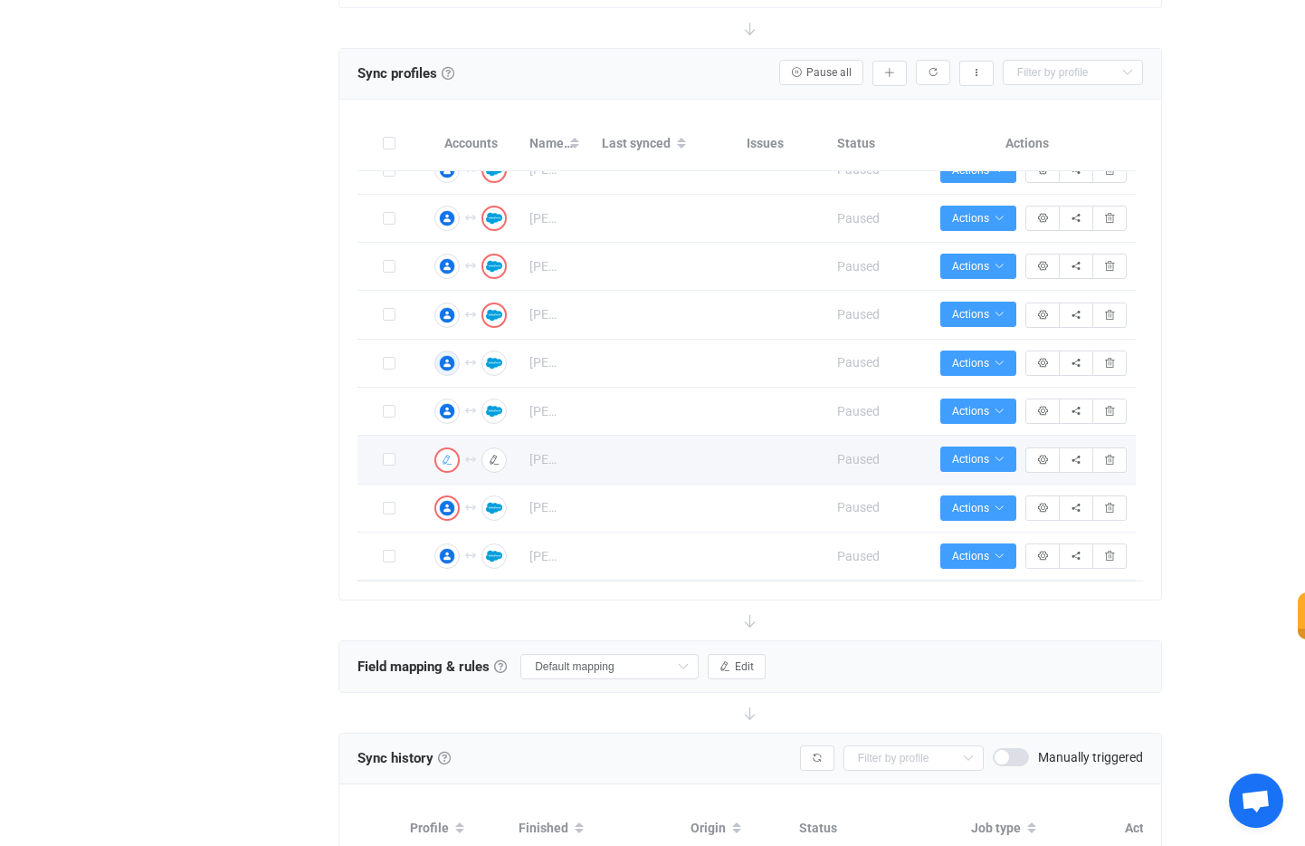
click at [445, 454] on icon "button" at bounding box center [447, 459] width 11 height 11
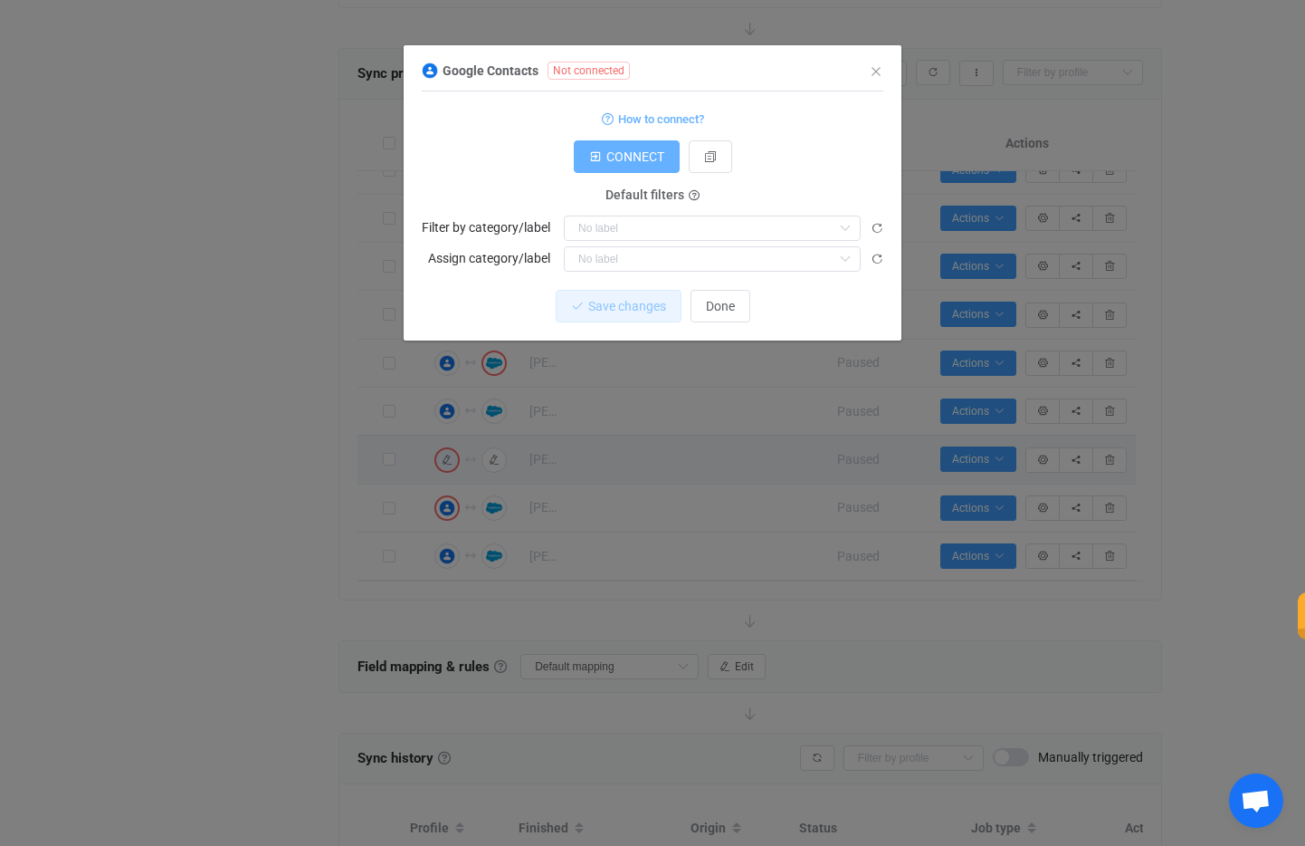
click at [649, 153] on span "CONNECT" at bounding box center [636, 156] width 58 height 14
click at [799, 118] on div "How to connect?" at bounding box center [653, 118] width 462 height 23
click at [721, 328] on div "1 Standard output: Output saved to the file How to connect? CONNECT Service acc…" at bounding box center [653, 215] width 462 height 249
click at [724, 311] on div "Google Contacts Not connected 1 Standard output: Output saved to the file How t…" at bounding box center [653, 200] width 462 height 282
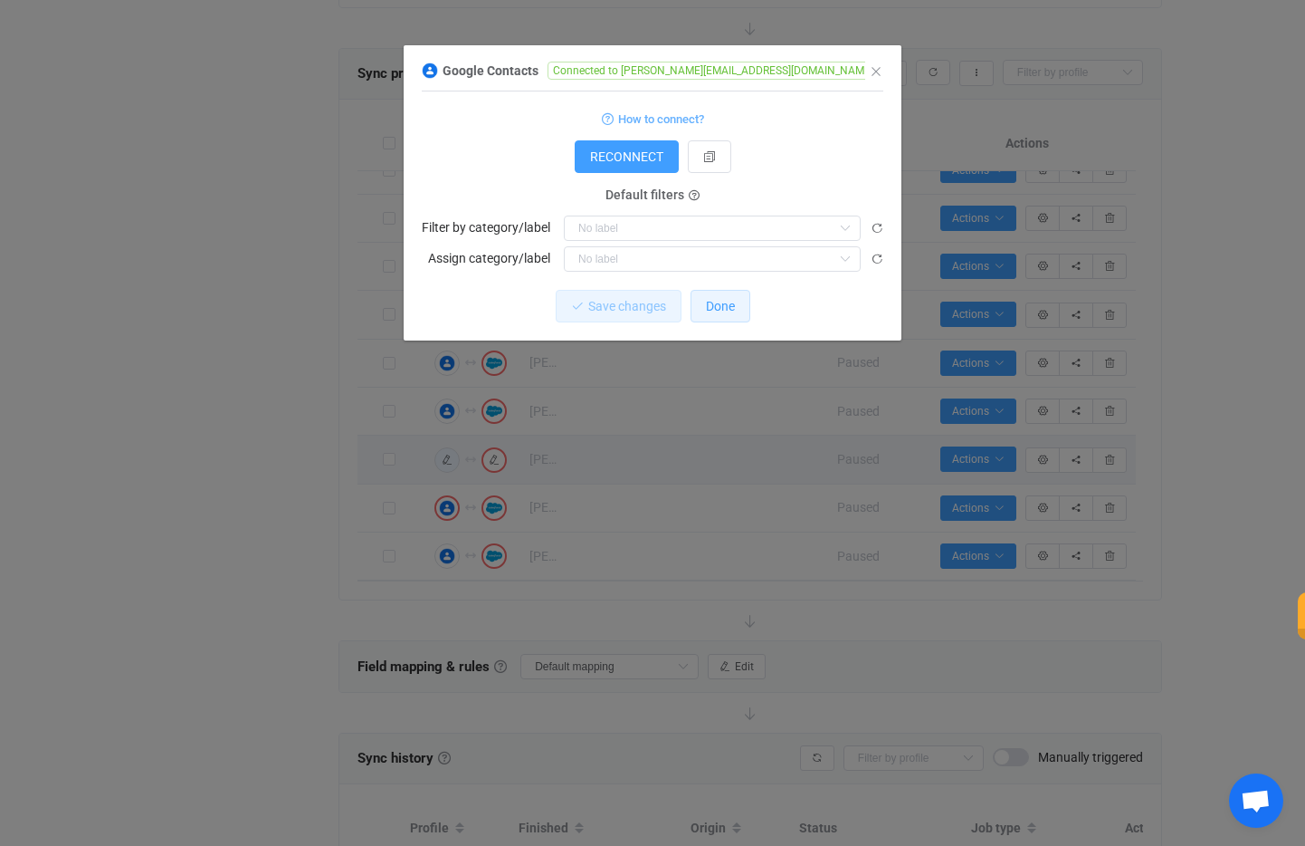
click at [709, 301] on span "Done" at bounding box center [720, 306] width 29 height 14
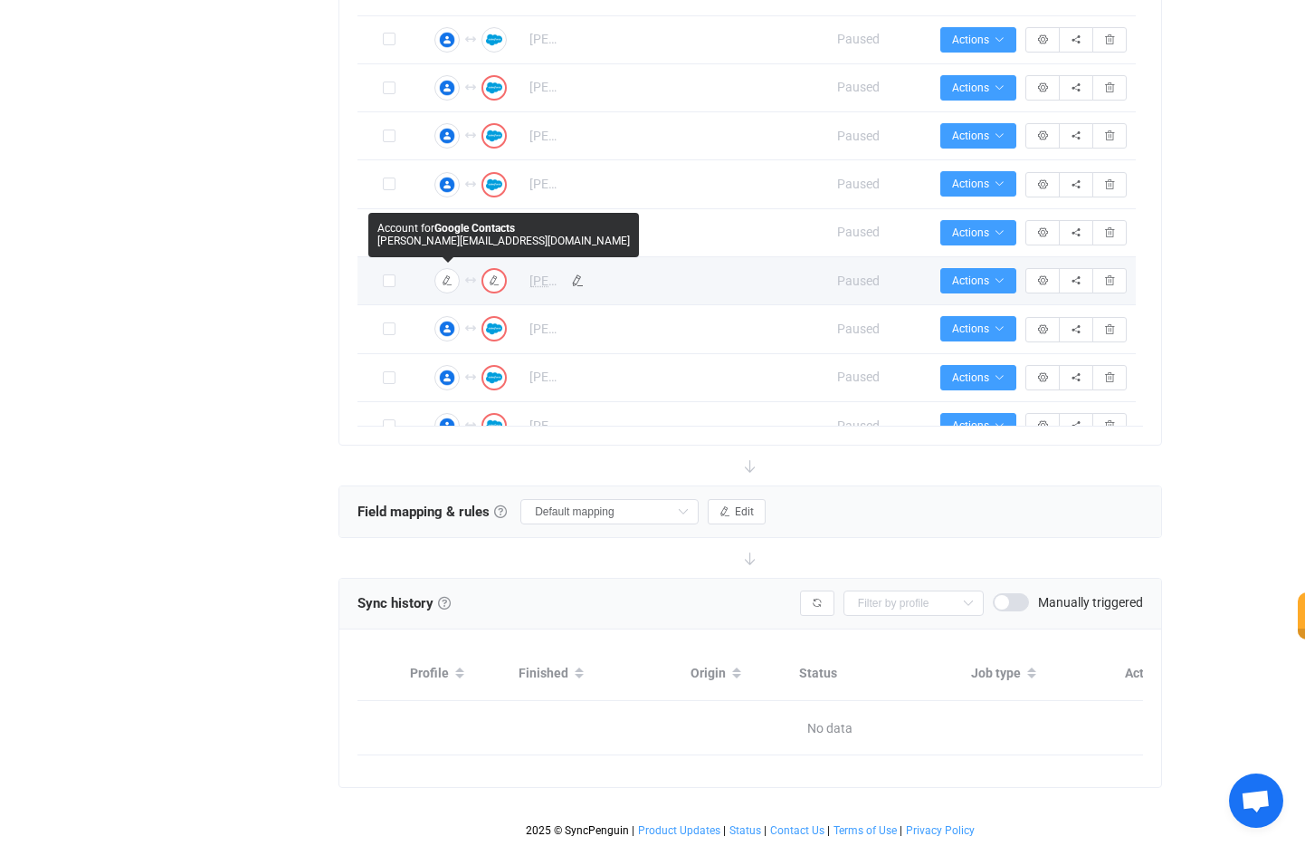
scroll to position [376, 0]
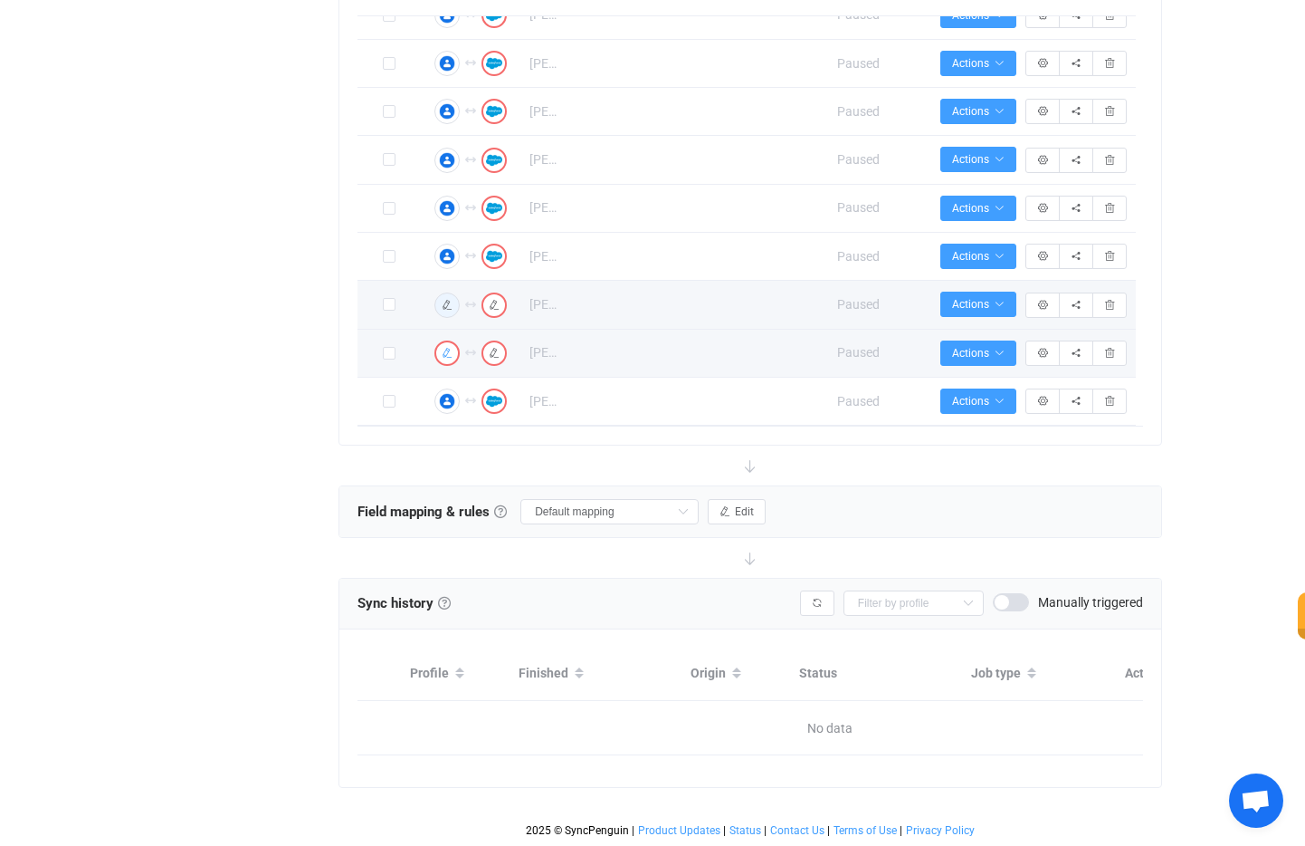
click at [452, 348] on icon "button" at bounding box center [447, 353] width 11 height 11
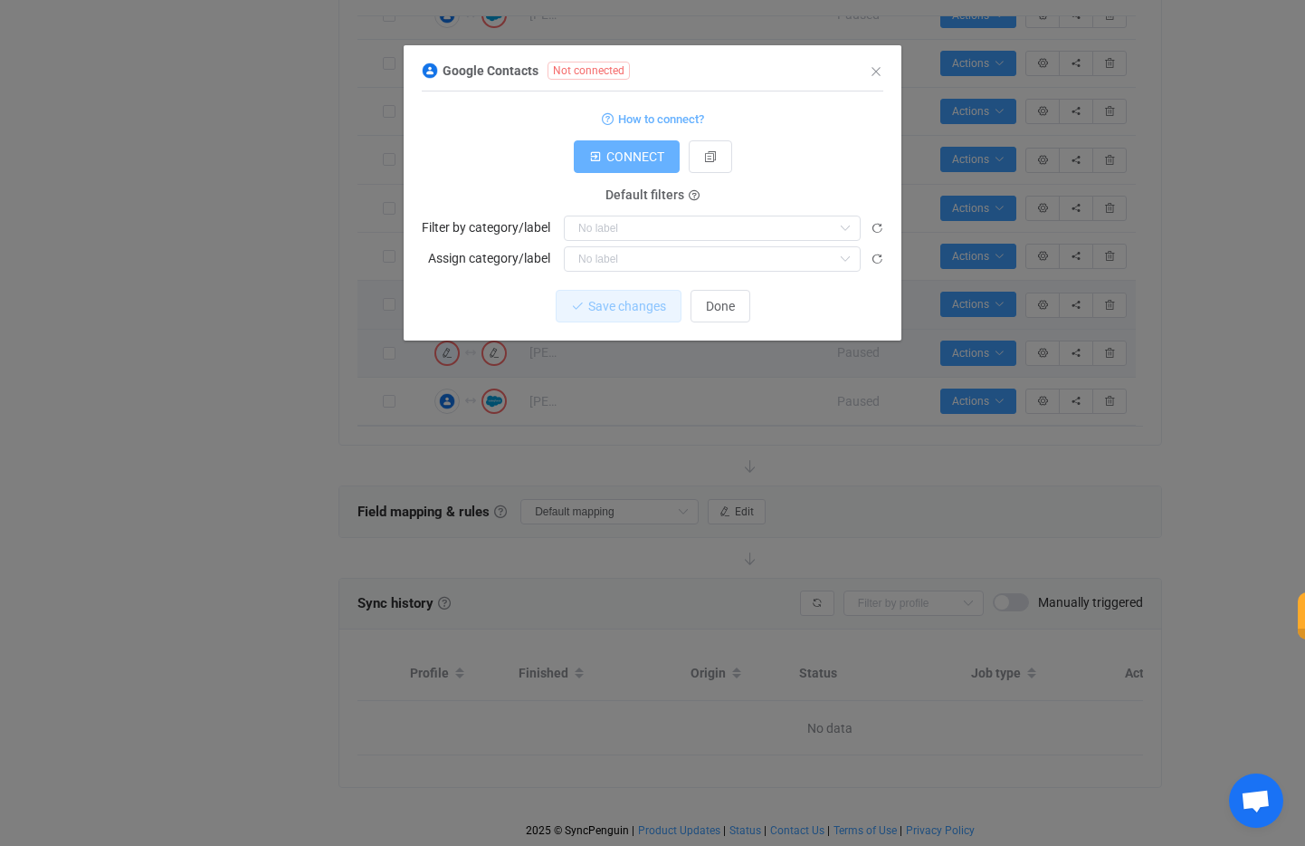
click at [642, 158] on span "CONNECT" at bounding box center [636, 156] width 58 height 14
click at [850, 122] on div "How to connect?" at bounding box center [653, 118] width 462 height 23
click at [728, 306] on span "Done" at bounding box center [720, 306] width 29 height 14
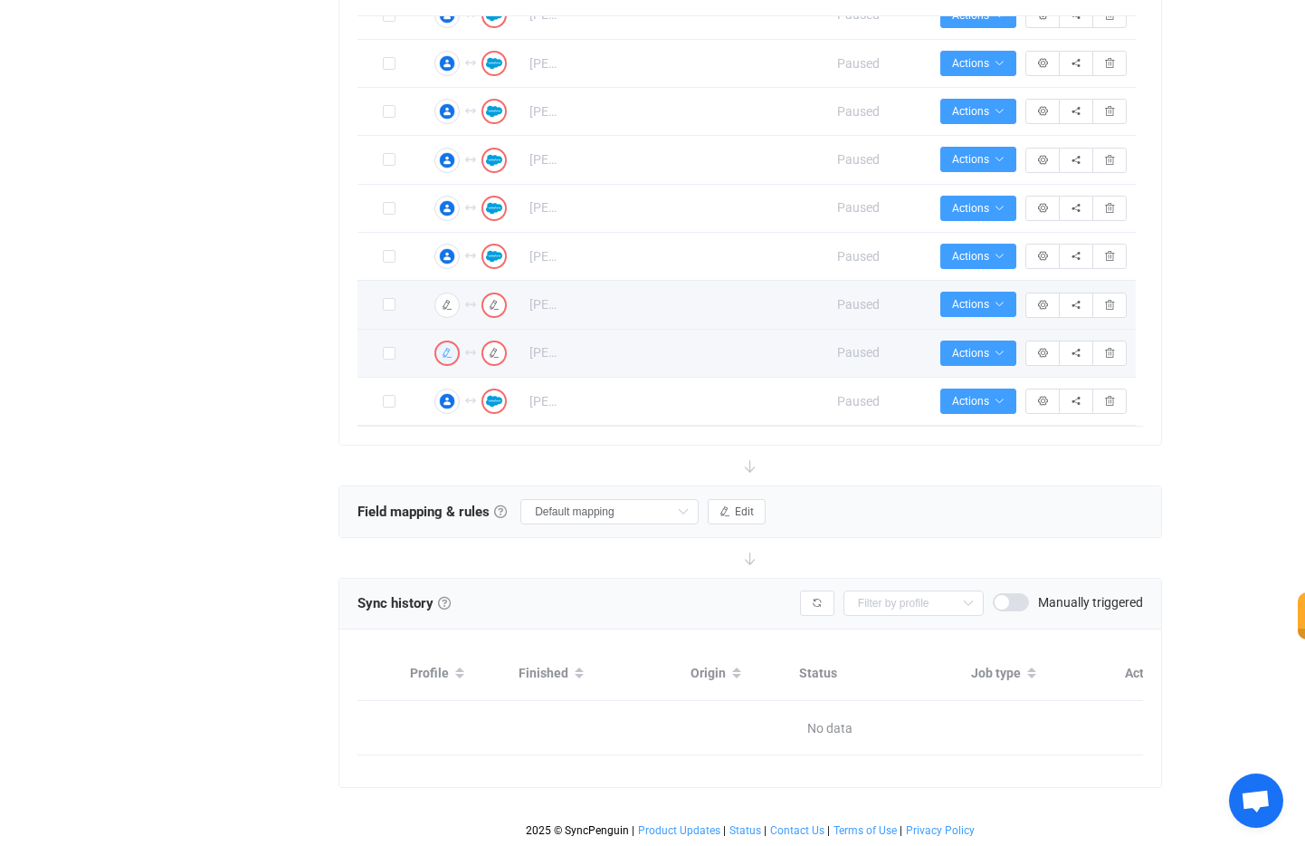
click at [444, 348] on icon "button" at bounding box center [447, 353] width 11 height 11
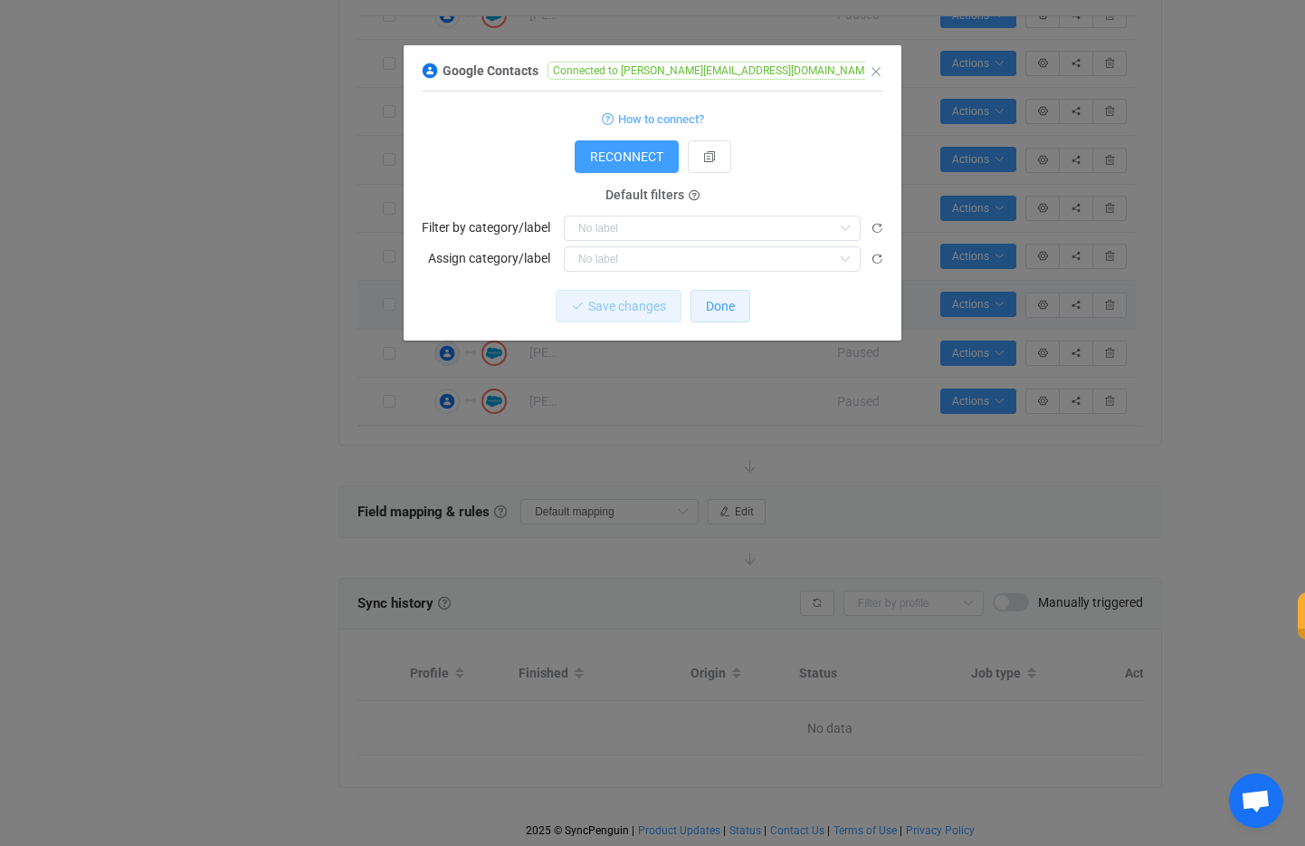
click at [722, 308] on span "Done" at bounding box center [720, 306] width 29 height 14
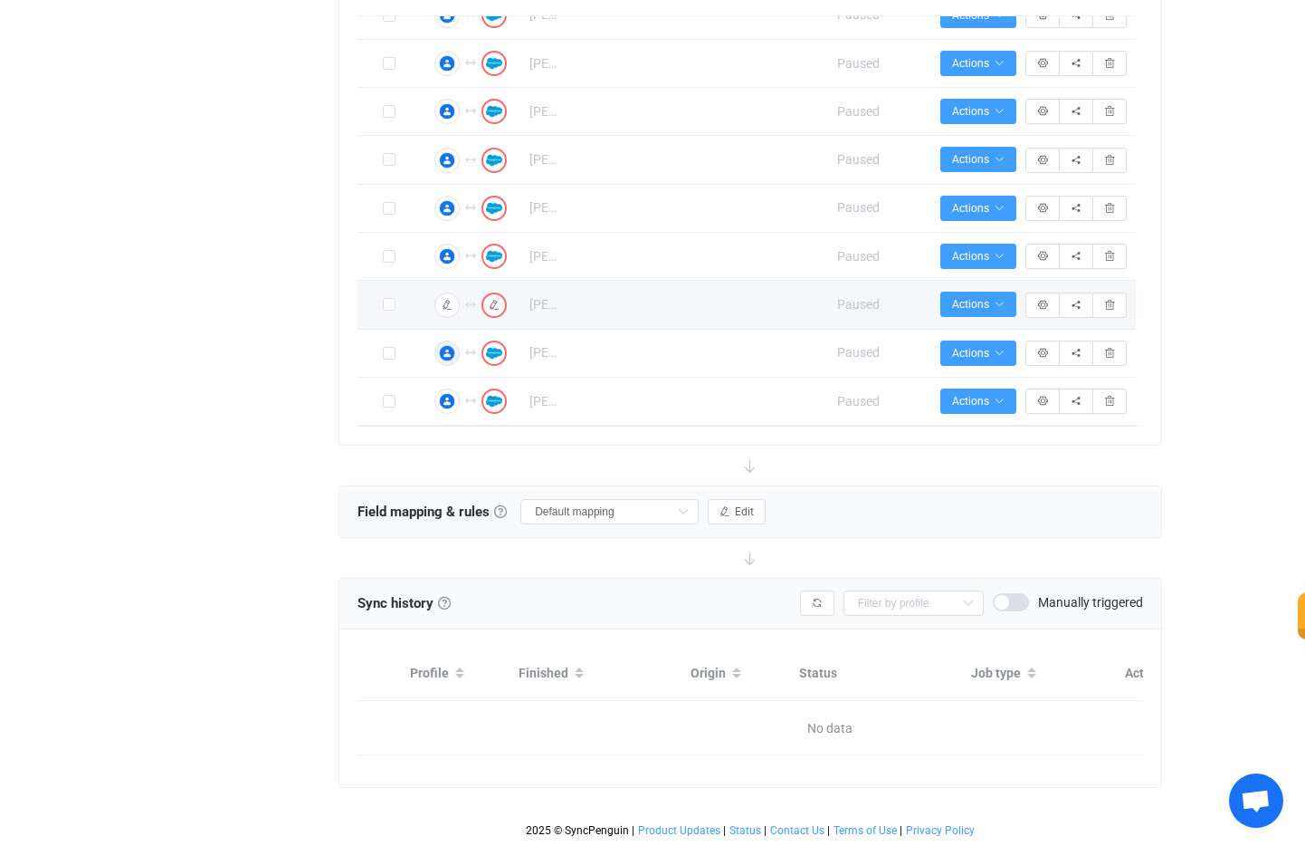
click at [164, 397] on div "Overview Synchronizations Settings Billing Help" at bounding box center [229, 215] width 199 height 1262
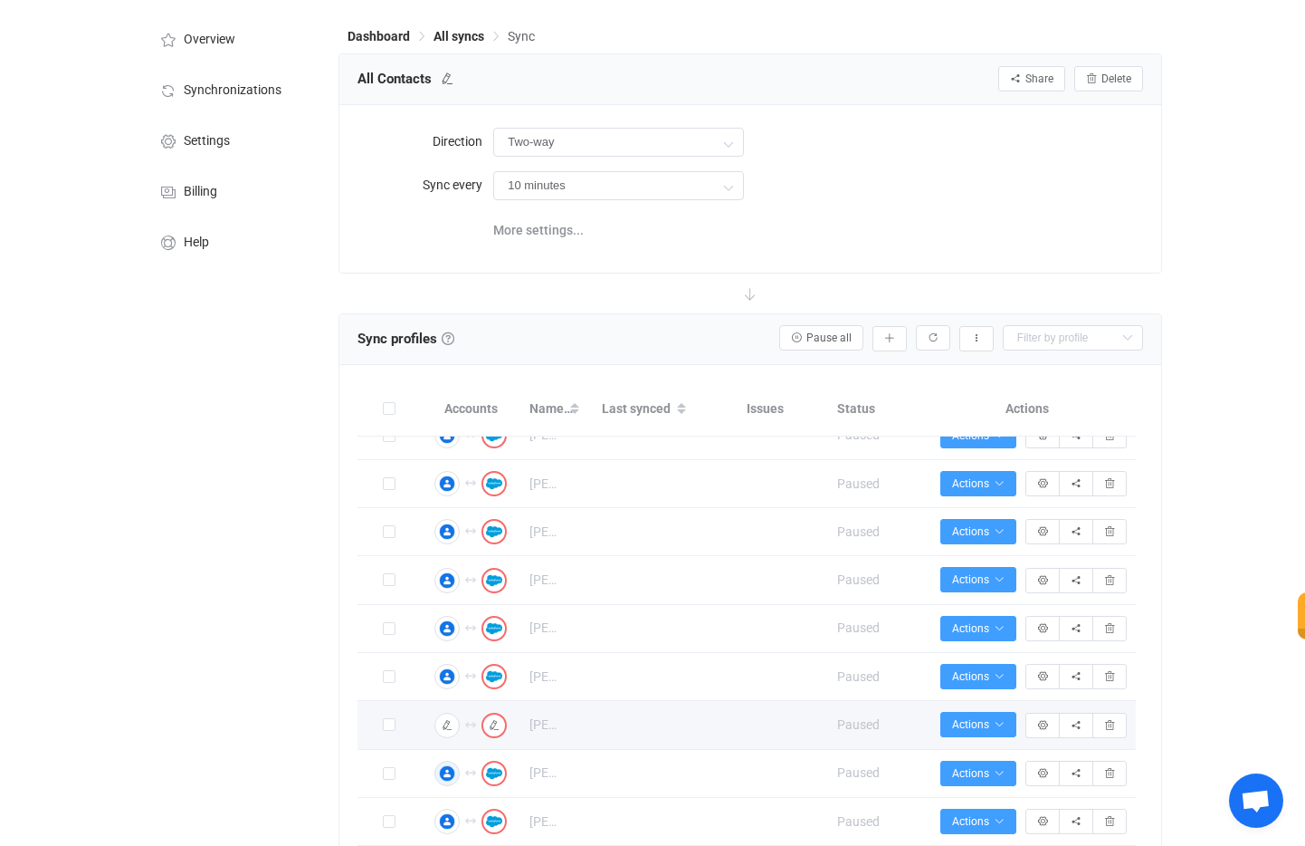
scroll to position [0, 0]
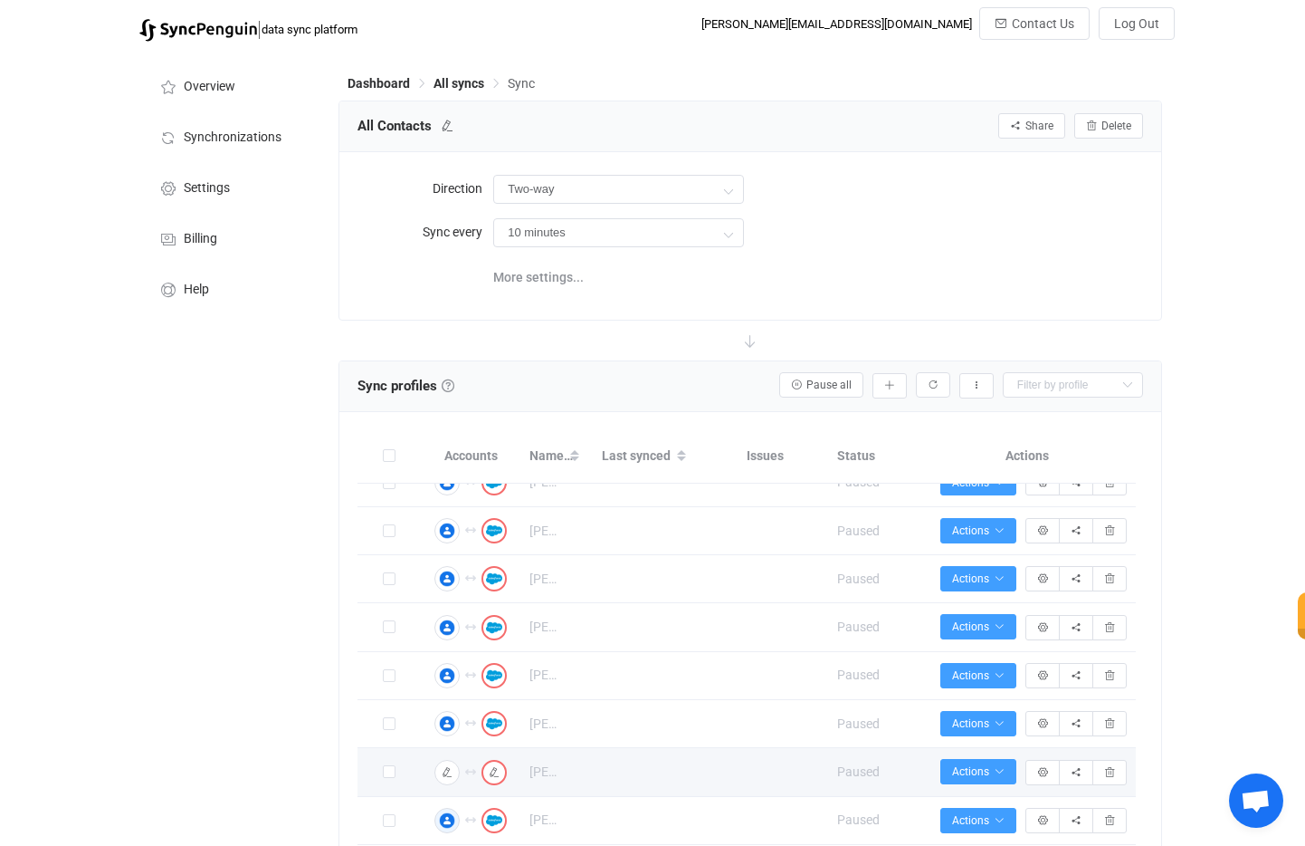
click at [228, 464] on div "Overview Synchronizations Settings Billing Help" at bounding box center [229, 682] width 199 height 1262
click at [895, 212] on form "Direction Two-way Two-way Google Salesforce Salesforce Google Sync every 10 min…" at bounding box center [751, 210] width 786 height 81
click at [701, 59] on div "Dashboard All syncs Sync All Contacts Share Sync sharing Delete Direction Two-w…" at bounding box center [753, 682] width 846 height 1262
click at [759, 79] on div "Dashboard All syncs Sync" at bounding box center [751, 86] width 824 height 27
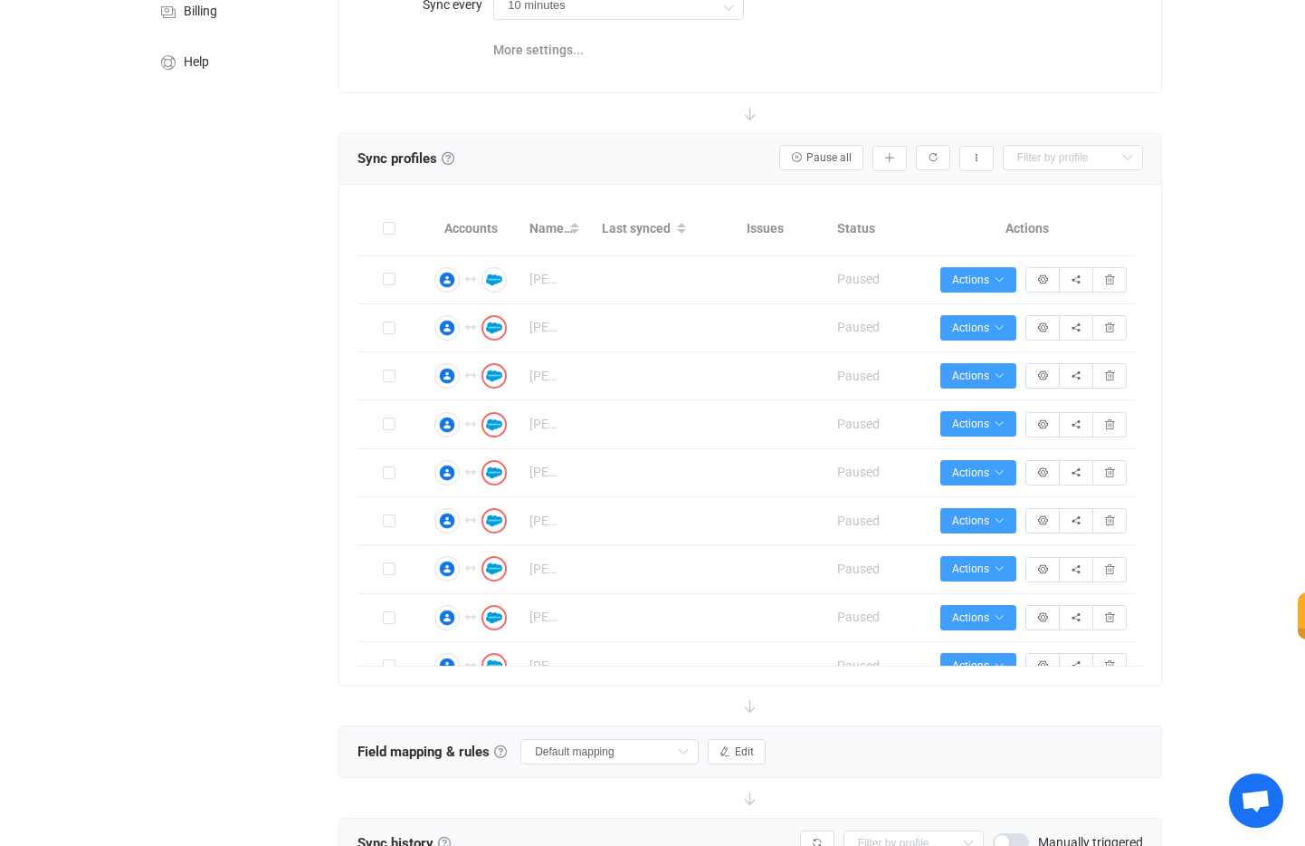
click at [714, 51] on div "More settings..." at bounding box center [818, 48] width 650 height 37
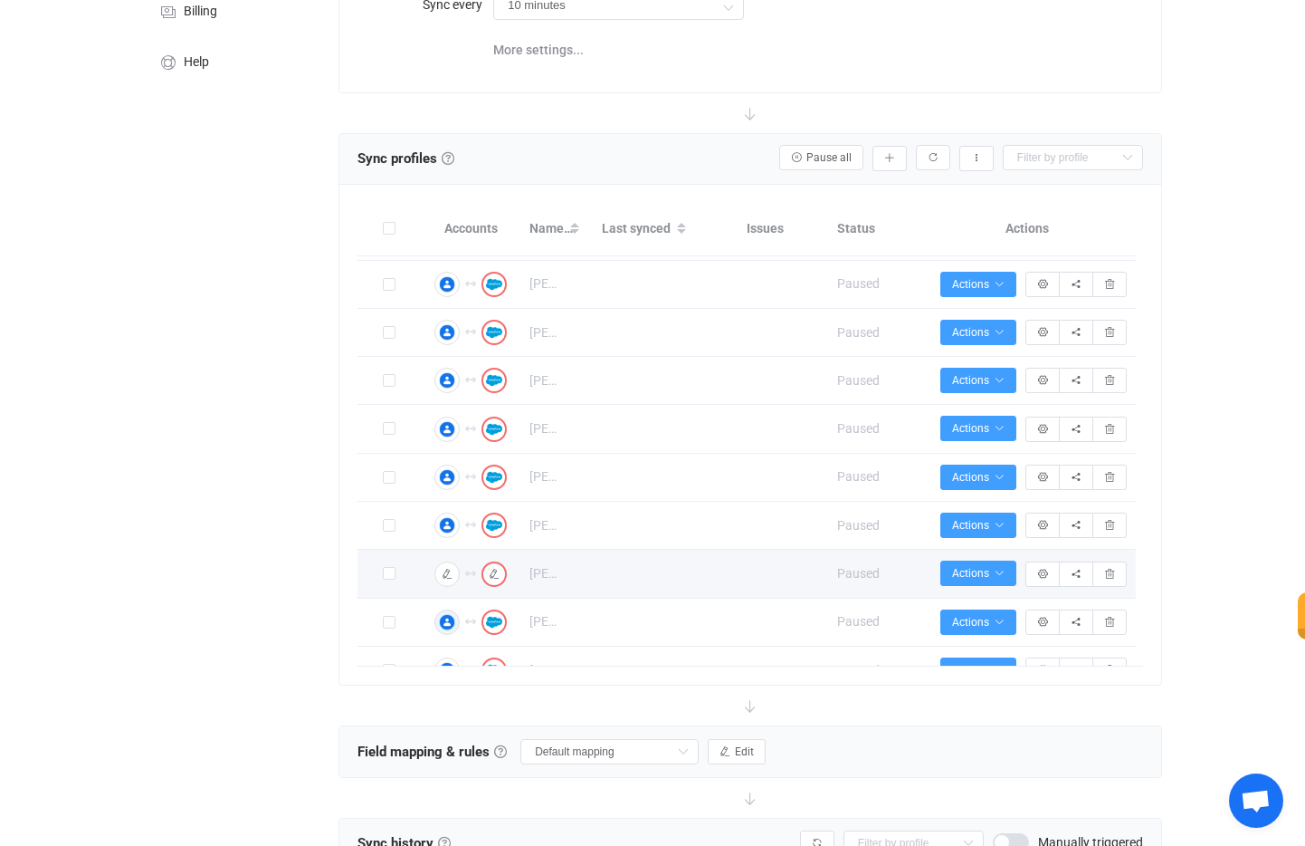
scroll to position [376, 0]
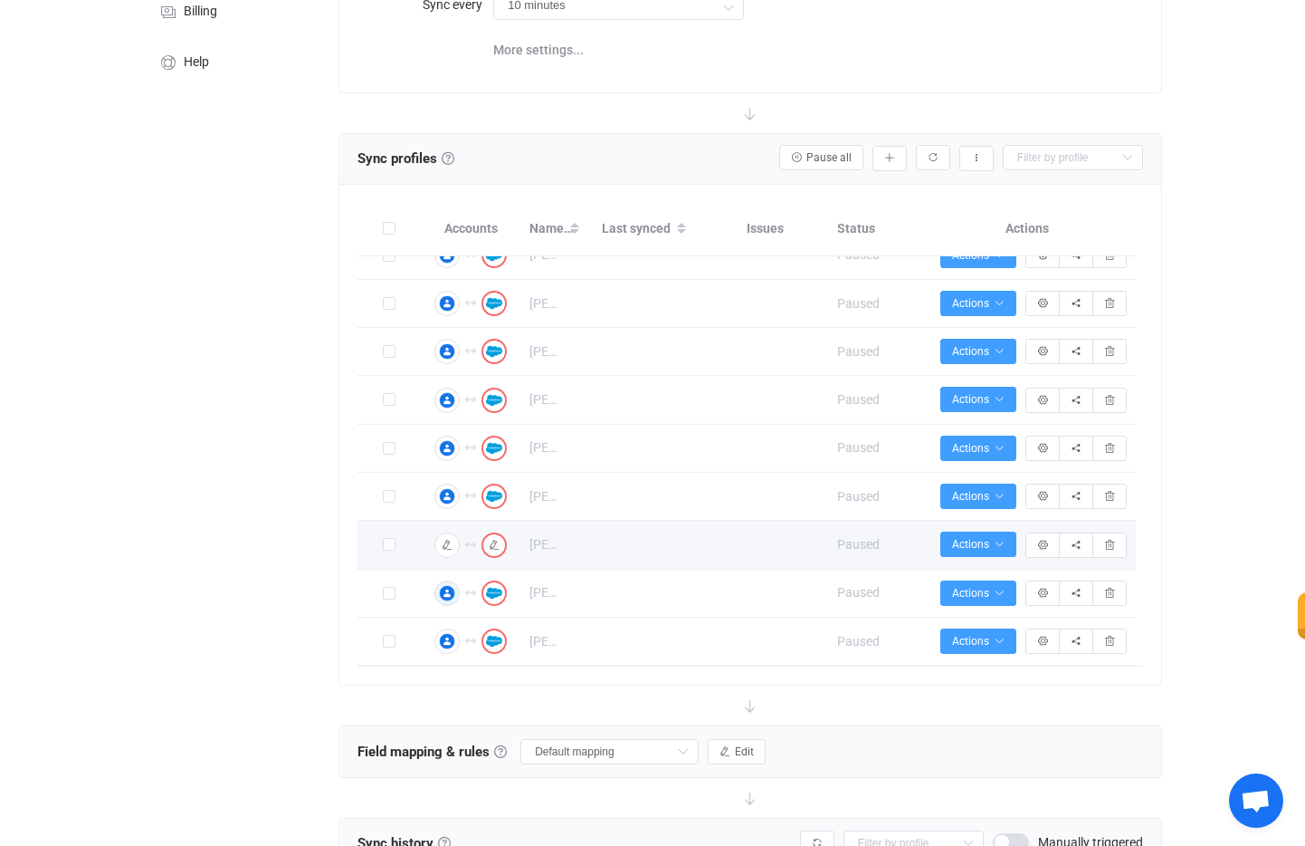
click at [167, 472] on div "Overview Synchronizations Settings Billing Help" at bounding box center [229, 454] width 199 height 1262
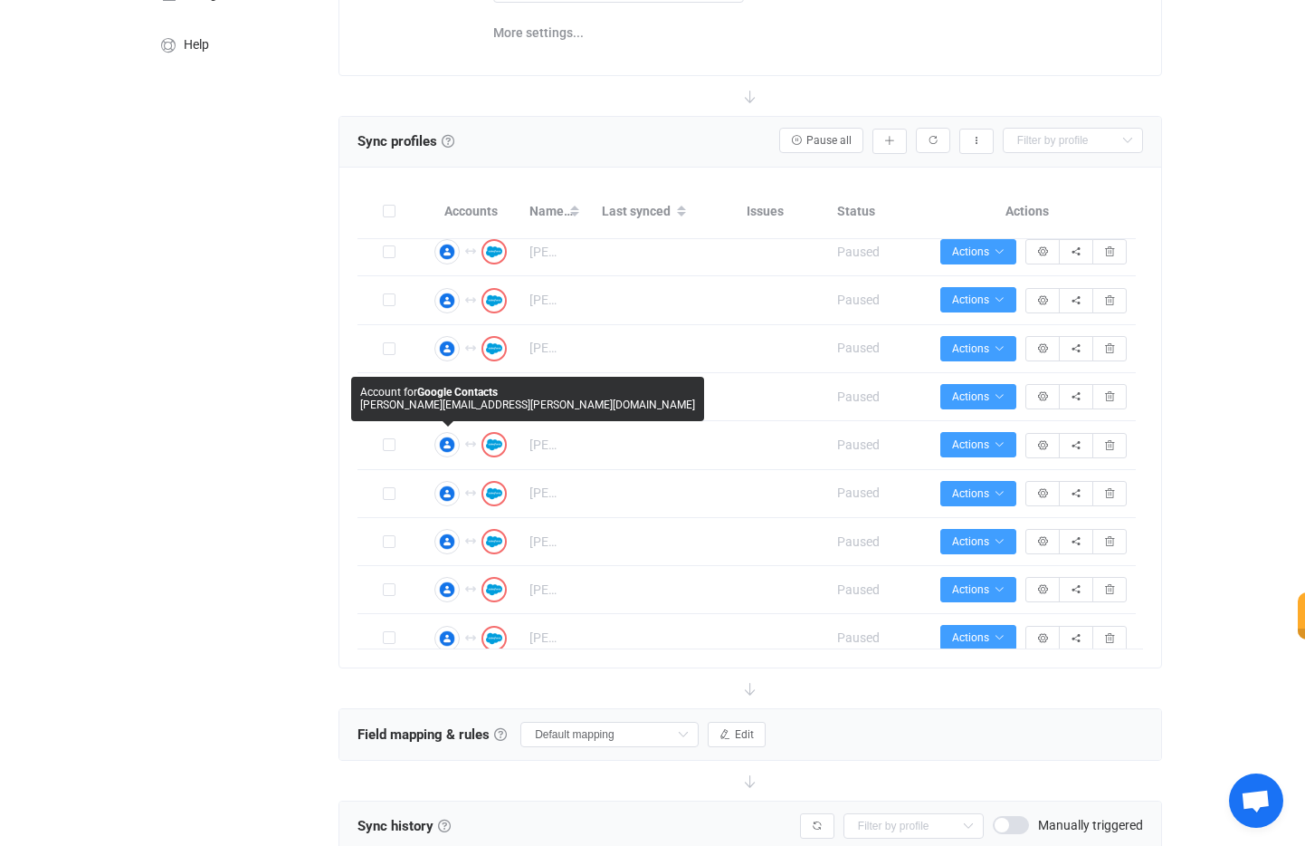
scroll to position [0, 0]
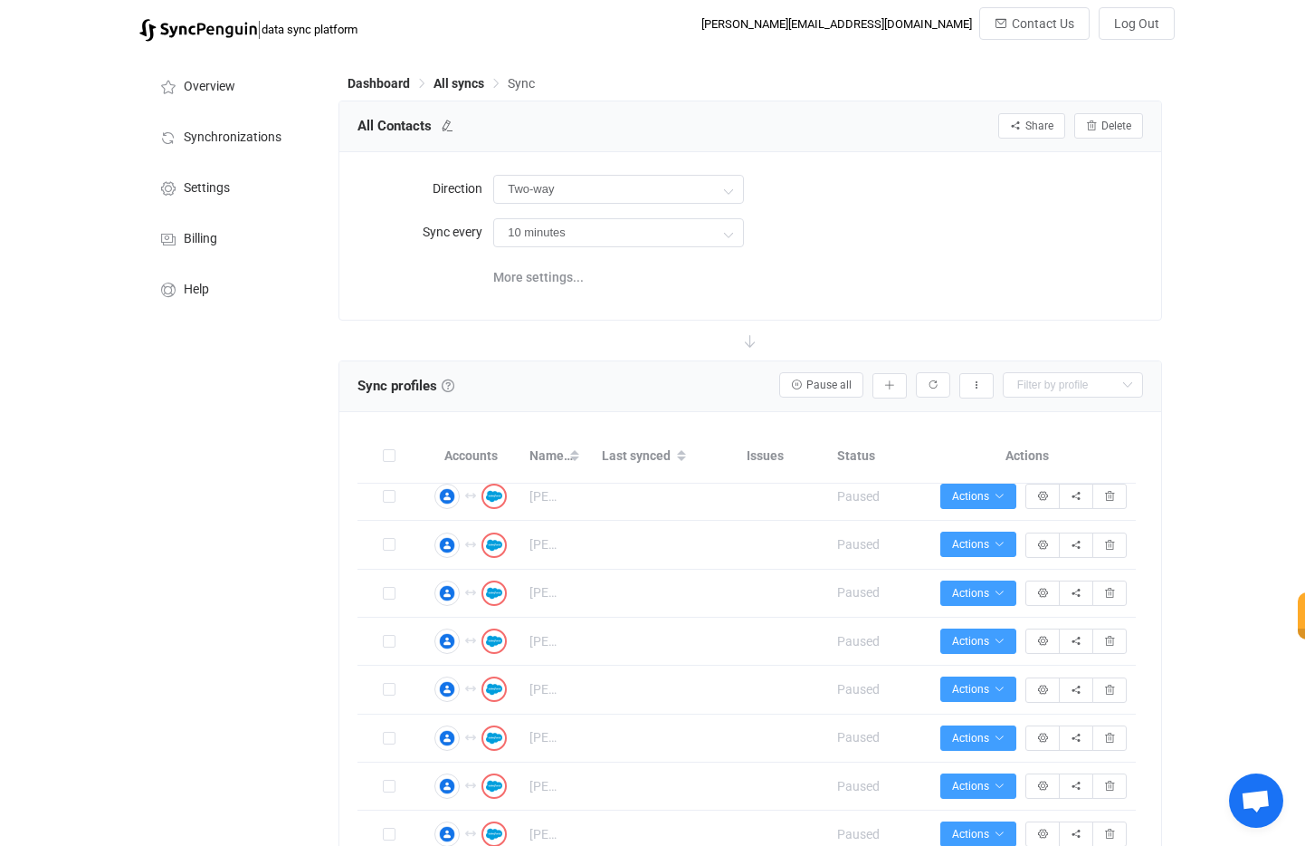
click at [1223, 186] on div "| data sync platform dan@cognitivechange.org Contact Us Log Out Overview Synchr…" at bounding box center [652, 659] width 1305 height 1305
click at [1051, 349] on div at bounding box center [751, 340] width 824 height 40
click at [165, 547] on div "Overview Synchronizations Settings Billing Help" at bounding box center [229, 682] width 199 height 1262
click at [960, 201] on div "Two-way Two-way Google Salesforce Salesforce Google" at bounding box center [818, 188] width 650 height 37
click at [813, 86] on div "Dashboard All syncs Sync" at bounding box center [751, 86] width 824 height 27
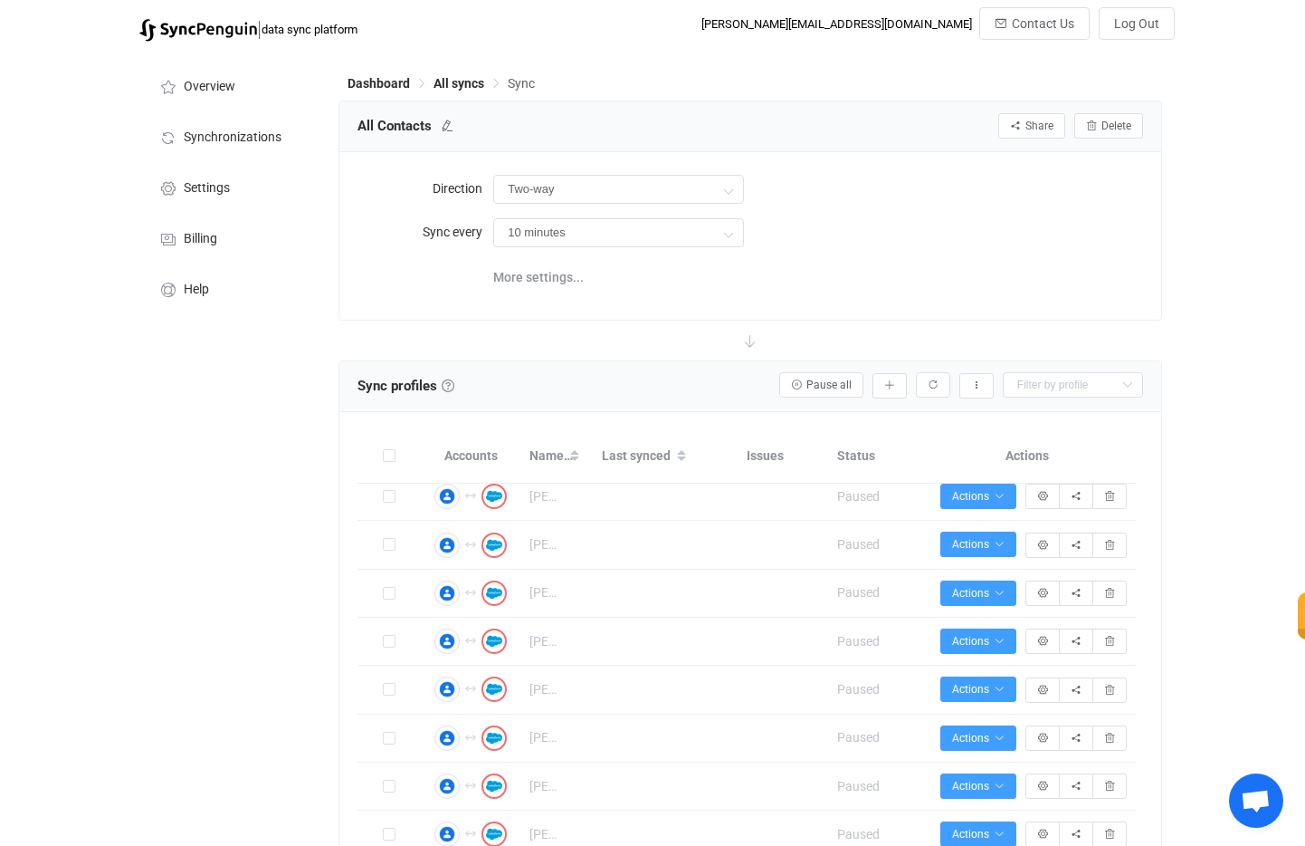
click at [764, 56] on div "Dashboard All syncs Sync All Contacts Share Sync sharing Delete Direction Two-w…" at bounding box center [753, 682] width 846 height 1262
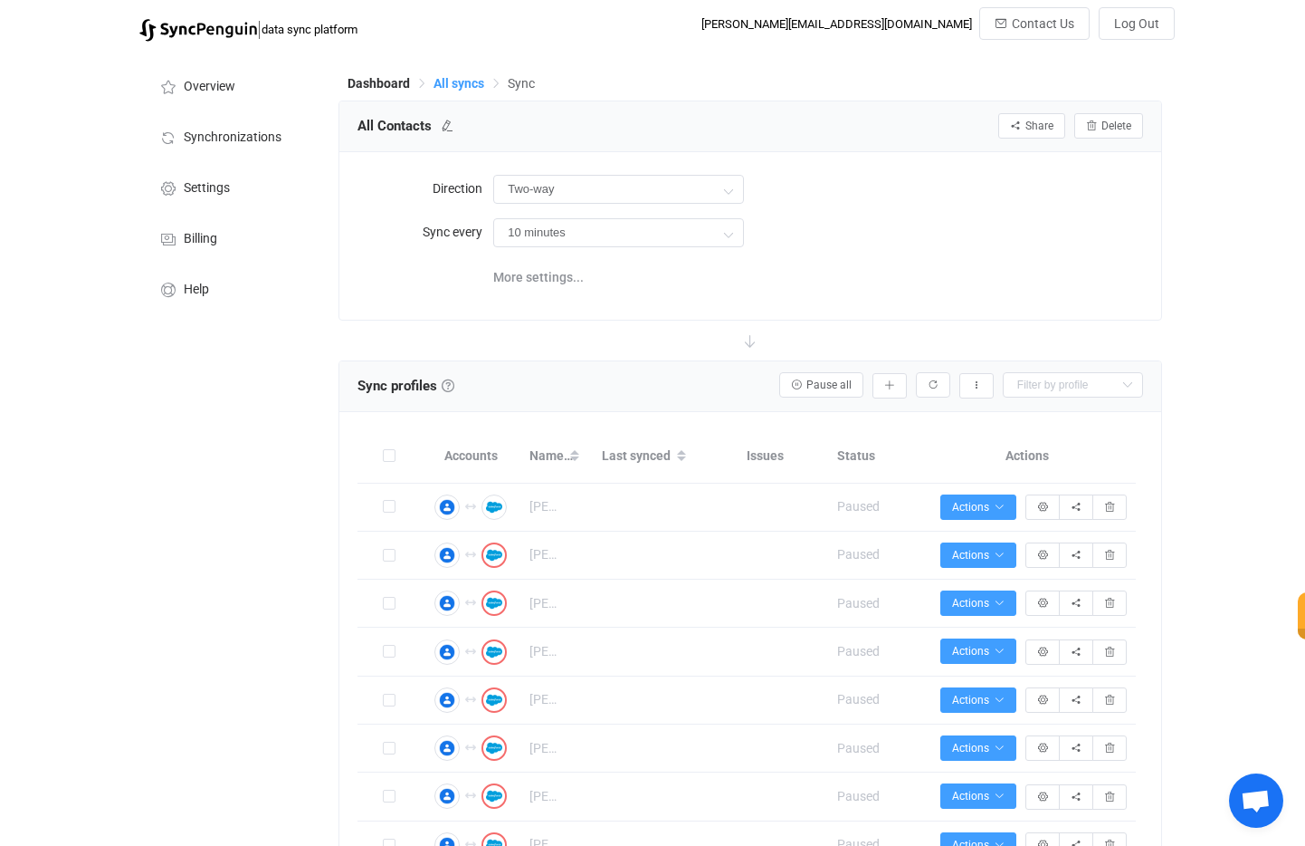
click at [460, 78] on span "All syncs" at bounding box center [459, 83] width 51 height 14
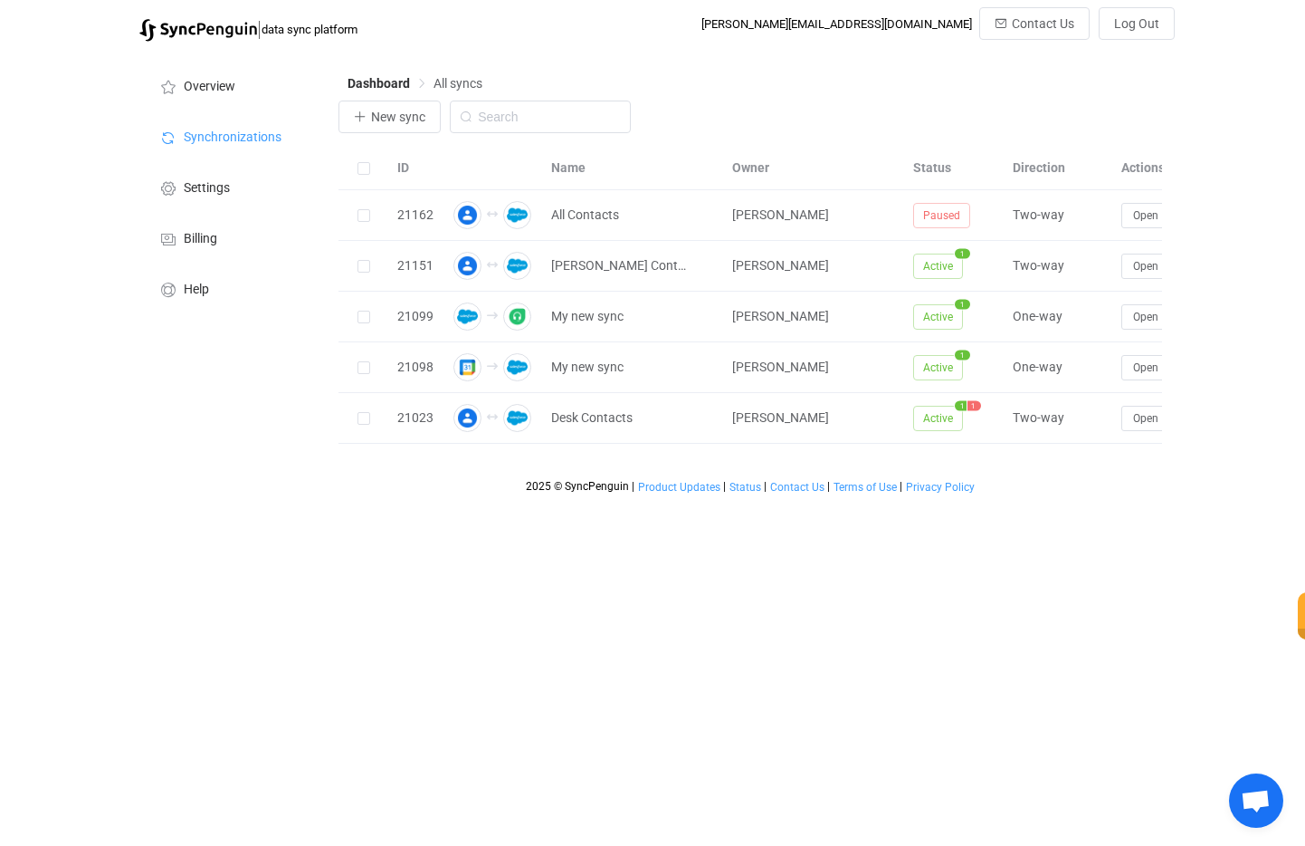
click at [785, 107] on div "New sync" at bounding box center [751, 121] width 824 height 42
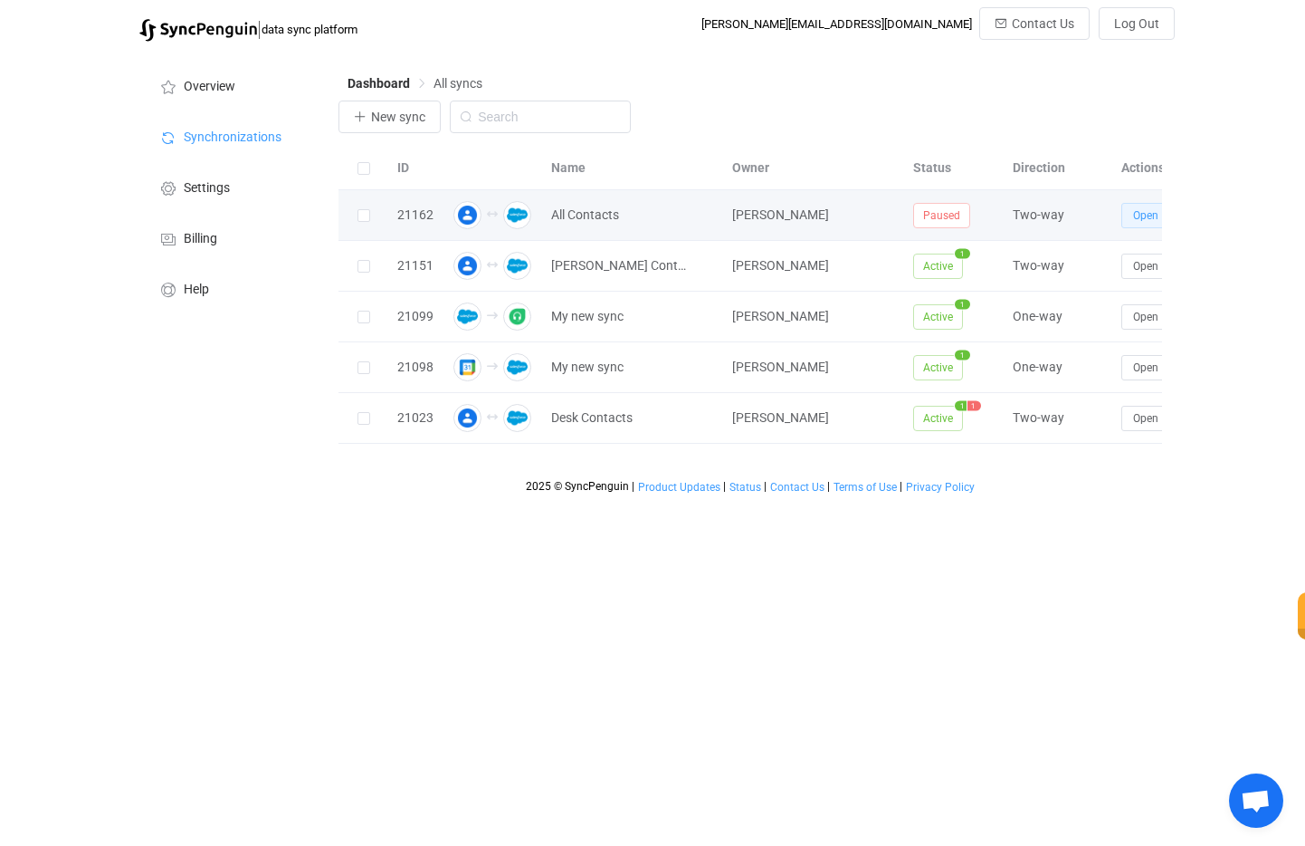
click at [1148, 215] on span "Open" at bounding box center [1145, 215] width 25 height 13
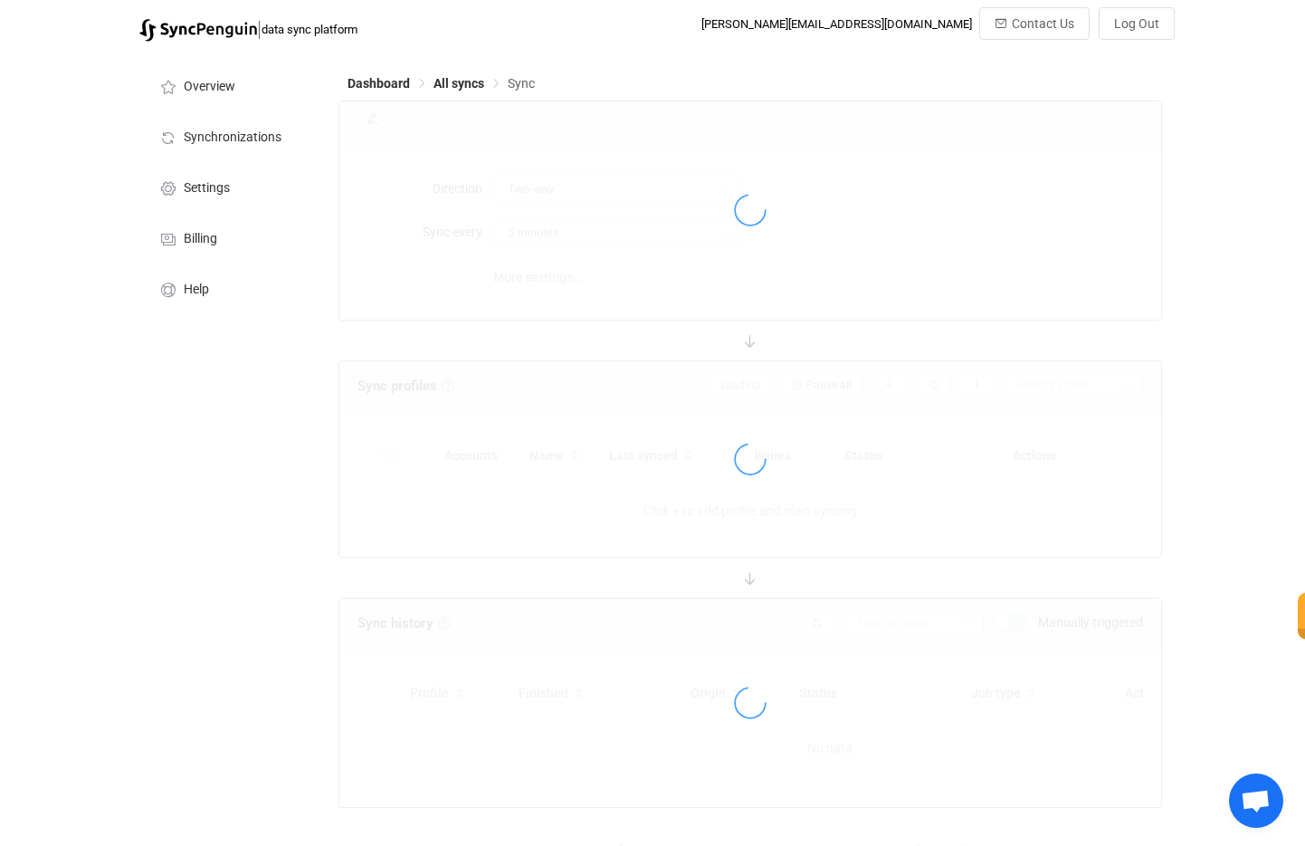
type input "10 minutes"
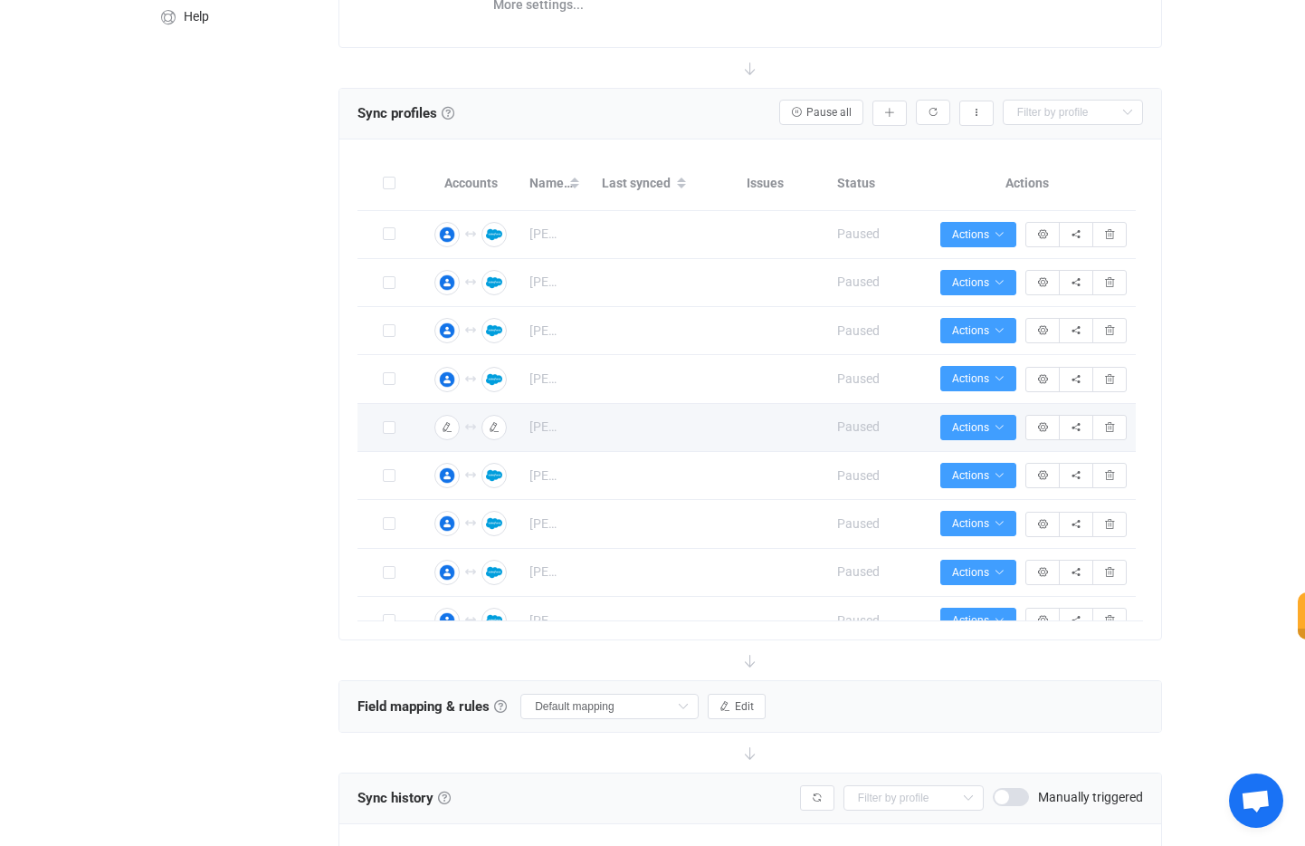
scroll to position [376, 0]
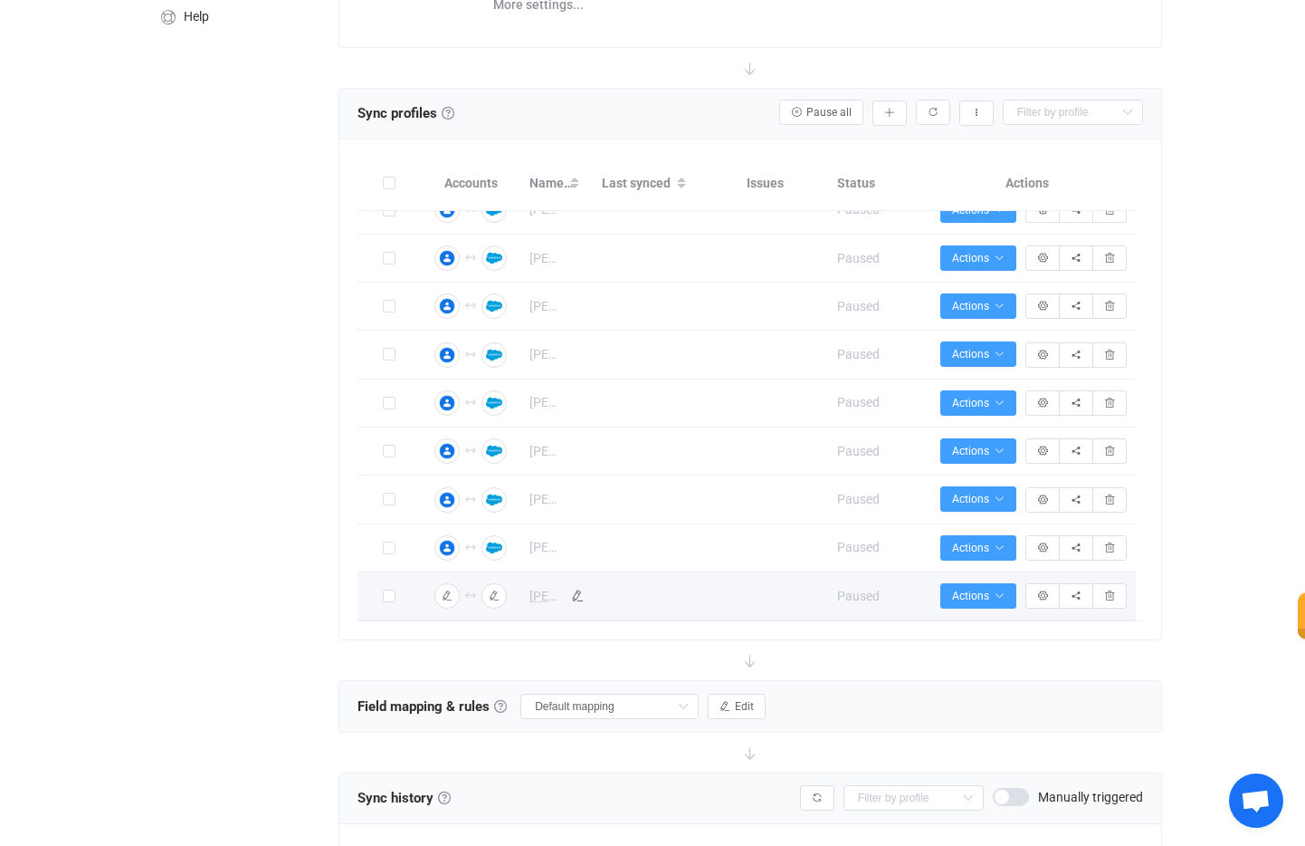
click at [543, 588] on span "[PERSON_NAME]" at bounding box center [546, 596] width 33 height 21
type input "[PERSON_NAME]"
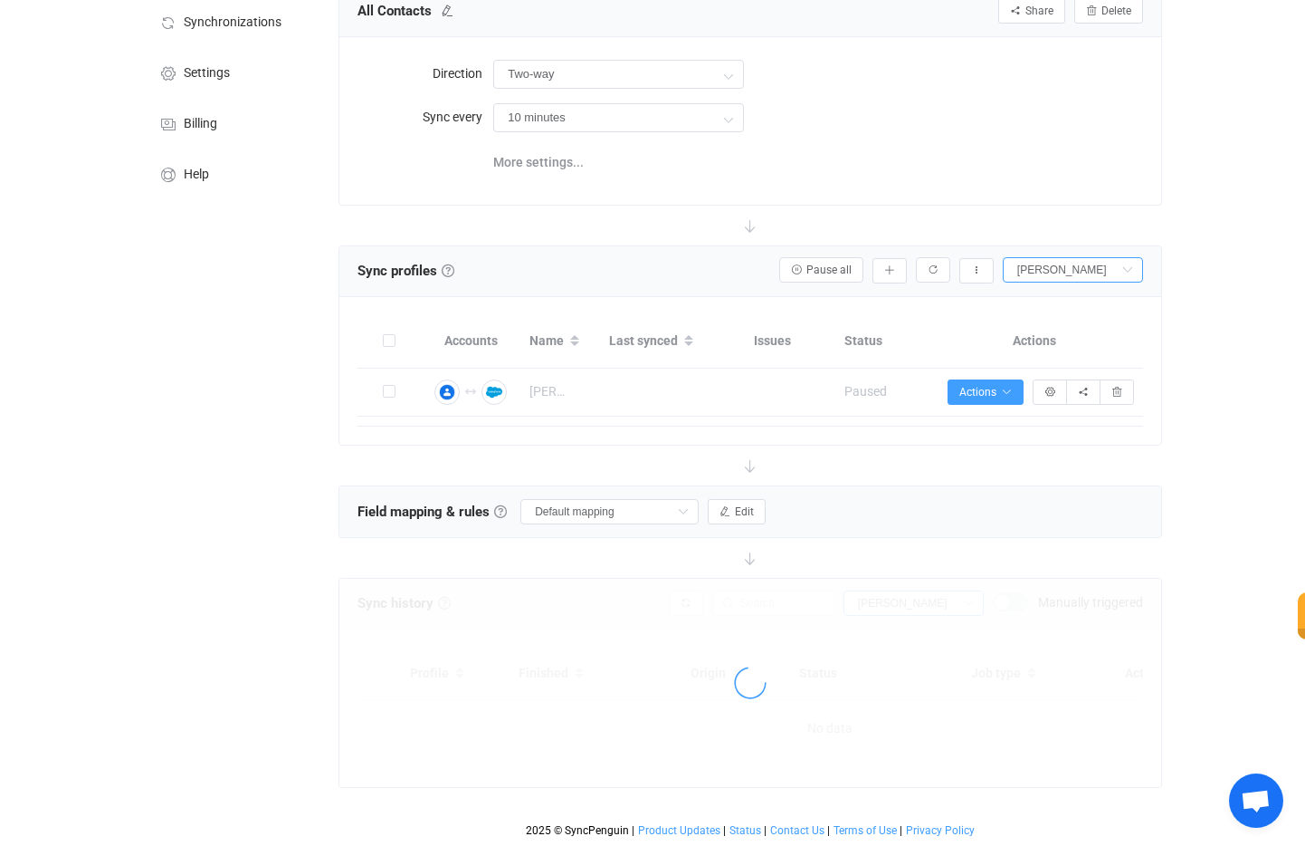
scroll to position [0, 0]
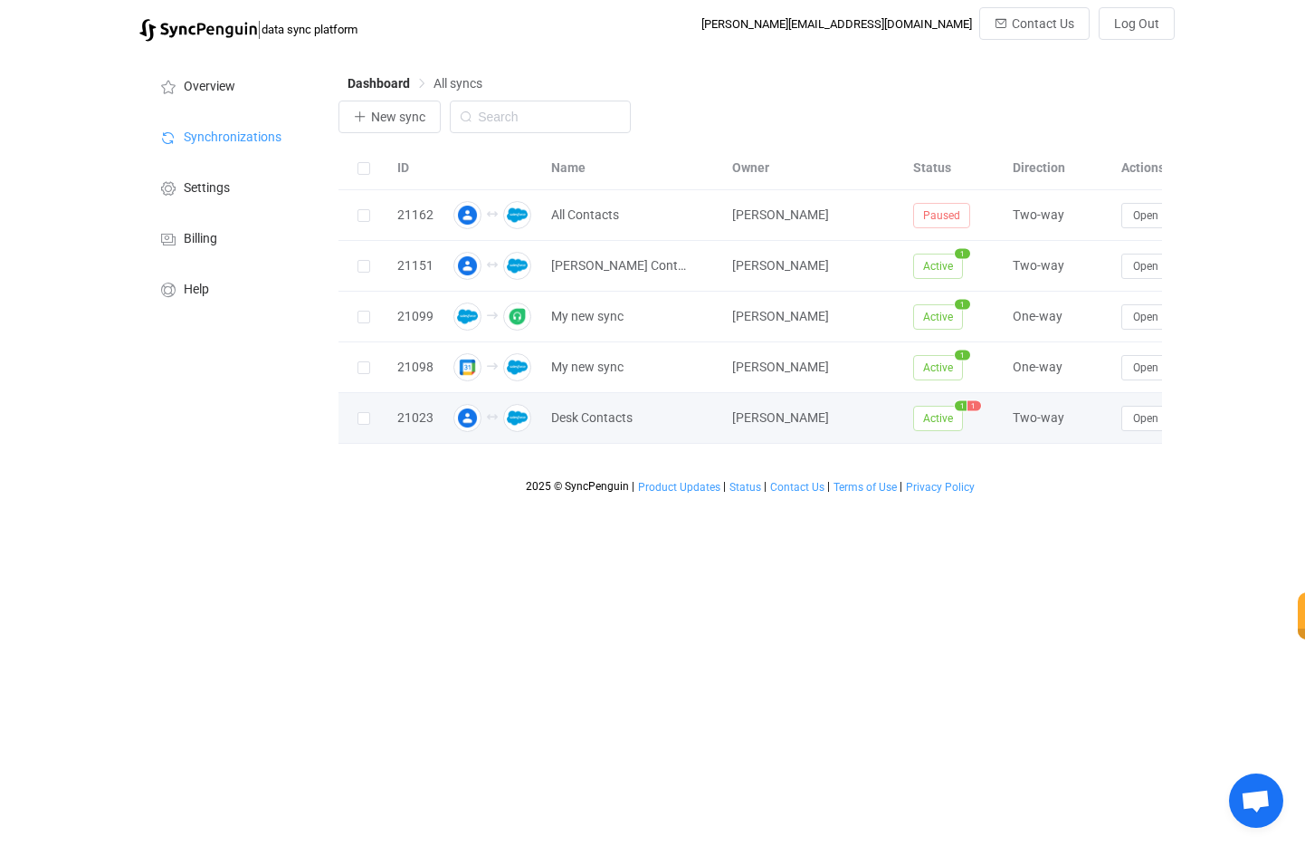
click at [956, 421] on span "Active" at bounding box center [938, 418] width 50 height 25
click at [1141, 418] on span "Open" at bounding box center [1145, 418] width 25 height 13
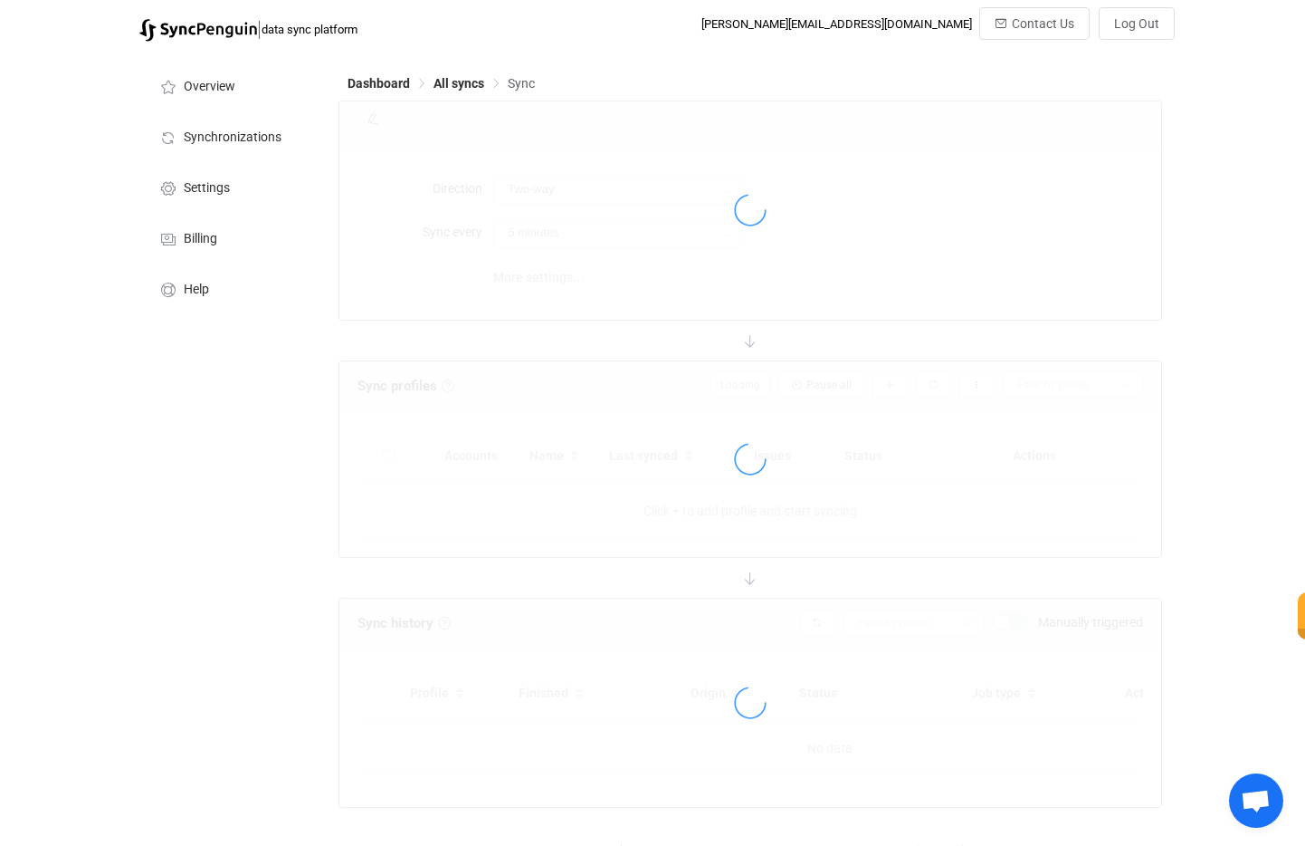
type input "10 minutes"
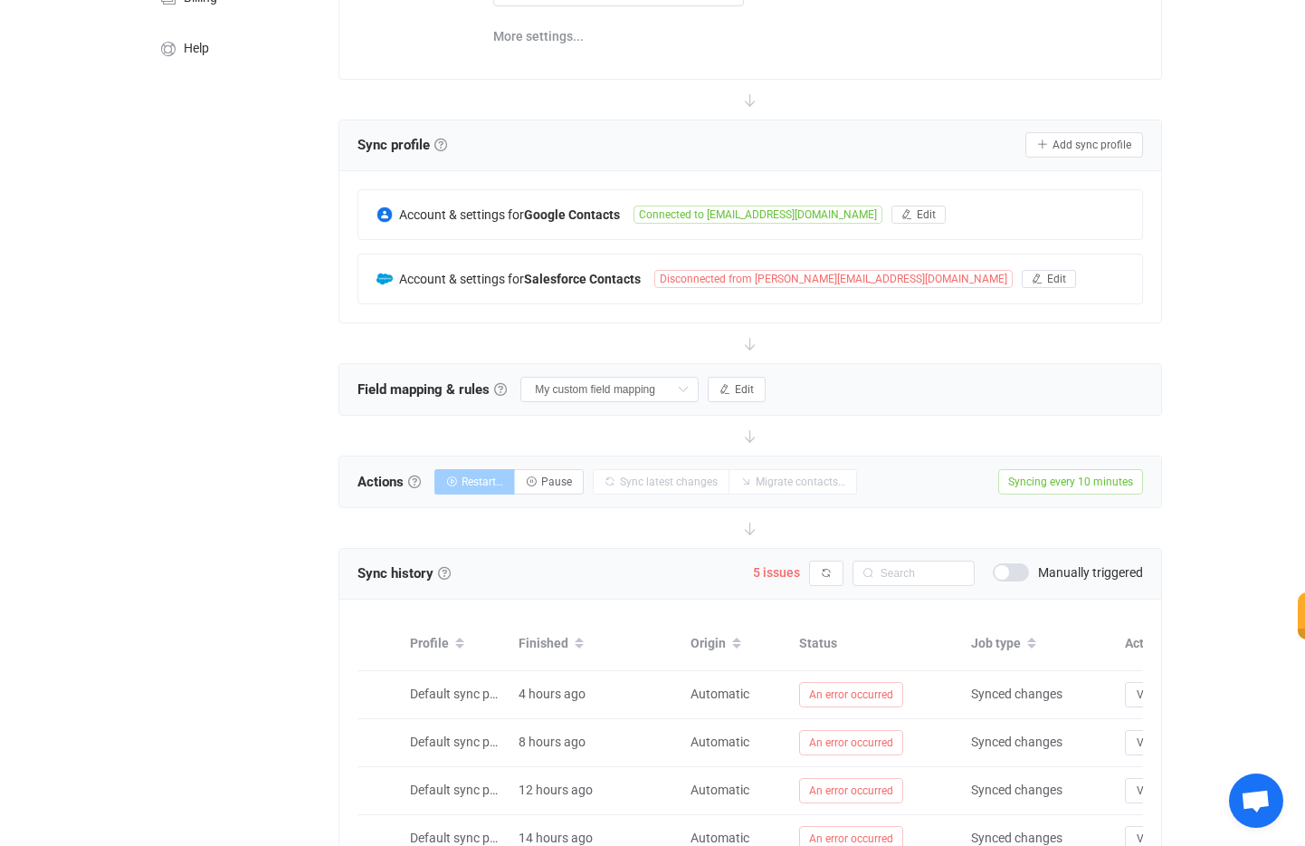
scroll to position [240, 0]
click at [808, 279] on span "Disconnected from [PERSON_NAME][EMAIL_ADDRESS][DOMAIN_NAME]" at bounding box center [834, 280] width 359 height 18
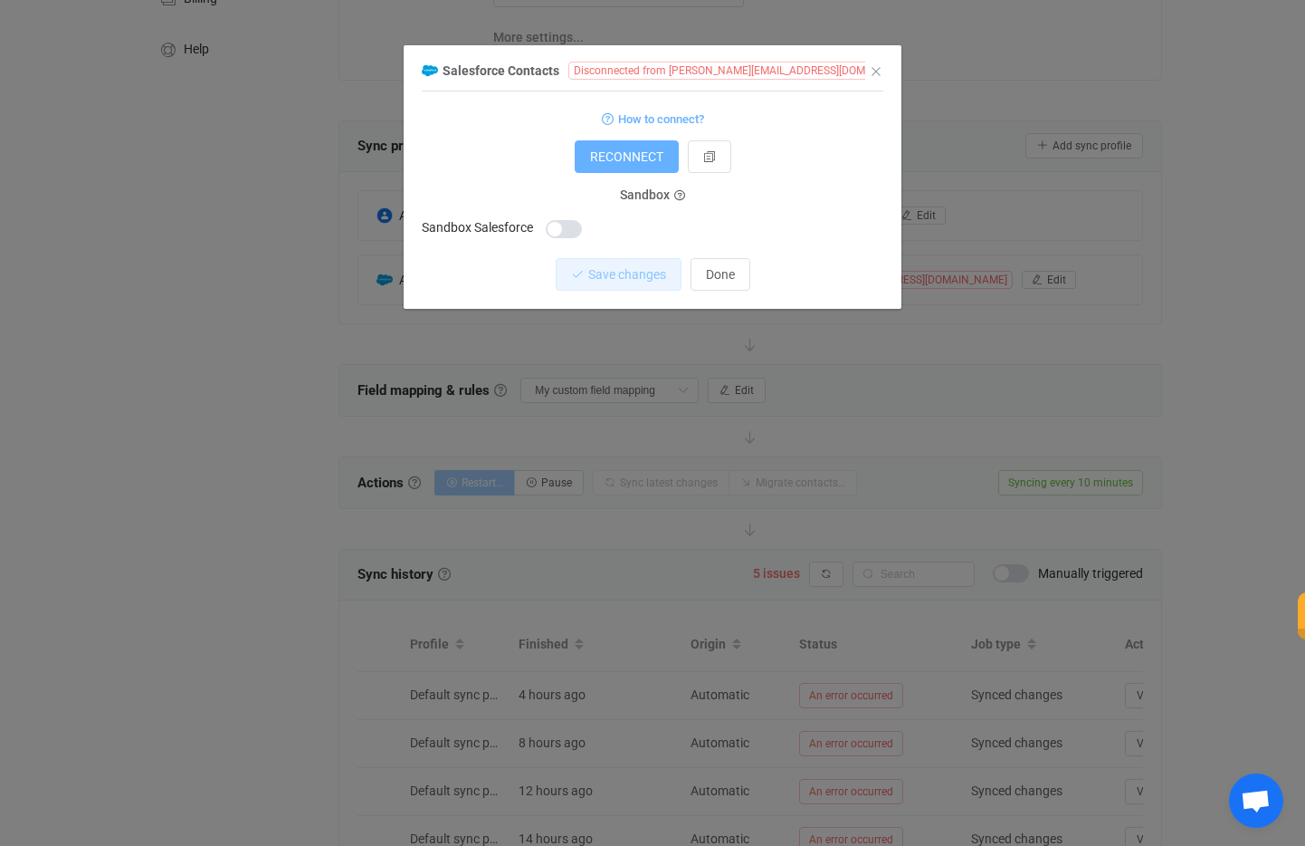
click at [637, 153] on span "RECONNECT" at bounding box center [626, 156] width 73 height 14
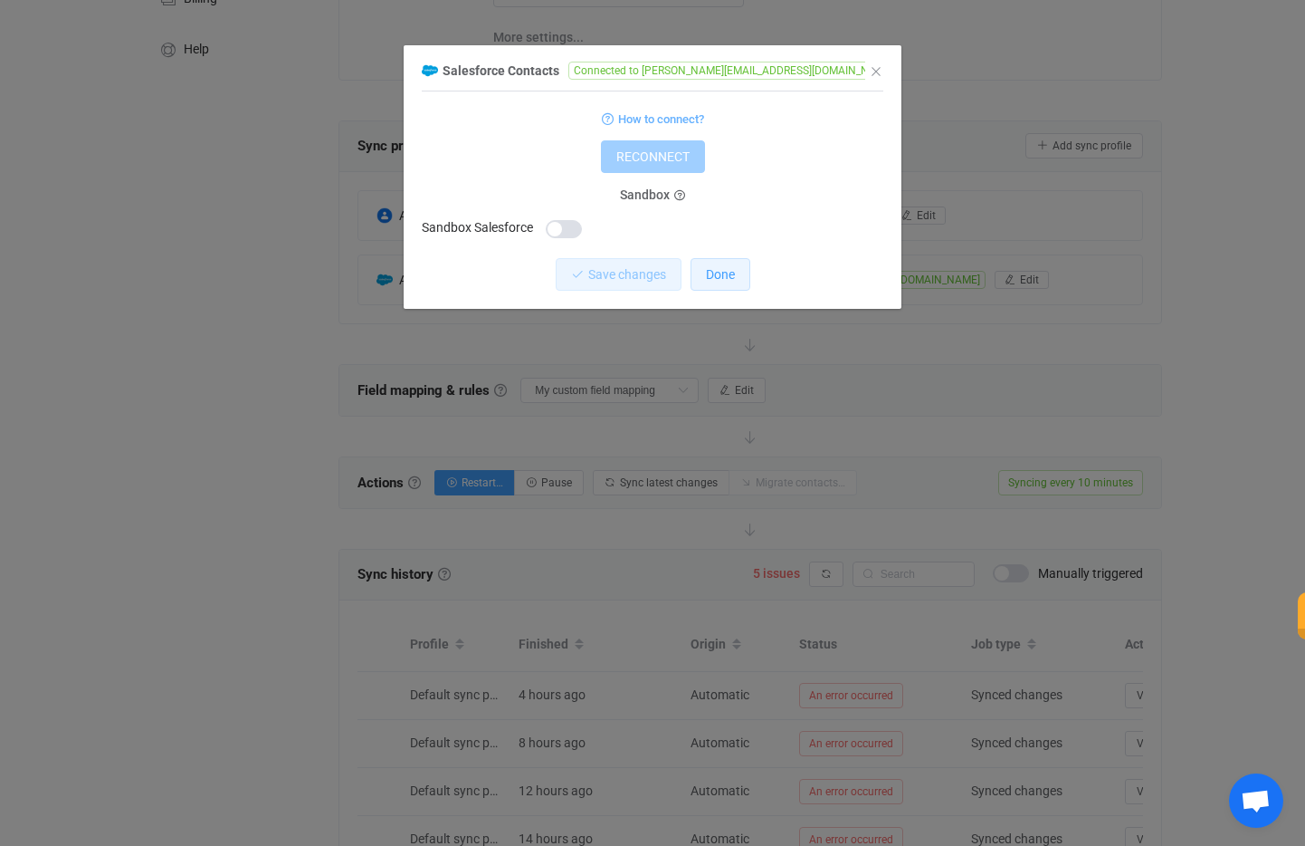
click at [729, 282] on button "Done" at bounding box center [721, 274] width 60 height 33
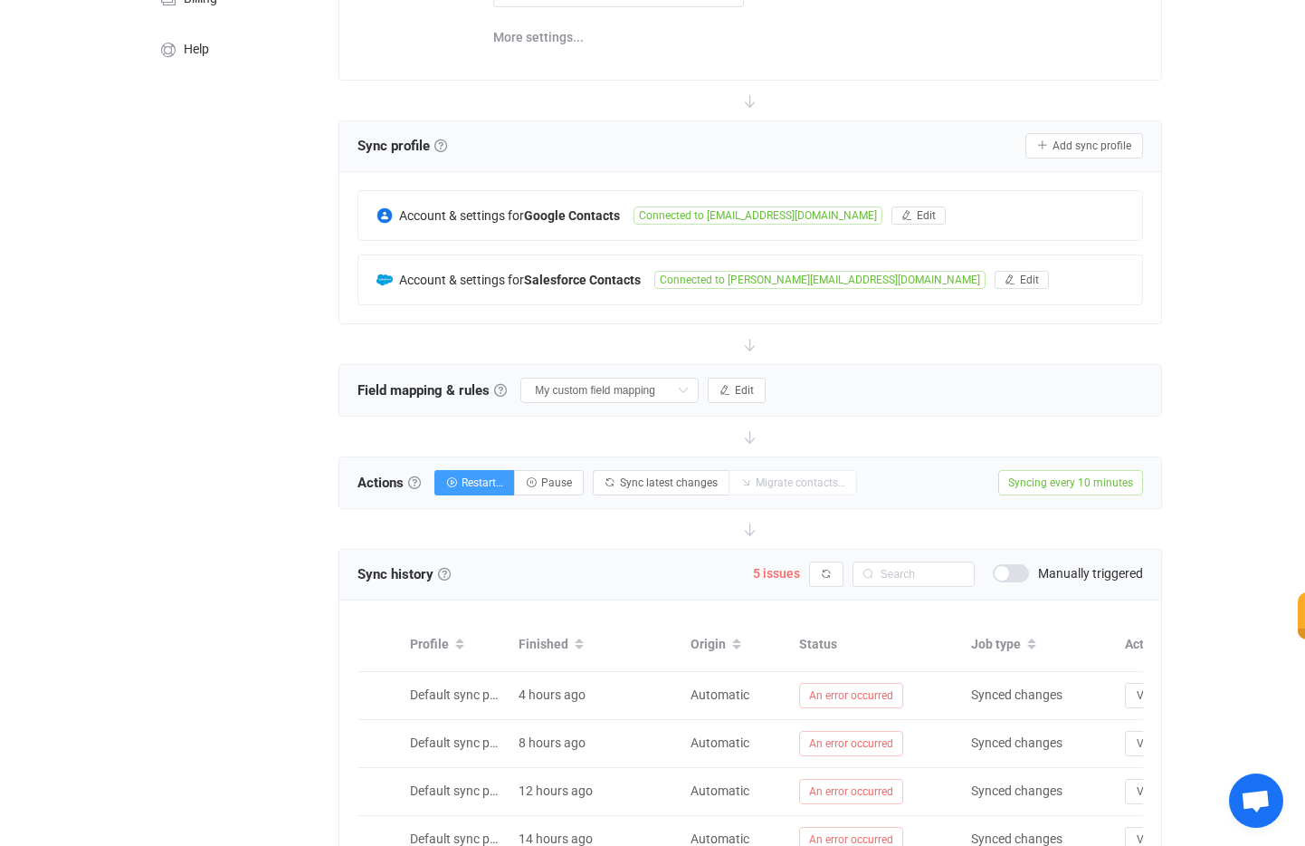
click at [1292, 361] on div "| data sync platform dan@cognitivechange.org Contact Us Log Out Overview Synchr…" at bounding box center [652, 516] width 1305 height 1498
click at [1217, 370] on div "| data sync platform dan@cognitivechange.org Contact Us Log Out Overview Synchr…" at bounding box center [652, 516] width 1305 height 1498
click at [1229, 313] on div "| data sync platform dan@cognitivechange.org Contact Us Log Out Overview Synchr…" at bounding box center [652, 516] width 1305 height 1498
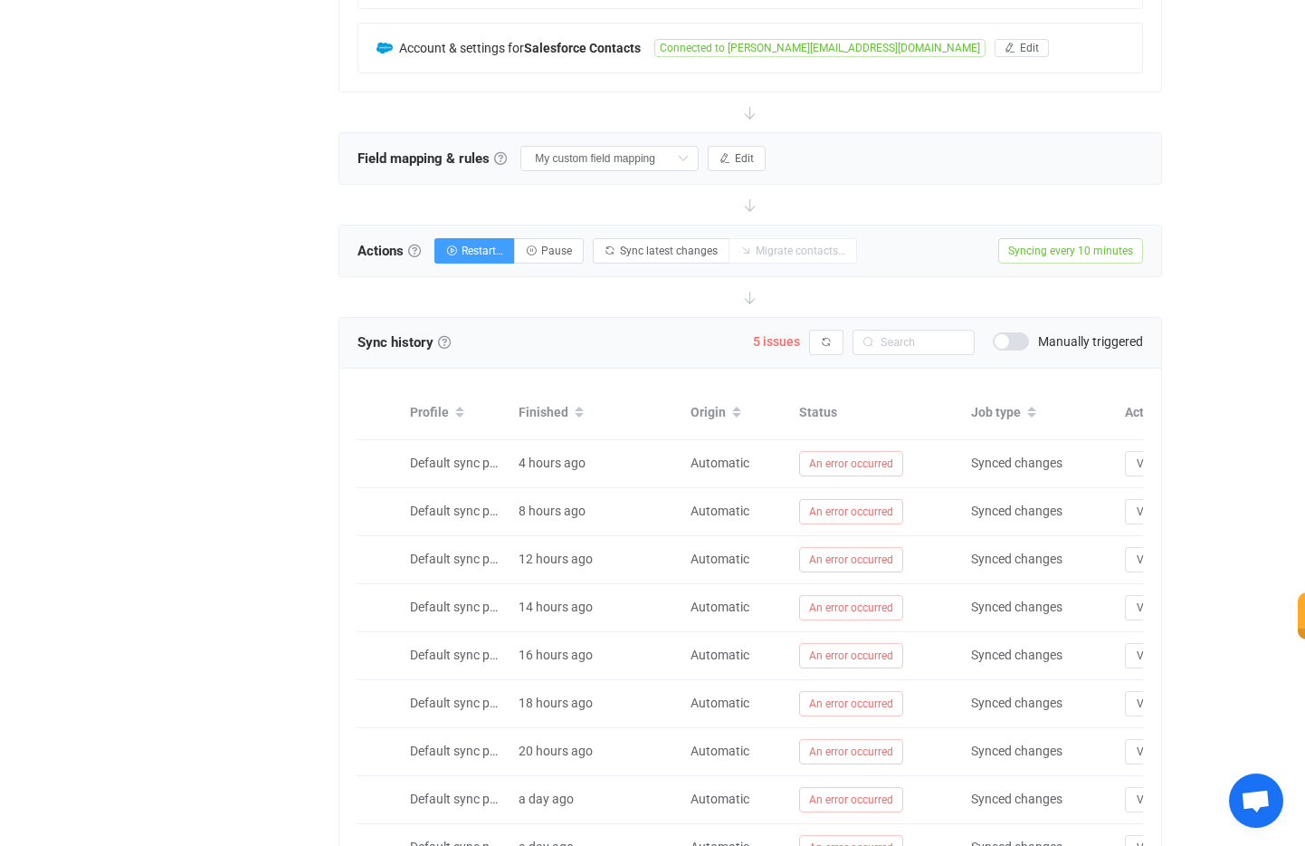
scroll to position [499, 0]
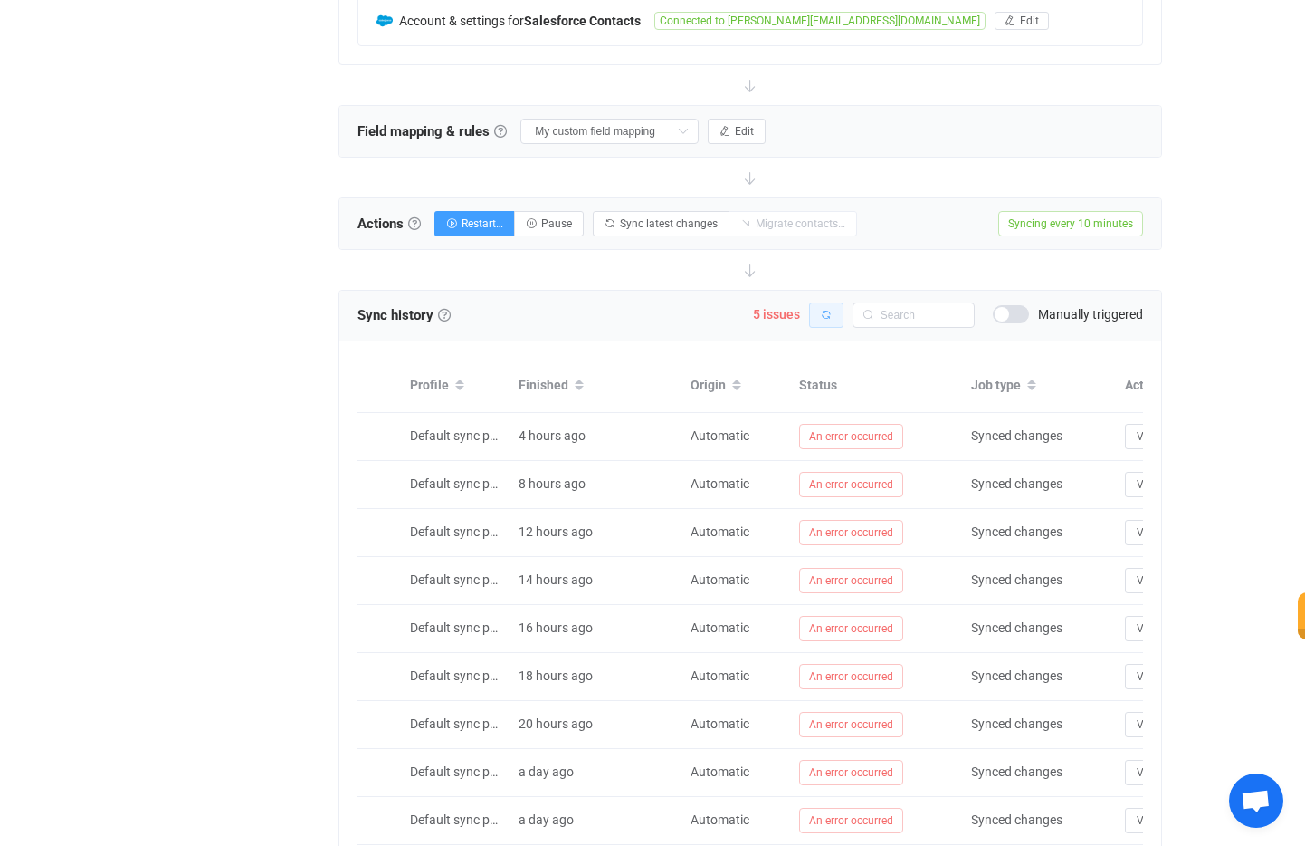
click at [835, 303] on button "button" at bounding box center [826, 314] width 34 height 25
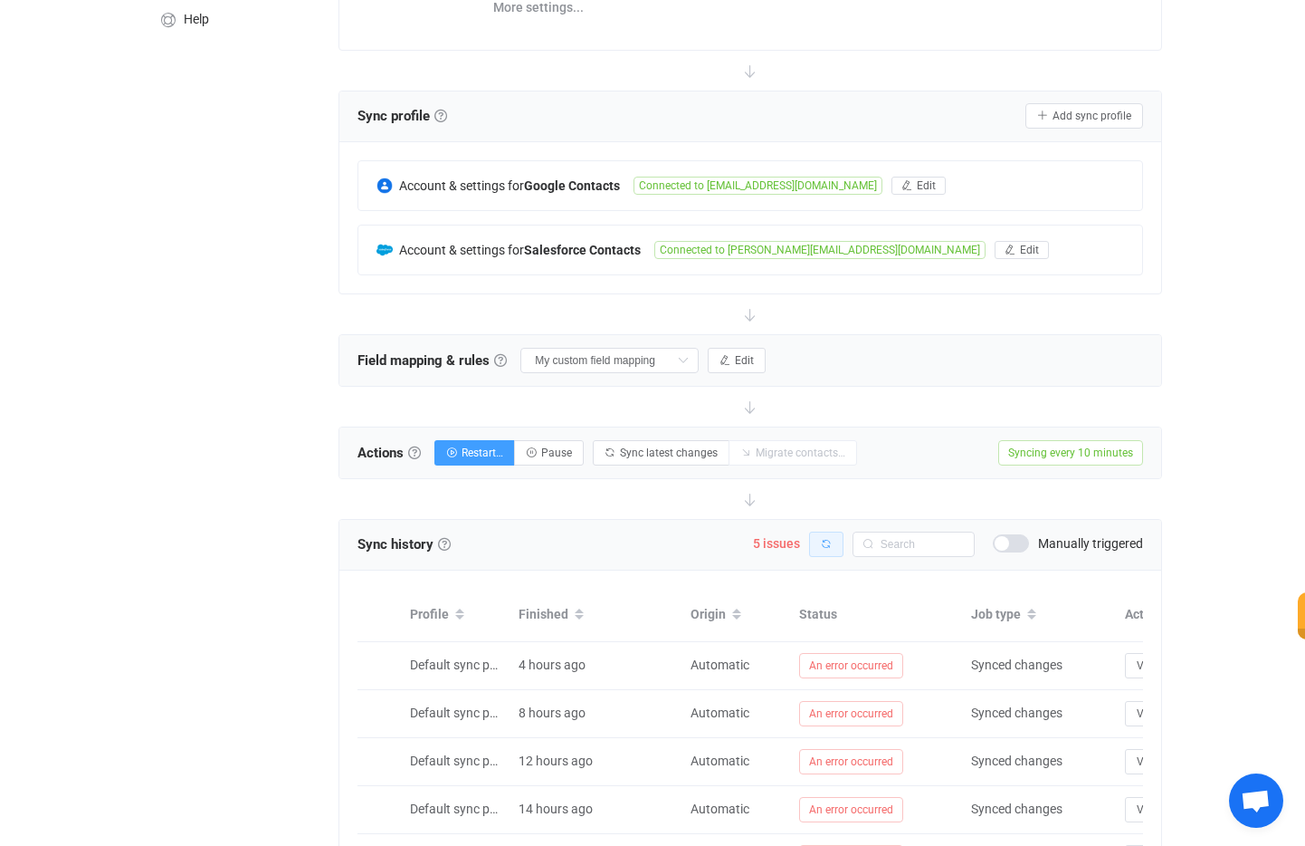
scroll to position [277, 0]
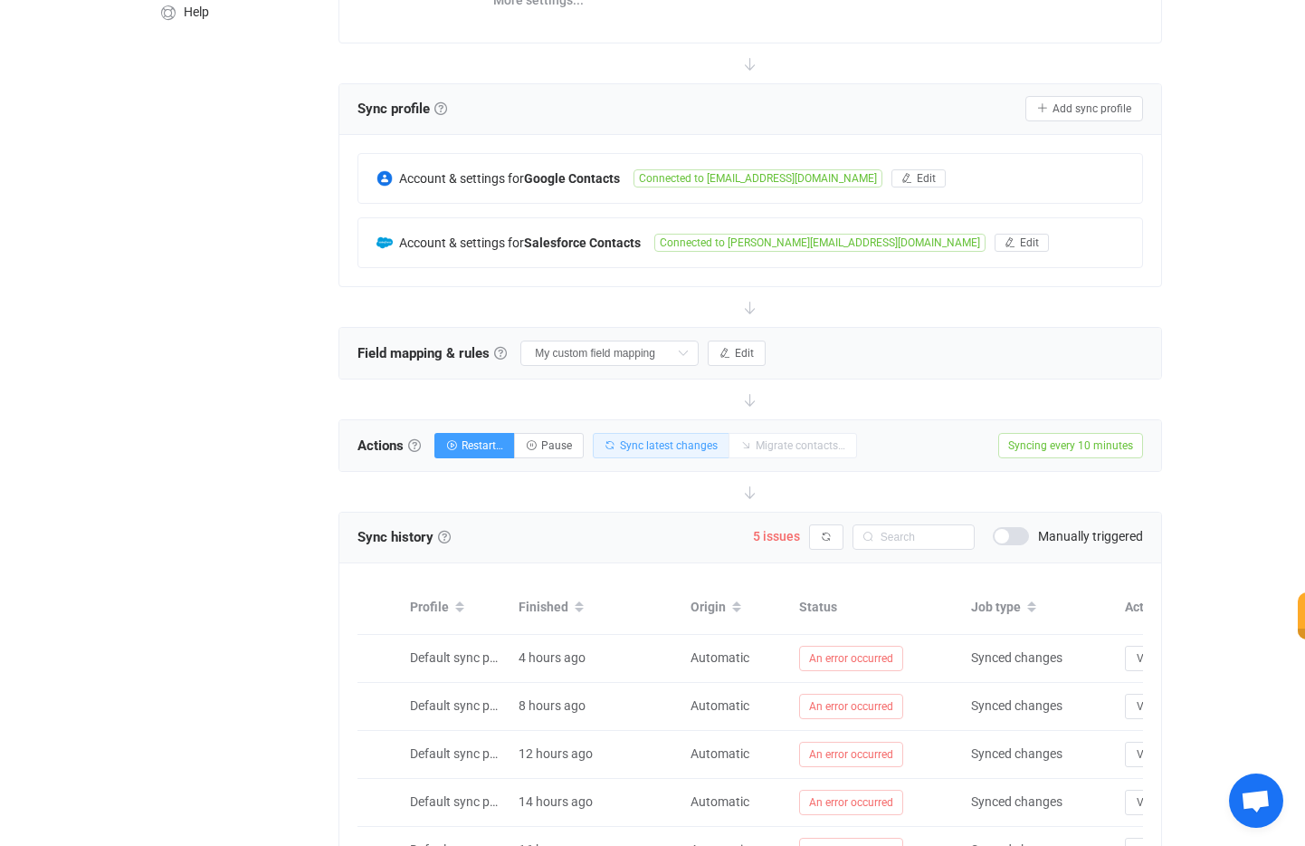
click at [670, 436] on button "Sync latest changes" at bounding box center [661, 445] width 137 height 25
click at [1193, 244] on div "| data sync platform dan@cognitivechange.org Contact Us Log Out Overview Synchr…" at bounding box center [652, 479] width 1305 height 1498
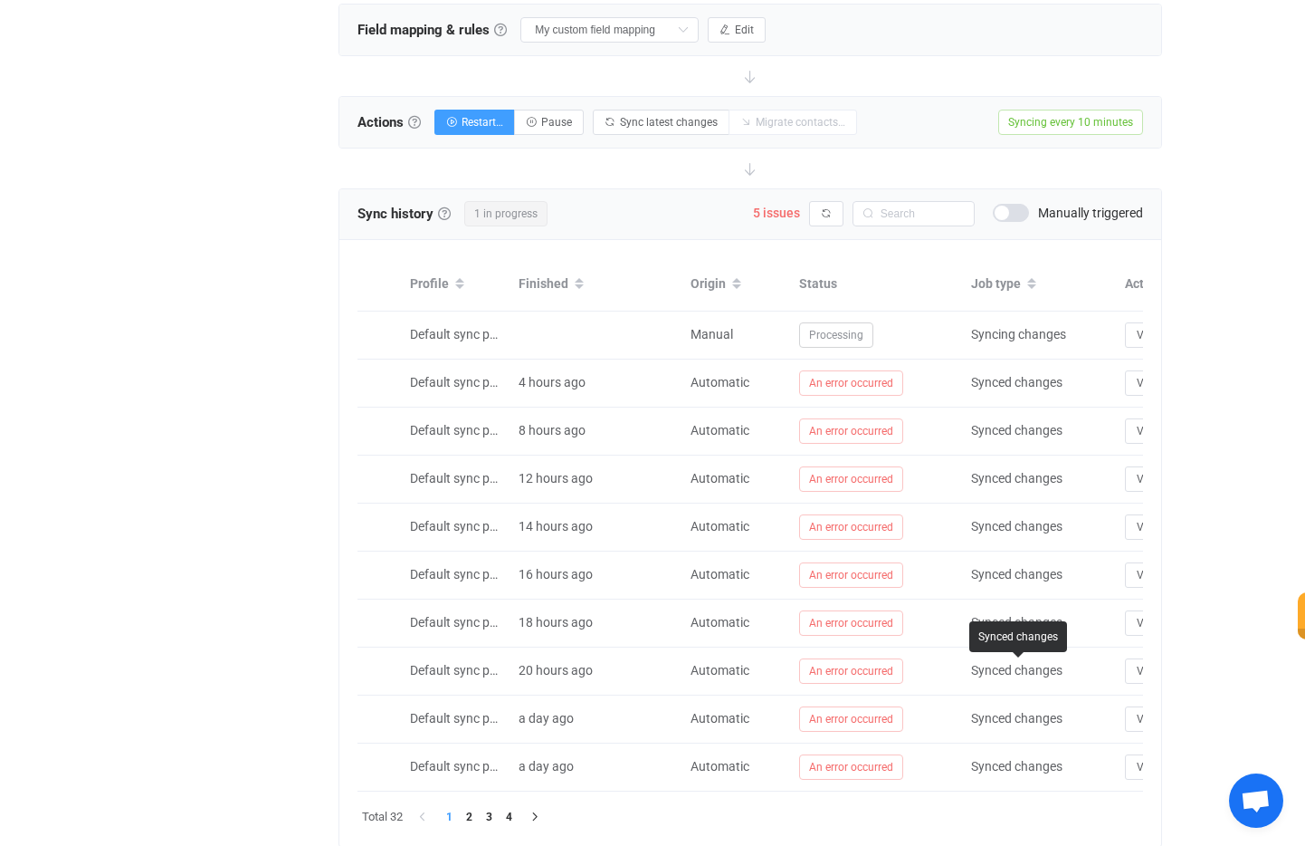
scroll to position [578, 0]
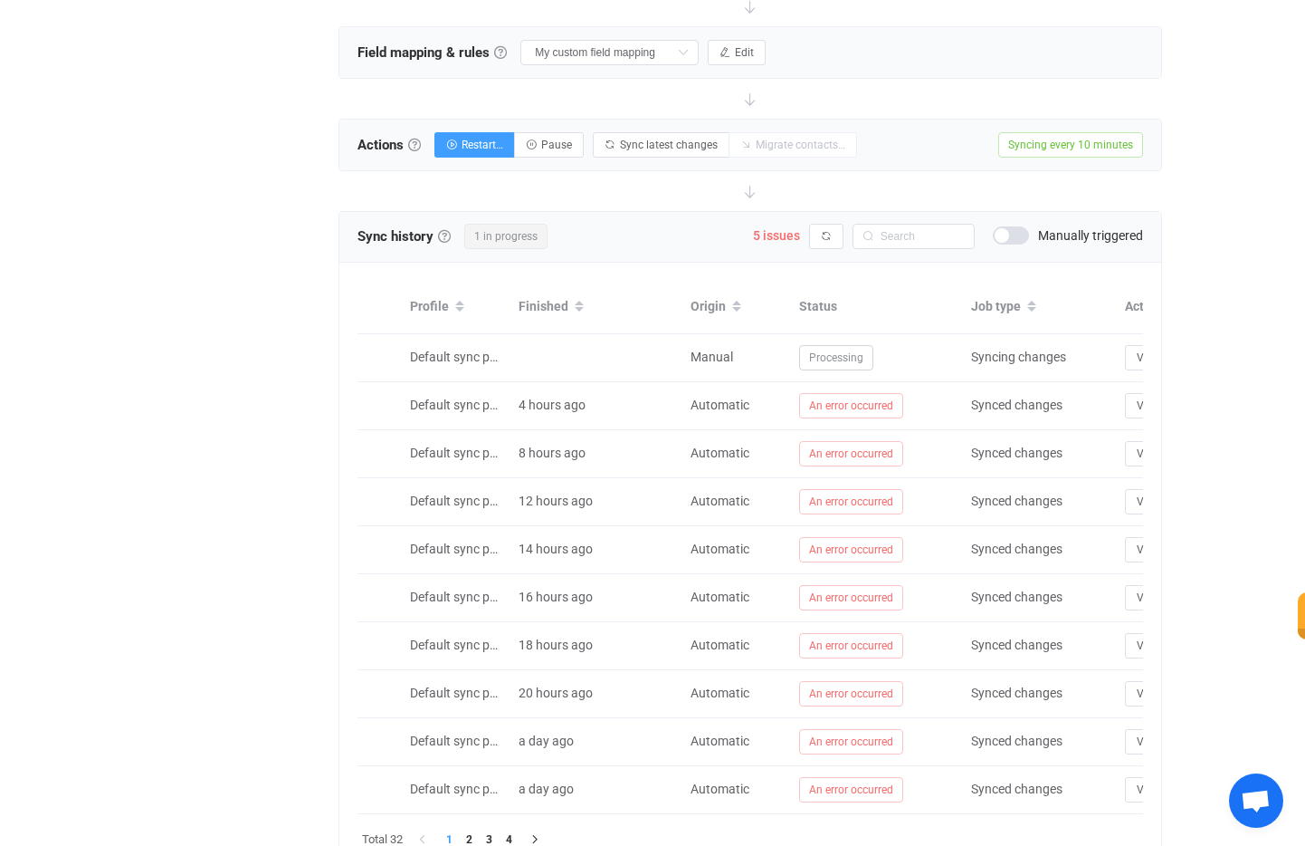
click at [97, 170] on div "| data sync platform dan@cognitivechange.org Contact Us Log Out Overview Synchr…" at bounding box center [652, 179] width 1305 height 1498
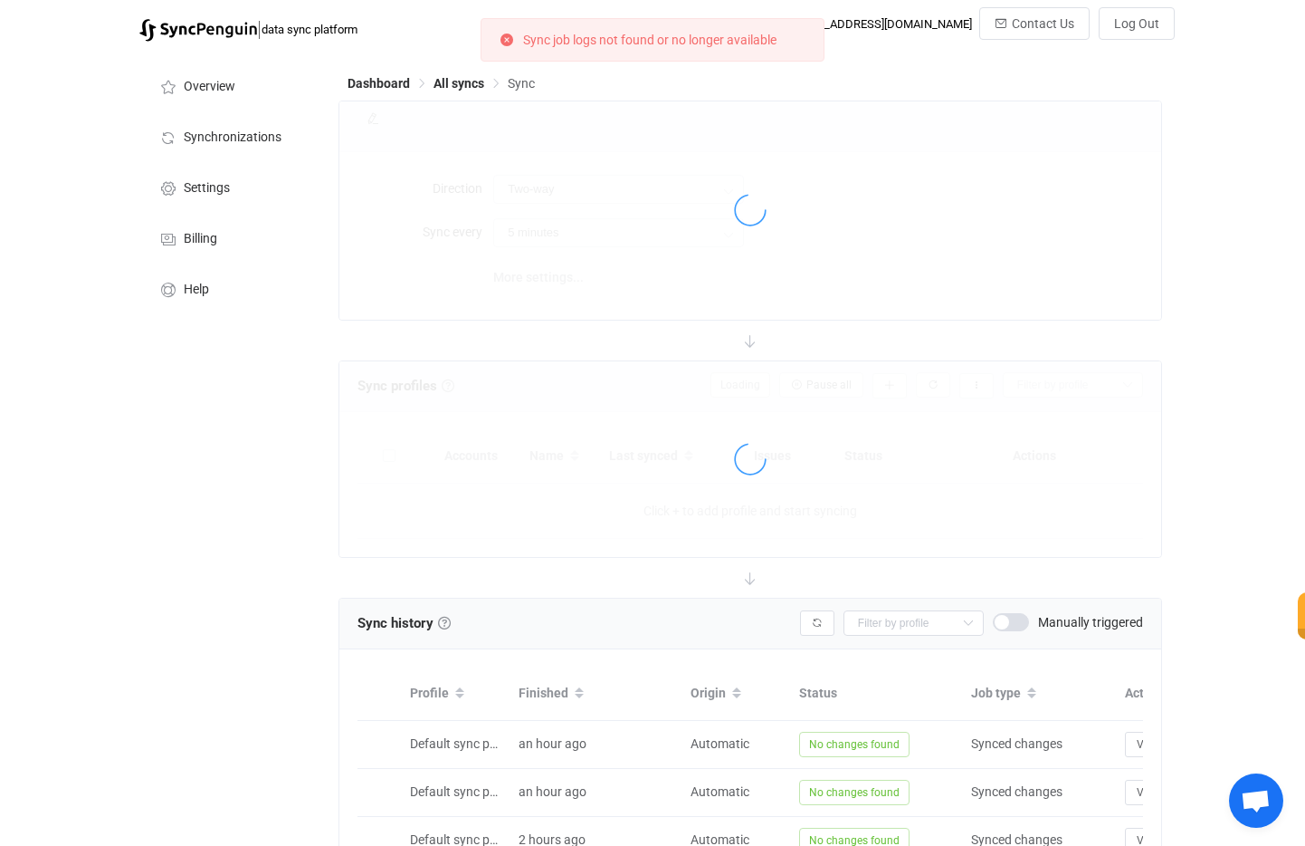
click at [473, 96] on div "Dashboard All syncs Sync" at bounding box center [751, 86] width 824 height 27
click at [465, 80] on span "All syncs" at bounding box center [459, 83] width 51 height 14
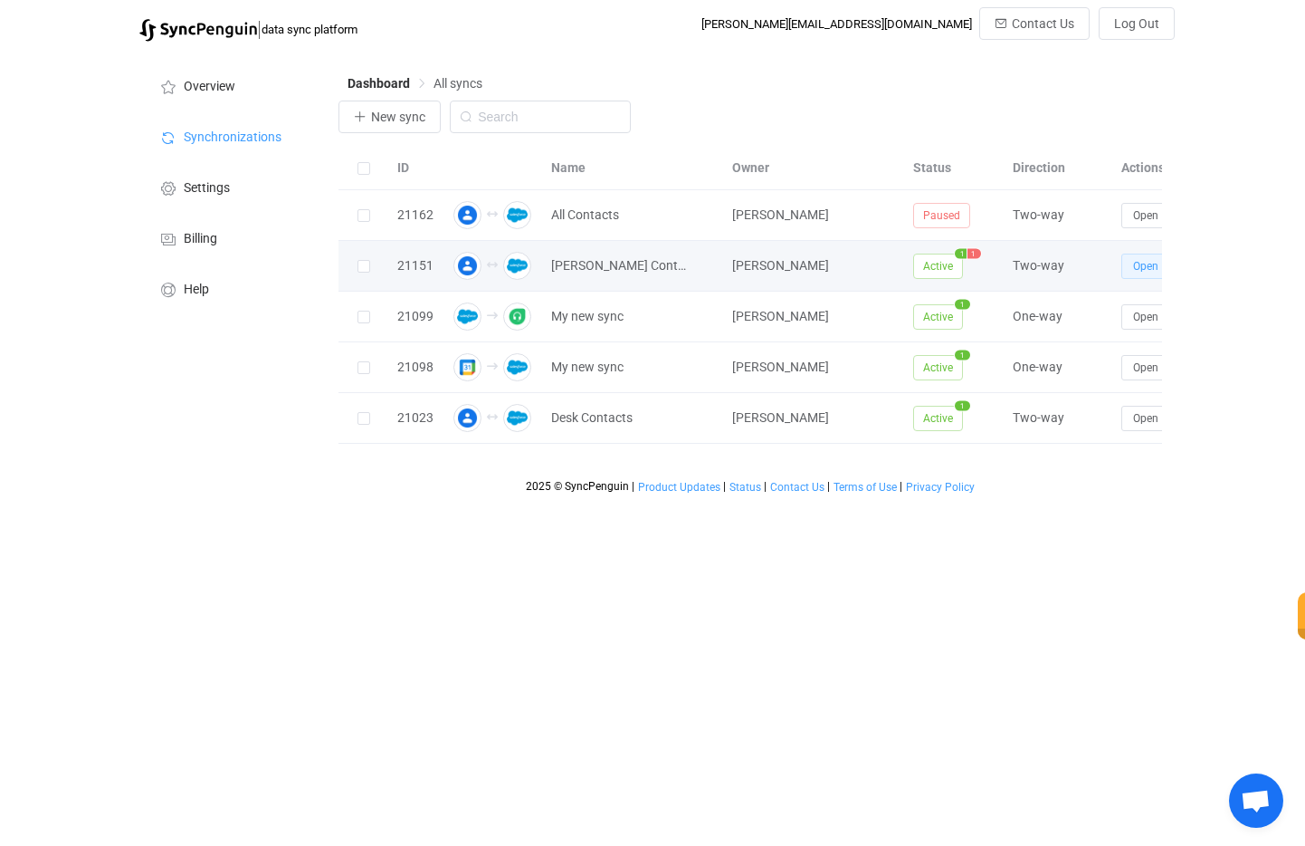
click at [1140, 263] on span "Open" at bounding box center [1145, 266] width 25 height 13
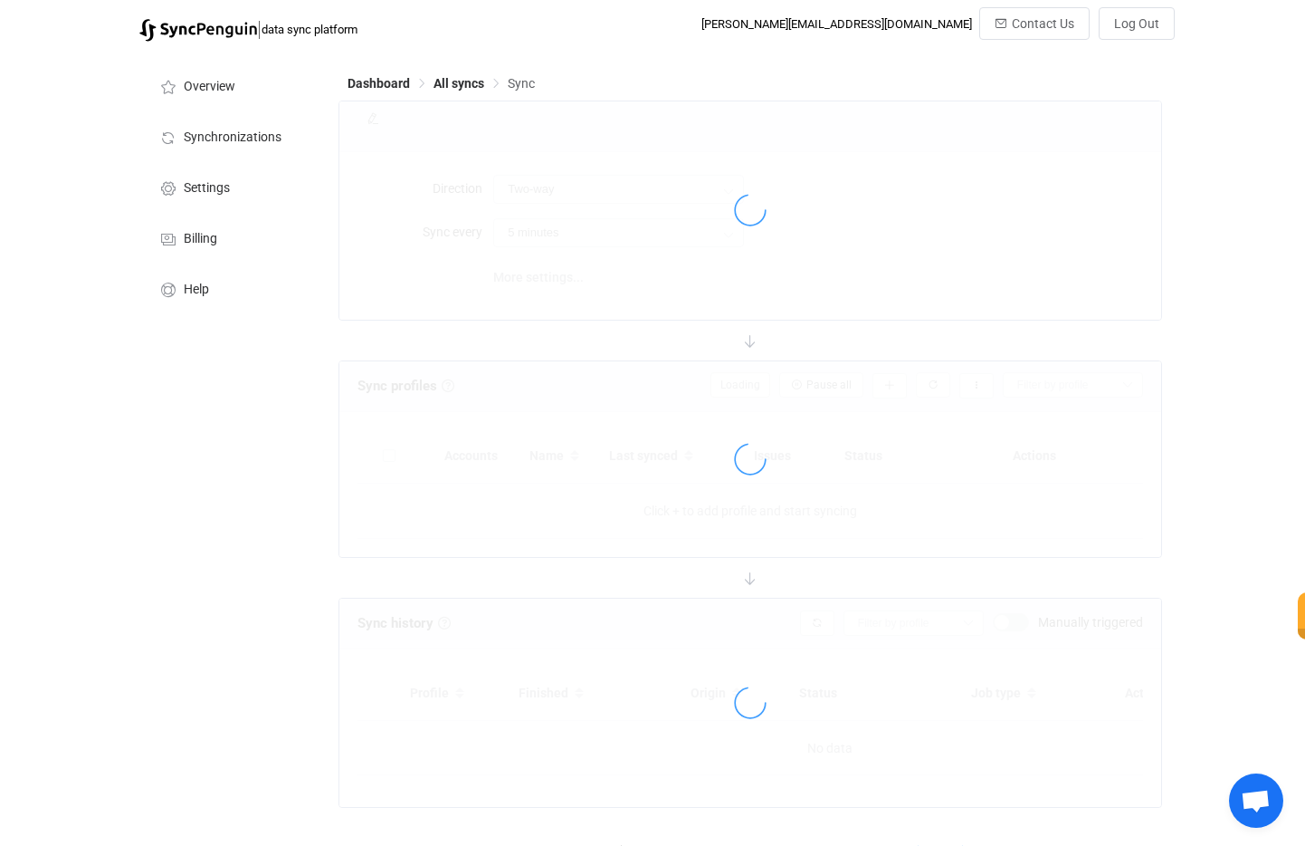
type input "10 minutes"
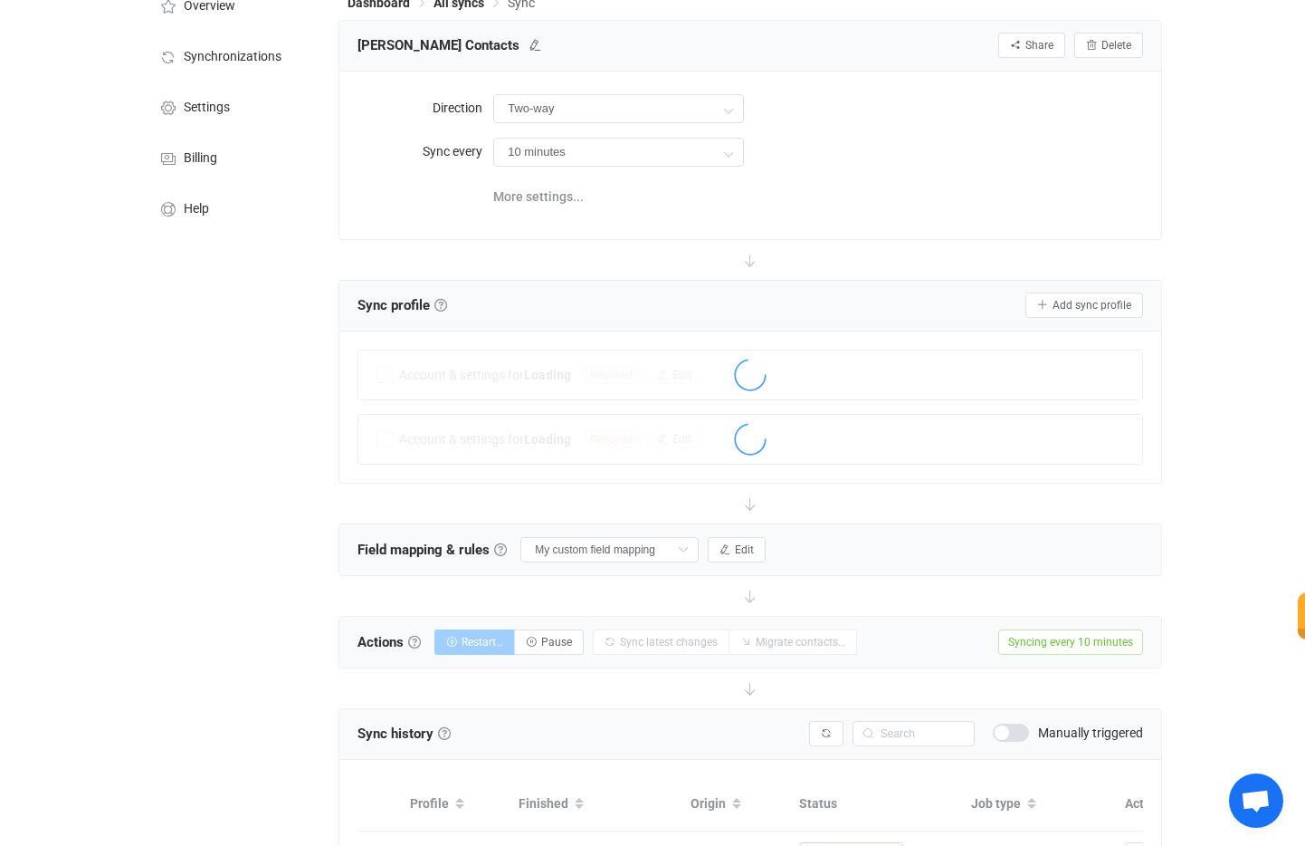
scroll to position [80, 0]
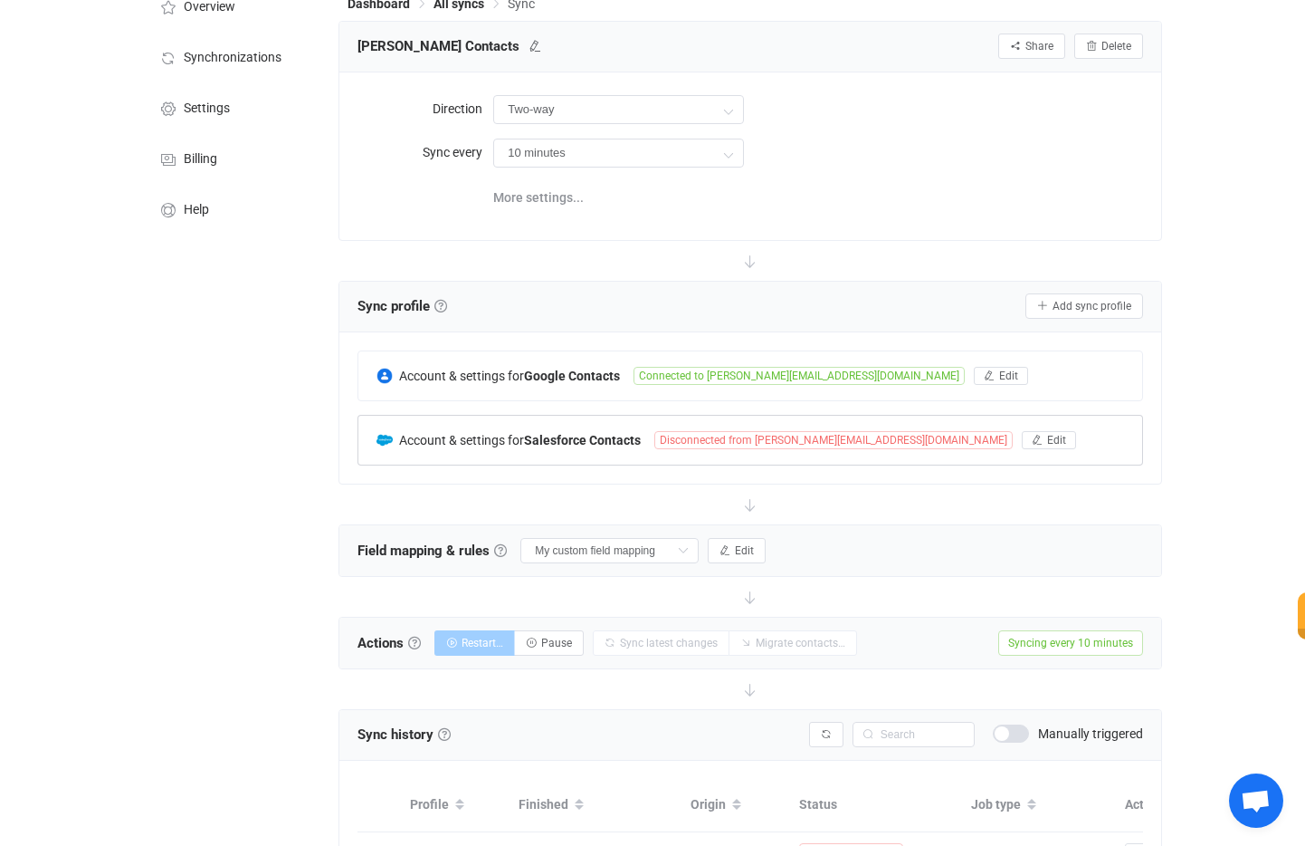
click at [818, 435] on span "Disconnected from [PERSON_NAME][EMAIL_ADDRESS][DOMAIN_NAME]" at bounding box center [834, 440] width 359 height 18
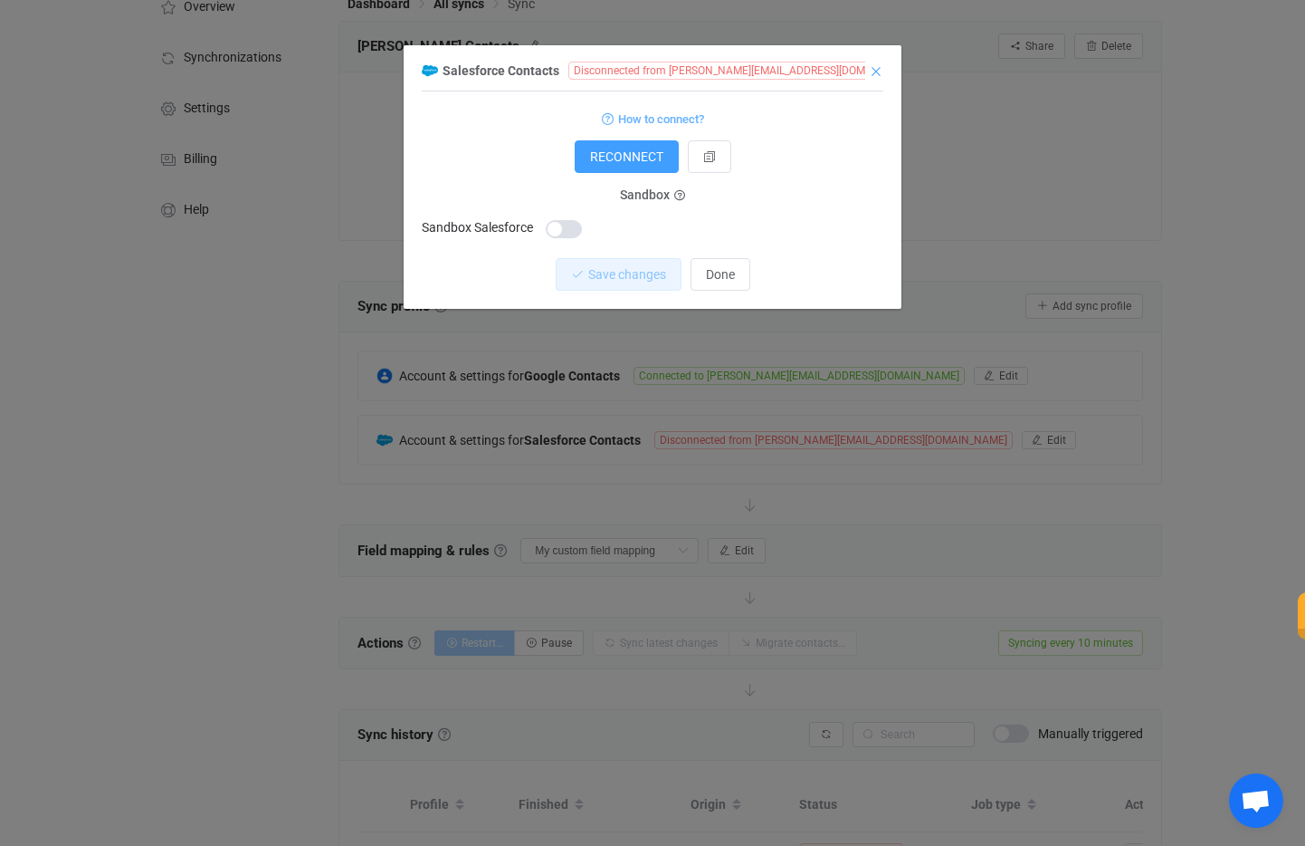
click at [876, 73] on icon "Close" at bounding box center [876, 71] width 14 height 14
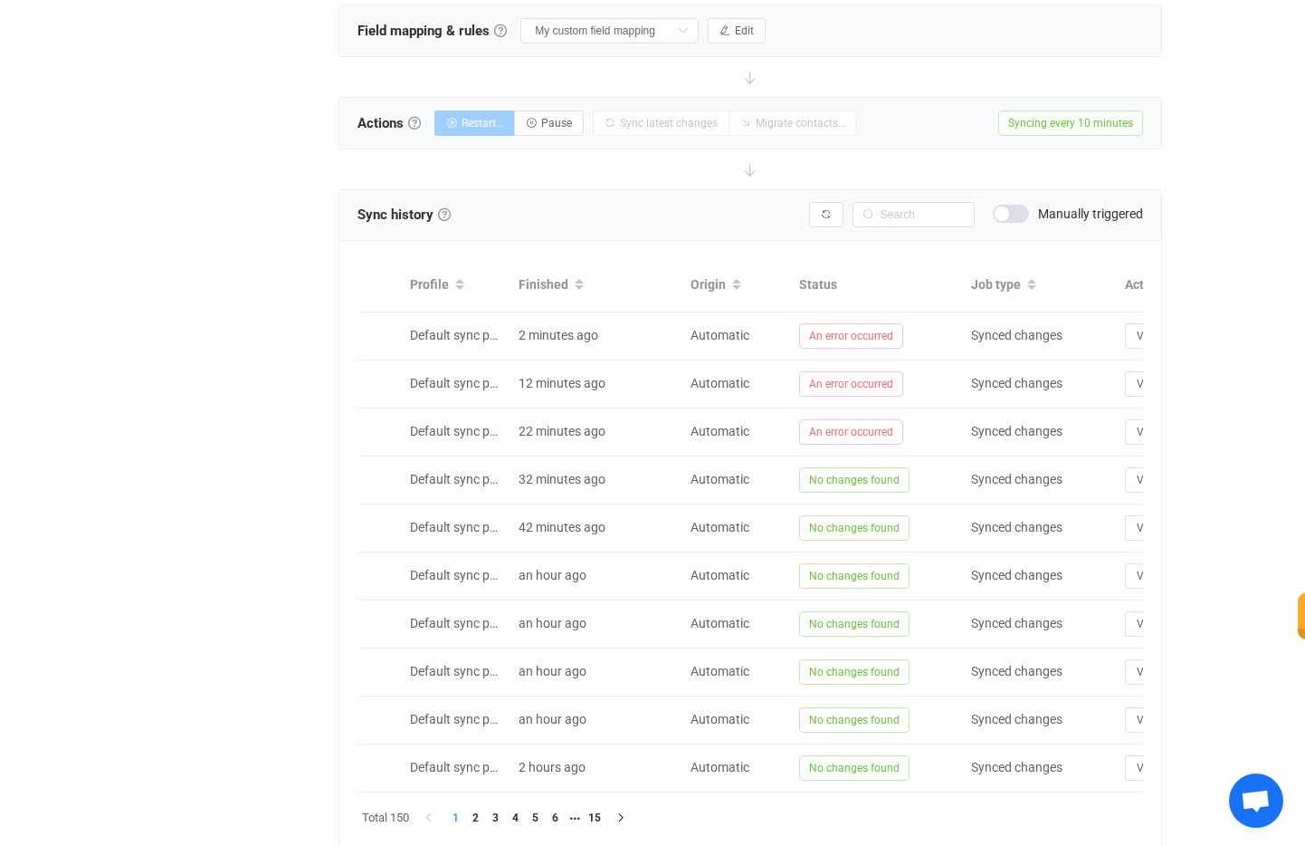
scroll to position [0, 0]
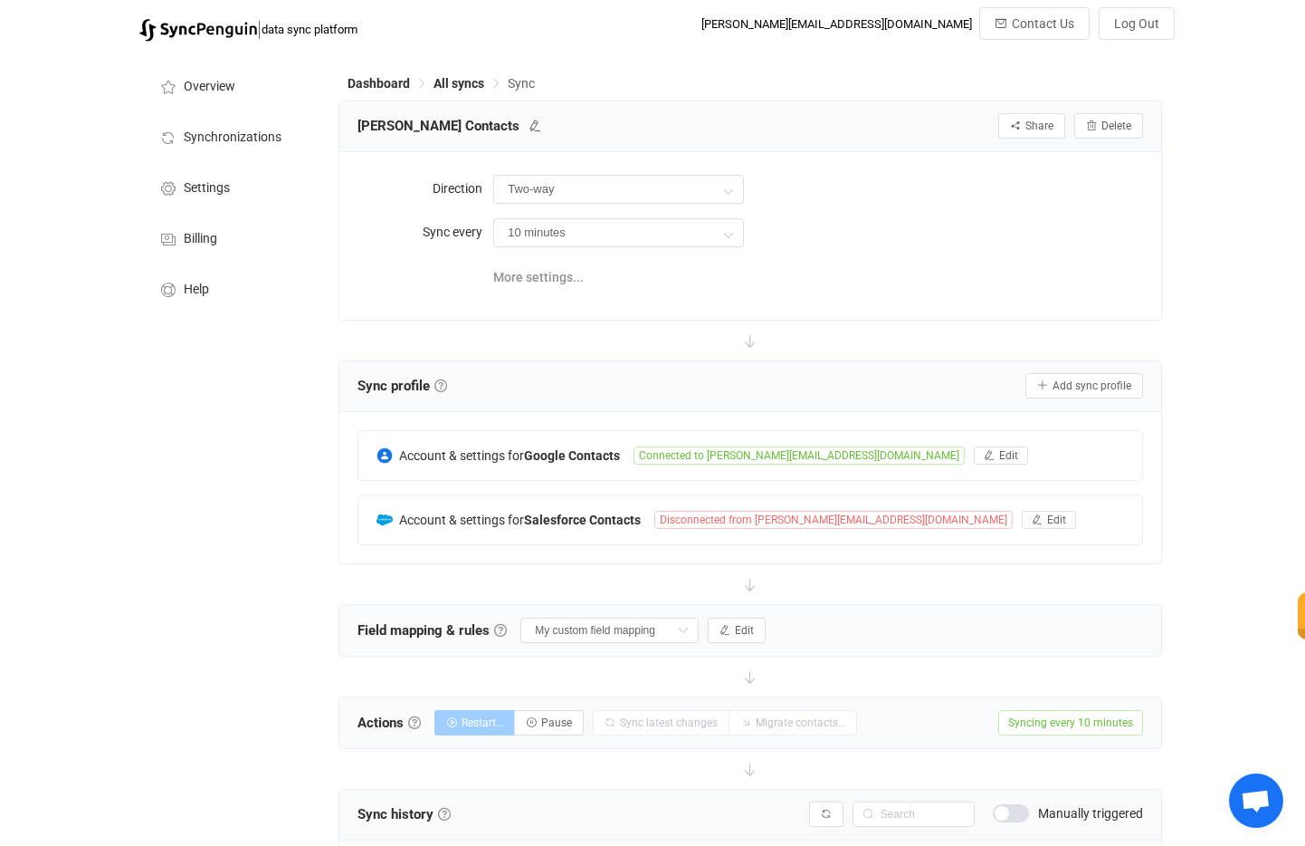
click at [818, 73] on div "Dashboard All syncs Sync" at bounding box center [751, 86] width 824 height 27
click at [749, 58] on div "Dashboard All syncs Sync Dan Contacts Share Sync sharing Delete Direction Two-w…" at bounding box center [753, 778] width 846 height 1455
click at [753, 57] on div "Dashboard All syncs Sync Dan Contacts Share Sync sharing Delete Direction Two-w…" at bounding box center [753, 778] width 846 height 1455
click at [469, 84] on span "All syncs" at bounding box center [459, 83] width 51 height 14
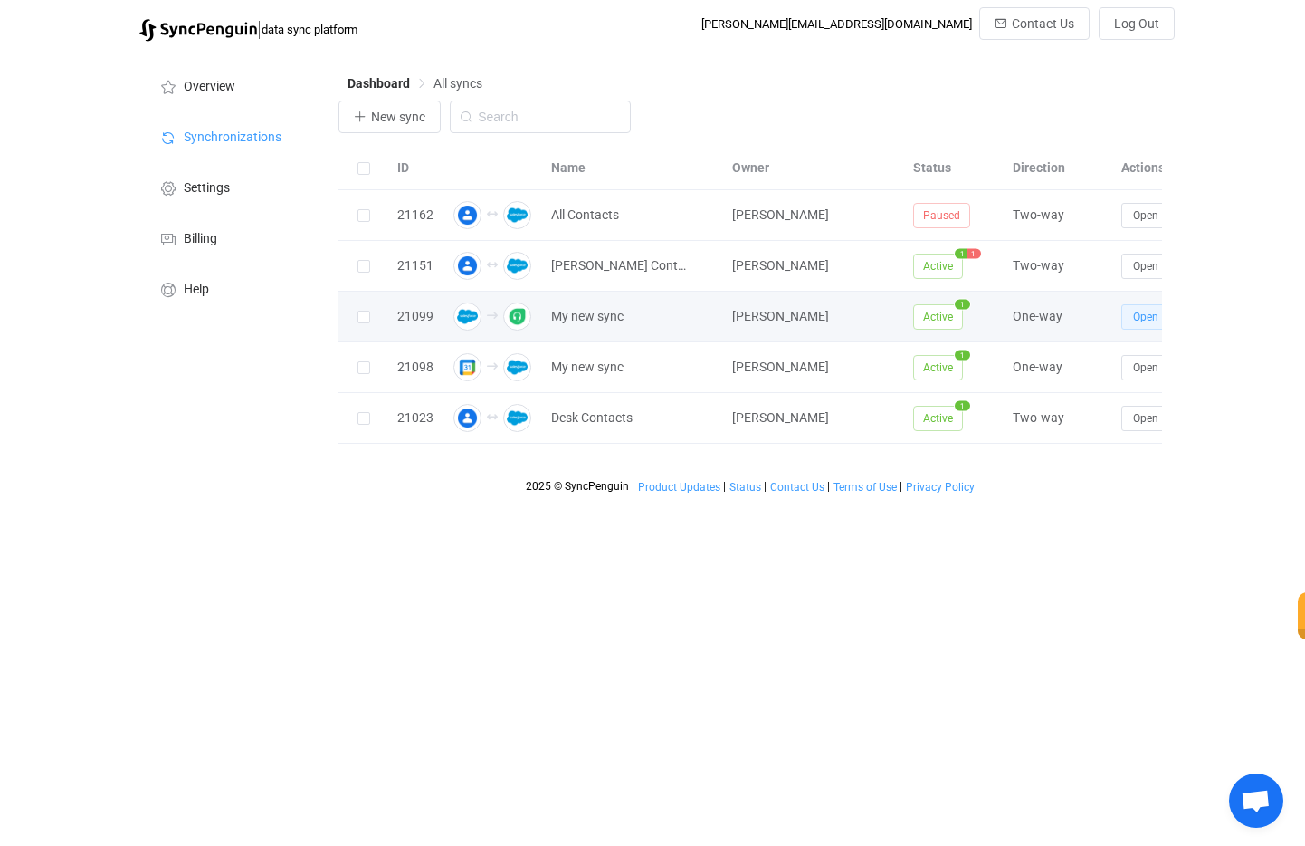
click at [1151, 313] on span "Open" at bounding box center [1145, 317] width 25 height 13
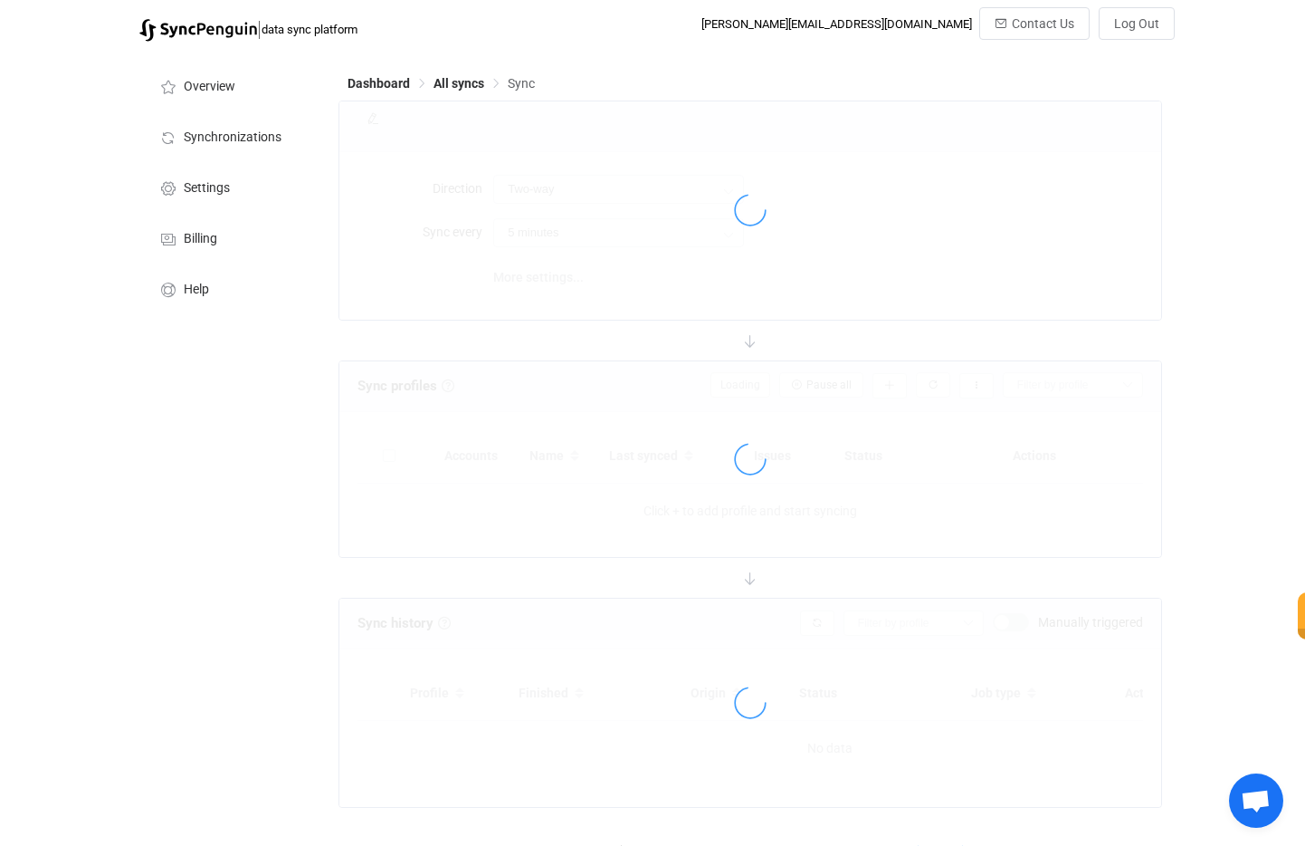
type input "Salesforce → Freshdesk"
type input "10 minutes"
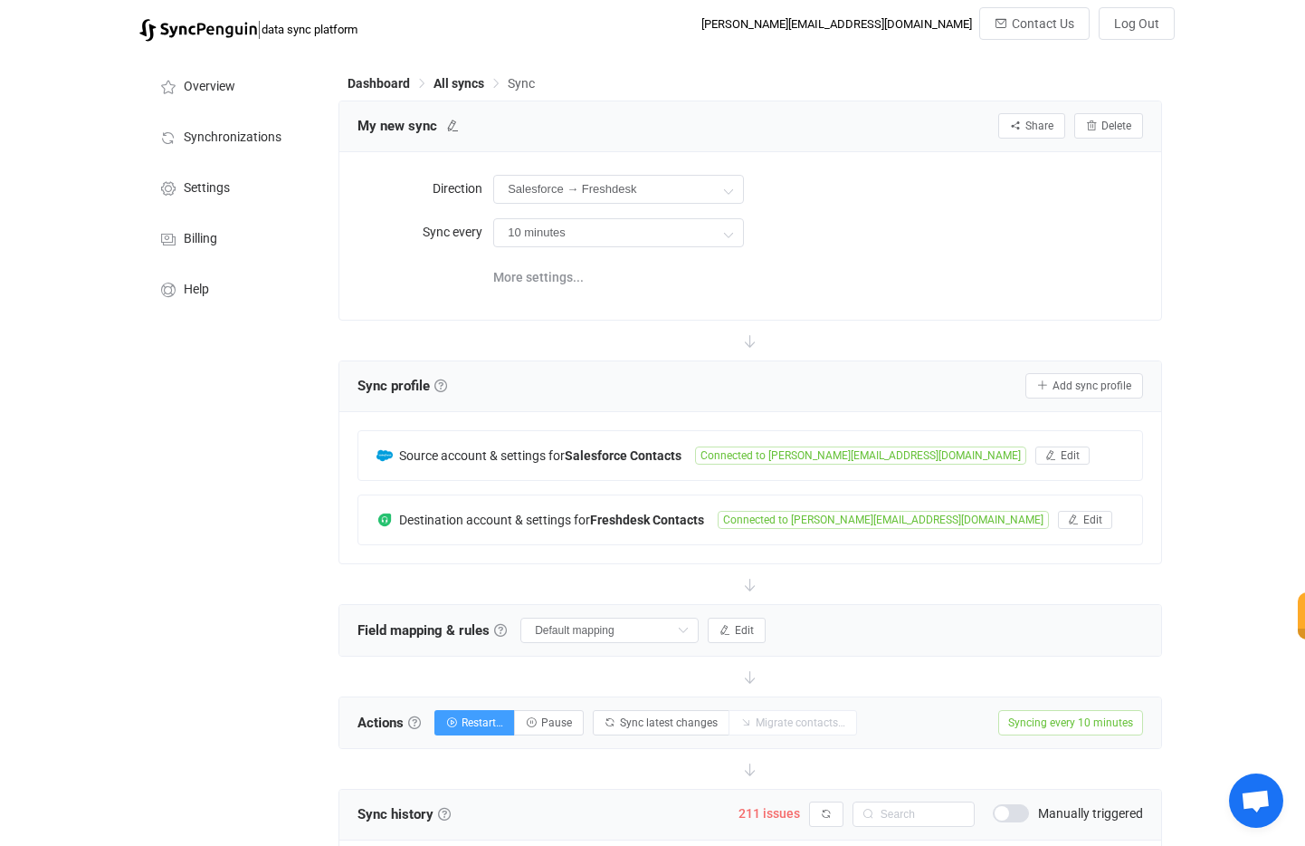
scroll to position [27, 0]
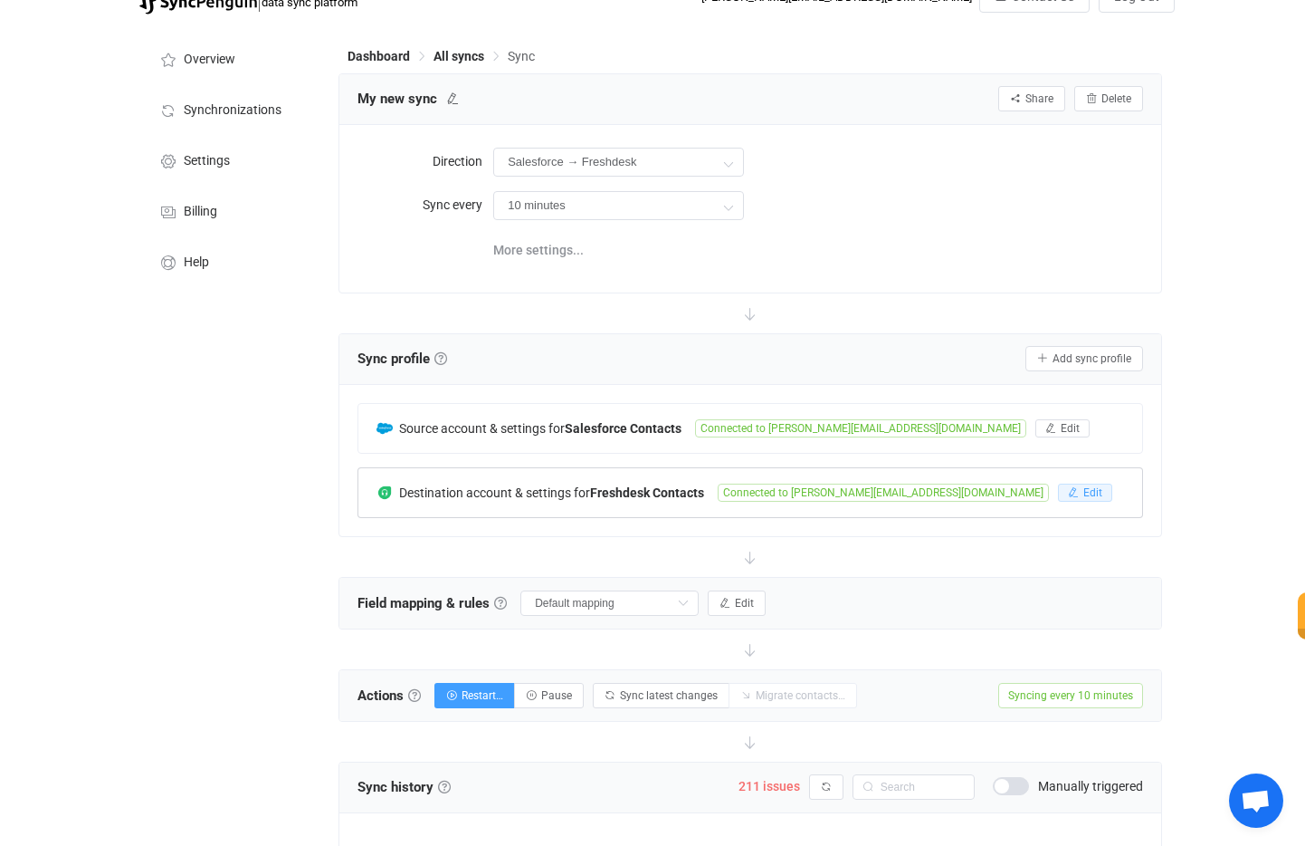
click at [1084, 487] on span "Edit" at bounding box center [1093, 492] width 19 height 13
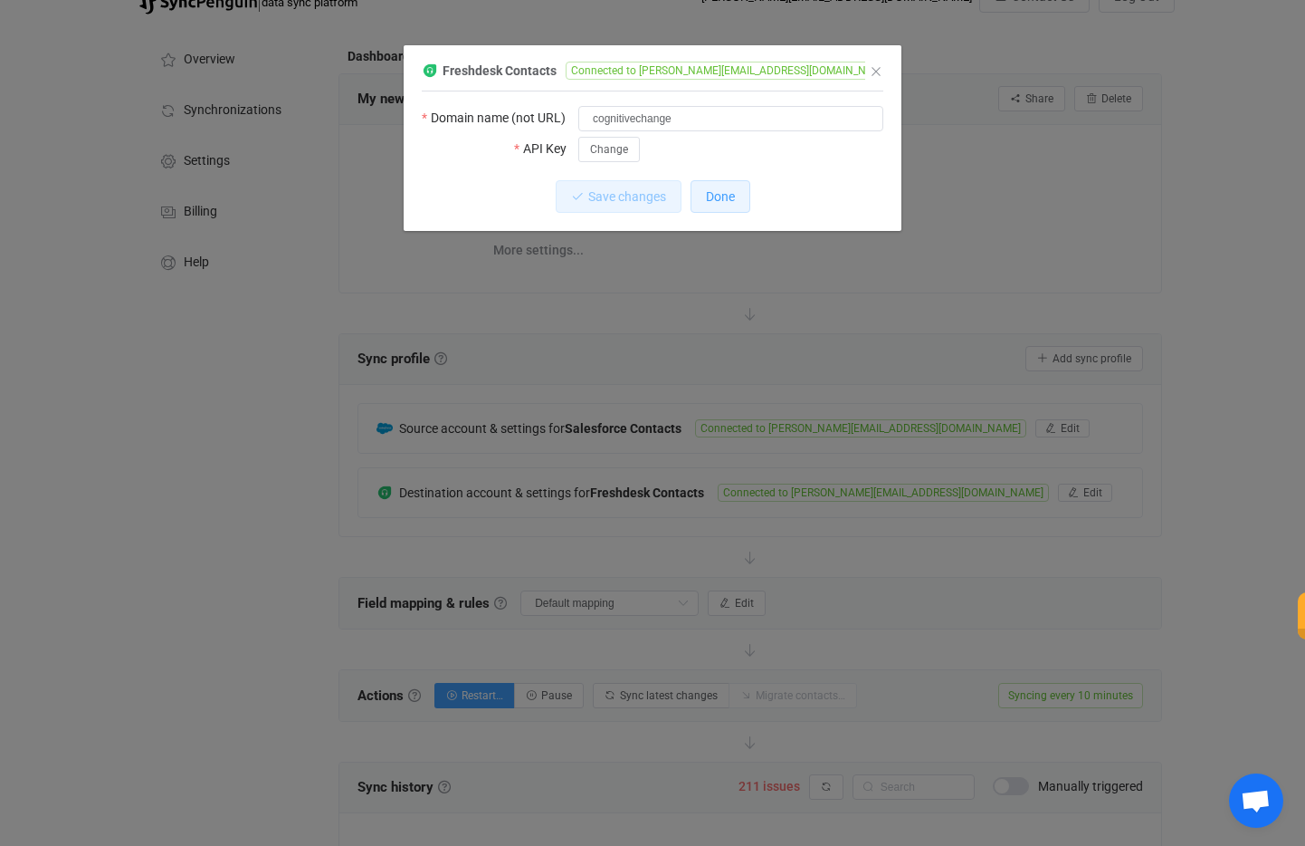
click at [737, 198] on button "Done" at bounding box center [721, 196] width 60 height 33
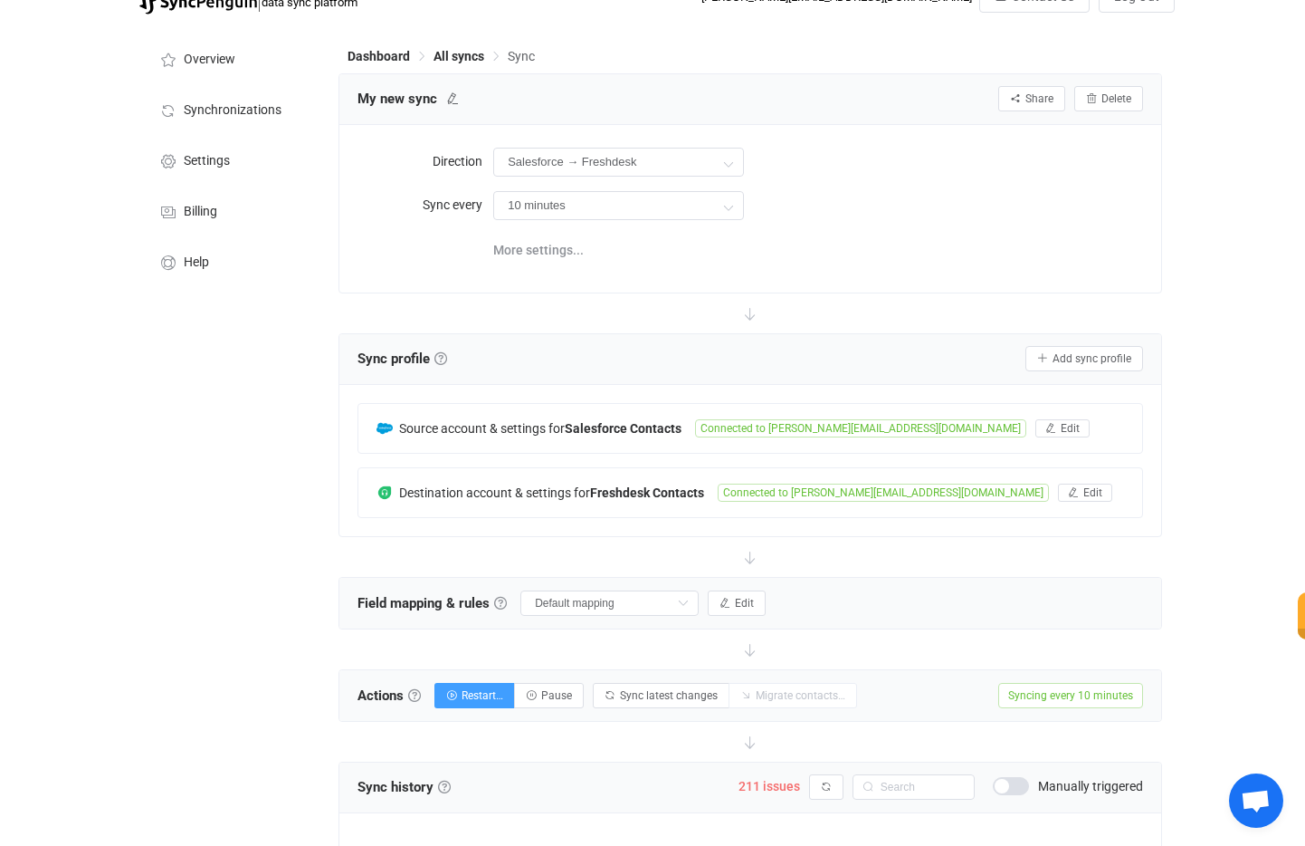
click at [1215, 90] on div "| data sync platform dan@cognitivechange.org Contact Us Log Out Overview Synchr…" at bounding box center [652, 729] width 1305 height 1498
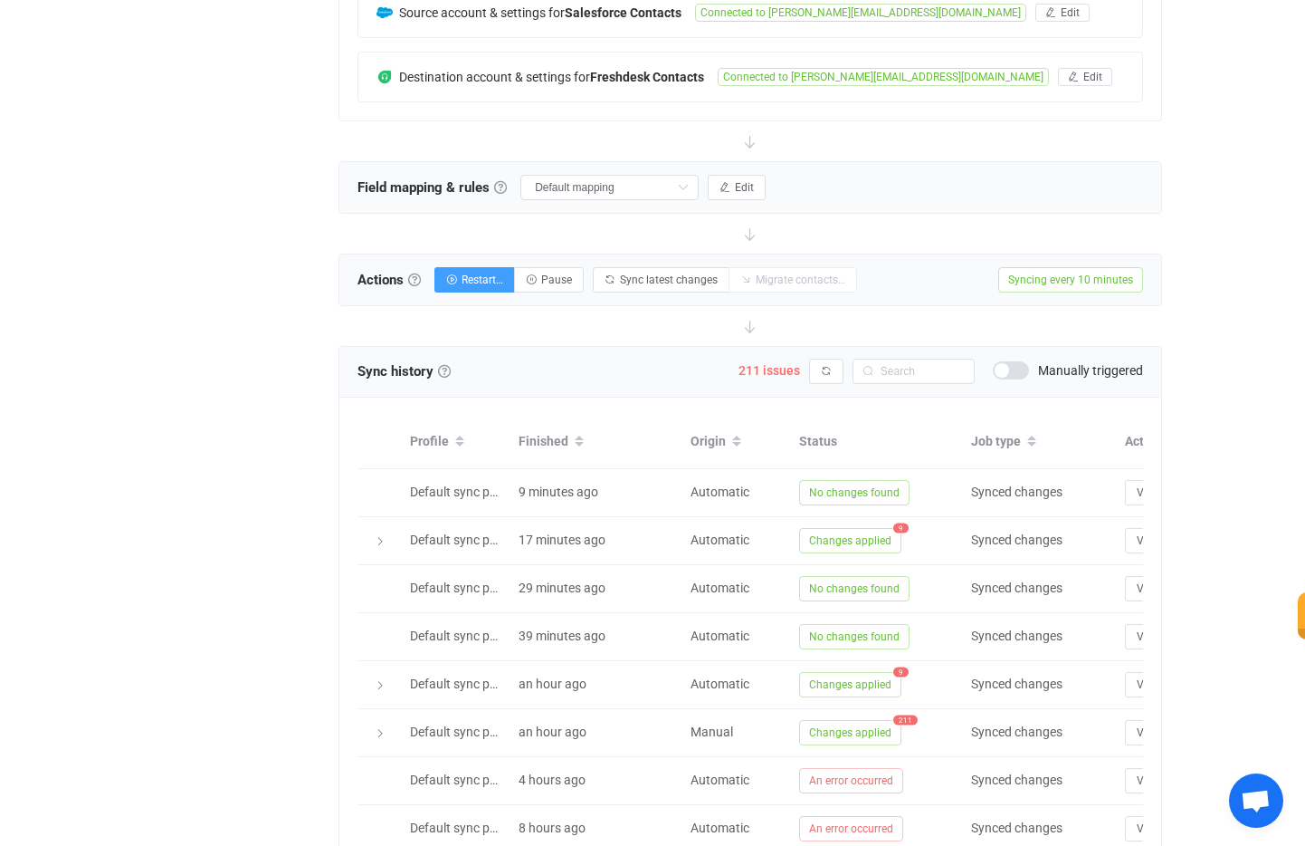
scroll to position [454, 0]
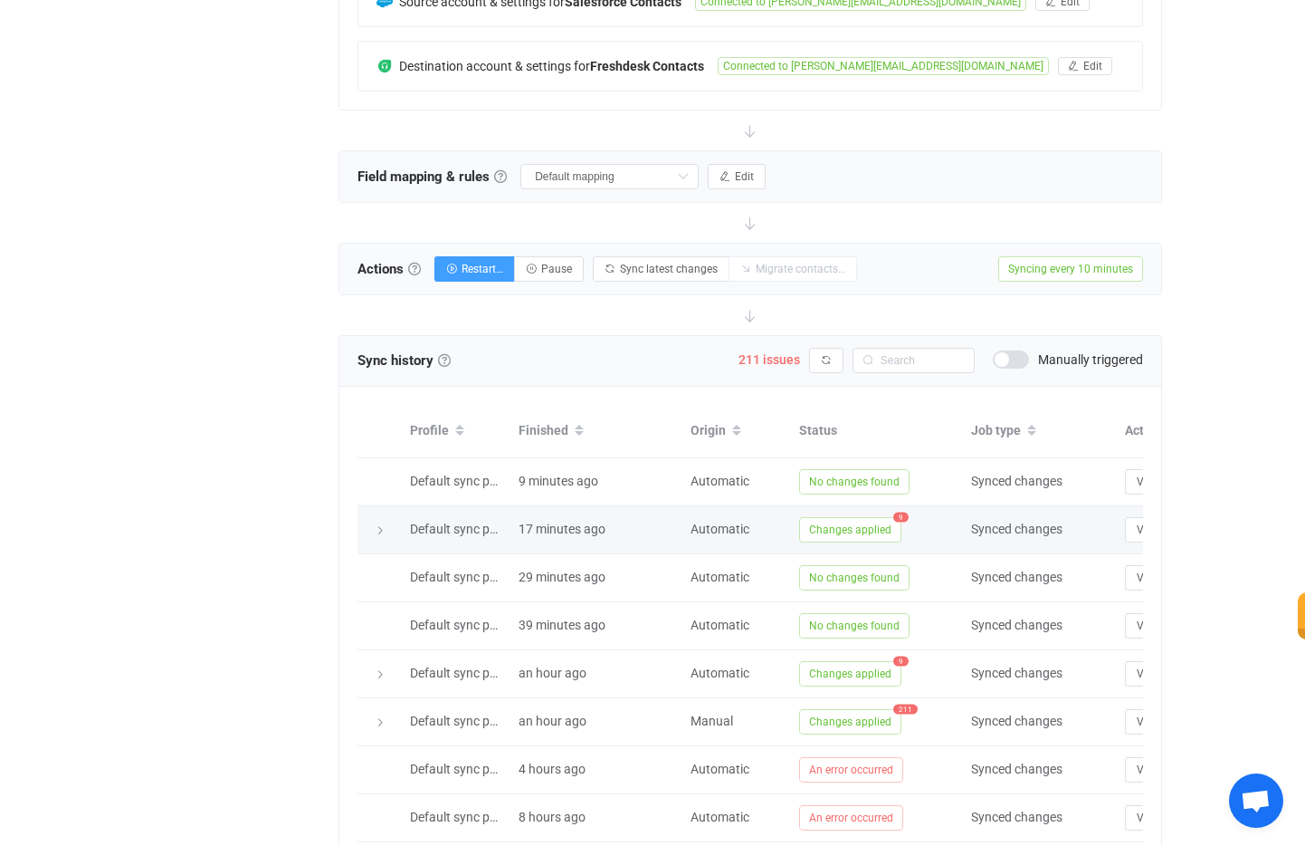
click at [874, 527] on span "Changes applied" at bounding box center [850, 529] width 102 height 25
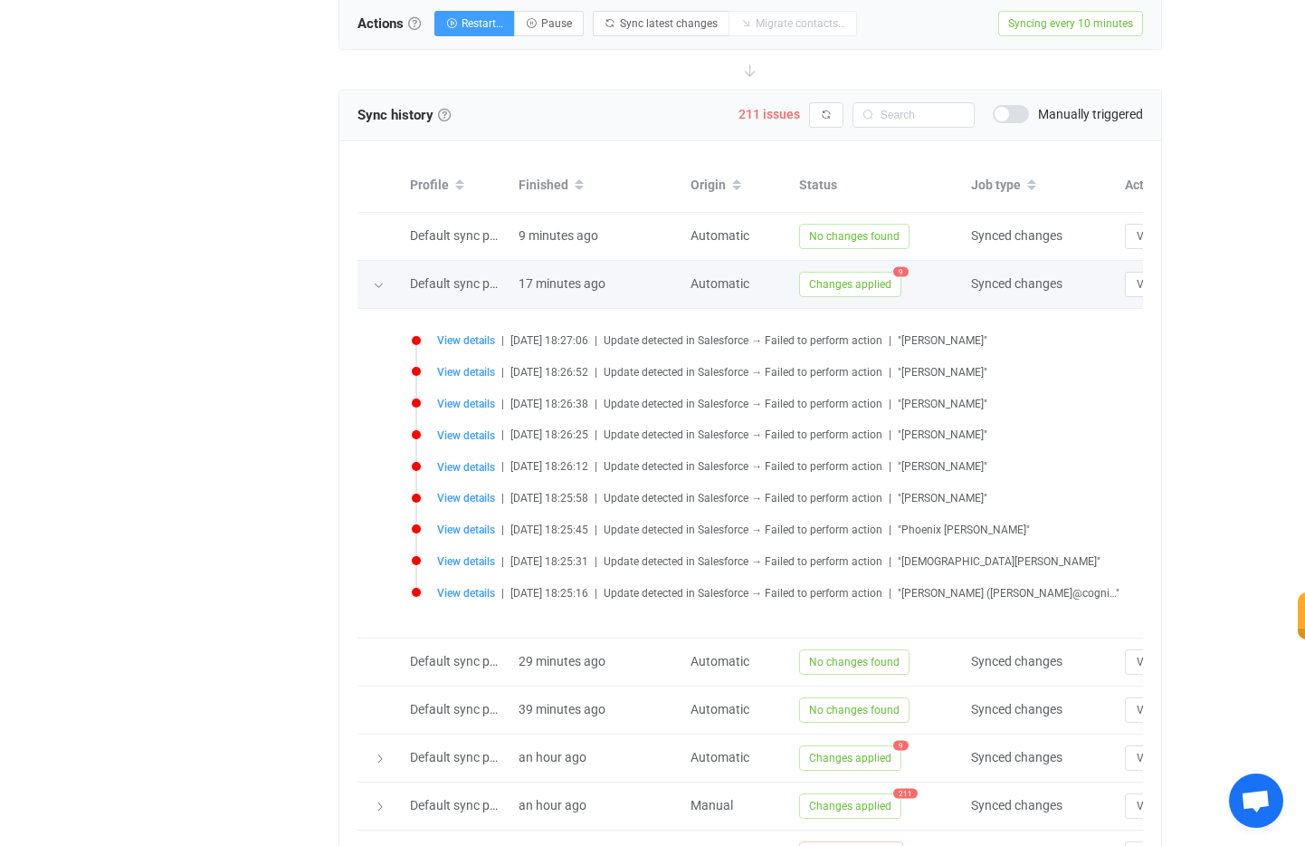
scroll to position [727, 0]
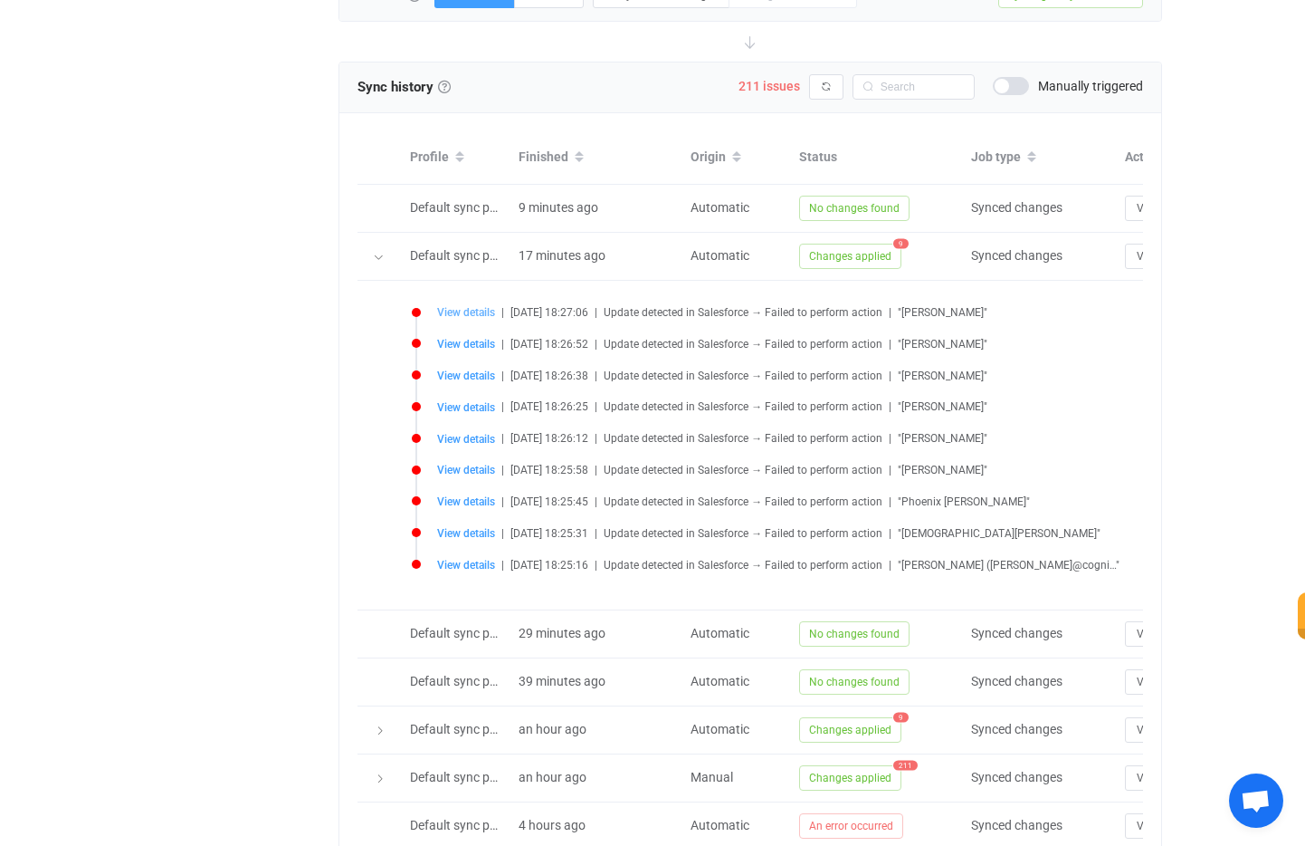
click at [458, 317] on span "View details" at bounding box center [466, 312] width 58 height 13
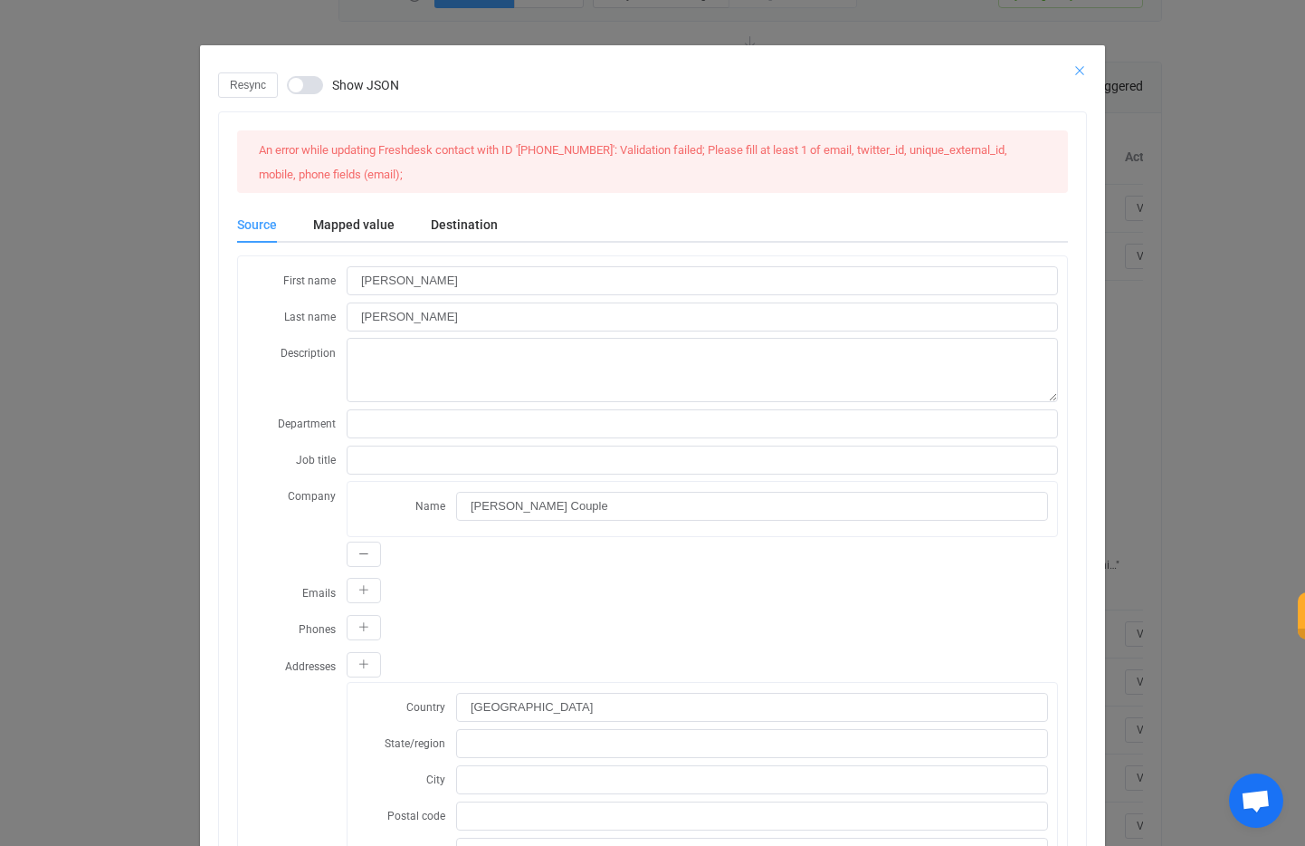
click at [1076, 69] on icon "Close" at bounding box center [1080, 70] width 14 height 14
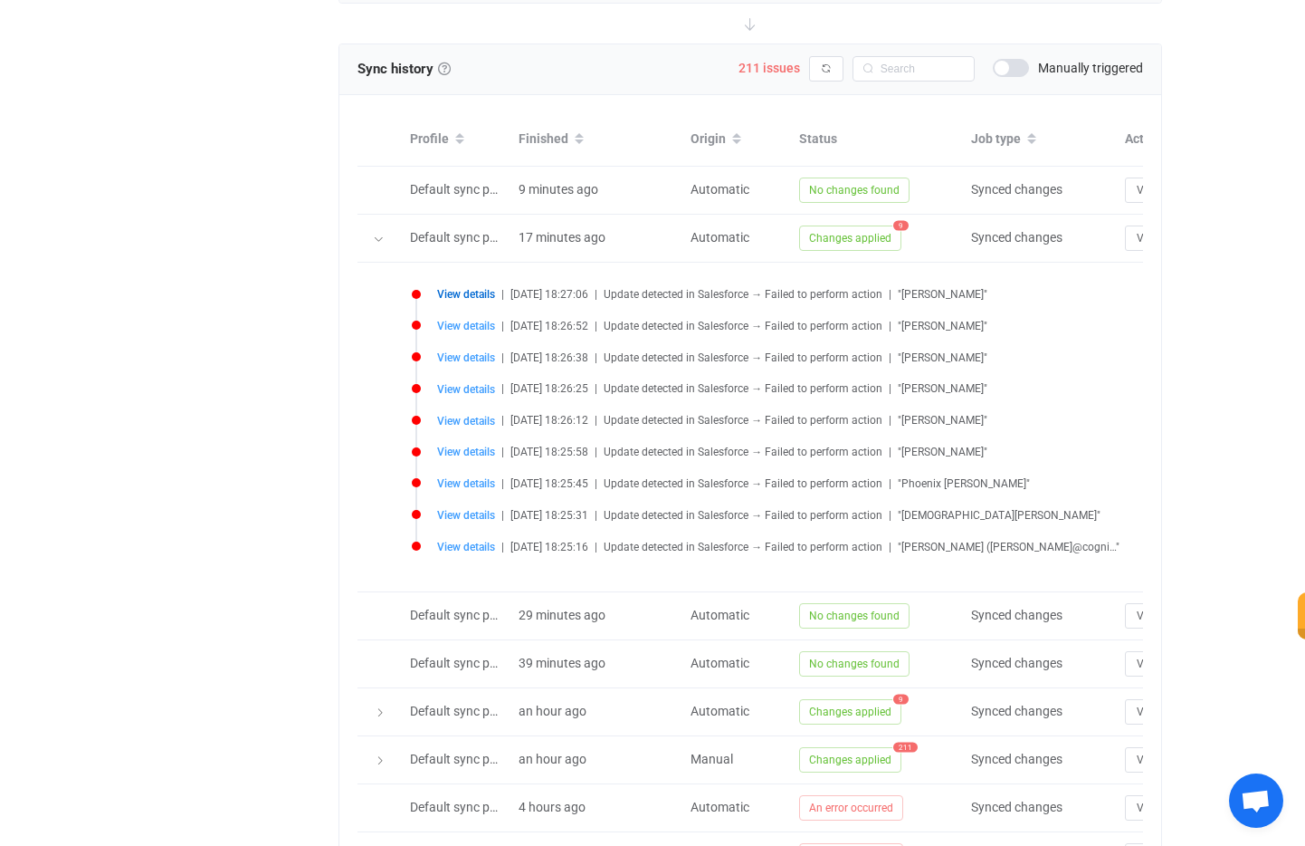
scroll to position [735, 0]
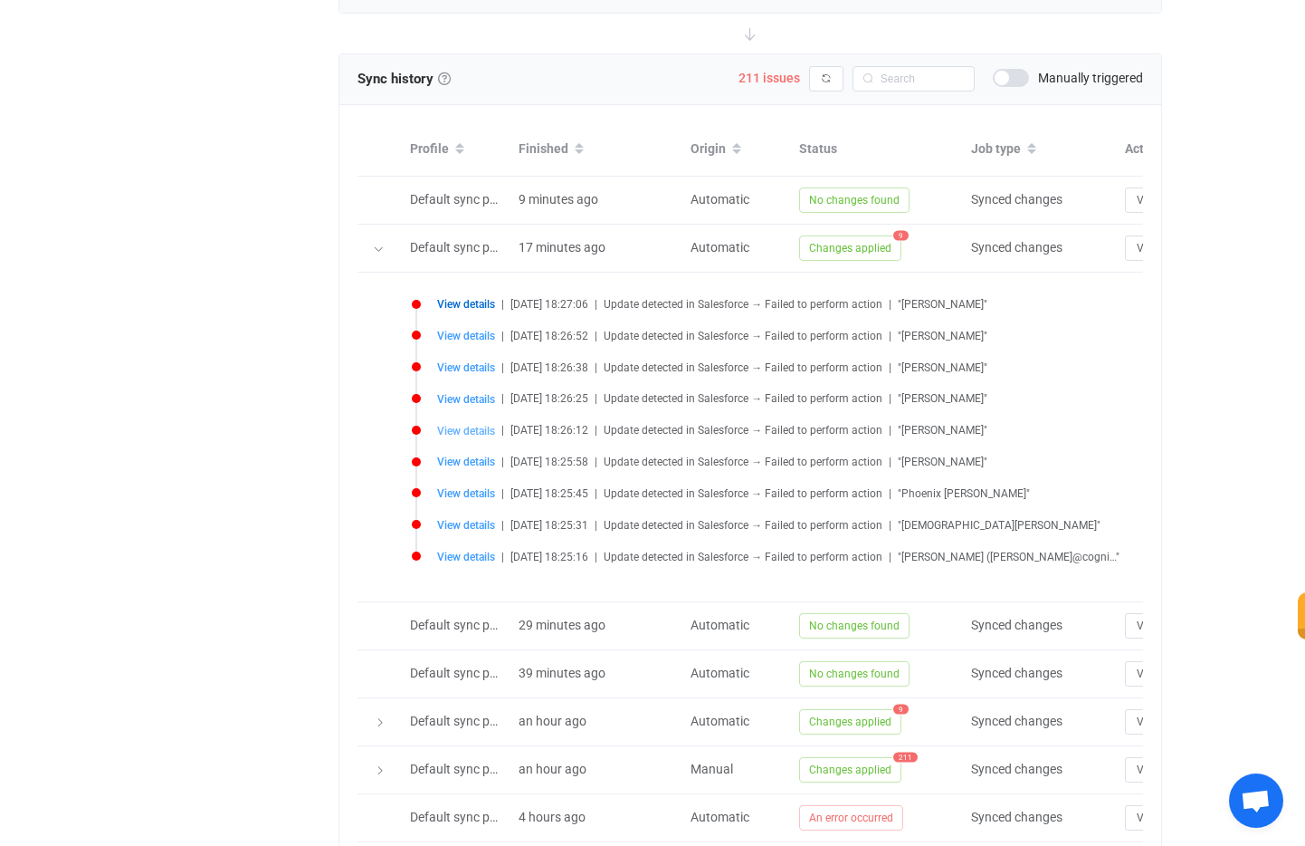
click at [461, 432] on span "View details" at bounding box center [466, 431] width 58 height 13
type input "Barry"
type input "Rubinstein"
type input "Barry Rubinstein Individual"
type input "003al00000RkIe6AAF"
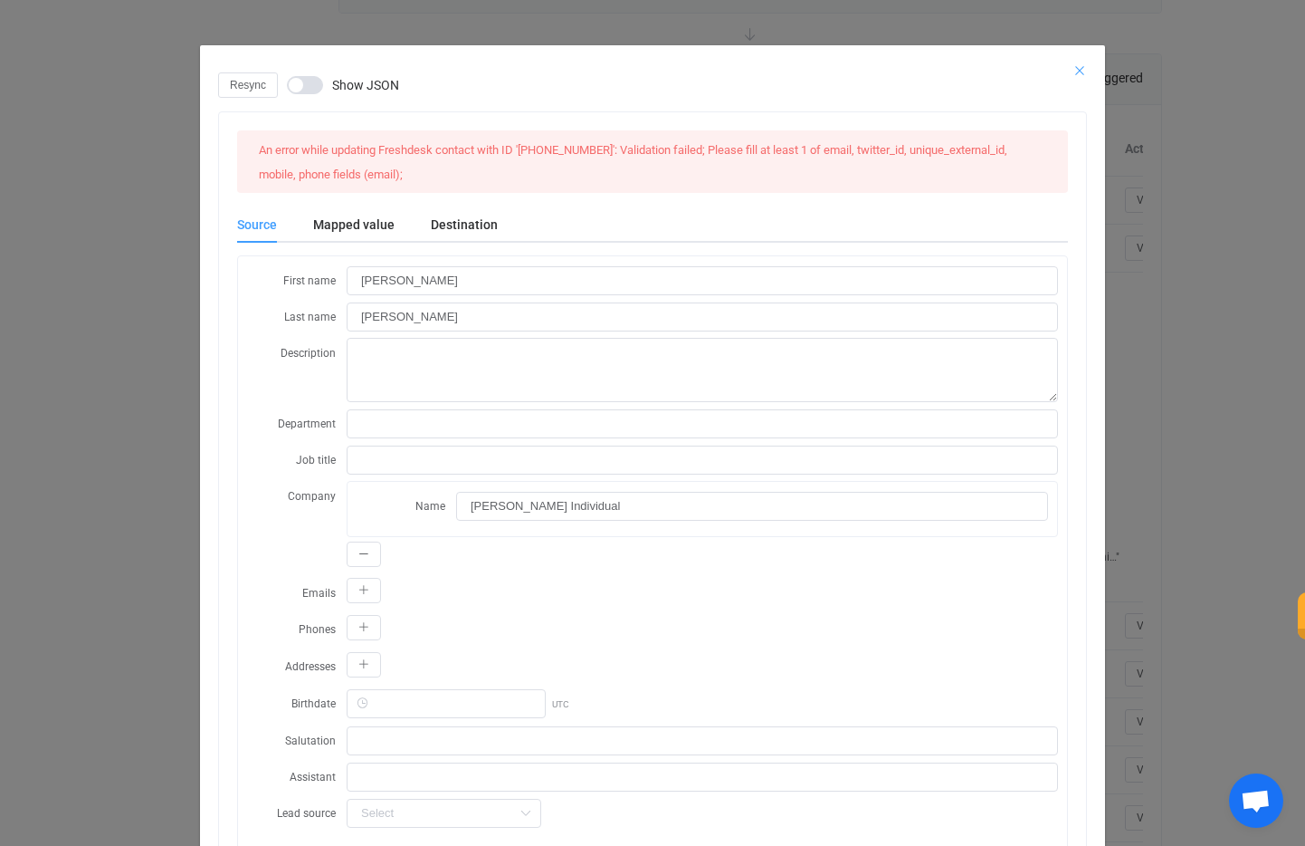
click at [1076, 64] on icon "Close" at bounding box center [1080, 70] width 14 height 14
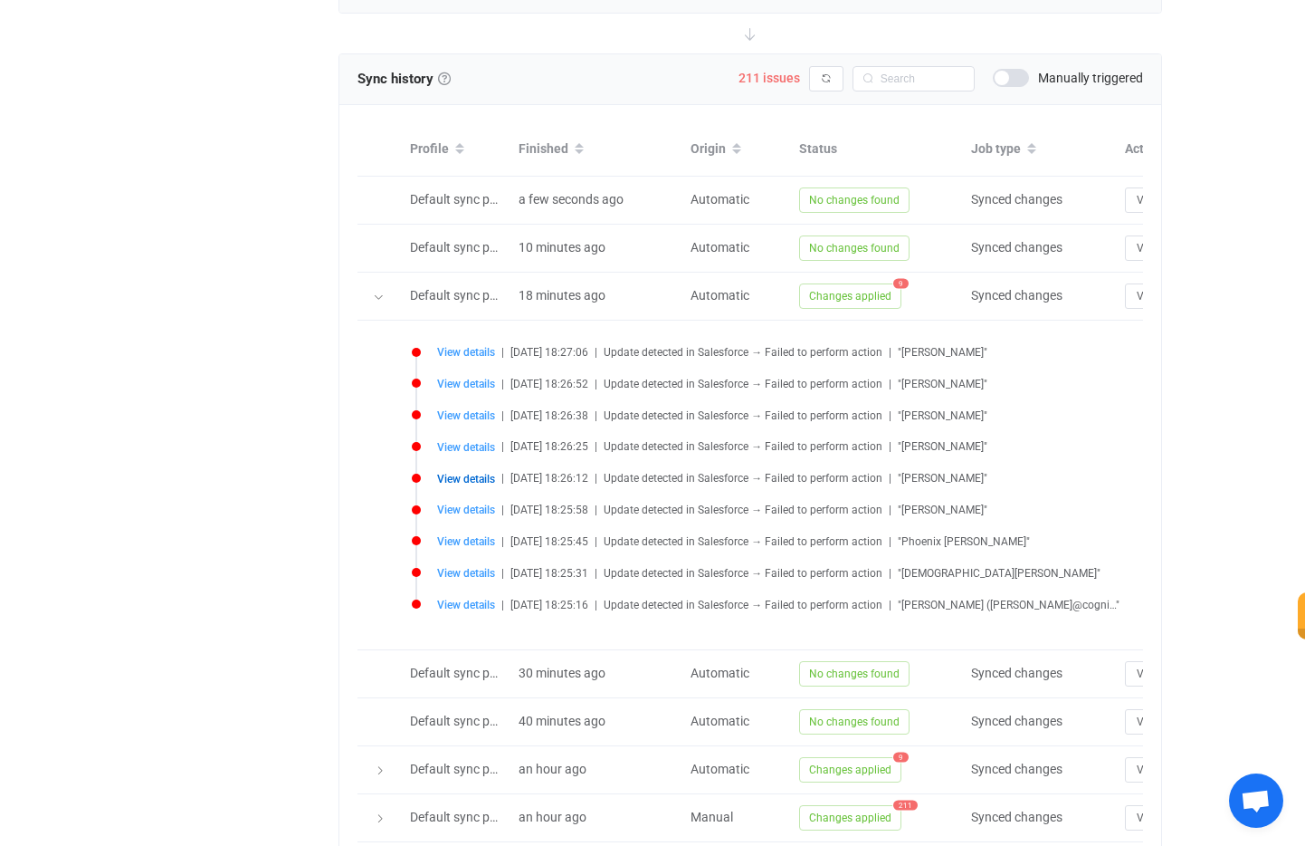
click at [258, 316] on div "Overview Synchronizations Settings Billing Help" at bounding box center [229, 208] width 199 height 1785
click at [220, 89] on div "Overview Synchronizations Settings Billing Help" at bounding box center [229, 208] width 199 height 1785
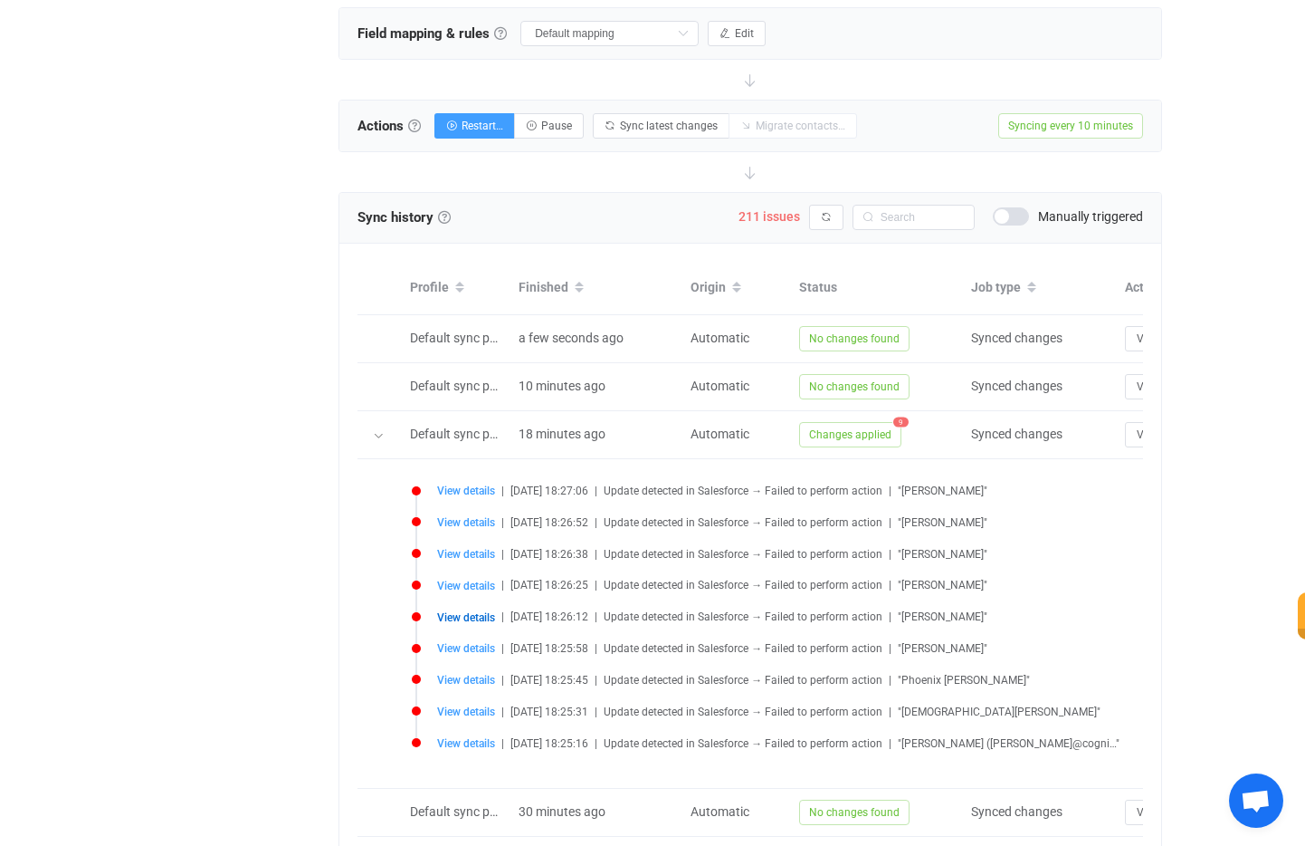
scroll to position [844, 0]
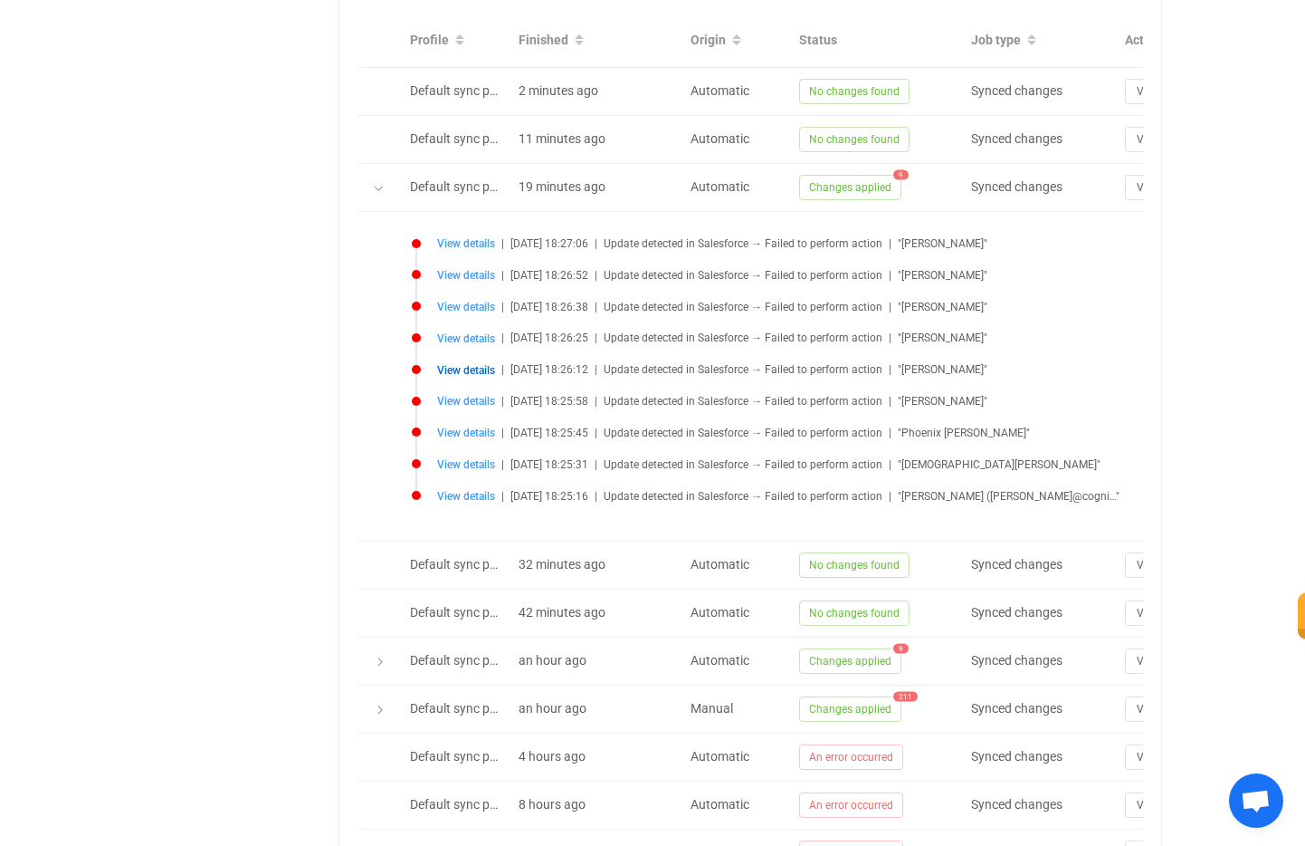
click at [1256, 115] on div "| data sync platform dan@cognitivechange.org Contact Us Log Out Overview Synchr…" at bounding box center [652, 77] width 1305 height 1829
click at [461, 307] on span "View details" at bounding box center [466, 307] width 58 height 13
type input "Colleen"
type input "Carey"
type input "Colleen Carey Individual"
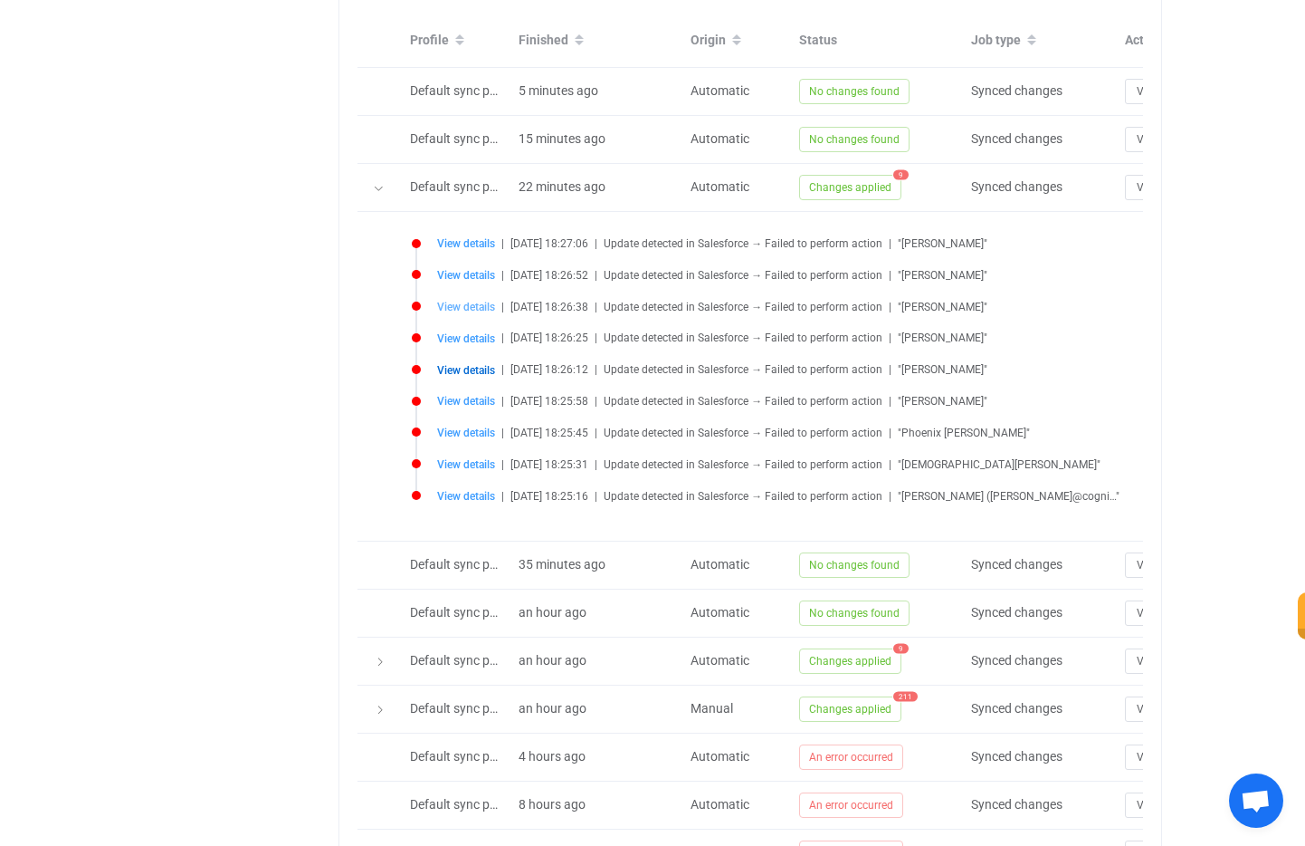
type input "003al00000RkWFFAA3"
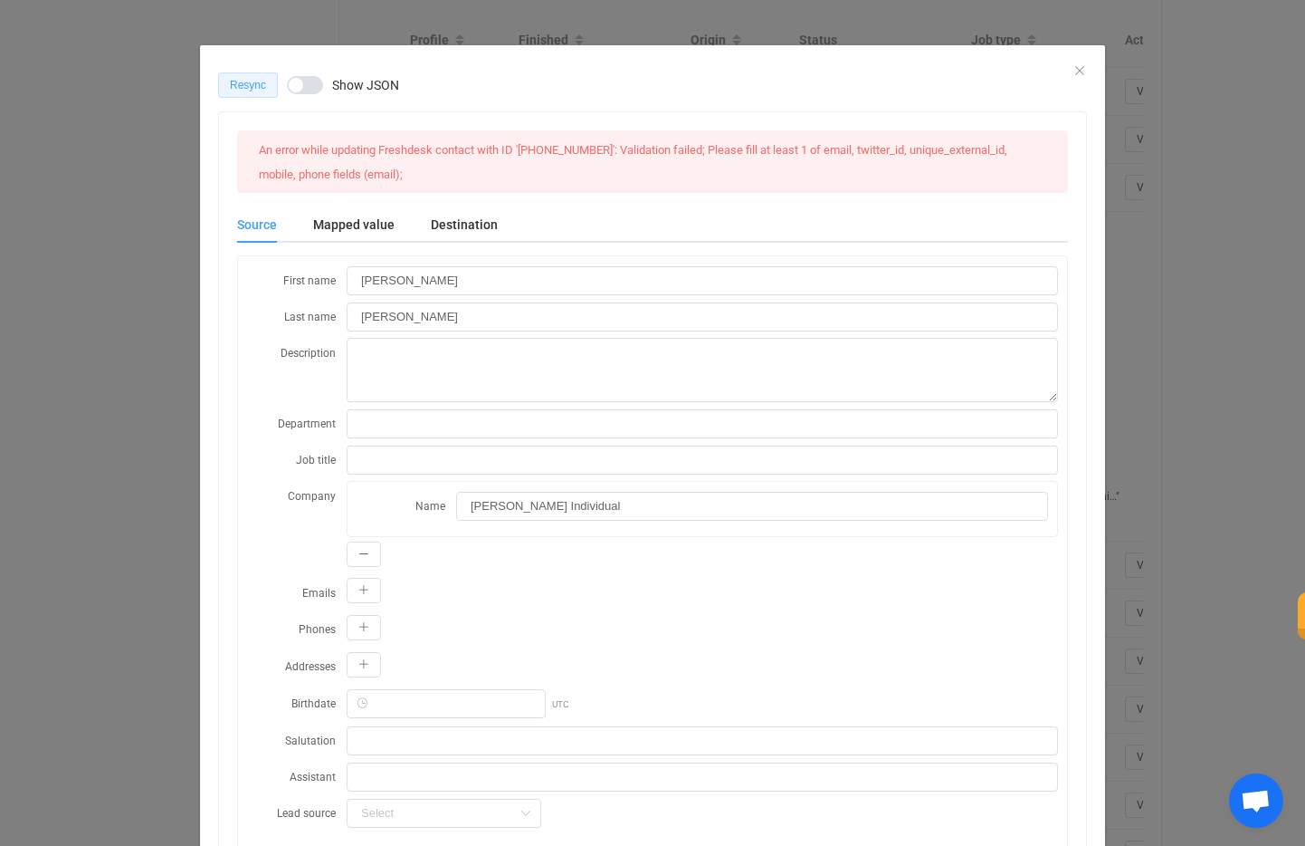
click at [231, 86] on span "Resync" at bounding box center [248, 85] width 36 height 13
click at [1076, 70] on icon "Close" at bounding box center [1080, 70] width 14 height 14
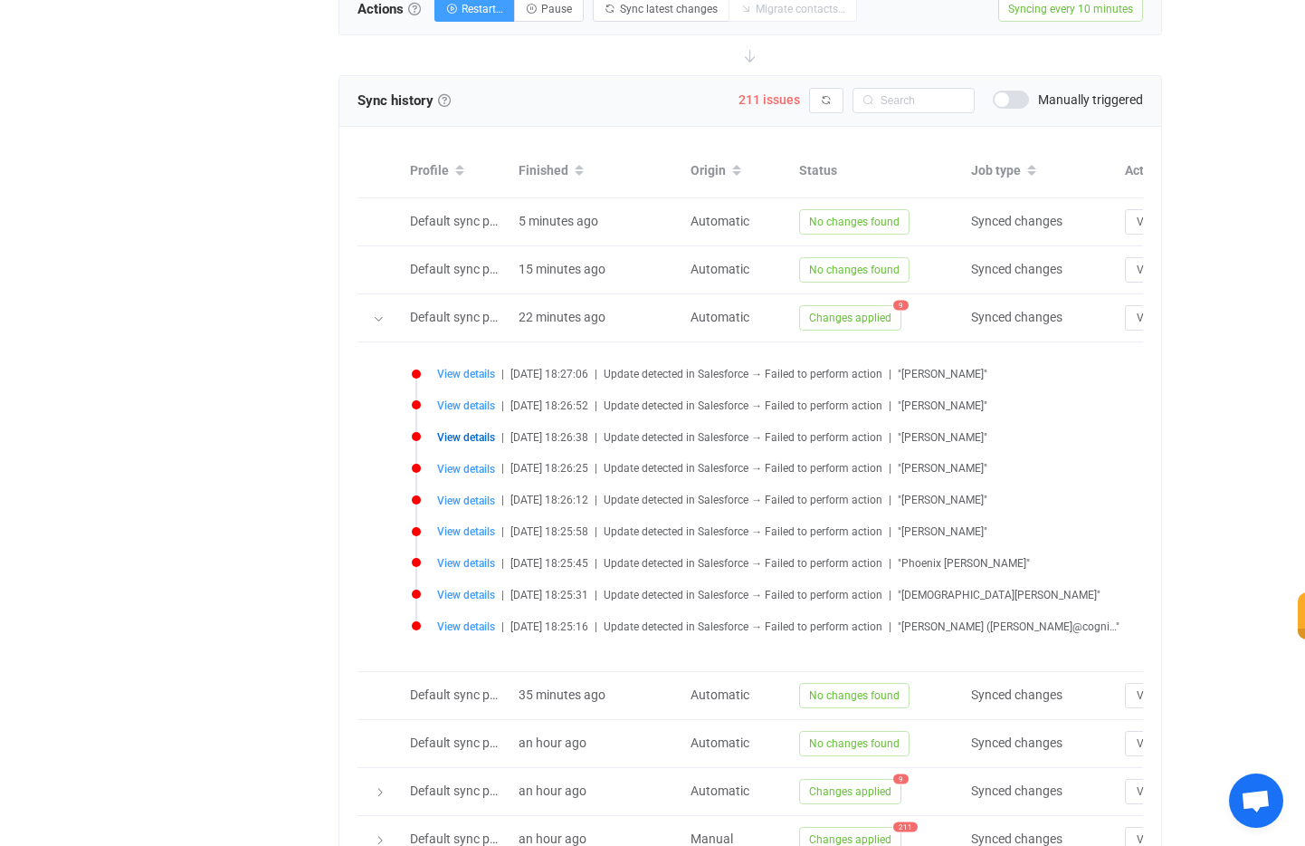
scroll to position [724, 0]
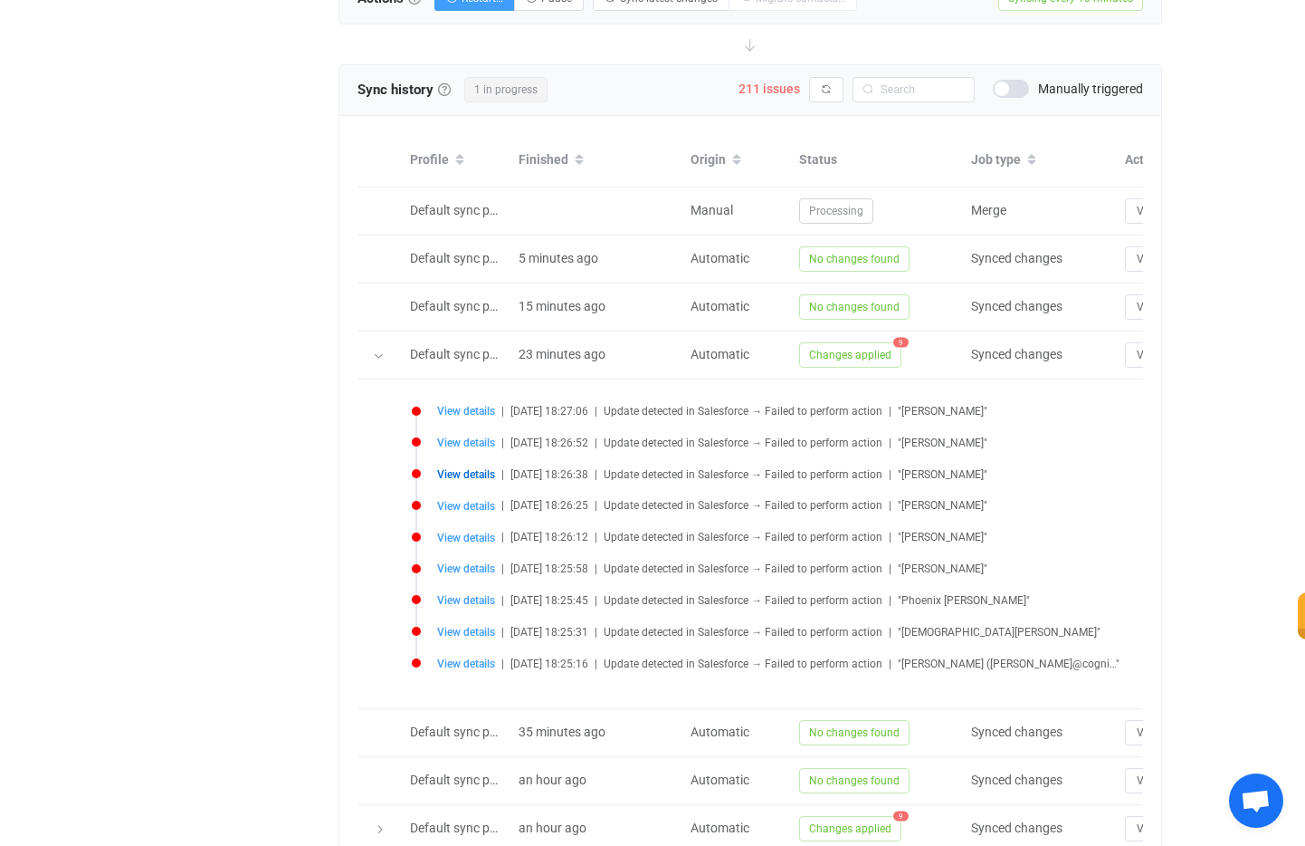
click at [192, 166] on div "Overview Synchronizations Settings Billing Help" at bounding box center [229, 218] width 199 height 1785
click at [304, 520] on div "Overview Synchronizations Settings Billing Help" at bounding box center [229, 218] width 199 height 1785
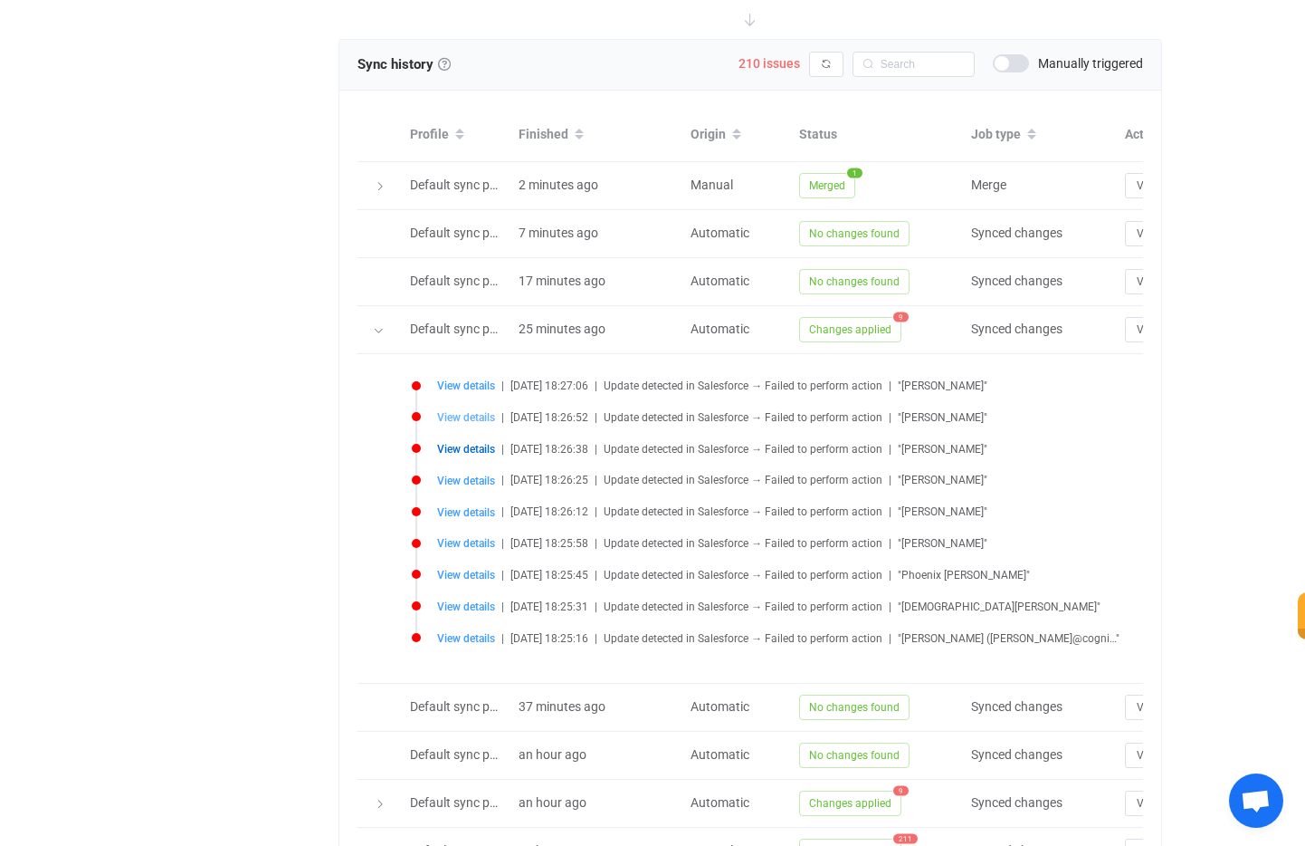
scroll to position [746, 0]
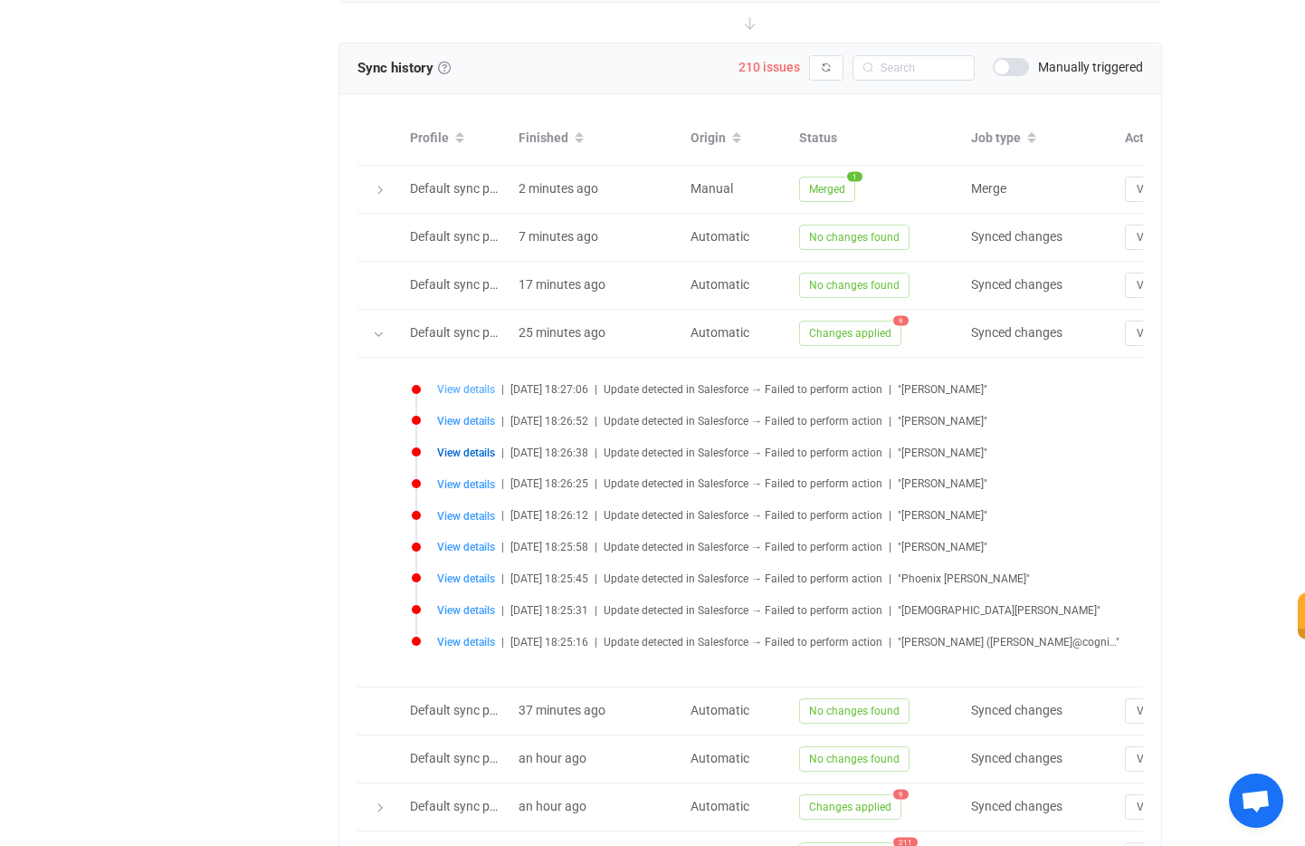
click at [476, 387] on span "View details" at bounding box center [466, 389] width 58 height 13
type input "Alison"
type input "Lasher"
type input "Lasher Couple"
type input "003al00000RPLswAAH"
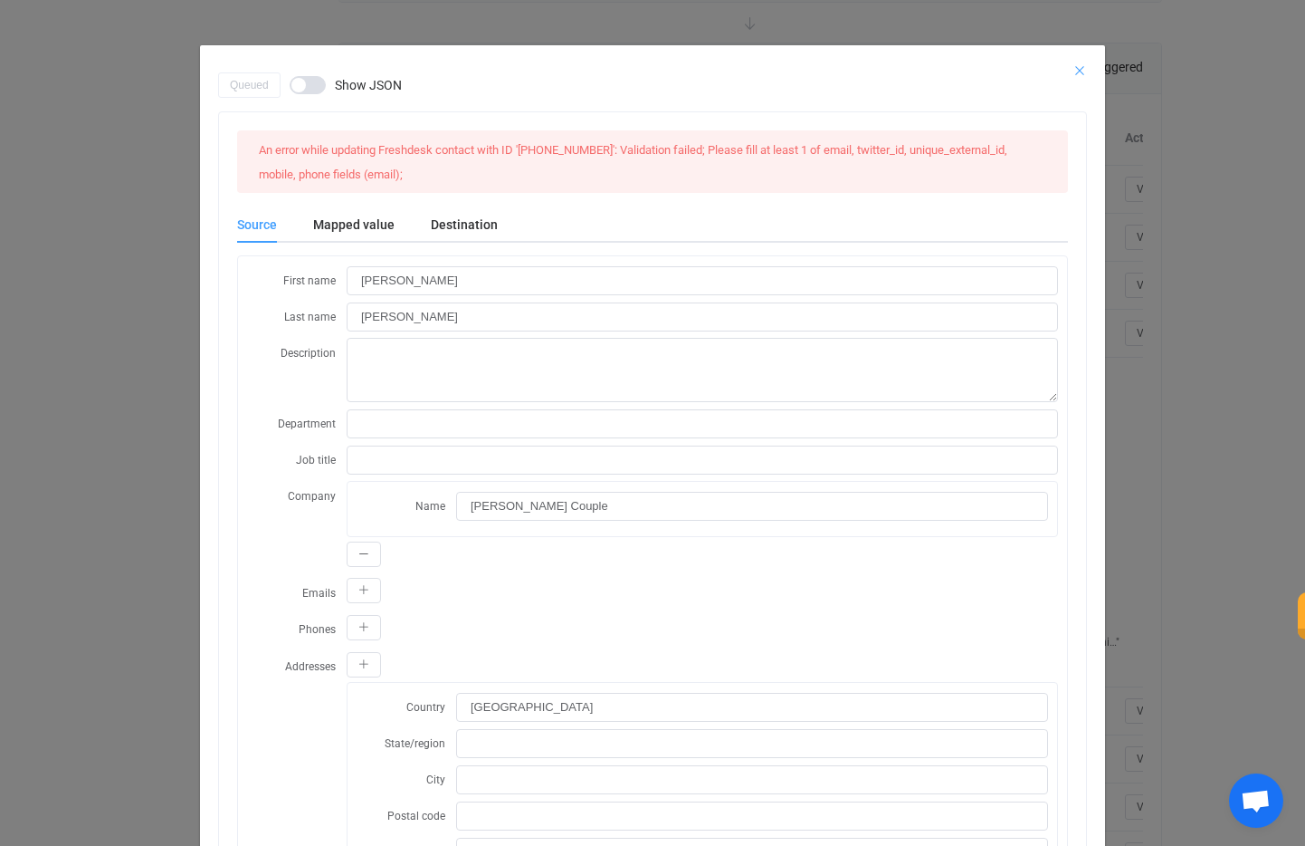
click at [1073, 68] on icon "Close" at bounding box center [1080, 70] width 14 height 14
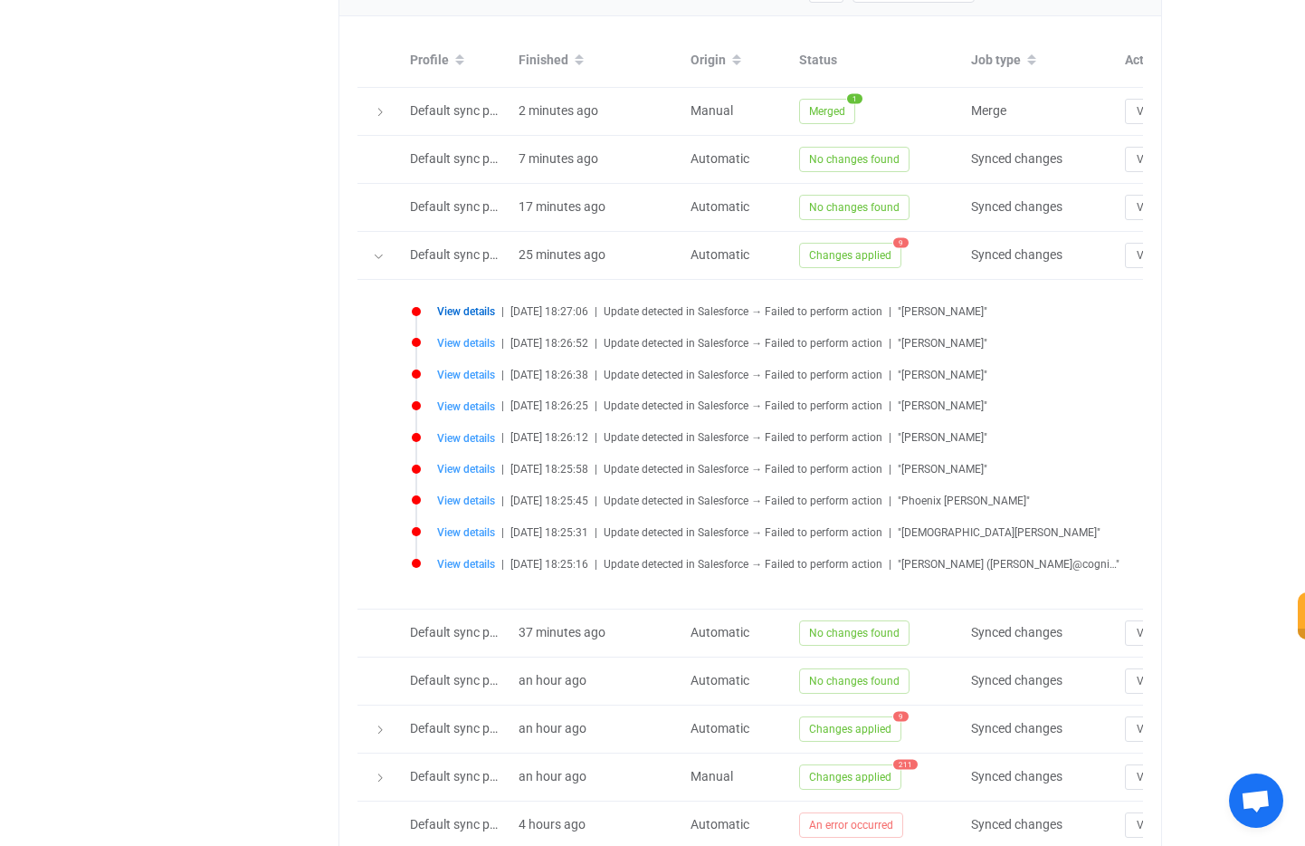
scroll to position [822, 0]
click at [474, 379] on span "View details" at bounding box center [466, 376] width 58 height 13
type input "Colleen"
type input "Carey"
type input "Colleen Carey Individual"
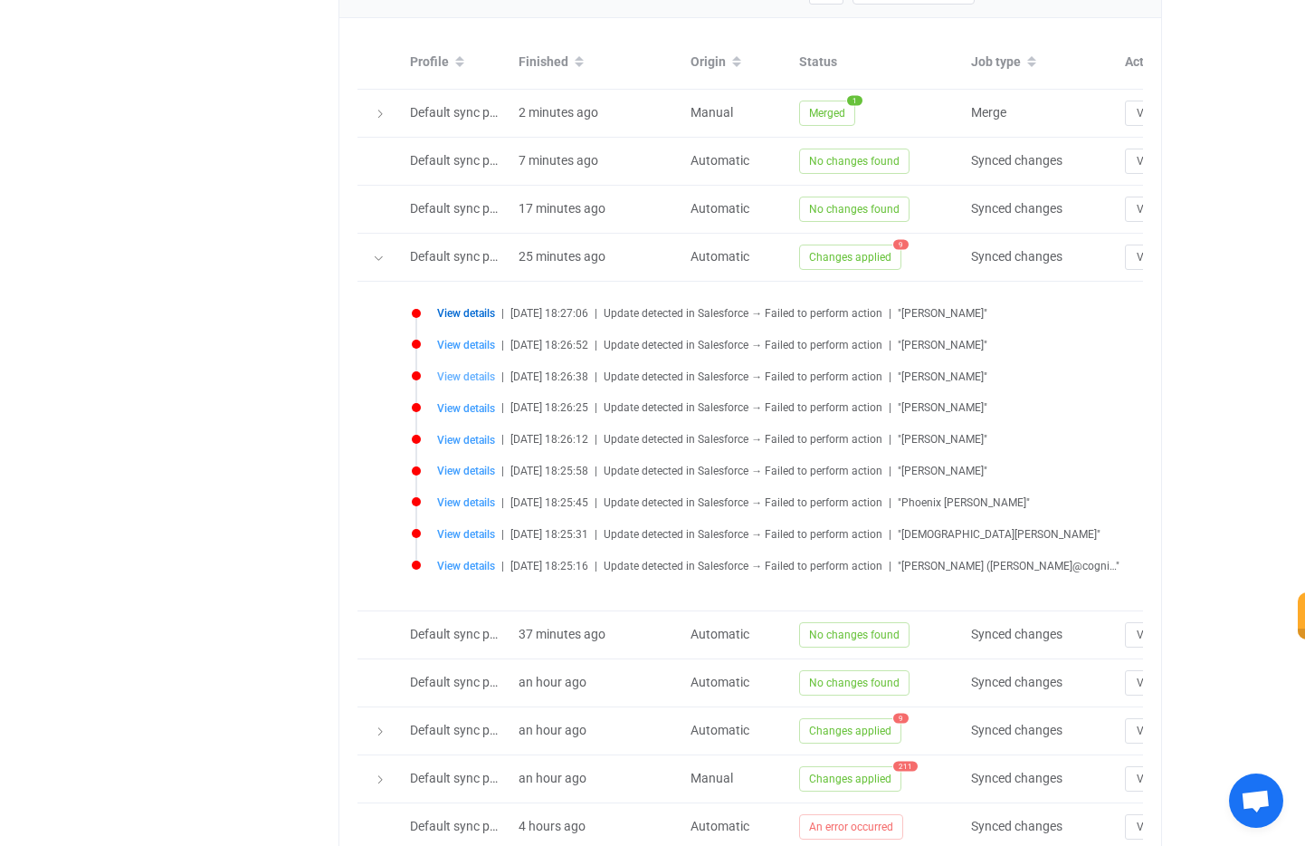
type input "003al00000RkWFFAA3"
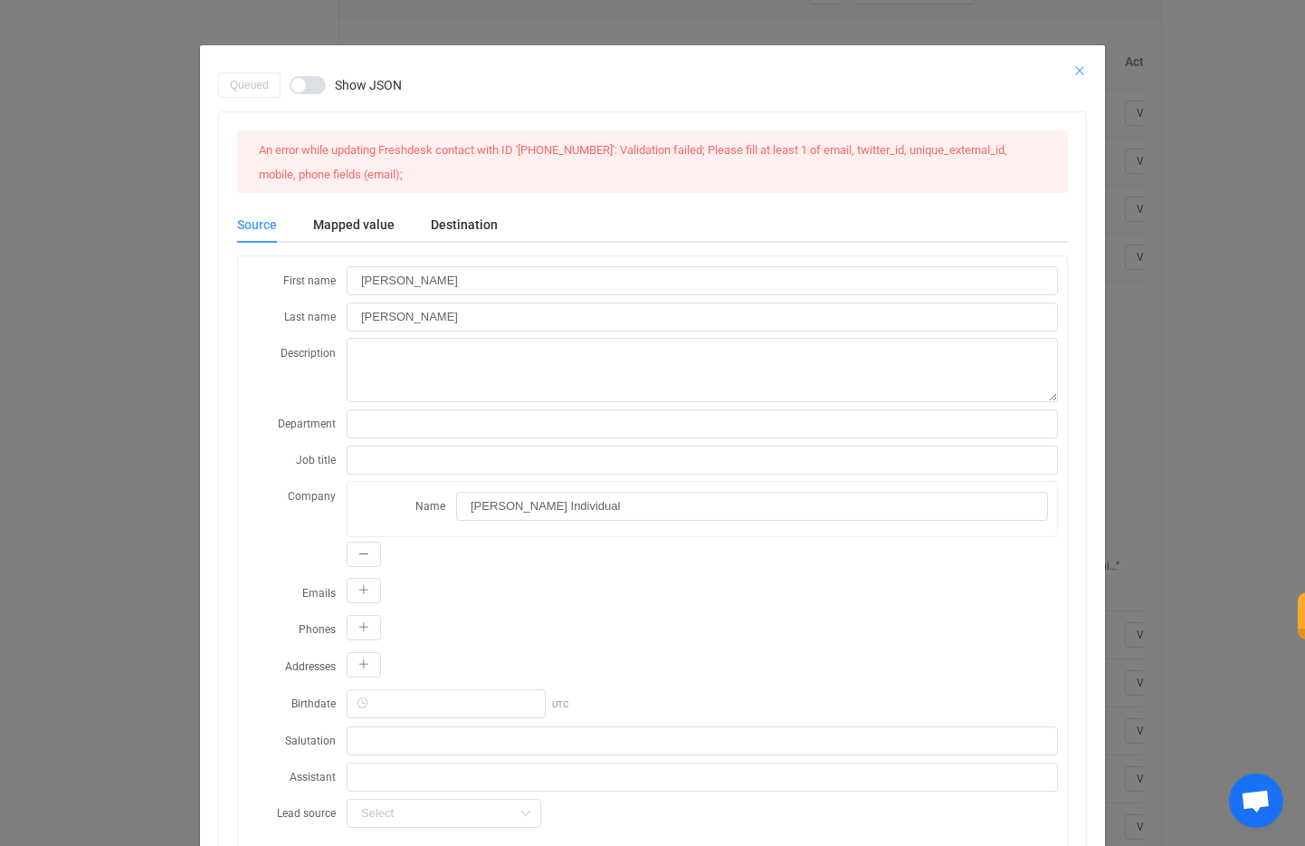
click at [1080, 64] on icon "Close" at bounding box center [1080, 70] width 14 height 14
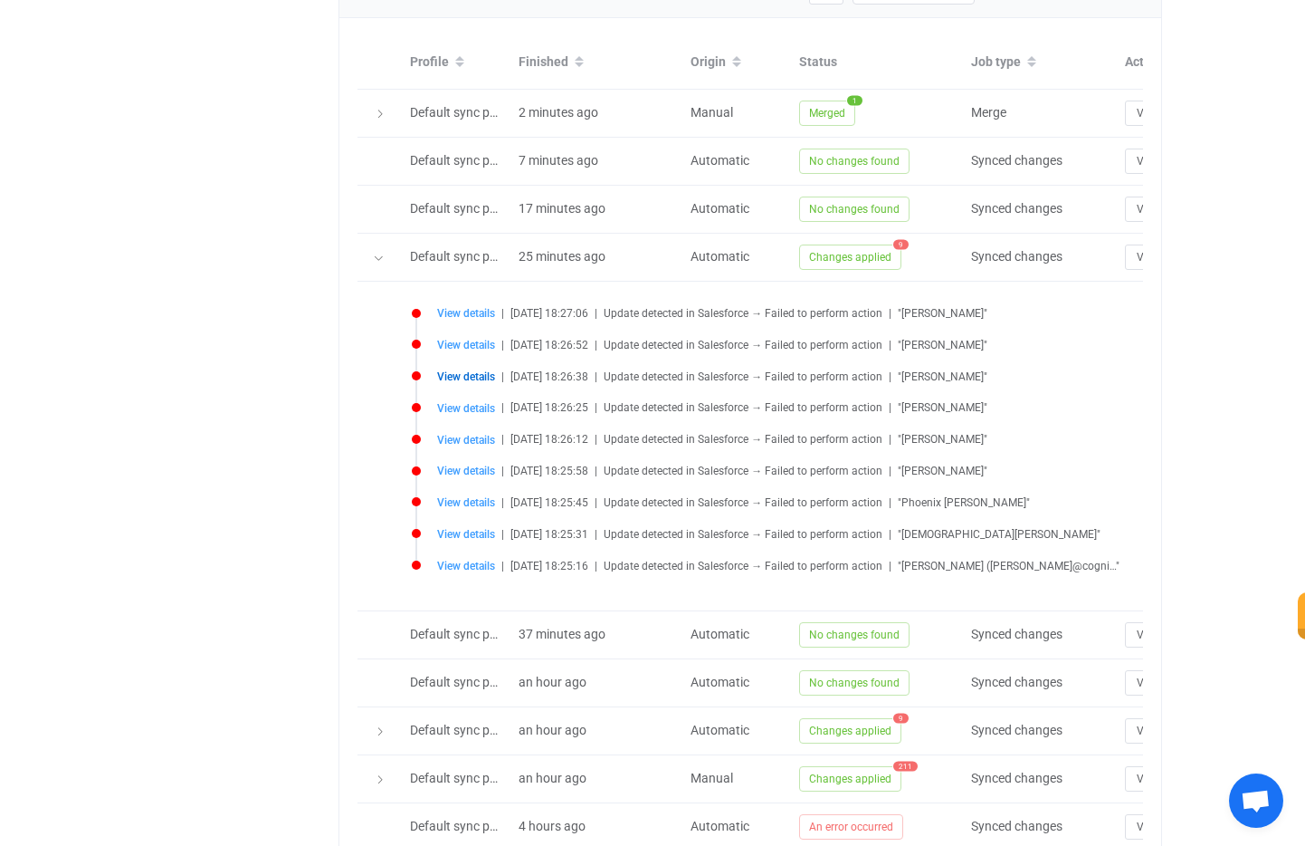
click at [1176, 260] on div "| data sync platform dan@cognitivechange.org Contact Us Log Out Overview Synchr…" at bounding box center [652, 99] width 1305 height 1829
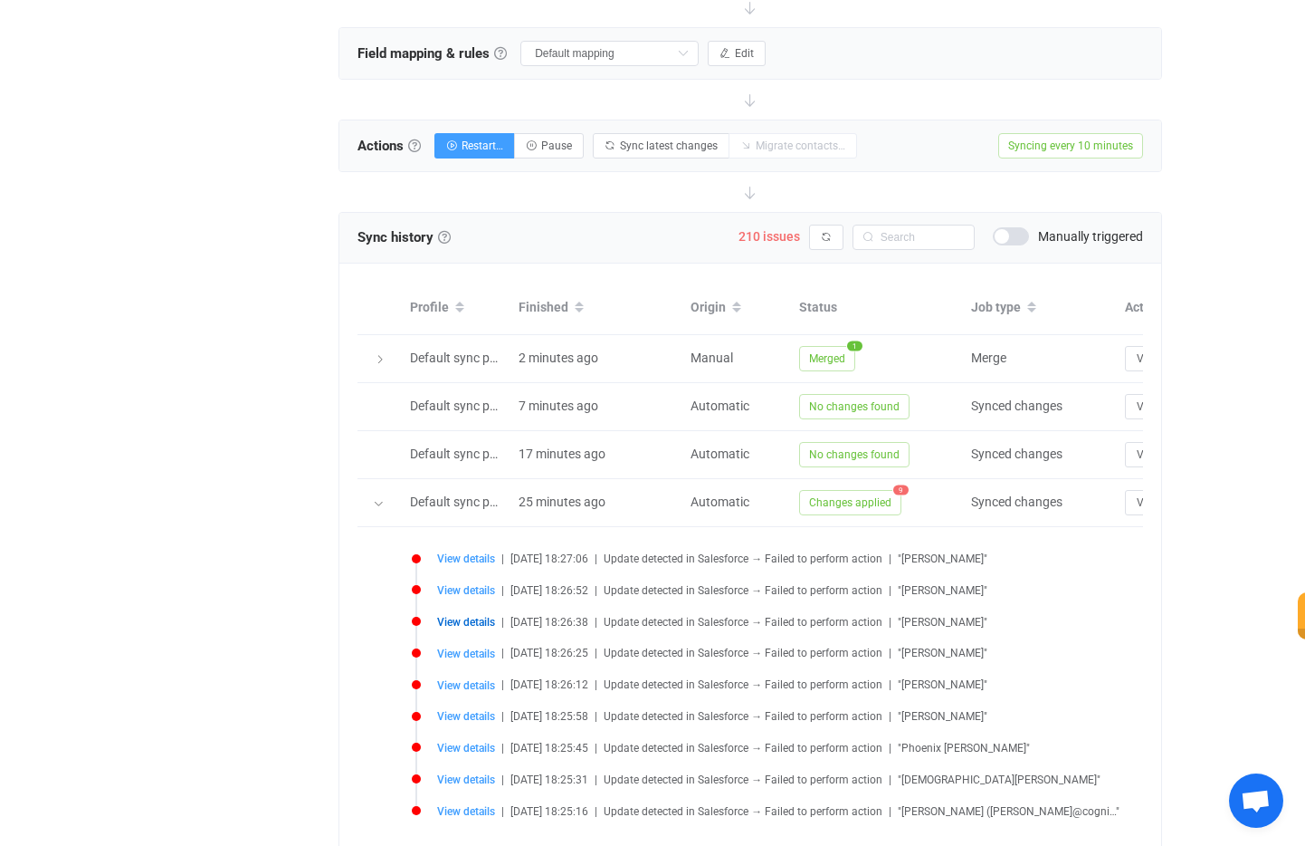
scroll to position [593, 0]
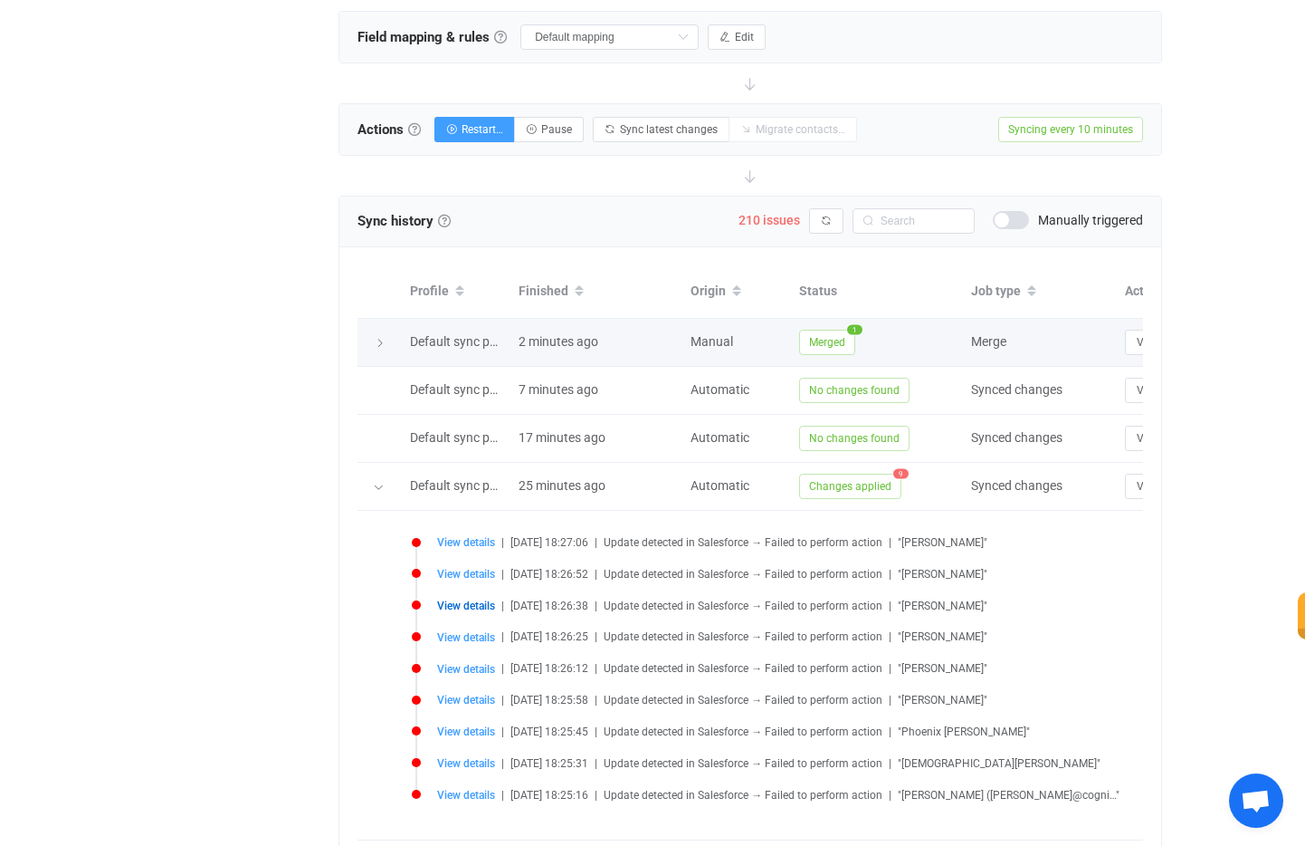
click at [846, 348] on span "Merged" at bounding box center [827, 342] width 56 height 25
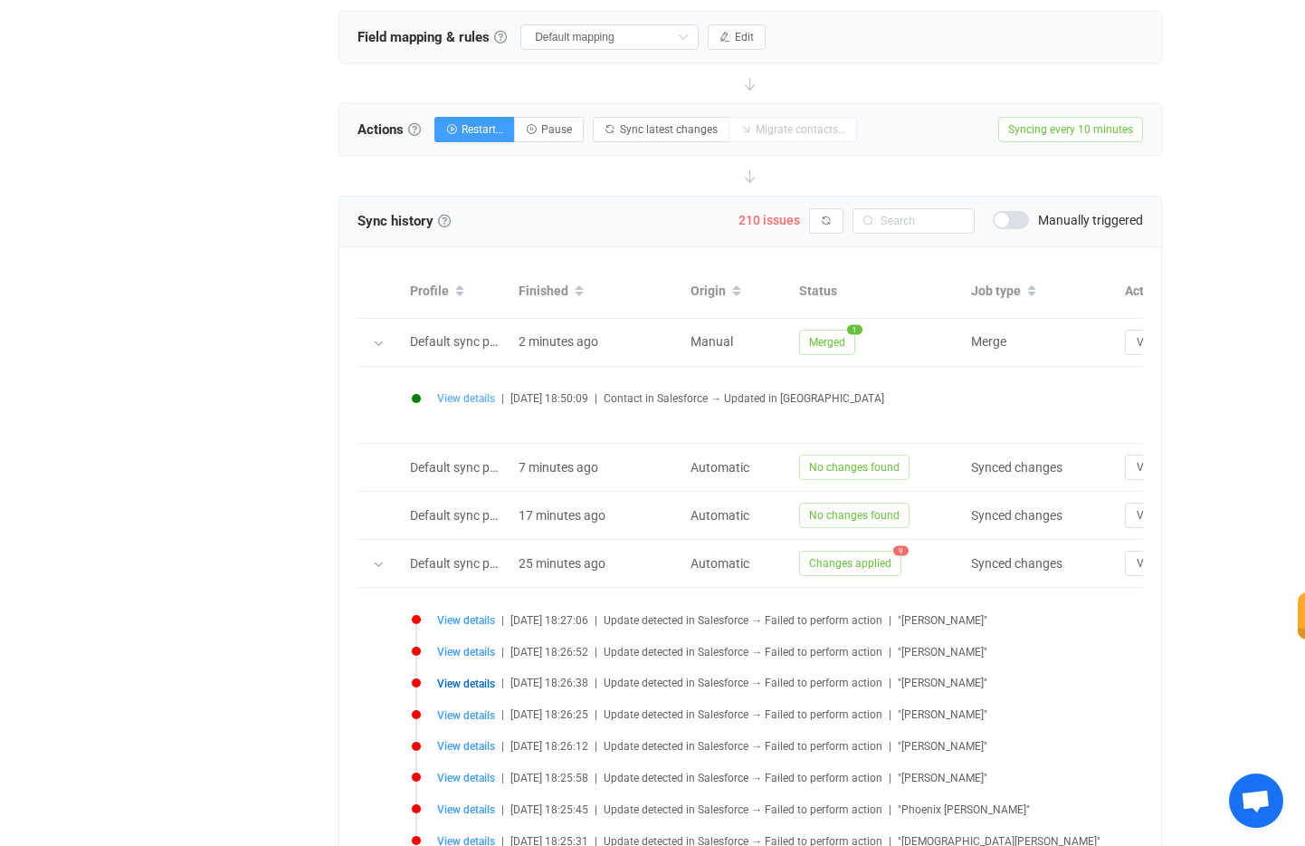
click at [463, 396] on span "View details" at bounding box center [466, 398] width 58 height 13
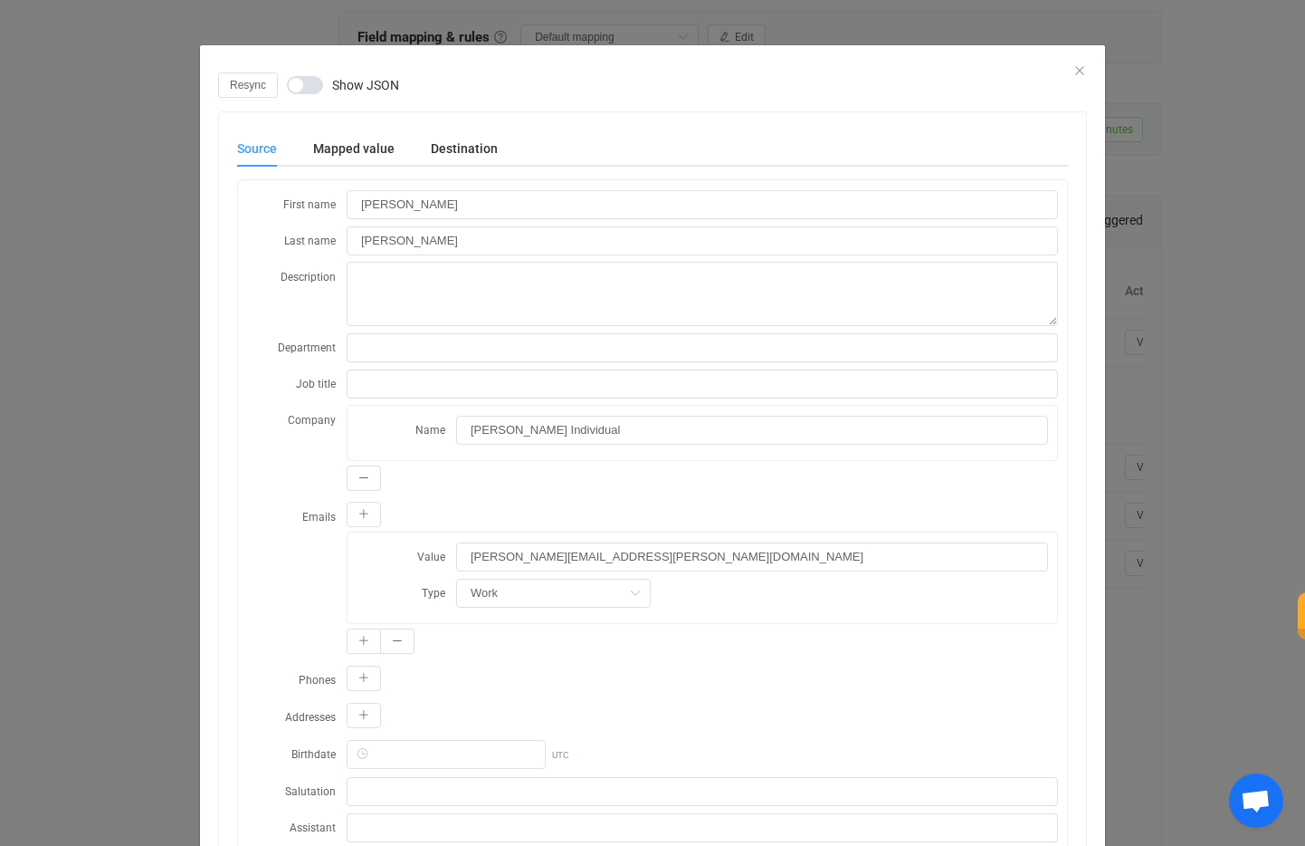
click at [1083, 60] on div "dialog" at bounding box center [652, 58] width 905 height 27
click at [1077, 67] on icon "Close" at bounding box center [1080, 70] width 14 height 14
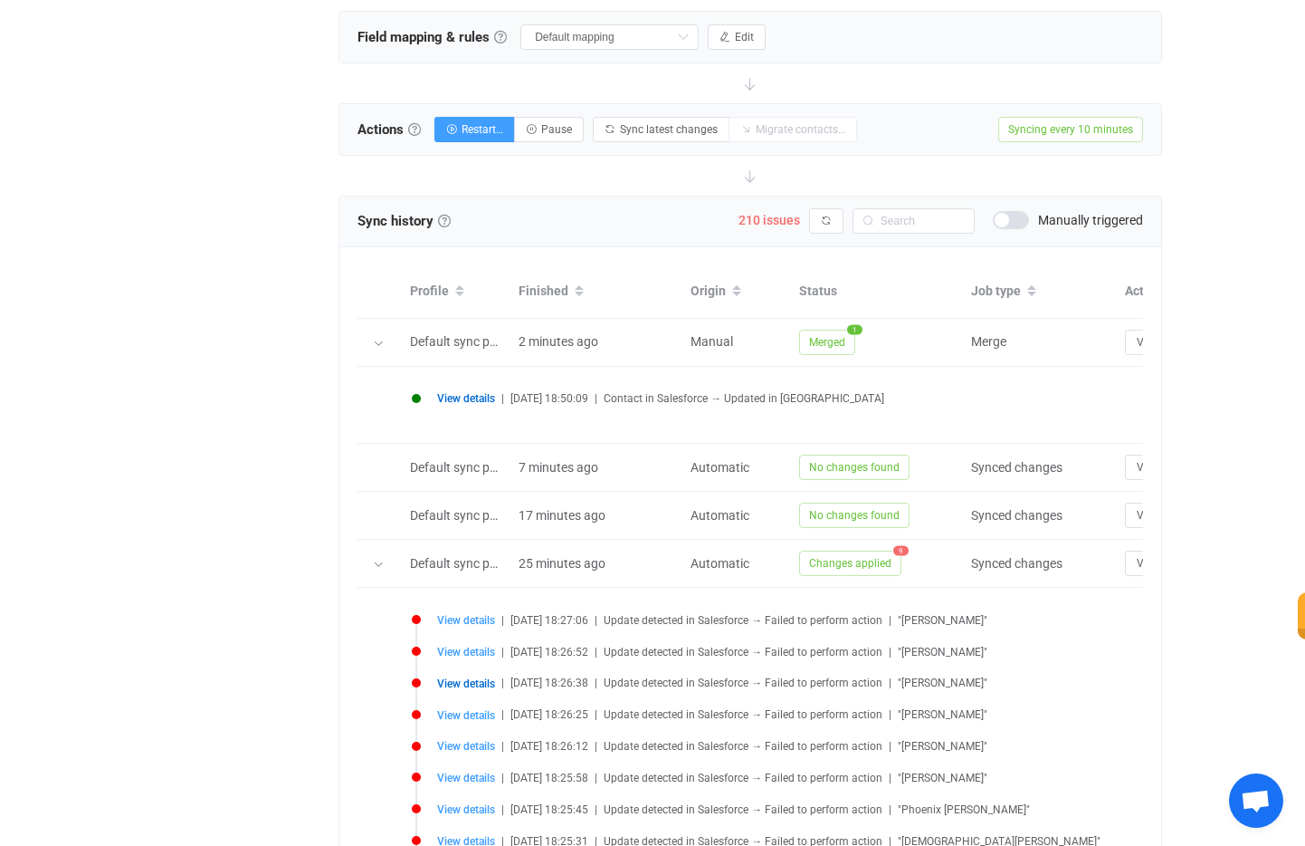
click at [279, 459] on div "Overview Synchronizations Settings Billing Help" at bounding box center [229, 389] width 199 height 1862
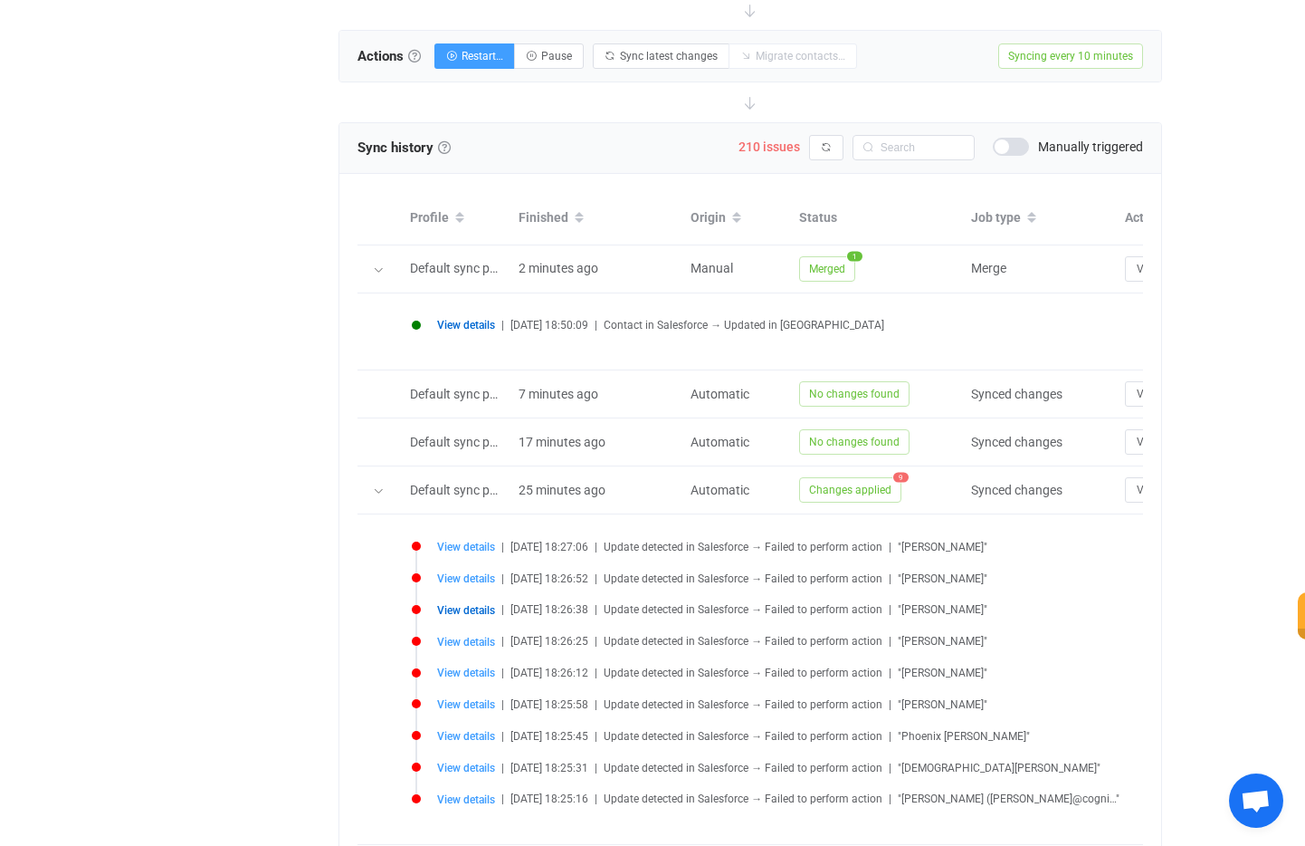
scroll to position [673, 0]
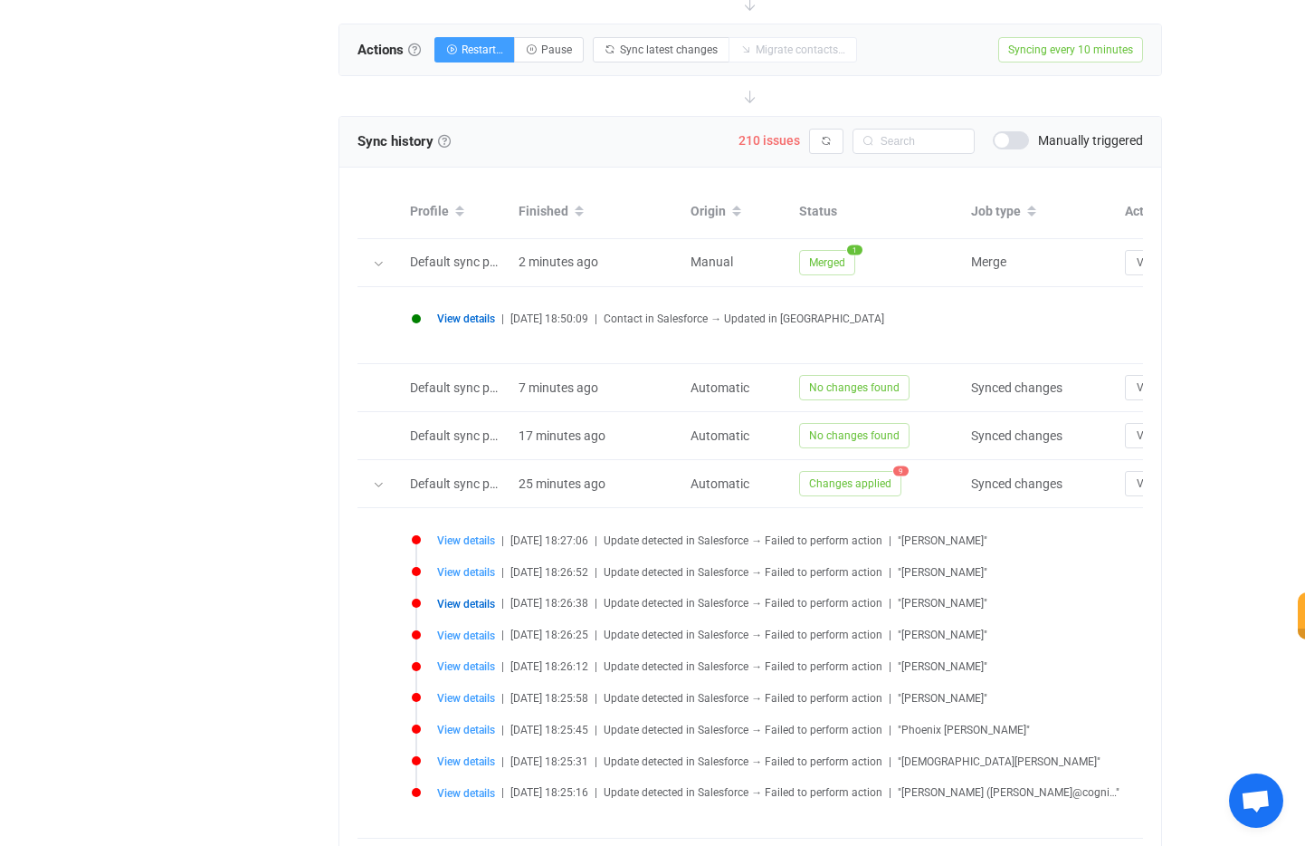
click at [1229, 108] on div "| data sync platform dan@cognitivechange.org Contact Us Log Out Overview Synchr…" at bounding box center [652, 288] width 1305 height 1907
click at [263, 236] on div "Overview Synchronizations Settings Billing Help" at bounding box center [229, 309] width 199 height 1862
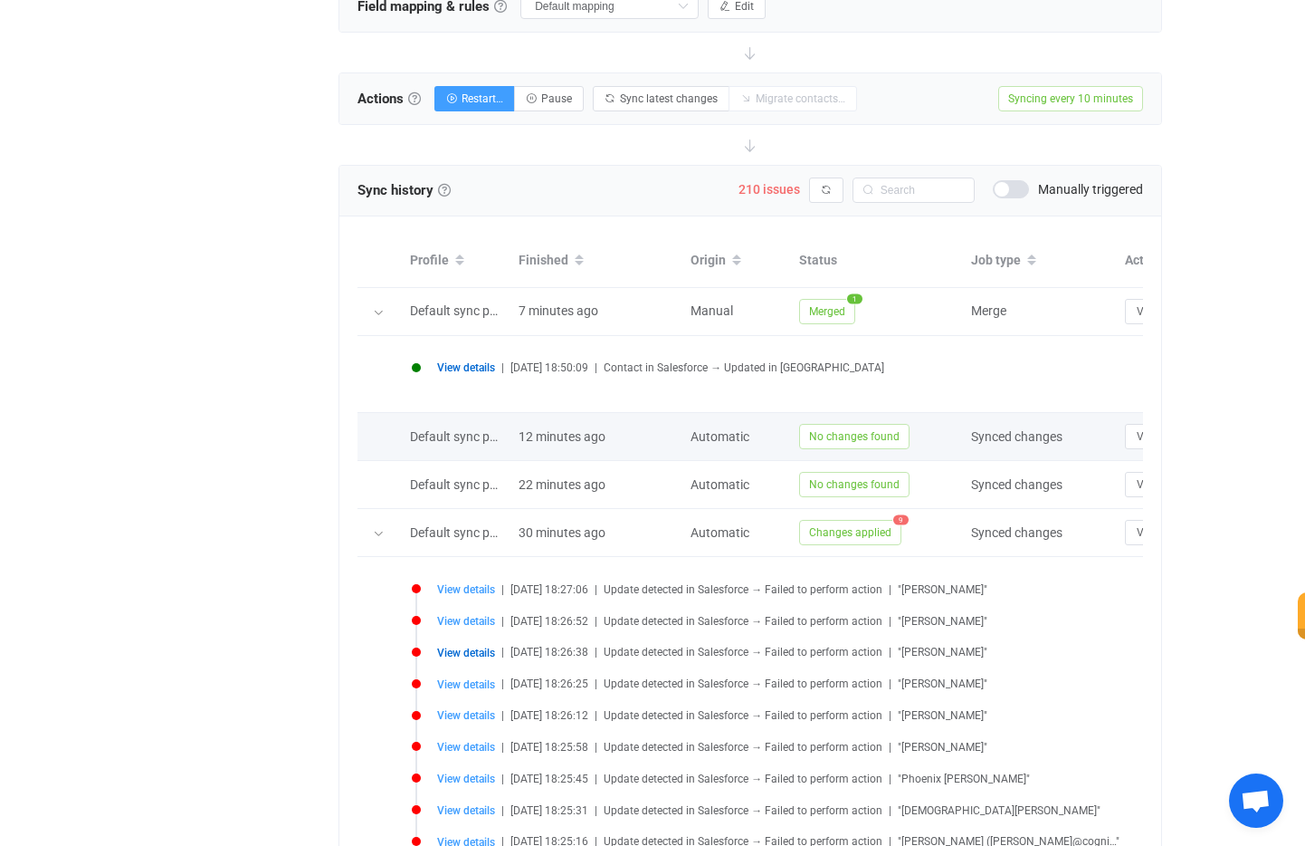
scroll to position [609, 0]
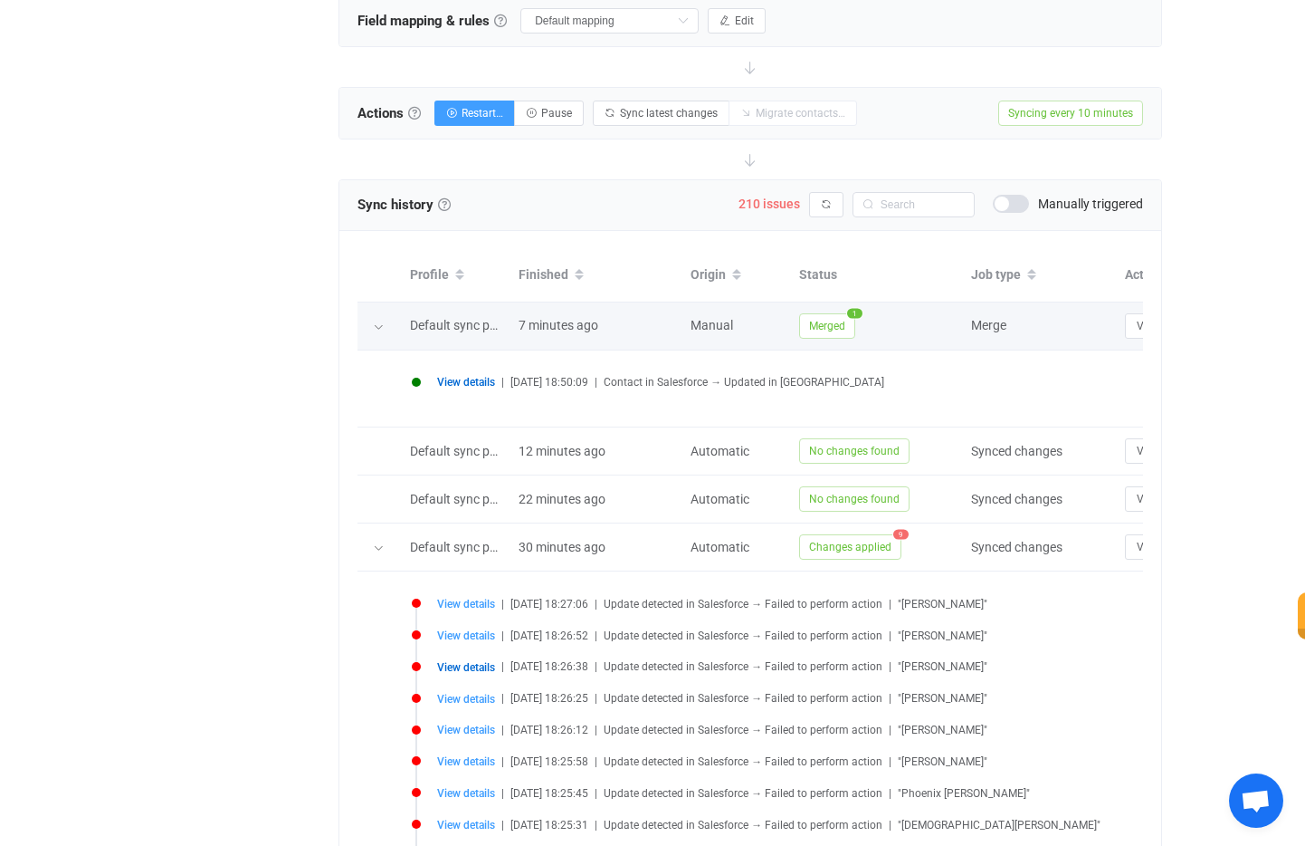
click at [375, 335] on td at bounding box center [379, 326] width 43 height 48
click at [375, 327] on icon at bounding box center [378, 326] width 11 height 11
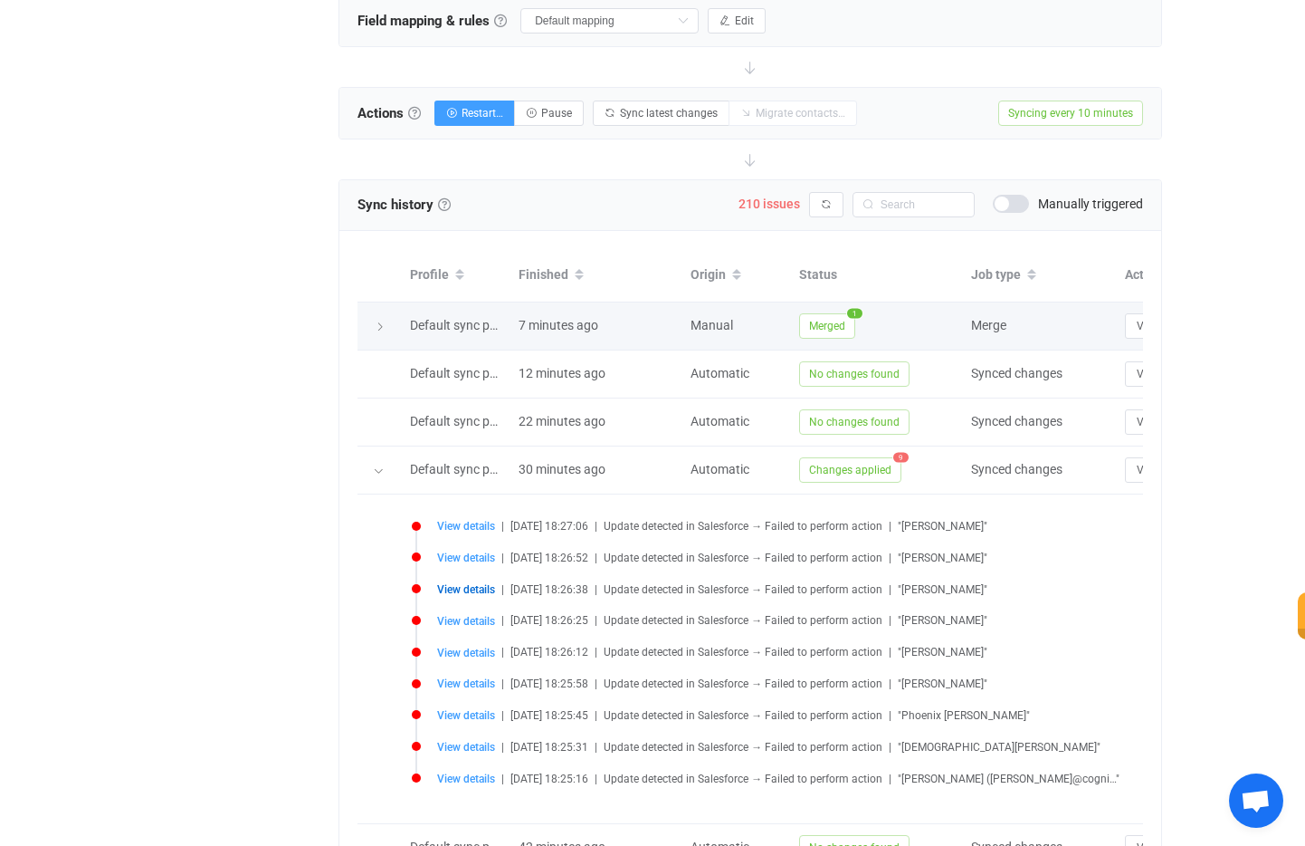
click at [818, 326] on span "Merged" at bounding box center [827, 325] width 56 height 25
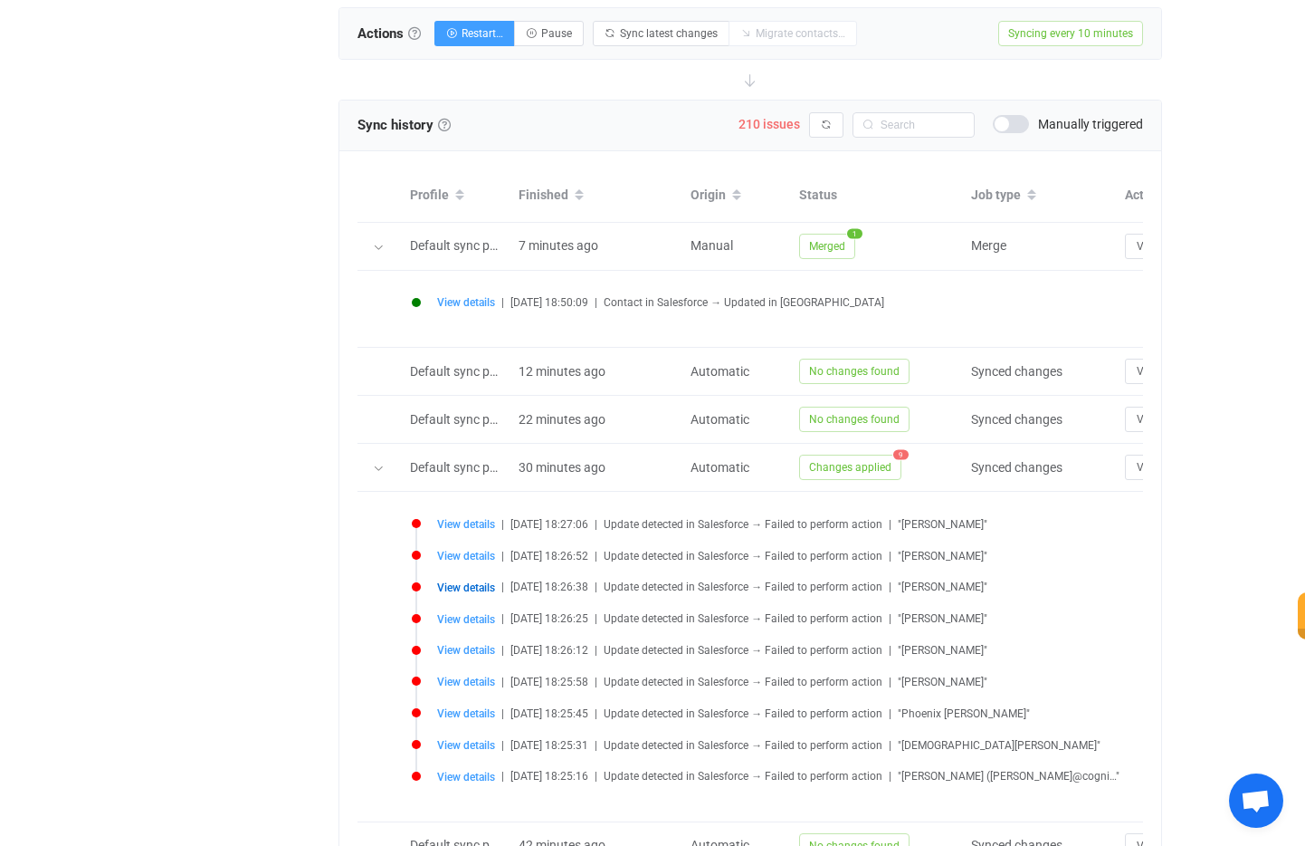
scroll to position [694, 0]
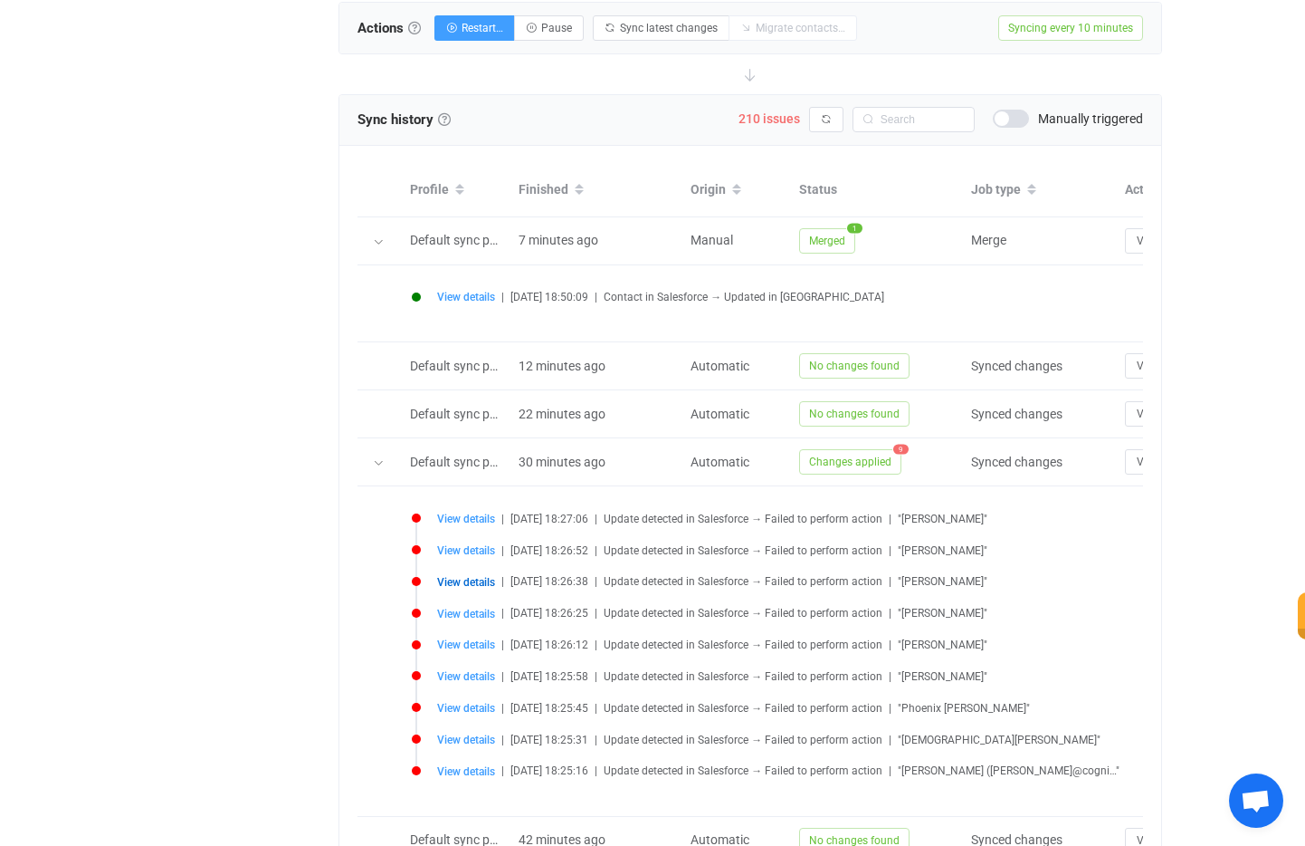
click at [467, 543] on li "View details | 2025-08-27 18:27:06 | Update detected in Salesforce → Failed to …" at bounding box center [842, 529] width 860 height 32
click at [467, 525] on span "View details" at bounding box center [466, 518] width 58 height 13
type input "Alison"
type input "Lasher"
type input "Lasher Couple"
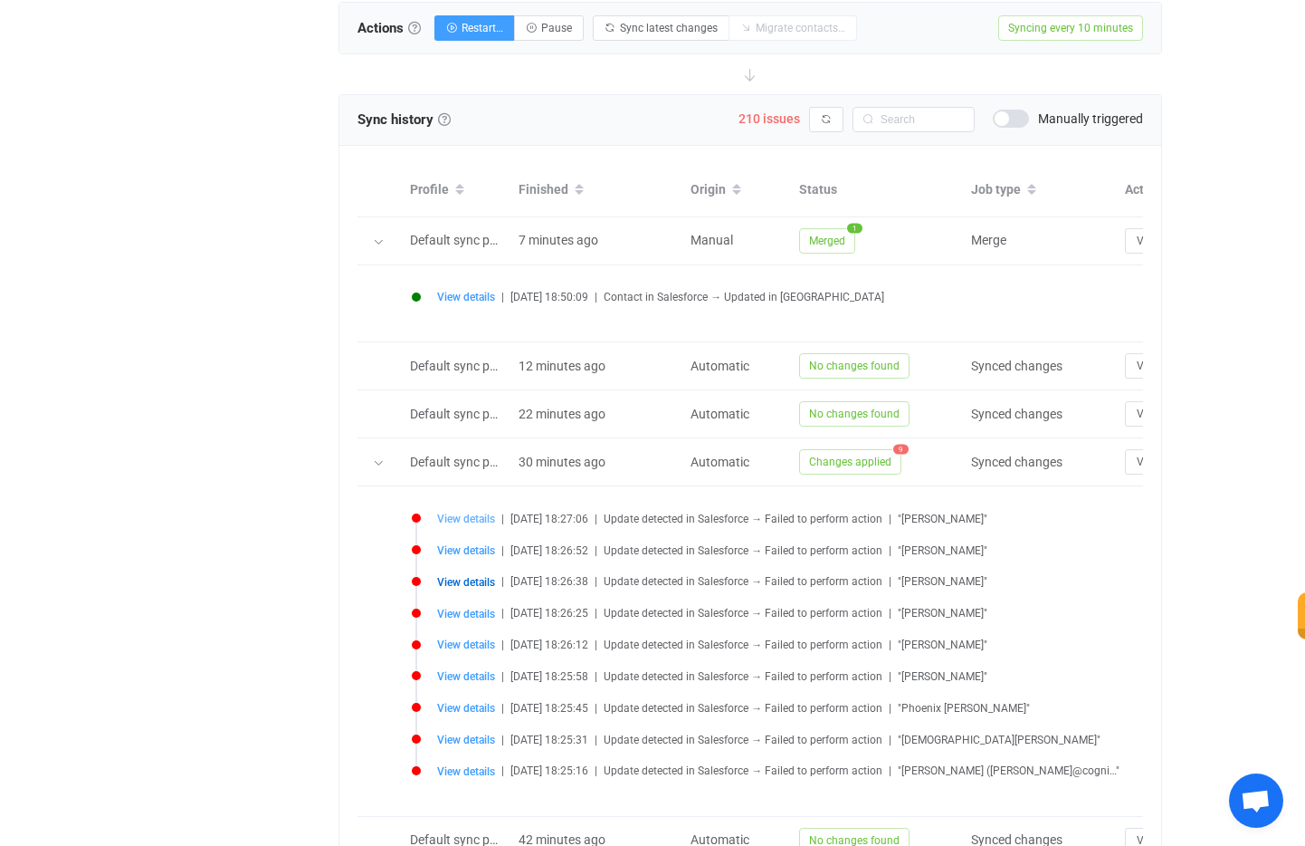
type input "003al00000RPLswAAH"
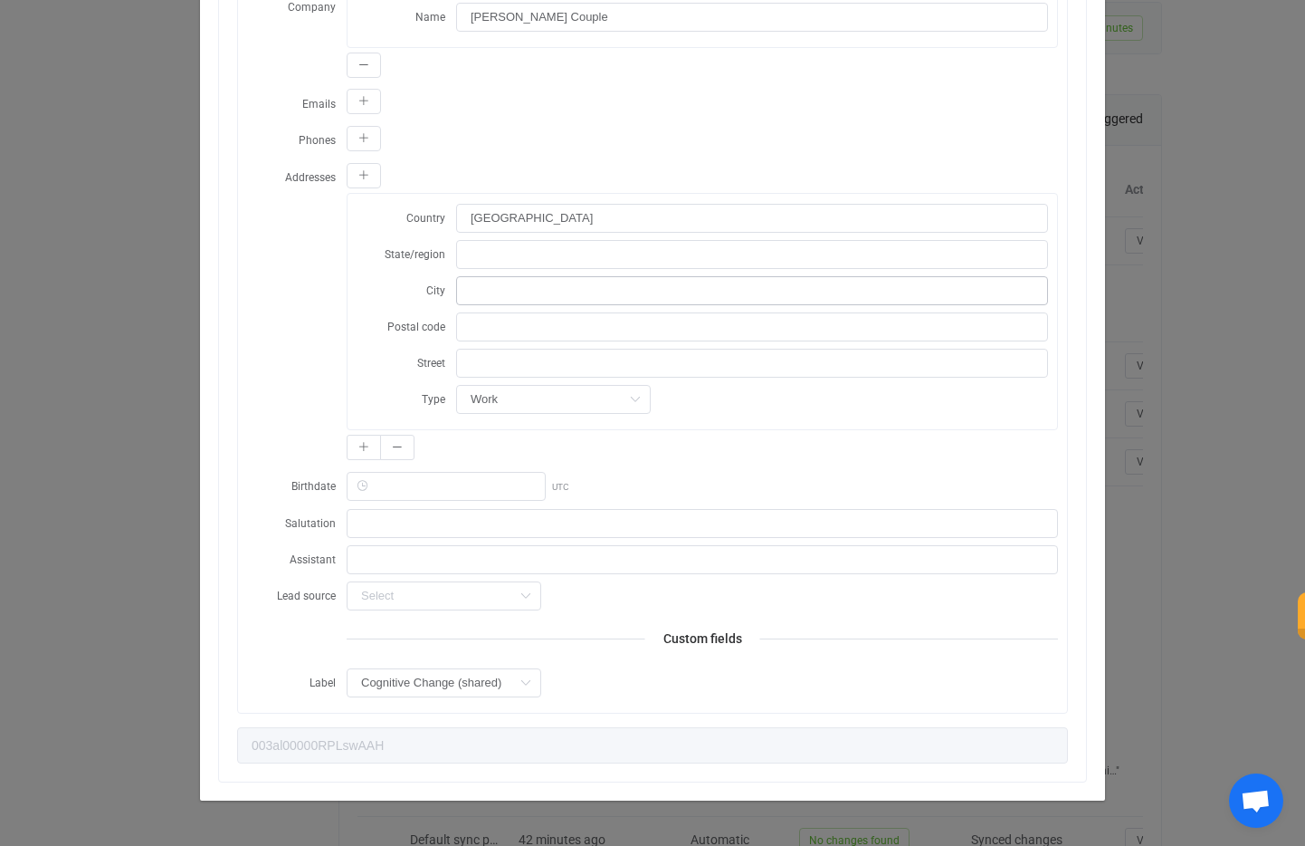
scroll to position [0, 0]
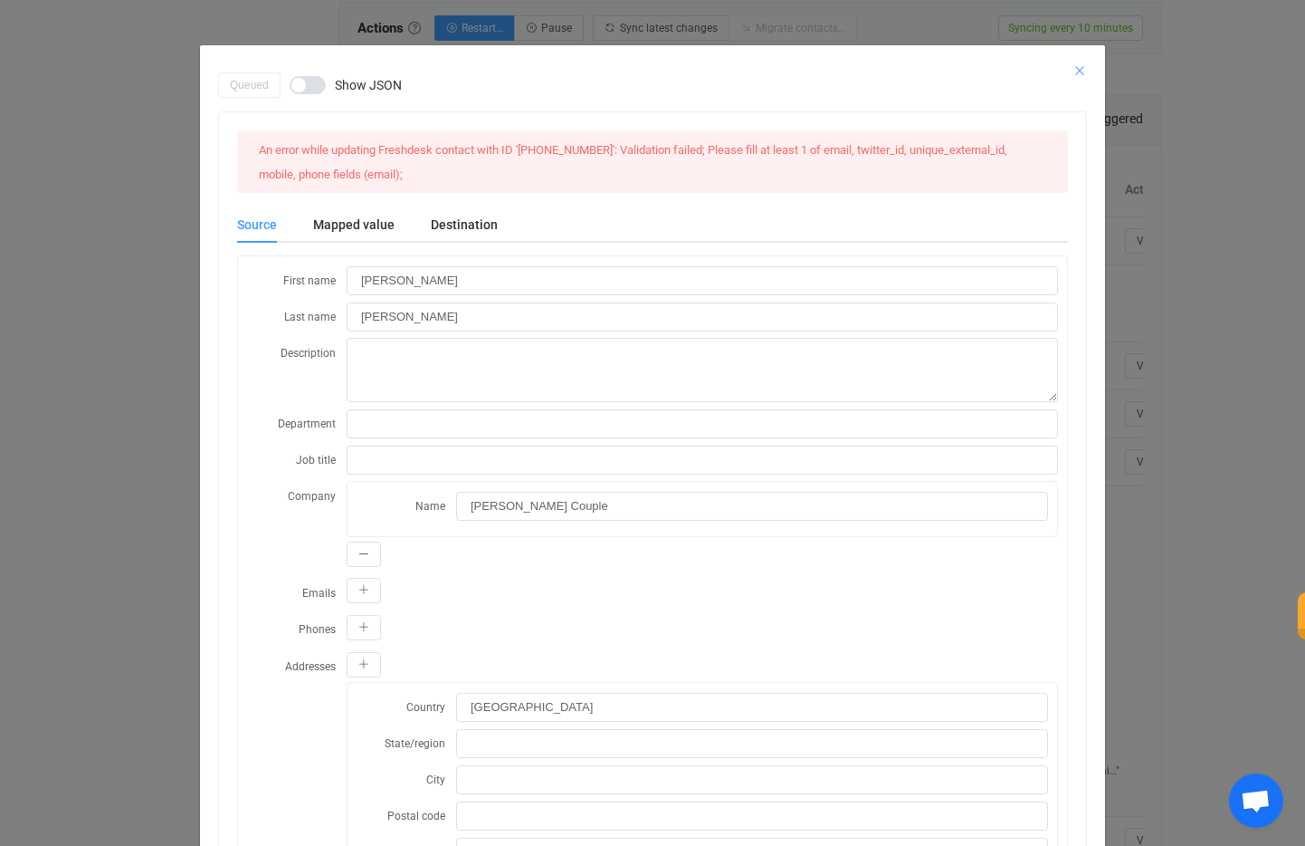
click at [1076, 70] on icon "Close" at bounding box center [1080, 70] width 14 height 14
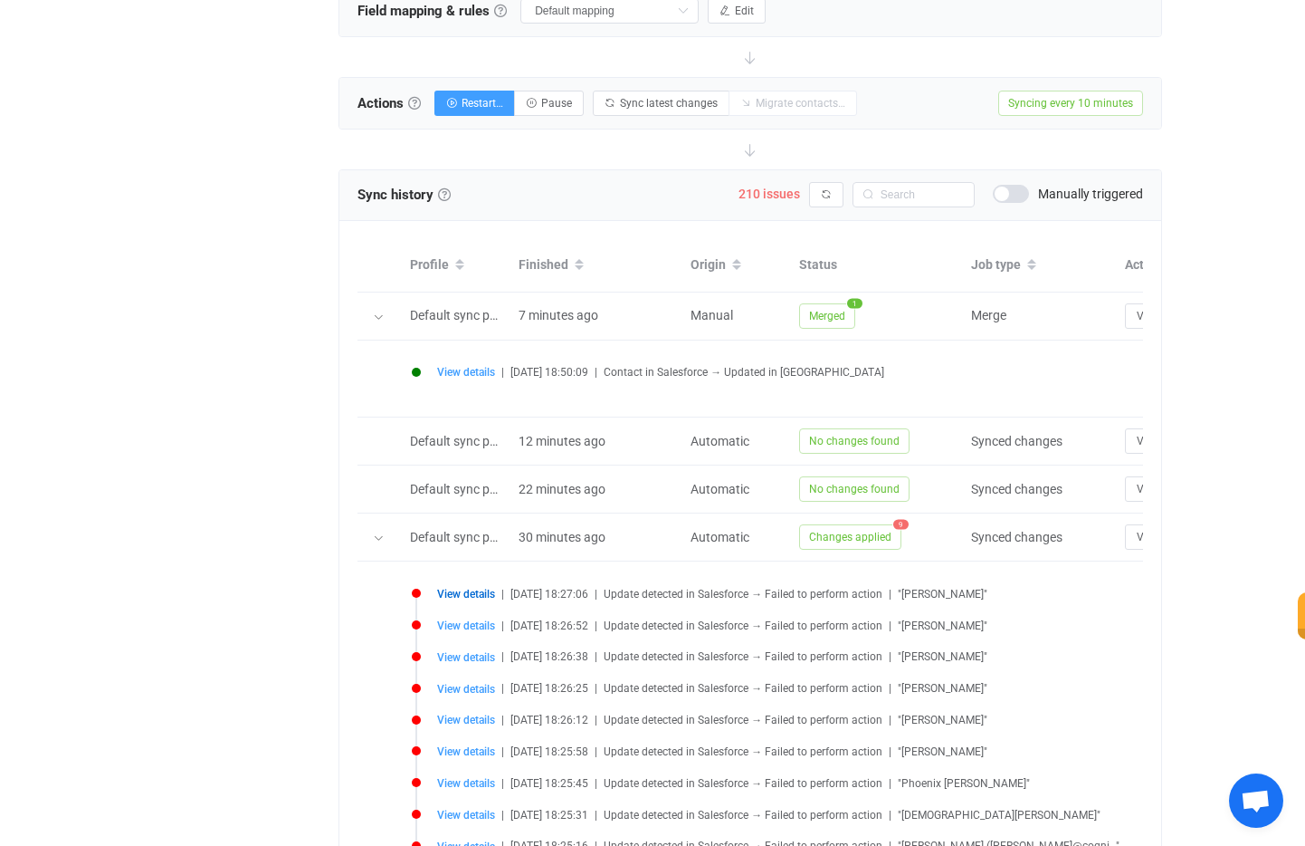
scroll to position [445, 0]
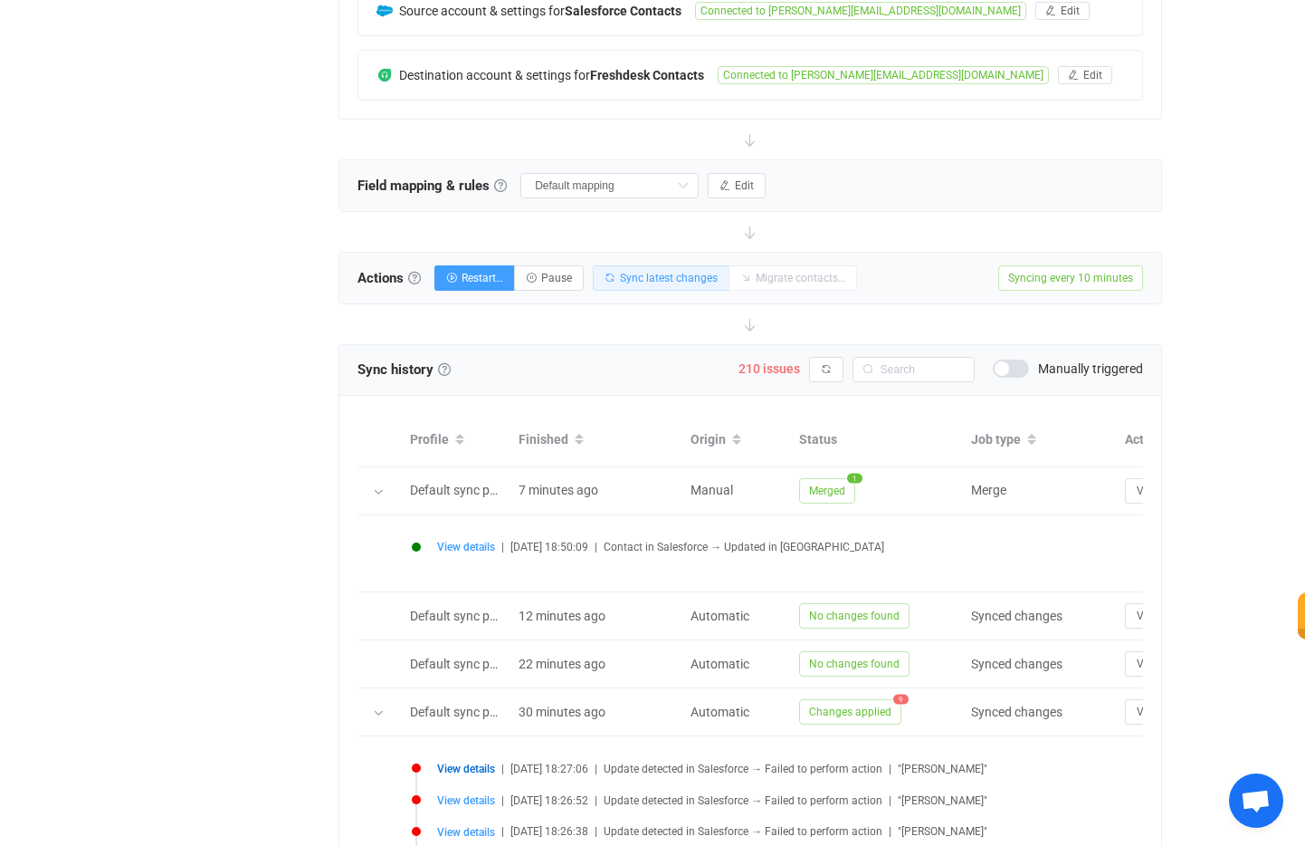
click at [647, 268] on button "Sync latest changes" at bounding box center [661, 277] width 137 height 25
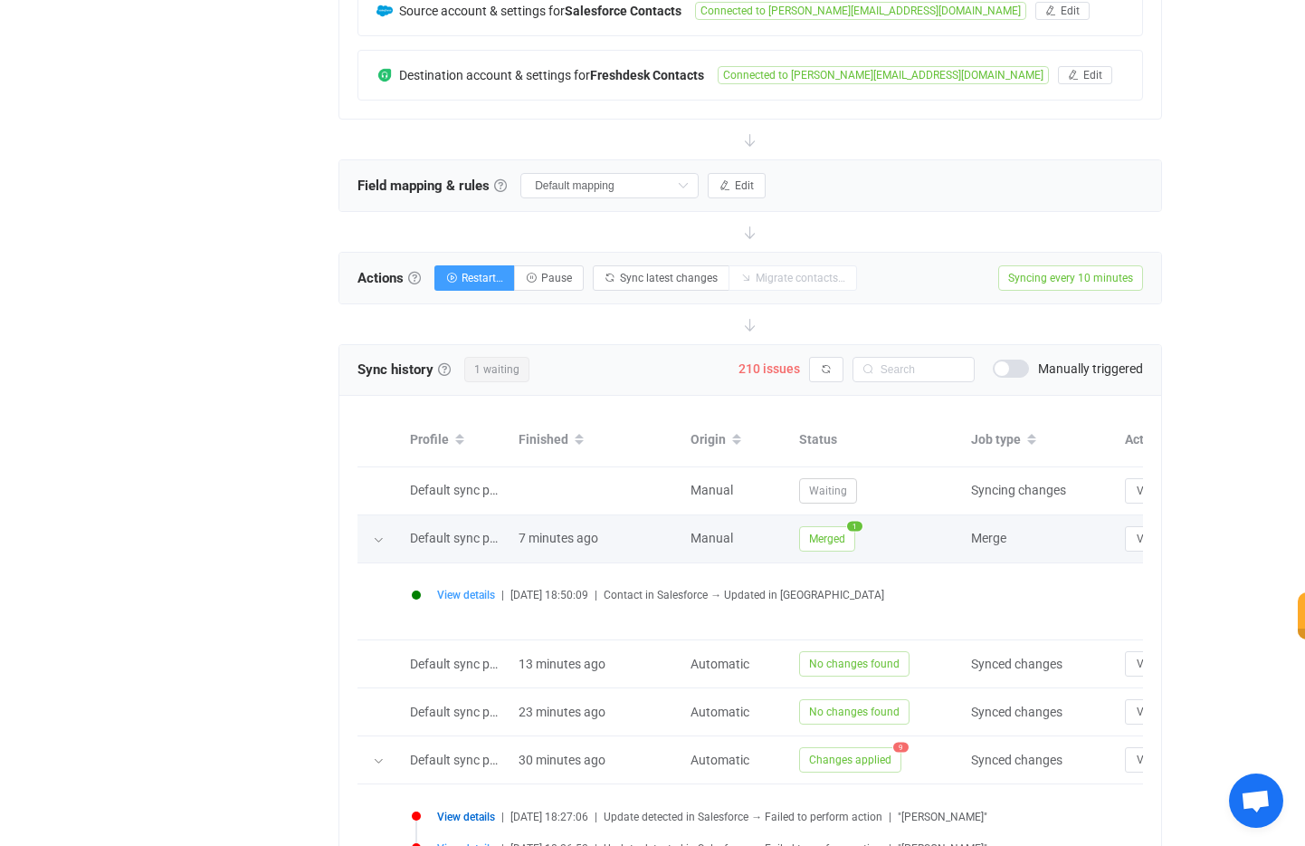
click at [379, 540] on icon at bounding box center [378, 539] width 11 height 11
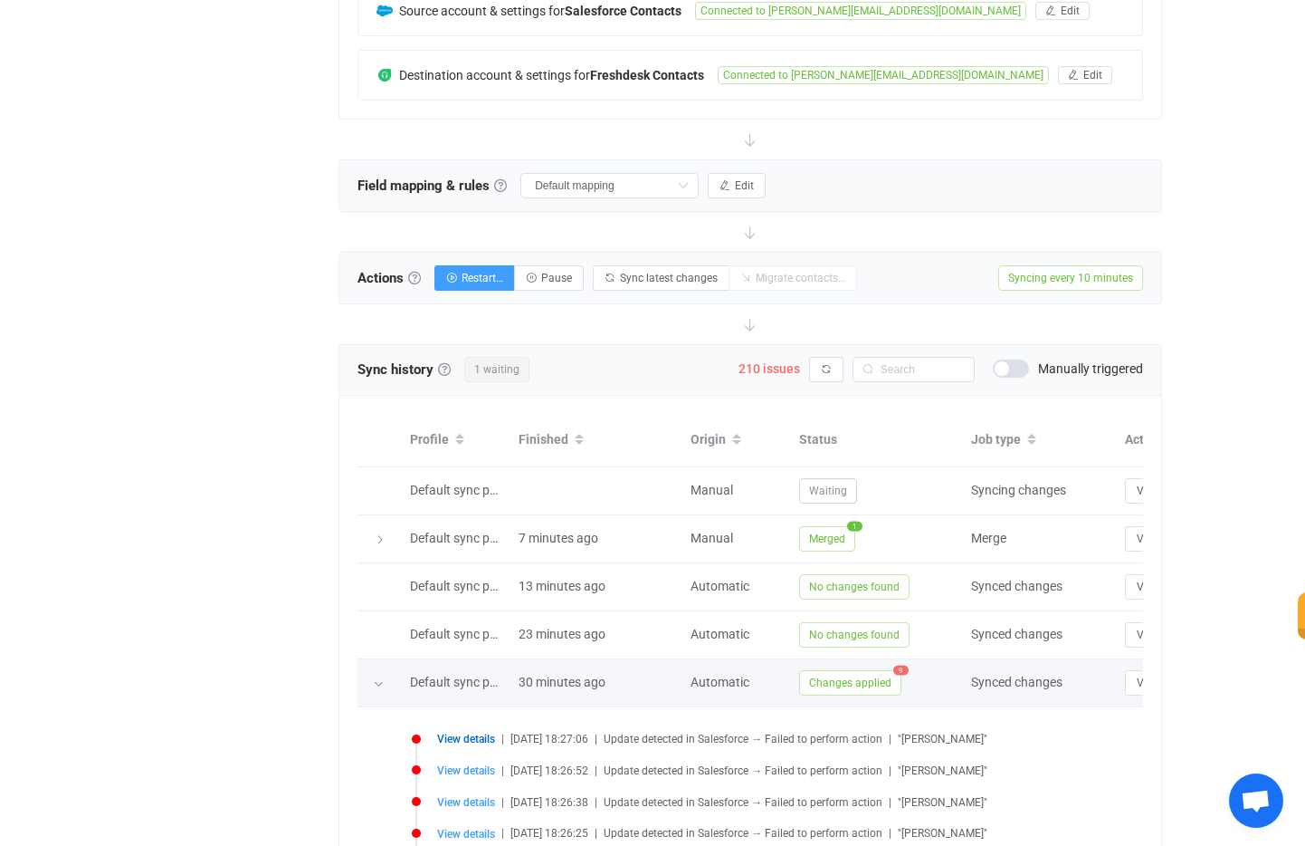
click at [380, 674] on div at bounding box center [379, 682] width 18 height 25
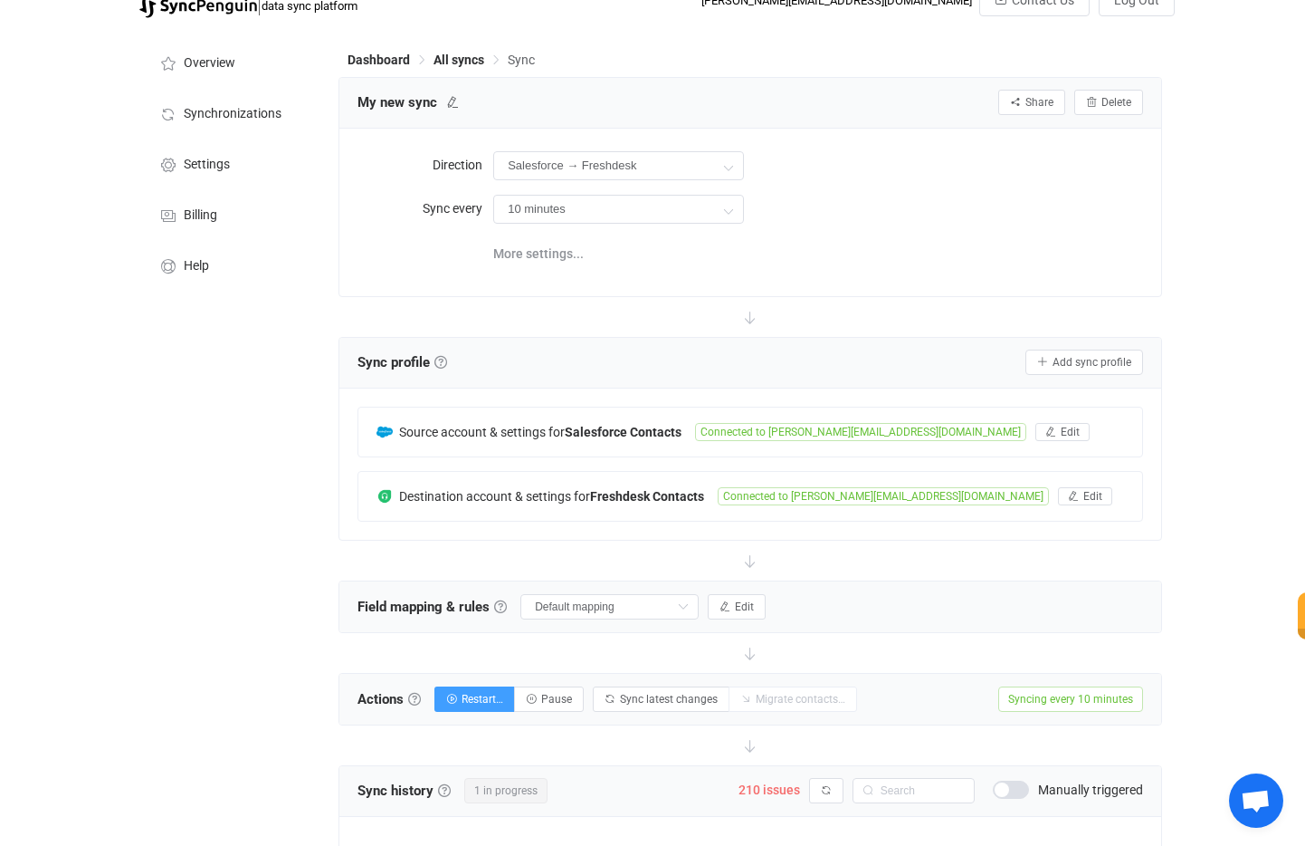
scroll to position [0, 0]
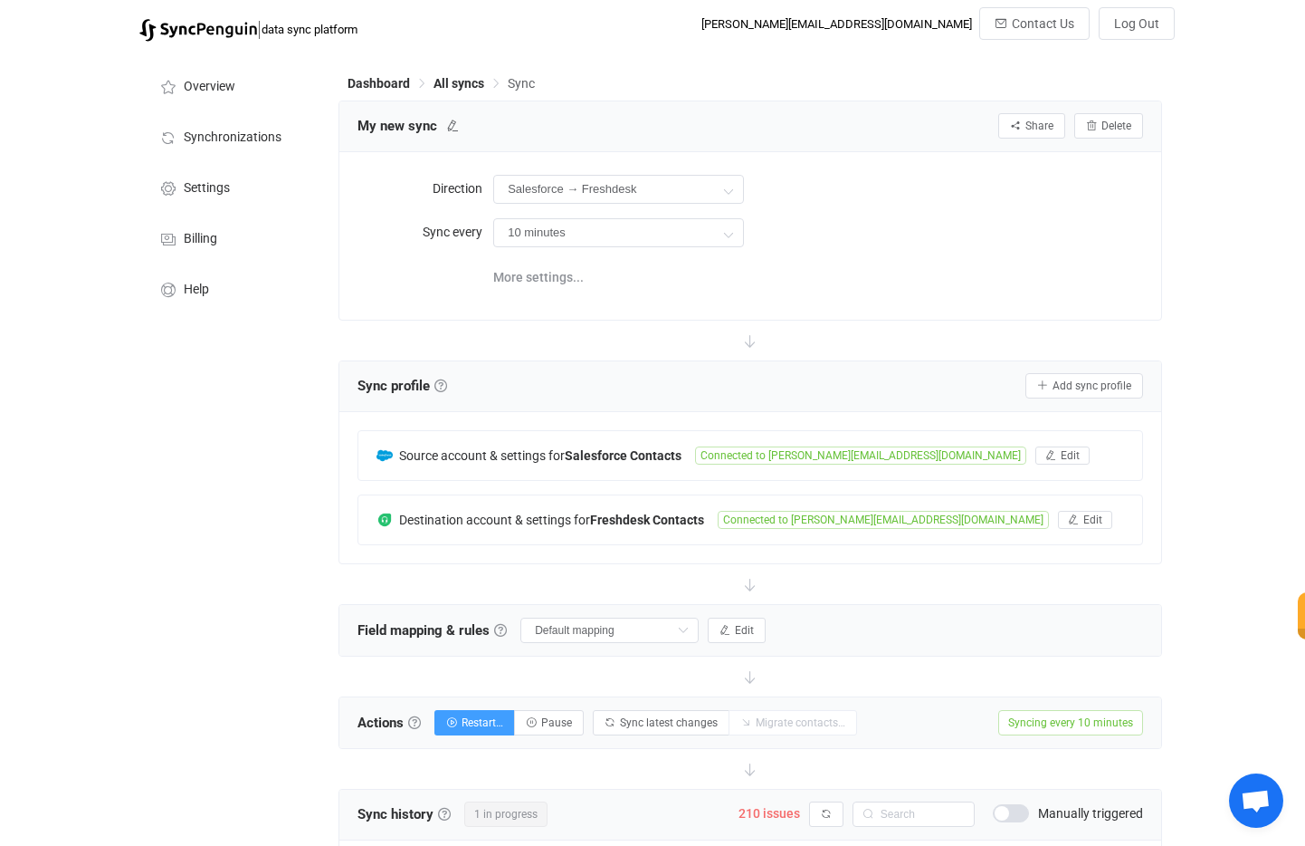
click at [205, 482] on div "Overview Synchronizations Settings Billing Help" at bounding box center [229, 778] width 199 height 1455
click at [872, 239] on div "10 minutes 10 minutes 15 minutes 30 minutes 1 hour 2 hours 4 hours 8 hours 12 h…" at bounding box center [818, 232] width 650 height 37
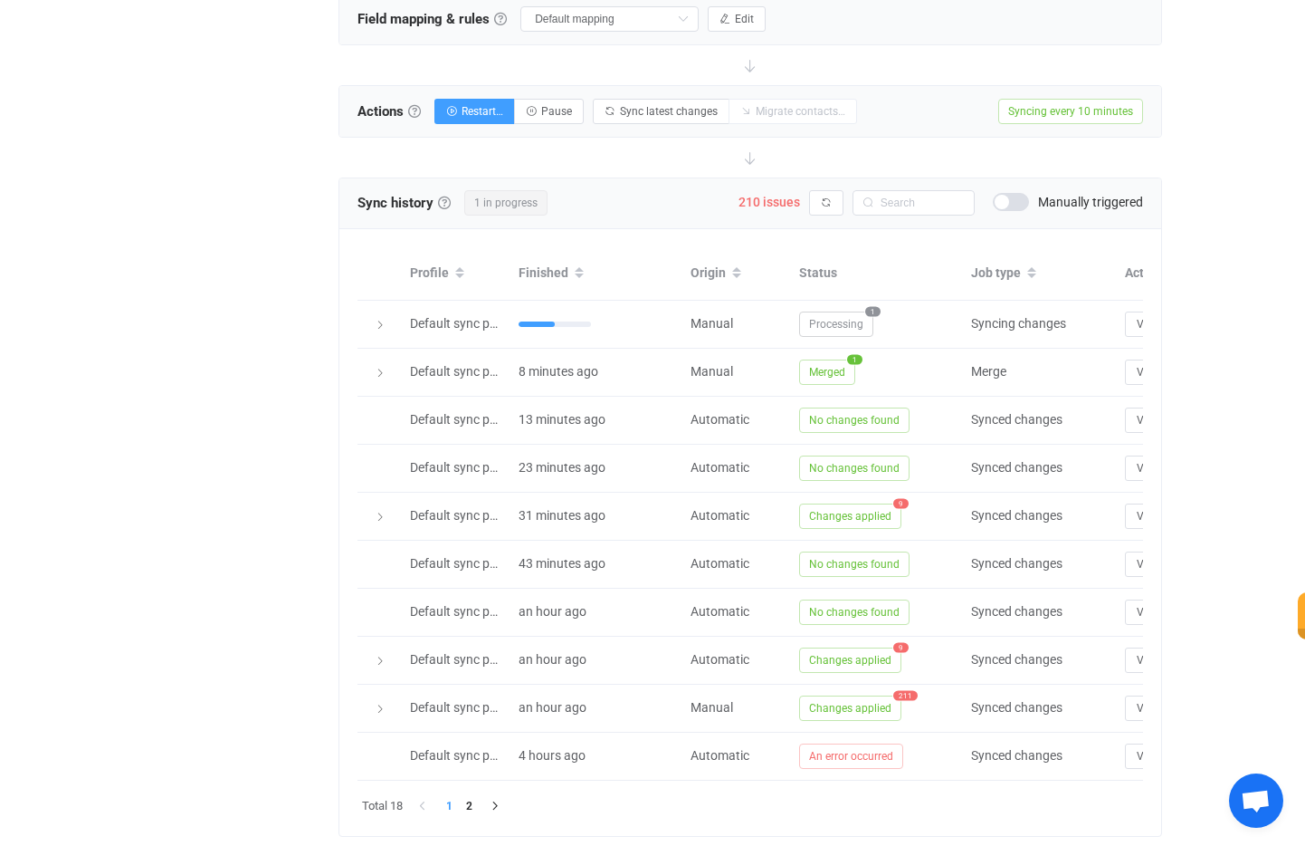
scroll to position [615, 0]
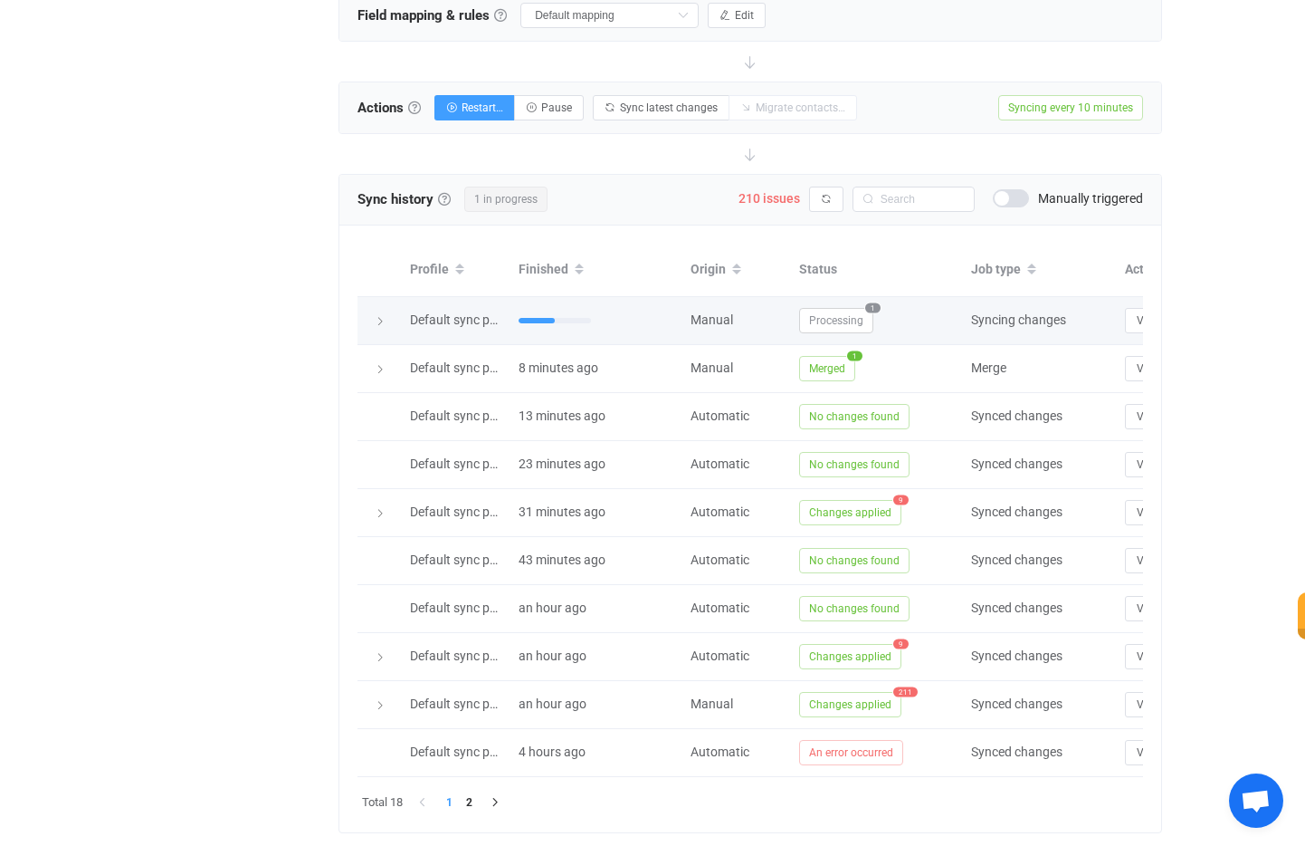
click at [378, 318] on icon at bounding box center [380, 321] width 11 height 11
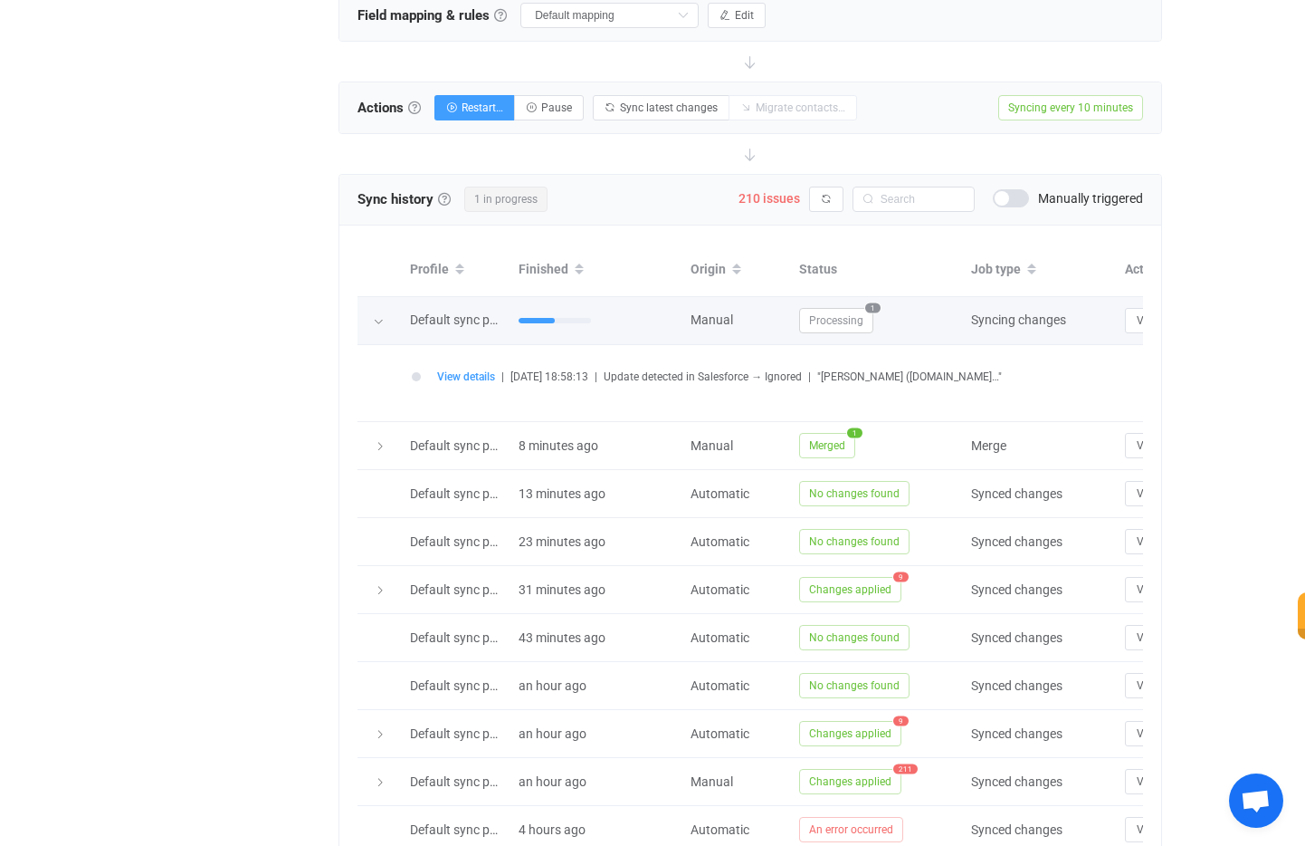
click at [378, 318] on icon at bounding box center [378, 321] width 11 height 11
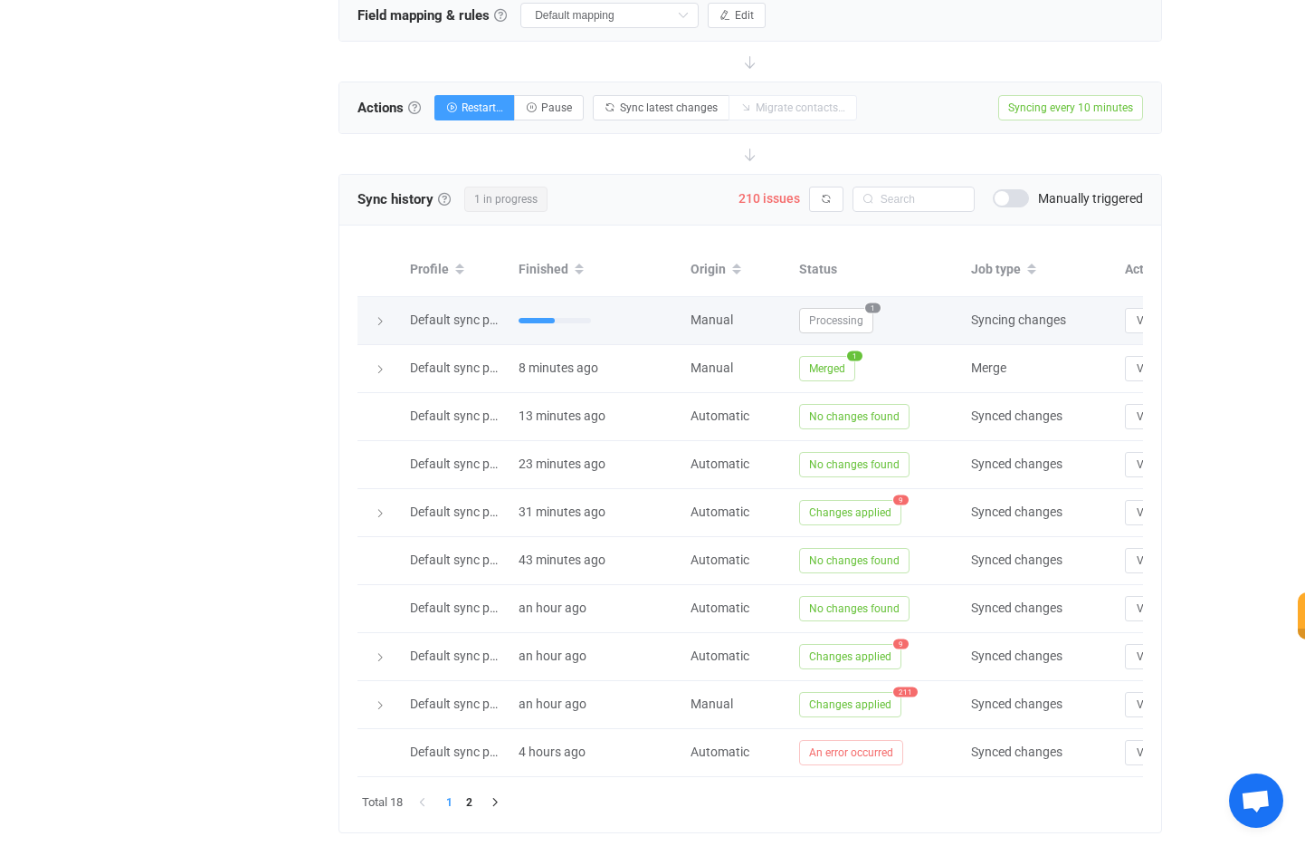
click at [378, 318] on icon at bounding box center [380, 321] width 11 height 11
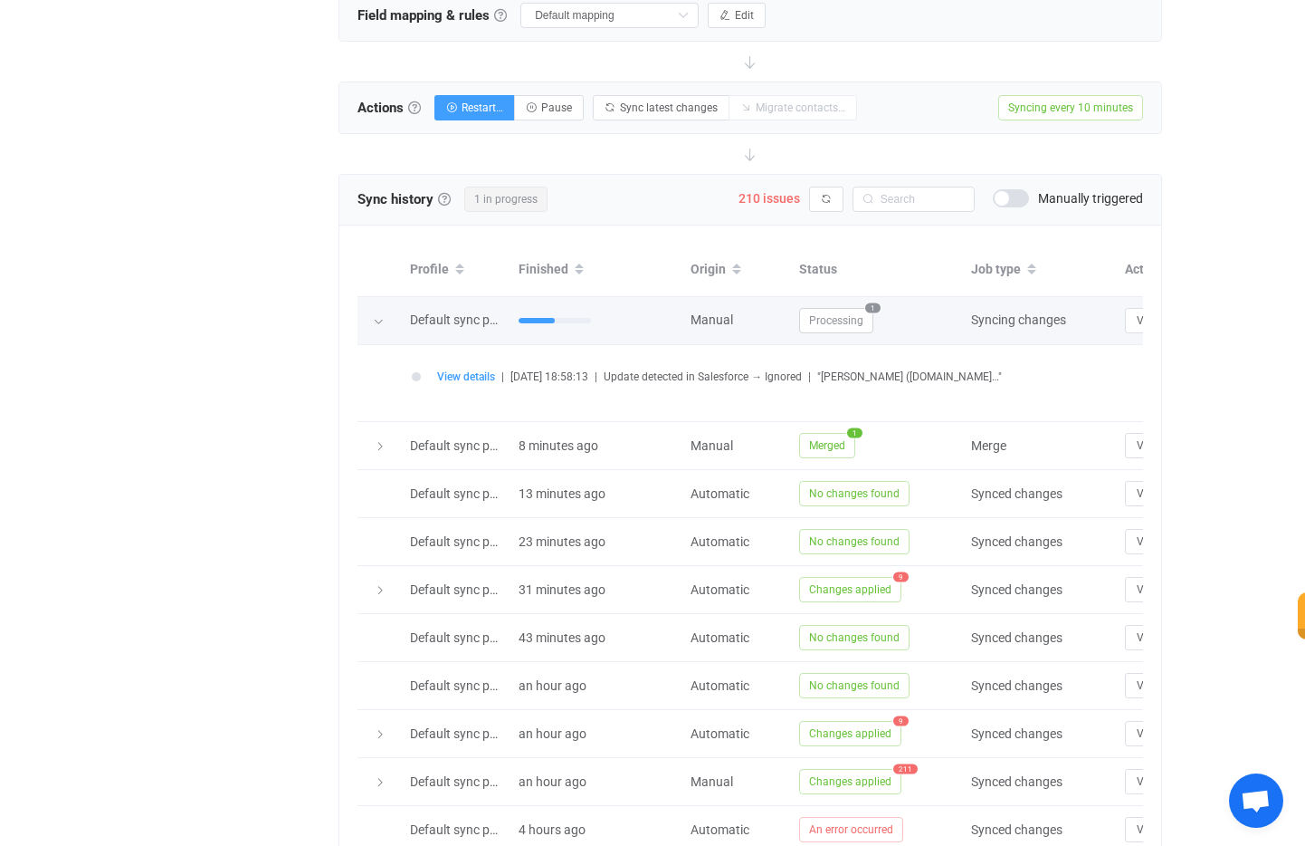
click at [378, 318] on icon at bounding box center [378, 321] width 11 height 11
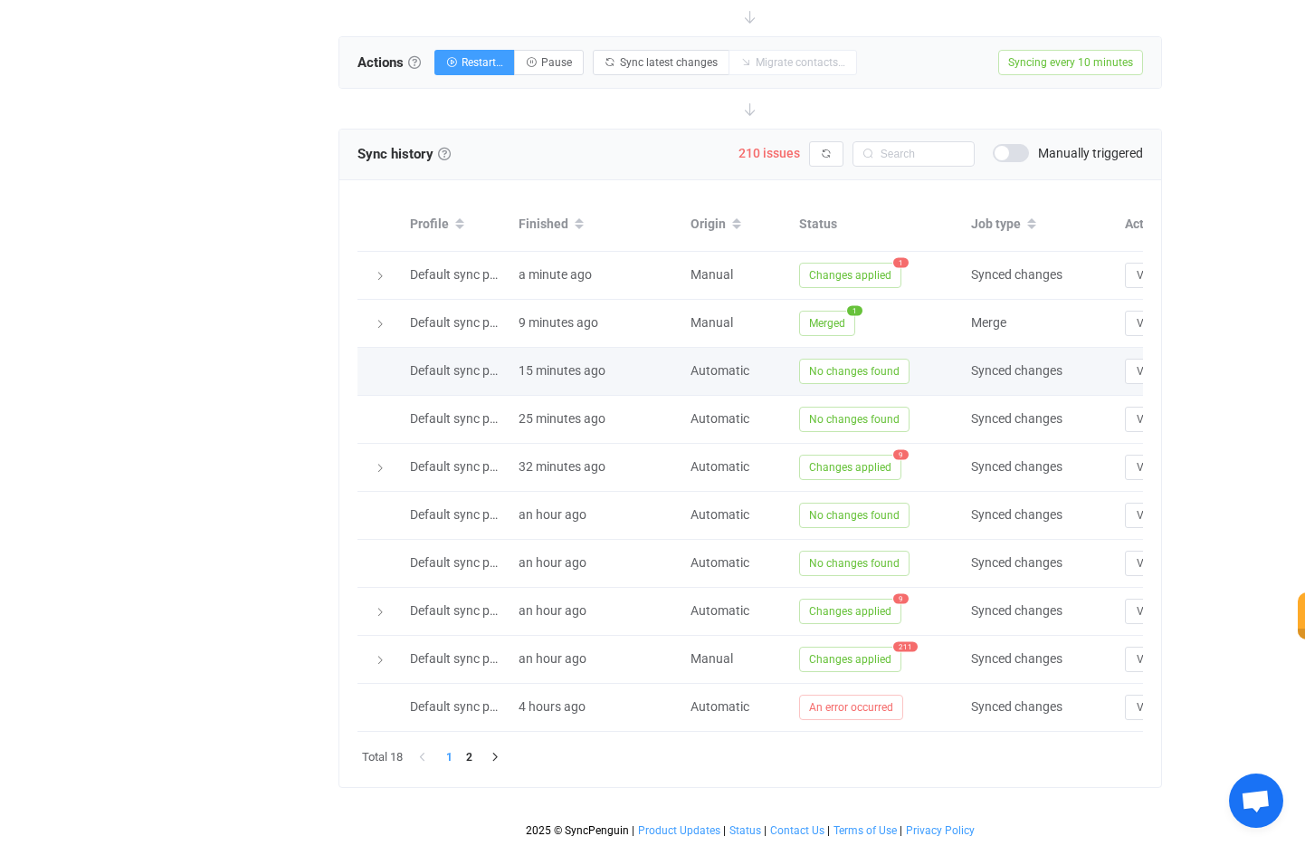
scroll to position [674, 0]
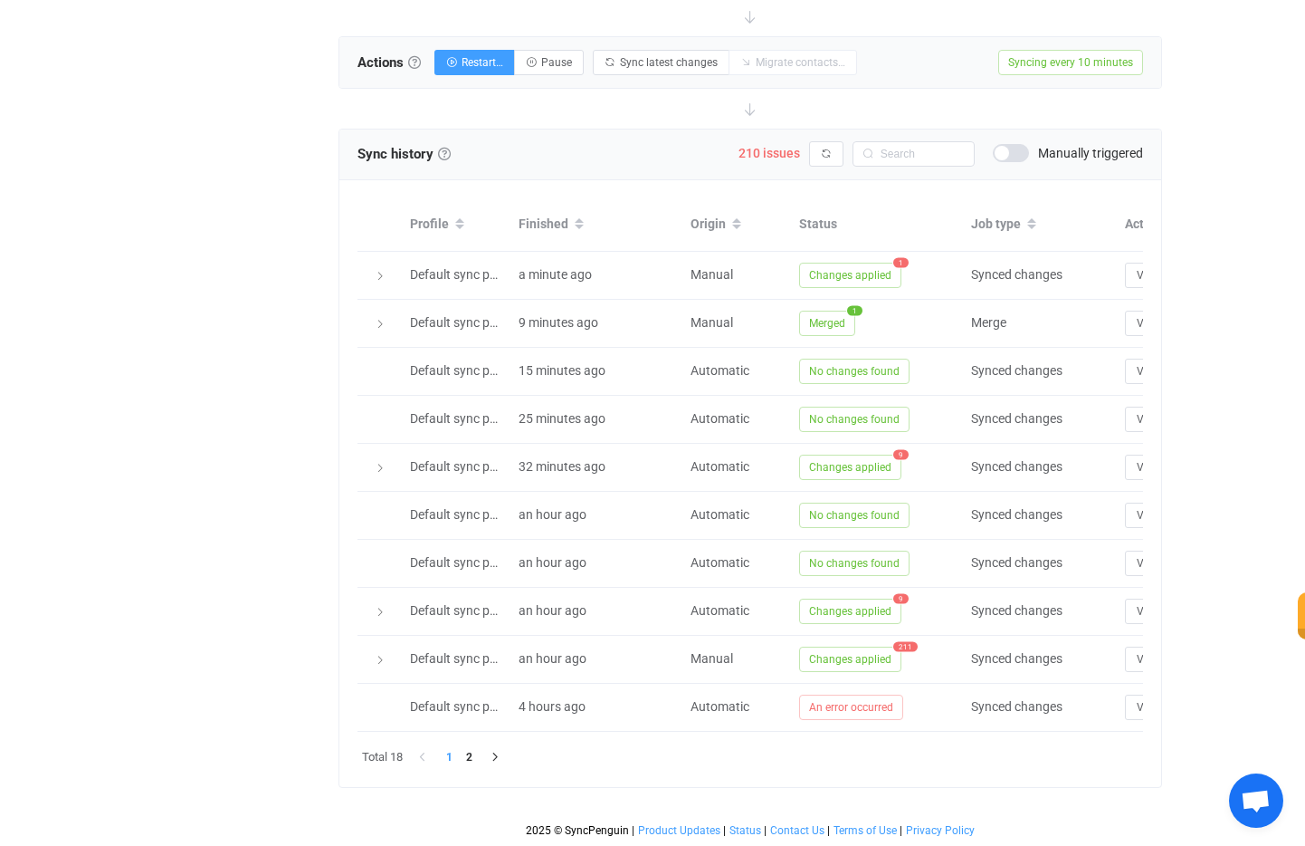
click at [962, 72] on div "Actions Actions To start syncing, click the Start syncing button. You'll be pro…" at bounding box center [750, 62] width 822 height 51
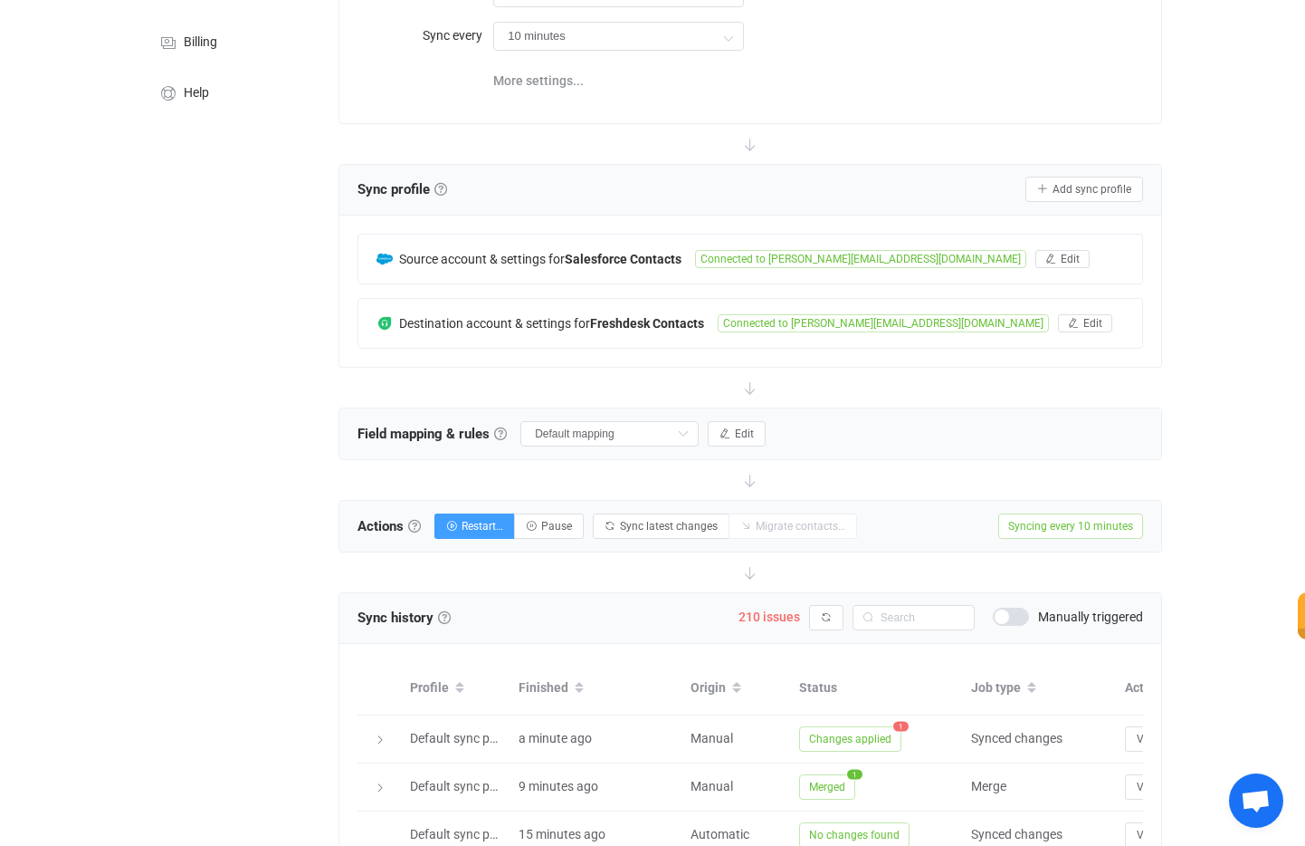
scroll to position [89, 0]
